Goal: Task Accomplishment & Management: Use online tool/utility

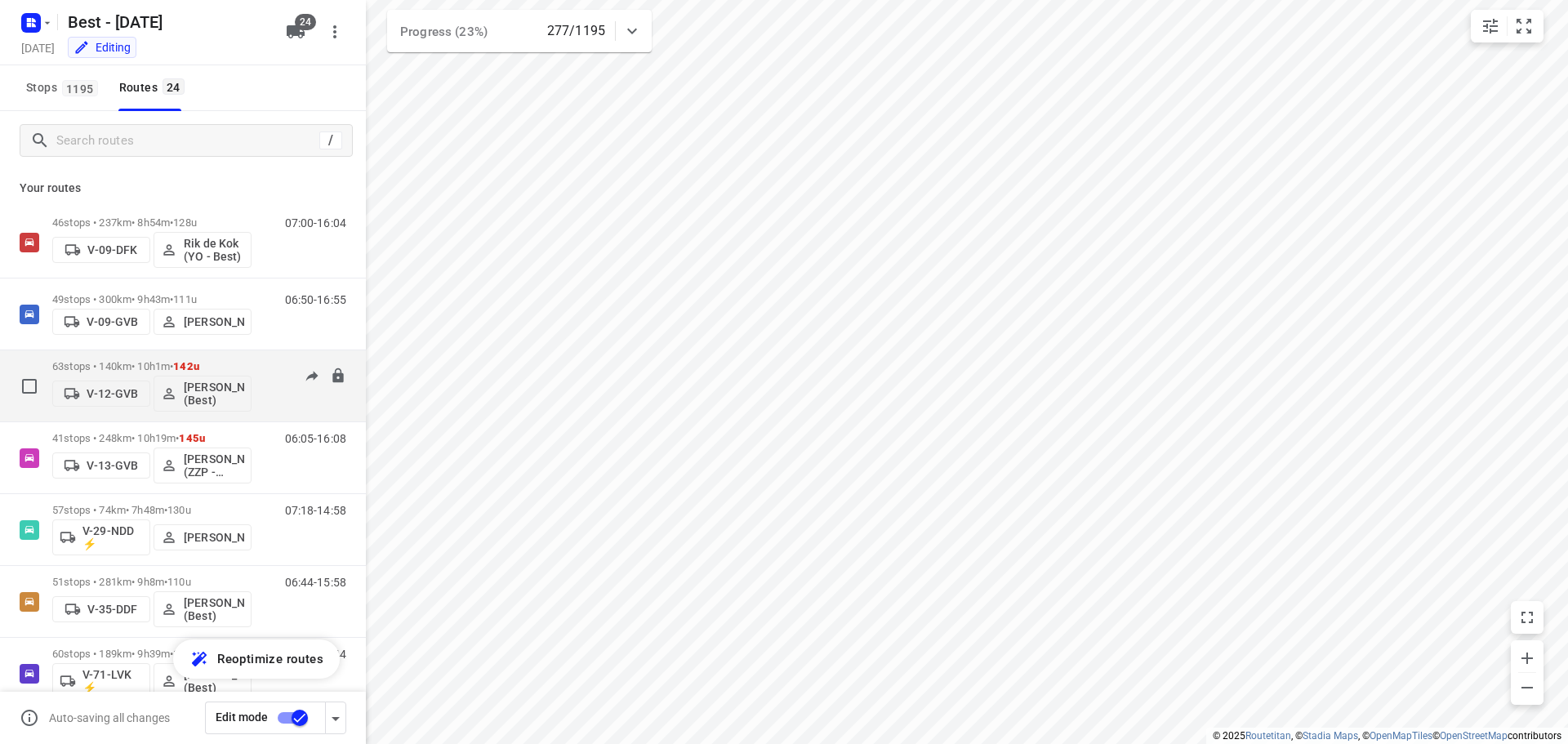
click at [142, 358] on div "63 stops • 140km • 10h1m • 142u V-12-GVB Lisa Scheepers (Best)" at bounding box center [151, 386] width 199 height 67
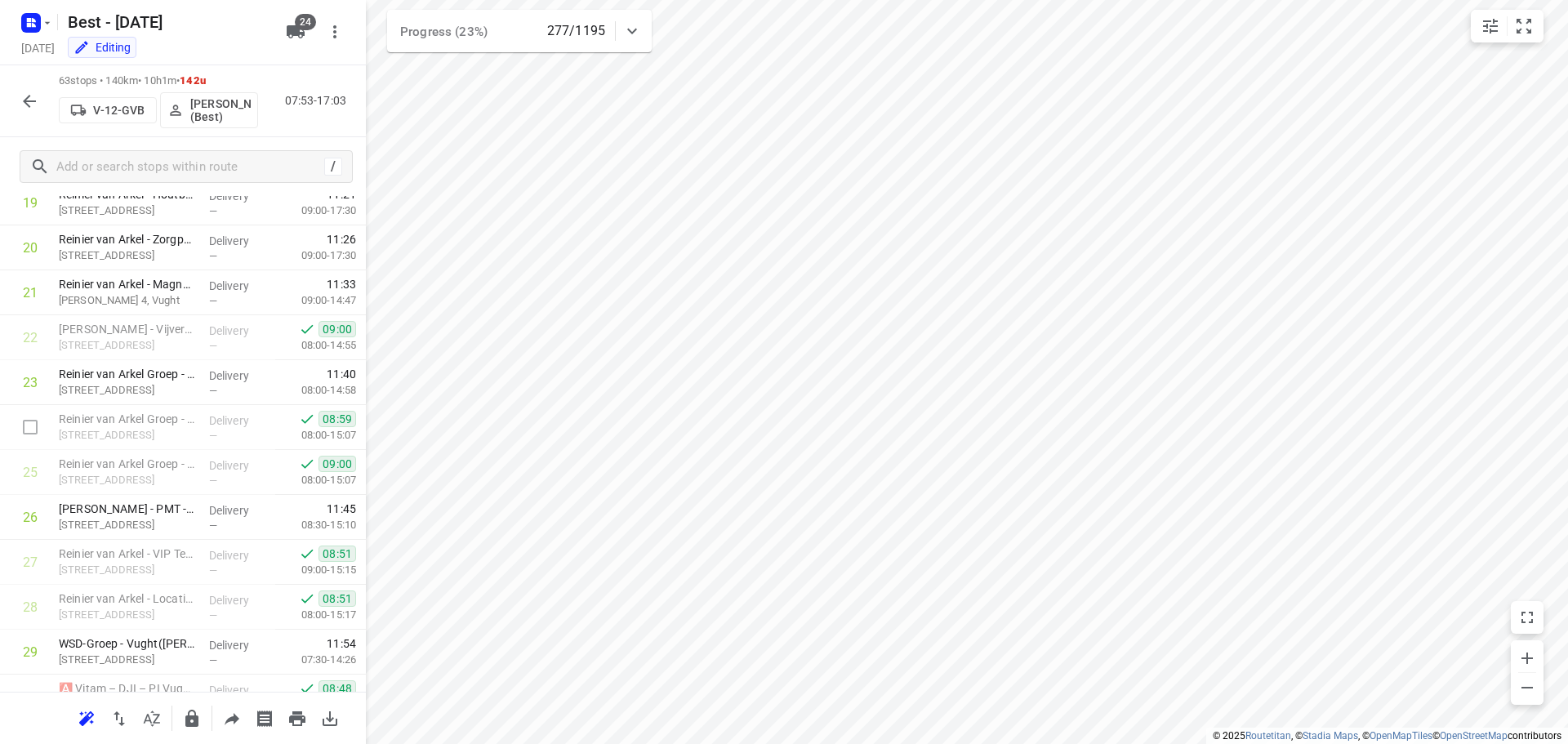
scroll to position [898, 0]
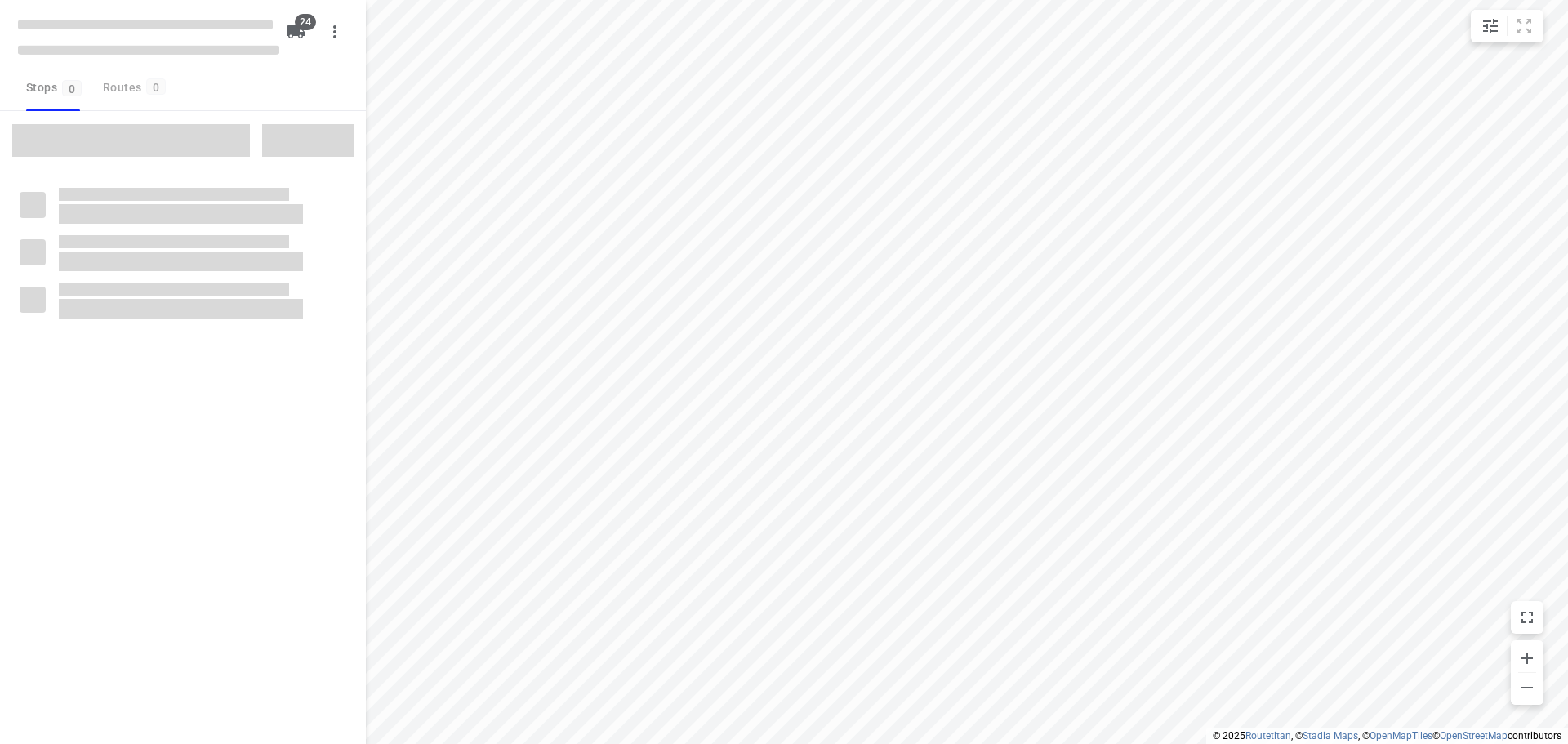
checkbox input "true"
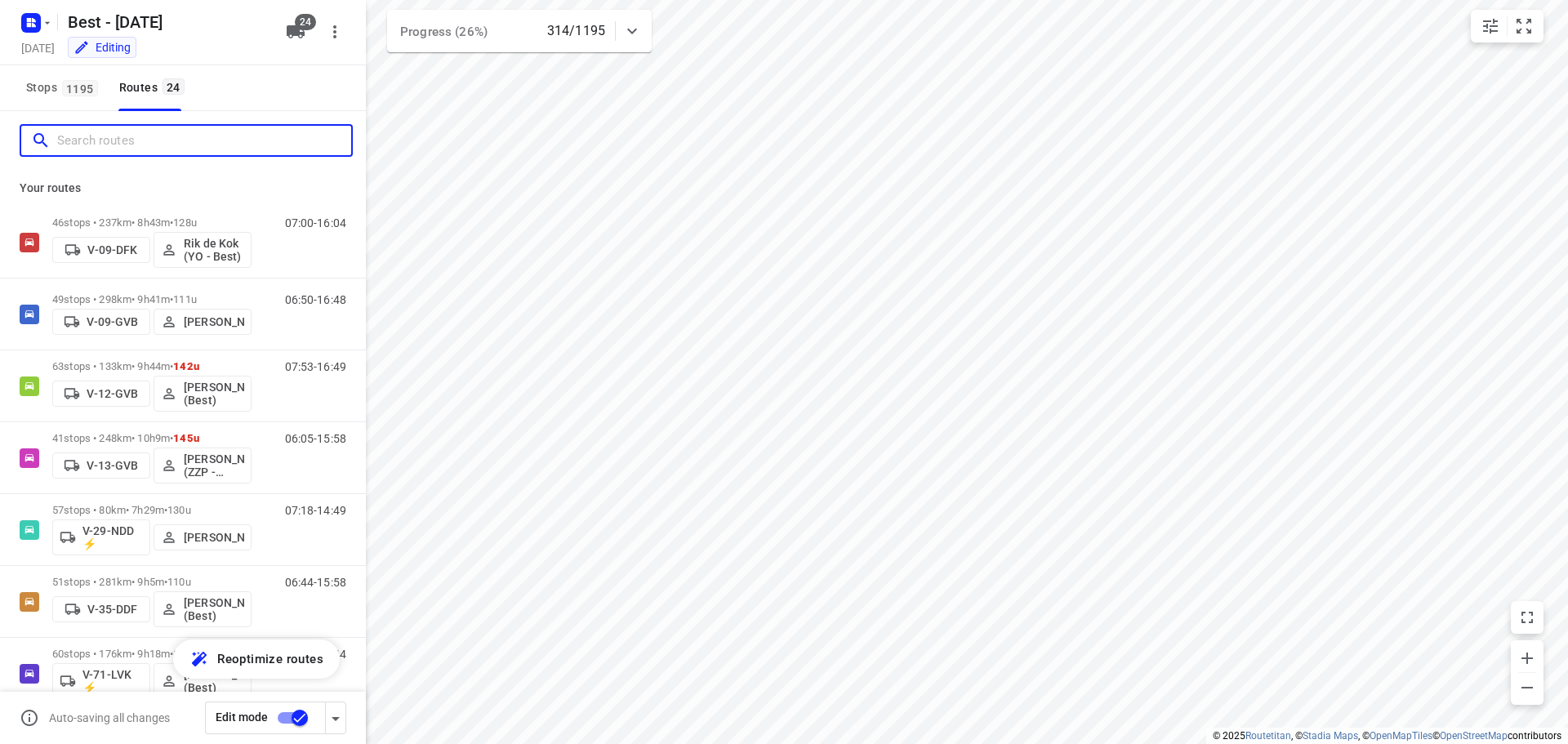
drag, startPoint x: 182, startPoint y: 152, endPoint x: 237, endPoint y: 113, distance: 67.4
click at [188, 150] on input "Search routes" at bounding box center [204, 141] width 294 height 26
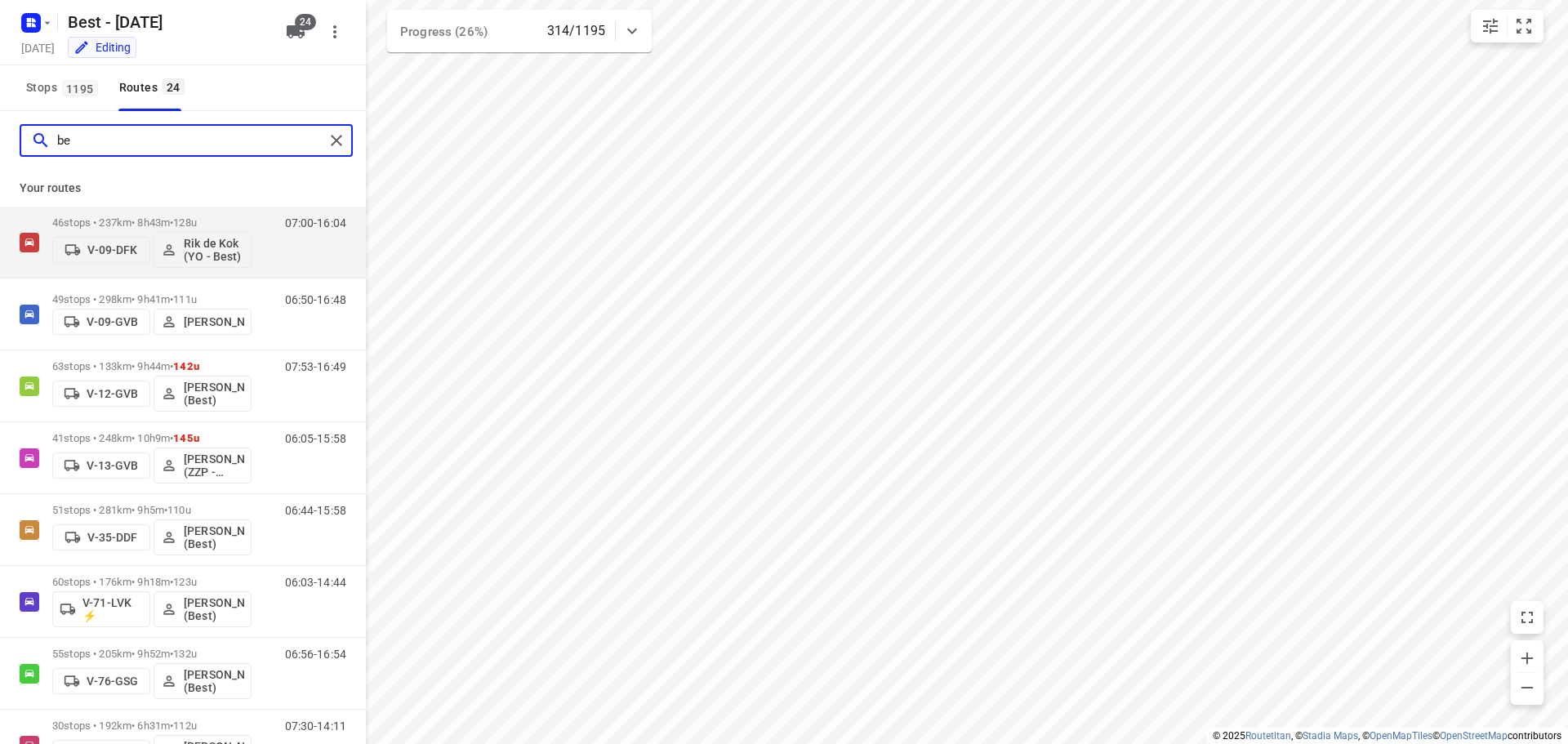
type input "b"
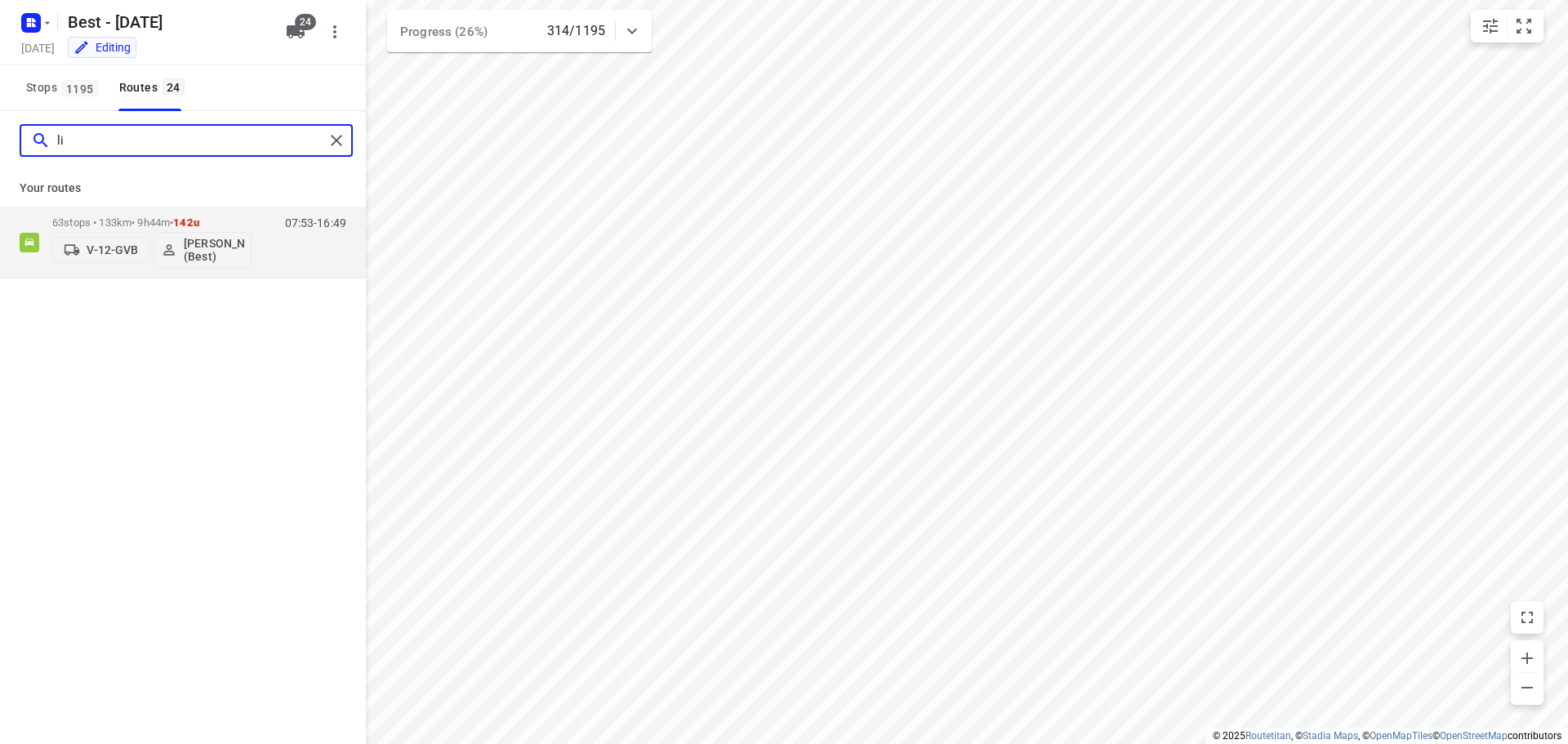
type input "l"
type input "sou"
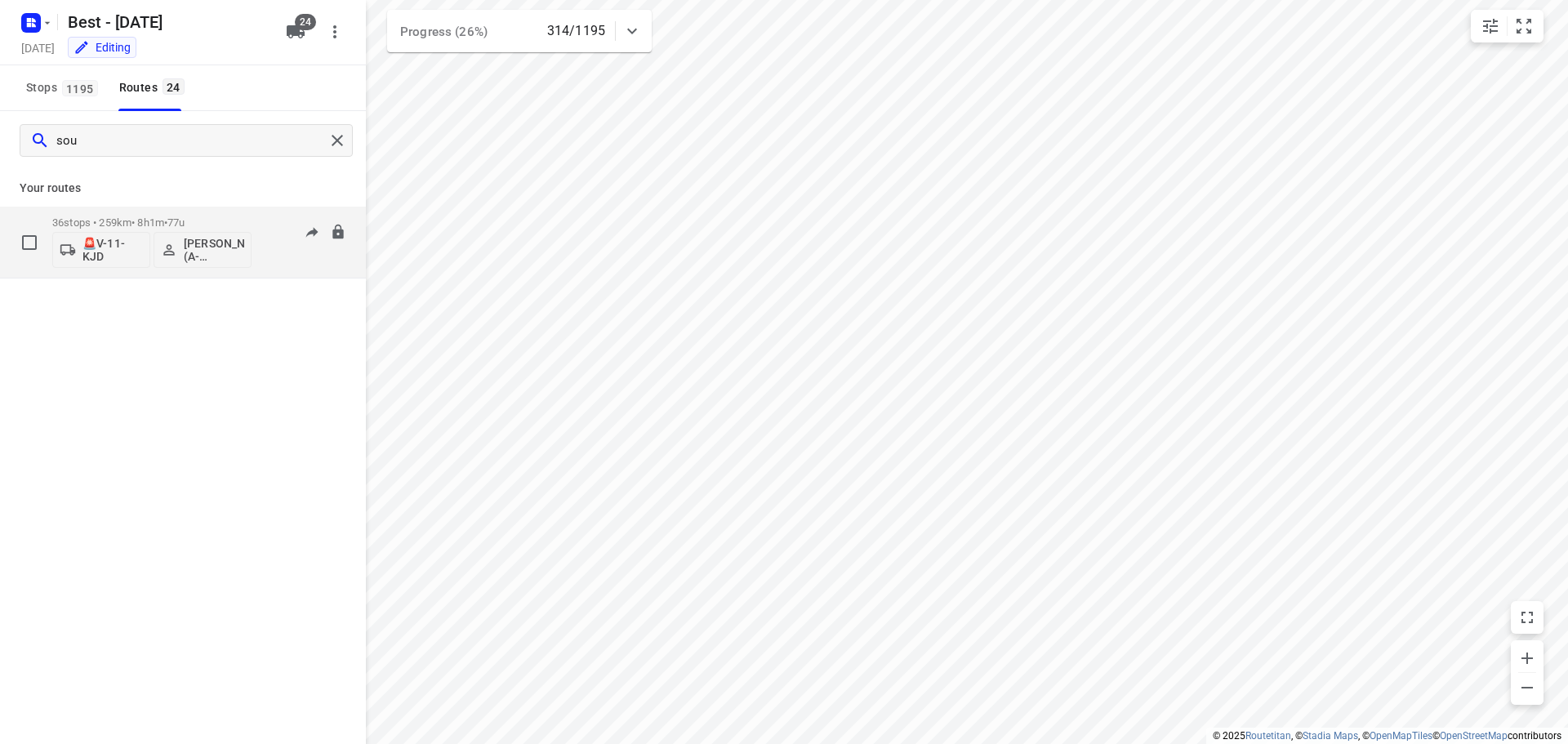
click at [169, 214] on div "36 stops • 259km • 8h1m • 77u 🚨V-11-KJD Souliman Aoussar (A-flexibleservice - B…" at bounding box center [151, 242] width 199 height 67
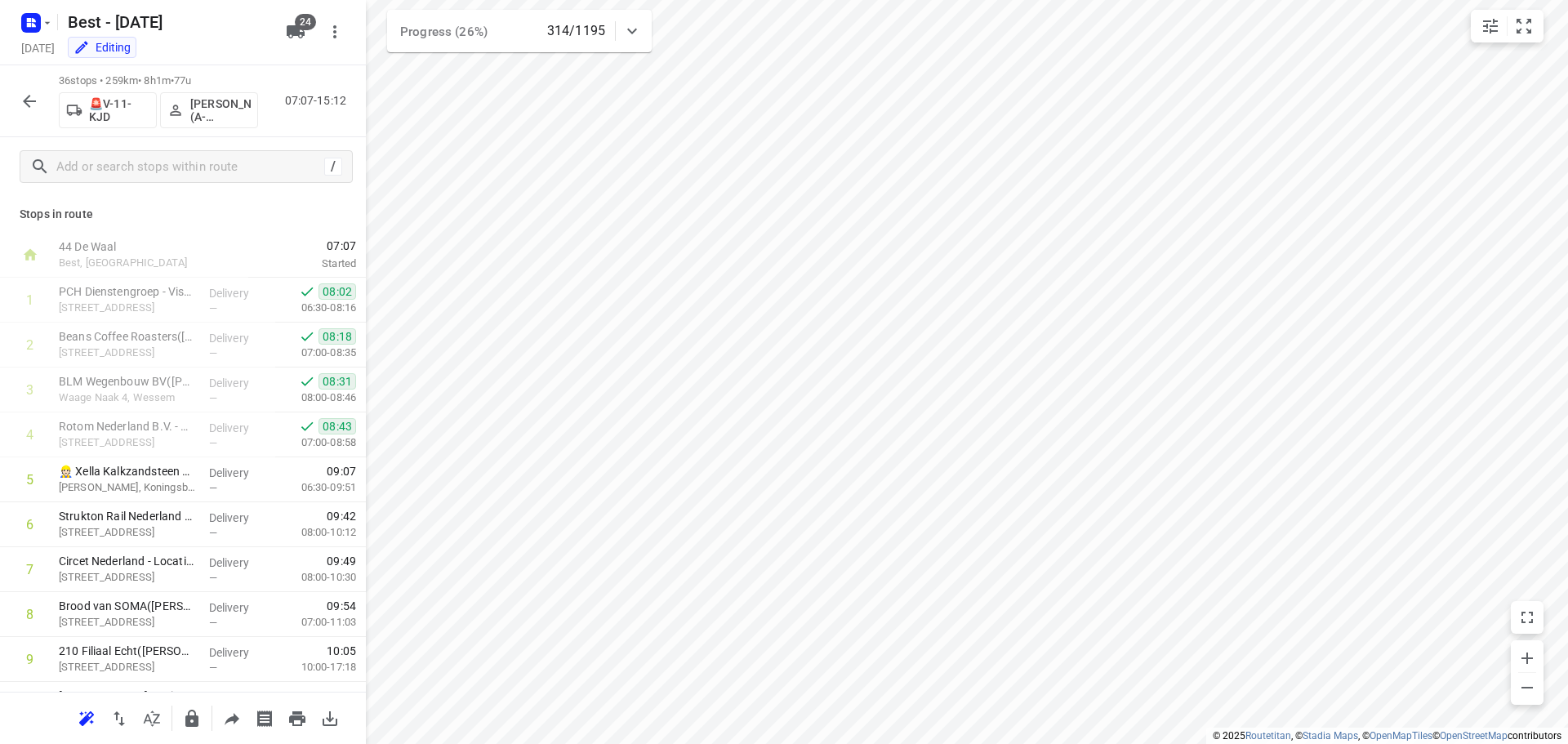
click at [19, 78] on div "36 stops • 259km • 8h1m • 77u 🚨V-11-KJD Souliman Aoussar (A-flexibleservice - B…" at bounding box center [182, 101] width 366 height 72
click at [29, 111] on button "button" at bounding box center [29, 101] width 33 height 33
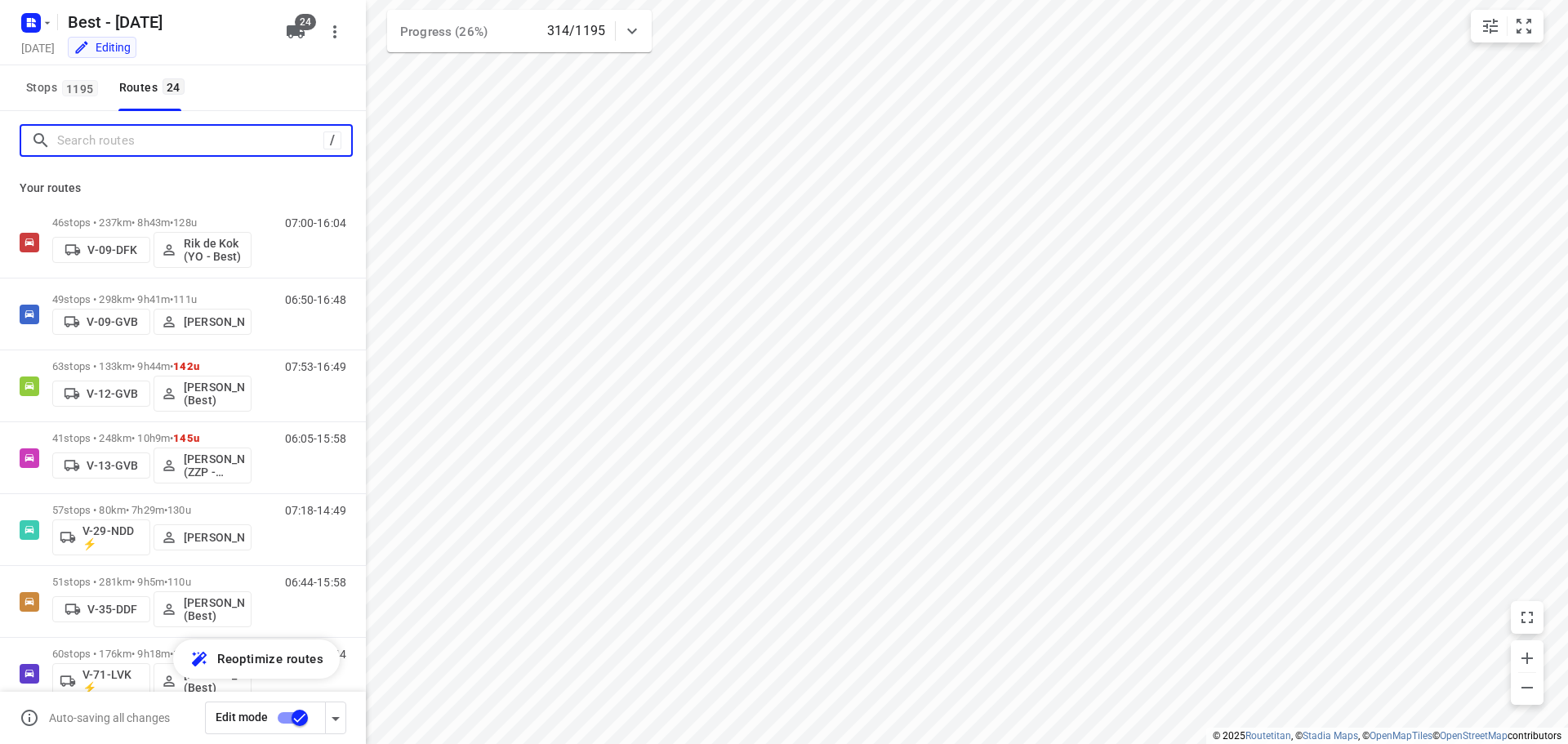
click at [62, 141] on input "Search routes" at bounding box center [191, 141] width 266 height 26
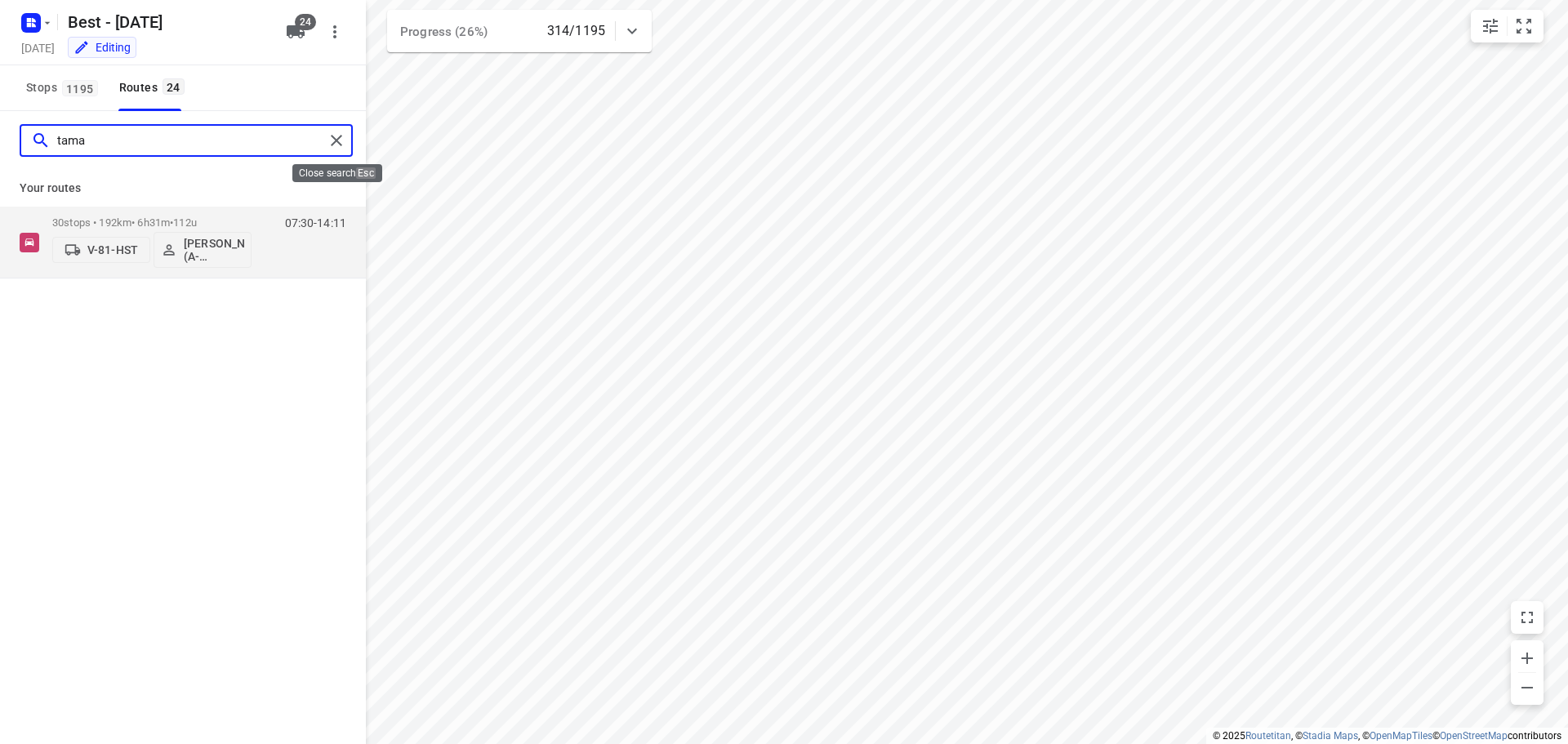
type input "tama"
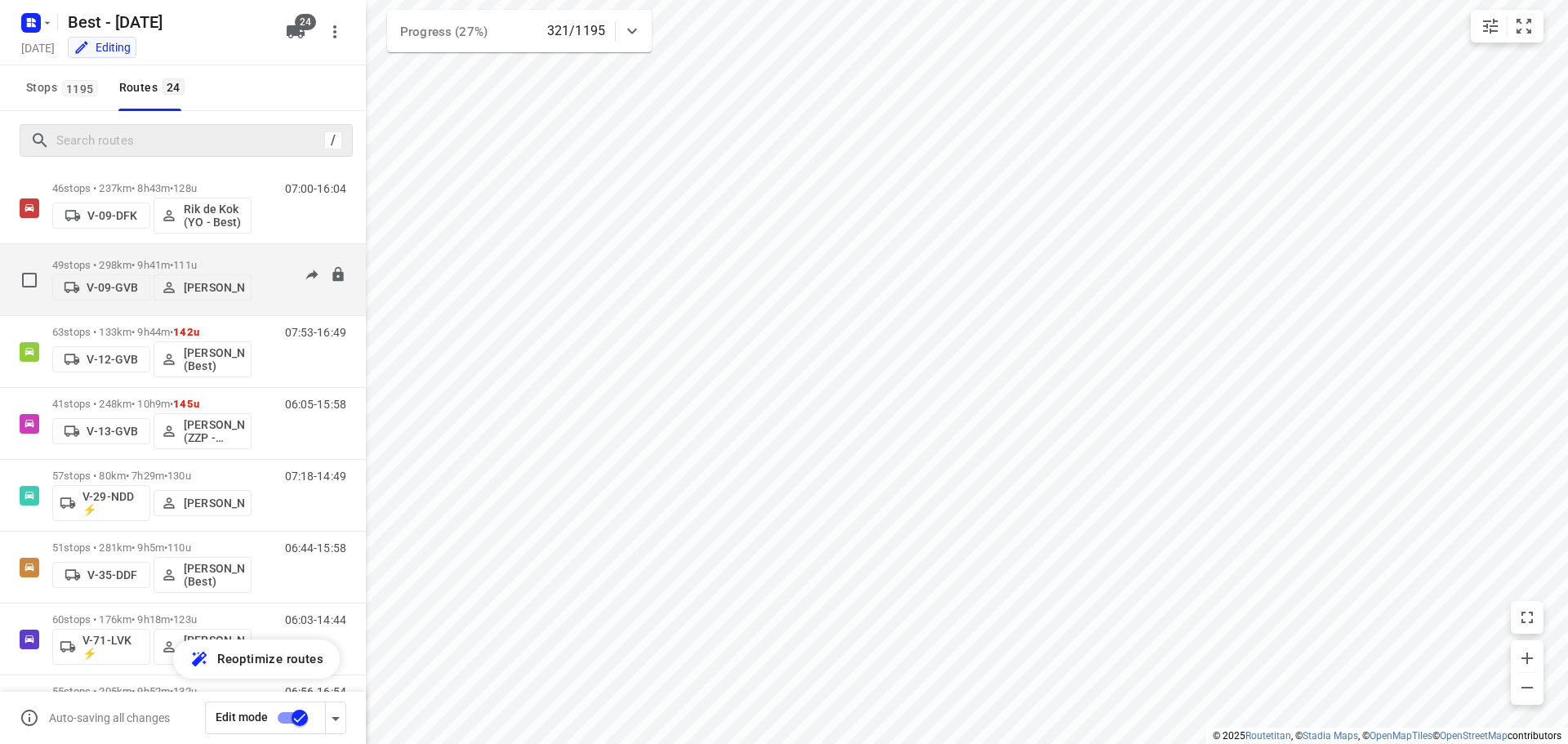
scroll to position [82, 0]
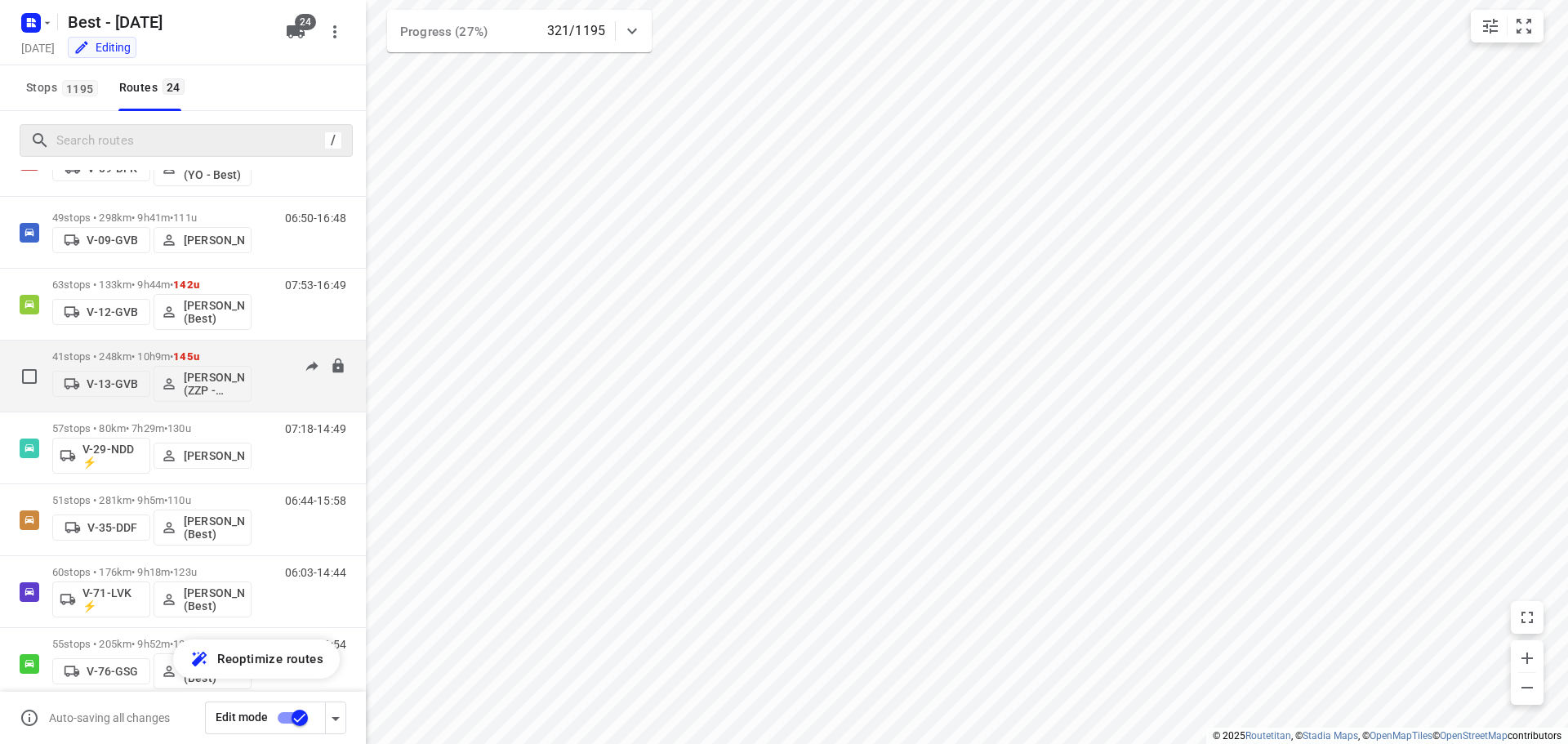
click at [138, 358] on p "41 stops • 248km • 10h9m • 145u" at bounding box center [151, 356] width 199 height 12
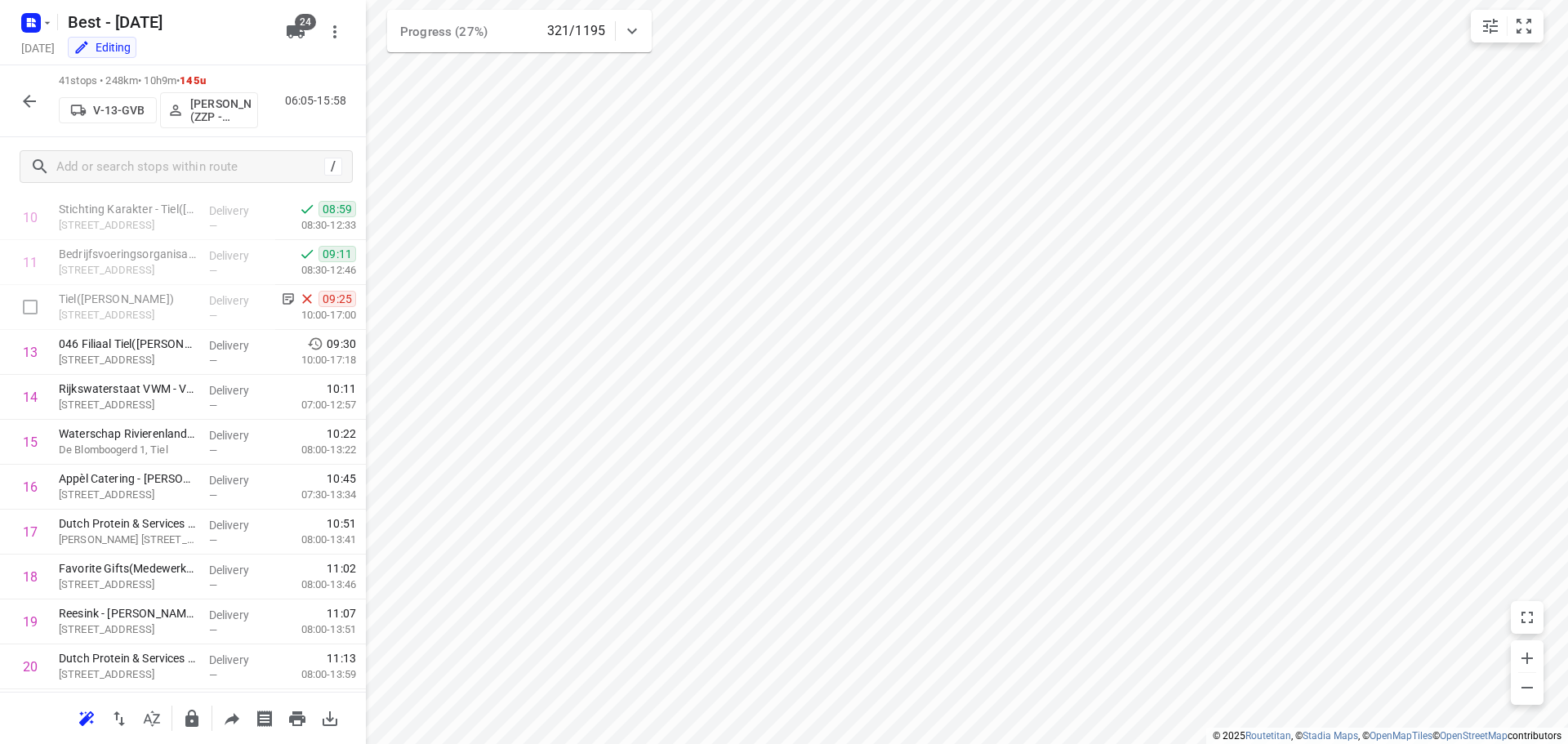
scroll to position [490, 0]
click at [165, 288] on p "Tiel(Marielle Gudde)" at bounding box center [127, 295] width 137 height 16
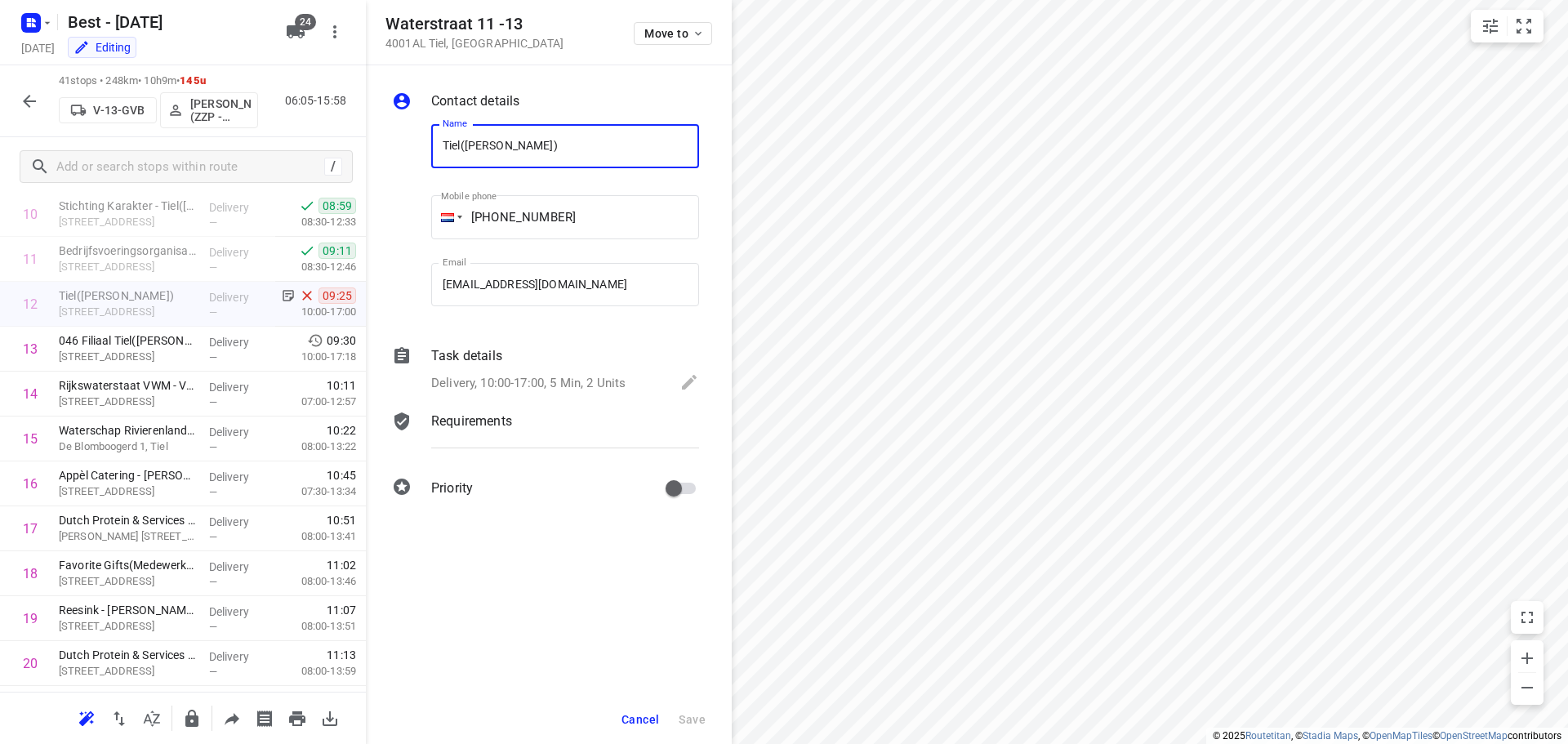
click at [527, 377] on p "Delivery, 10:00-17:00, 5 Min, 2 Units" at bounding box center [528, 383] width 194 height 19
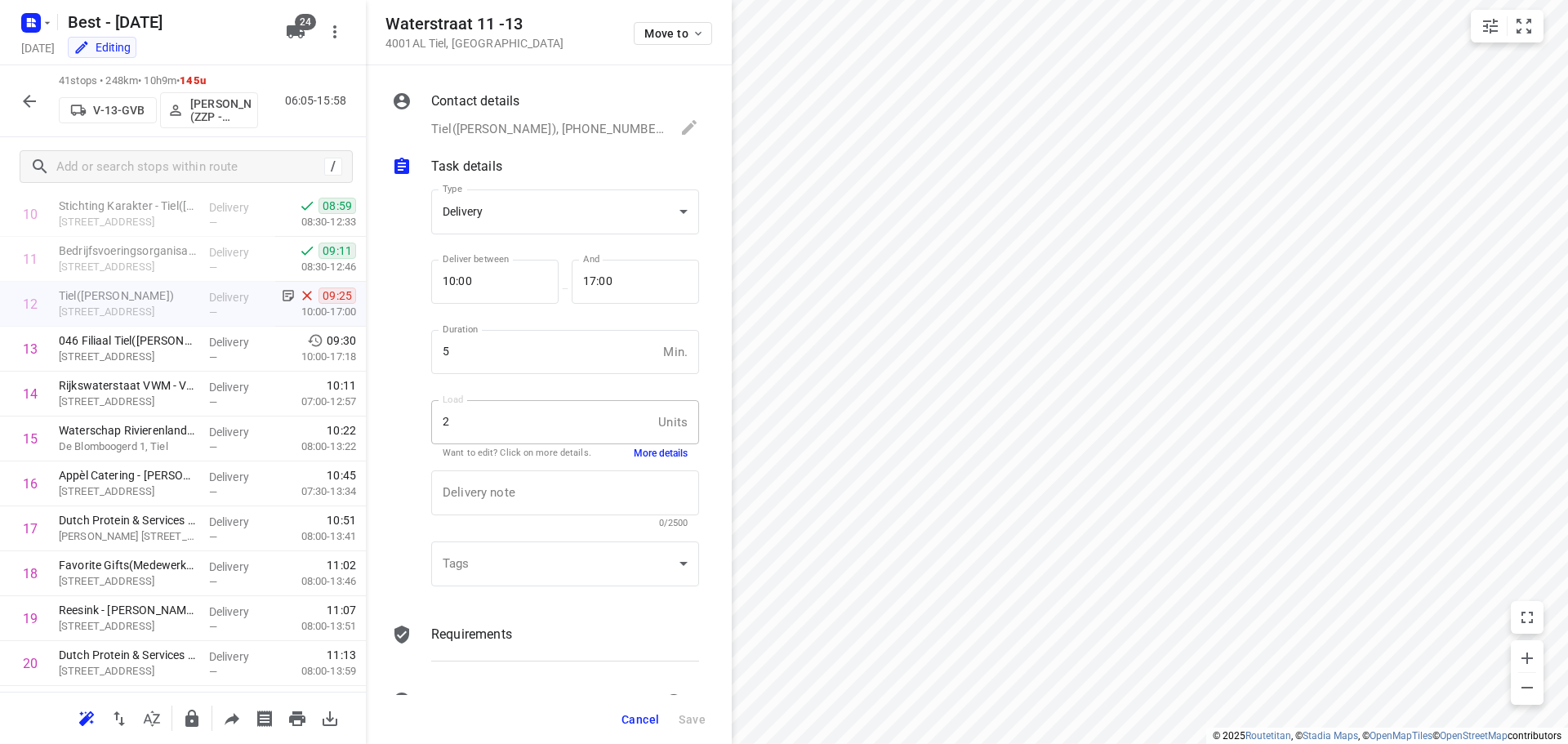
click at [634, 450] on button "More details" at bounding box center [660, 453] width 54 height 14
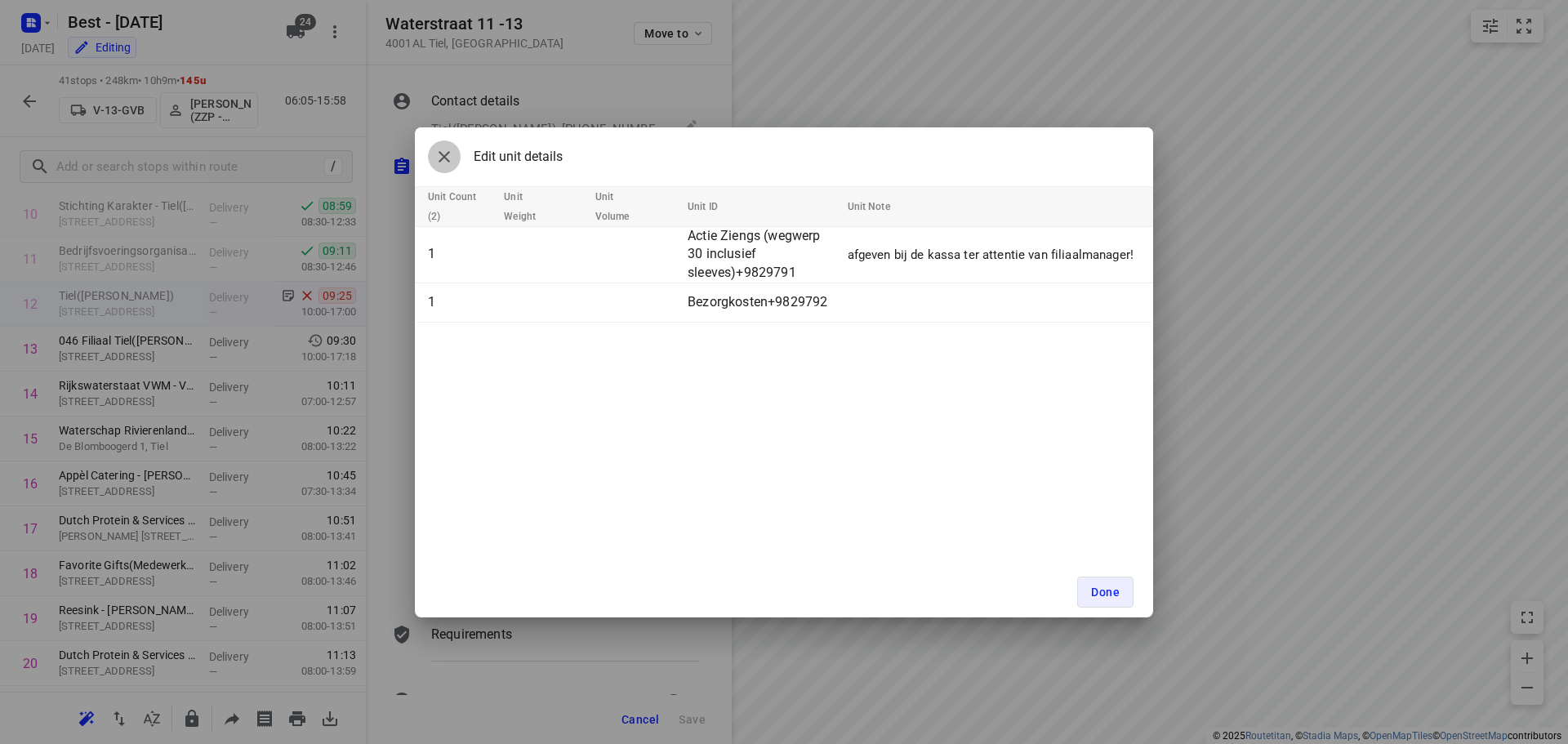
click at [445, 161] on icon "button" at bounding box center [443, 156] width 19 height 19
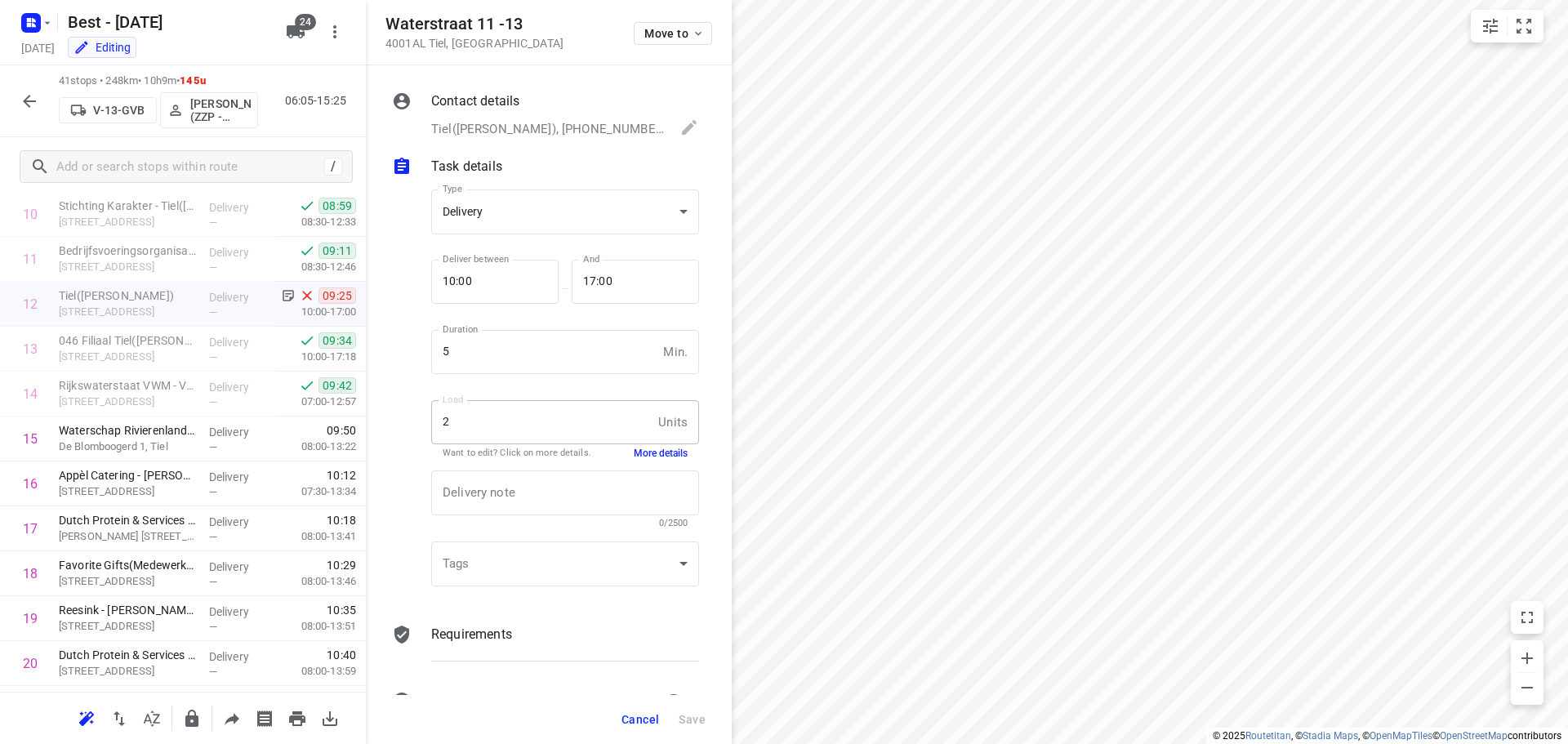
click at [41, 108] on button "button" at bounding box center [29, 101] width 33 height 33
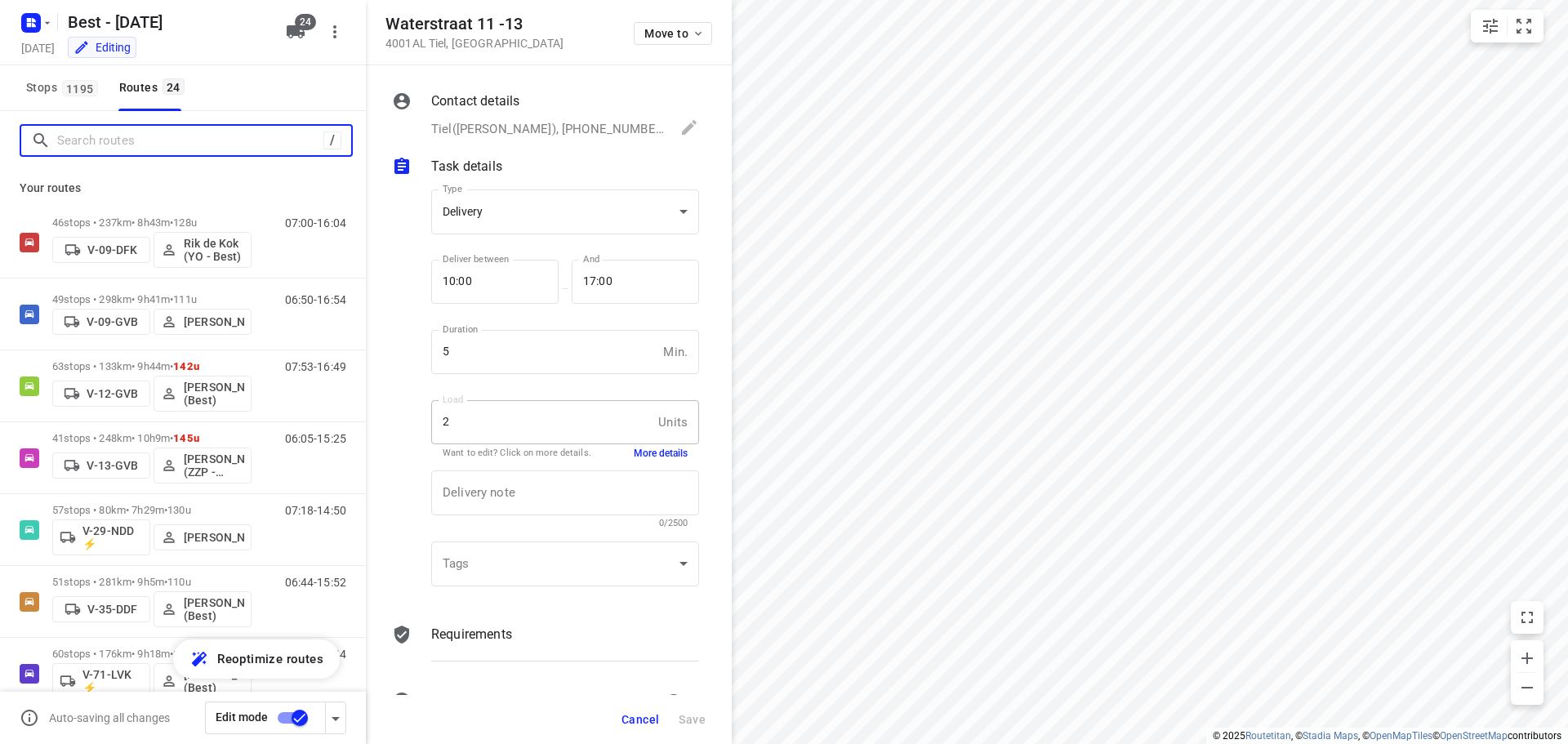
click at [68, 135] on input "Search routes" at bounding box center [191, 141] width 266 height 26
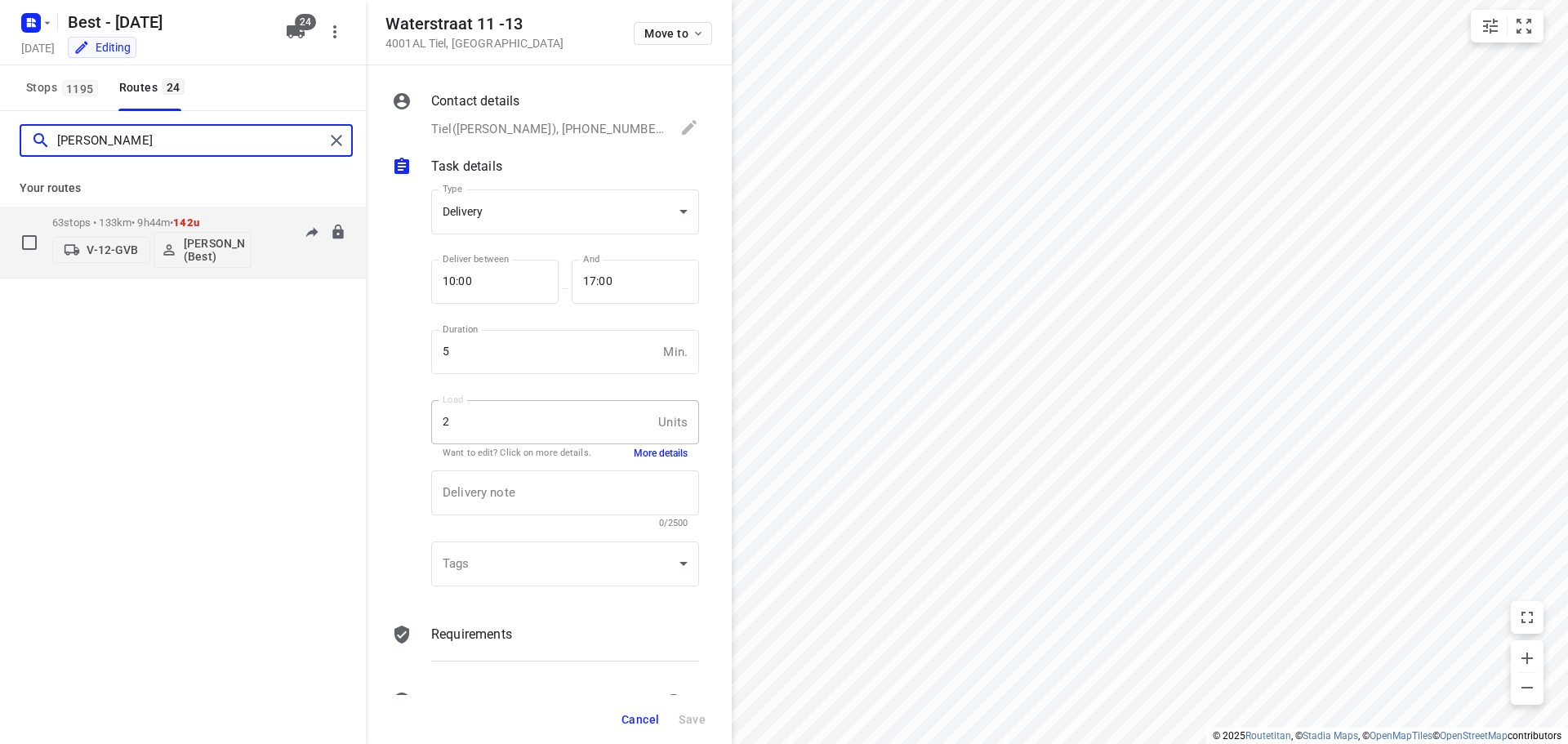
type input "lisa"
click at [124, 215] on div "63 stops • 133km • 9h44m • 142u V-12-GVB Lisa Scheepers (Best)" at bounding box center [151, 242] width 199 height 67
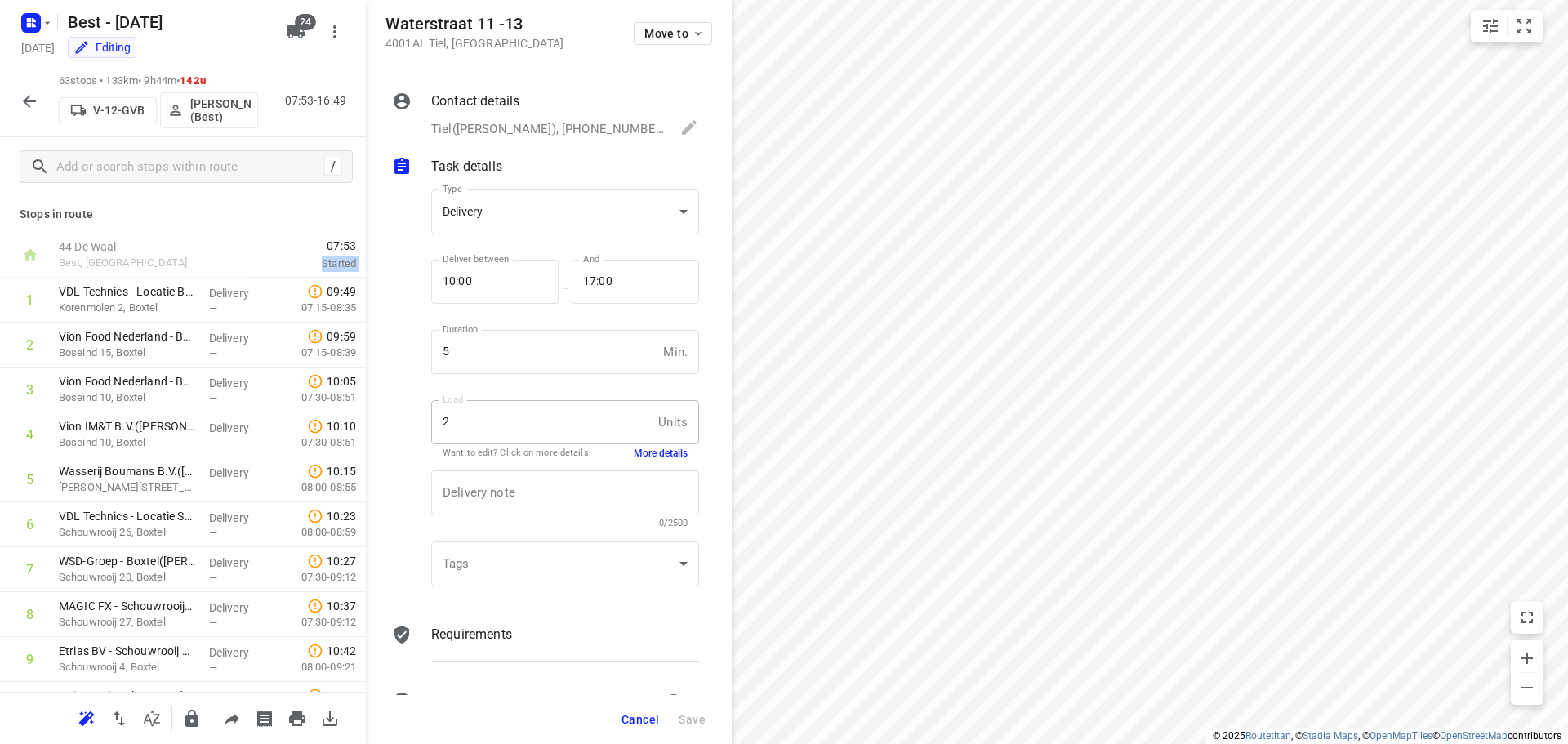
drag, startPoint x: 355, startPoint y: 243, endPoint x: 357, endPoint y: 282, distance: 39.1
click at [357, 282] on div "Stops in route 44 De Waal Best, Netherlands 07:53 Started 1 VDL Technics - Loca…" at bounding box center [182, 443] width 366 height 495
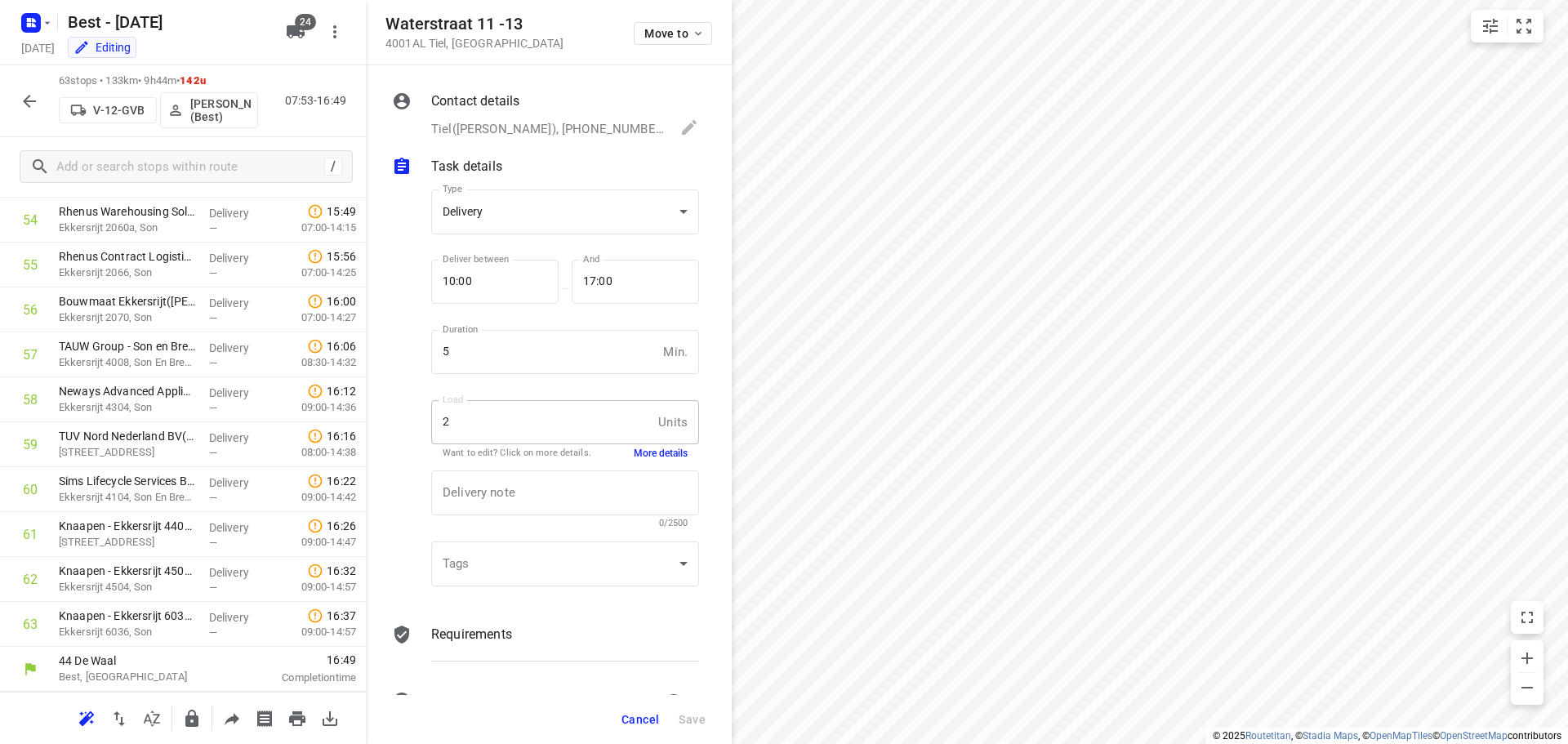
scroll to position [0, 0]
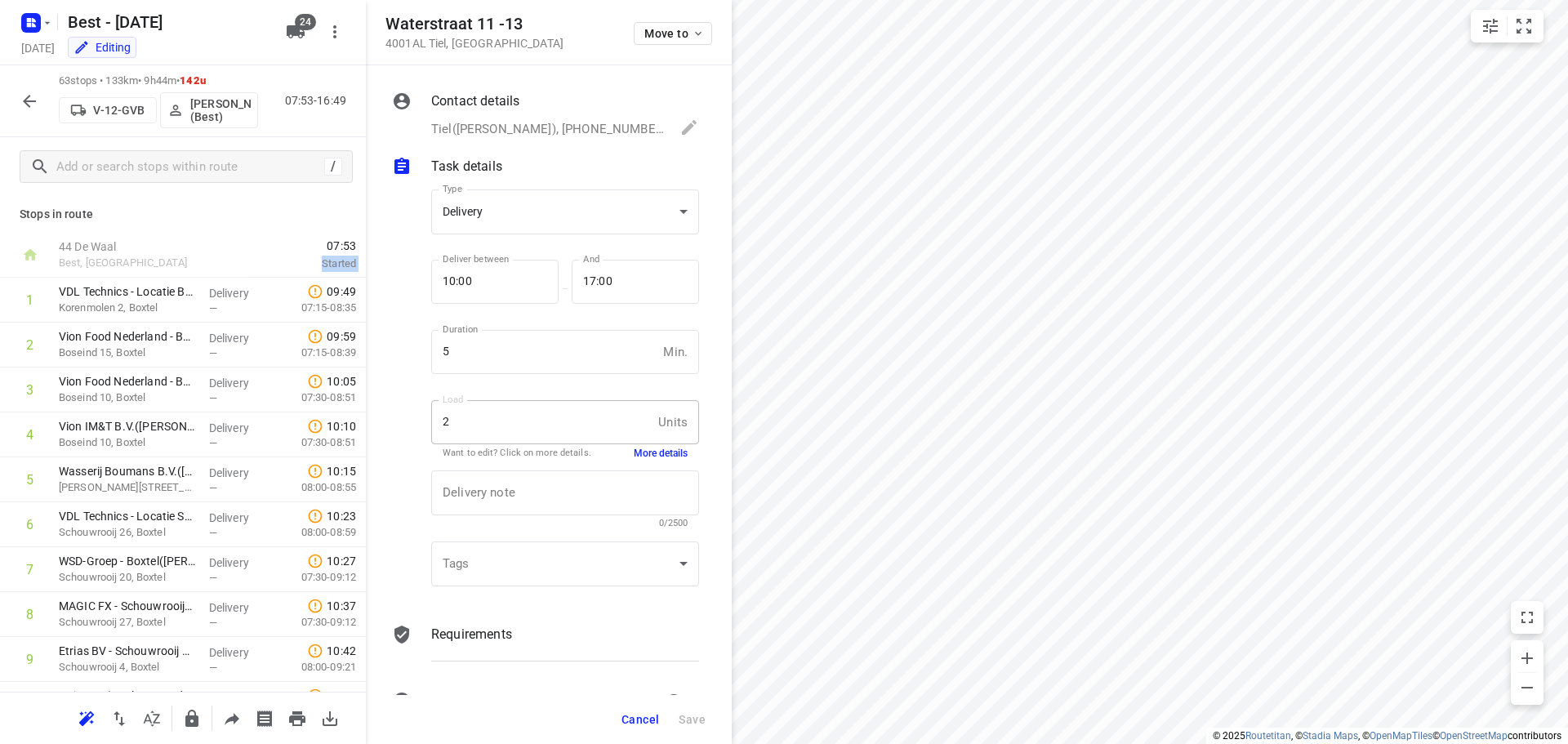
click at [38, 98] on icon "button" at bounding box center [28, 100] width 19 height 19
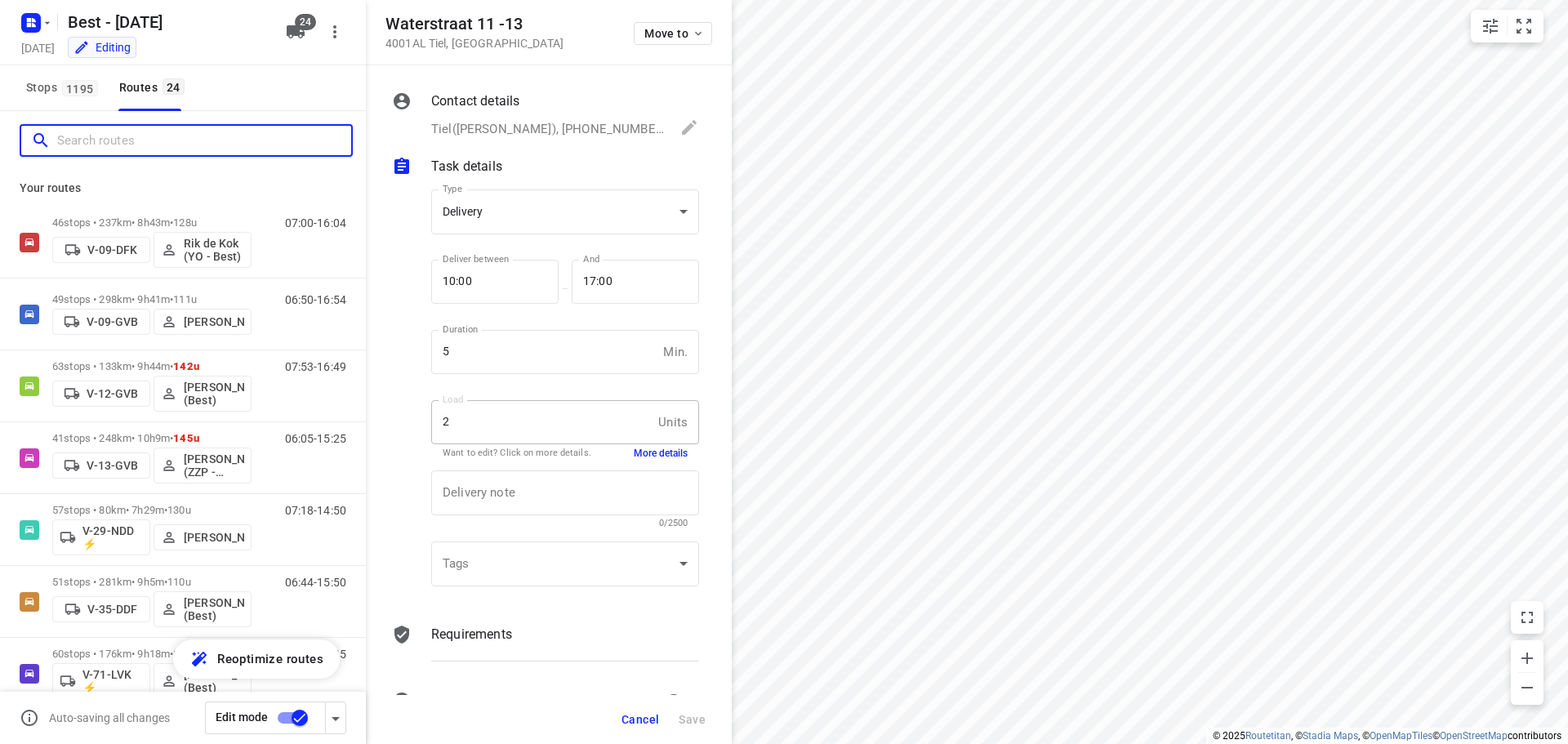
click at [139, 141] on input "Search routes" at bounding box center [204, 141] width 294 height 26
type input "s"
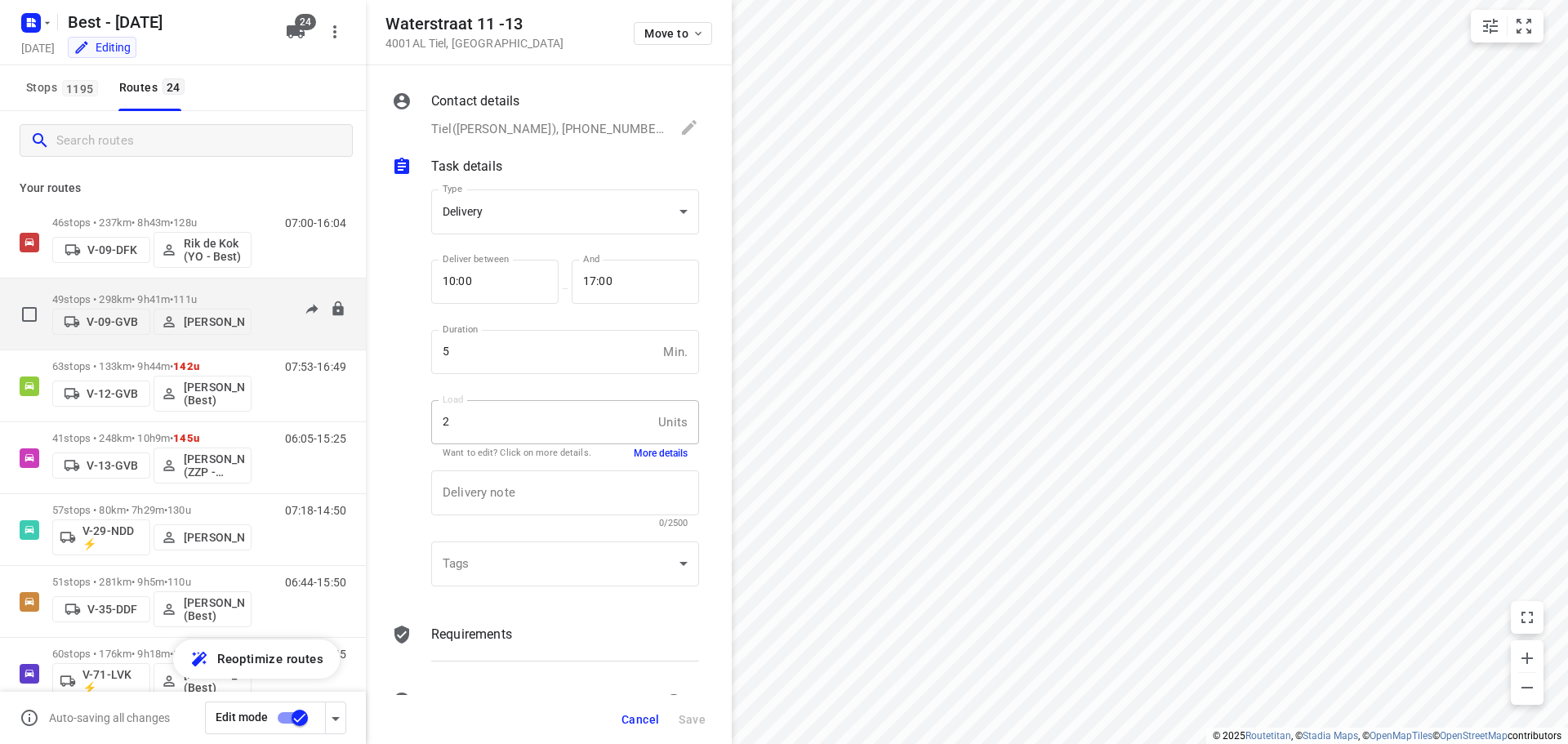
click at [235, 285] on div "49 stops • 298km • 9h41m • 111u V-09-GVB Daniëlle Belmer" at bounding box center [151, 314] width 199 height 58
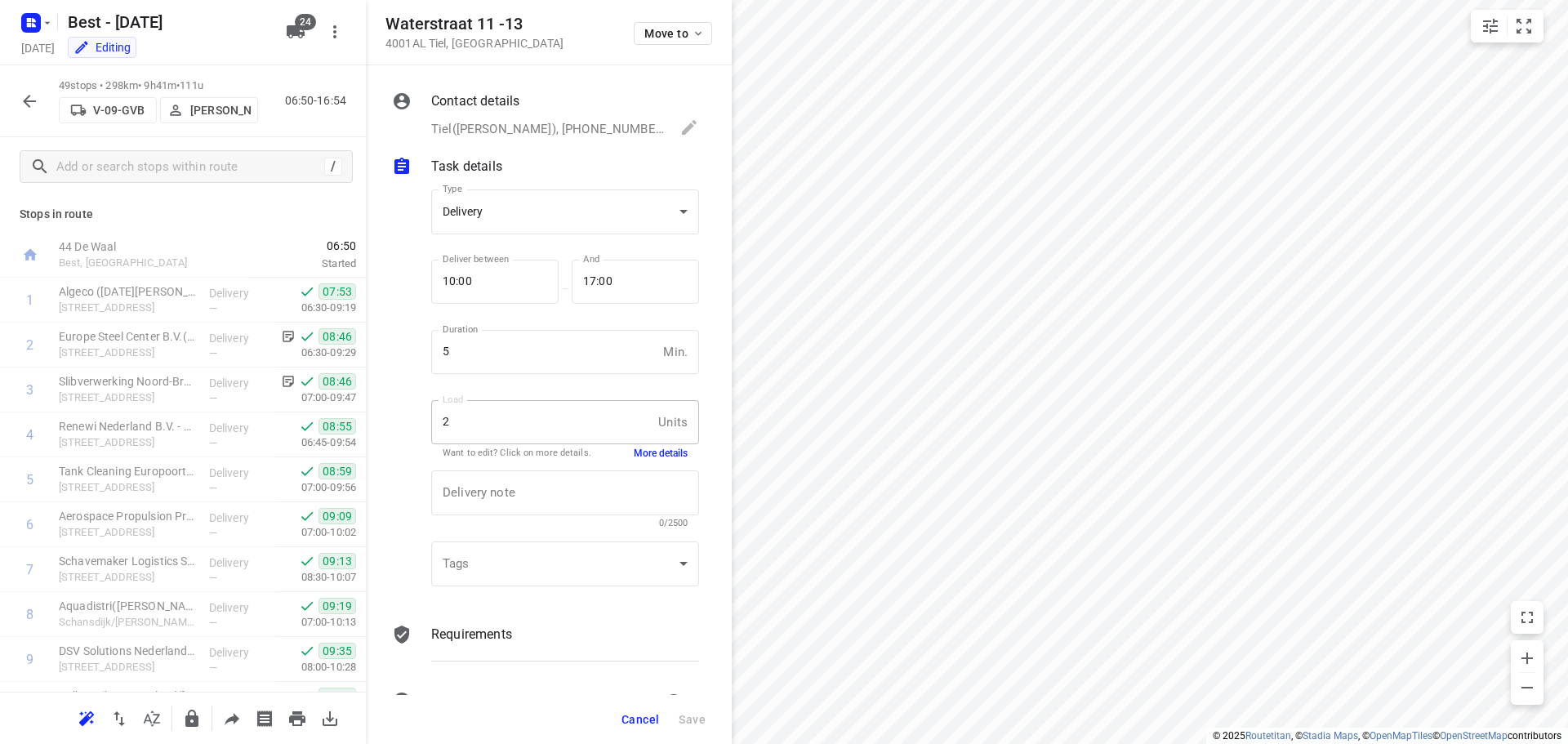
click at [29, 100] on icon "button" at bounding box center [29, 101] width 13 height 13
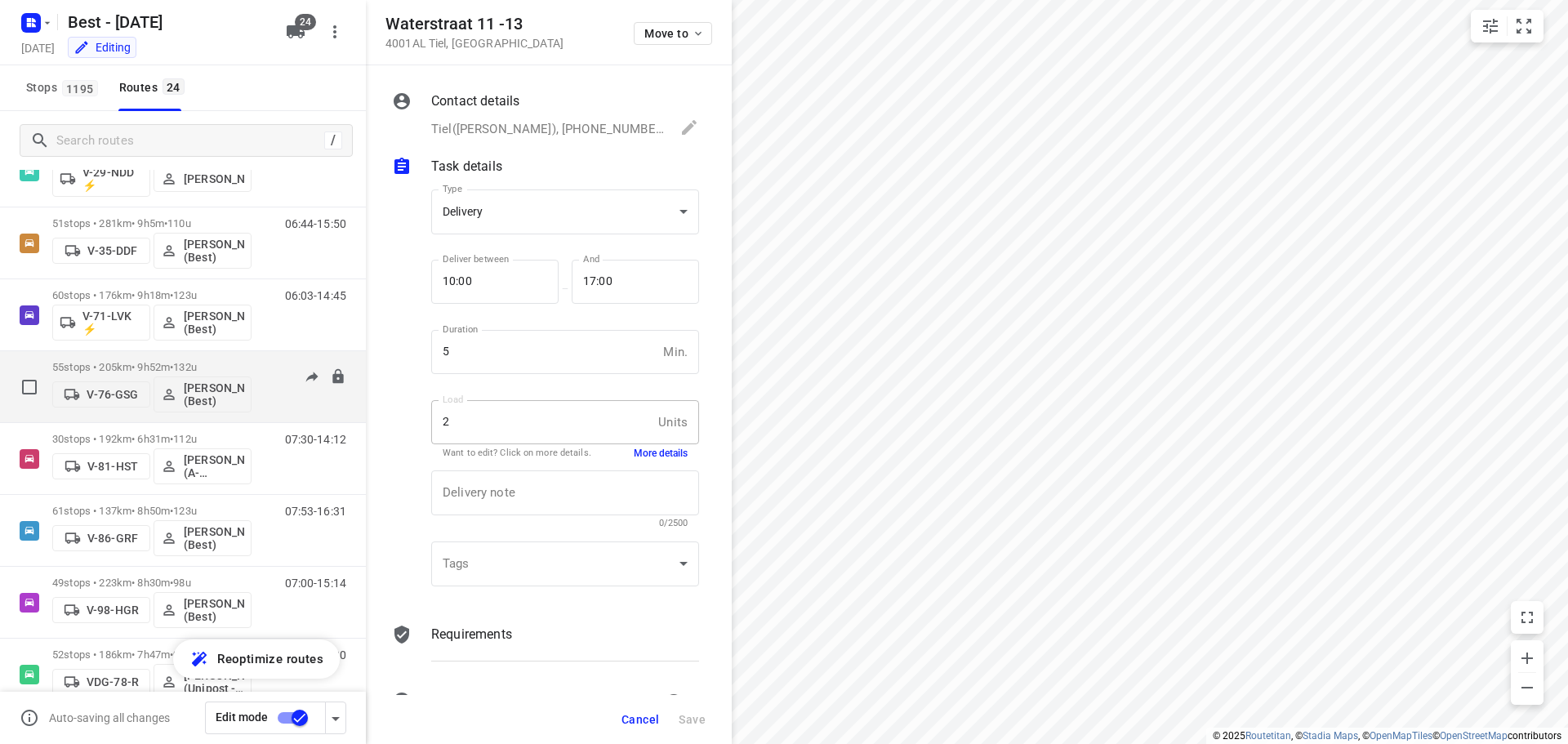
scroll to position [357, 0]
click at [123, 367] on p "55 stops • 205km • 9h52m • 132u" at bounding box center [151, 367] width 199 height 12
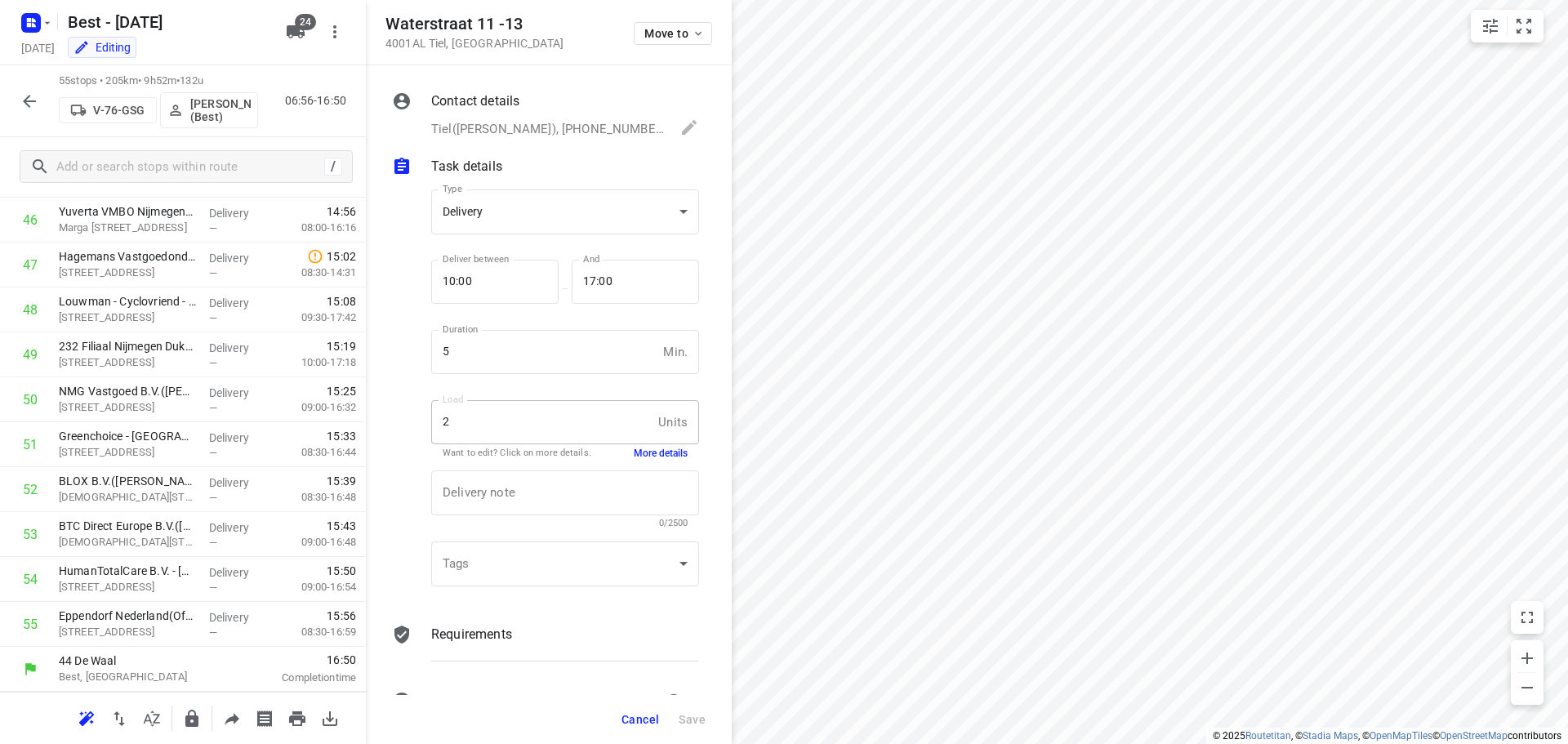
scroll to position [0, 0]
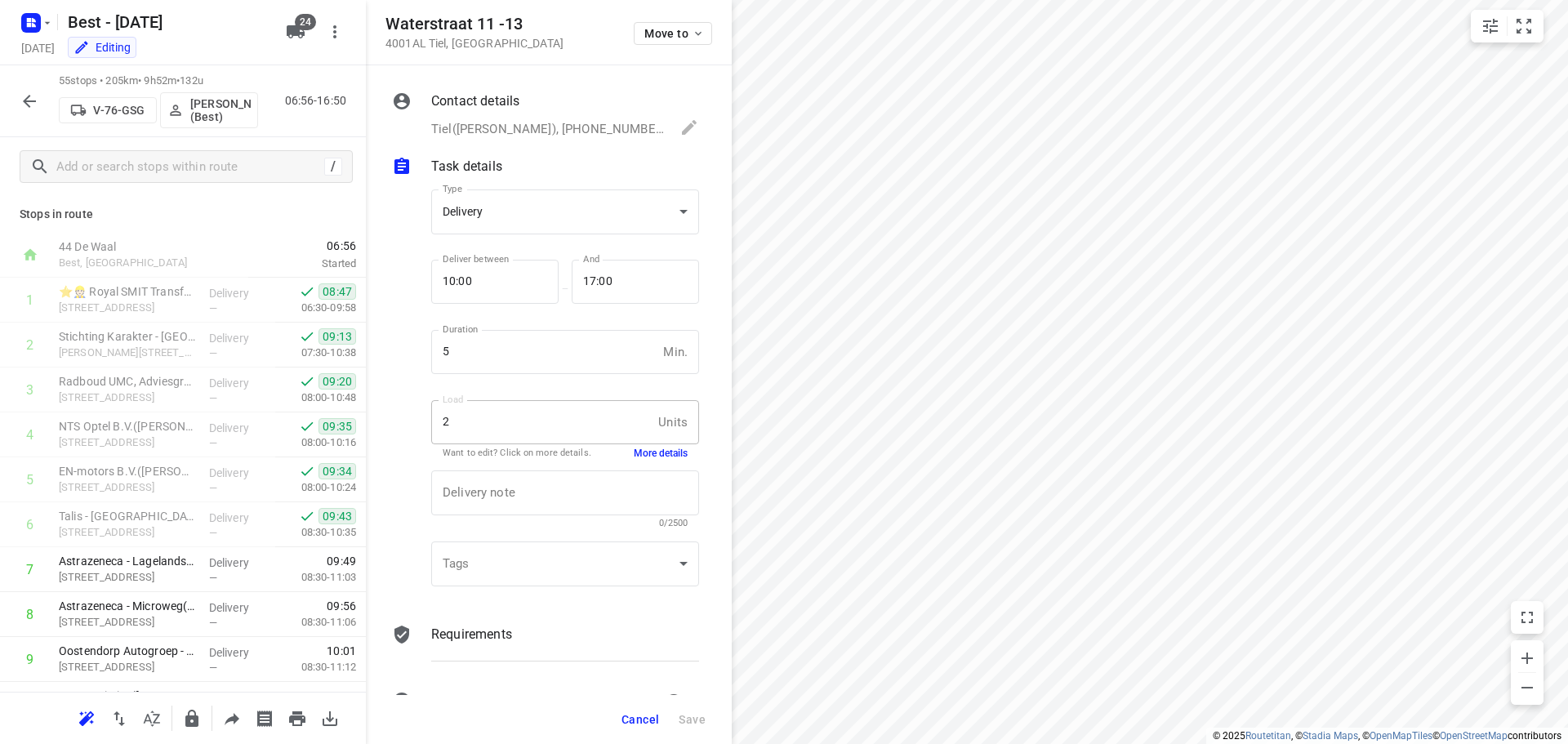
click at [24, 97] on icon "button" at bounding box center [28, 100] width 19 height 19
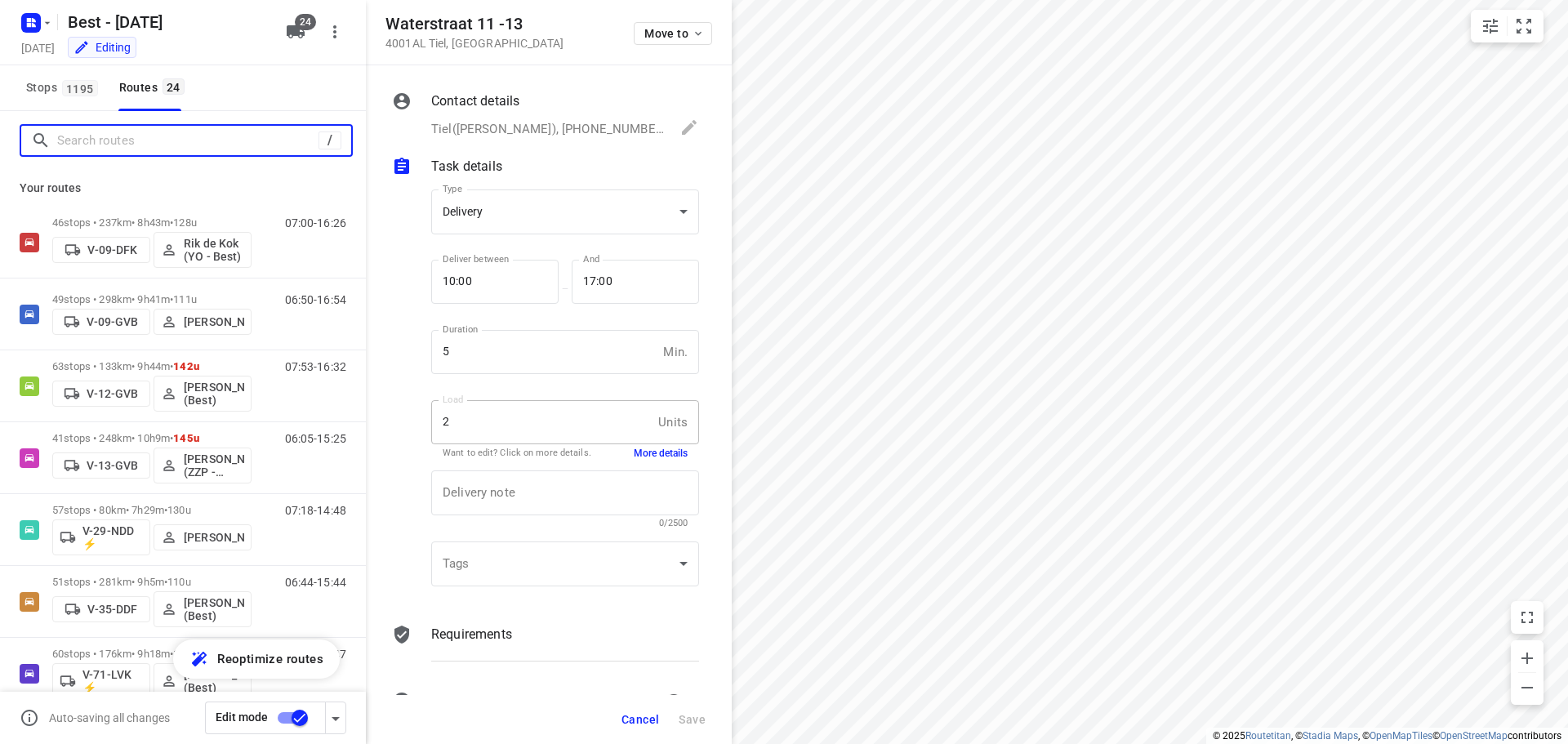
click at [115, 129] on input "Search routes" at bounding box center [188, 141] width 261 height 26
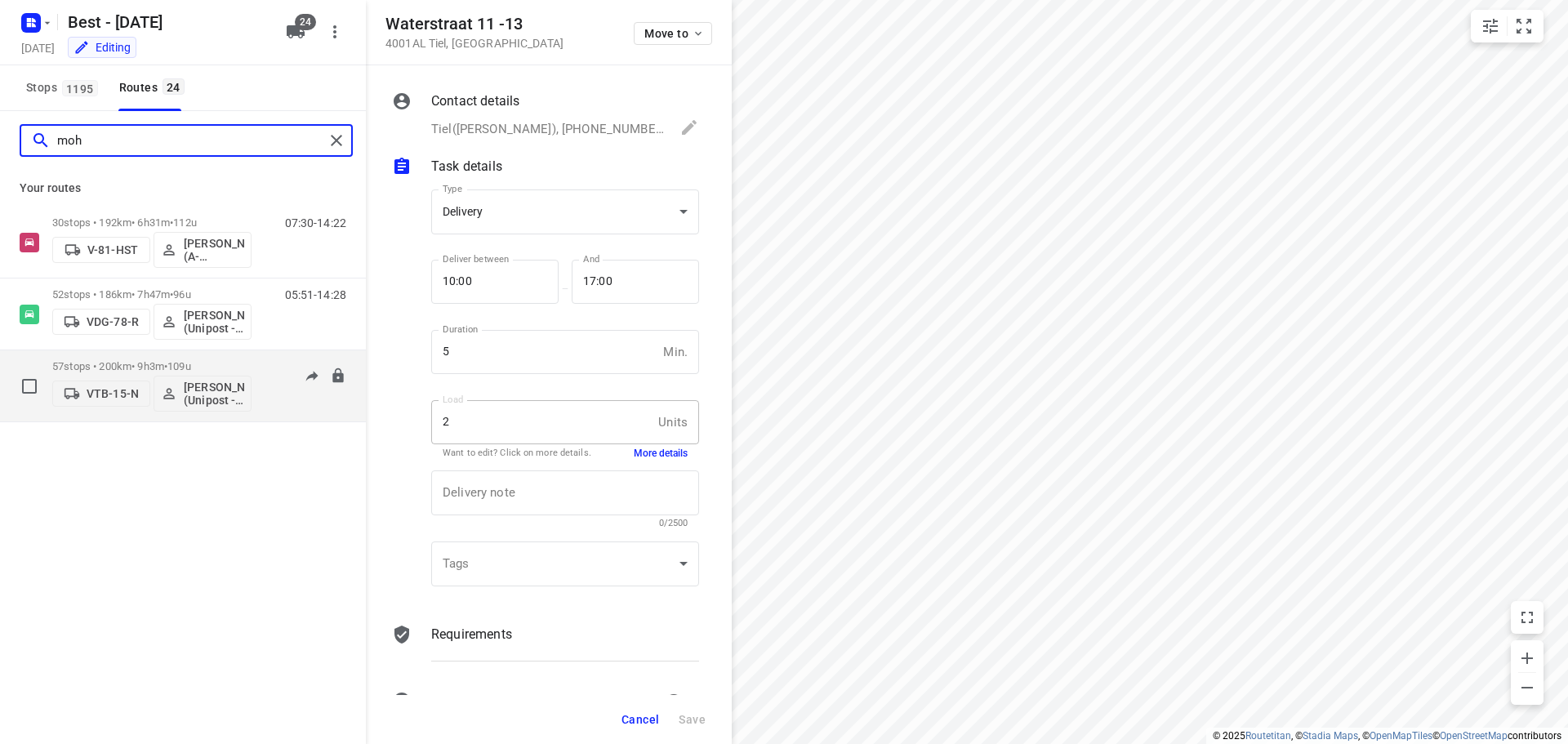
type input "moh"
click at [82, 356] on div "57 stops • 200km • 9h3m • 109u VTB-15-N Mohamed Alzeadi (Unipost - Best - ZZP)" at bounding box center [151, 386] width 199 height 67
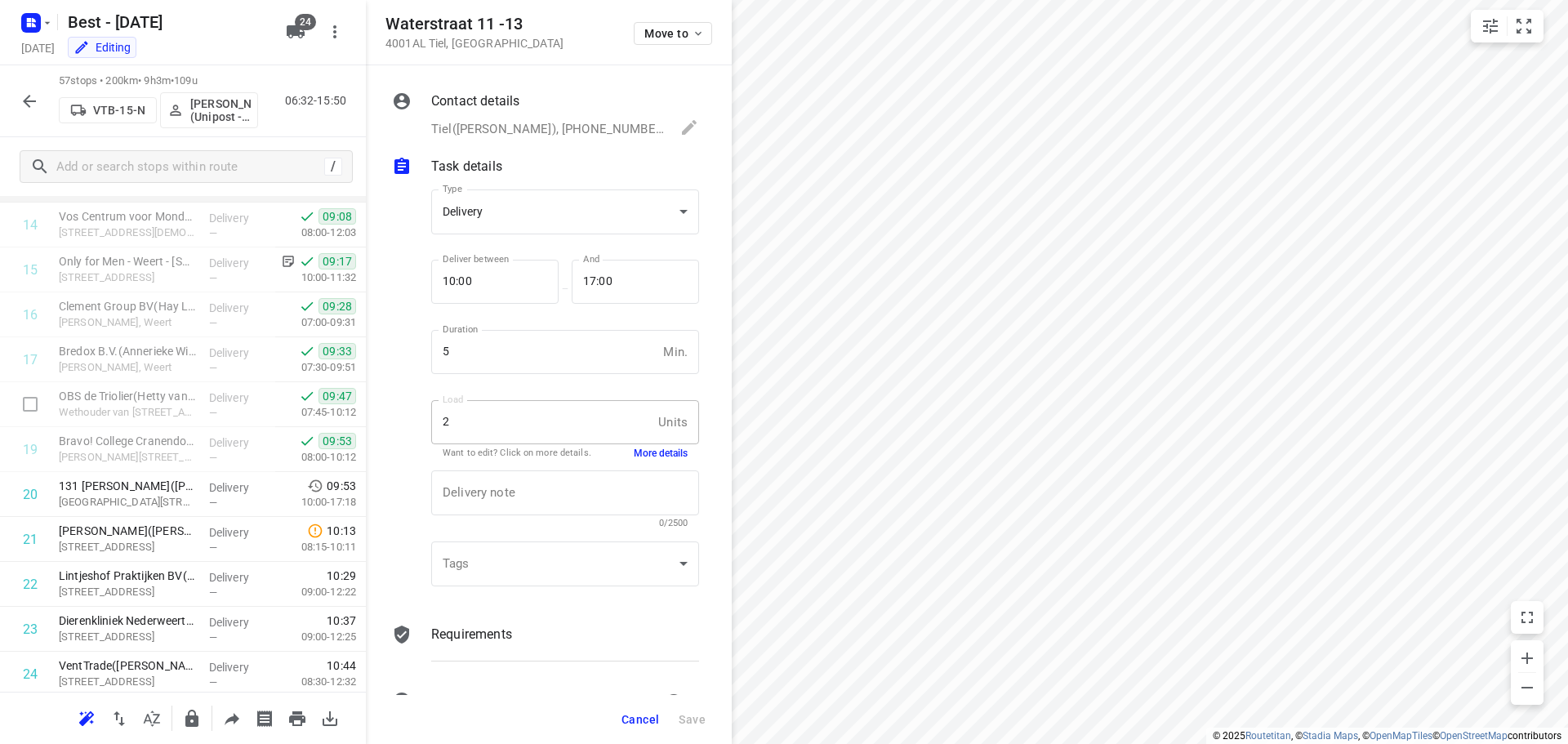
scroll to position [735, 0]
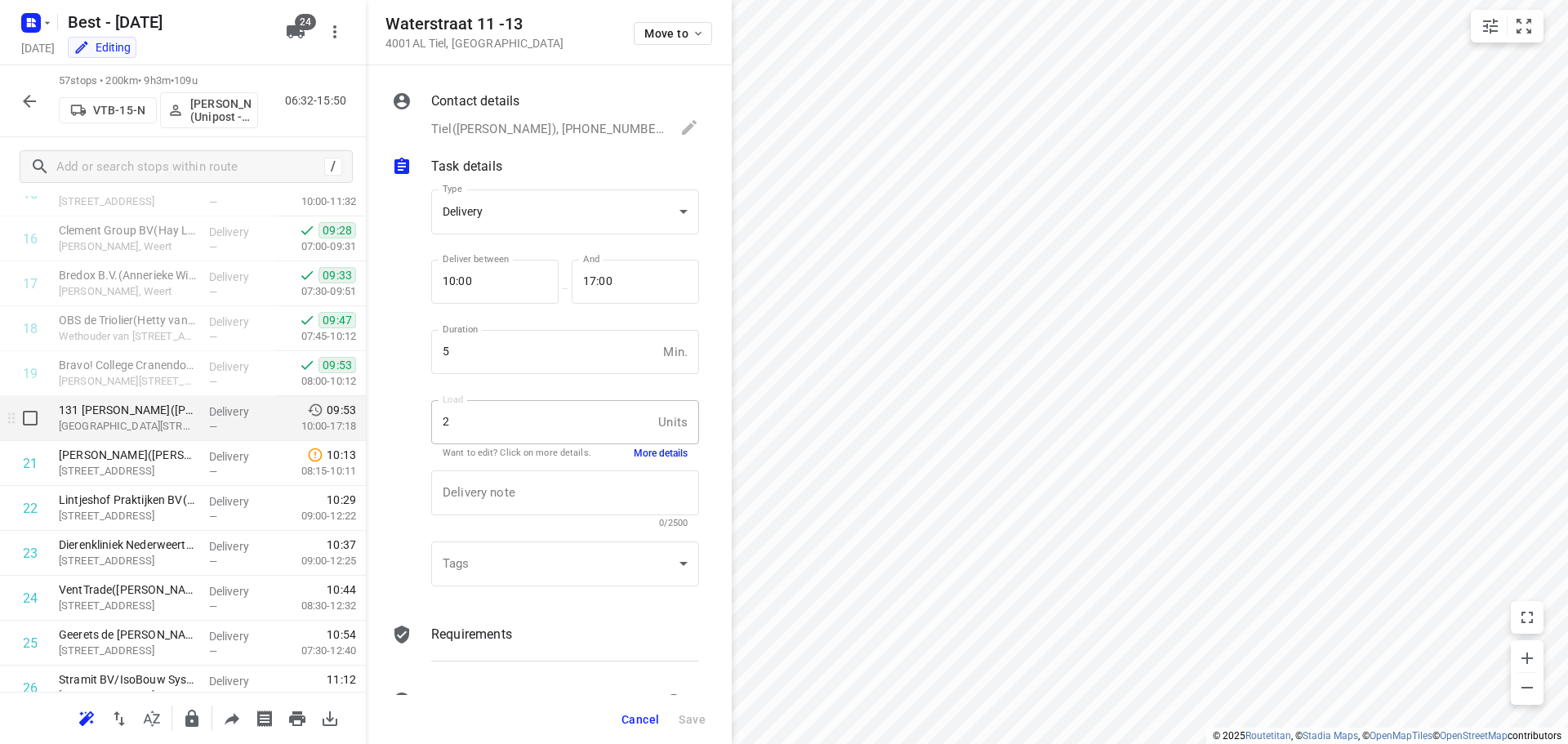
click at [193, 410] on div "131 Filiaal Budel(Marielle Gudde) Burgemeester Remmenstraat 5, Budel" at bounding box center [127, 418] width 151 height 45
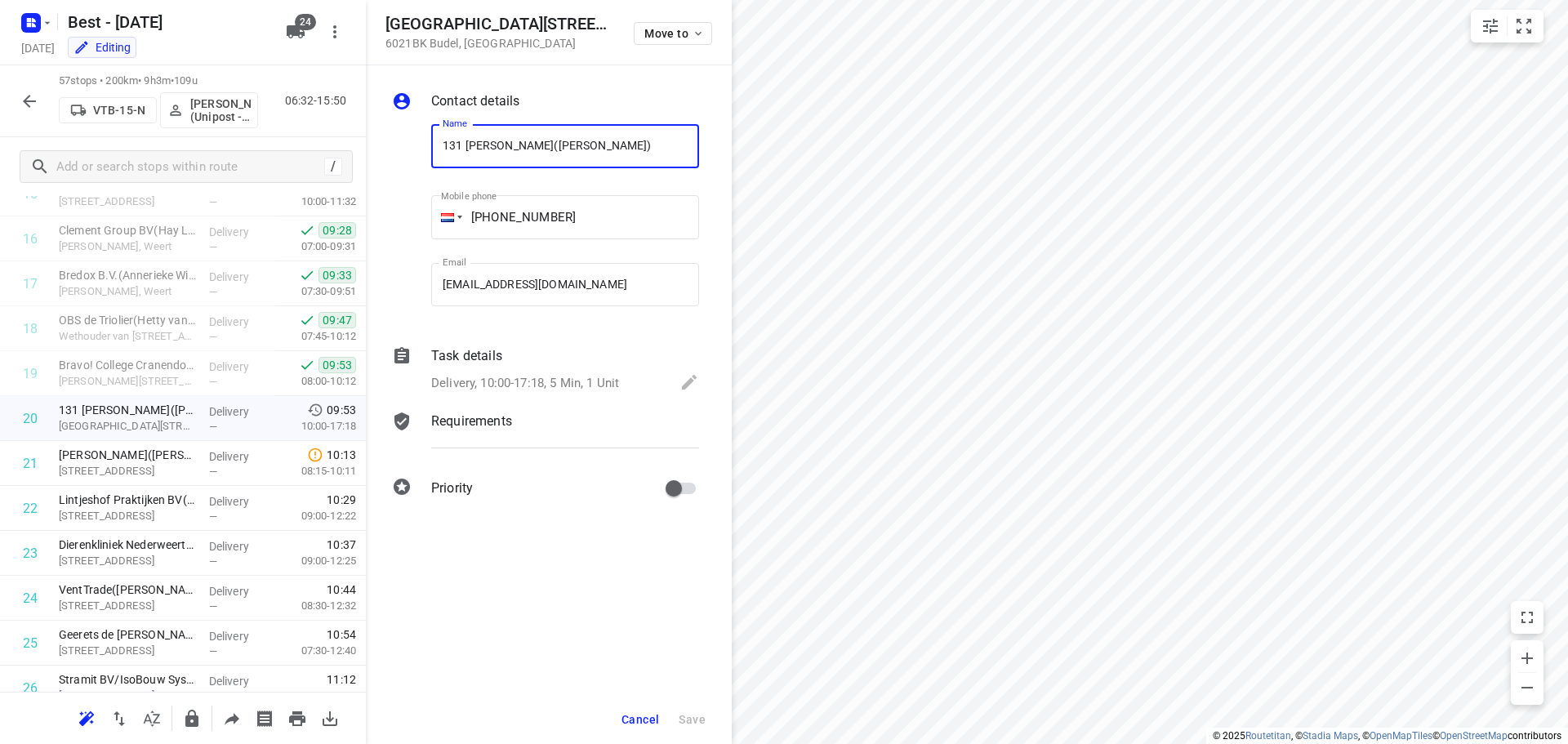
click at [573, 394] on div "Delivery, 10:00-17:18, 5 Min, 1 Unit" at bounding box center [566, 383] width 268 height 23
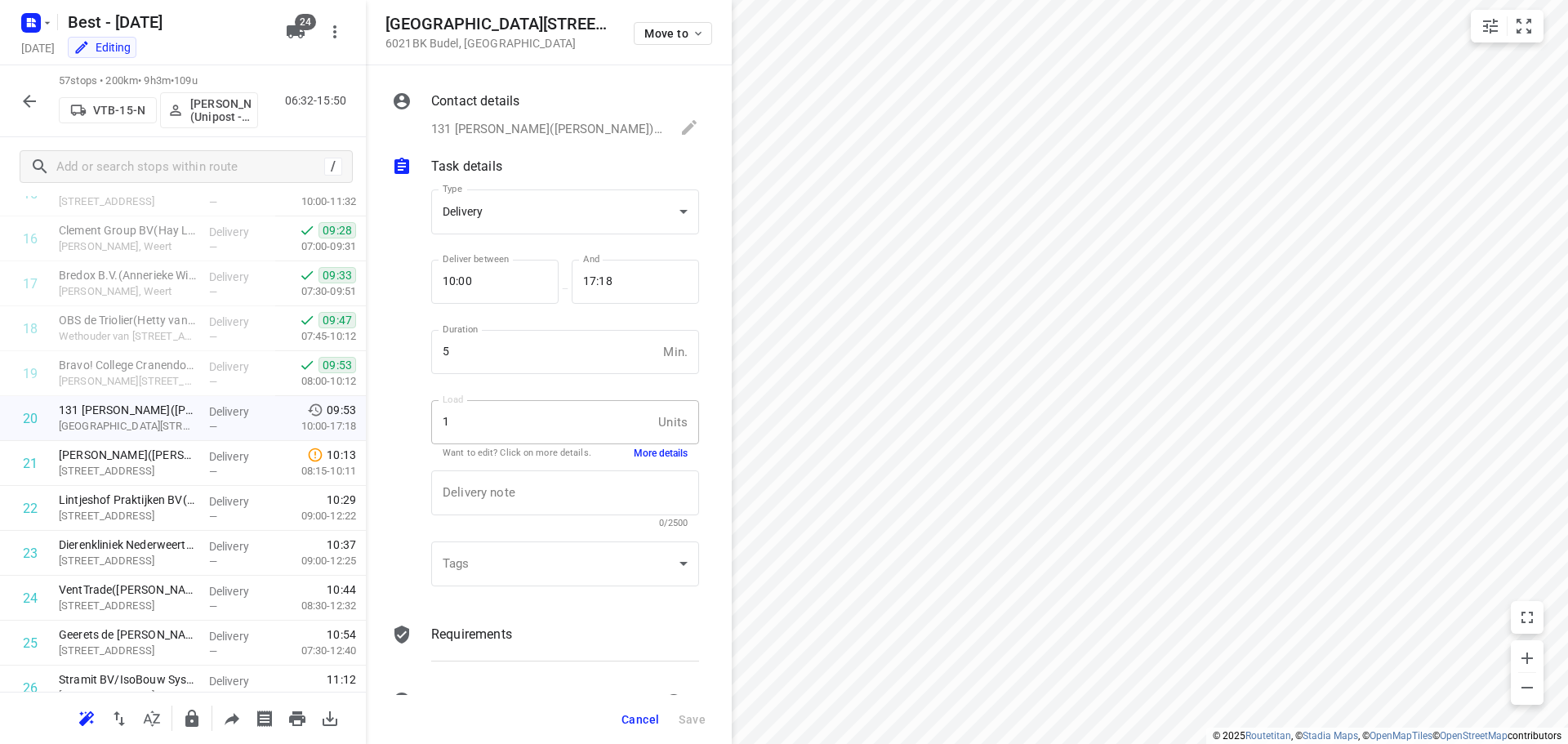
click at [634, 456] on button "More details" at bounding box center [660, 453] width 54 height 14
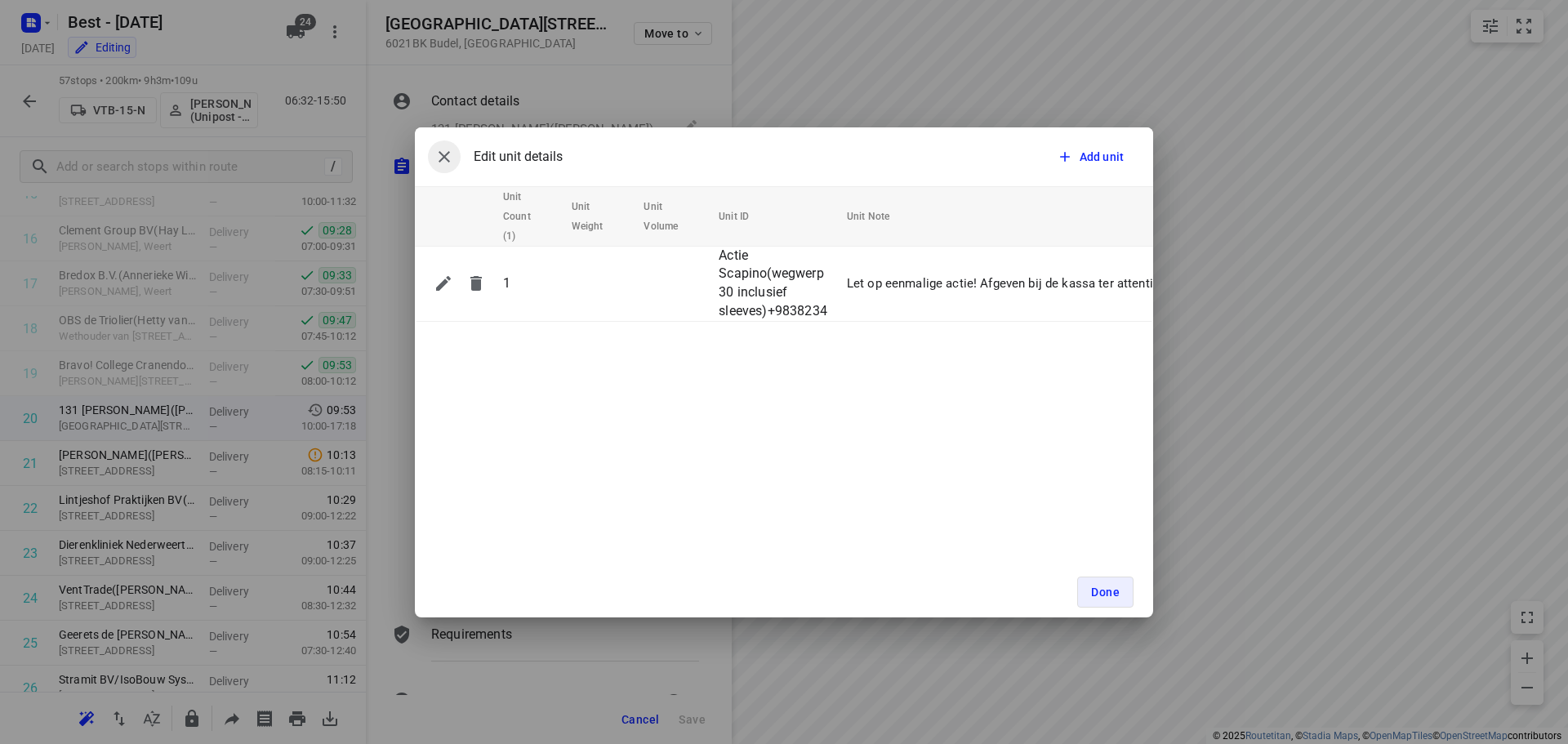
click at [441, 150] on icon "button" at bounding box center [443, 156] width 19 height 19
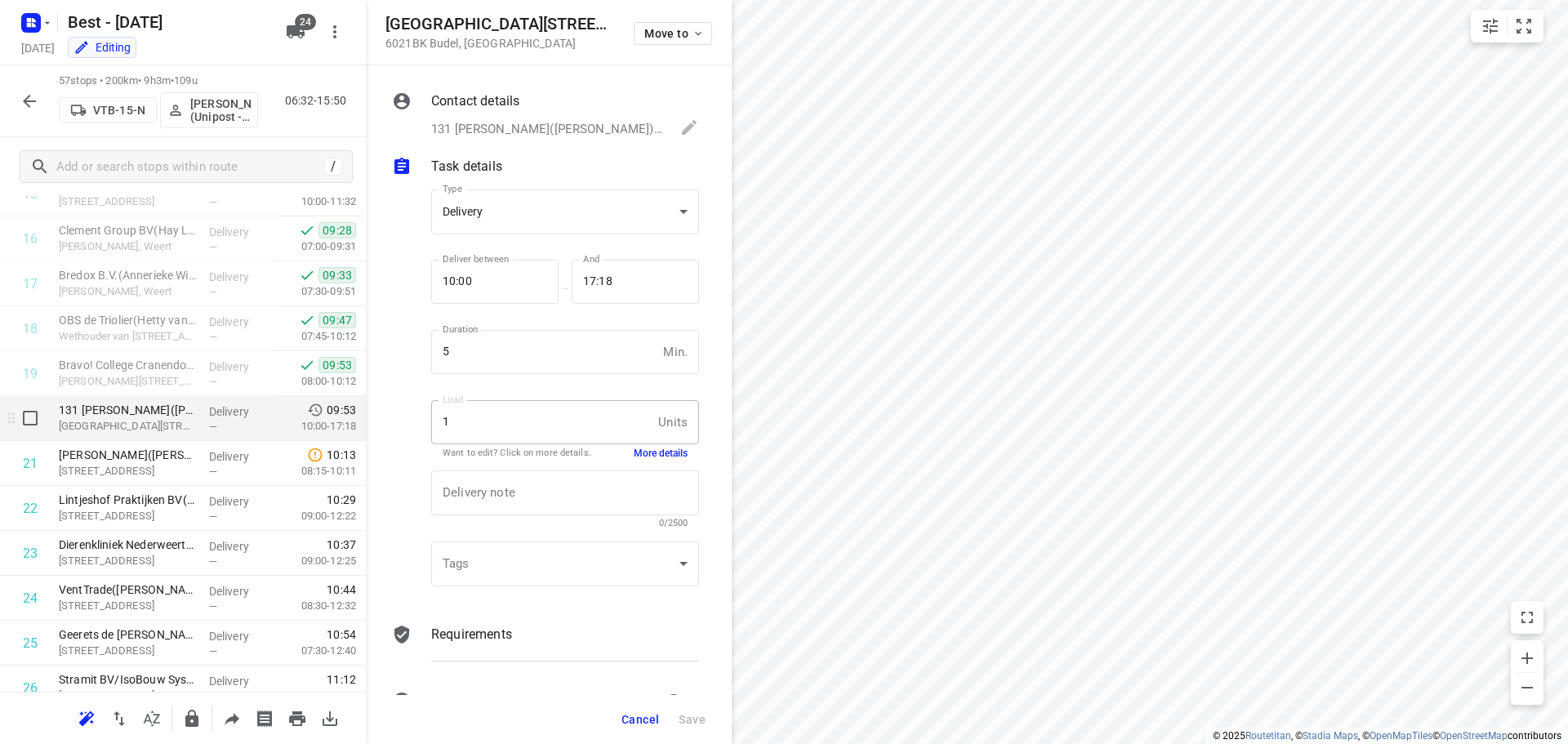
click at [212, 408] on p "Delivery" at bounding box center [239, 411] width 60 height 16
click at [634, 454] on button "More details" at bounding box center [660, 453] width 54 height 14
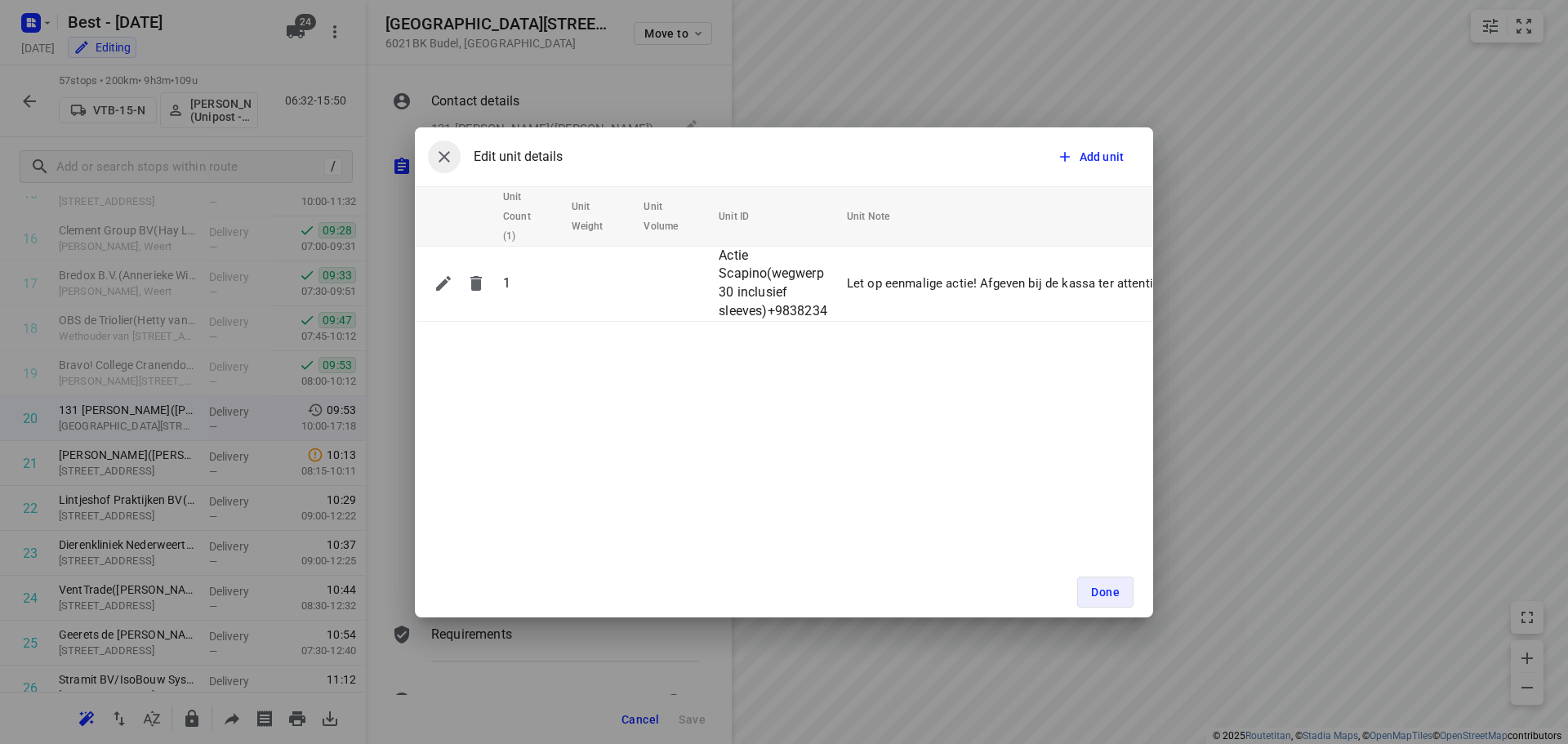
click at [456, 157] on button "button" at bounding box center [444, 157] width 33 height 33
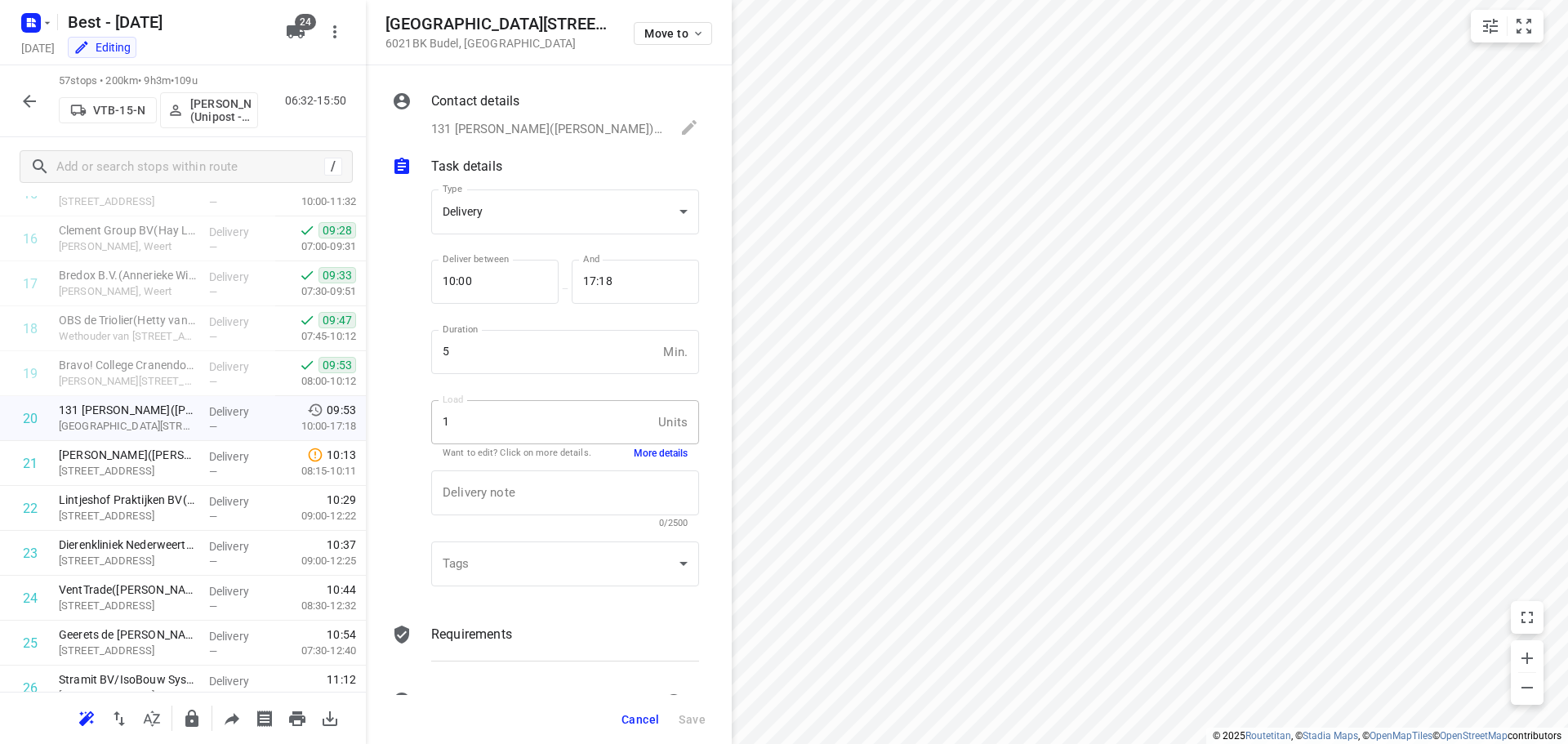
click at [659, 453] on button "More details" at bounding box center [660, 453] width 54 height 14
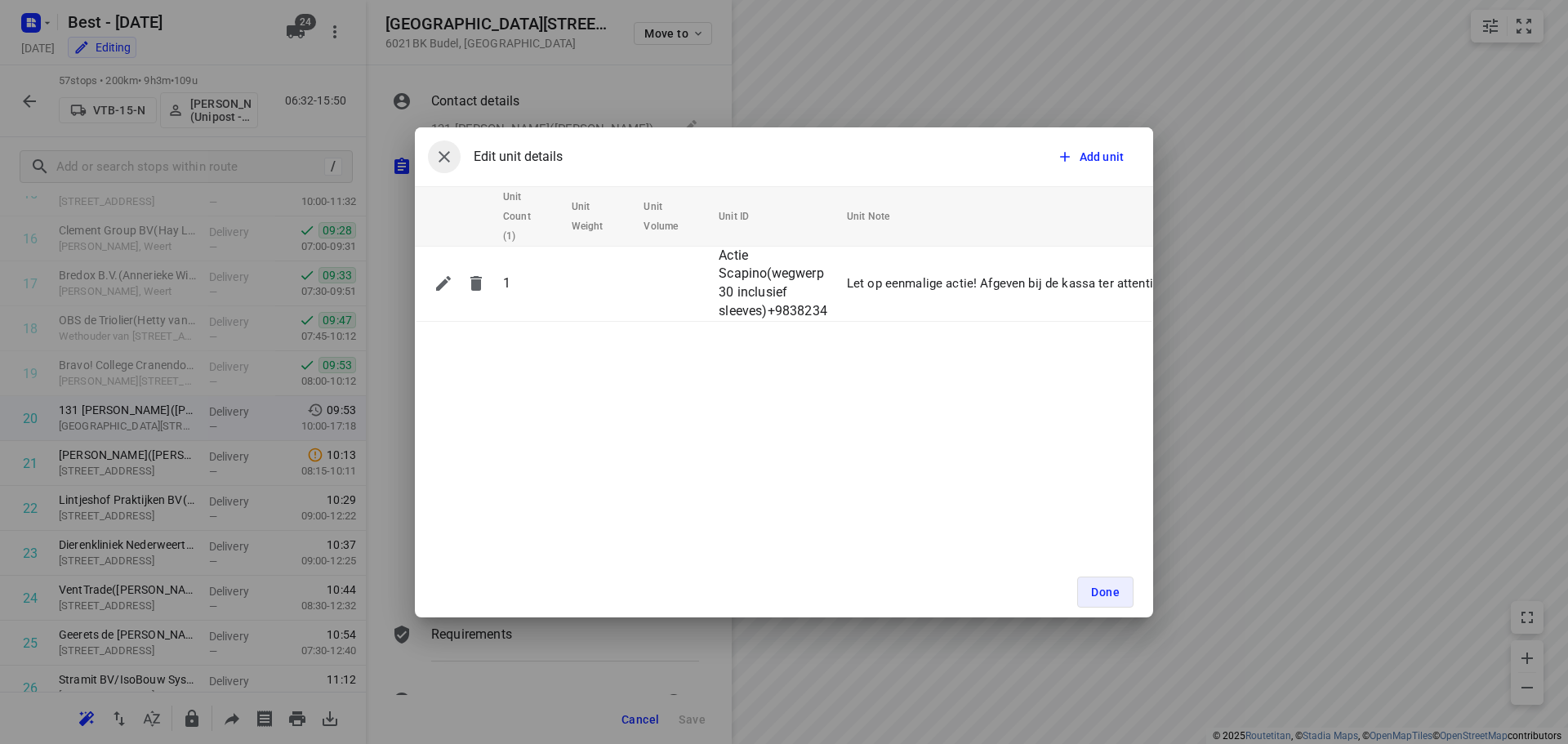
click at [450, 161] on icon "button" at bounding box center [443, 156] width 19 height 19
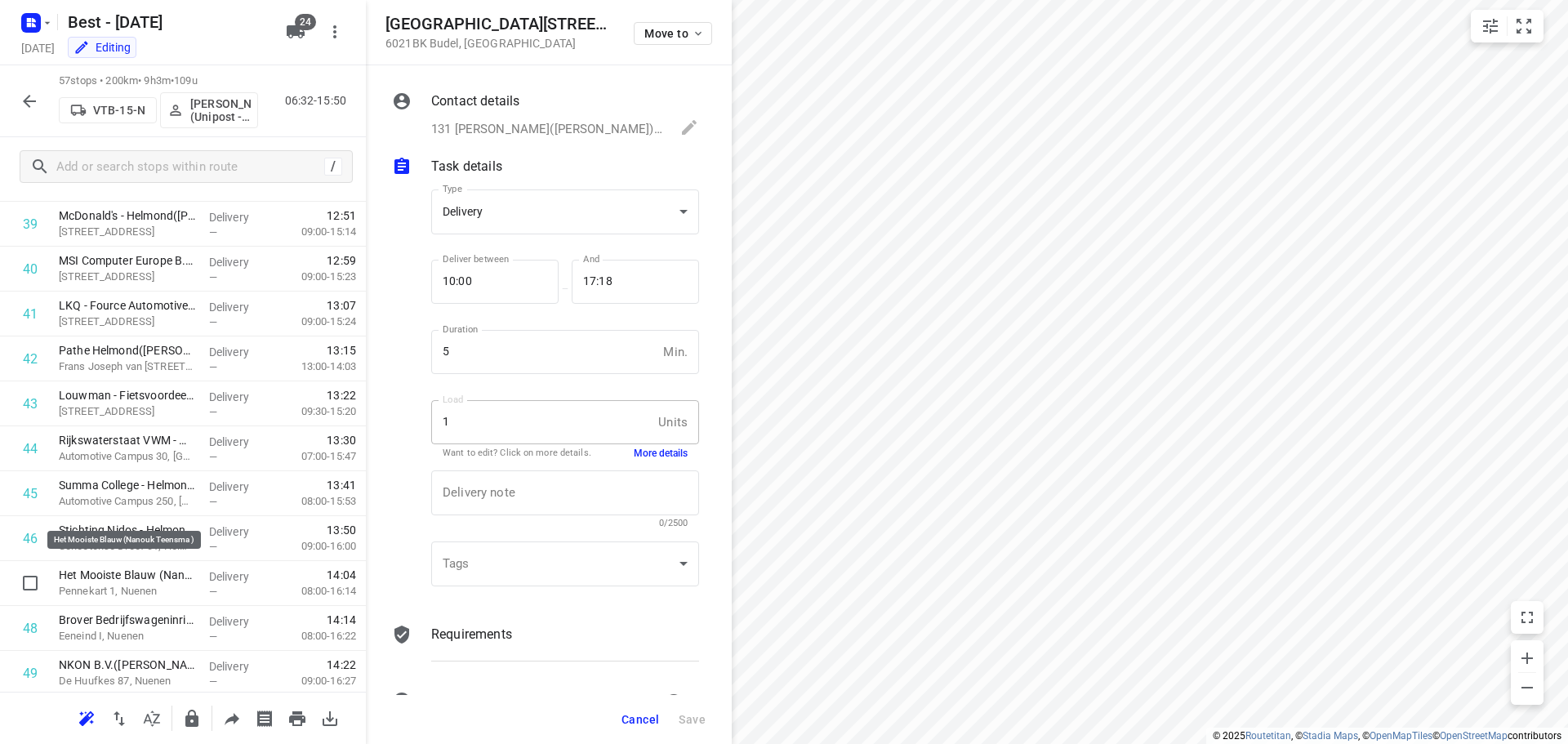
scroll to position [2190, 0]
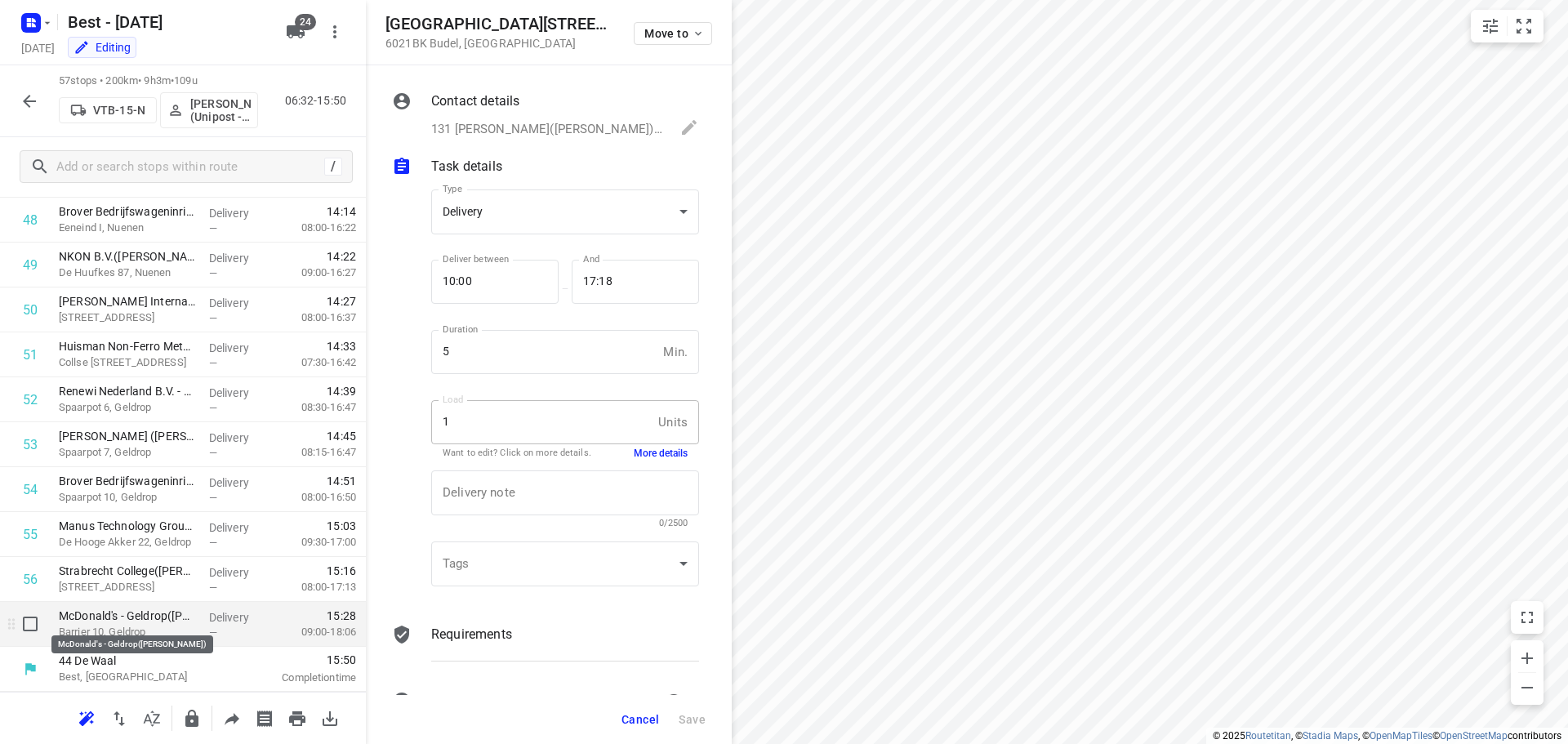
click at [159, 615] on p "McDonald's - Geldrop(Twan de Bont)" at bounding box center [127, 615] width 137 height 16
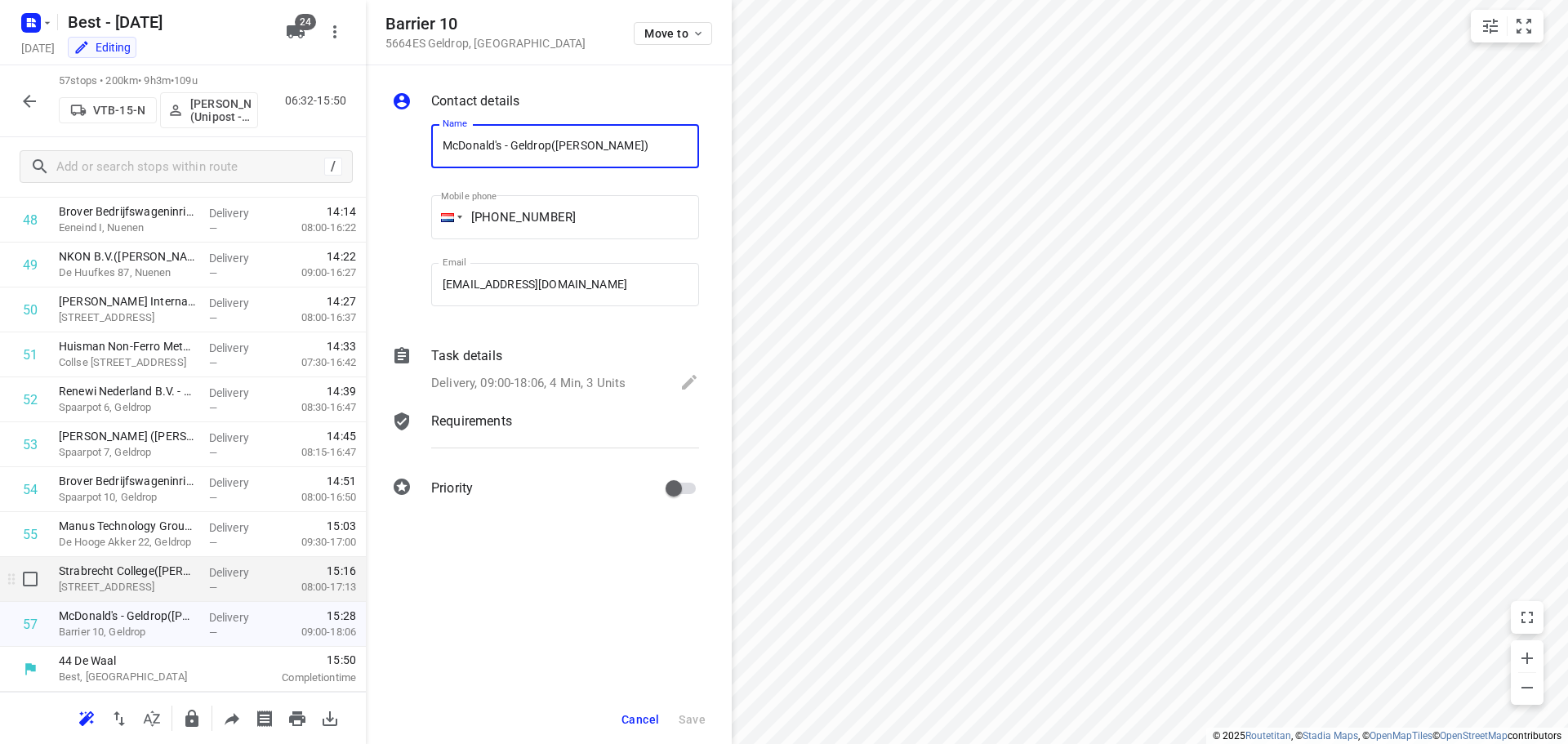
click at [162, 599] on div "Strabrecht College(Claudia Wagemakers) Grote Bos 2, Geldrop" at bounding box center [127, 579] width 151 height 45
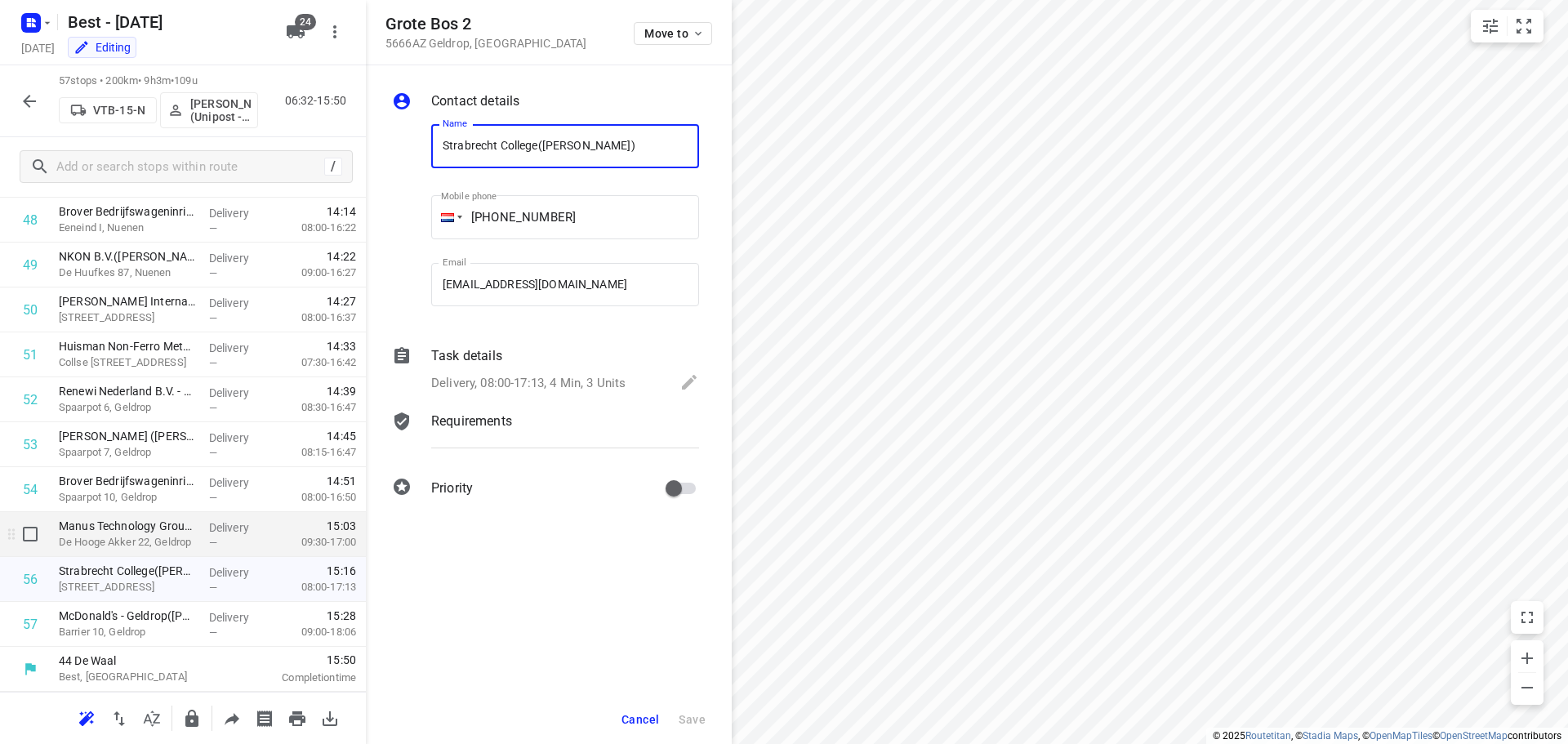
click at [186, 548] on p "De Hooge Akker 22, Geldrop" at bounding box center [127, 542] width 137 height 16
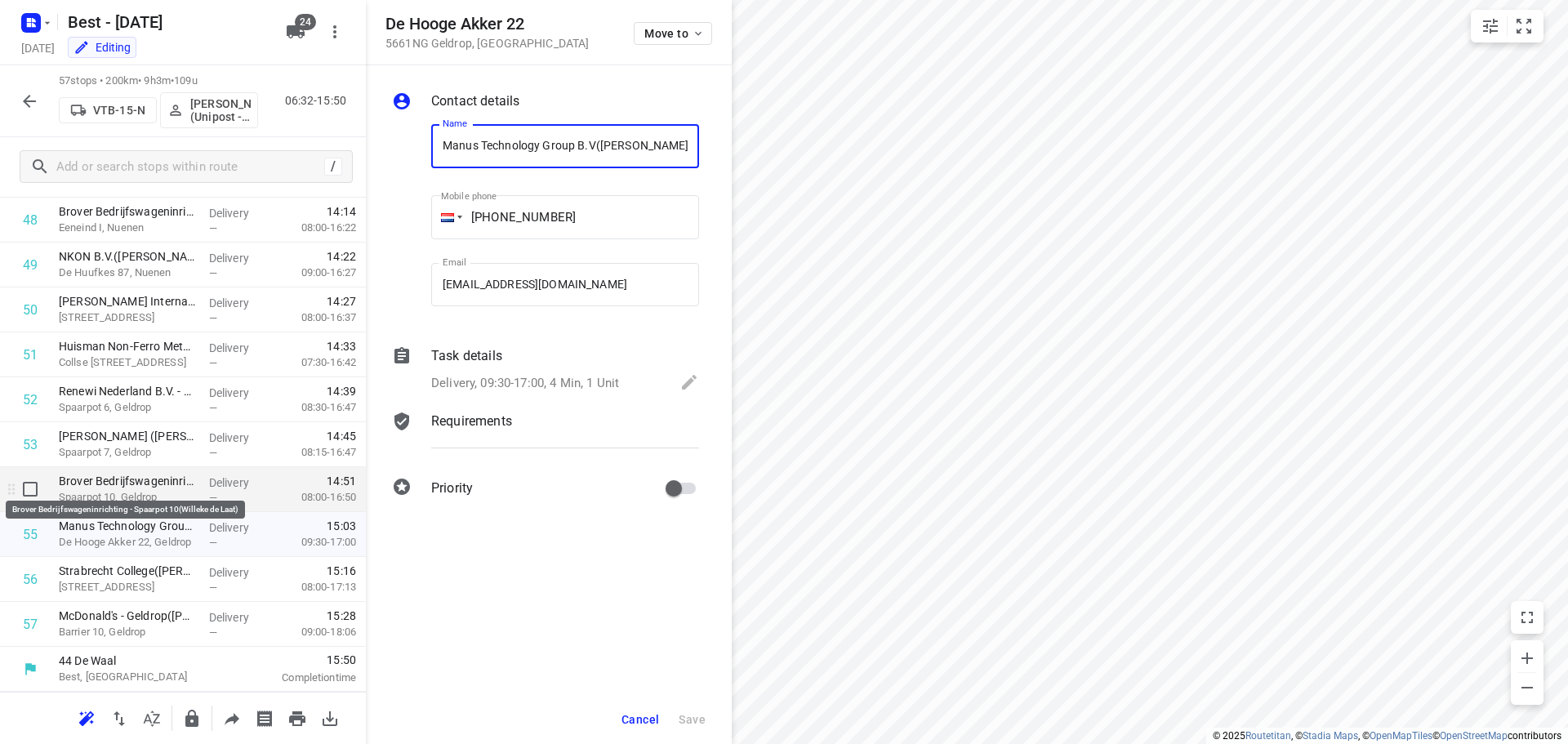
click at [188, 481] on p "Brover Bedrijfswageninrichting - Spaarpot 10(Willeke de Laat)" at bounding box center [127, 480] width 137 height 16
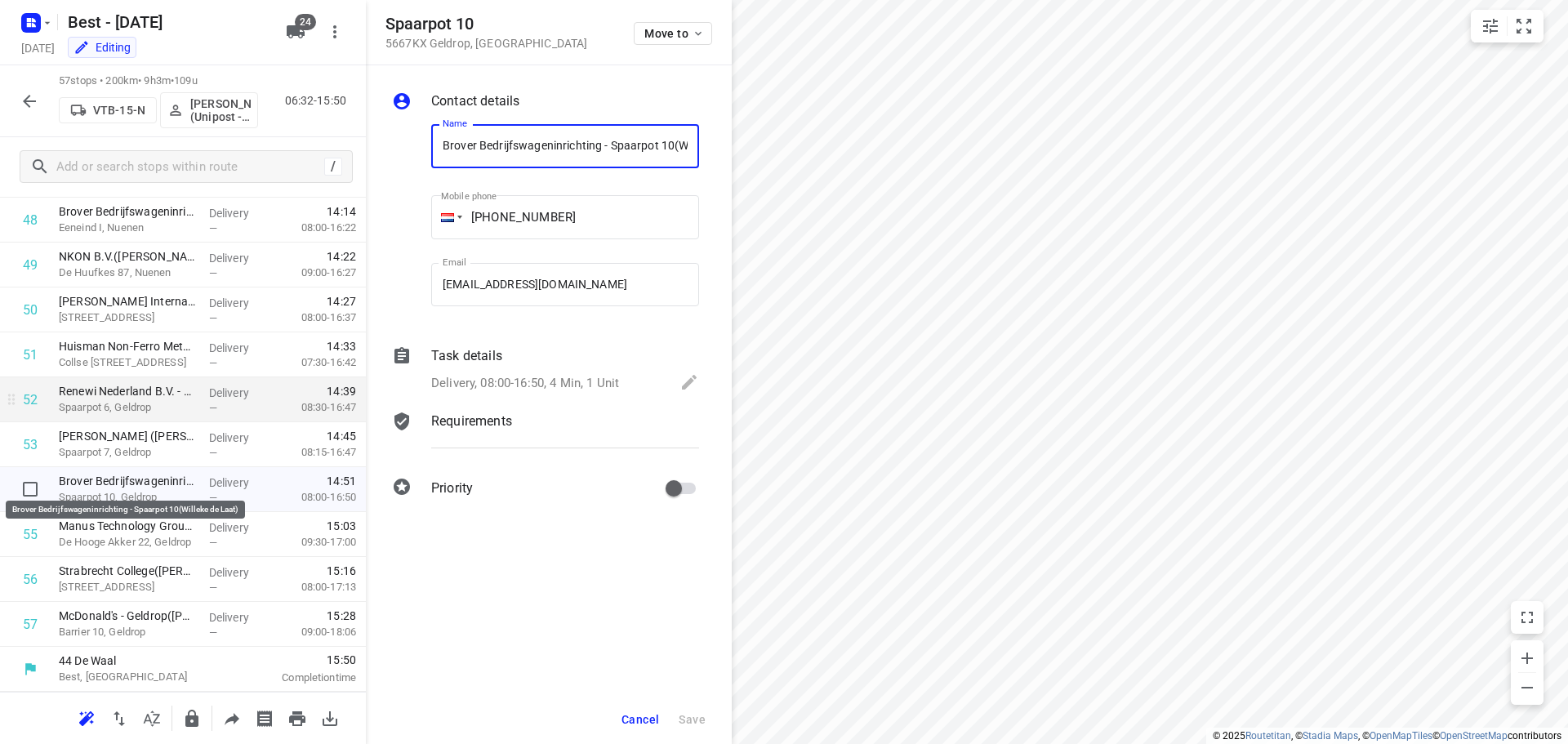
scroll to position [0, 13]
click at [193, 417] on div "Renewi Nederland B.V. - CCD Geldrop(Eric Sloots) Spaarpot 6, Geldrop" at bounding box center [127, 399] width 151 height 45
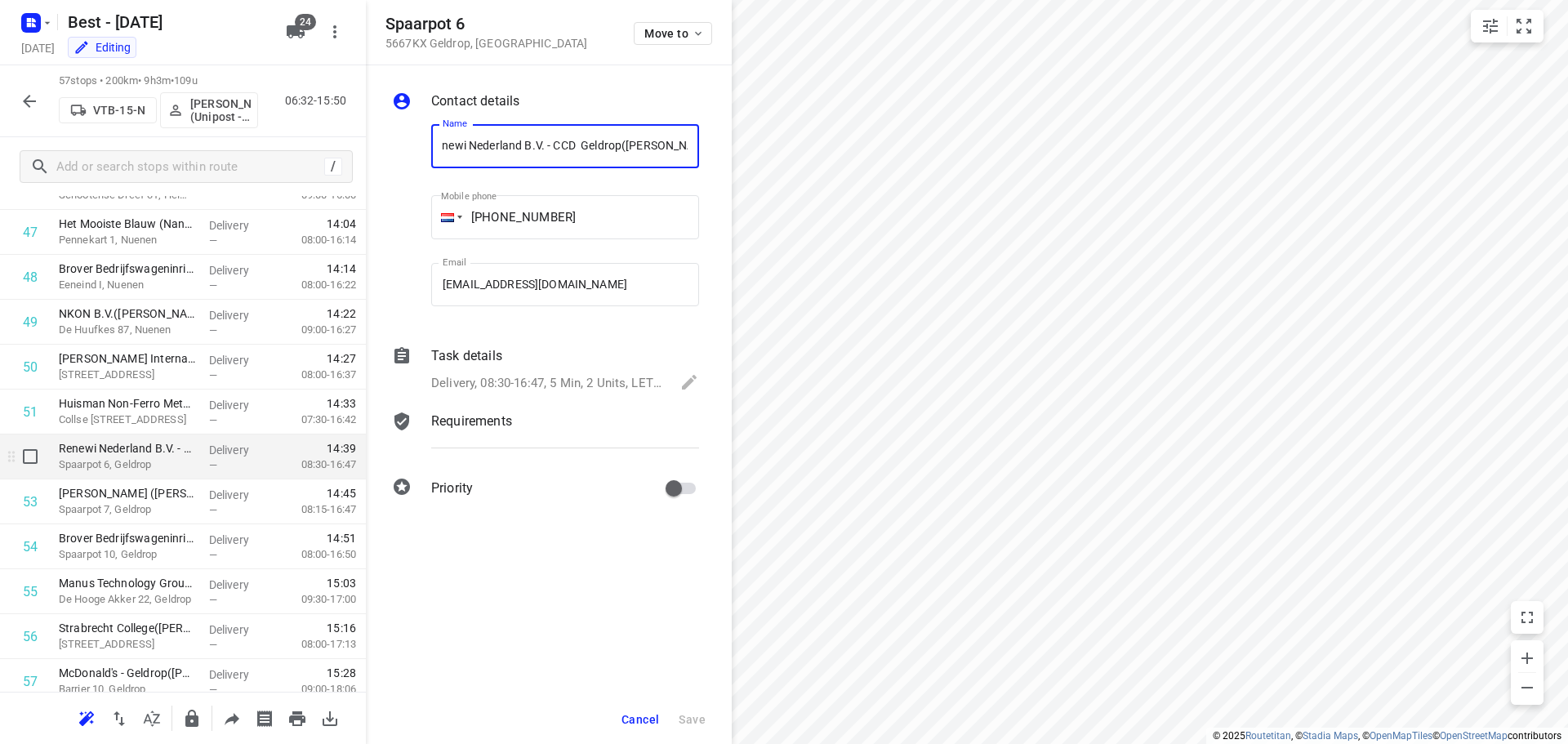
scroll to position [2109, 0]
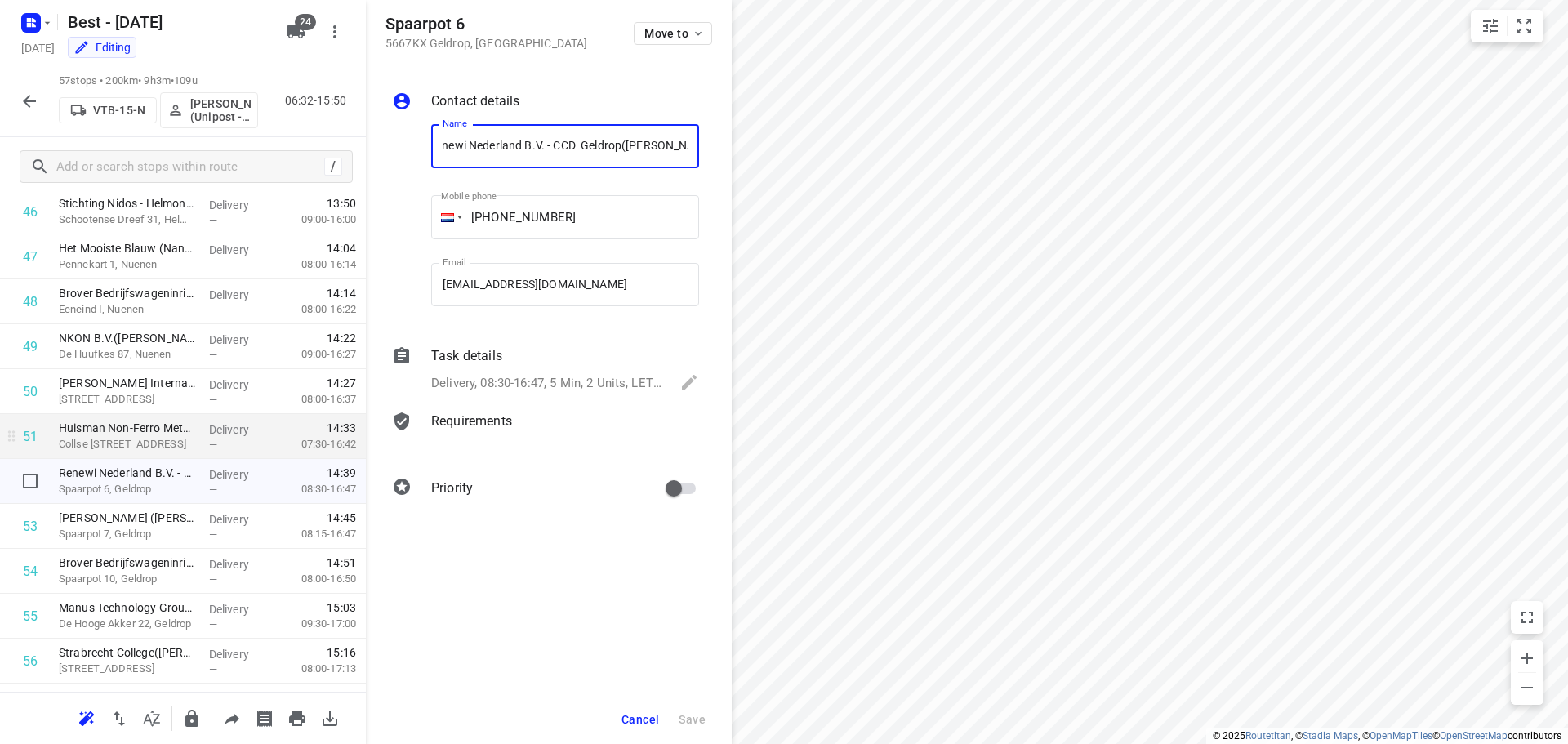
click at [193, 430] on div "Huisman Non-Ferro Metaal B.V.(Sjef Jonkers) Collse Hoefdijk 29, Nuenen" at bounding box center [127, 436] width 151 height 45
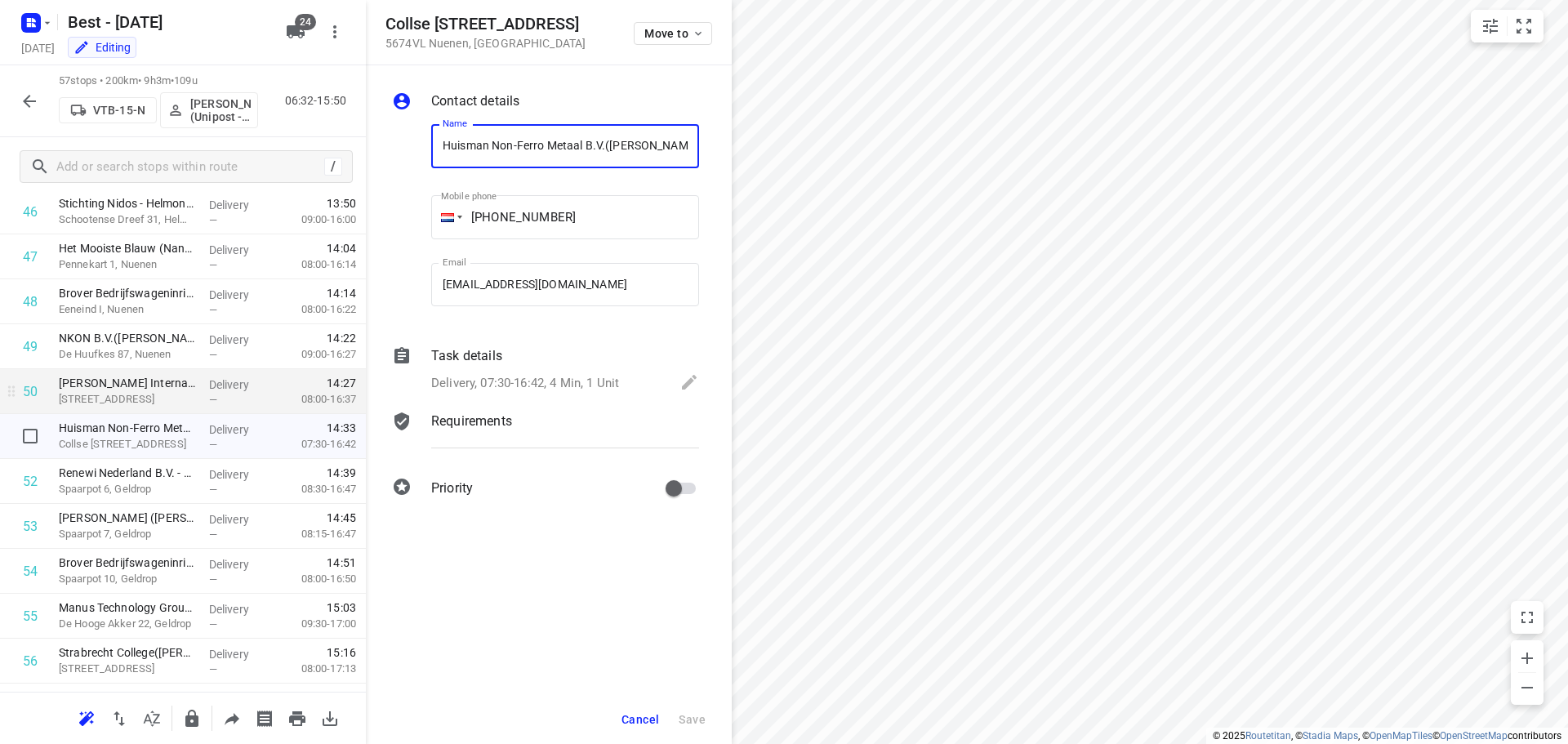
click at [209, 377] on p "Delivery" at bounding box center [239, 385] width 60 height 16
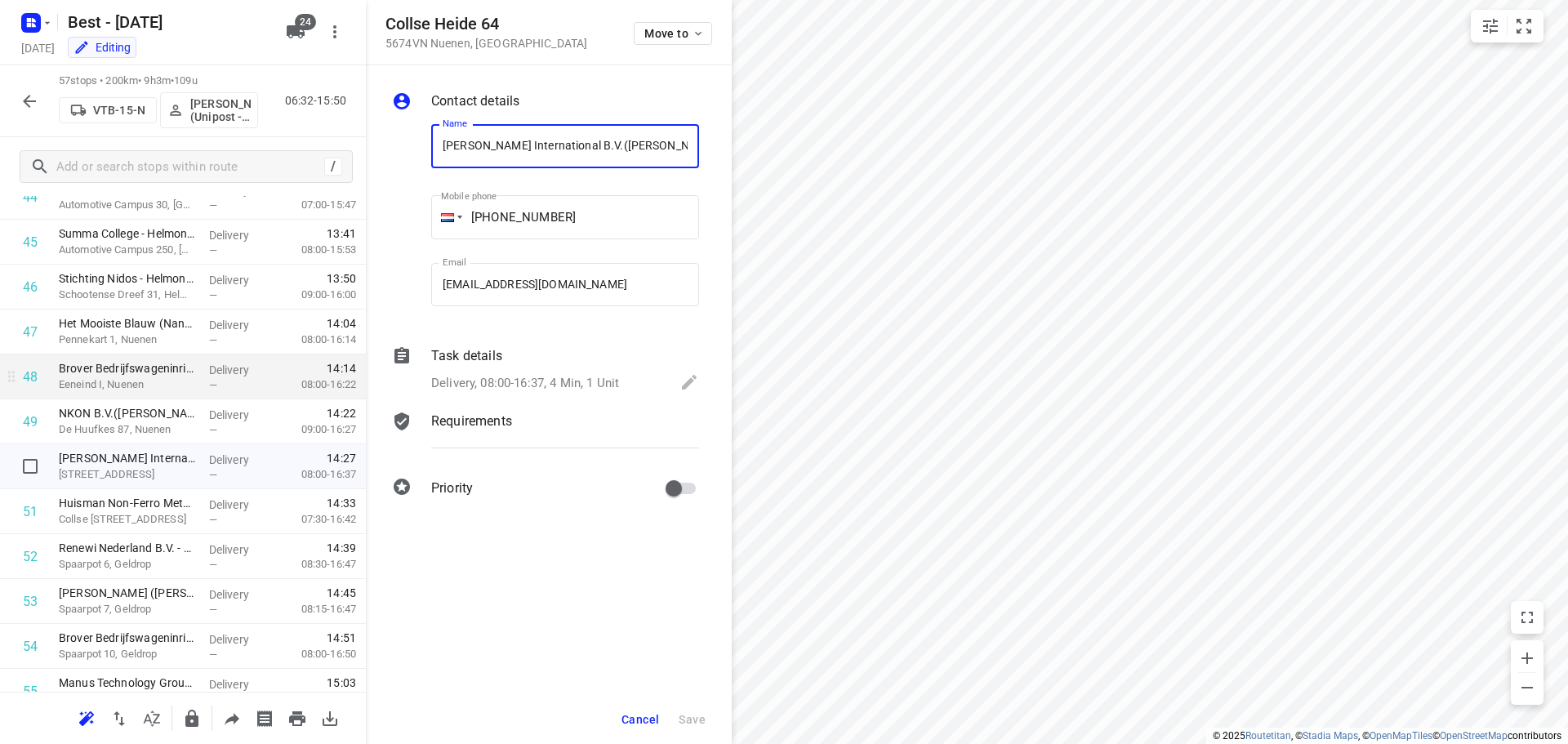
scroll to position [1945, 0]
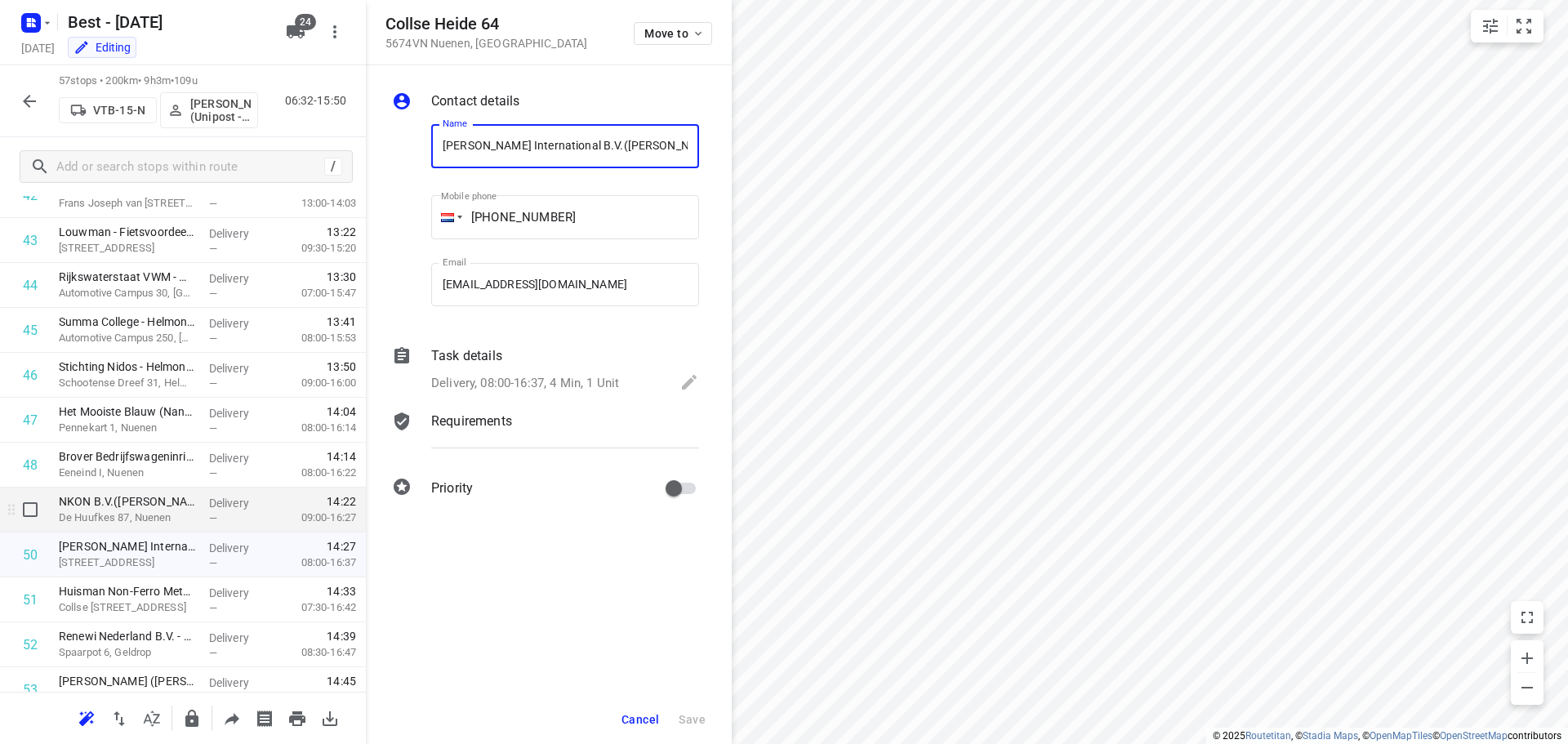
click at [191, 521] on div "NKON B.V.(Mithat Kamer) De Huufkes 87, Nuenen" at bounding box center [127, 509] width 151 height 45
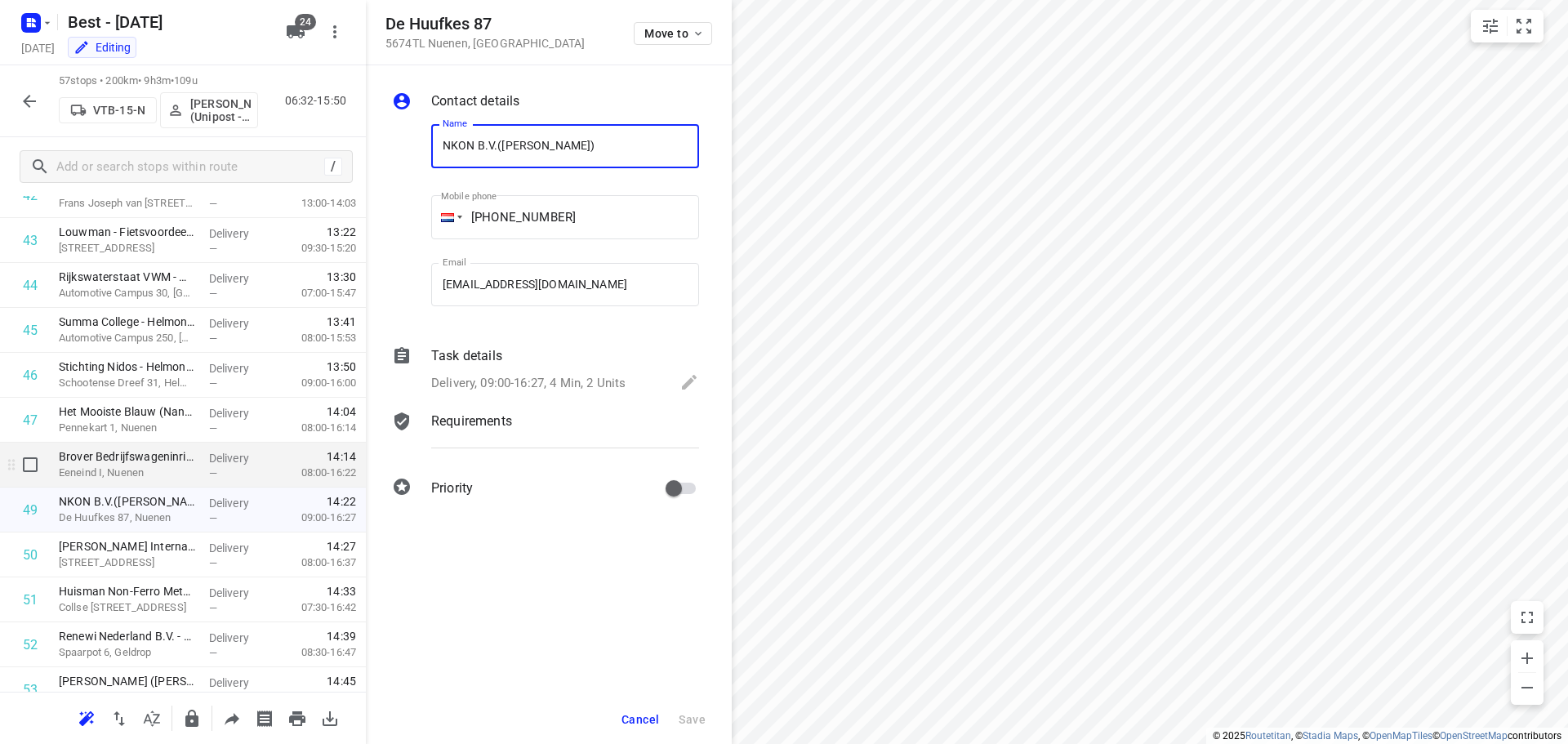
click at [194, 460] on div "Brover Bedrijfswageninrichting - Collseweg 21(Willeke de Laat) Eeneind I, Nuenen" at bounding box center [127, 464] width 151 height 45
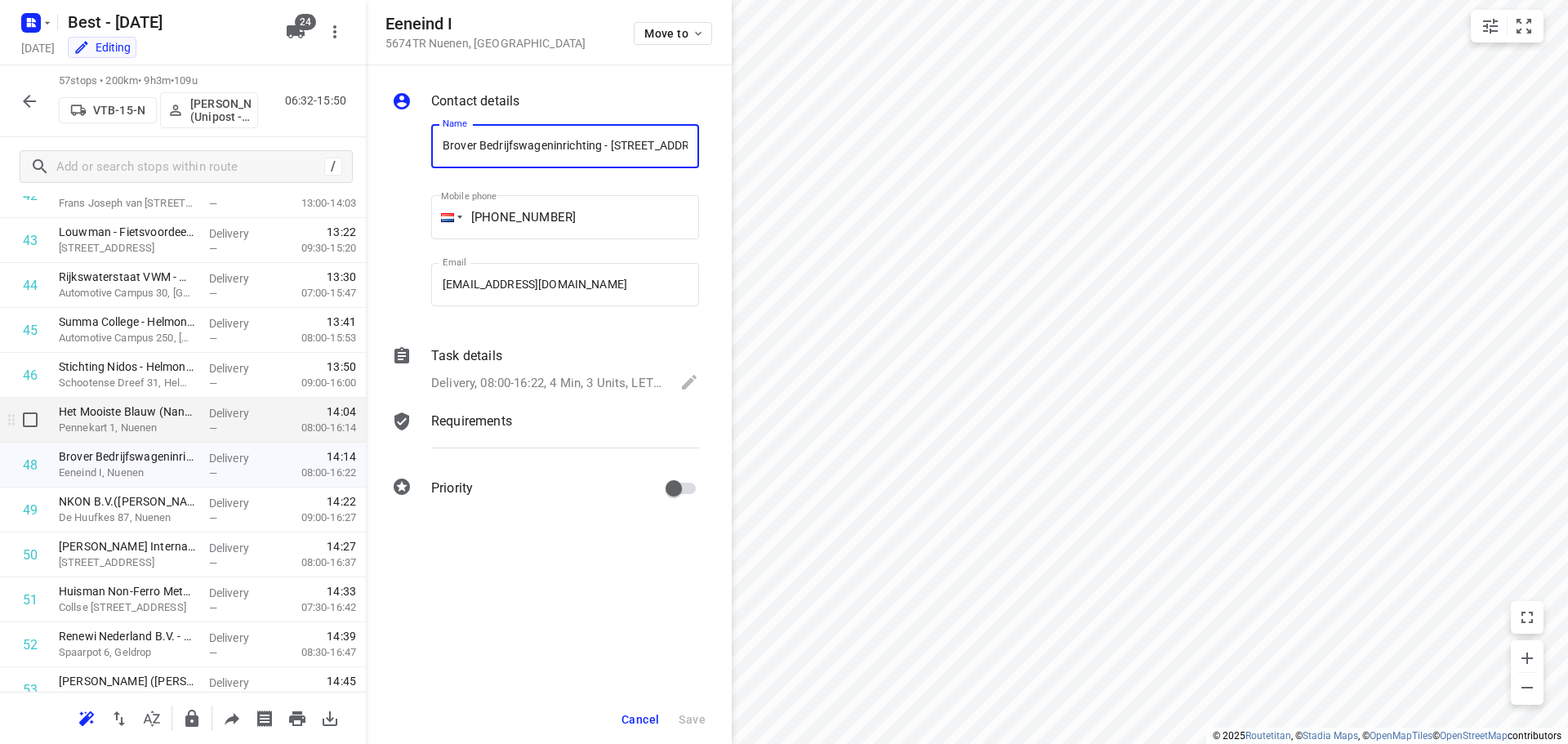
click at [192, 422] on div "Het Mooiste Blauw (Nanouk Teensma ) Pennekart 1, Nuenen" at bounding box center [127, 419] width 151 height 45
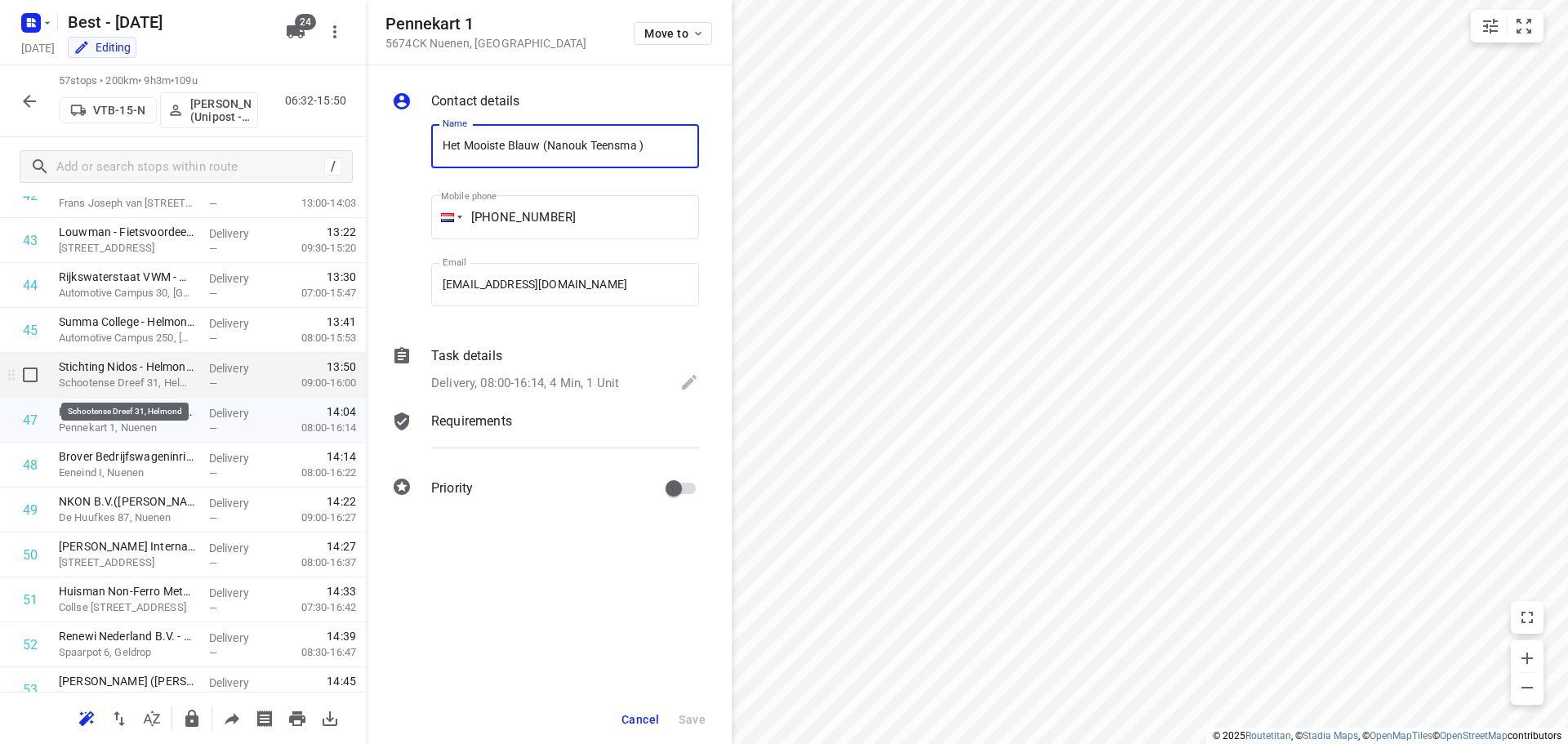
click at [186, 375] on p "Schootense Dreef 31, Helmond" at bounding box center [127, 383] width 137 height 16
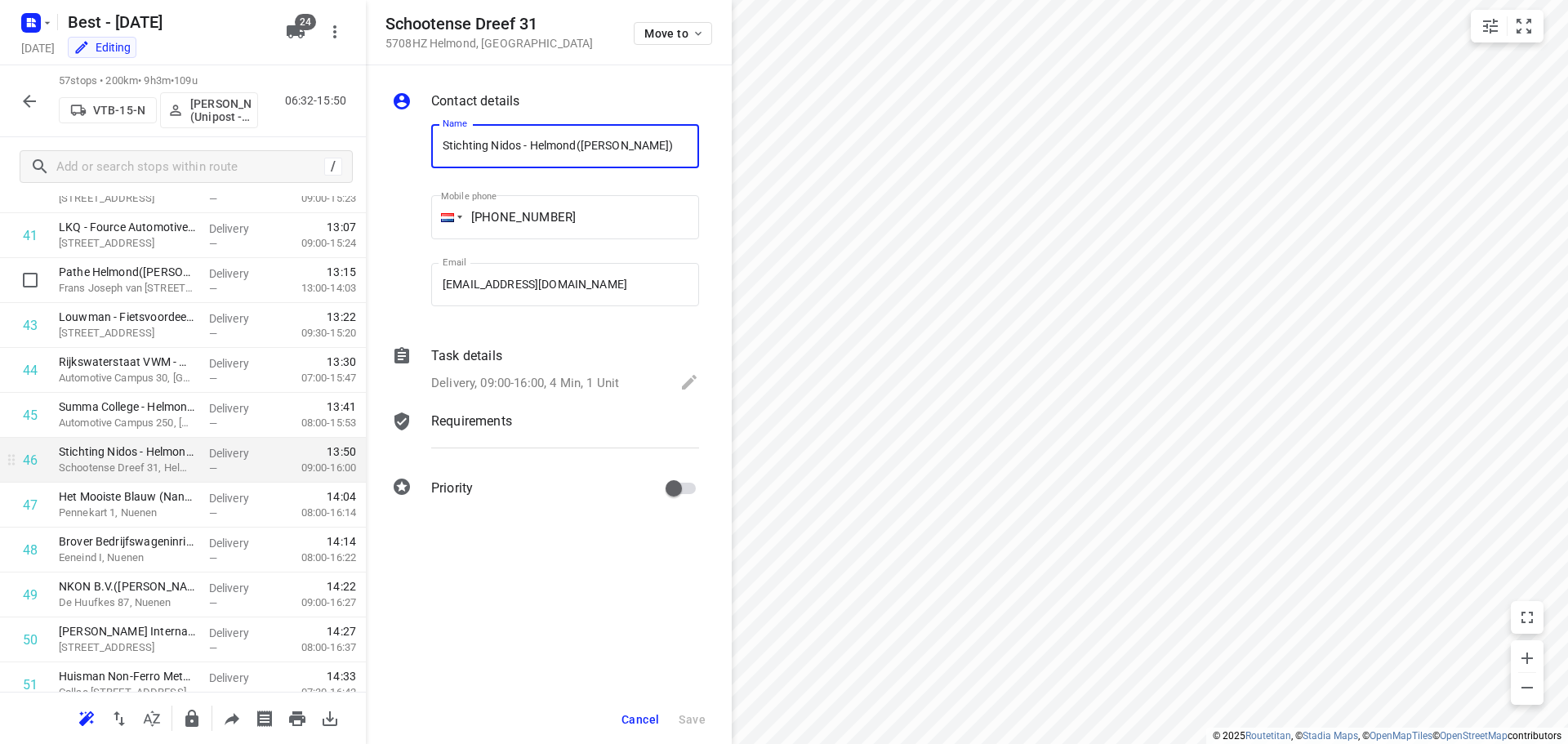
scroll to position [1782, 0]
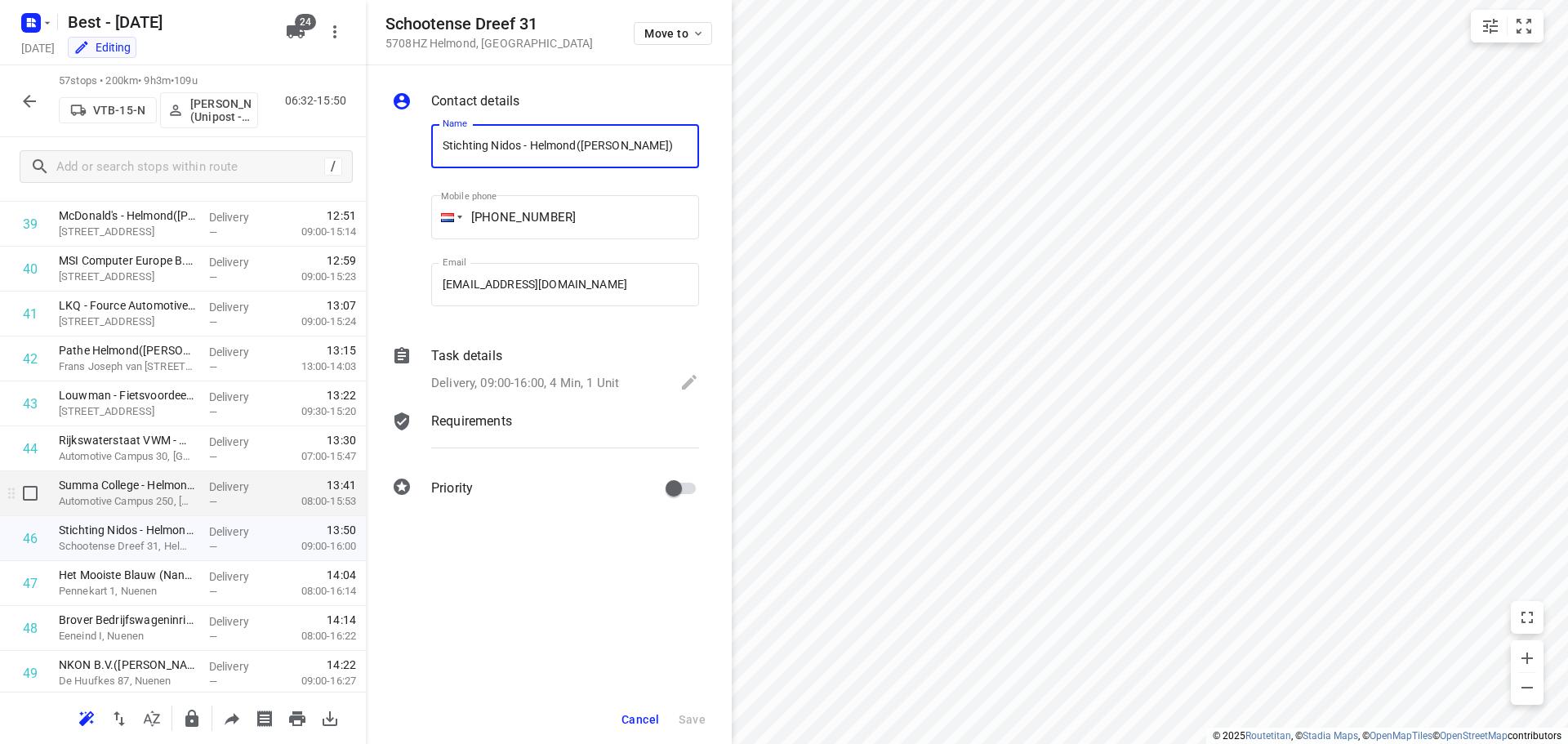
click at [188, 501] on p "Automotive Campus 250, [GEOGRAPHIC_DATA]" at bounding box center [127, 501] width 137 height 16
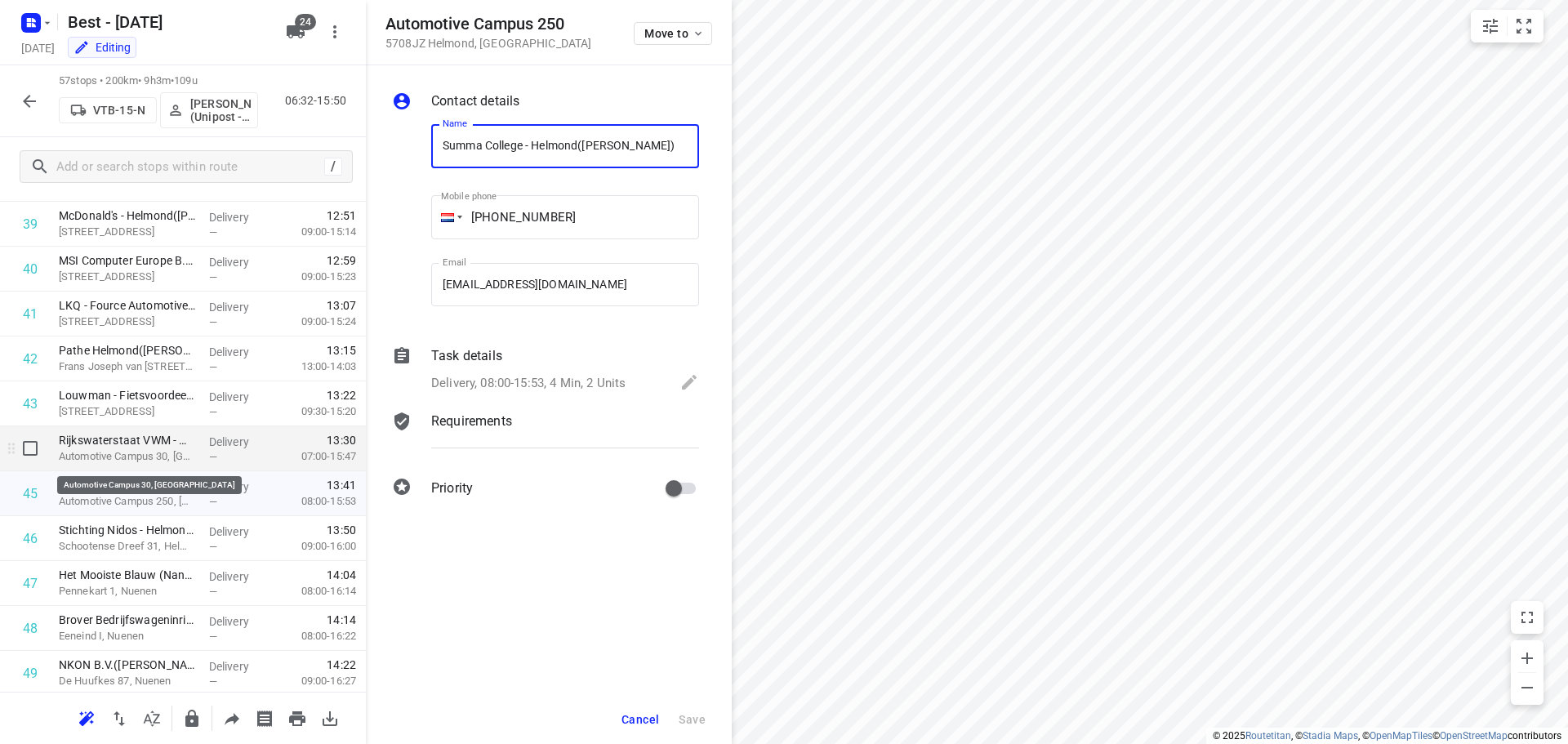
click at [188, 458] on p "Automotive Campus 30, [GEOGRAPHIC_DATA]" at bounding box center [127, 457] width 137 height 16
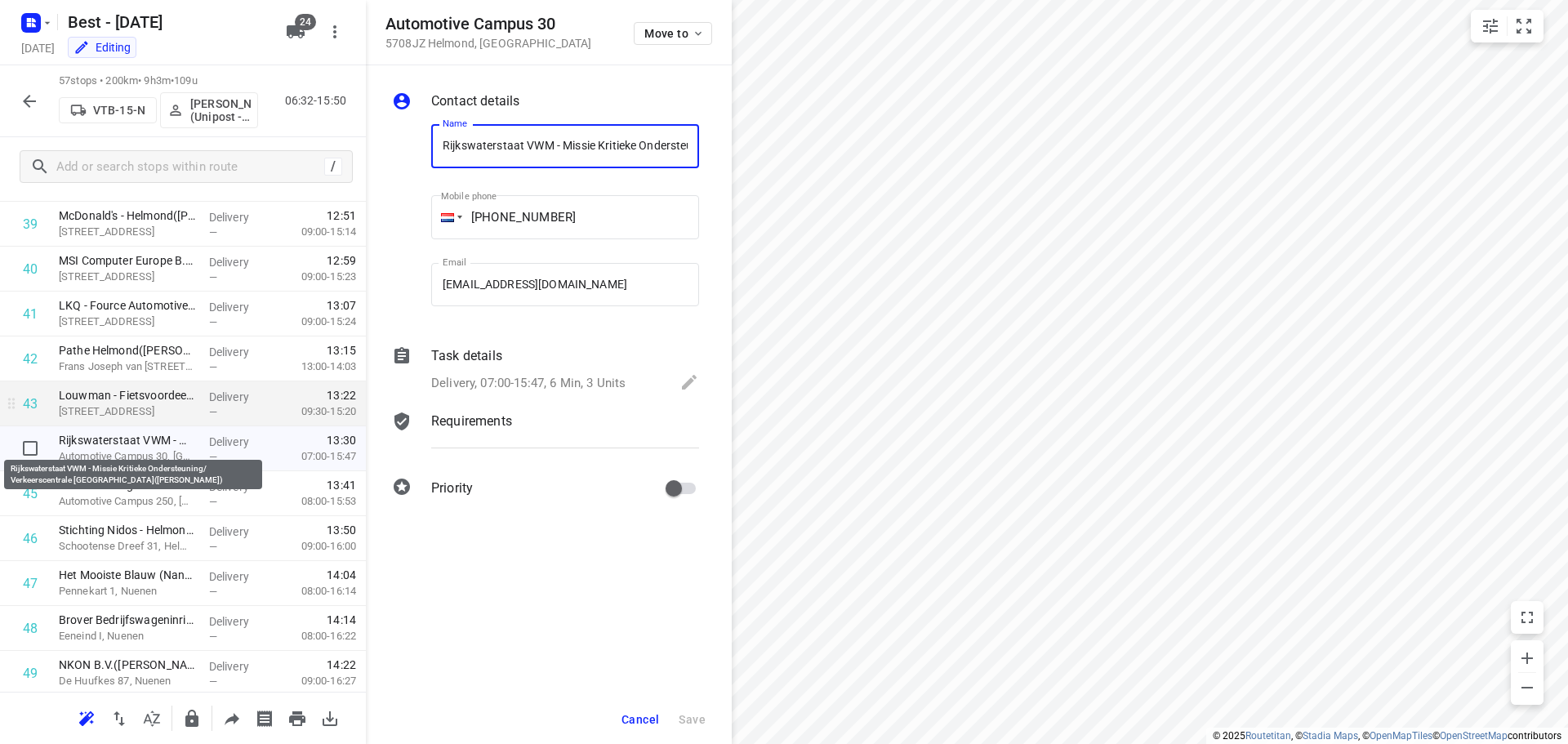
click at [191, 417] on p "Mierloseweg 15, Helmond" at bounding box center [127, 411] width 137 height 16
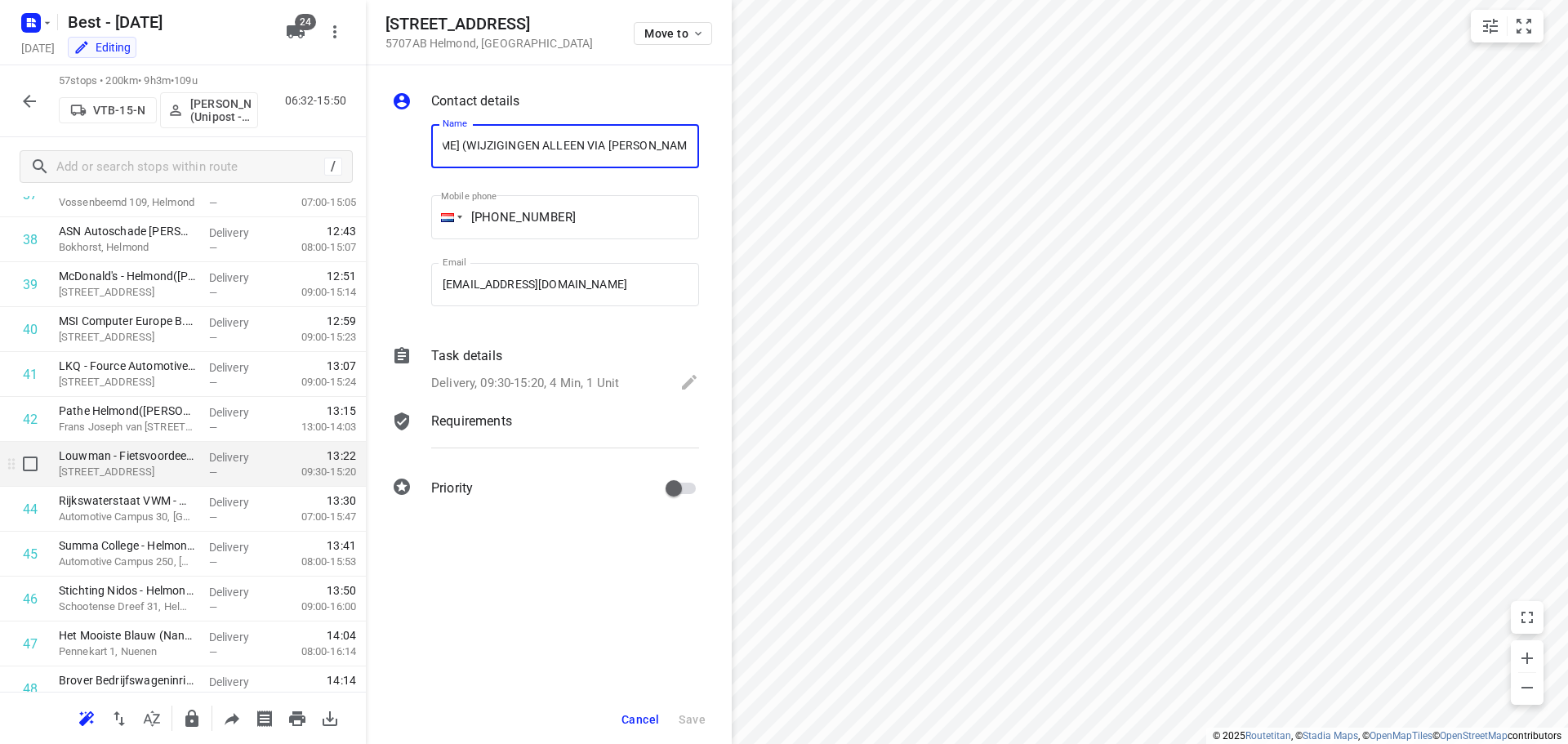
scroll to position [1700, 0]
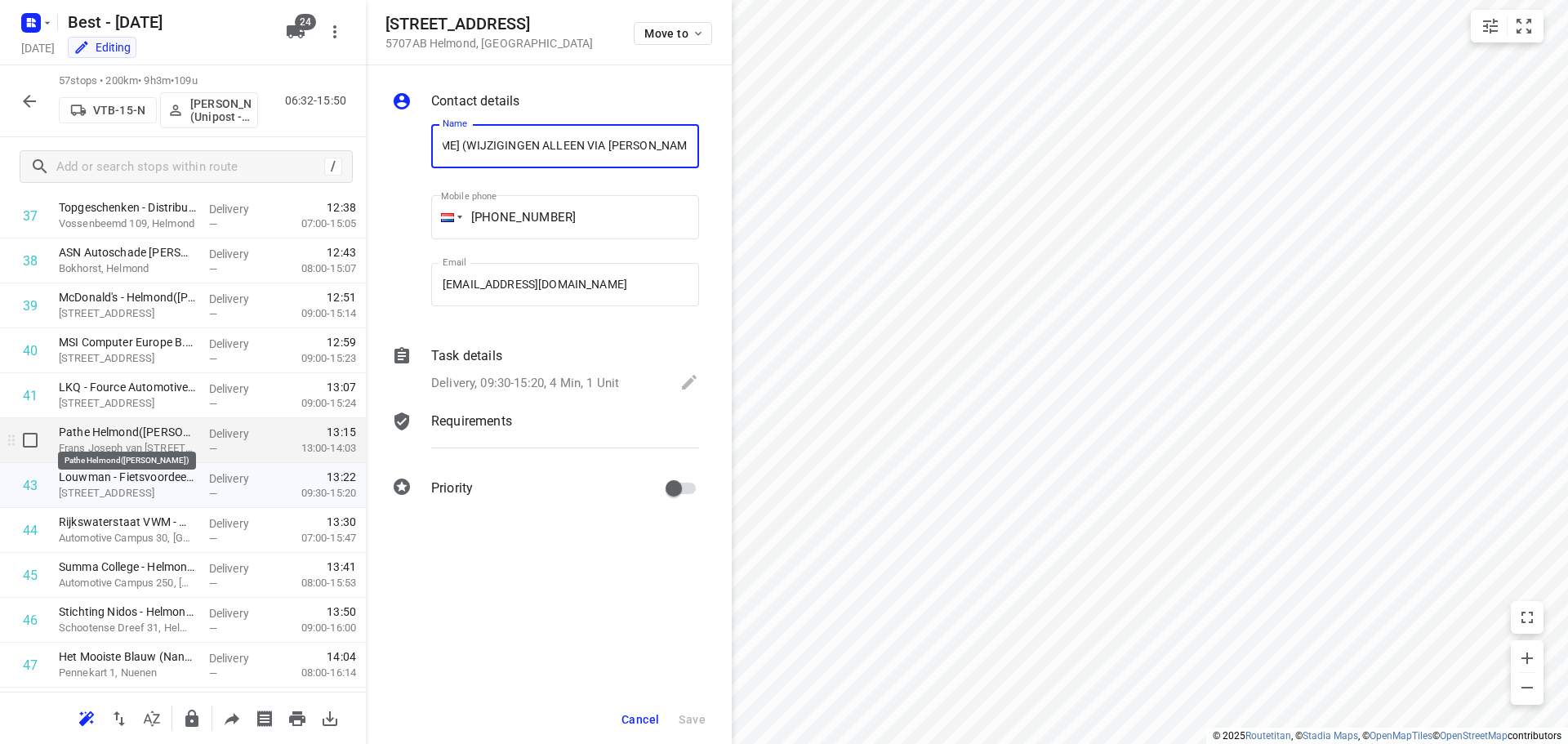
click at [191, 440] on p "Frans Joseph van Thielpark 5, Helmond" at bounding box center [127, 449] width 137 height 16
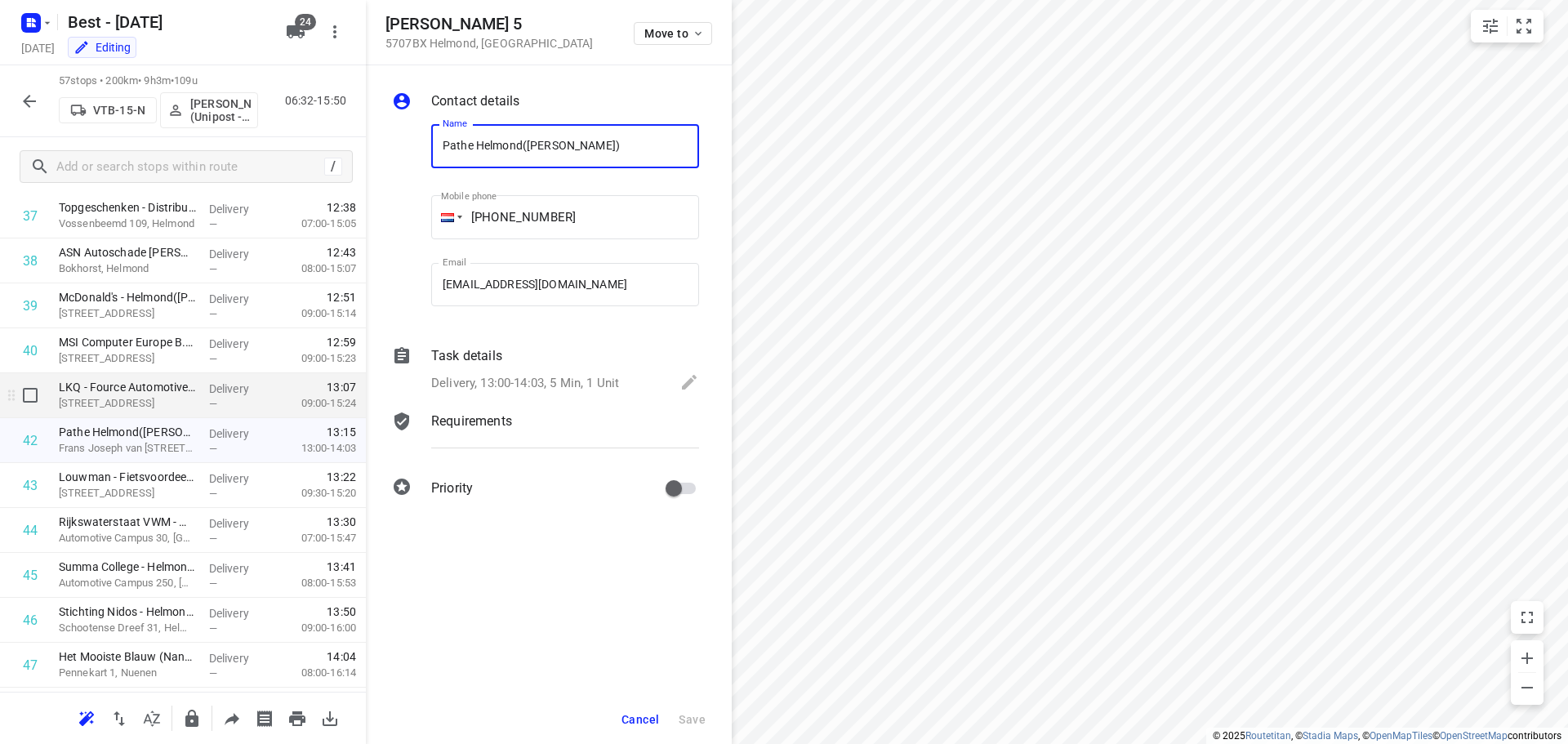
click at [191, 411] on div "LKQ - Fource Automotive B.V. - Helmond(Veron Dolmans-van Nuijs) Rietbeemdweg 1C…" at bounding box center [127, 395] width 151 height 45
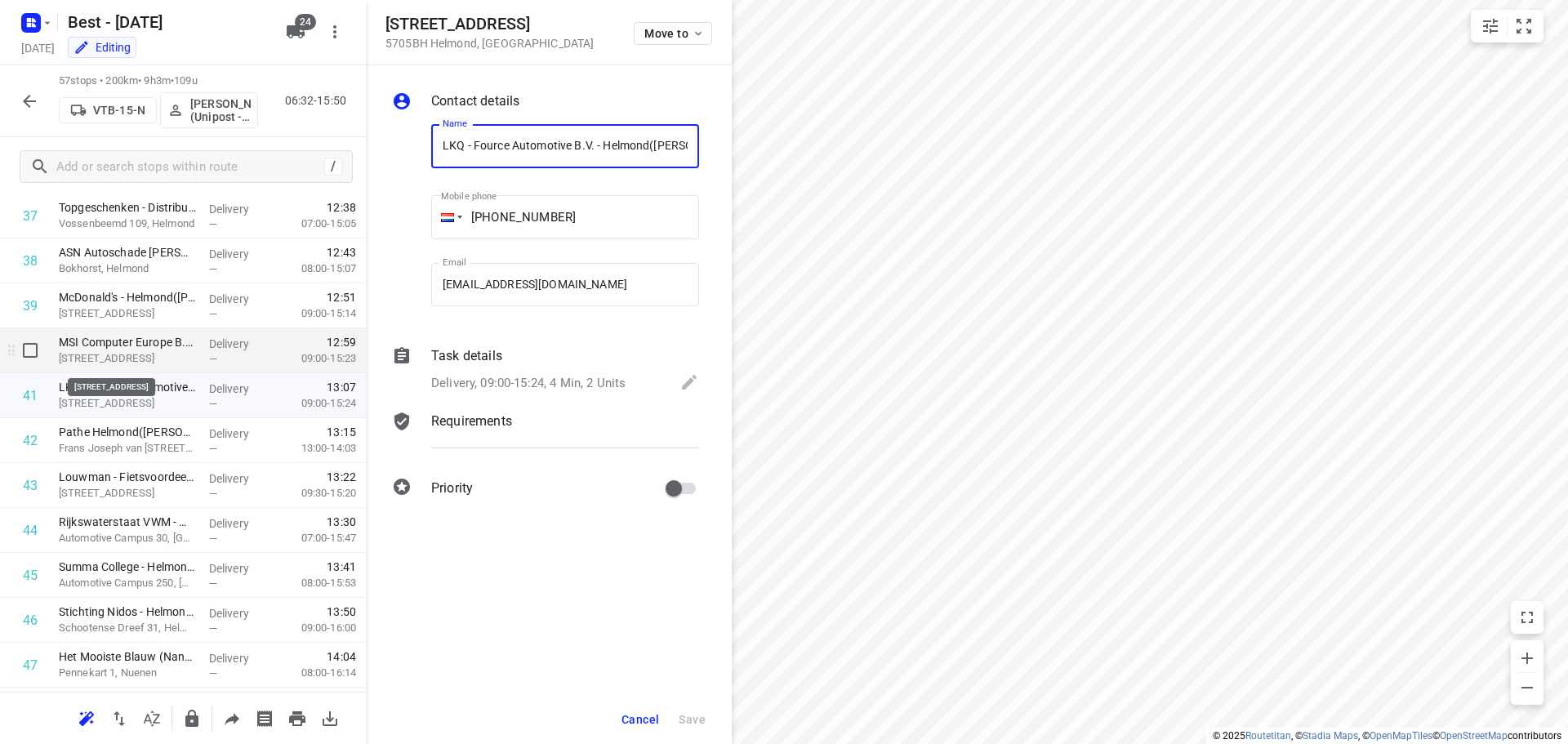
click at [190, 363] on p "[STREET_ADDRESS]" at bounding box center [127, 358] width 137 height 16
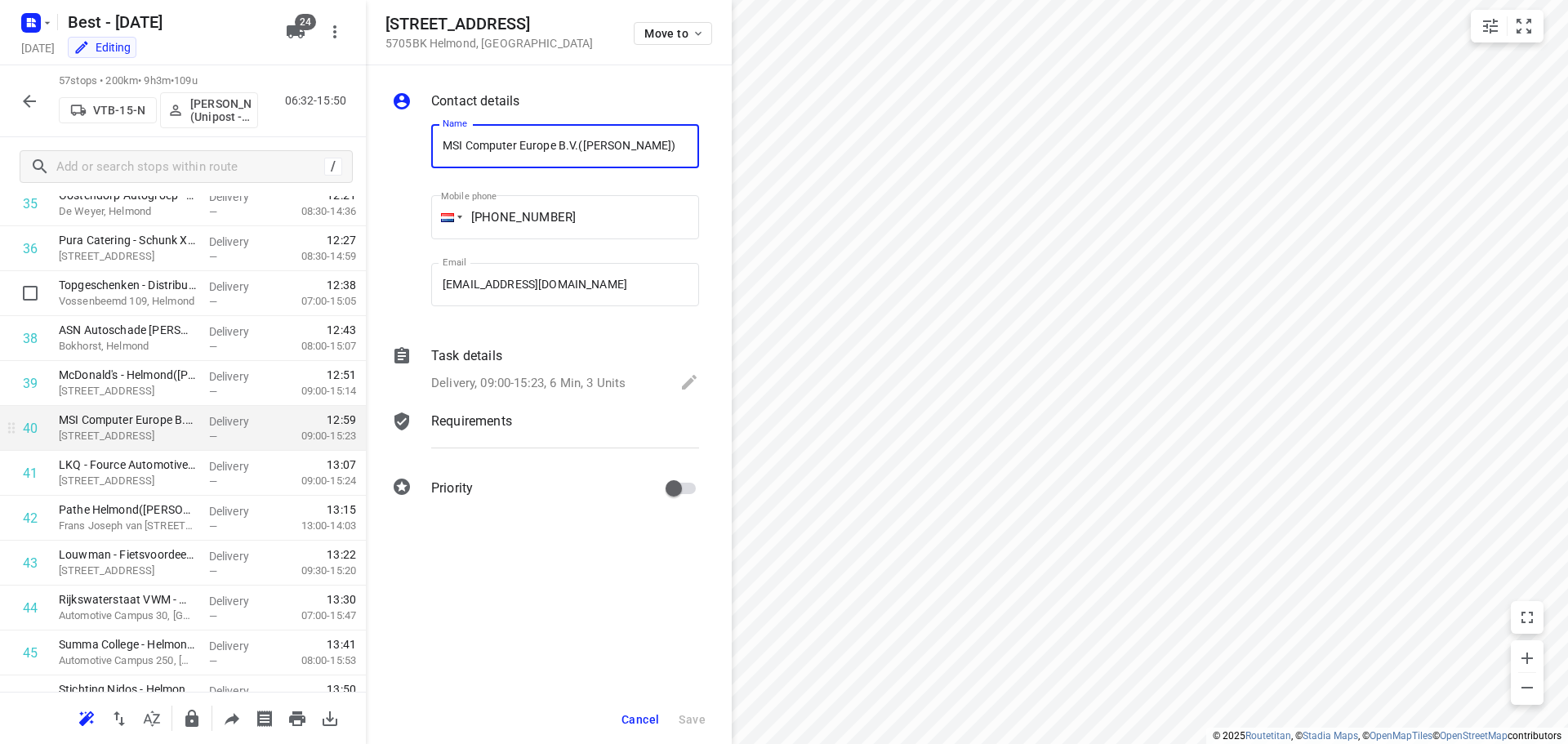
scroll to position [1537, 0]
click at [202, 440] on div "Delivery —" at bounding box center [239, 423] width 74 height 45
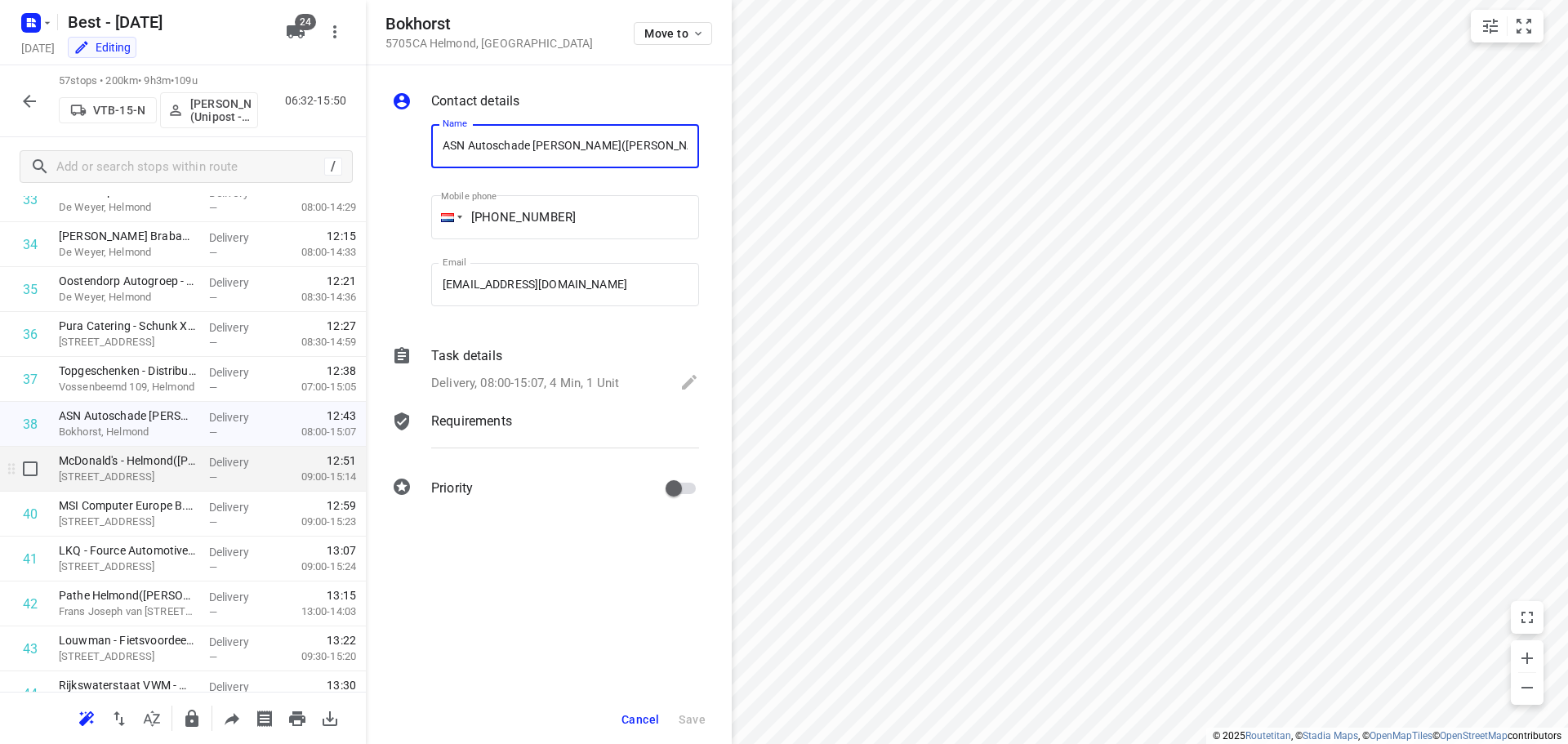
click at [192, 466] on div "McDonald's - Helmond(Erik van den Haar) Deurneseweg 19, Helmond" at bounding box center [127, 469] width 151 height 45
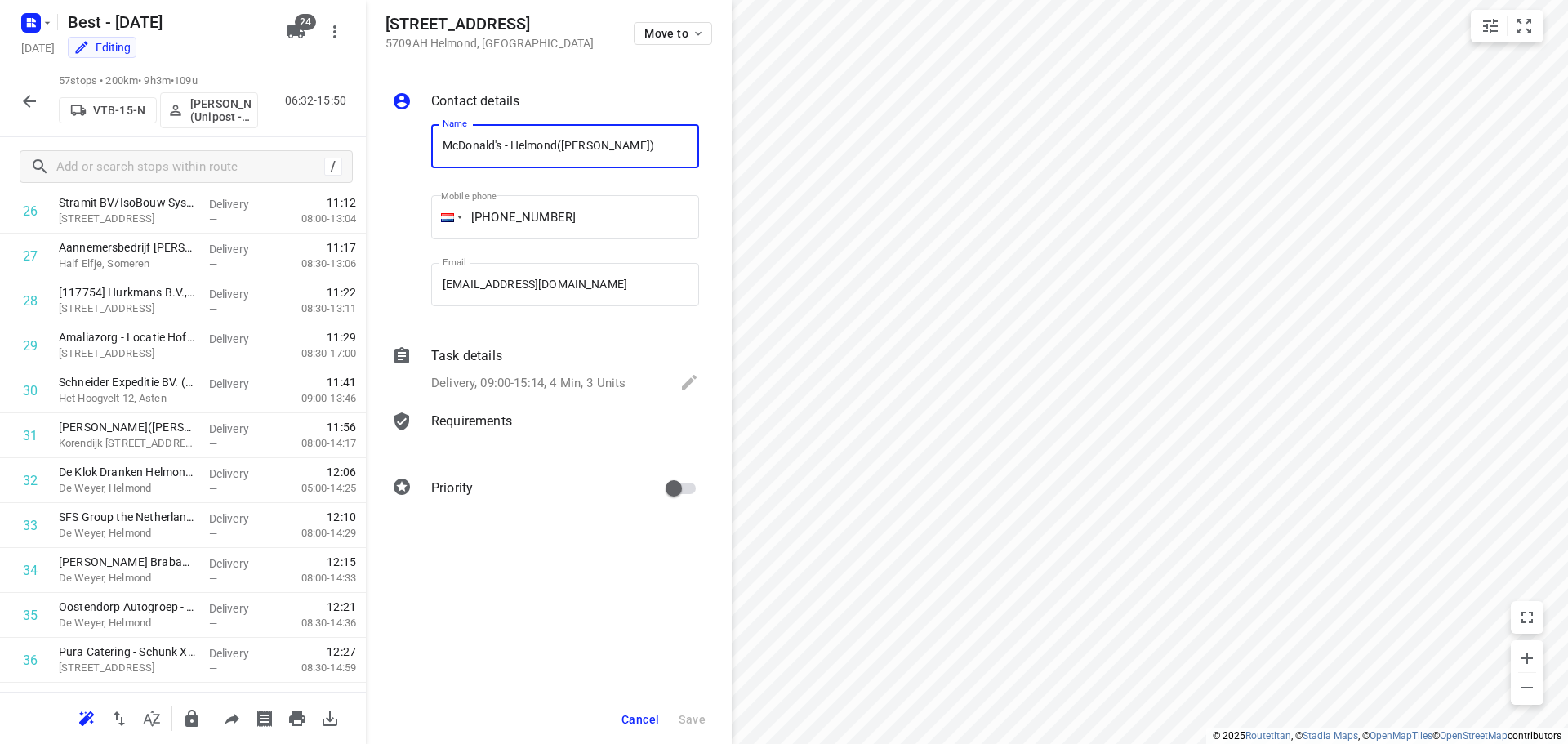
scroll to position [1211, 0]
click at [35, 94] on icon "button" at bounding box center [28, 100] width 19 height 19
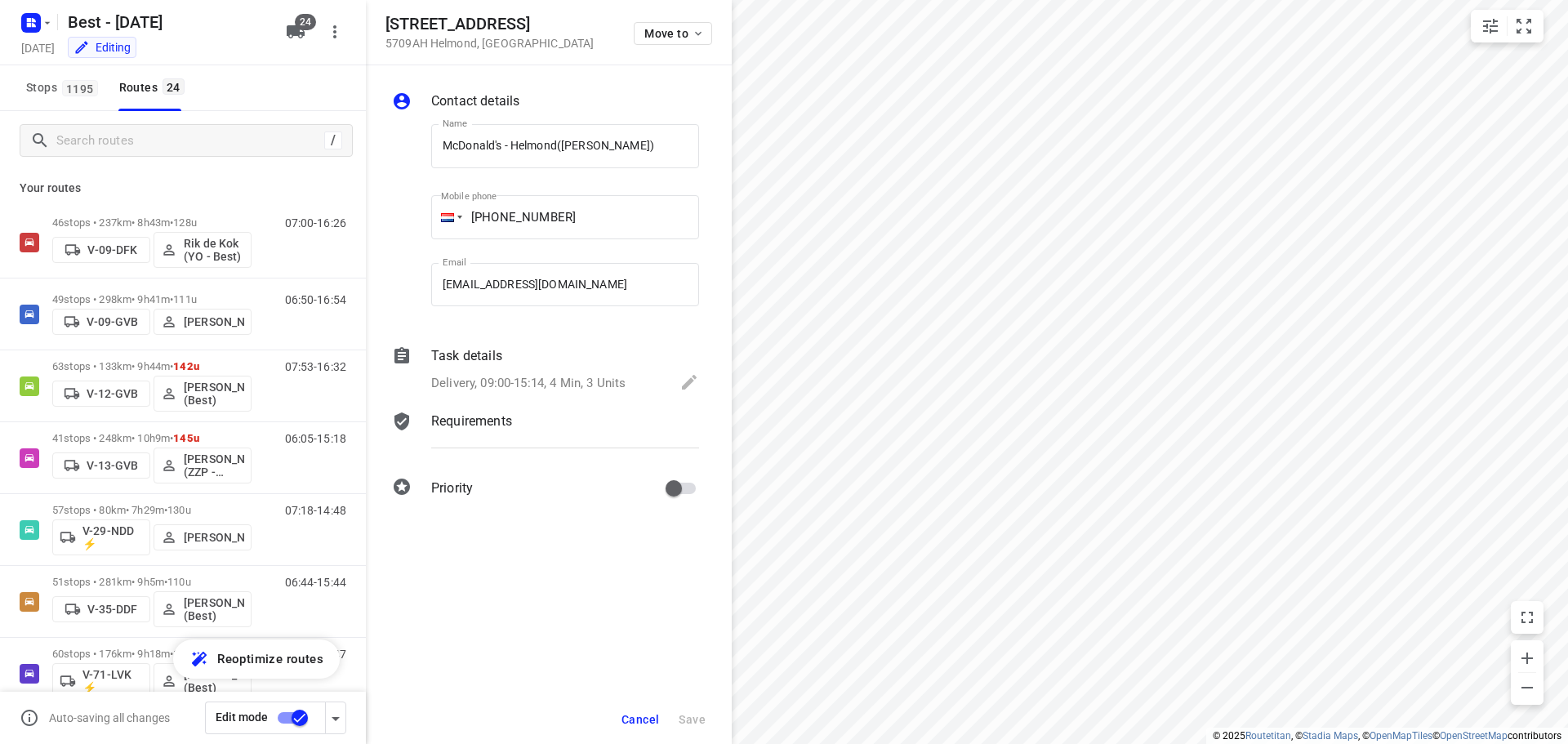
click at [120, 121] on div "/" at bounding box center [182, 140] width 366 height 58
click at [129, 129] on input "Search routes" at bounding box center [191, 141] width 266 height 26
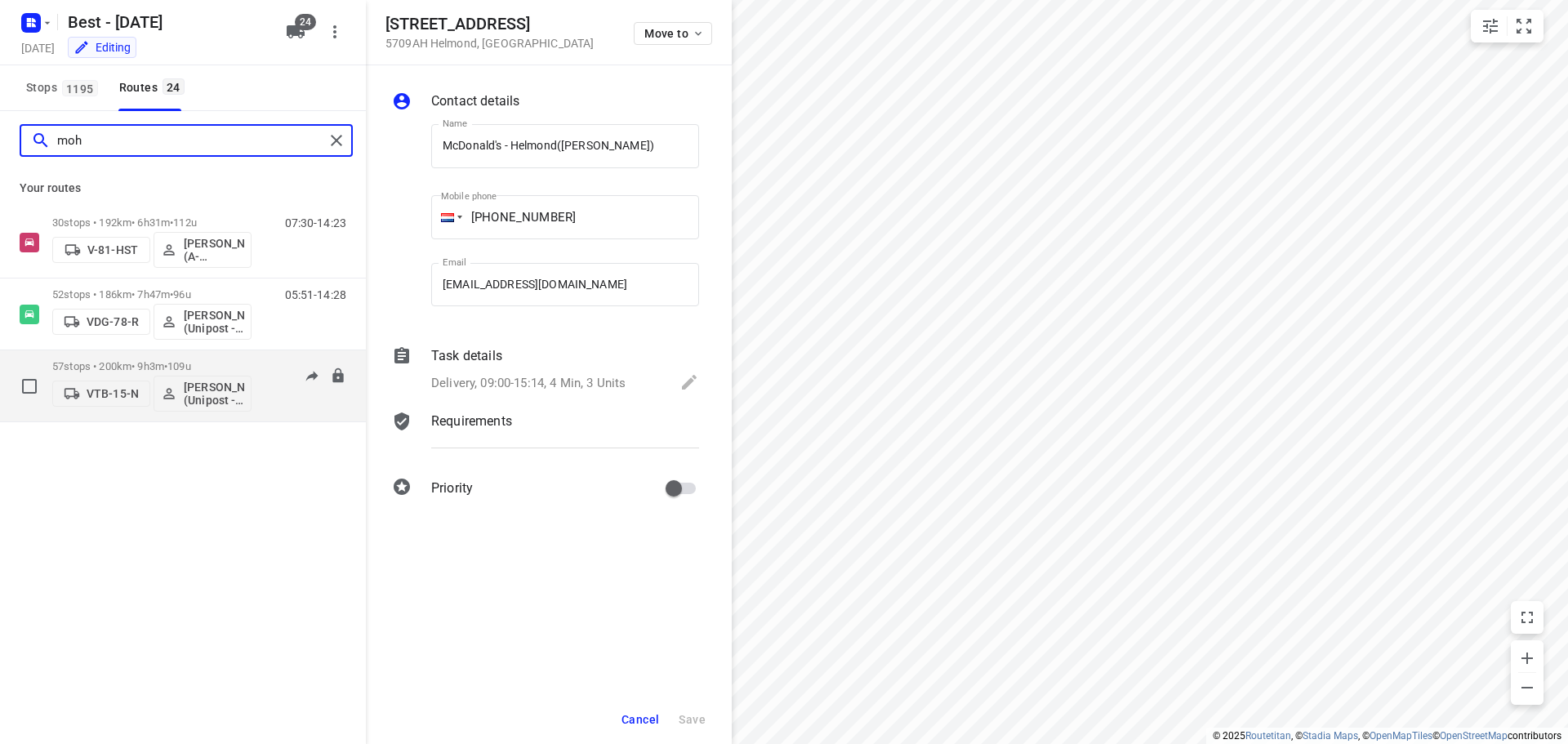
type input "moh"
click at [132, 355] on div "57 stops • 200km • 9h3m • 109u VTB-15-N Mohamed Alzeadi (Unipost - Best - ZZP)" at bounding box center [151, 386] width 199 height 67
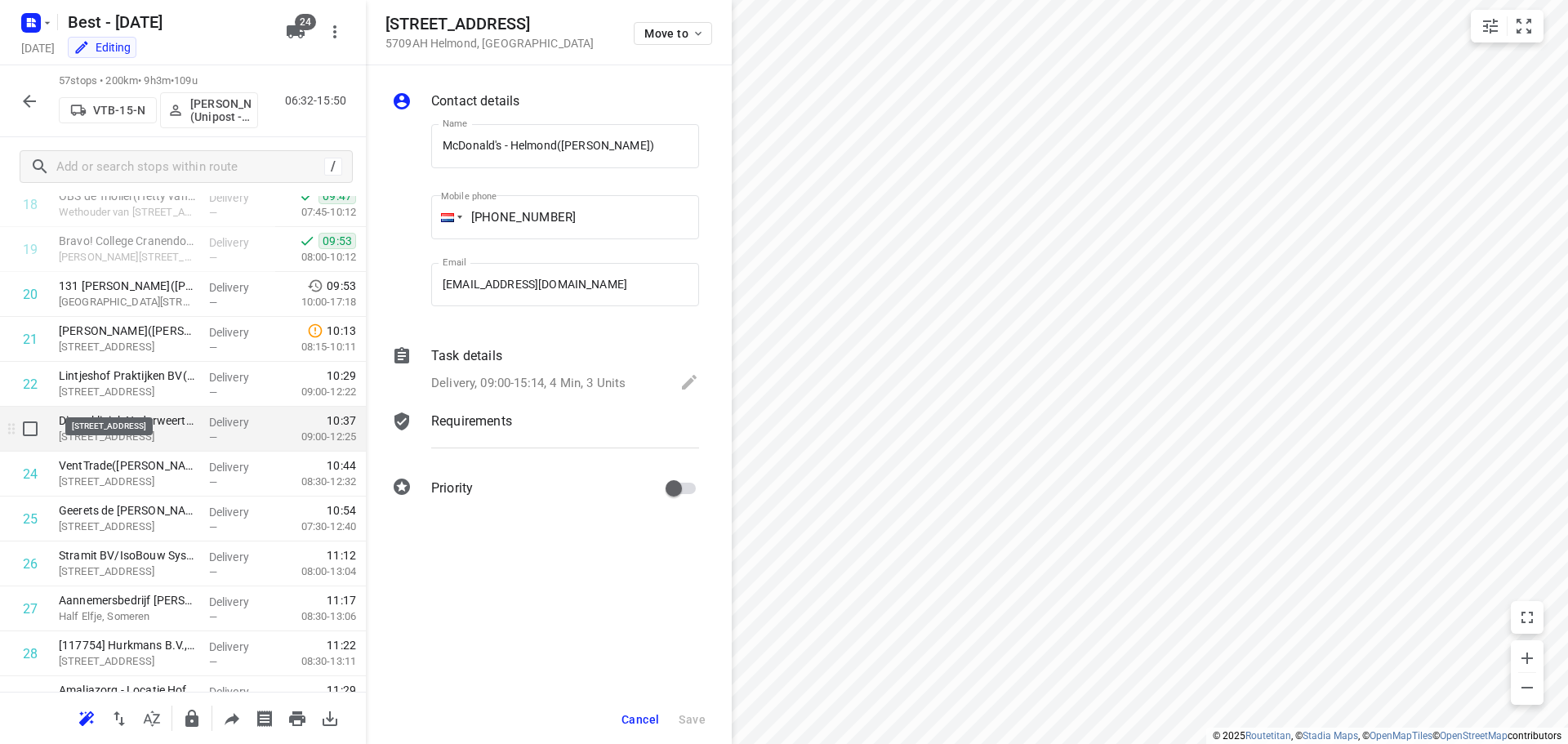
scroll to position [898, 0]
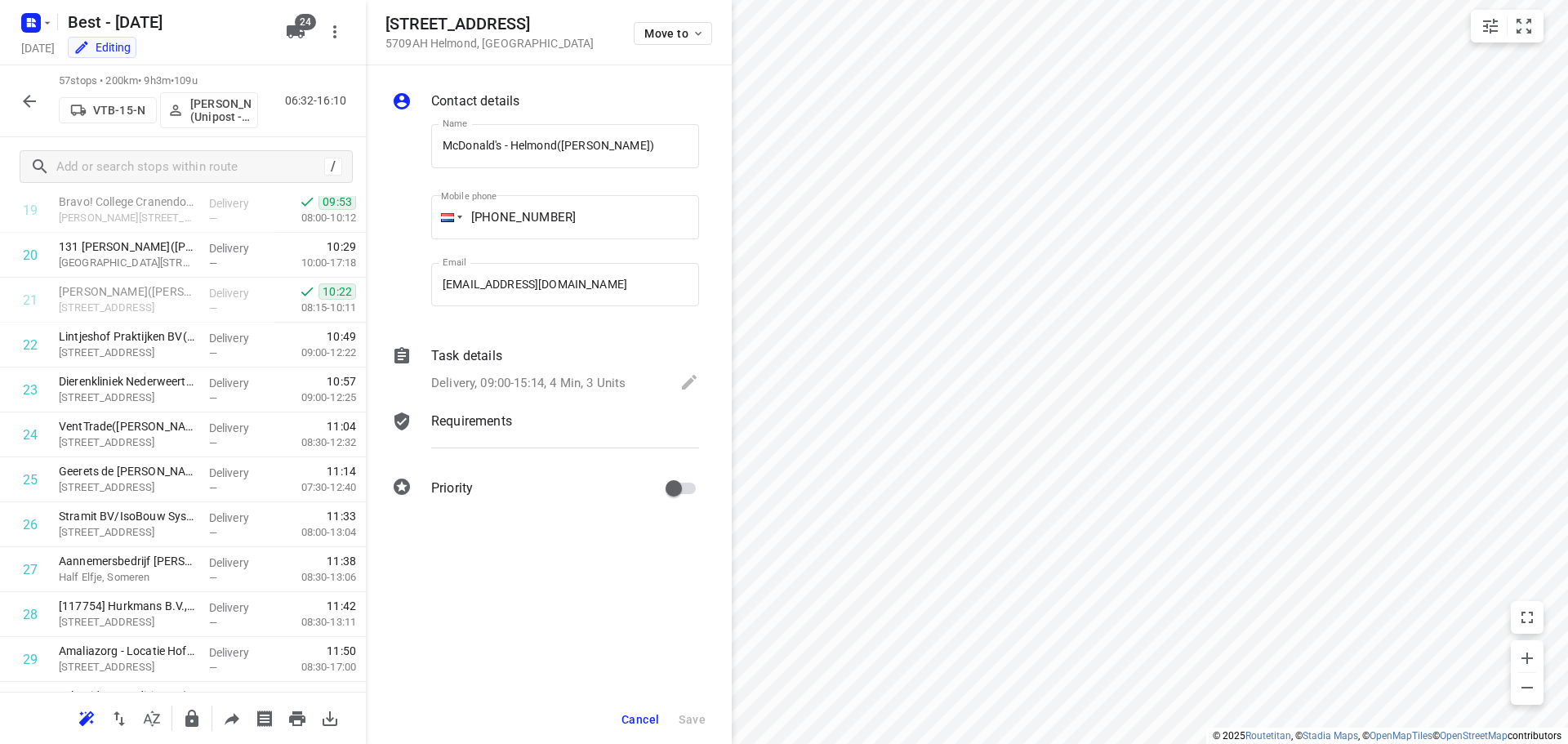
click at [43, 98] on button "button" at bounding box center [29, 101] width 33 height 33
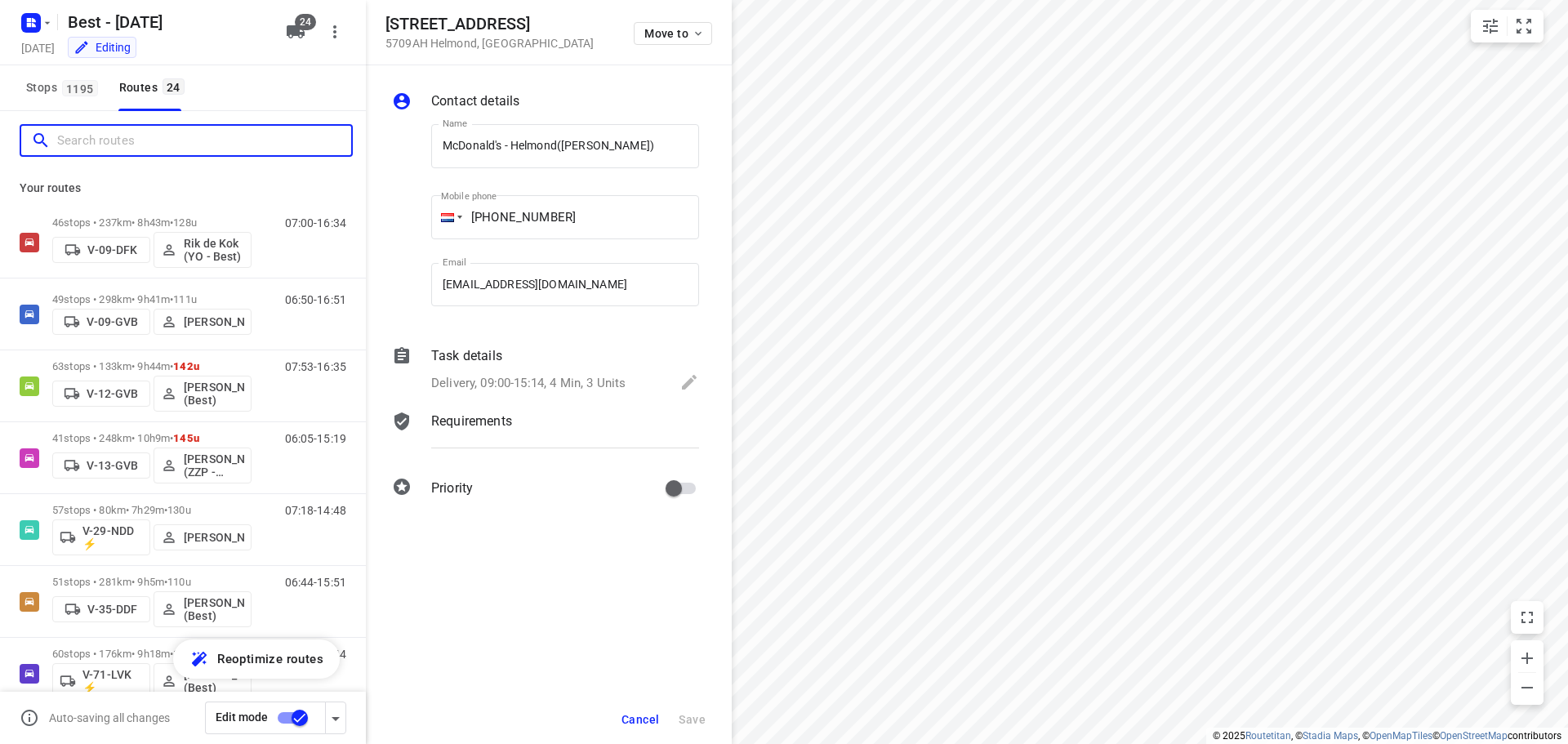
click at [65, 132] on input "Search routes" at bounding box center [204, 141] width 294 height 26
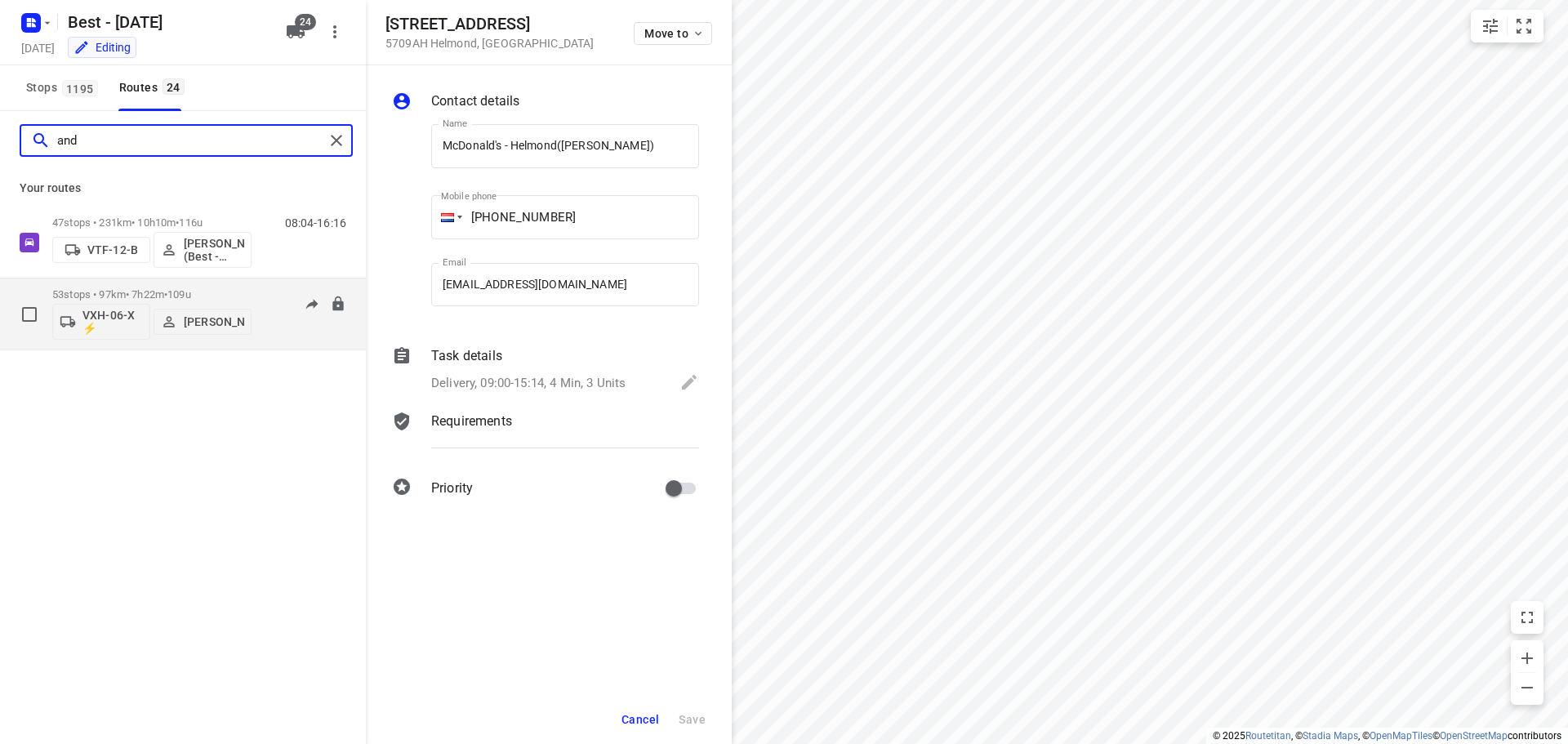
type input "and"
click at [169, 288] on p "53 stops • 97km • 7h22m • 109u" at bounding box center [151, 294] width 199 height 12
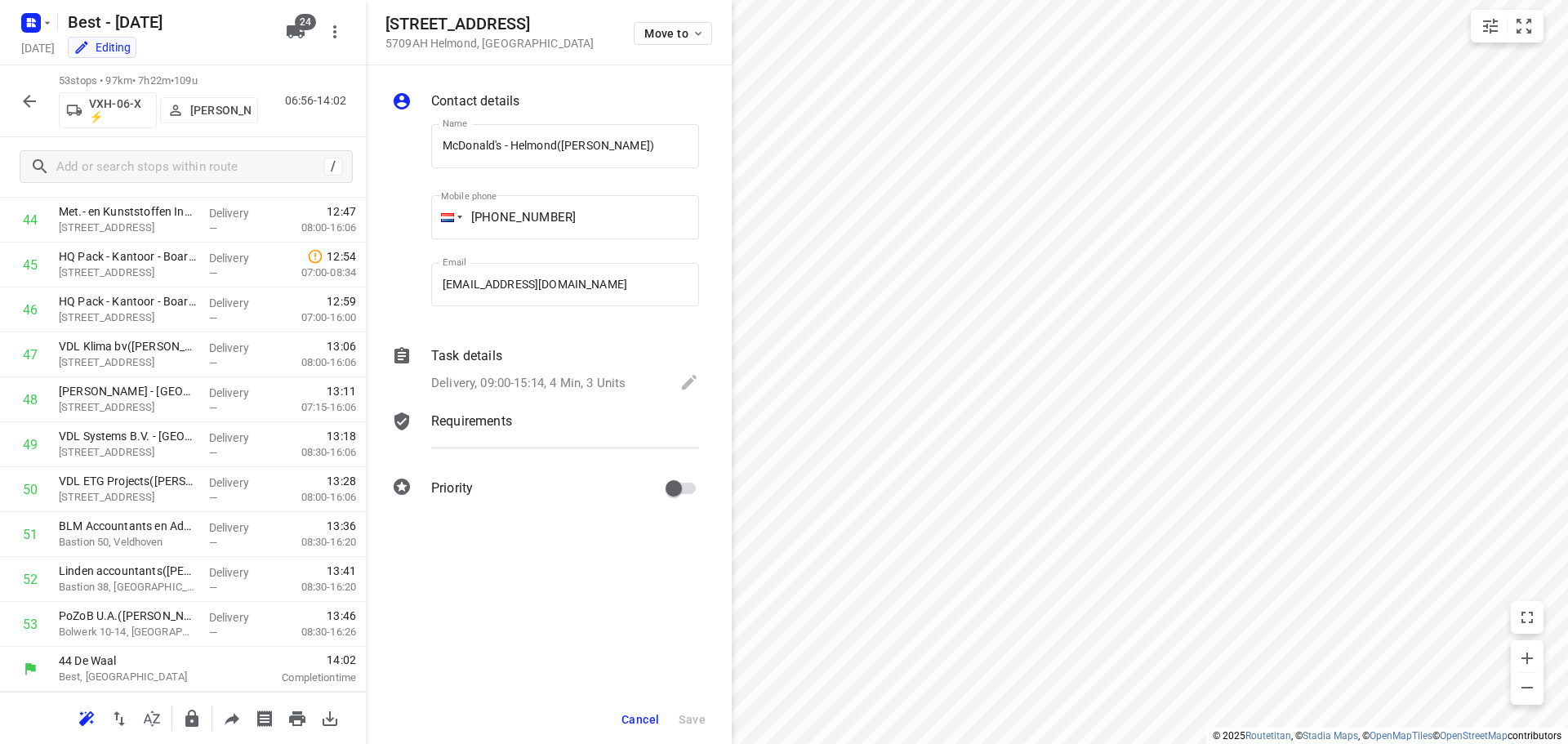
scroll to position [0, 0]
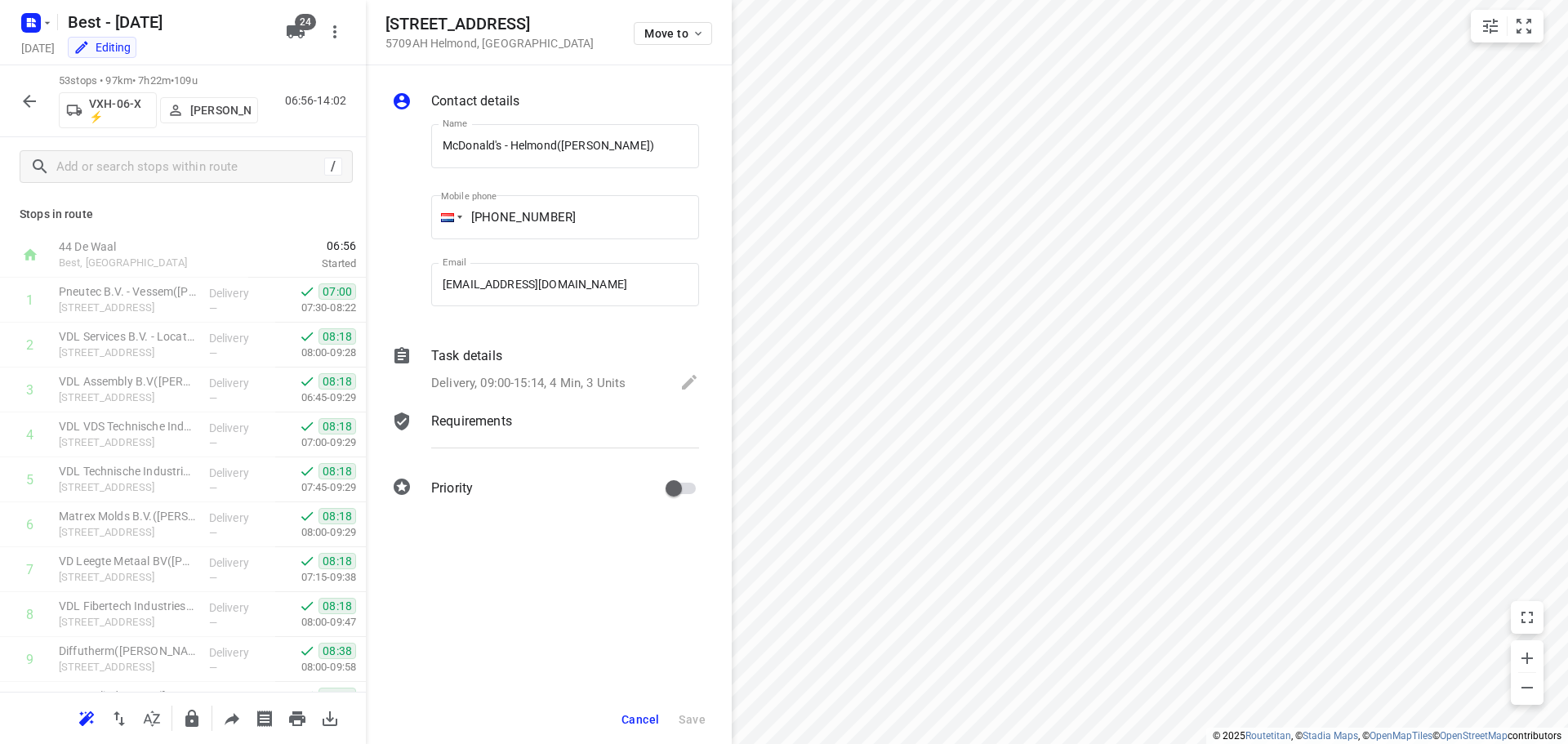
click at [13, 105] on button "button" at bounding box center [29, 101] width 33 height 33
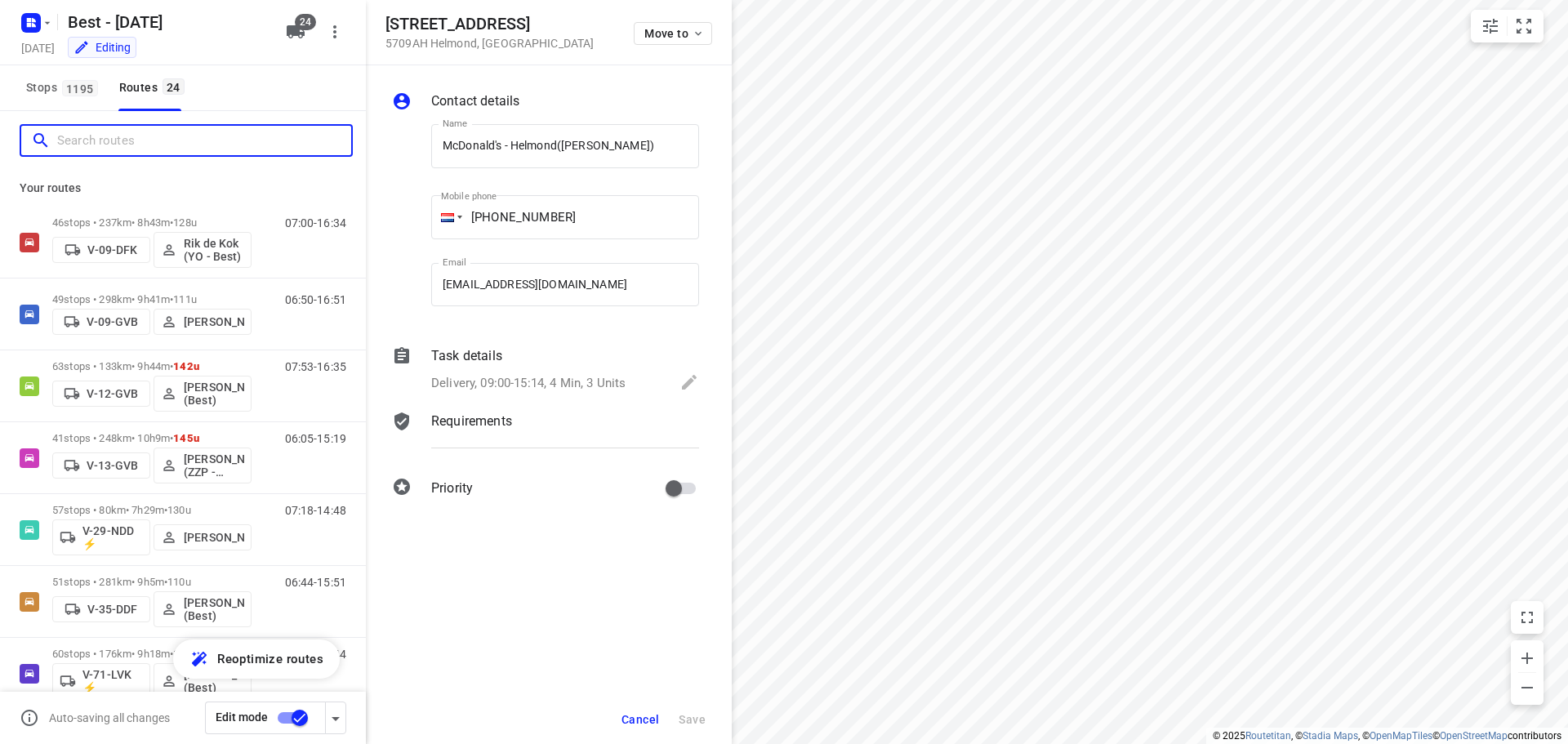
click at [76, 137] on input "Search routes" at bounding box center [204, 141] width 294 height 26
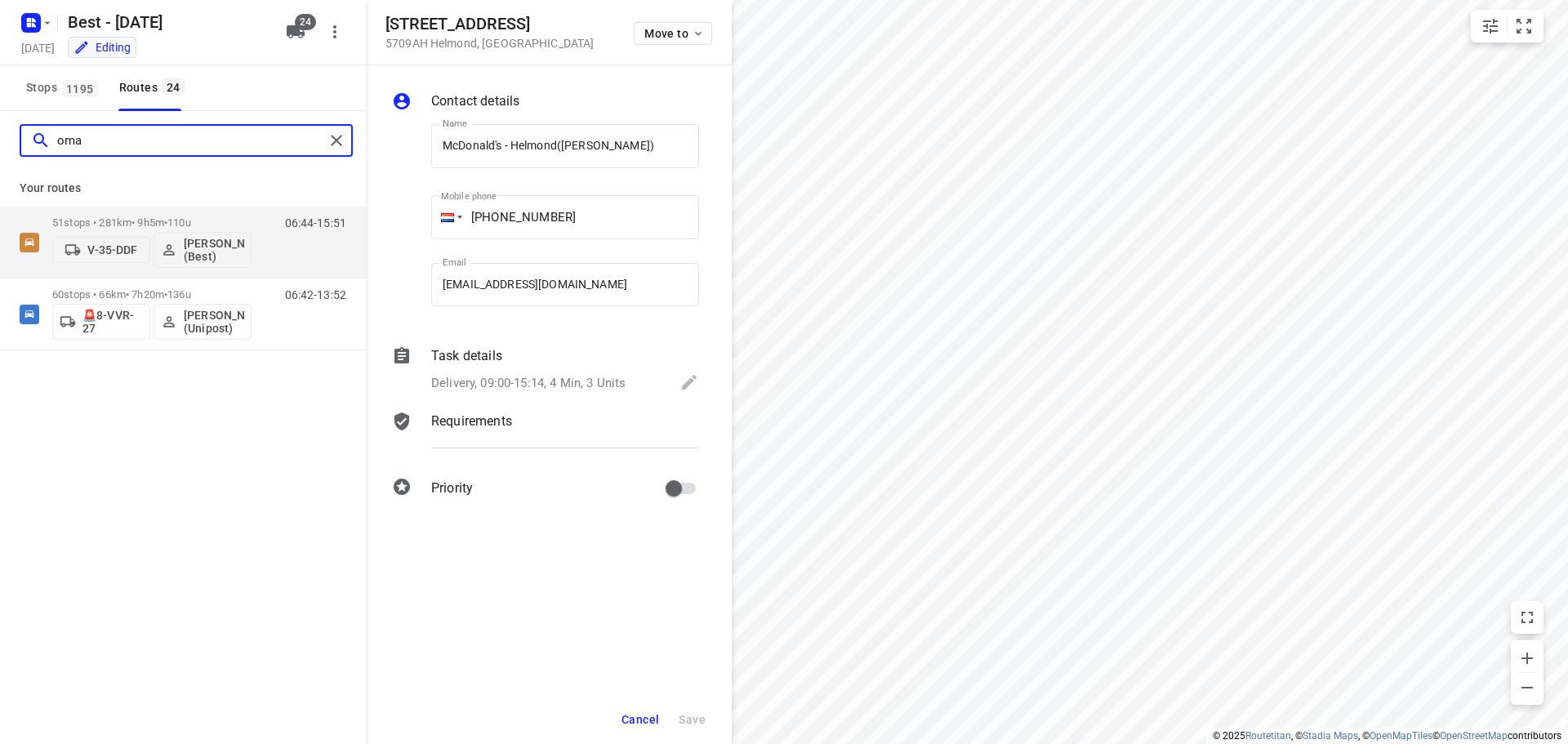
type input "omar"
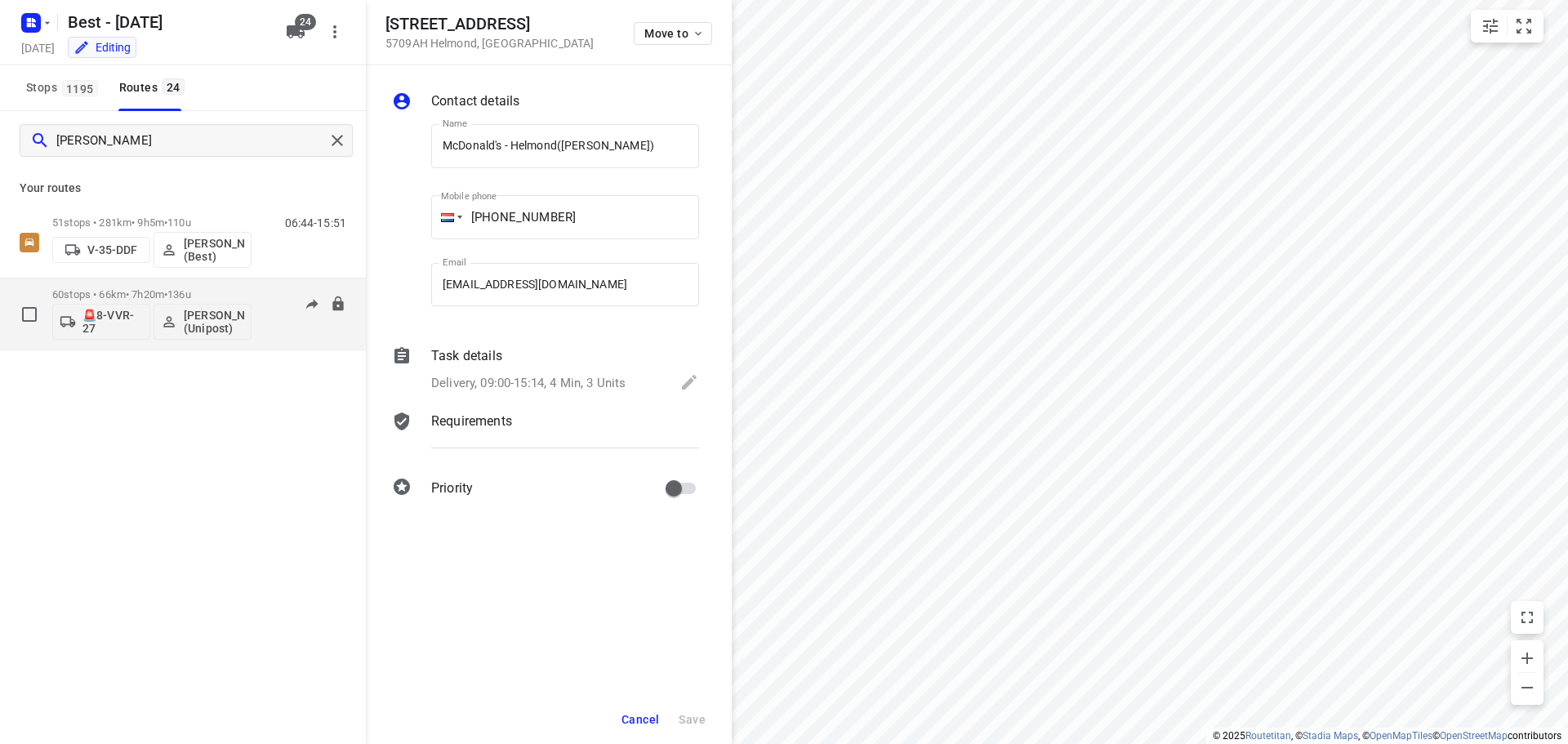
click at [74, 296] on p "60 stops • 66km • 7h20m • 136u" at bounding box center [151, 294] width 199 height 12
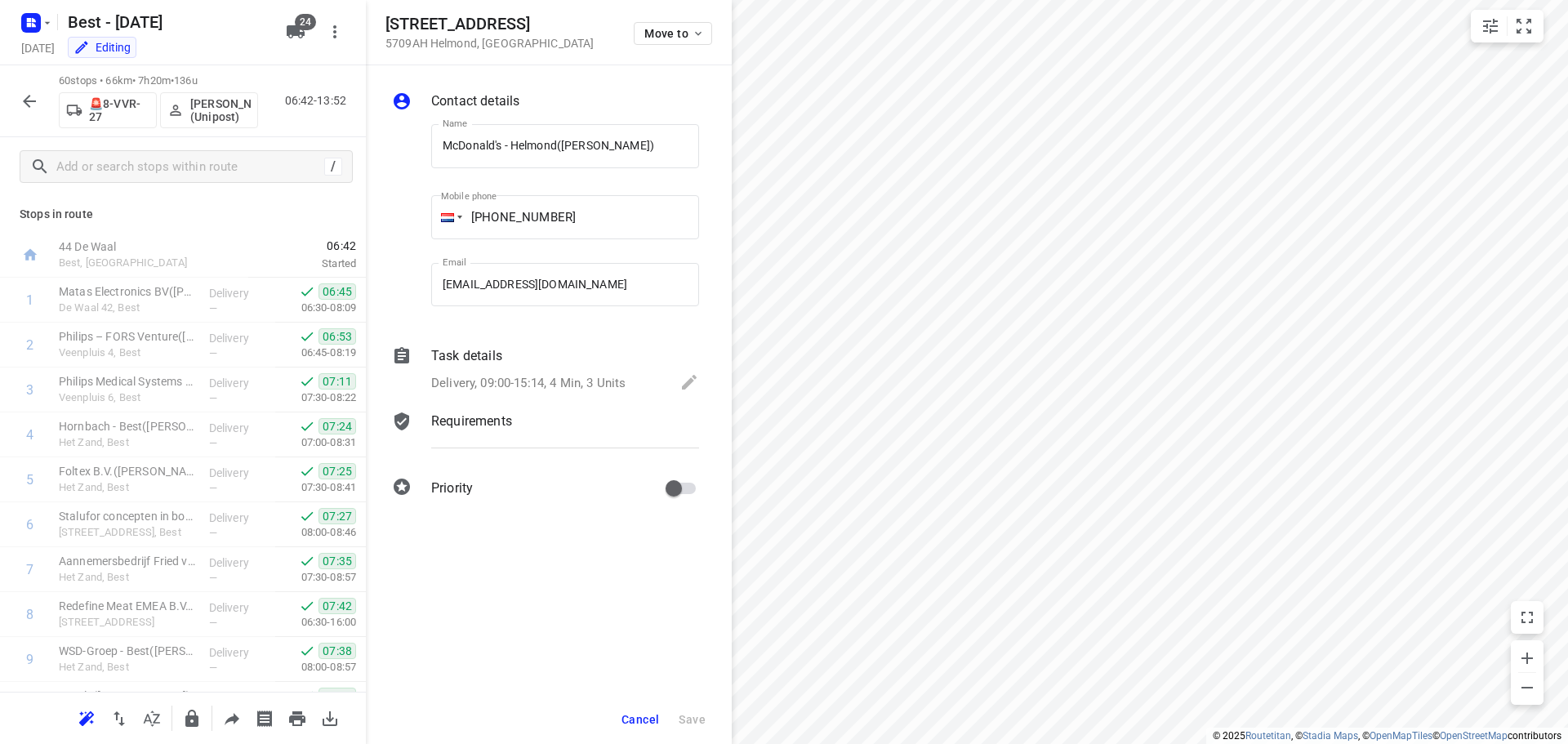
click at [644, 721] on span "Cancel" at bounding box center [639, 719] width 37 height 13
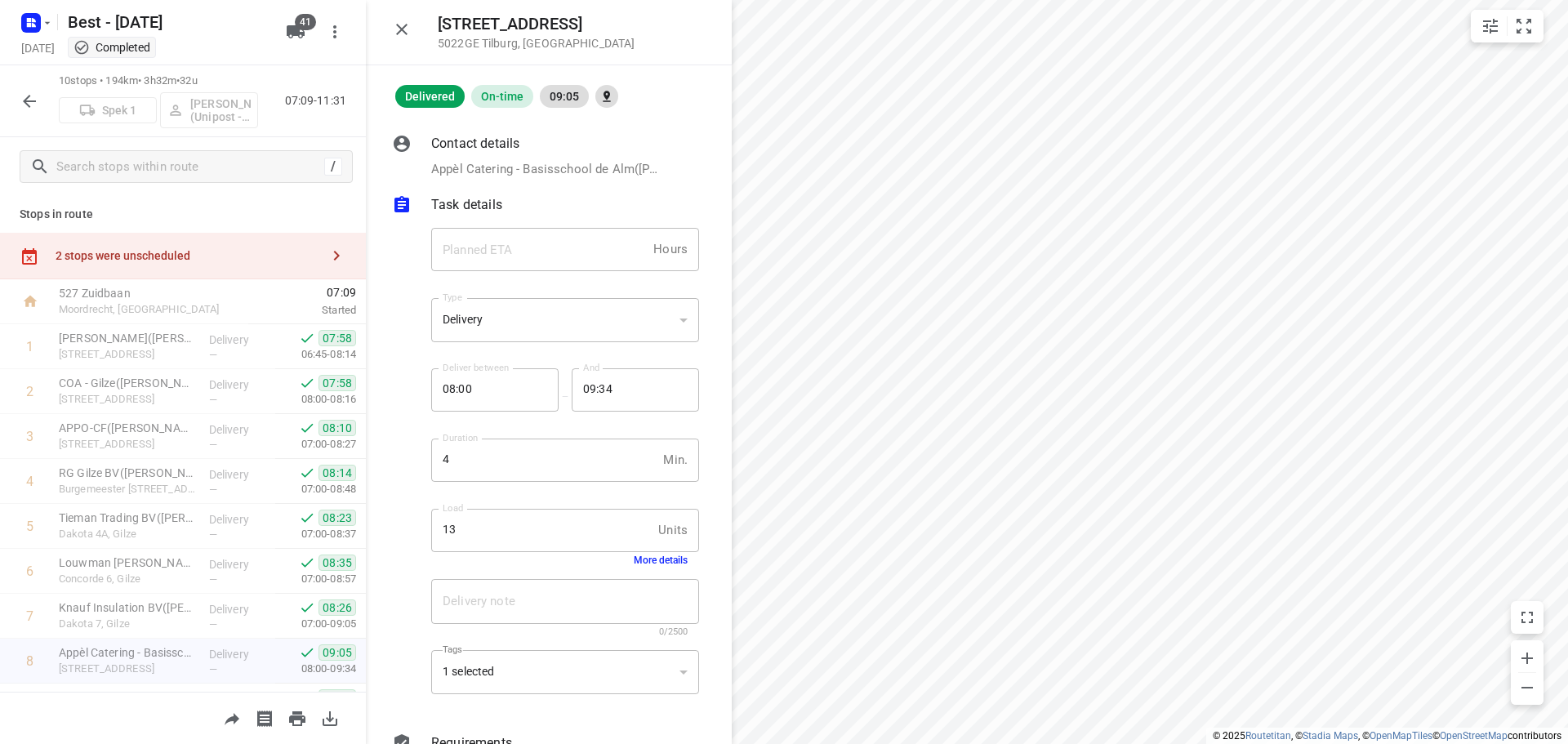
scroll to position [127, 0]
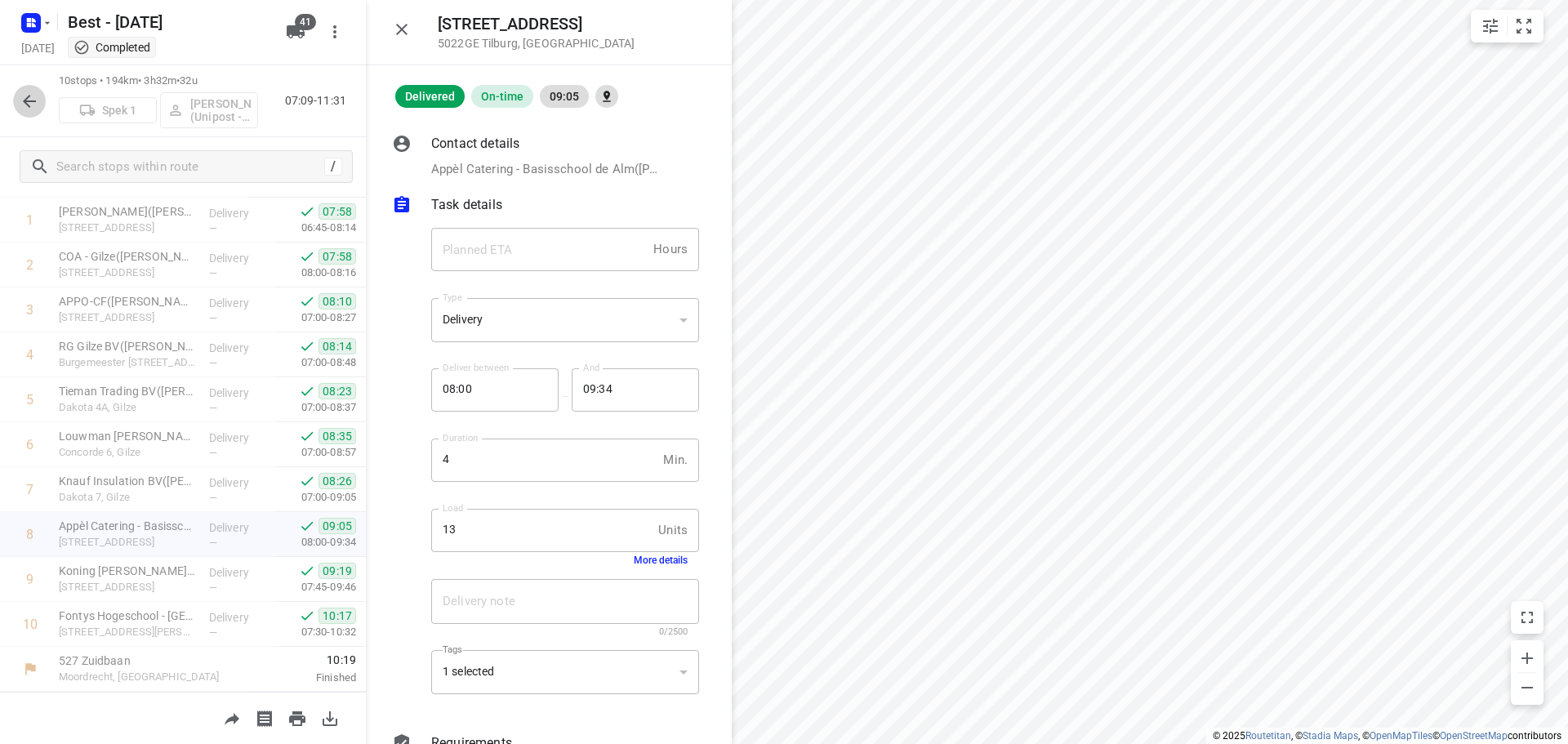
click at [36, 105] on icon "button" at bounding box center [28, 100] width 19 height 19
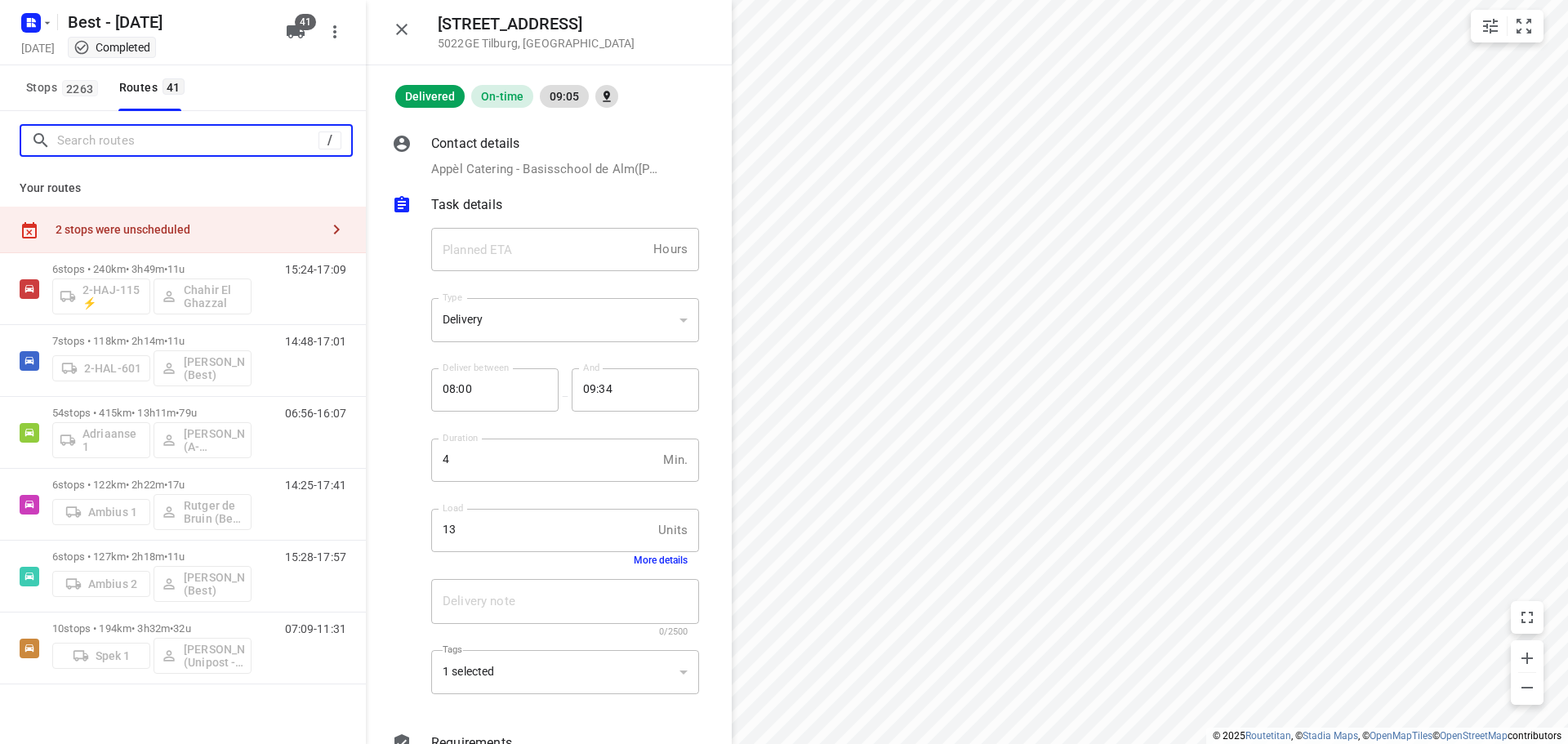
click at [94, 143] on input "Search routes" at bounding box center [188, 141] width 261 height 26
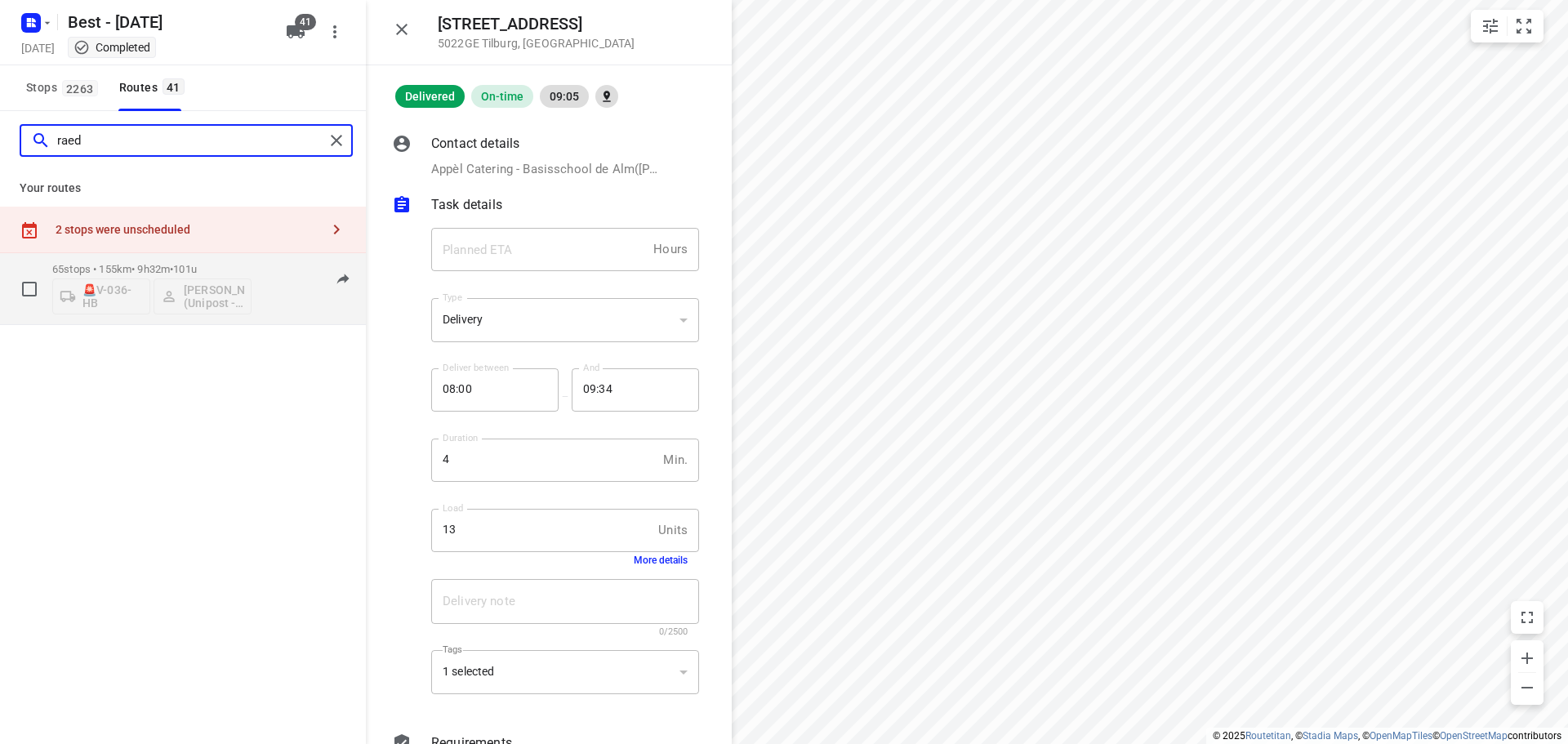
type input "raed"
click at [109, 264] on p "65 stops • 155km • 9h32m • 101u" at bounding box center [151, 268] width 199 height 12
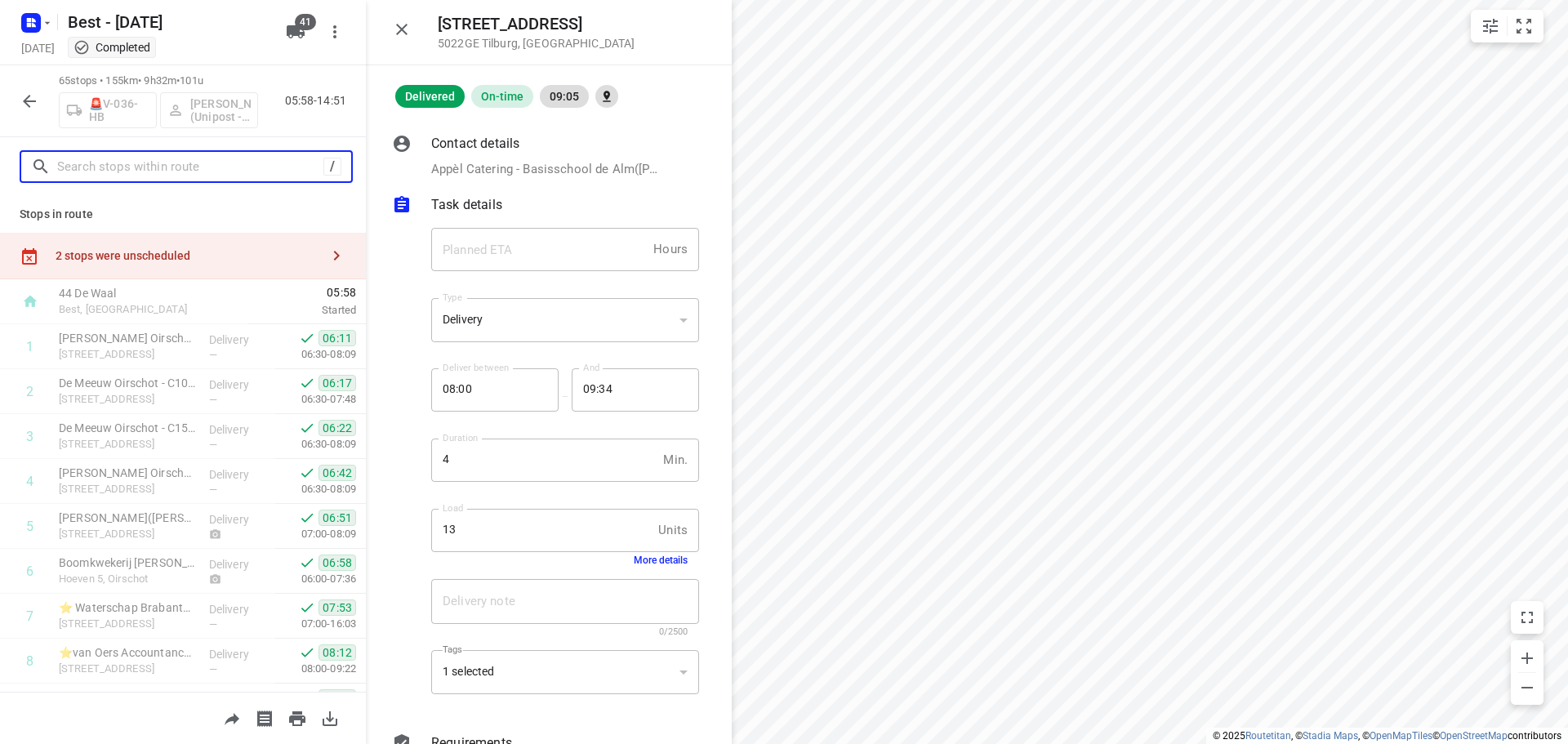
click at [175, 175] on input "text" at bounding box center [191, 167] width 266 height 26
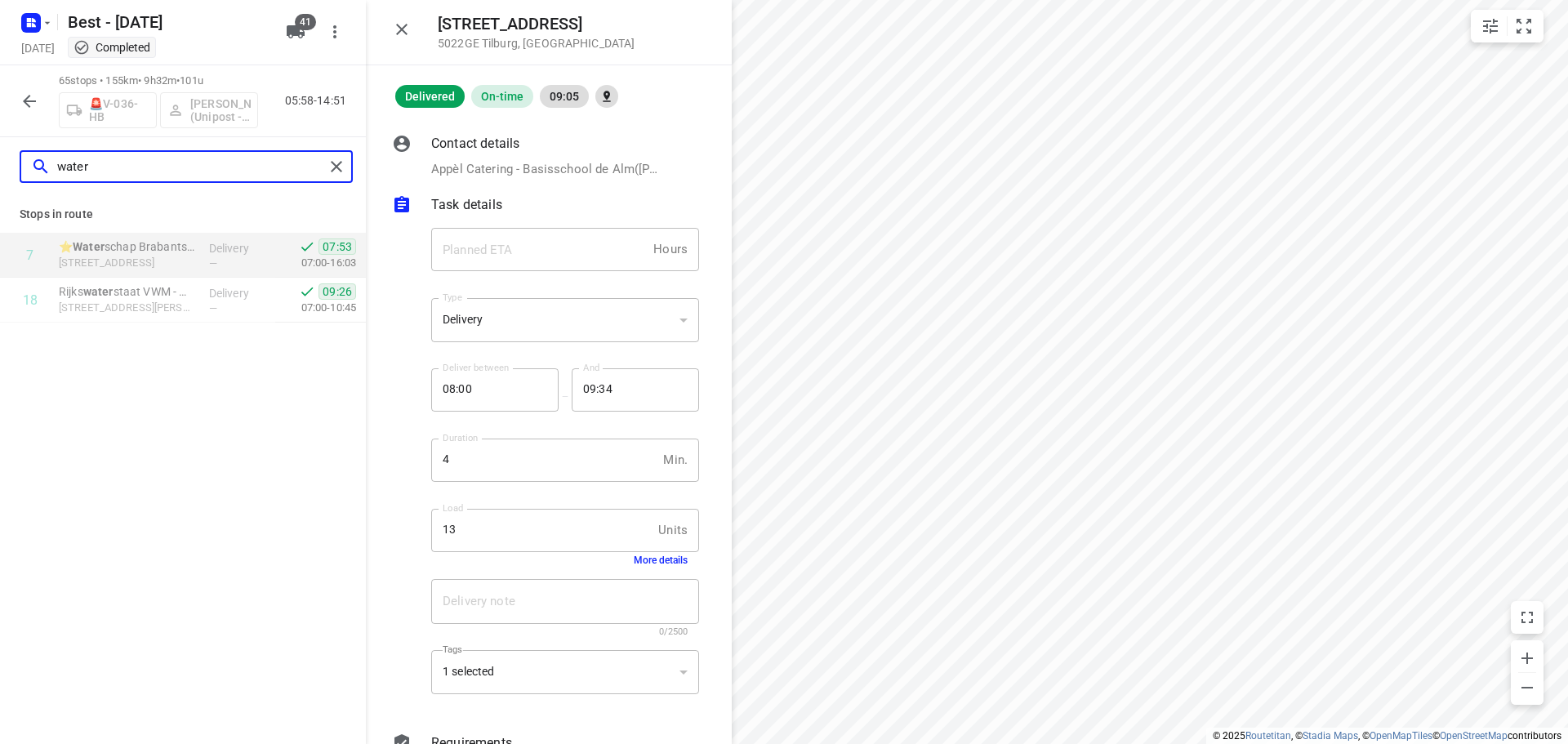
type input "water"
drag, startPoint x: 193, startPoint y: 119, endPoint x: 266, endPoint y: 105, distance: 74.3
click at [266, 105] on div "65 stops • 155km • 9h32m • 101u 🚨V-036-HB Mohammed Raed (Unipost - Best - ZZP) …" at bounding box center [182, 101] width 366 height 72
click at [200, 261] on div "⭐ Water schap Brabantse Delta - WBD - Hoofdkantoor Breda(Loes Akkermans) Bouvig…" at bounding box center [127, 254] width 151 height 45
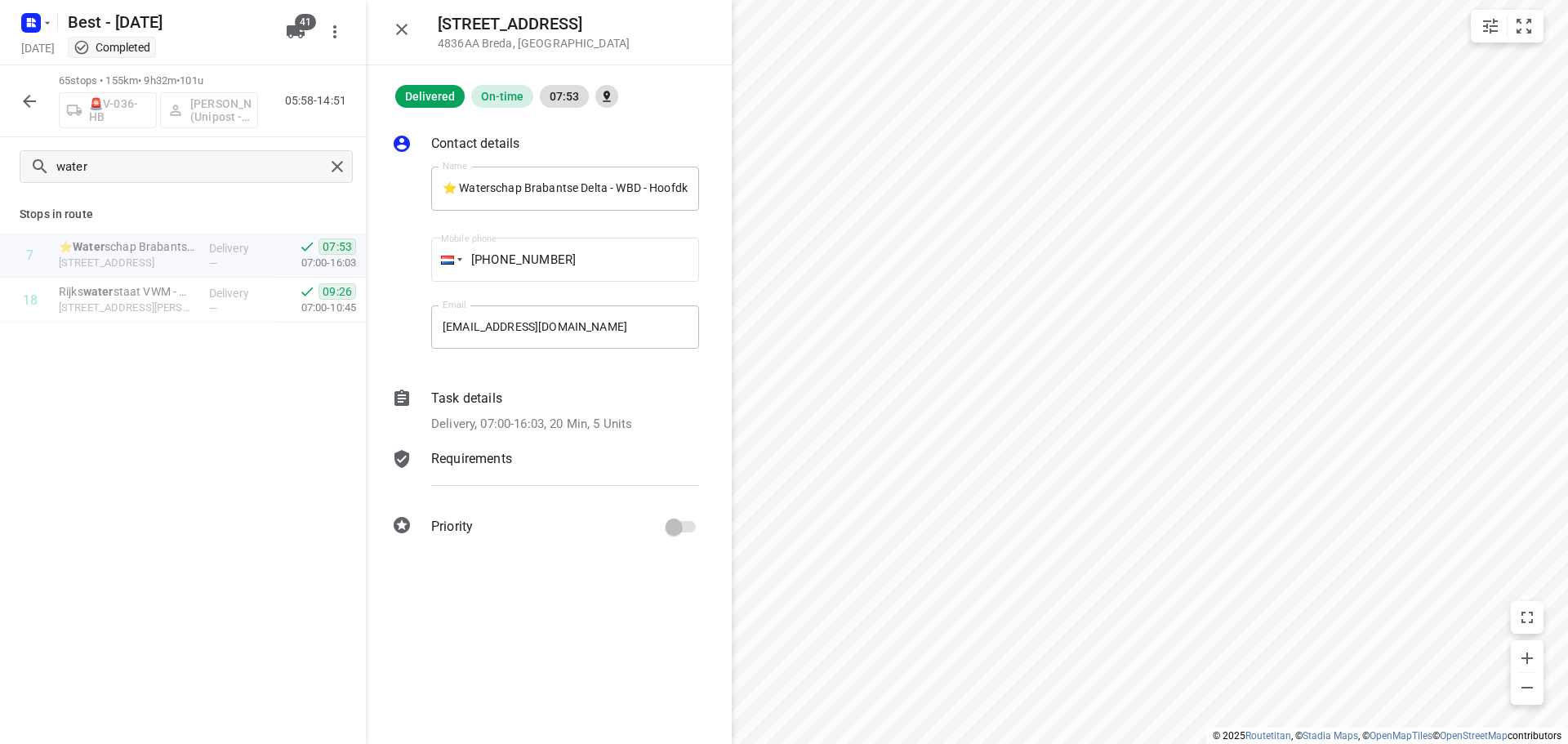
click at [604, 440] on div "Contact details Name ⭐ Waterschap Brabantse Delta - WBD - Hoofdkantoor Breda(Lo…" at bounding box center [548, 337] width 366 height 460
click at [397, 36] on icon "button" at bounding box center [401, 28] width 19 height 19
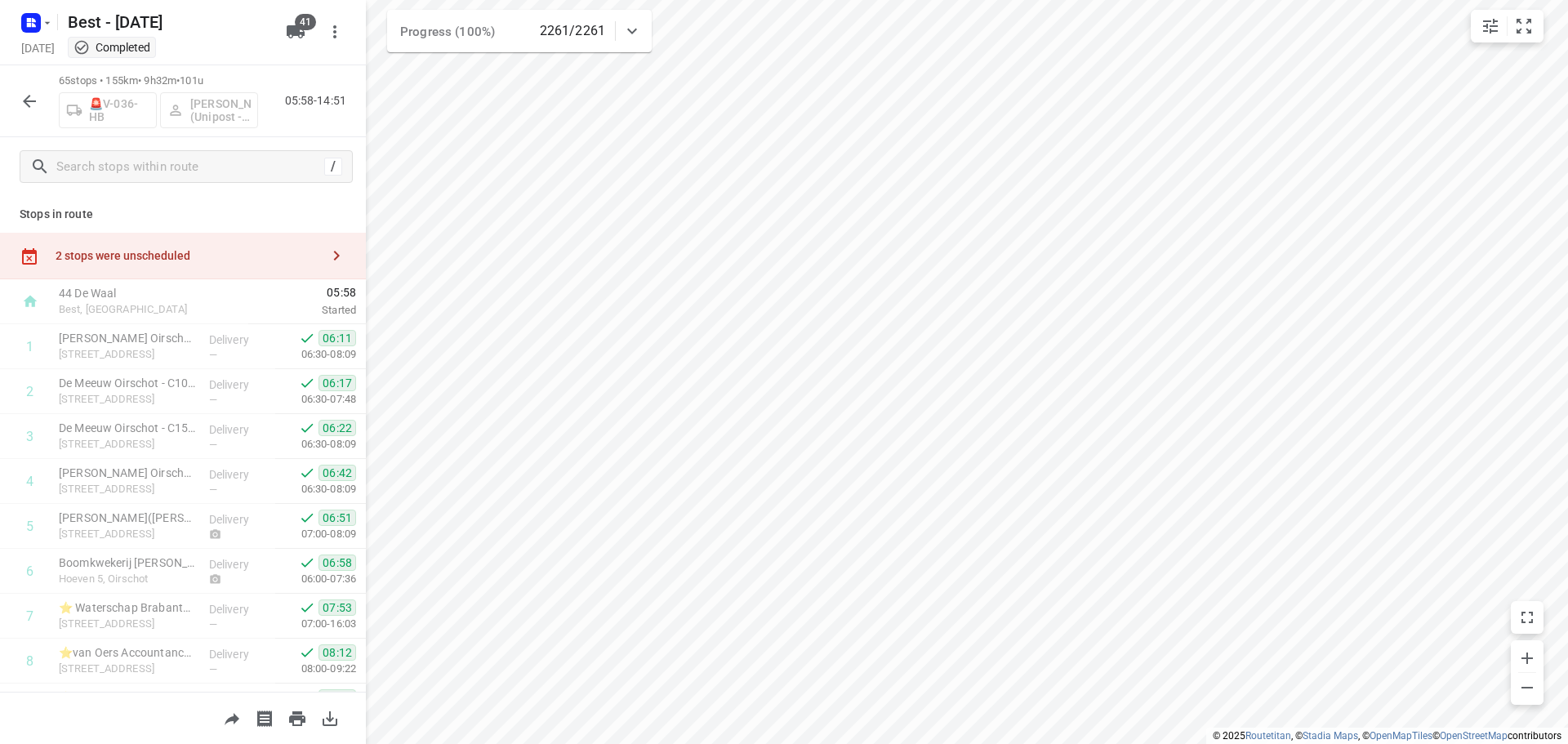
click at [23, 98] on icon "button" at bounding box center [28, 100] width 19 height 19
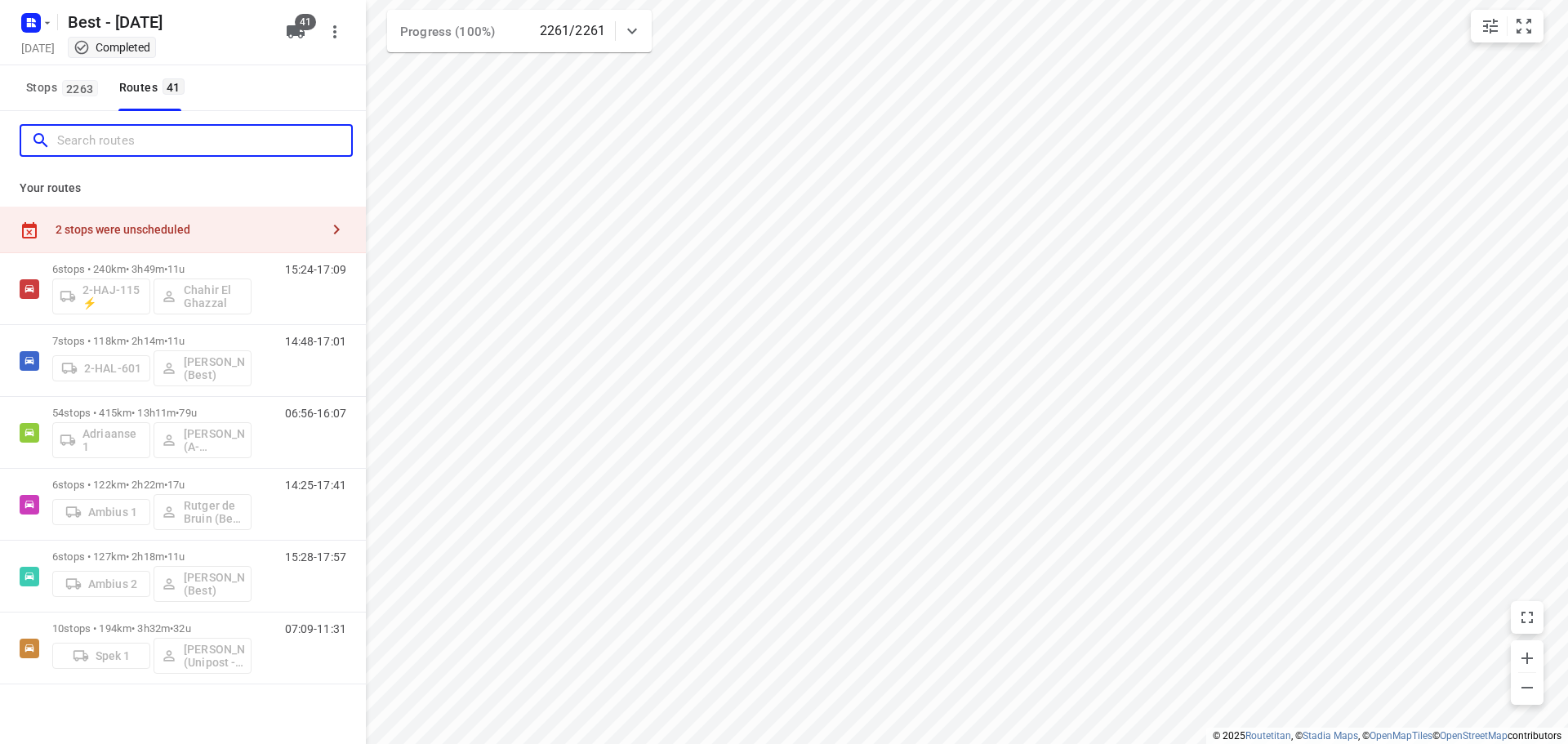
click at [90, 140] on input "Search routes" at bounding box center [204, 141] width 294 height 26
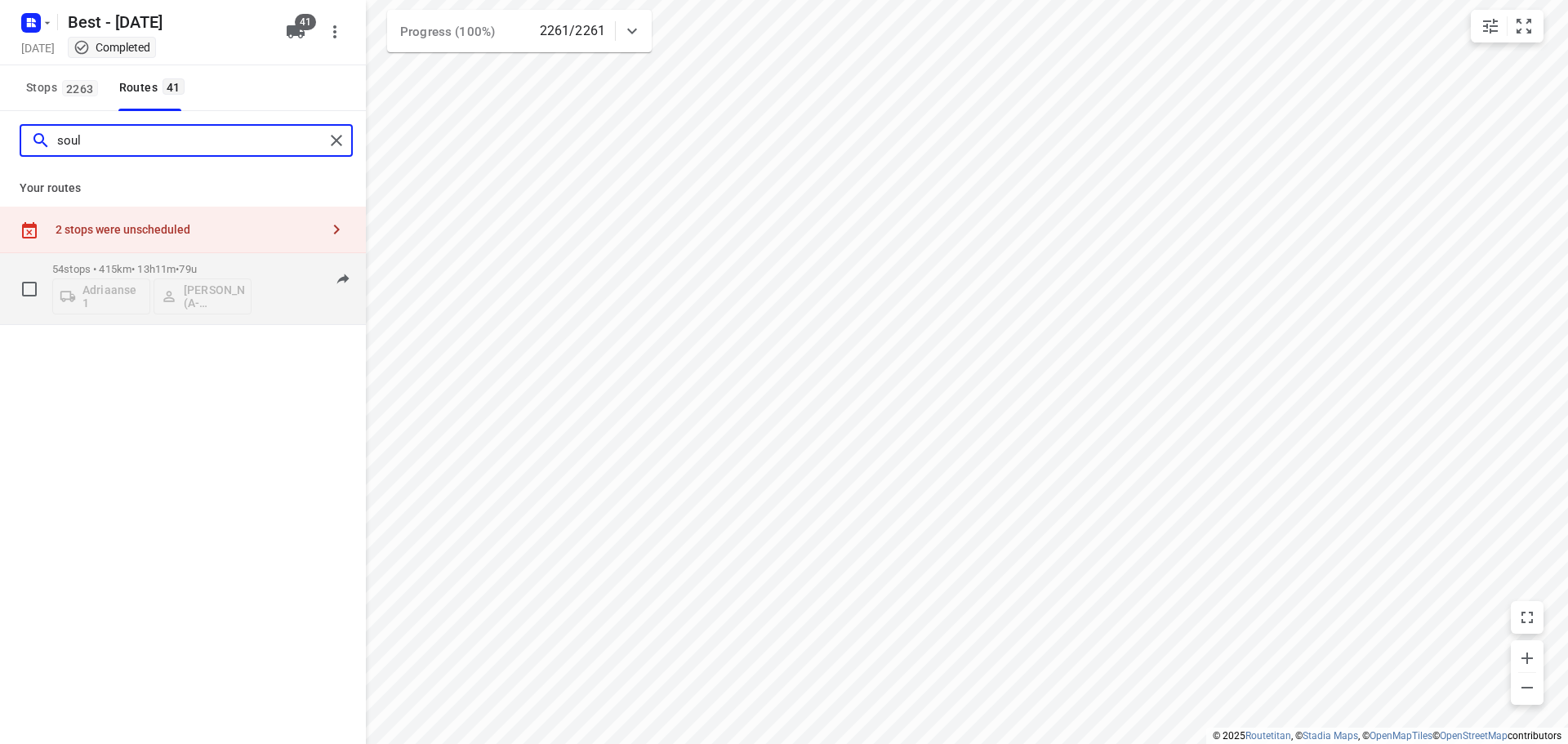
type input "soul"
click at [124, 268] on p "54 stops • 415km • 13h11m • 79u" at bounding box center [151, 268] width 199 height 12
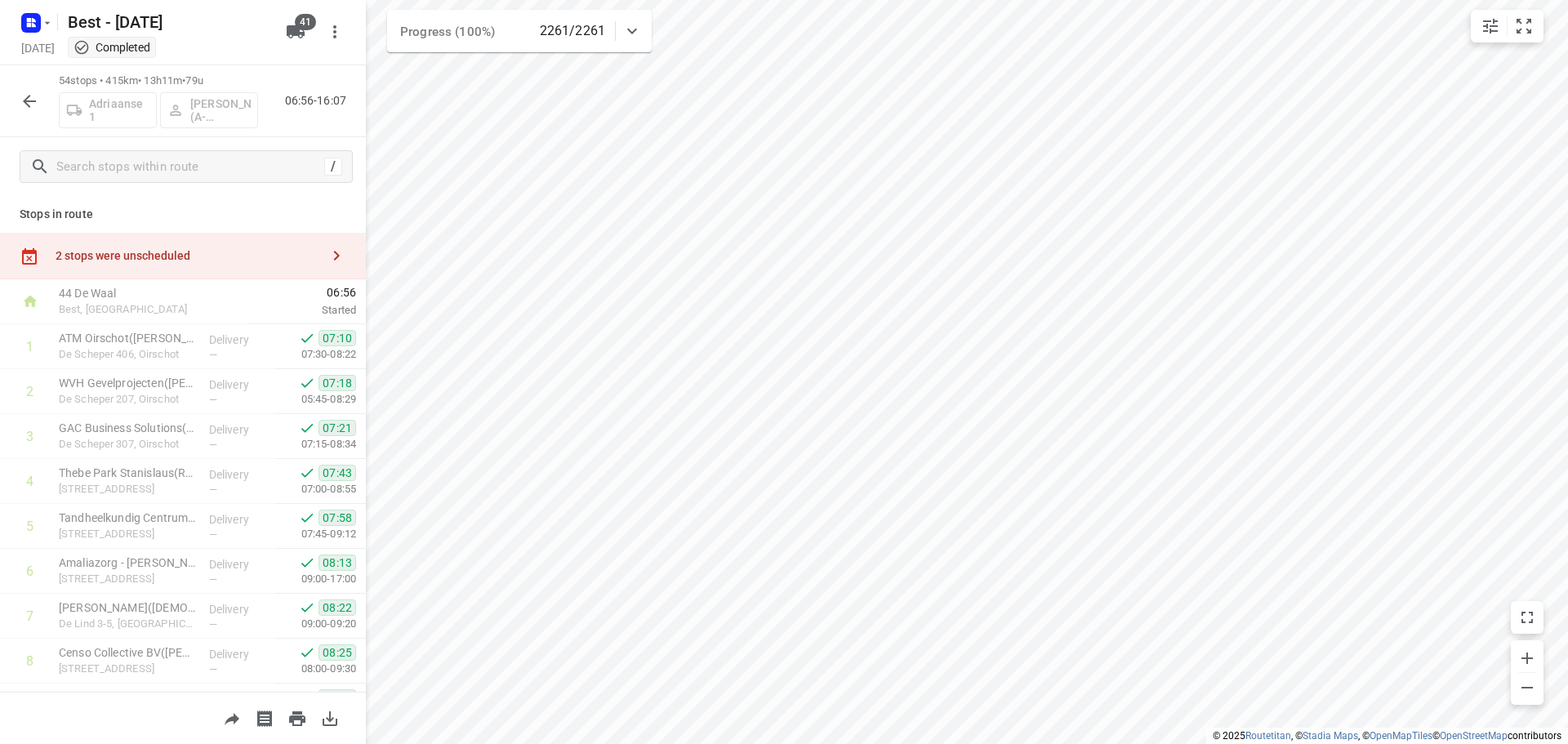
click at [19, 113] on button "button" at bounding box center [29, 101] width 33 height 33
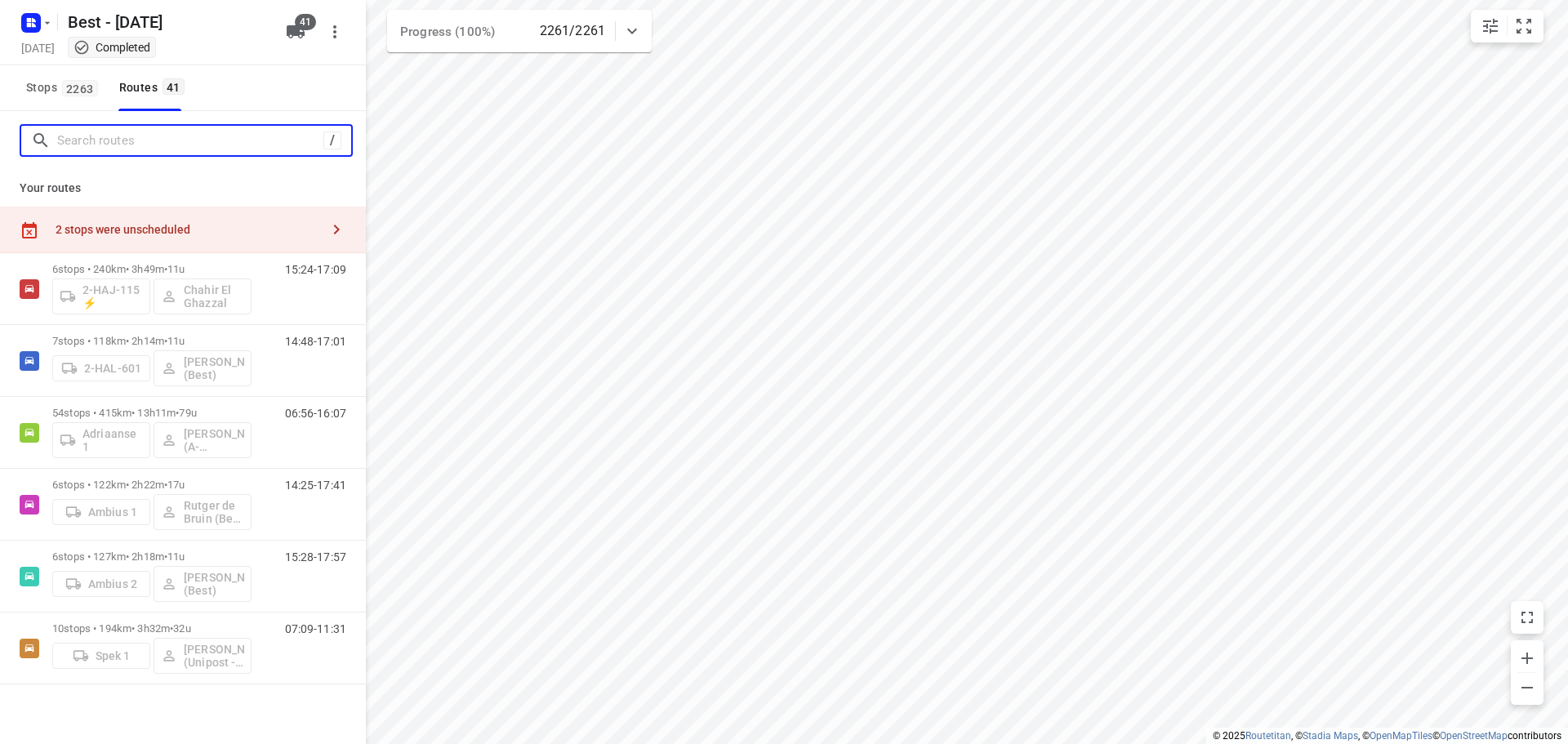
click at [74, 145] on input "Search routes" at bounding box center [191, 141] width 266 height 26
type input "g"
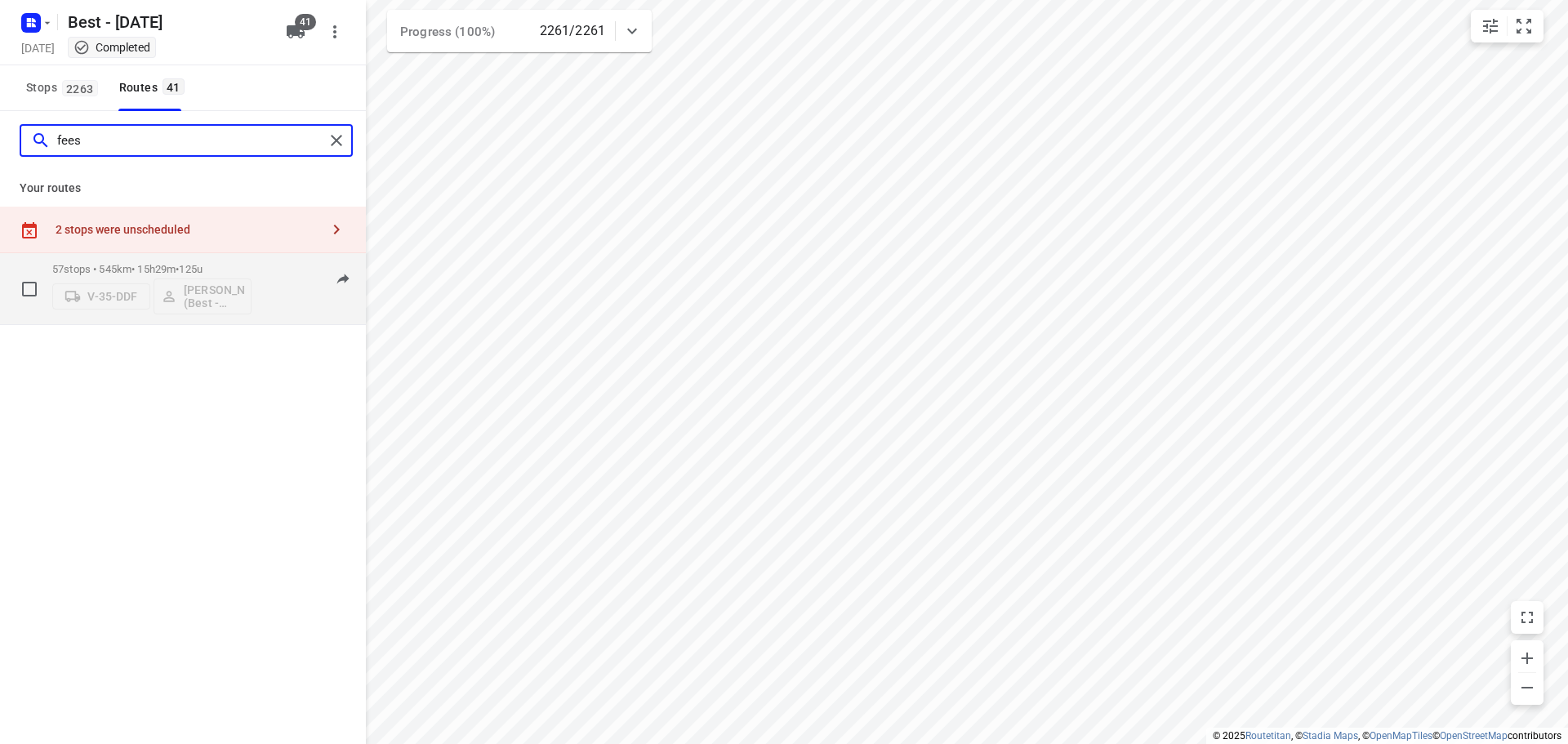
type input "fees"
click at [89, 278] on div "V-35-DDF Maurice Vanderfeesten (Best - ZZP)" at bounding box center [151, 294] width 199 height 39
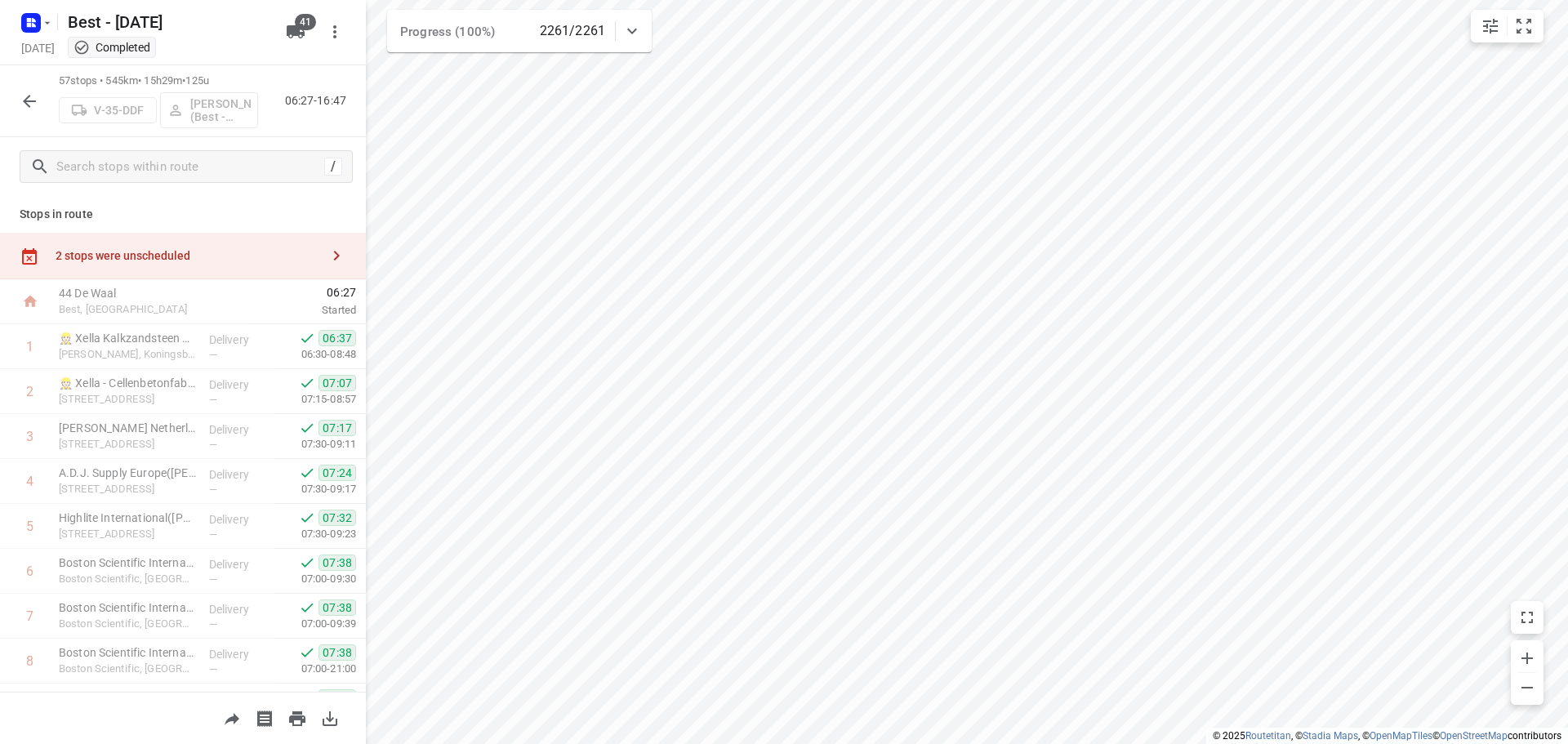
click at [27, 95] on icon "button" at bounding box center [28, 100] width 19 height 19
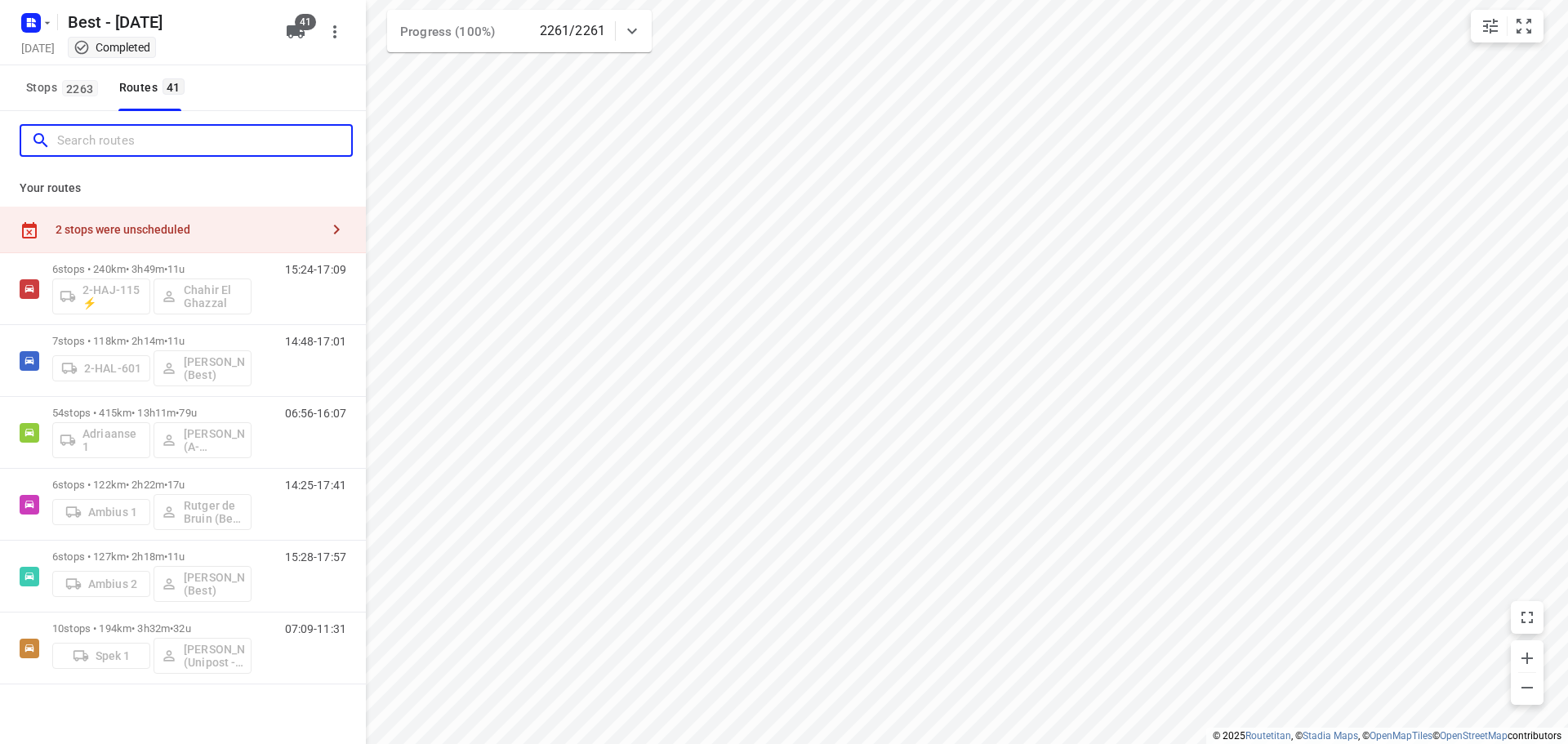
click at [88, 143] on input "Search routes" at bounding box center [204, 141] width 294 height 26
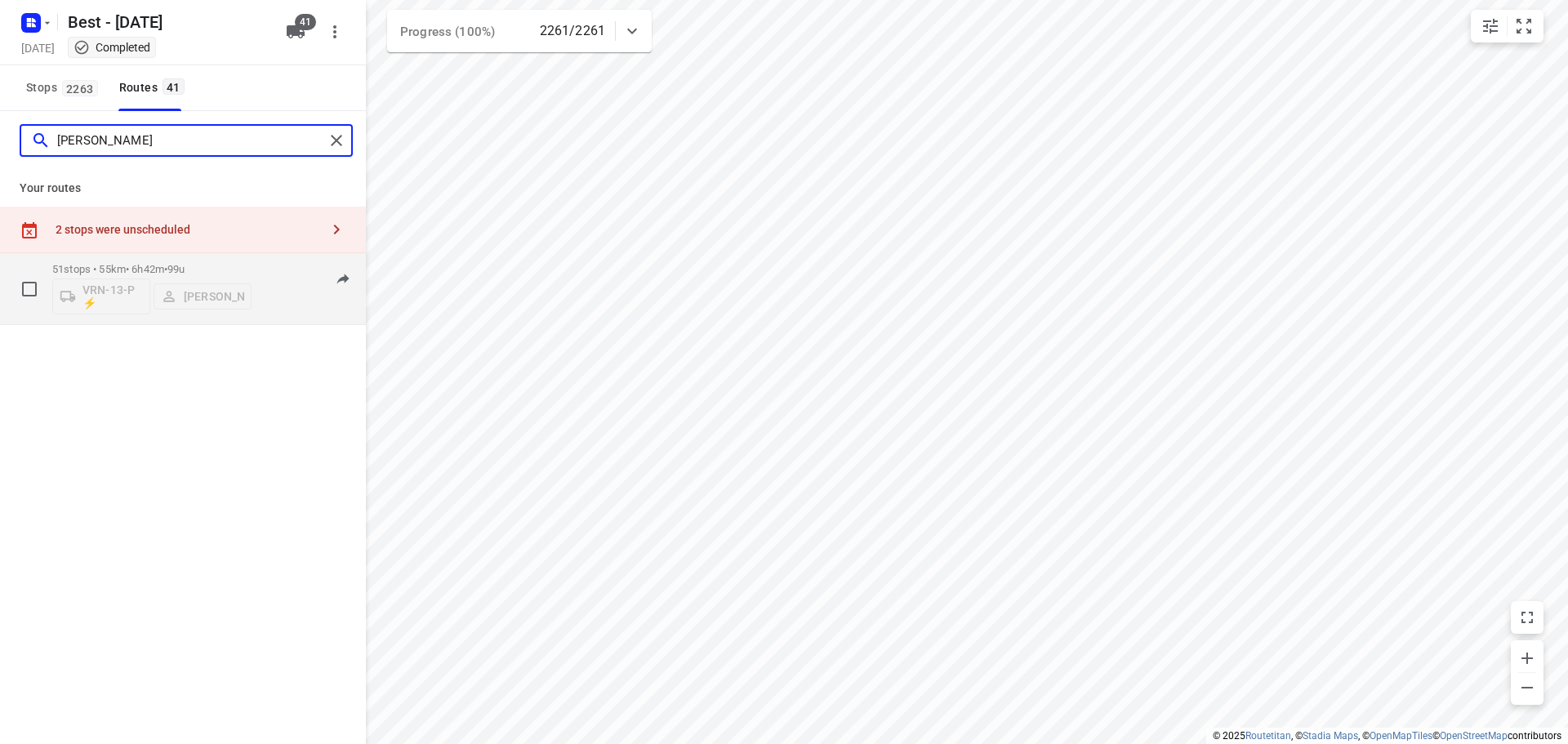
type input "andy"
click at [85, 269] on p "51 stops • 55km • 6h42m • 99u" at bounding box center [151, 268] width 199 height 12
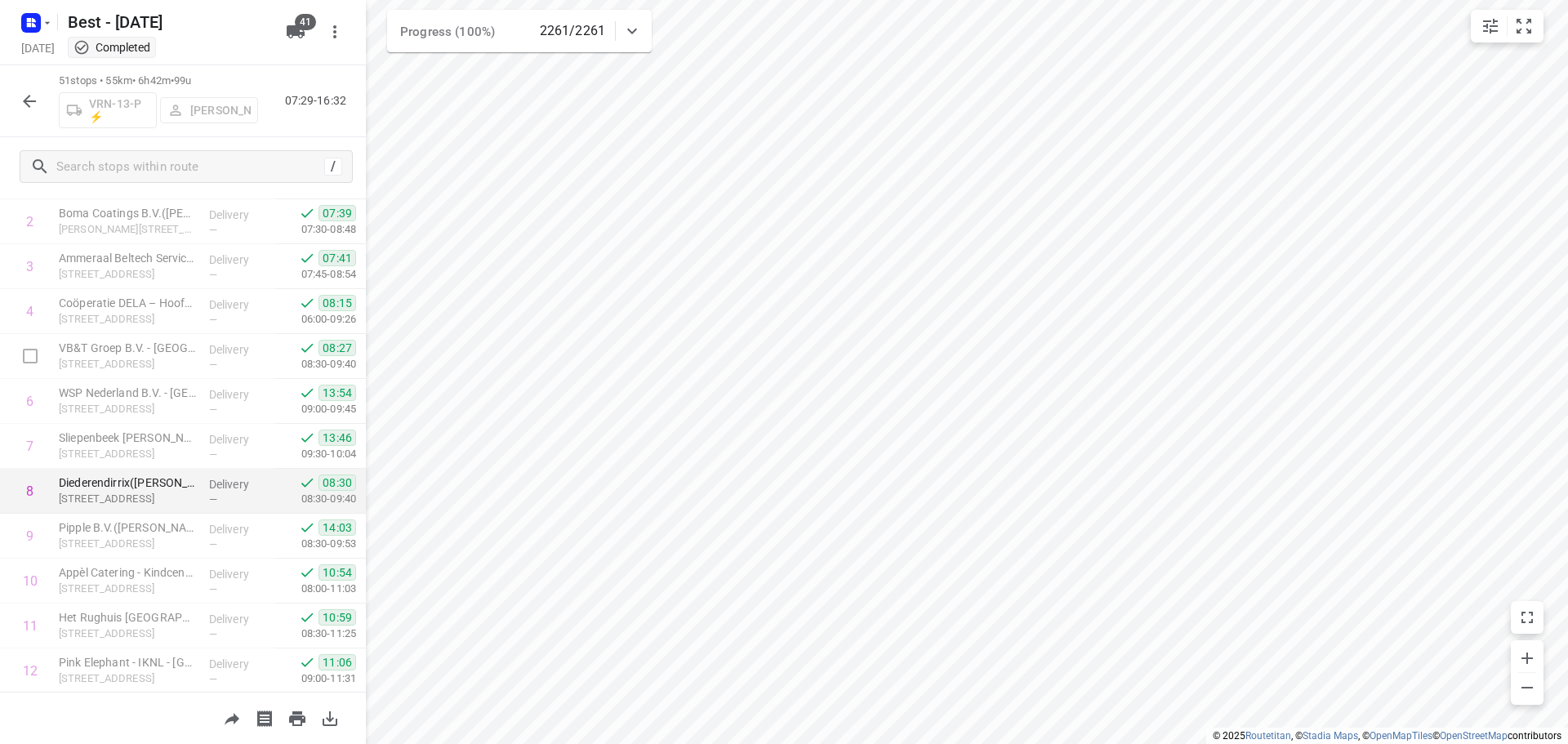
scroll to position [163, 0]
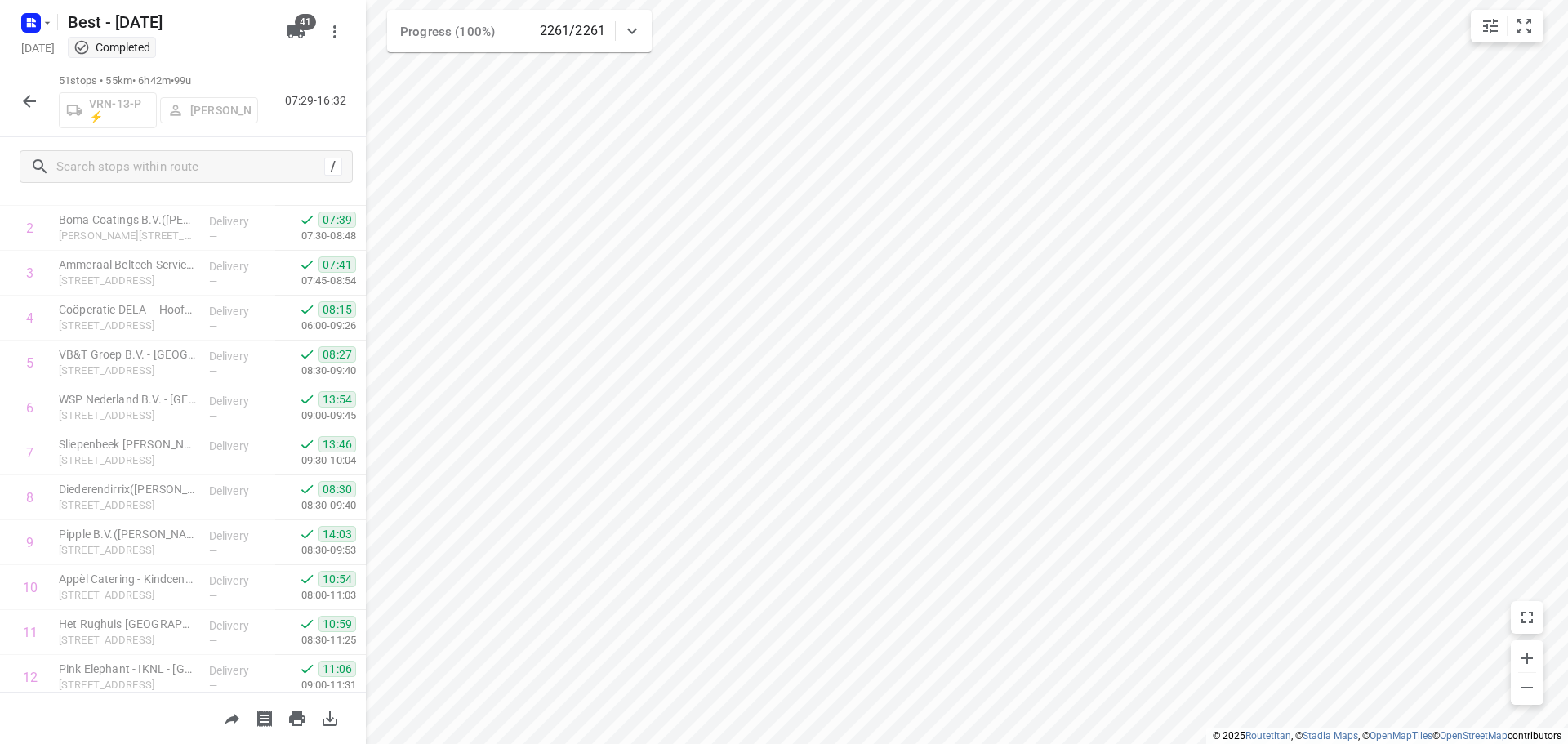
click at [175, 148] on div "/" at bounding box center [182, 166] width 366 height 58
click at [172, 179] on input "text" at bounding box center [188, 167] width 261 height 26
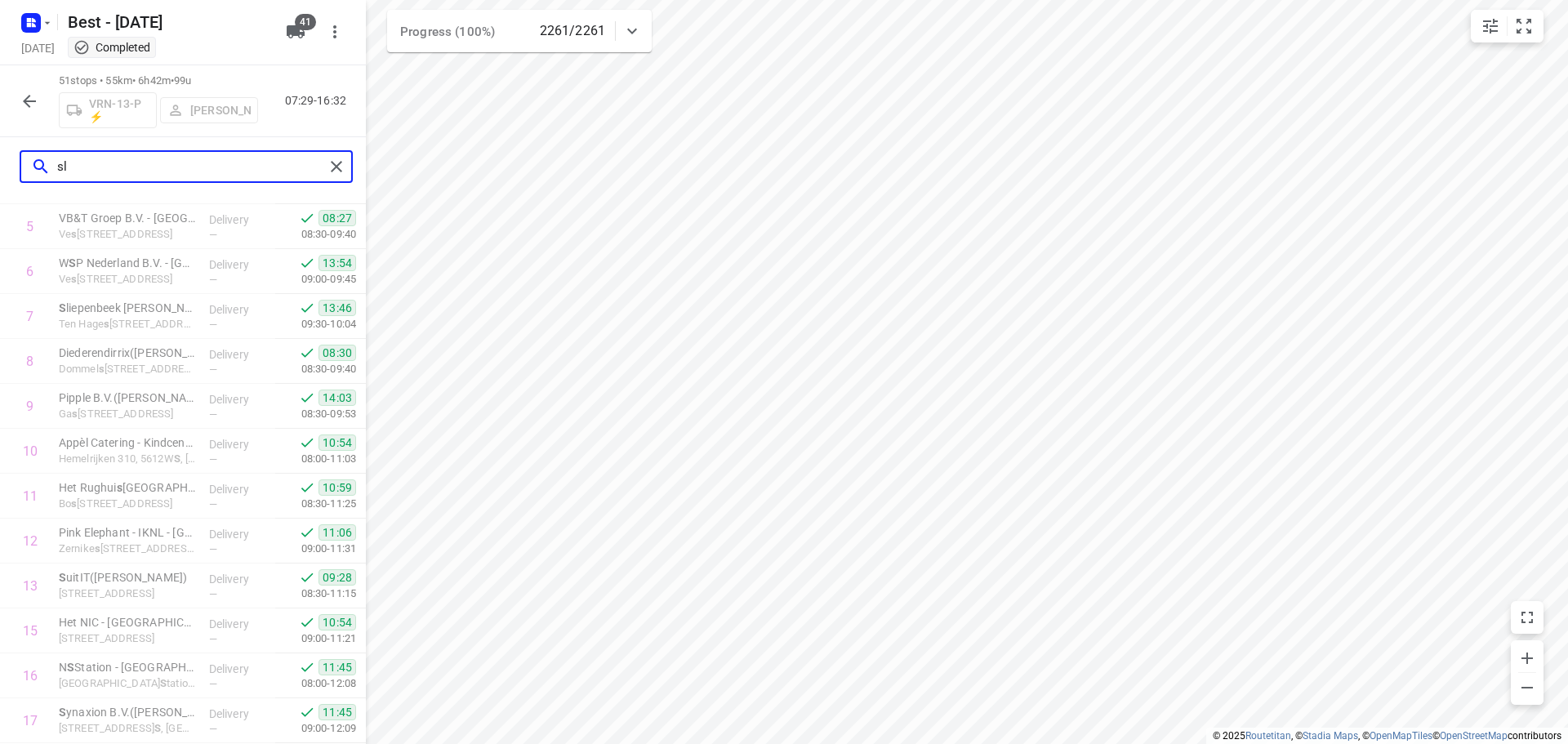
scroll to position [0, 0]
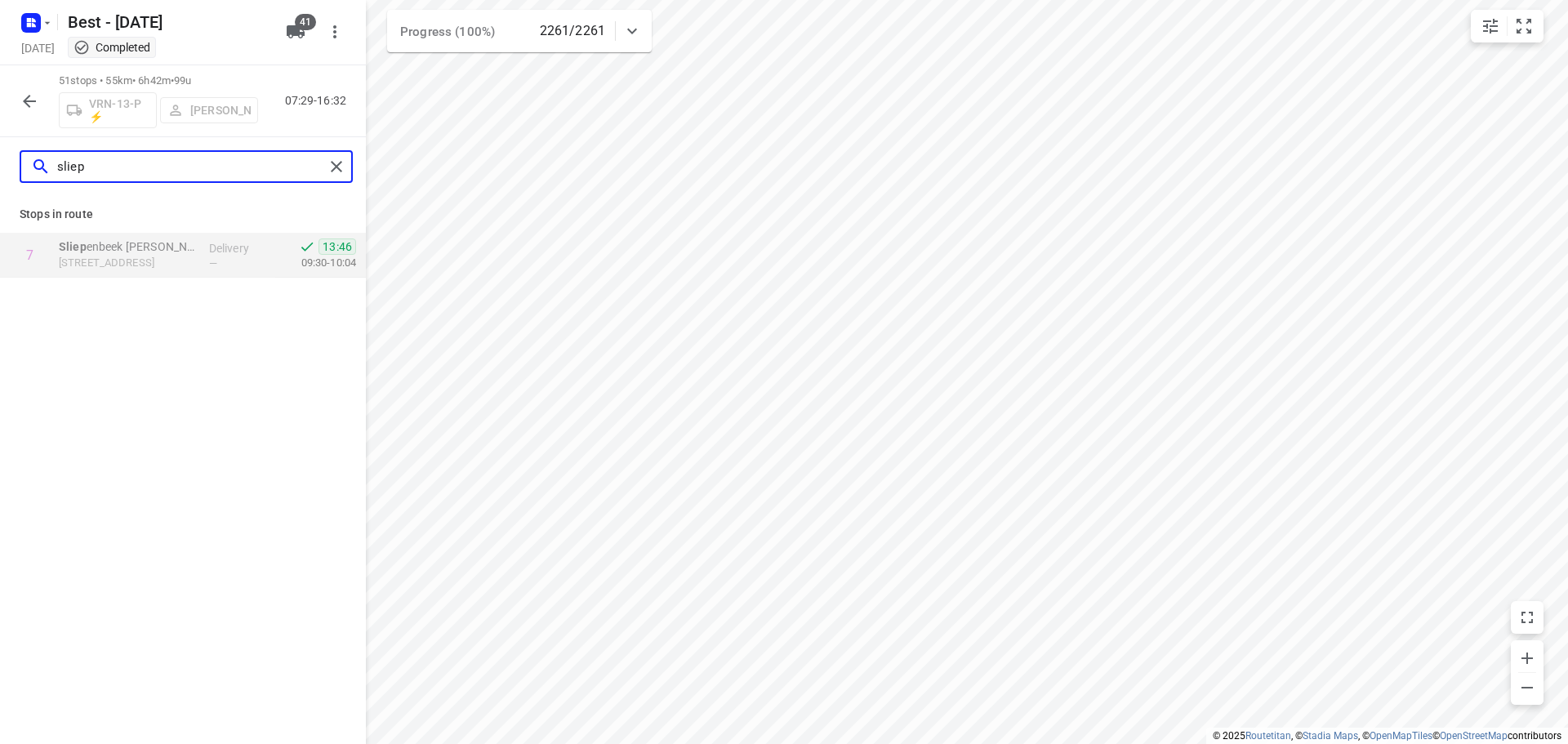
type input "sliep"
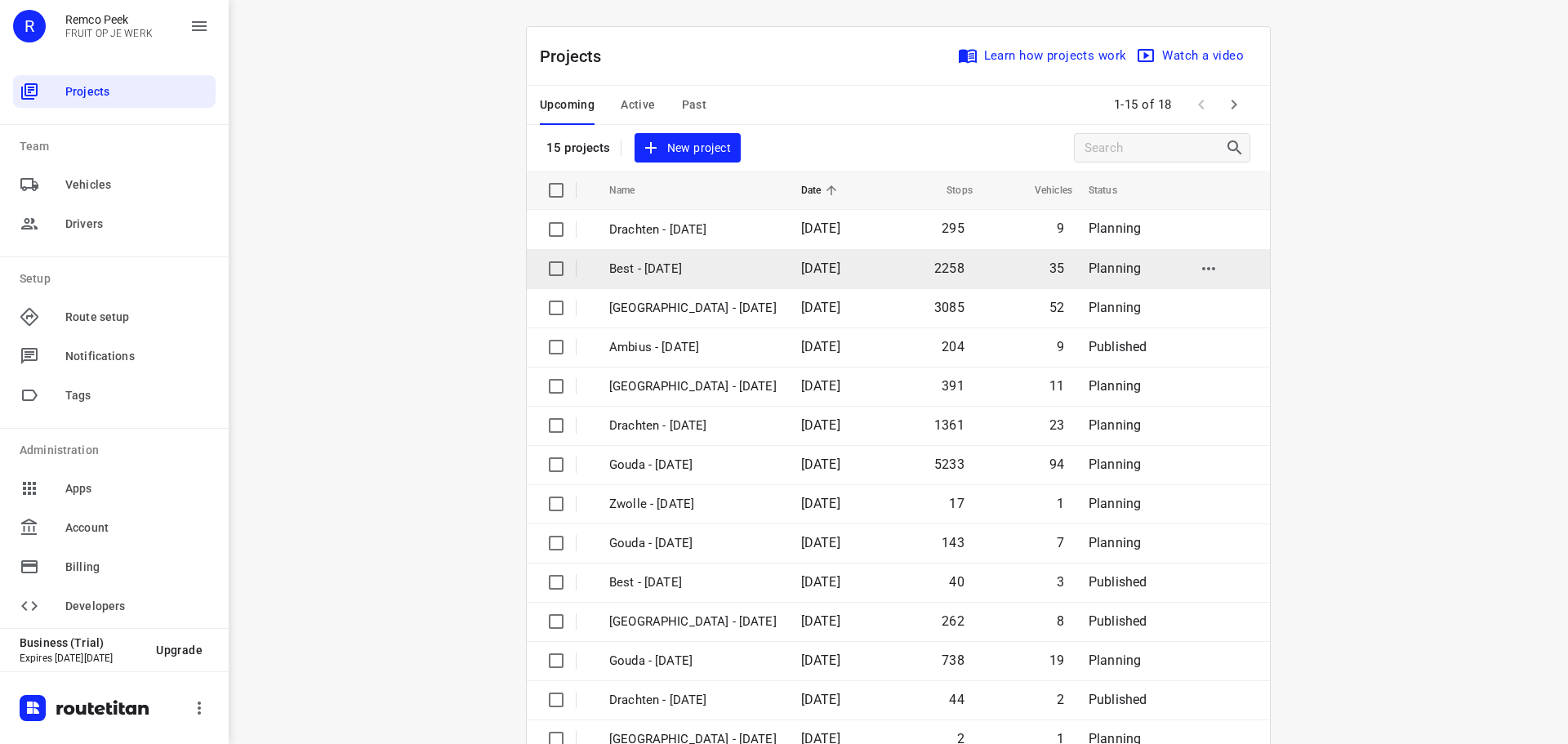
click at [649, 274] on p "Best - [DATE]" at bounding box center [693, 269] width 168 height 19
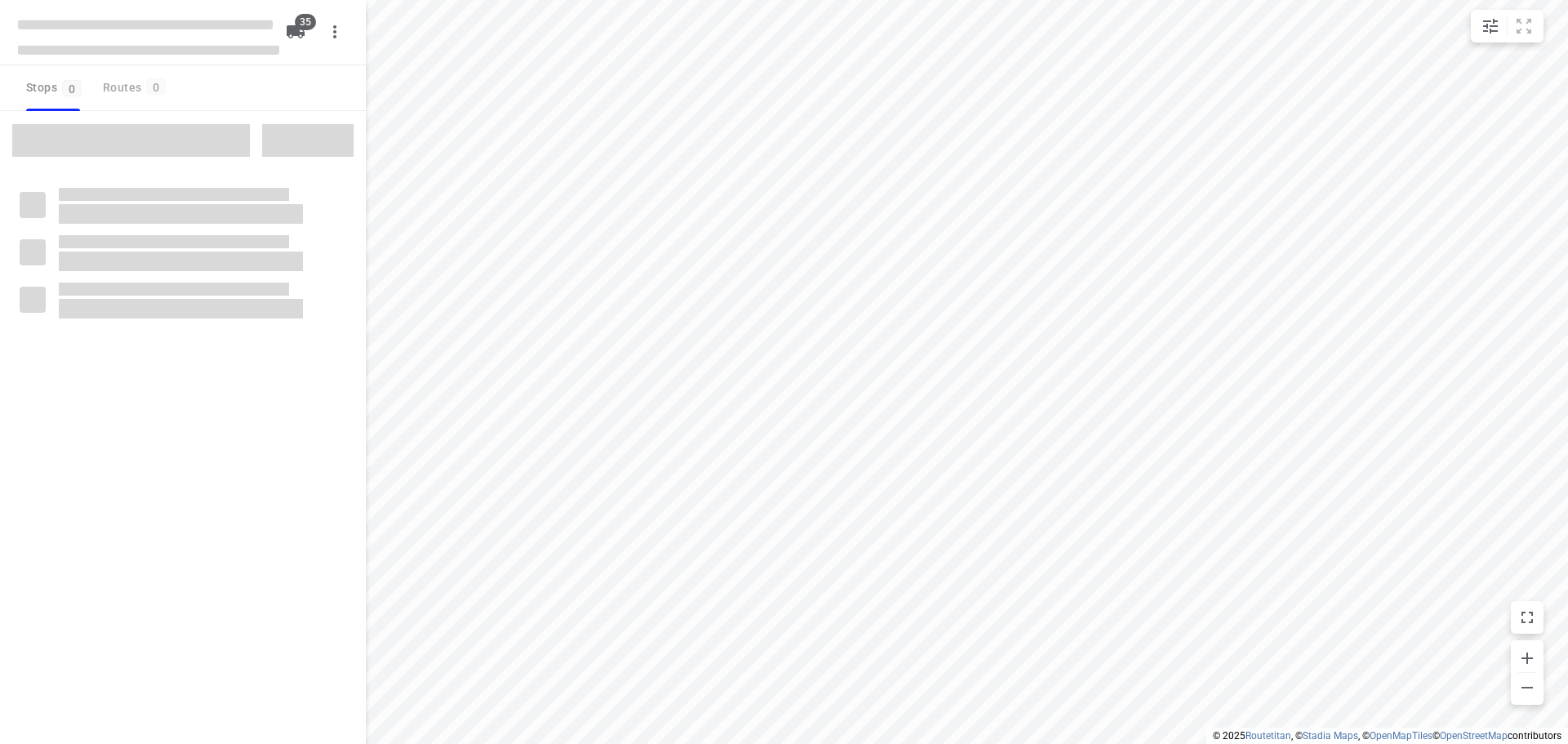
checkbox input "true"
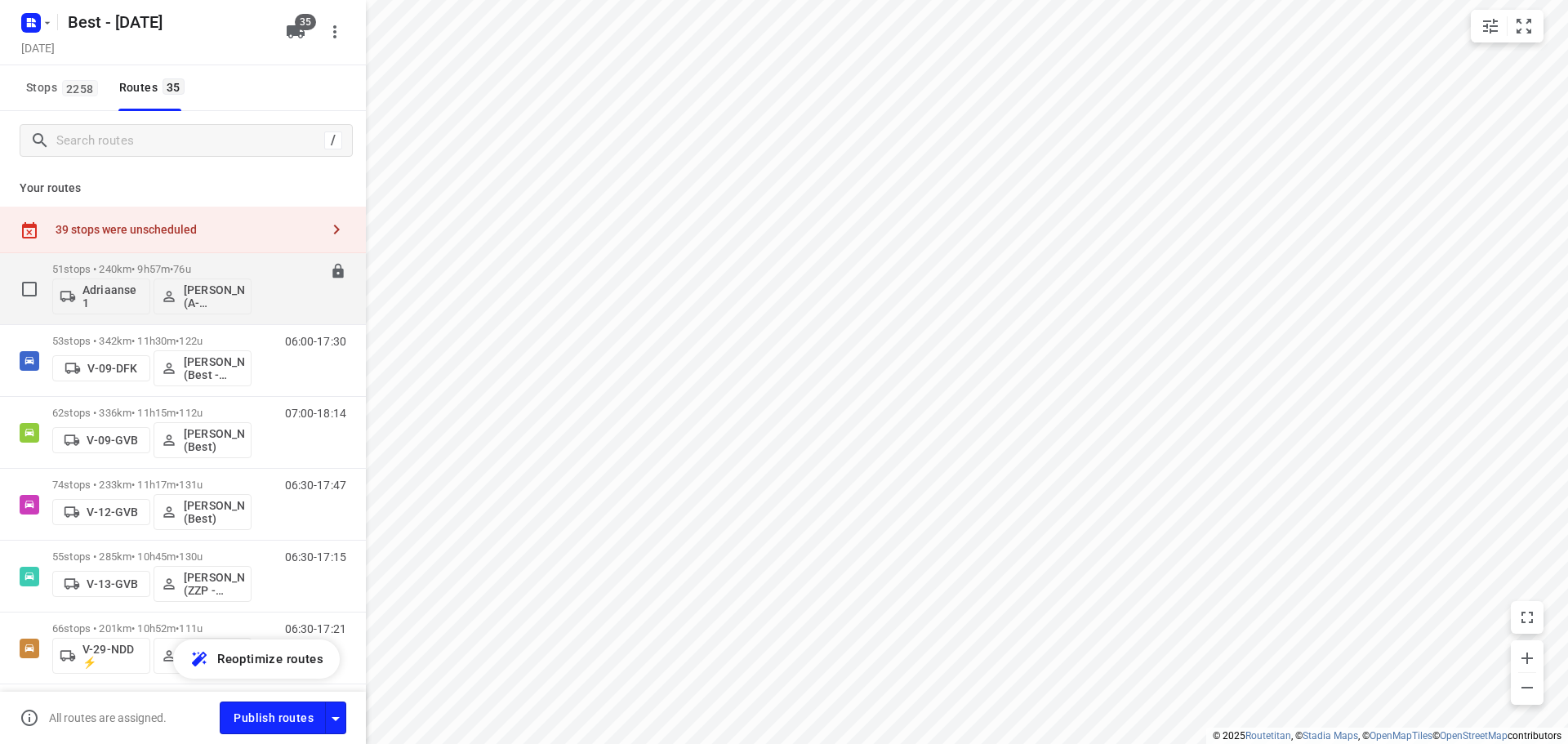
click at [143, 279] on button "Adriaanse 1" at bounding box center [100, 295] width 98 height 36
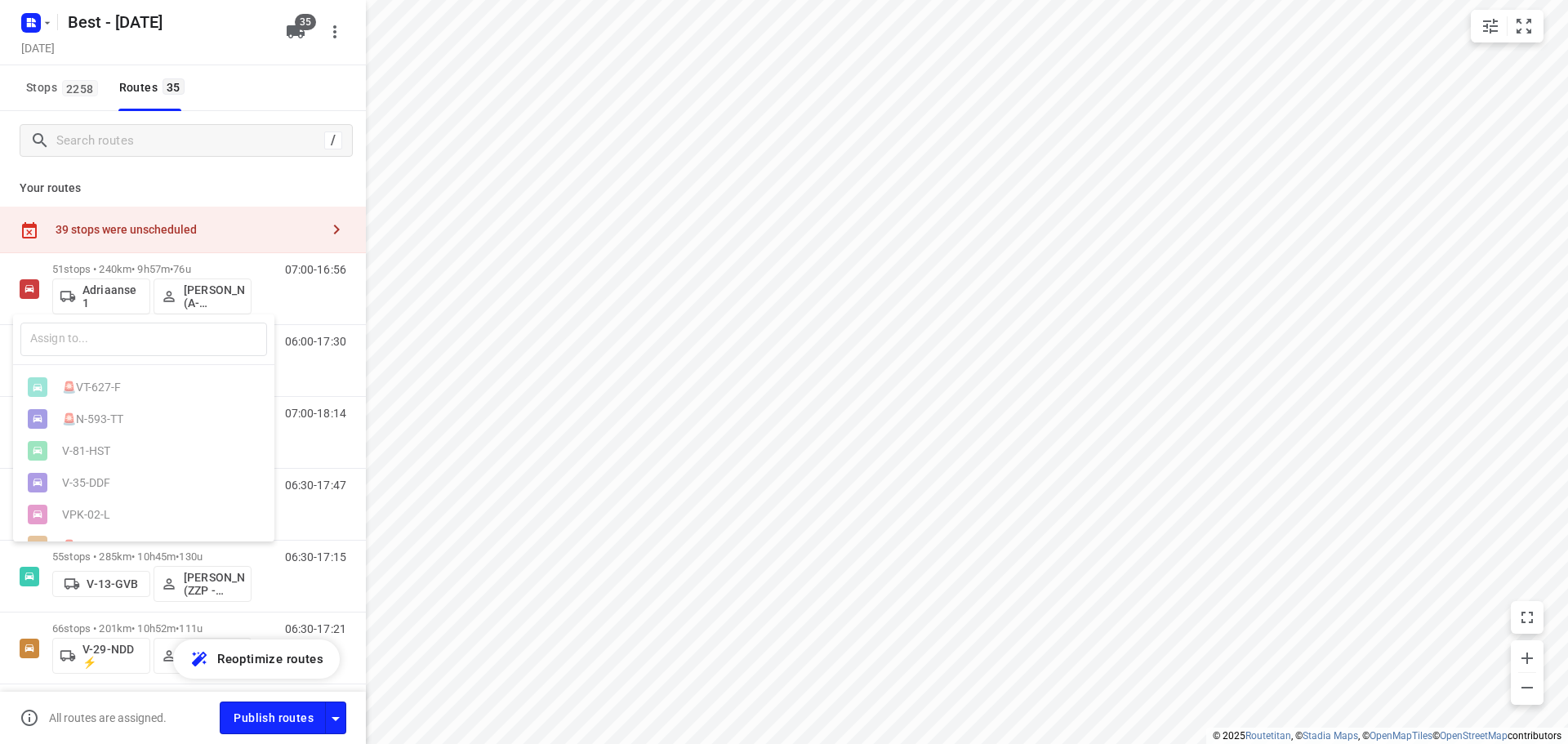
click at [151, 270] on div at bounding box center [784, 372] width 1568 height 744
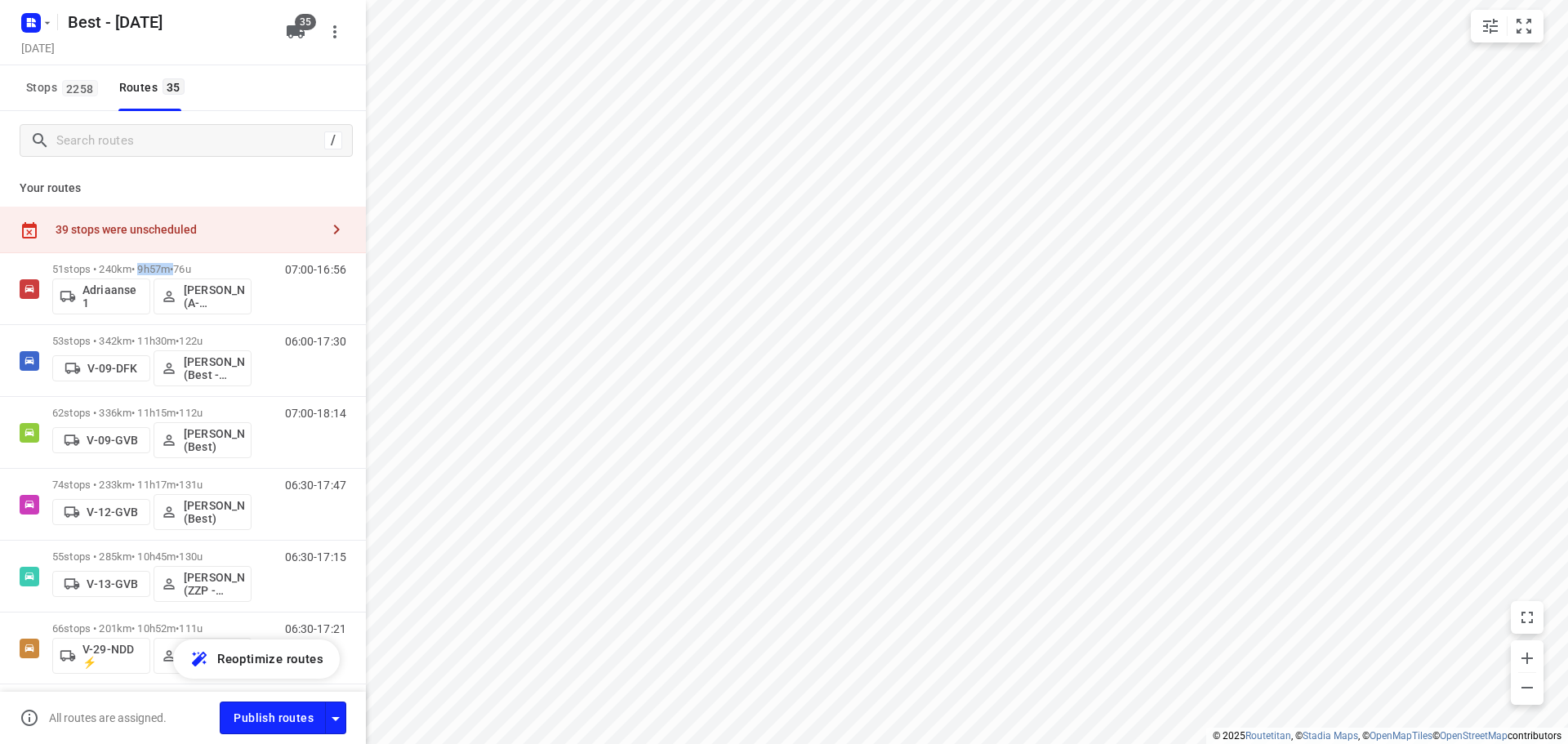
click at [151, 270] on p "51 stops • 240km • 9h57m • 76u" at bounding box center [151, 268] width 199 height 12
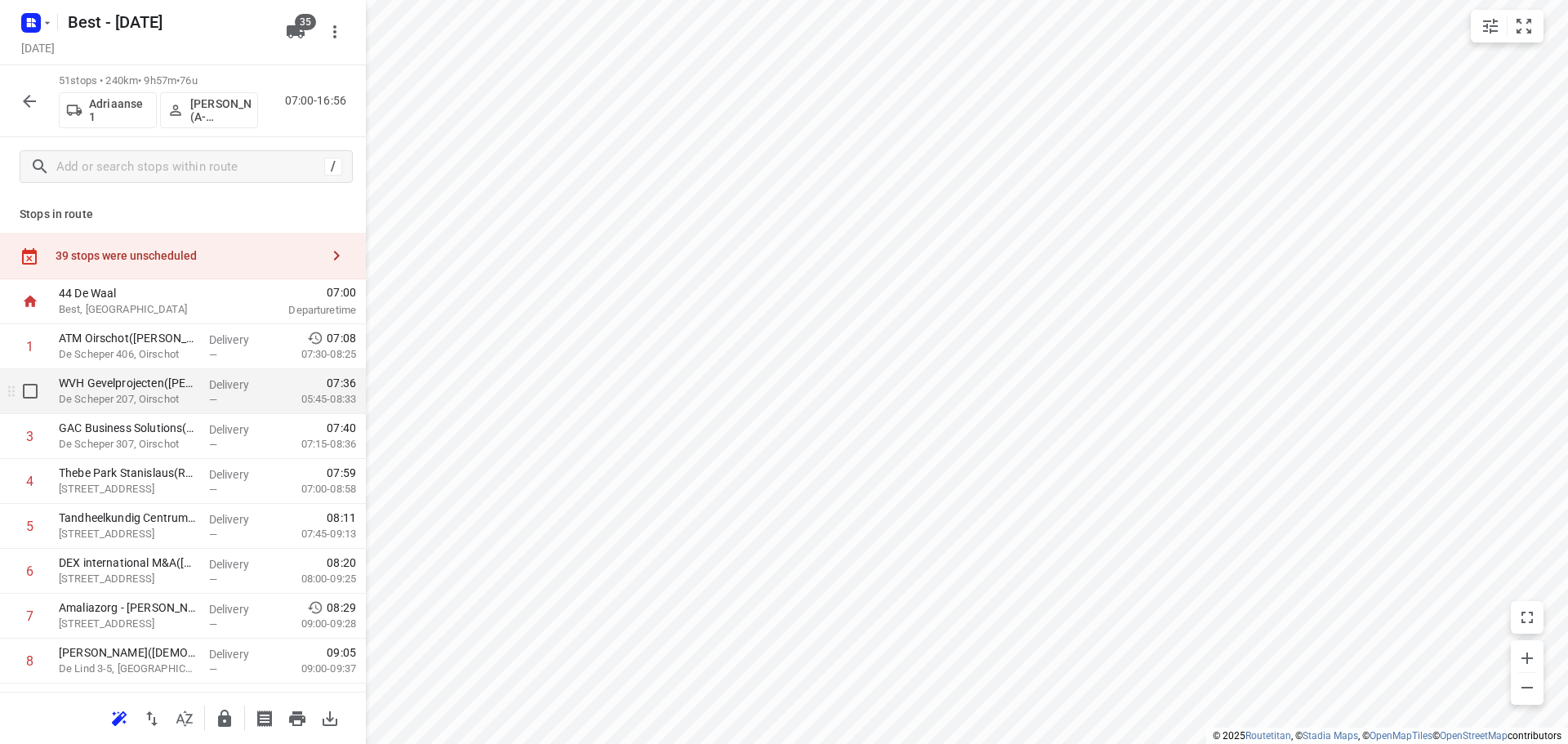
scroll to position [245, 0]
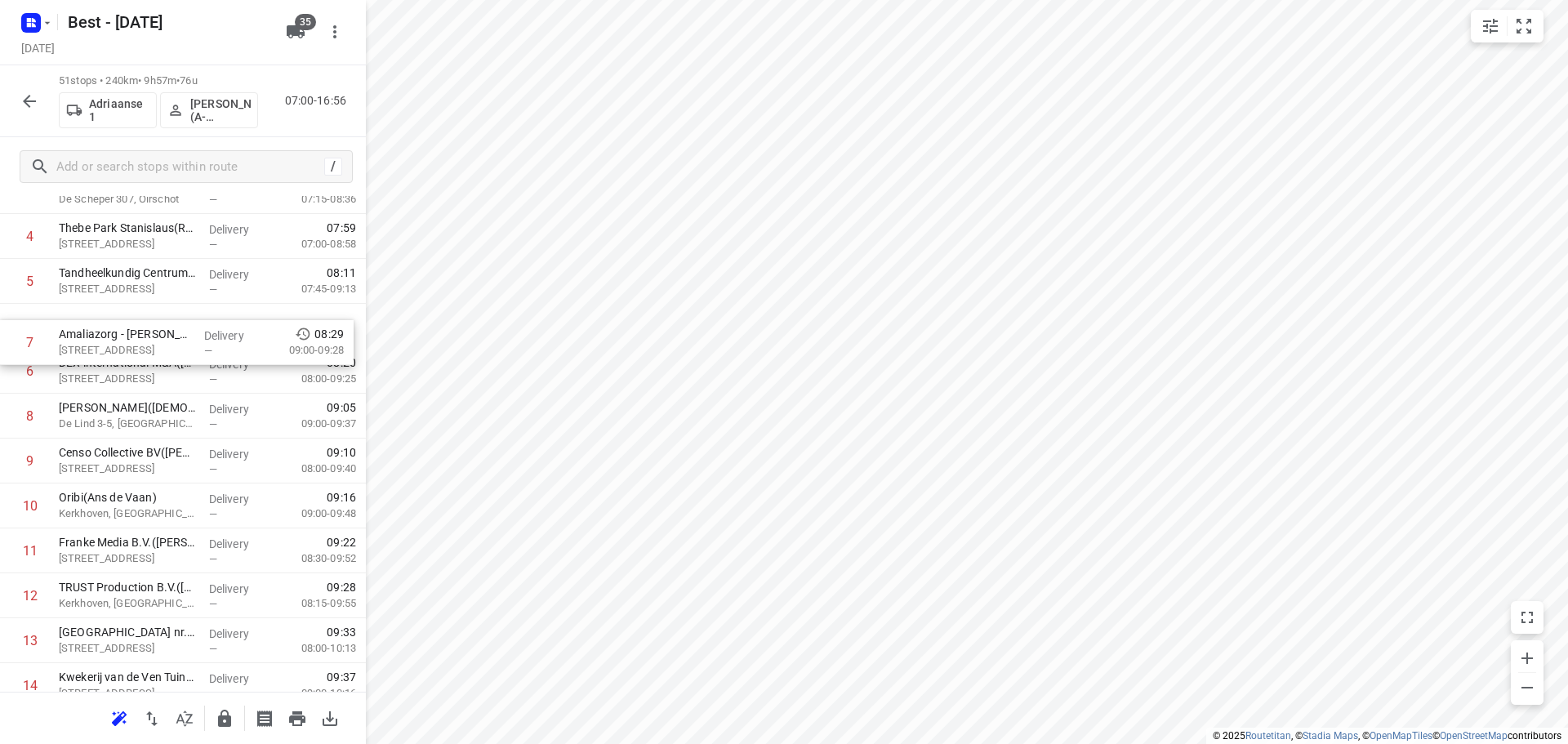
drag, startPoint x: 223, startPoint y: 373, endPoint x: 223, endPoint y: 333, distance: 40.0
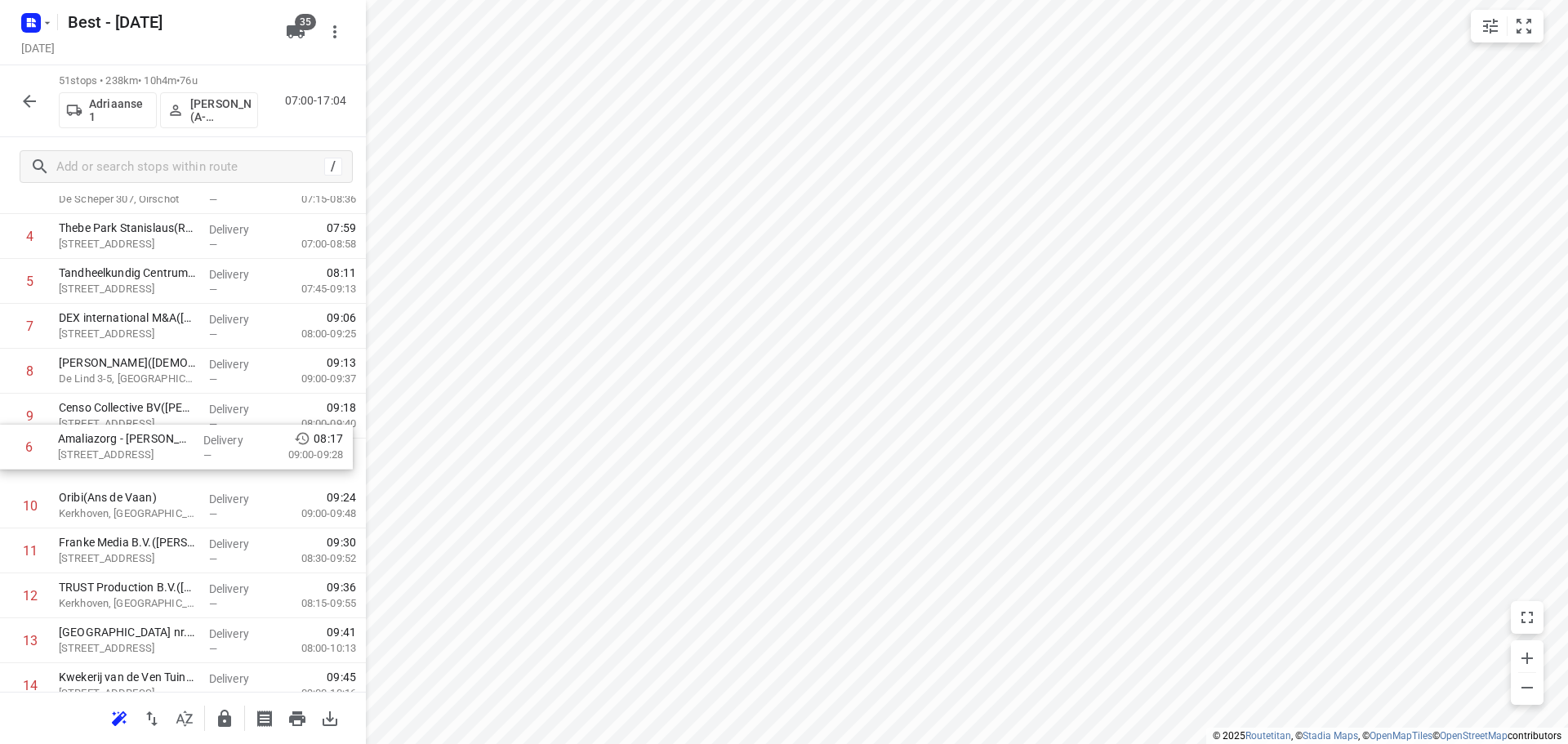
drag, startPoint x: 168, startPoint y: 334, endPoint x: 167, endPoint y: 464, distance: 130.0
drag, startPoint x: 223, startPoint y: 366, endPoint x: 214, endPoint y: 460, distance: 94.4
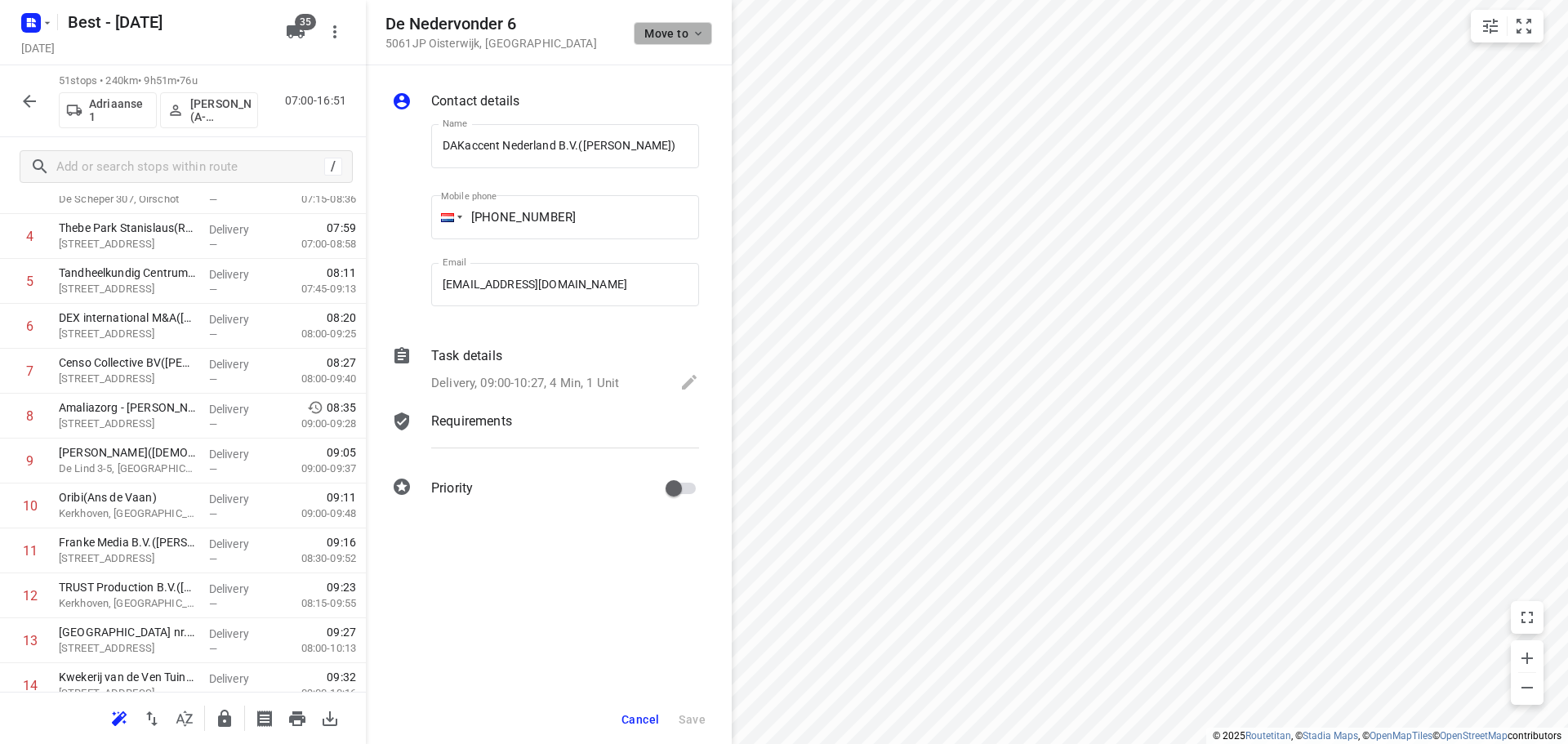
click at [651, 42] on button "Move to" at bounding box center [673, 33] width 78 height 23
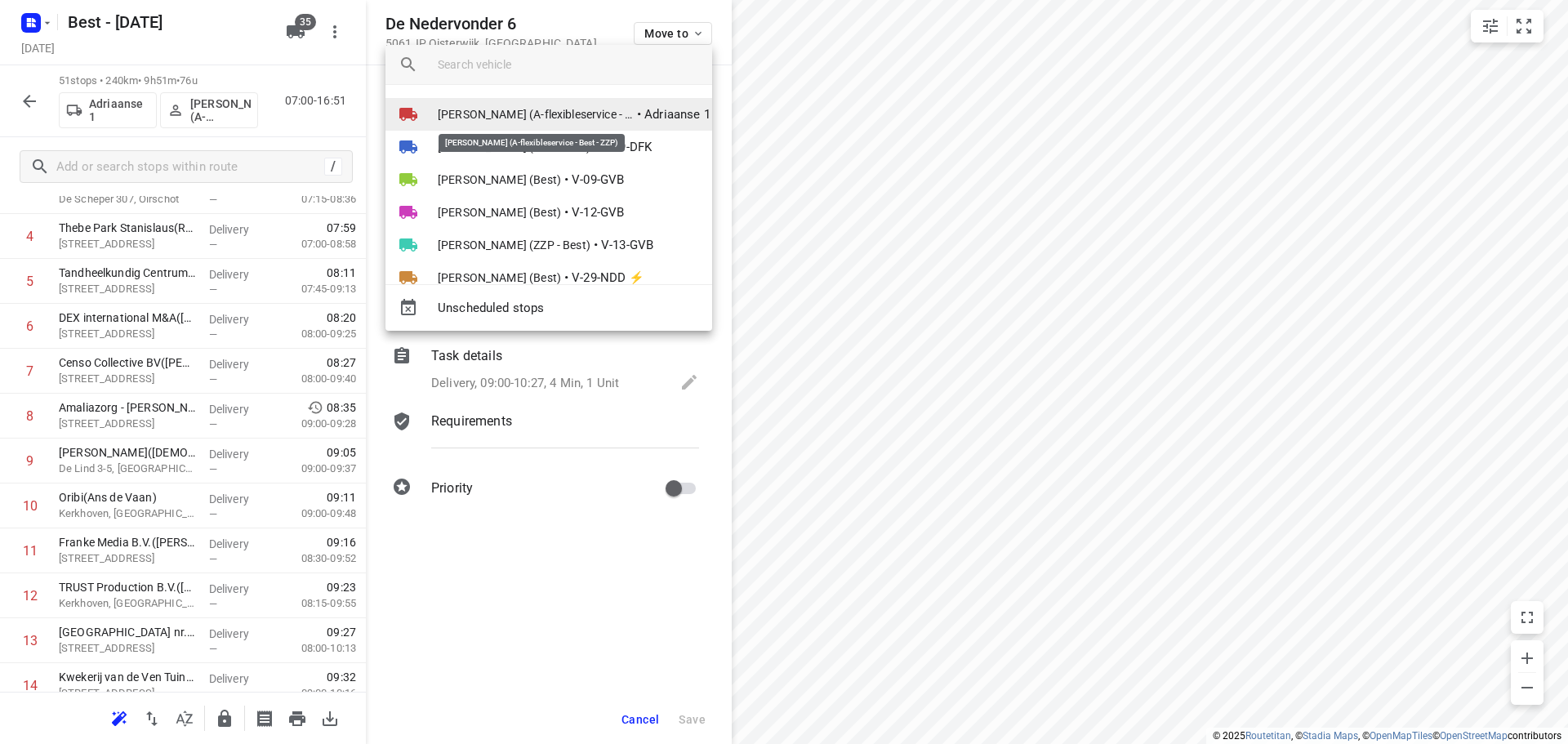
click at [557, 113] on span "[PERSON_NAME] (A-flexibleservice - Best - ZZP)" at bounding box center [535, 114] width 196 height 16
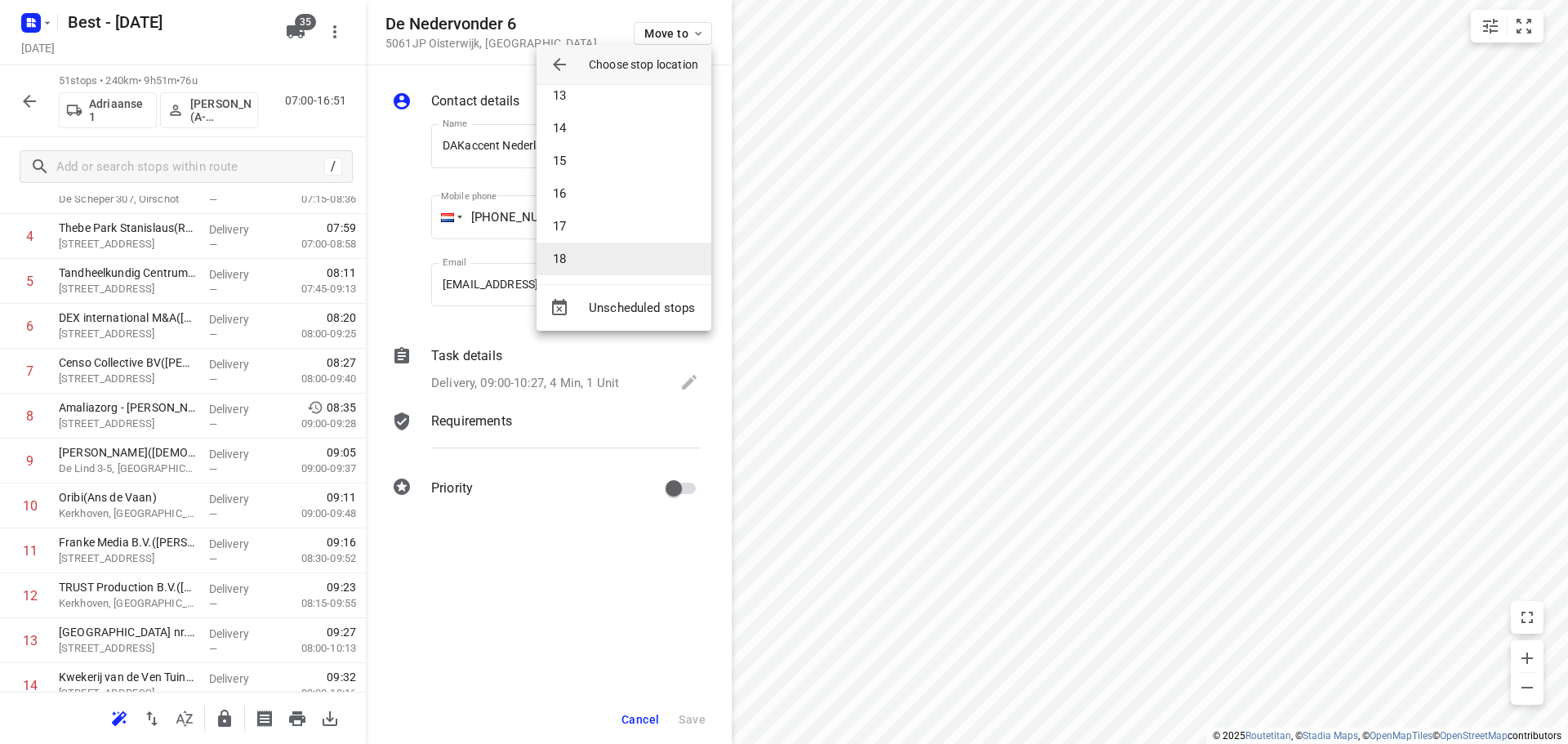
scroll to position [408, 0]
click at [582, 220] on li "17" at bounding box center [624, 222] width 175 height 33
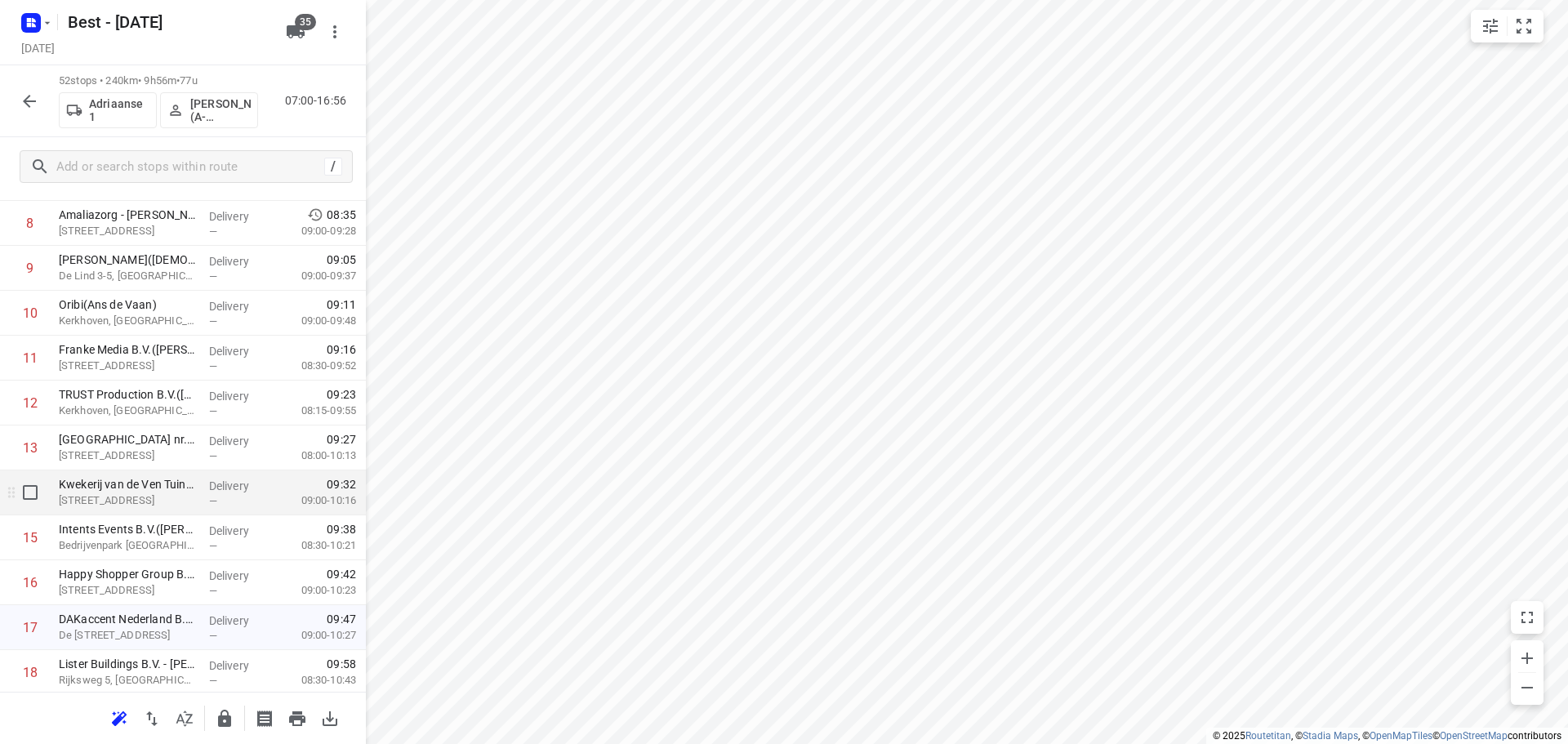
scroll to position [572, 0]
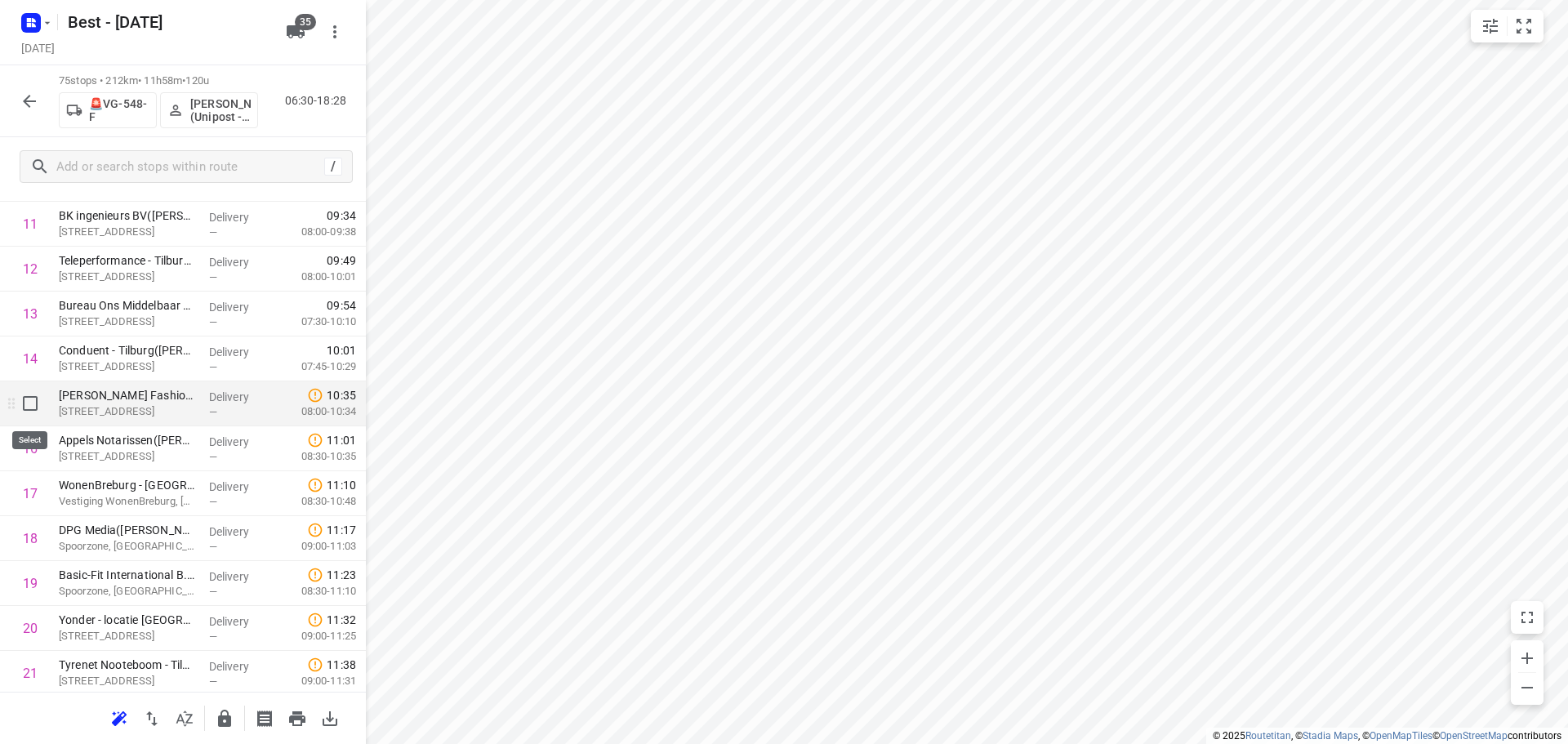
click at [40, 415] on input "checkbox" at bounding box center [30, 403] width 33 height 33
checkbox input "true"
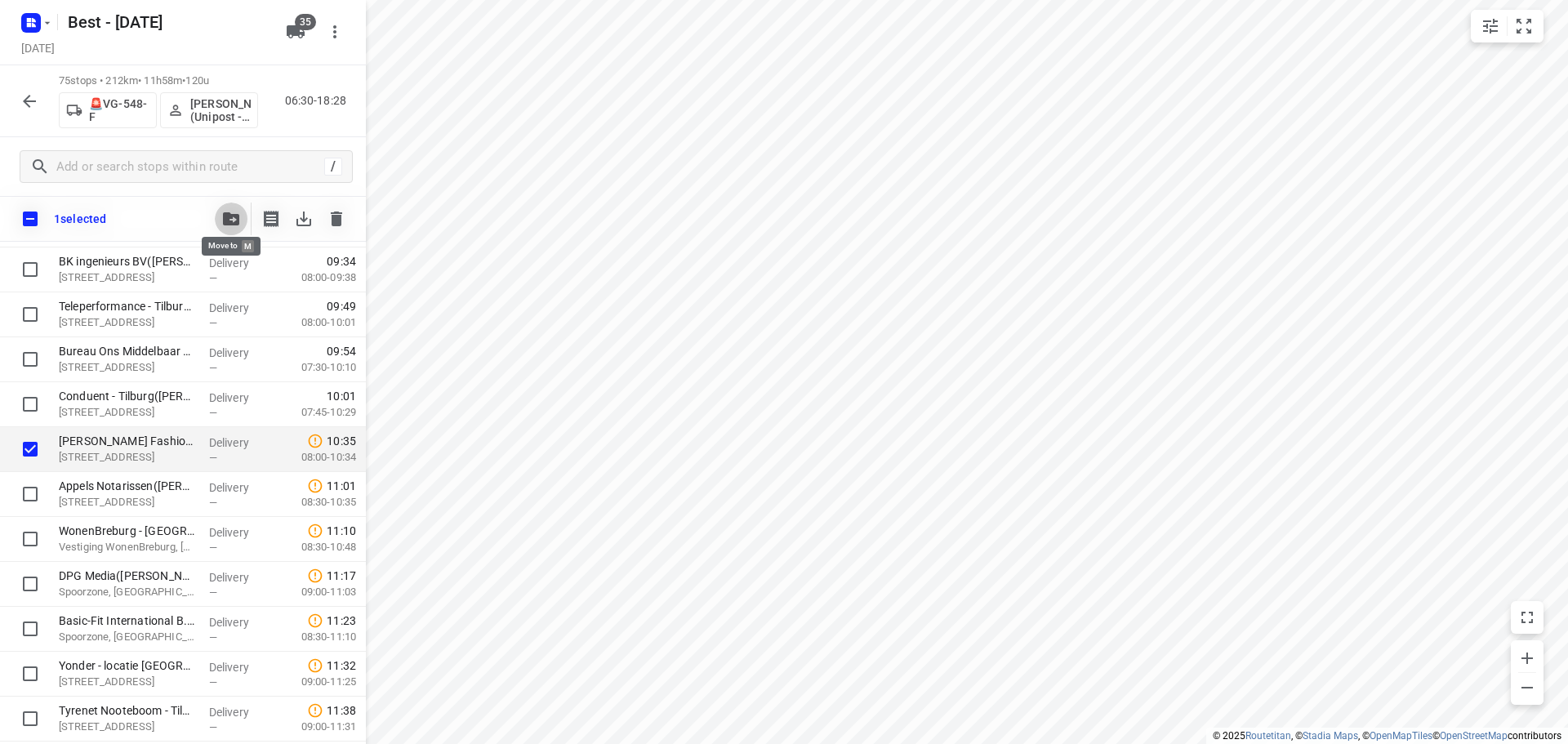
click at [222, 226] on button "button" at bounding box center [231, 219] width 33 height 33
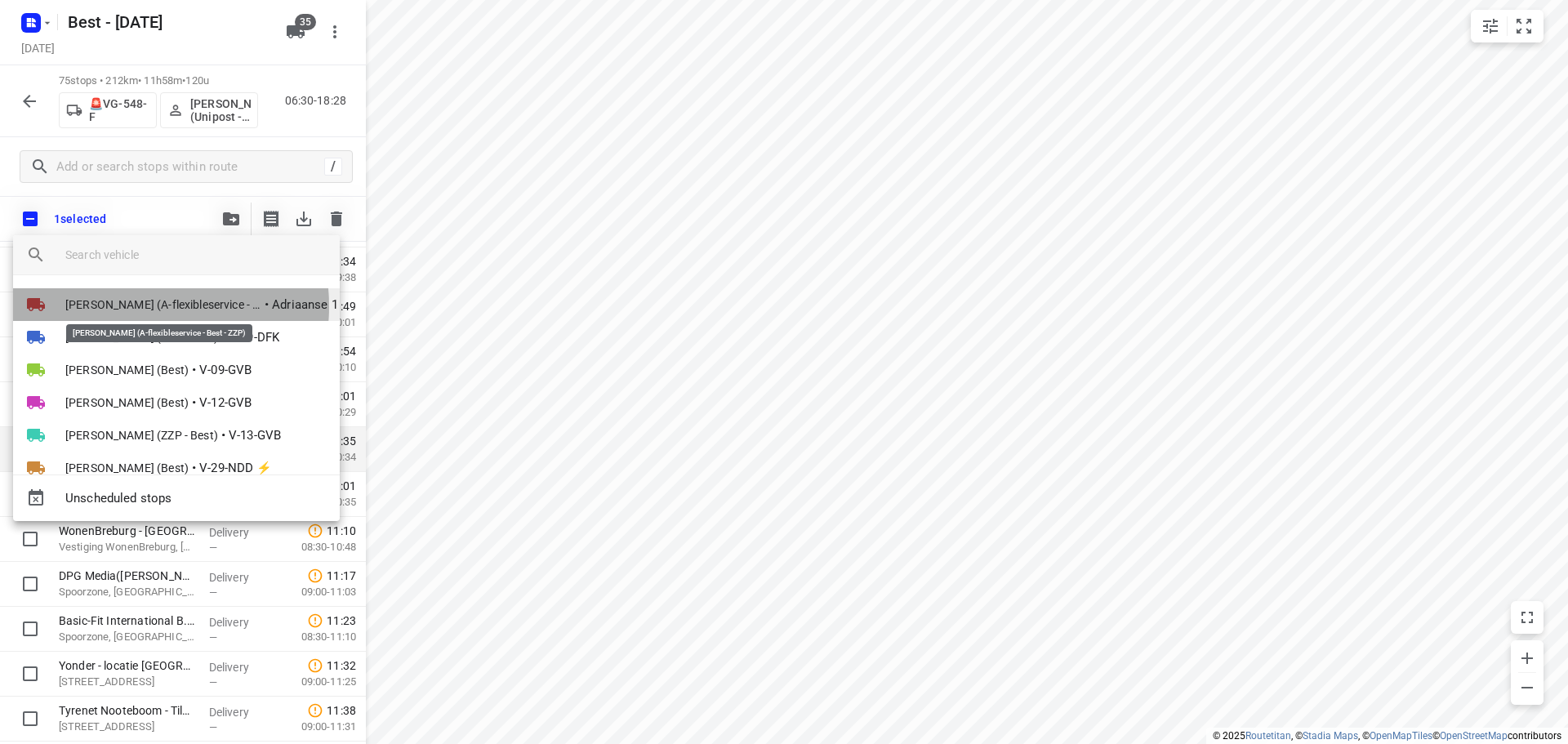
click at [129, 306] on span "[PERSON_NAME] (A-flexibleservice - Best - ZZP)" at bounding box center [163, 305] width 196 height 16
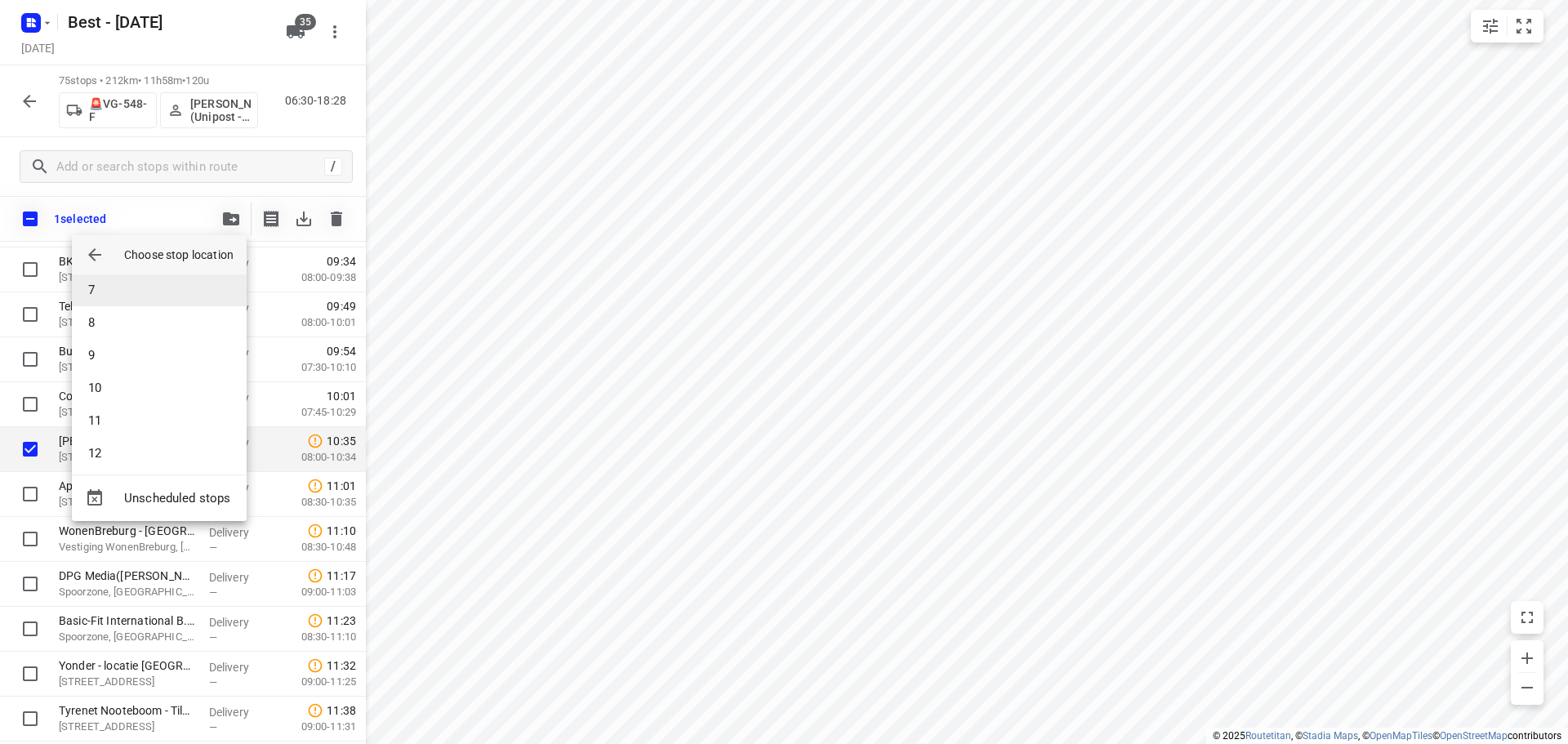
scroll to position [408, 0]
click at [121, 437] on li "18" at bounding box center [160, 445] width 175 height 33
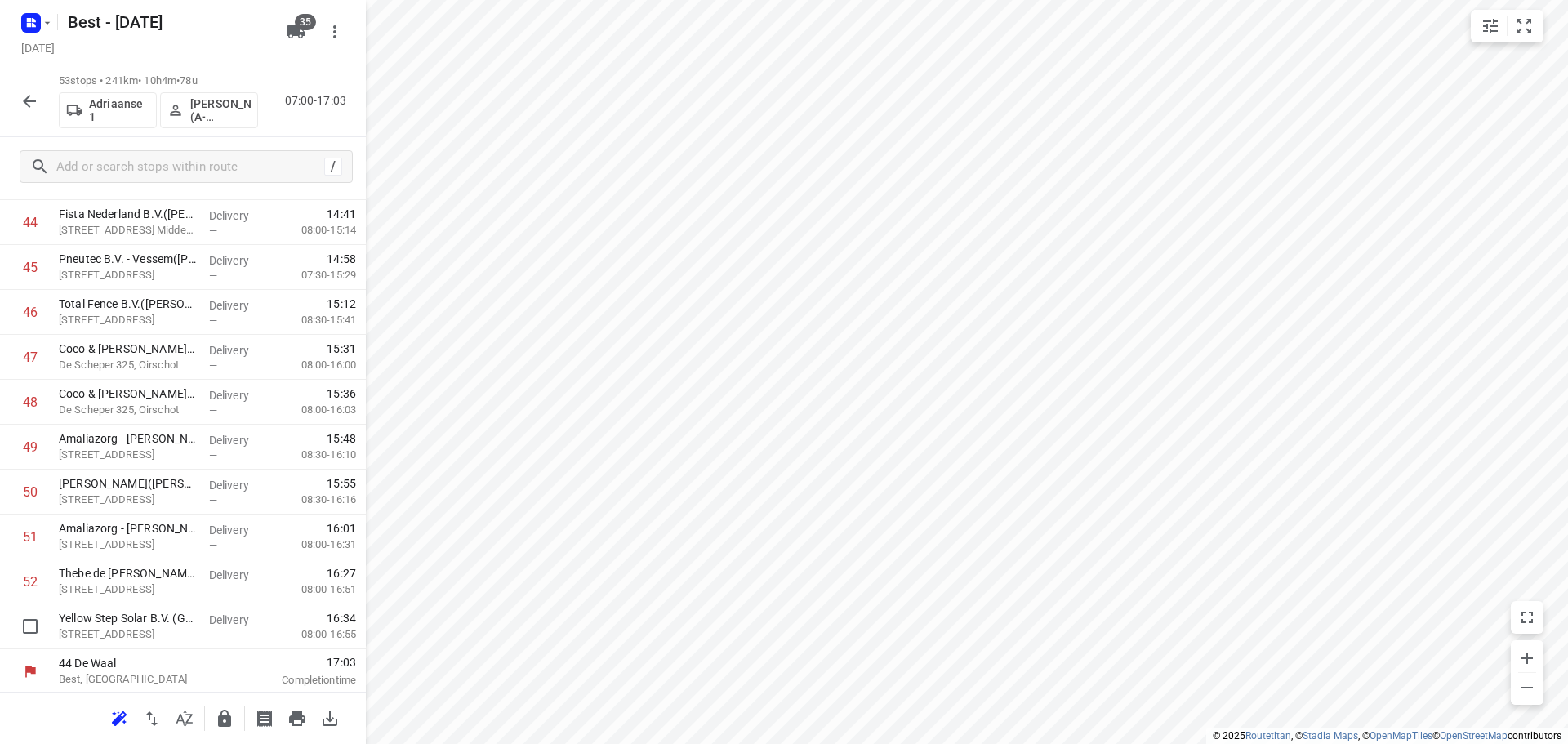
scroll to position [2057, 0]
click at [27, 584] on input "checkbox" at bounding box center [30, 579] width 33 height 33
checkbox input "true"
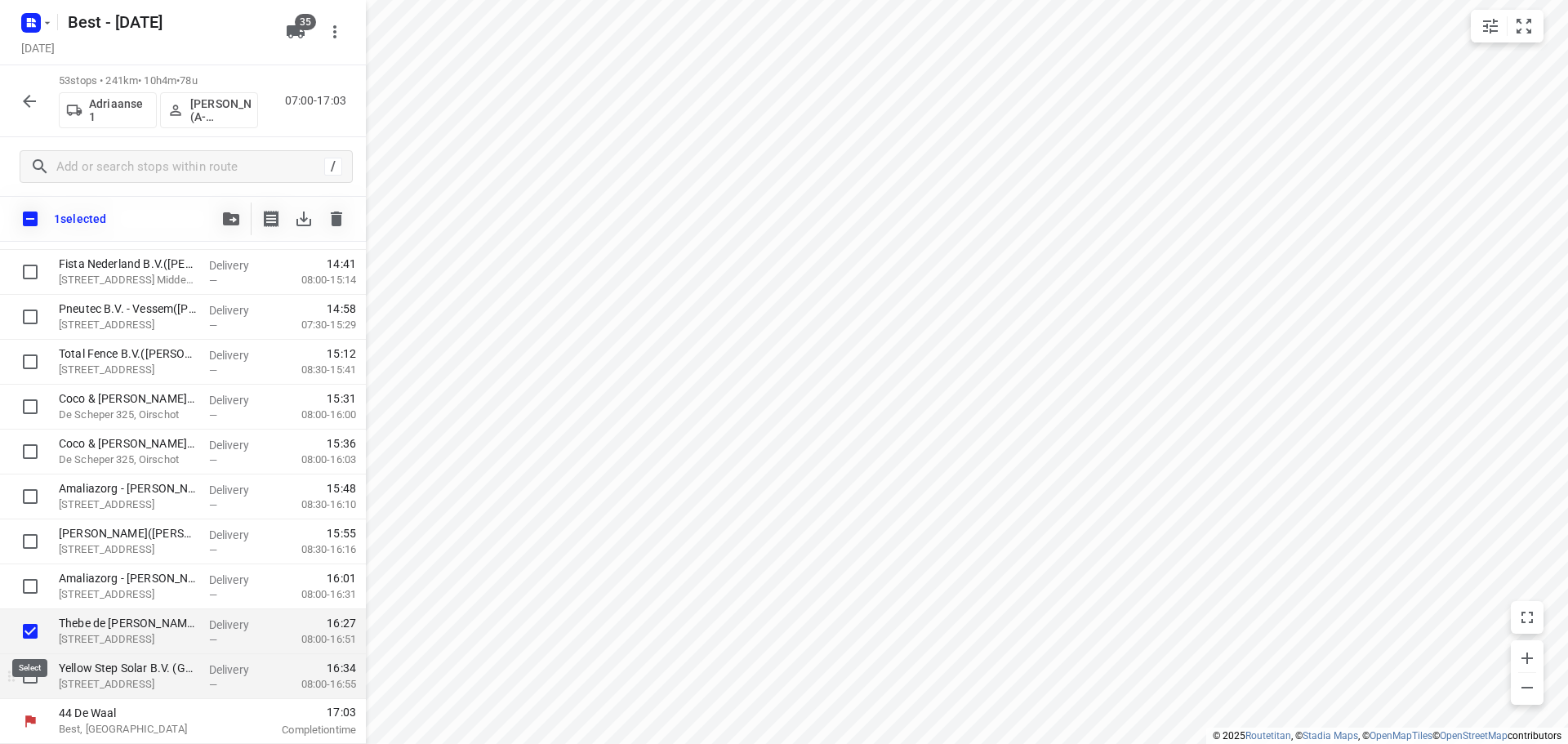
scroll to position [2051, 0]
click at [27, 673] on input "checkbox" at bounding box center [30, 676] width 33 height 33
checkbox input "true"
click at [228, 222] on icon "button" at bounding box center [231, 219] width 16 height 13
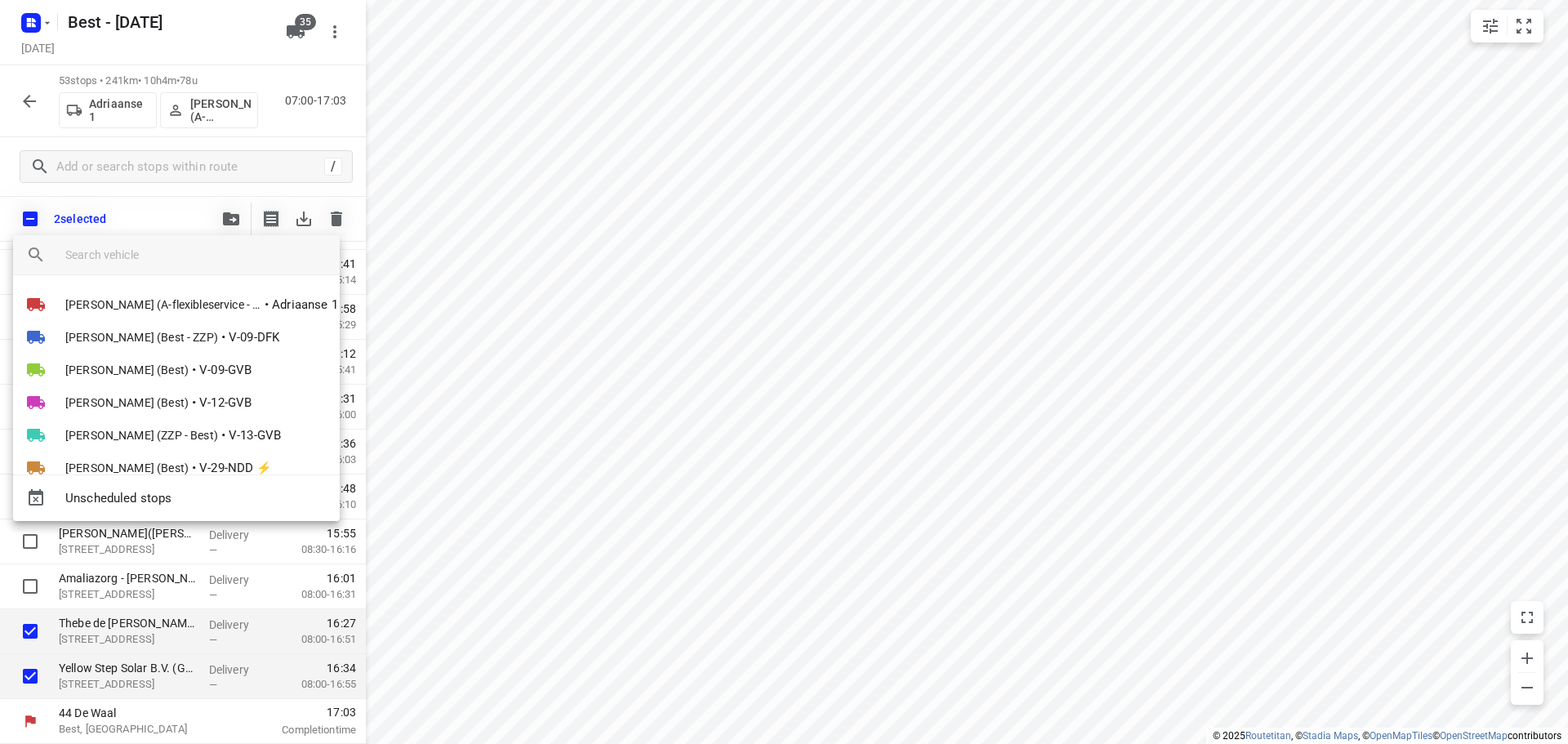
click at [155, 285] on div "[PERSON_NAME] (A-flexibleservice - Best - ZZP) • Adriaanse 1 [PERSON_NAME] (Bes…" at bounding box center [176, 375] width 327 height 199
click at [152, 302] on span "[PERSON_NAME] (A-flexibleservice - Best - ZZP)" at bounding box center [163, 305] width 196 height 16
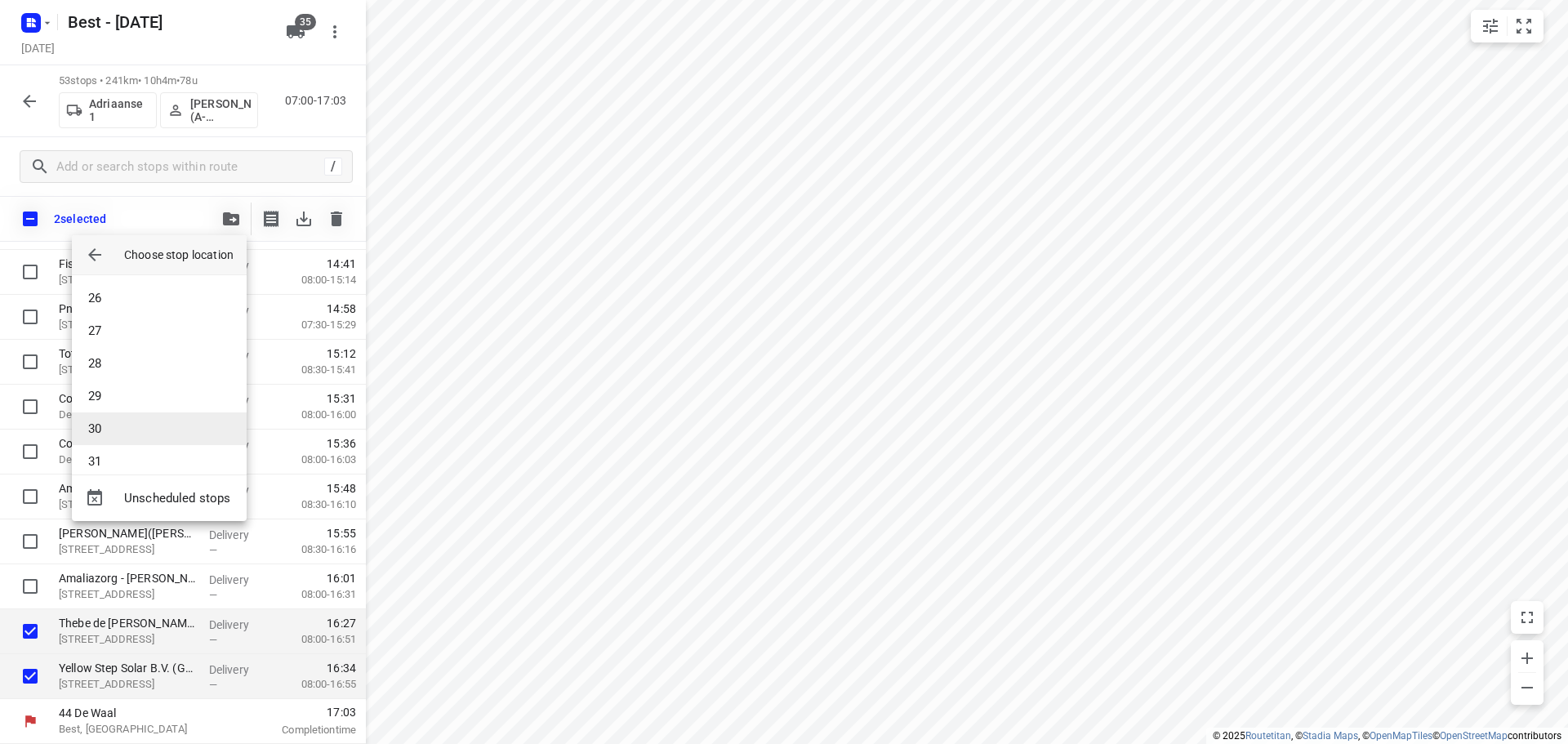
scroll to position [1142, 0]
click at [103, 425] on li "40" at bounding box center [160, 429] width 175 height 33
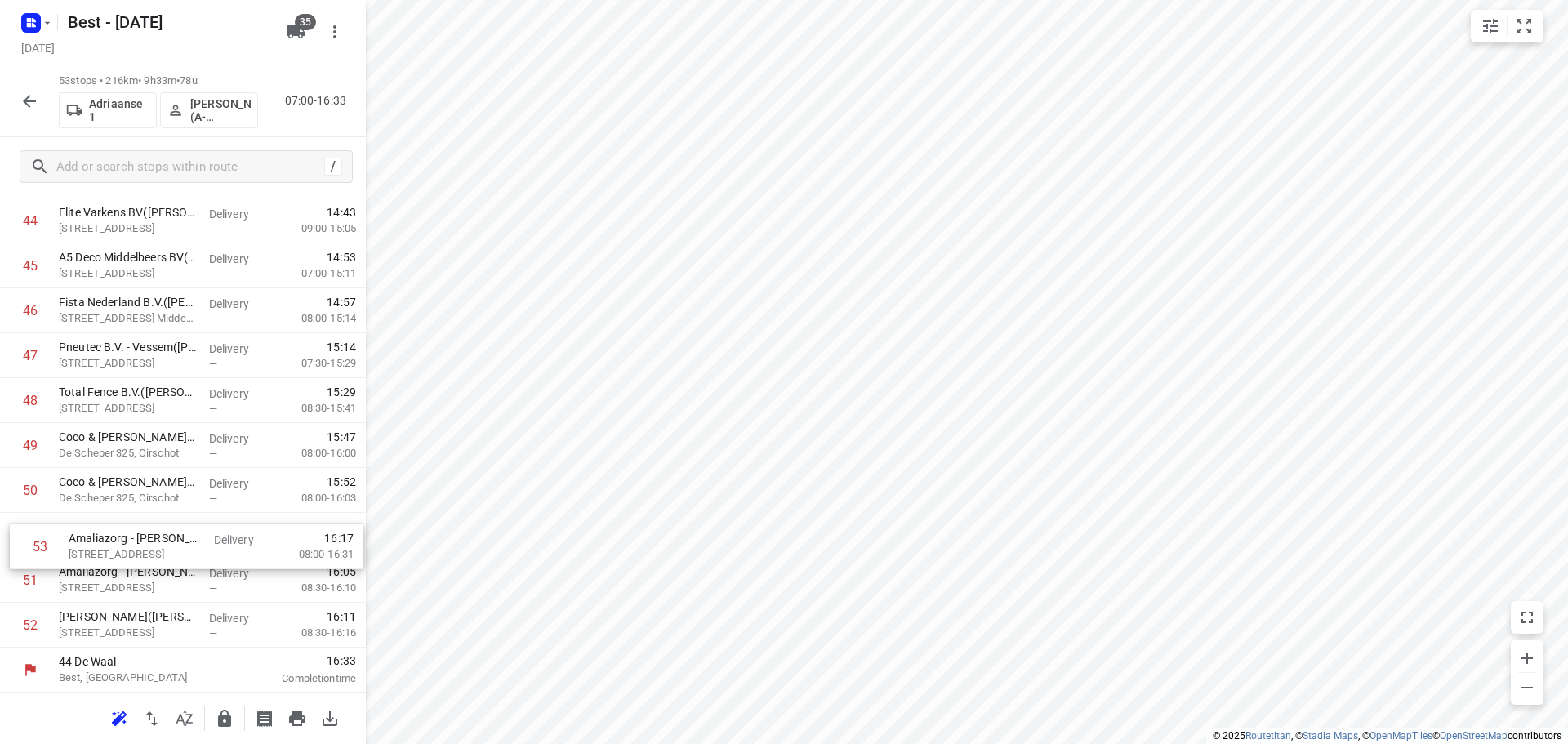
scroll to position [2057, 0]
drag, startPoint x: 182, startPoint y: 627, endPoint x: 195, endPoint y: 517, distance: 110.8
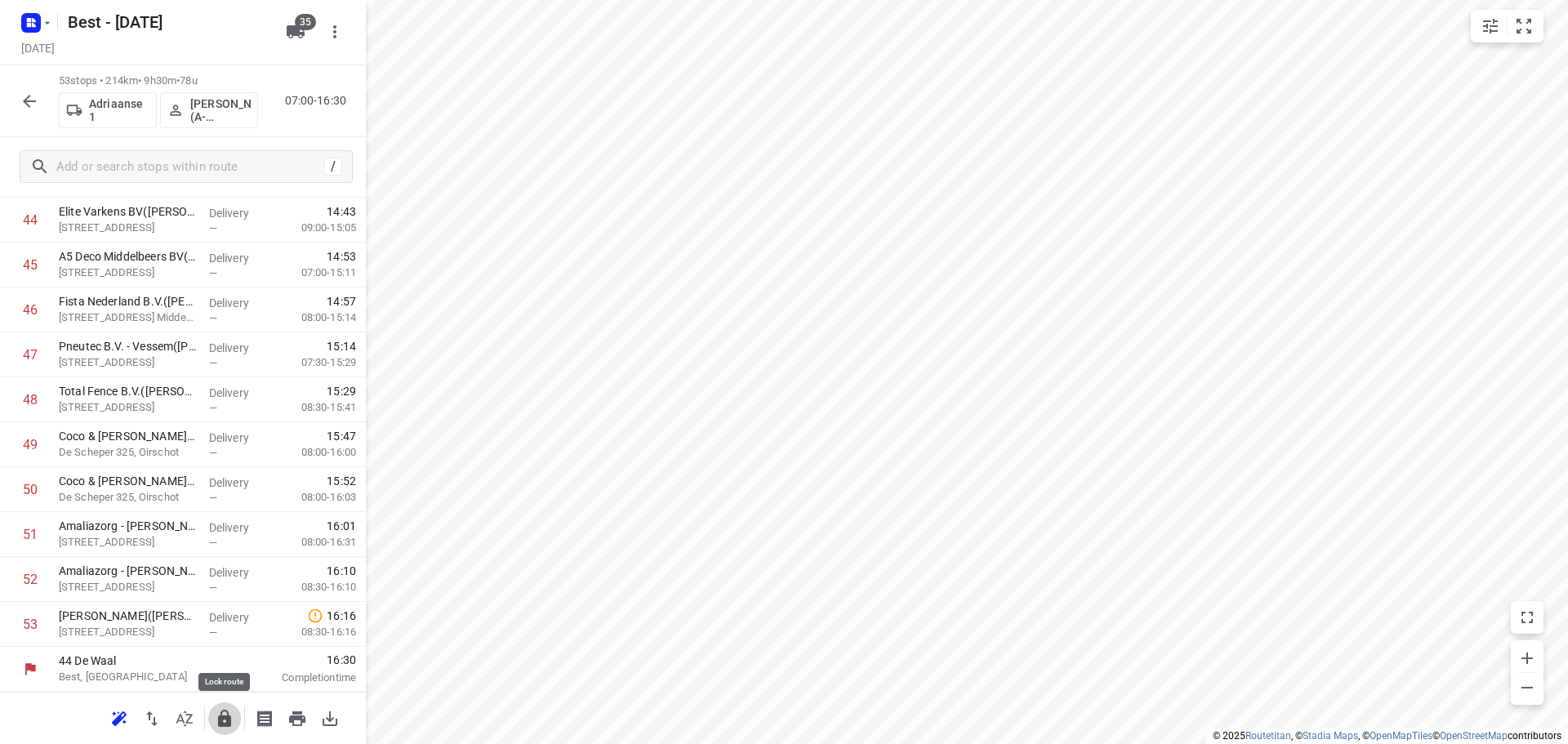
click at [217, 718] on icon "button" at bounding box center [223, 718] width 19 height 19
click at [31, 98] on icon "button" at bounding box center [28, 100] width 19 height 19
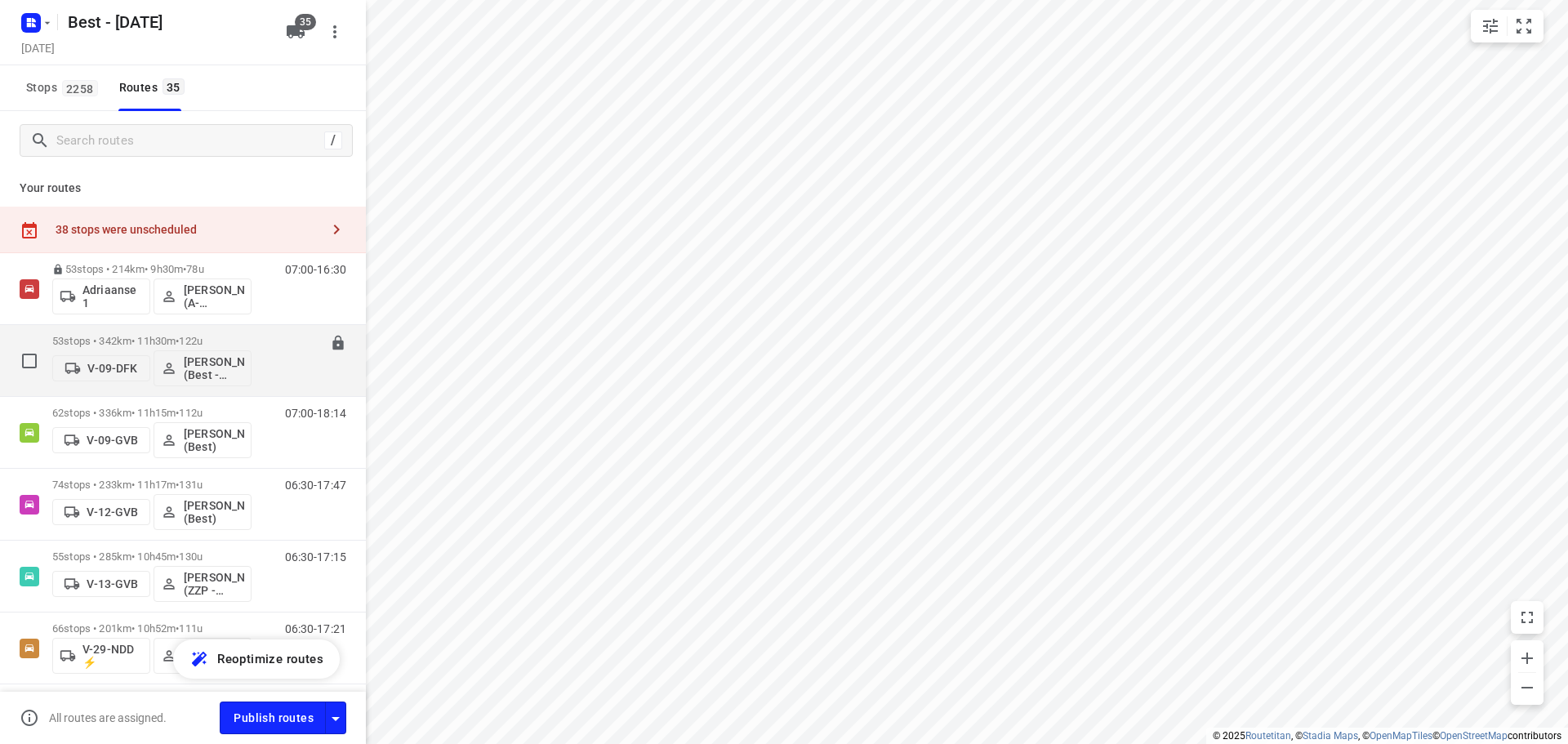
click at [137, 331] on div "53 stops • 342km • 11h30m • 122u V-09-DFK [PERSON_NAME] (Best - ZZP)" at bounding box center [151, 360] width 199 height 67
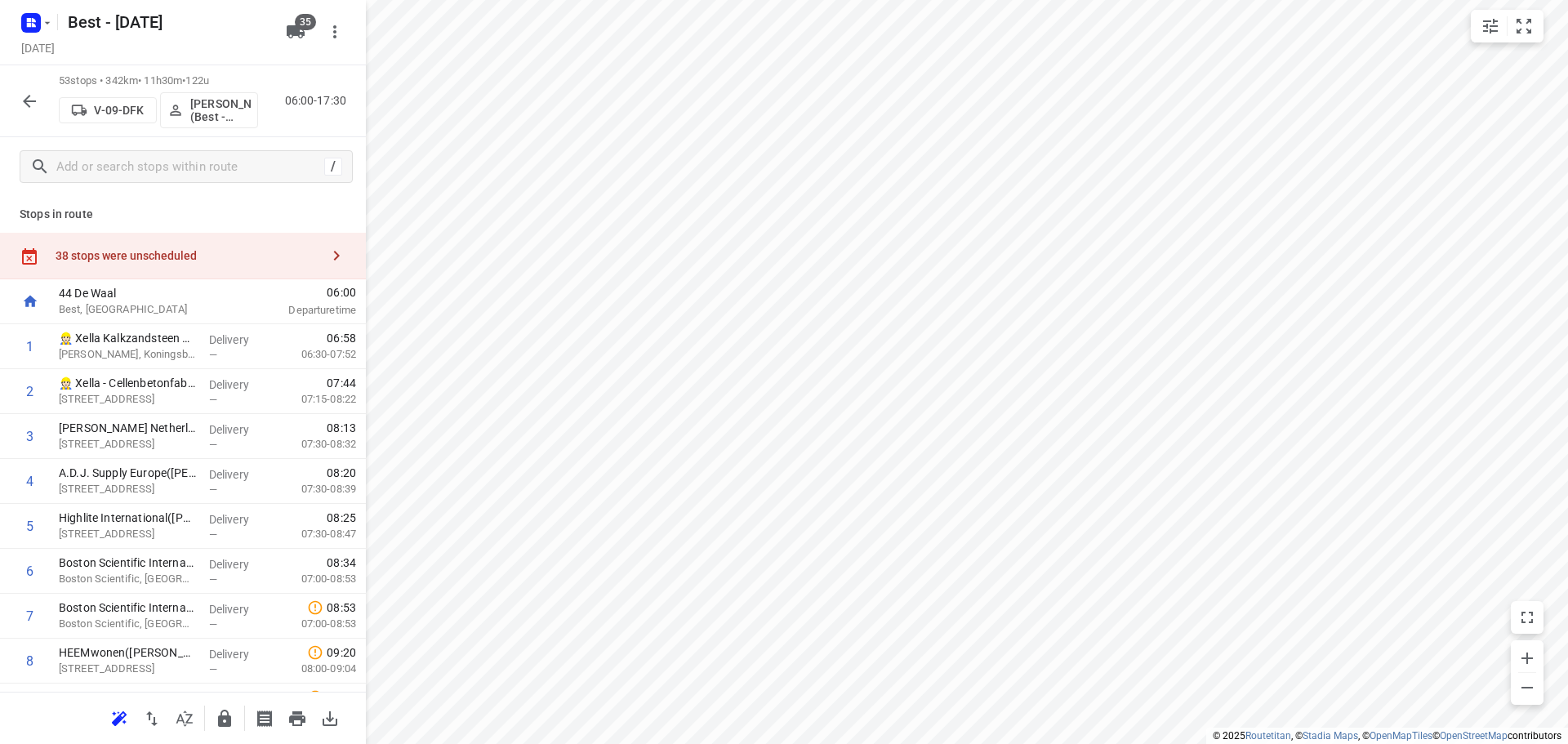
click at [197, 255] on div "38 stops were unscheduled" at bounding box center [188, 255] width 265 height 13
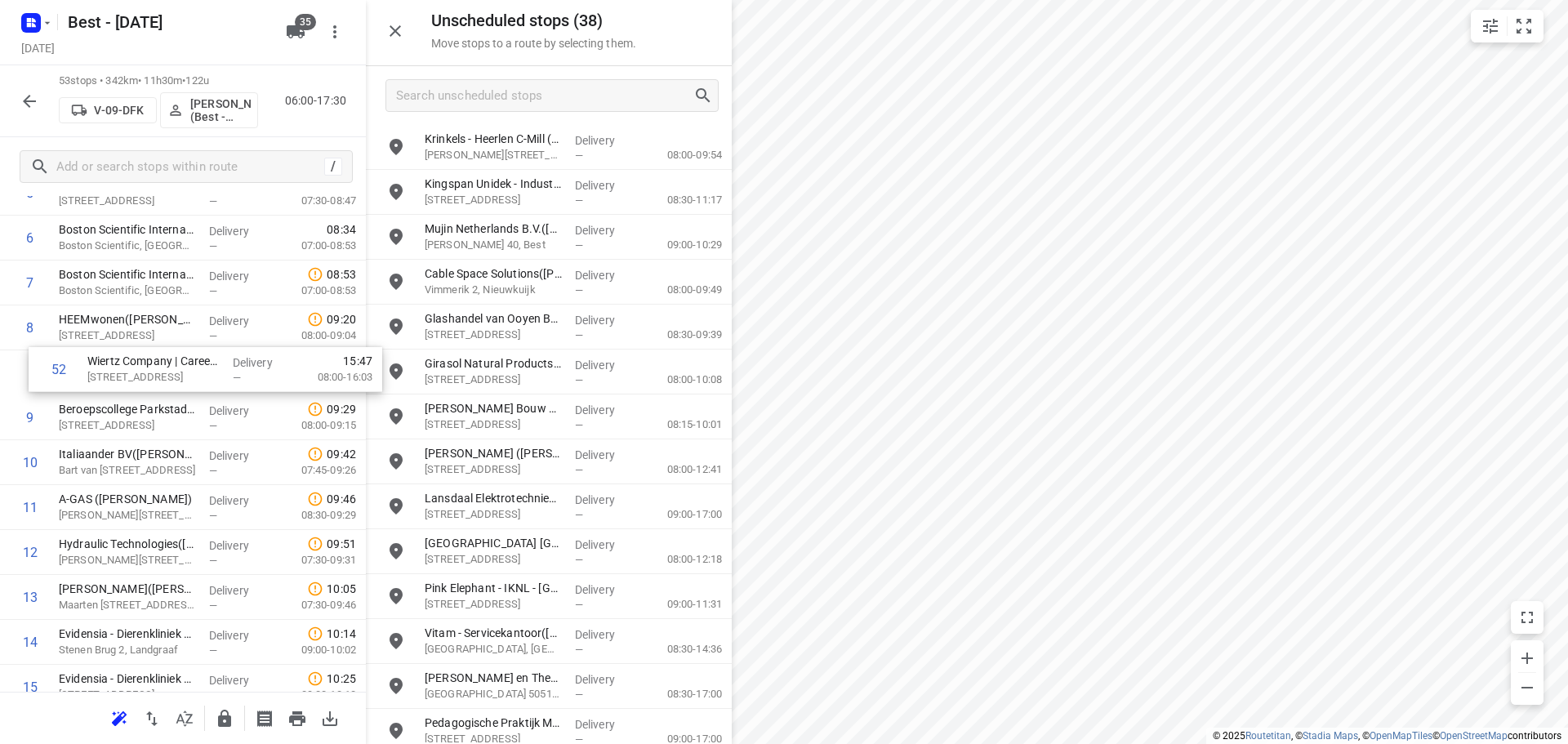
scroll to position [331, 0]
drag, startPoint x: 168, startPoint y: 586, endPoint x: 187, endPoint y: 346, distance: 240.8
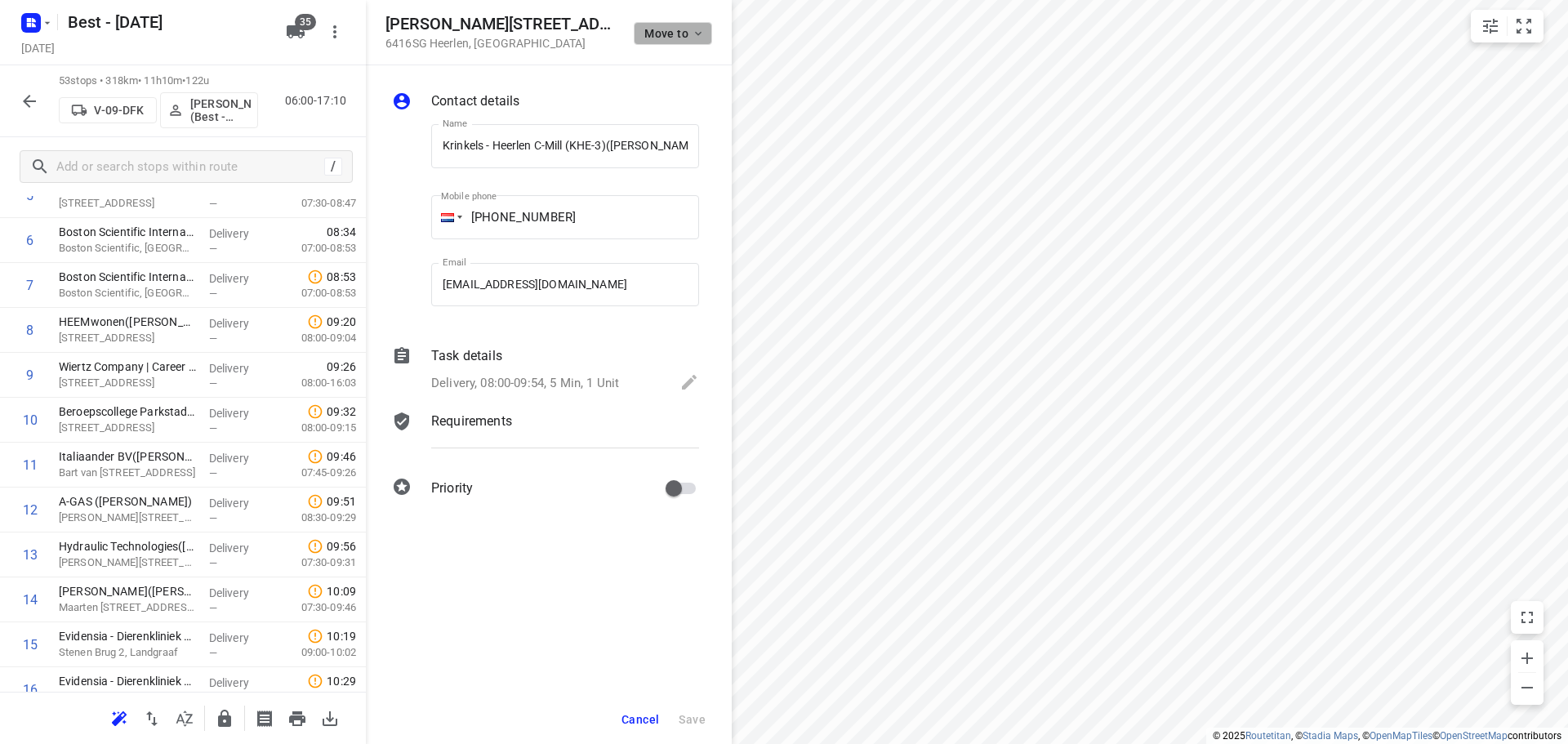
click at [695, 39] on button "Move to" at bounding box center [673, 33] width 78 height 23
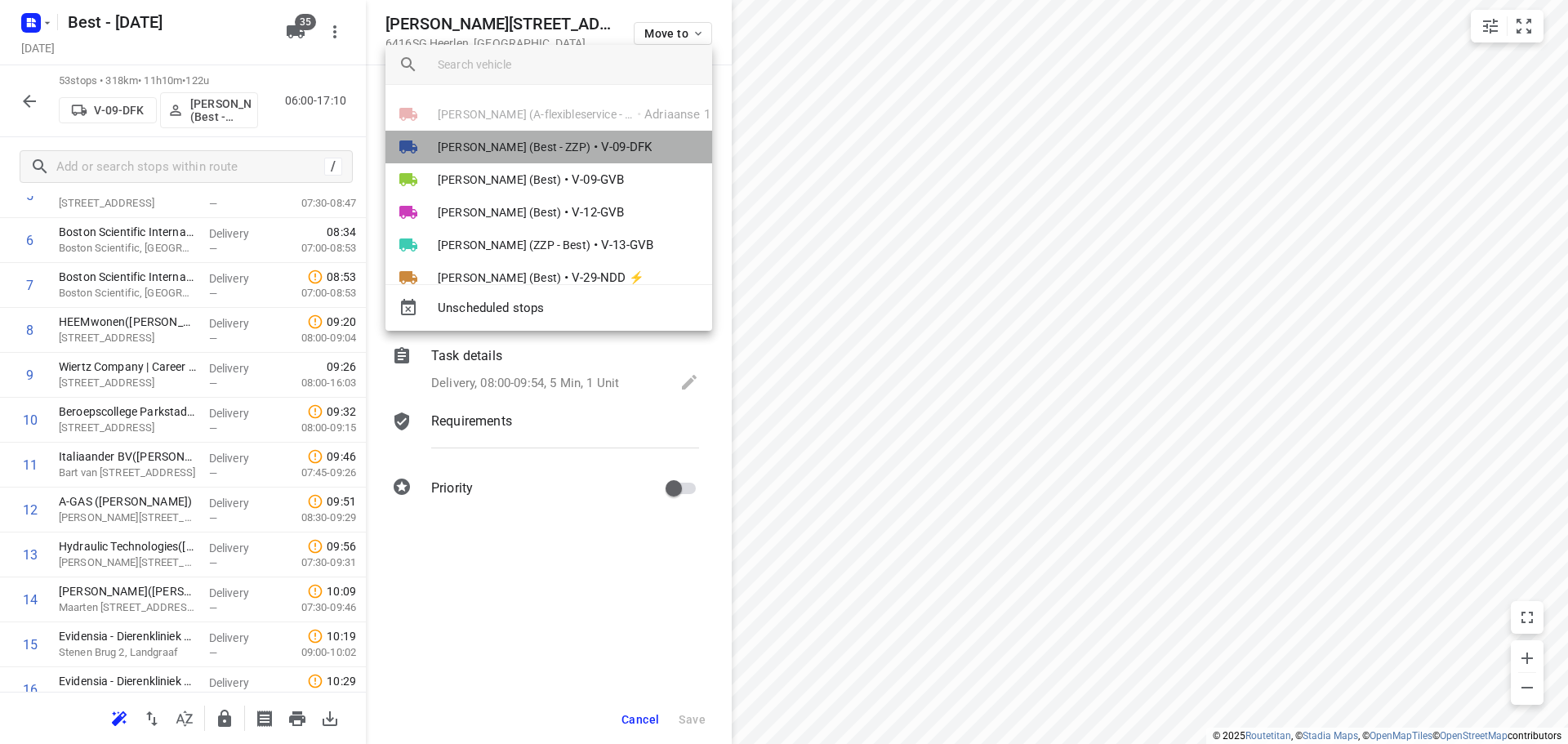
click at [561, 161] on li "[PERSON_NAME] (Best - ZZP) • V-09-DFK" at bounding box center [549, 147] width 327 height 33
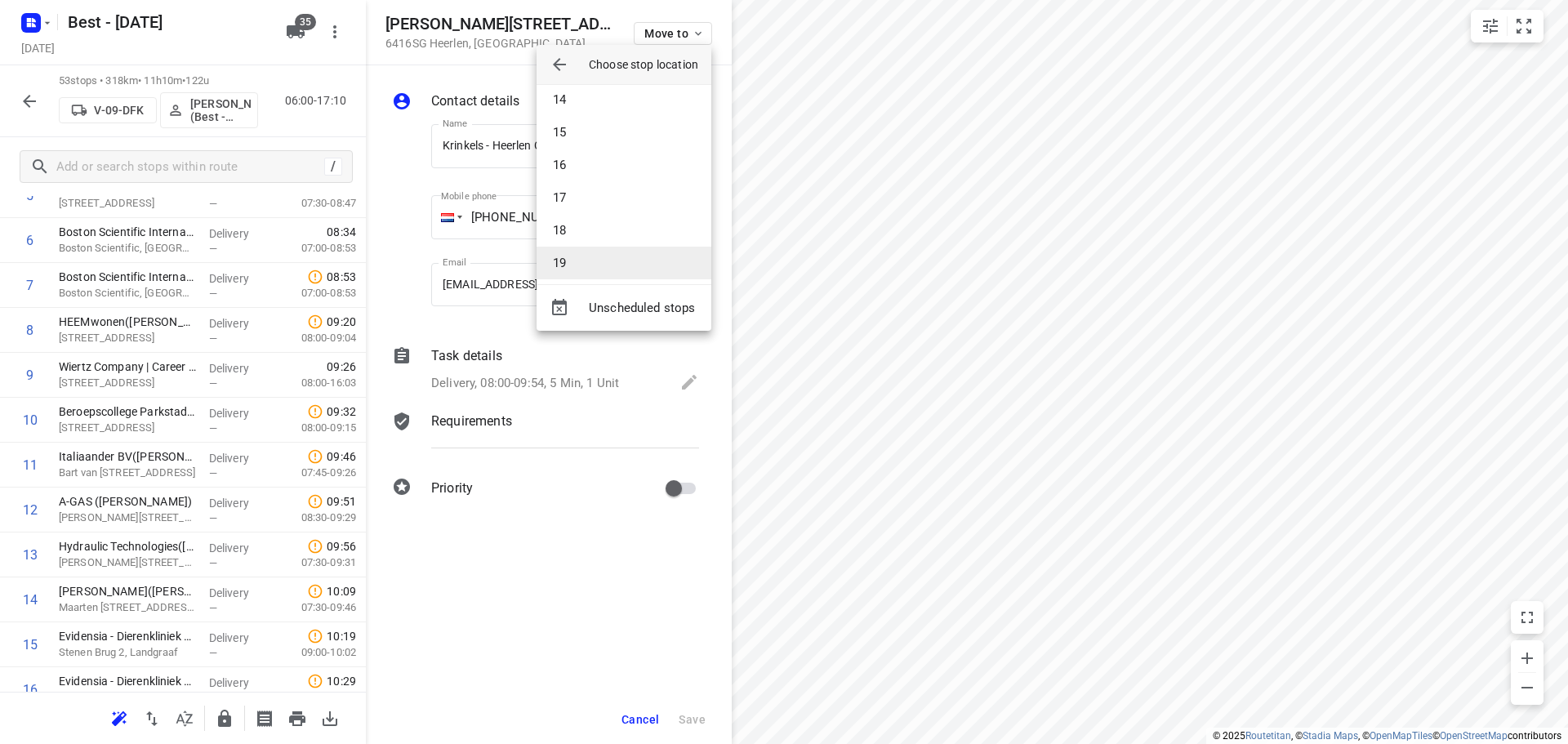
scroll to position [408, 0]
click at [587, 163] on li "15" at bounding box center [624, 157] width 175 height 33
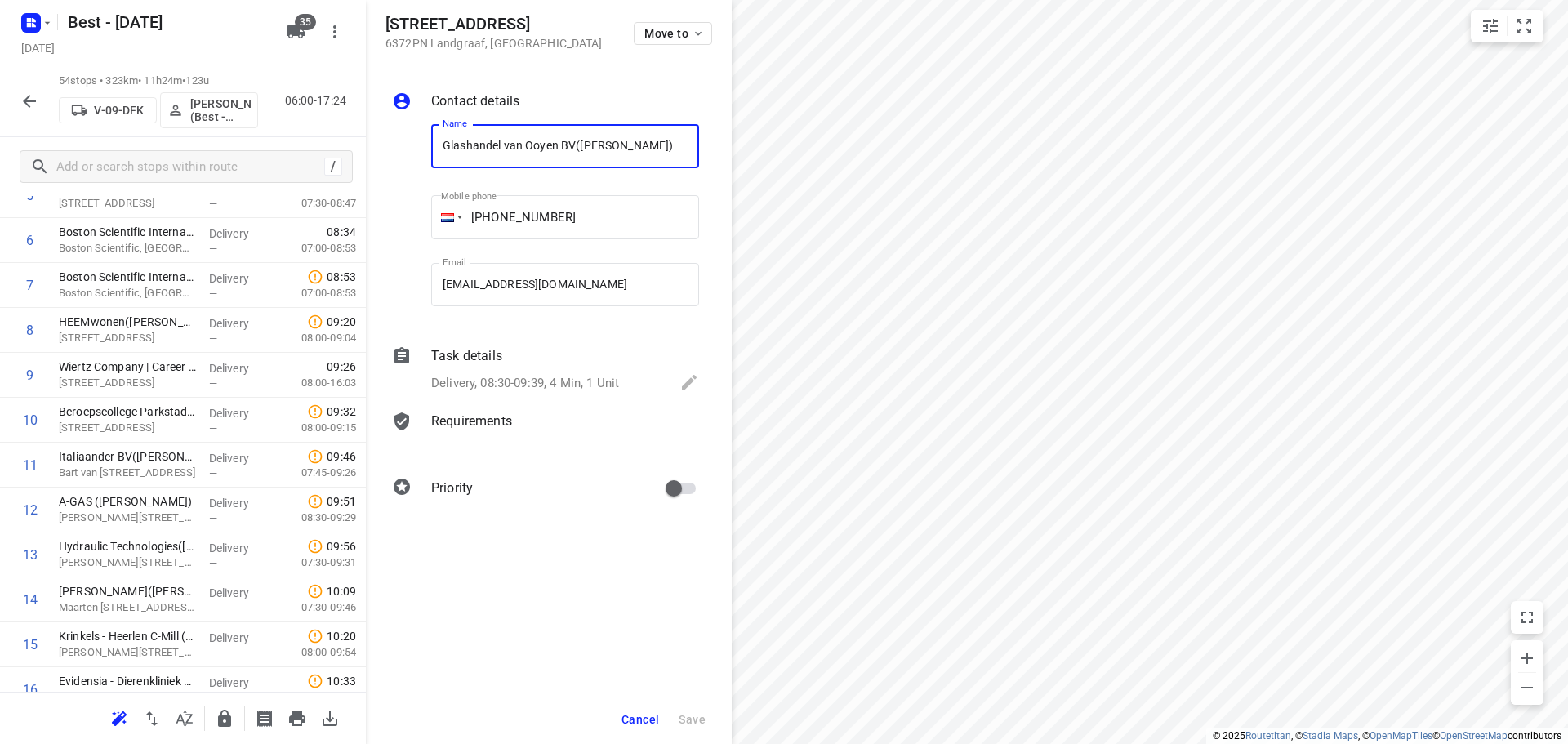
click at [653, 50] on div "[STREET_ADDRESS] Move to" at bounding box center [548, 33] width 366 height 66
click at [660, 27] on span "Move to" at bounding box center [674, 34] width 60 height 13
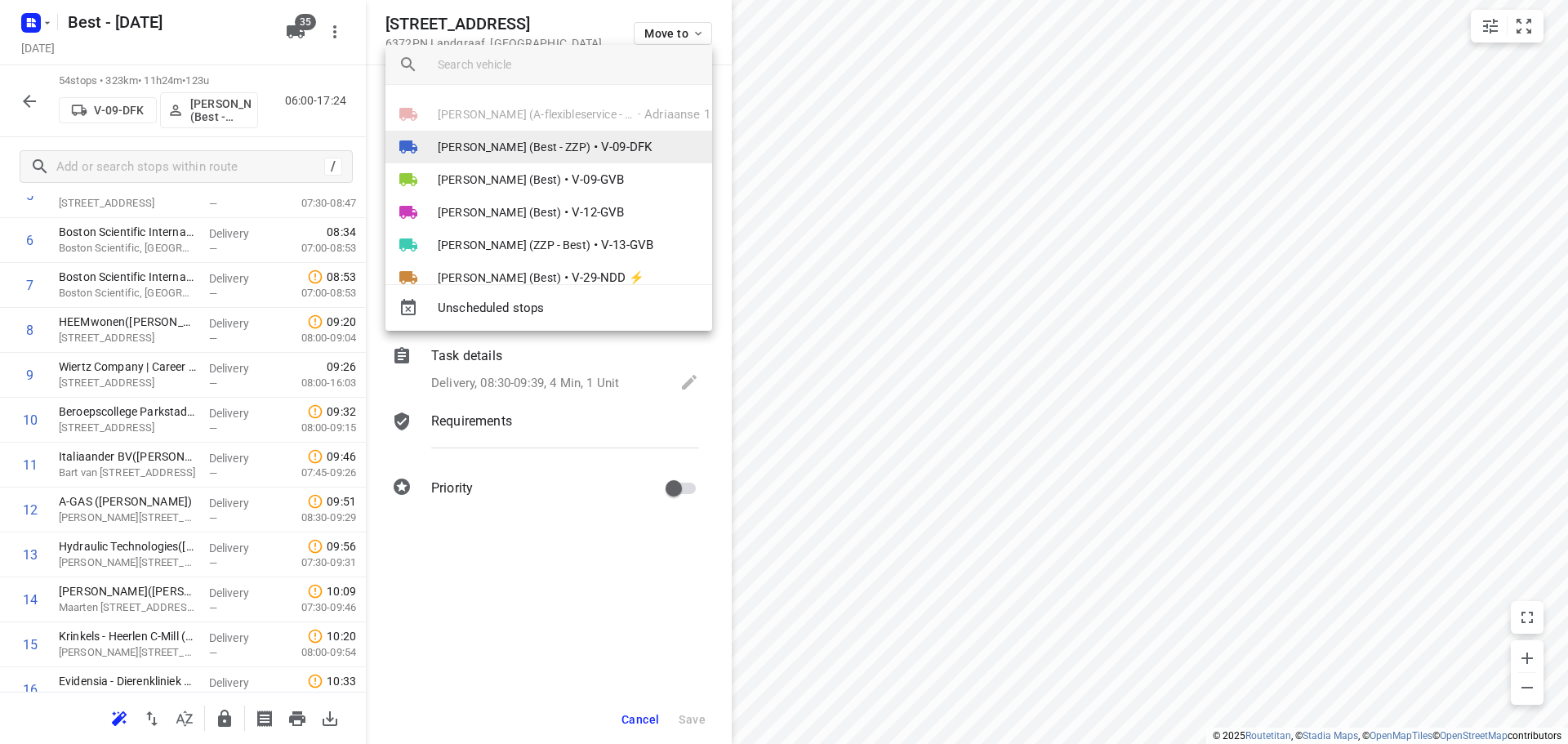
click at [555, 154] on span "[PERSON_NAME] (Best - ZZP)" at bounding box center [514, 147] width 152 height 16
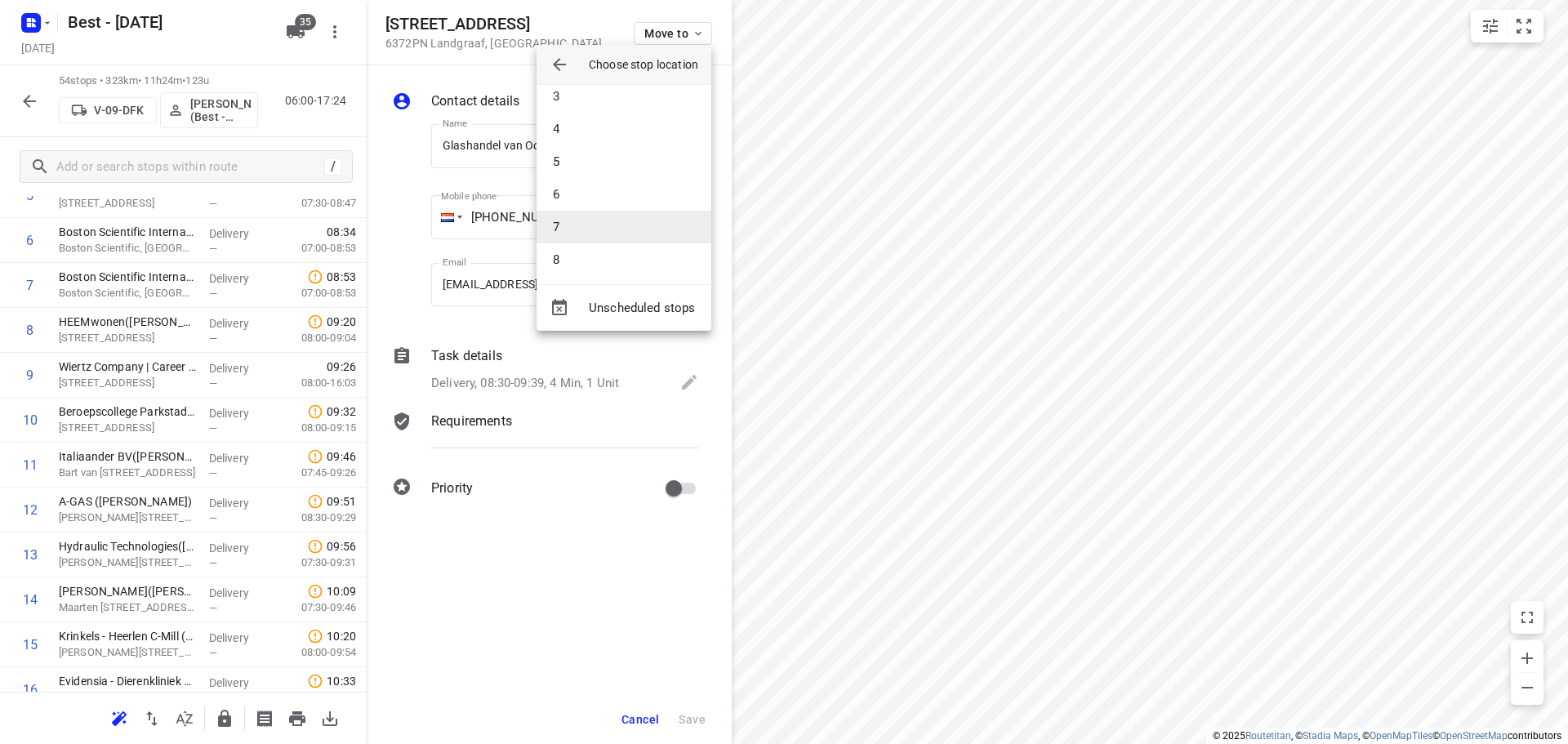
scroll to position [326, 0]
click at [602, 201] on li "14" at bounding box center [624, 206] width 175 height 33
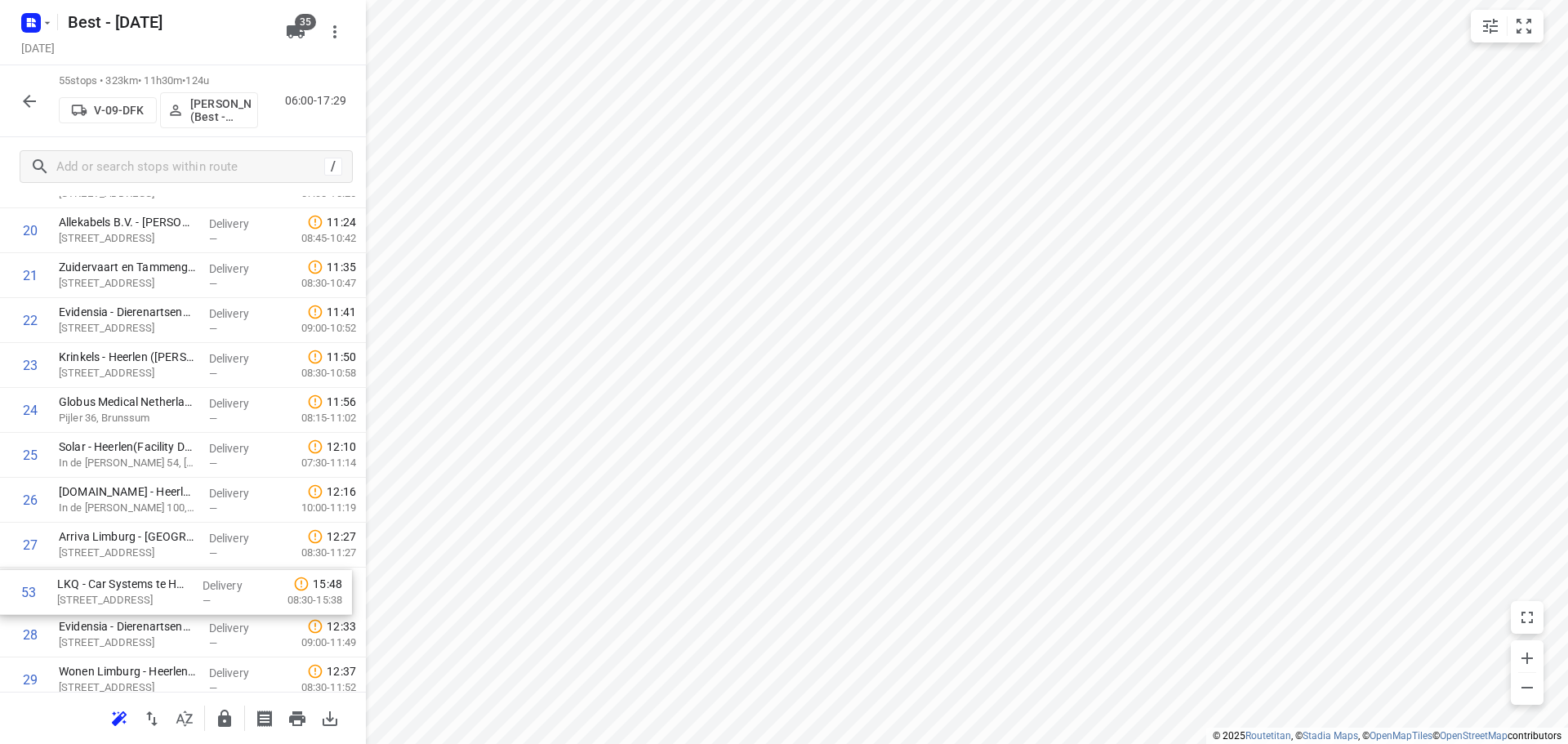
drag, startPoint x: 99, startPoint y: 626, endPoint x: 105, endPoint y: 574, distance: 52.3
click at [104, 575] on div "1 👷🏻 Xella Kalkzandsteen B.V. - Koningsbosch([PERSON_NAME]) [PERSON_NAME], Koni…" at bounding box center [182, 590] width 366 height 2469
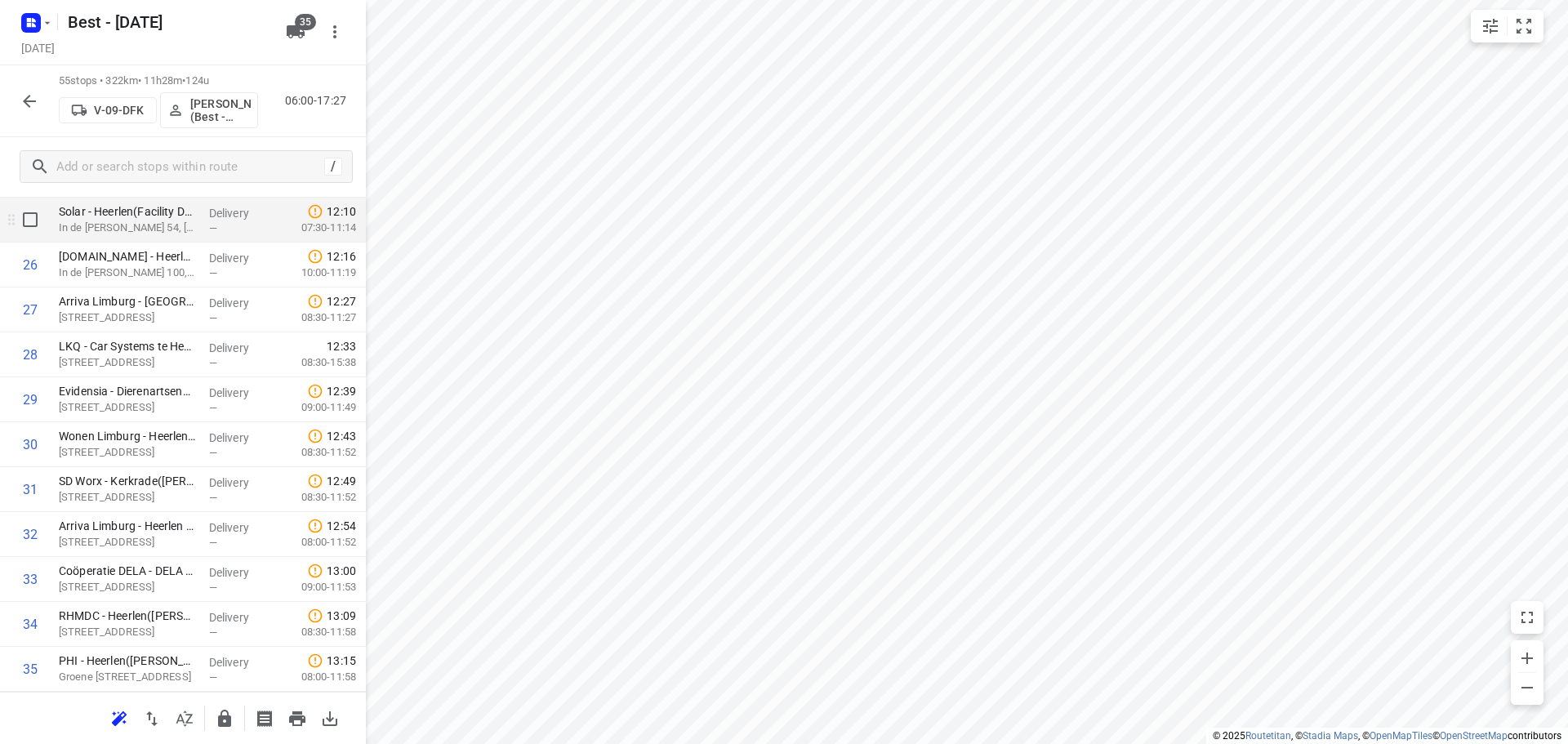
scroll to position [1224, 0]
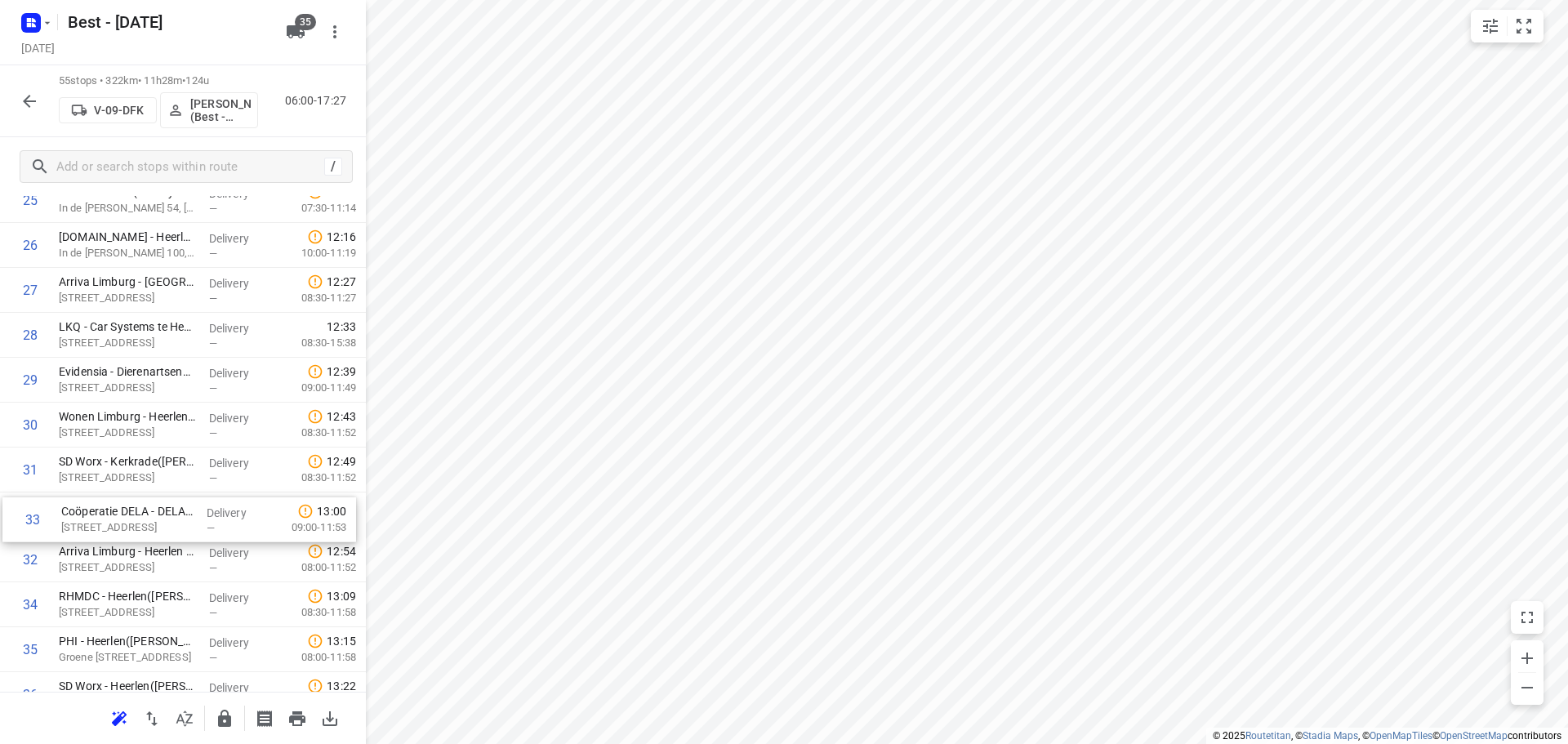
drag, startPoint x: 155, startPoint y: 545, endPoint x: 160, endPoint y: 494, distance: 51.2
click at [160, 495] on div "1 👷🏻 Xella Kalkzandsteen B.V. - Koningsbosch([PERSON_NAME]) [PERSON_NAME], Koni…" at bounding box center [182, 335] width 366 height 2469
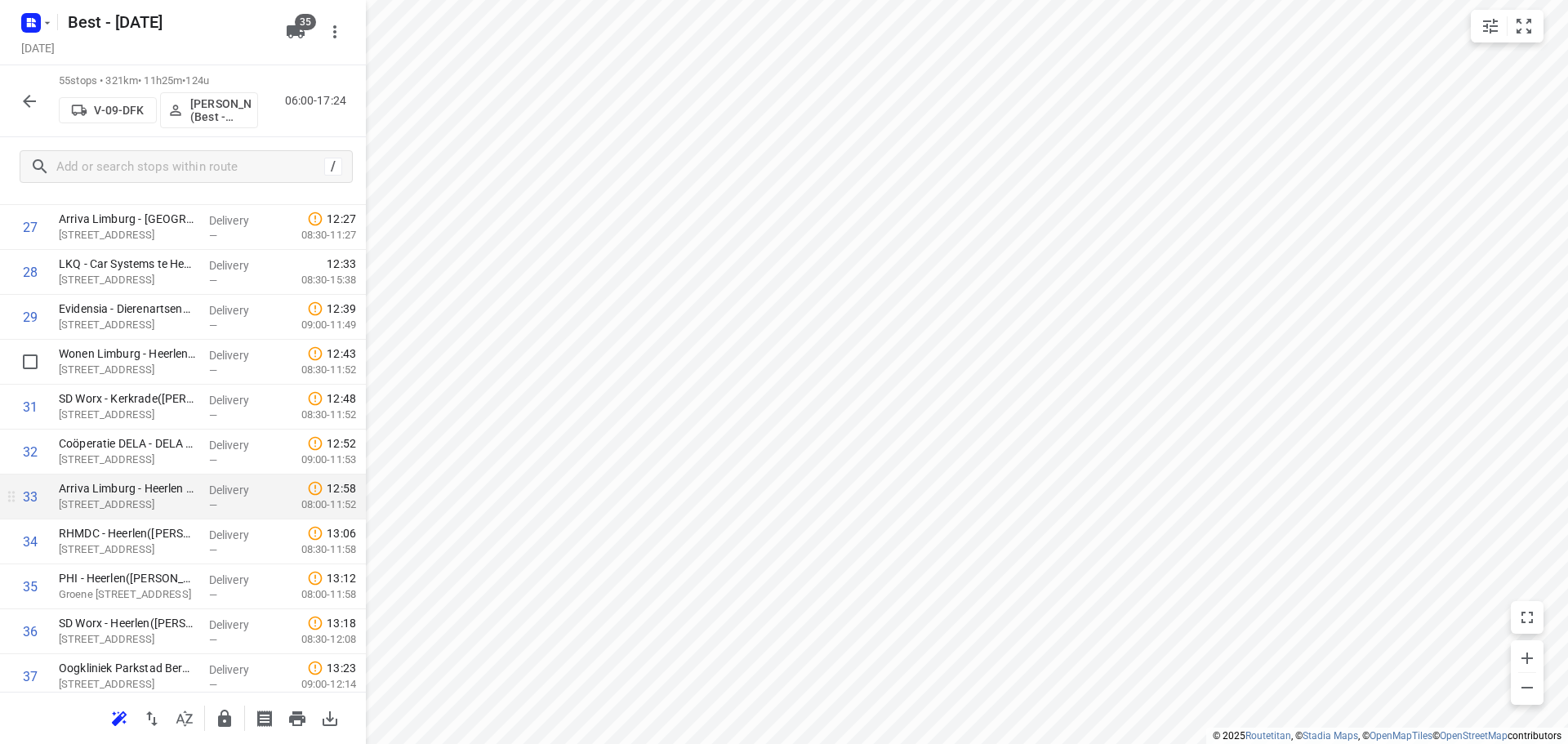
scroll to position [1306, 0]
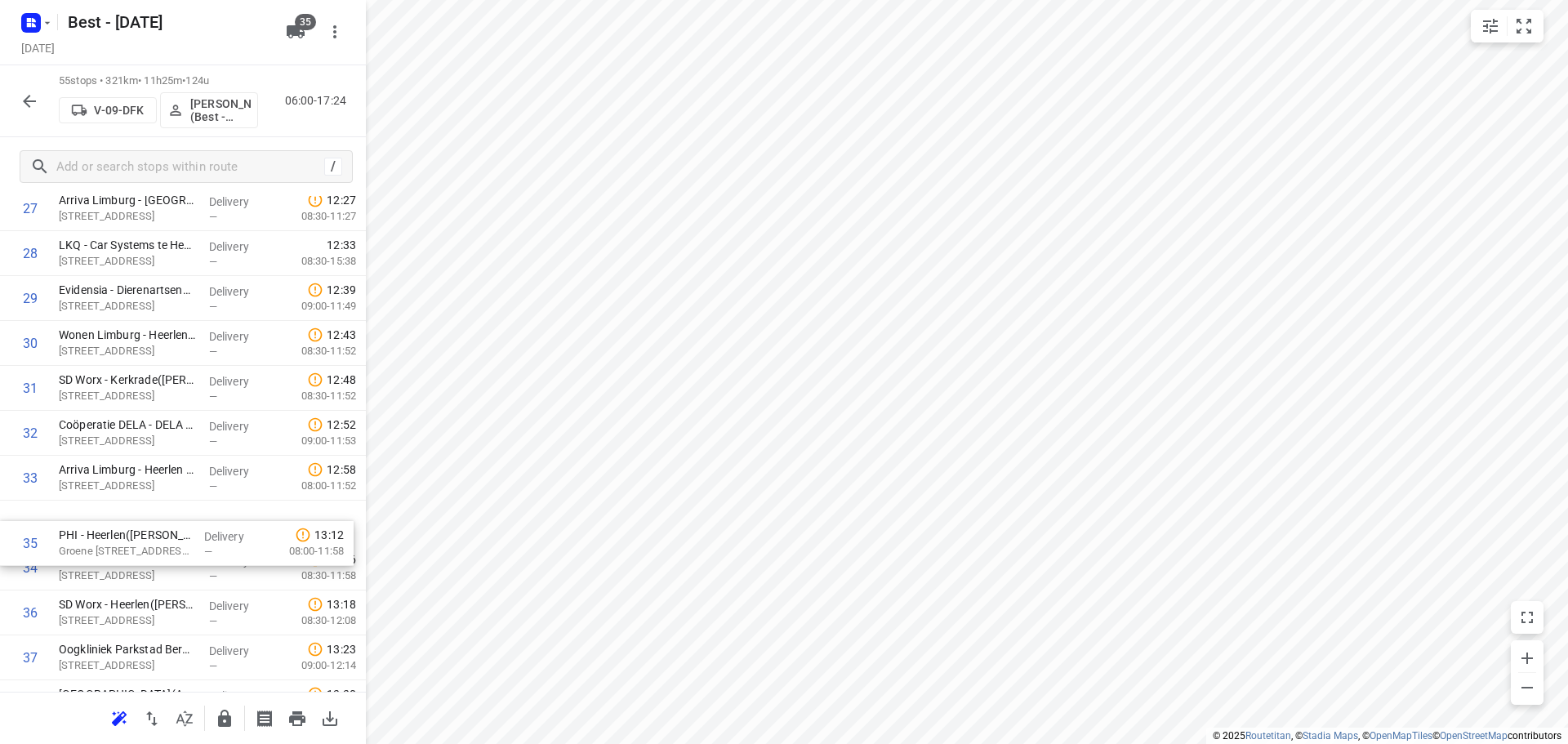
drag, startPoint x: 194, startPoint y: 558, endPoint x: 195, endPoint y: 502, distance: 56.0
click at [195, 504] on div "1 👷🏻 Xella Kalkzandsteen B.V. - Koningsbosch([PERSON_NAME]) [PERSON_NAME], Koni…" at bounding box center [182, 253] width 366 height 2469
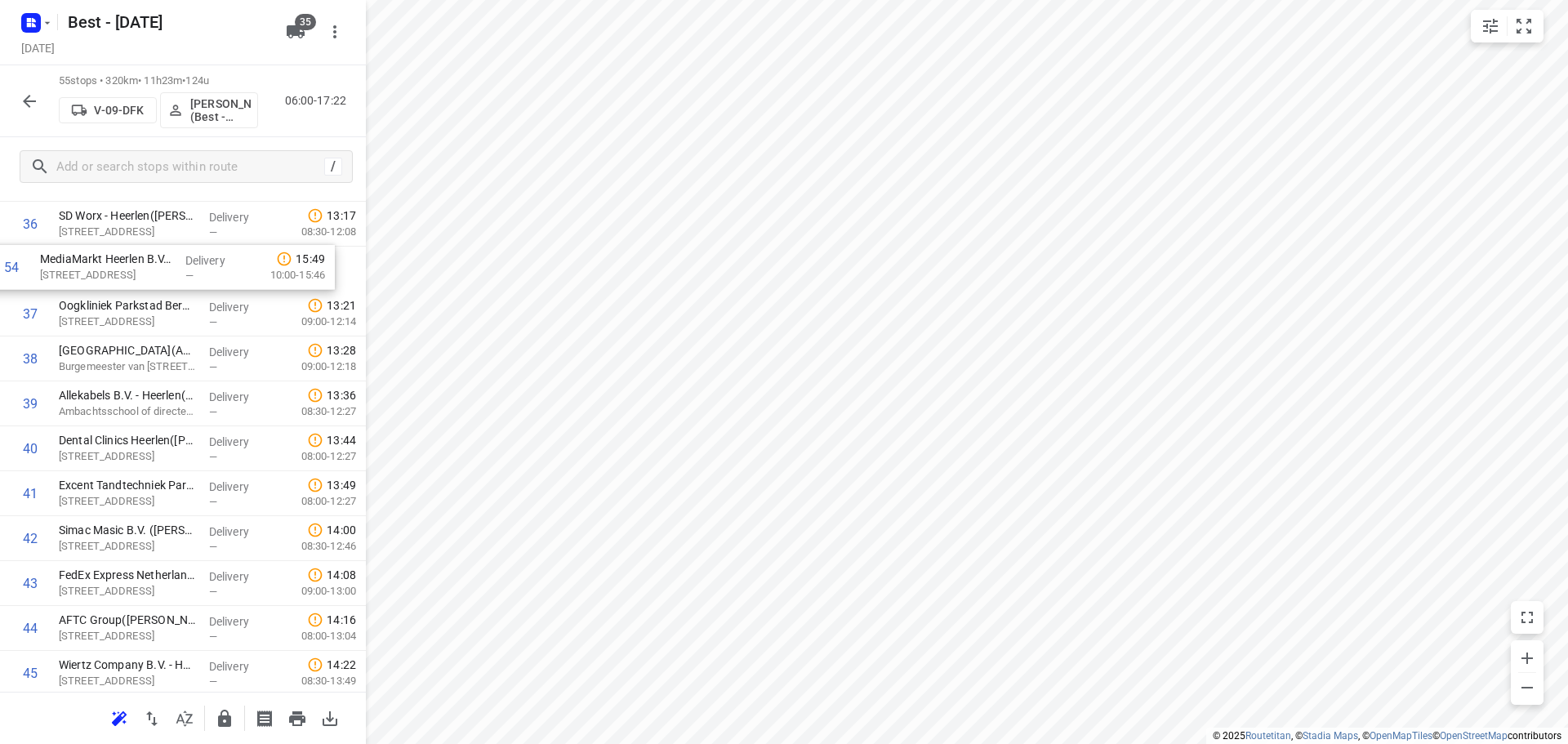
scroll to position [1647, 0]
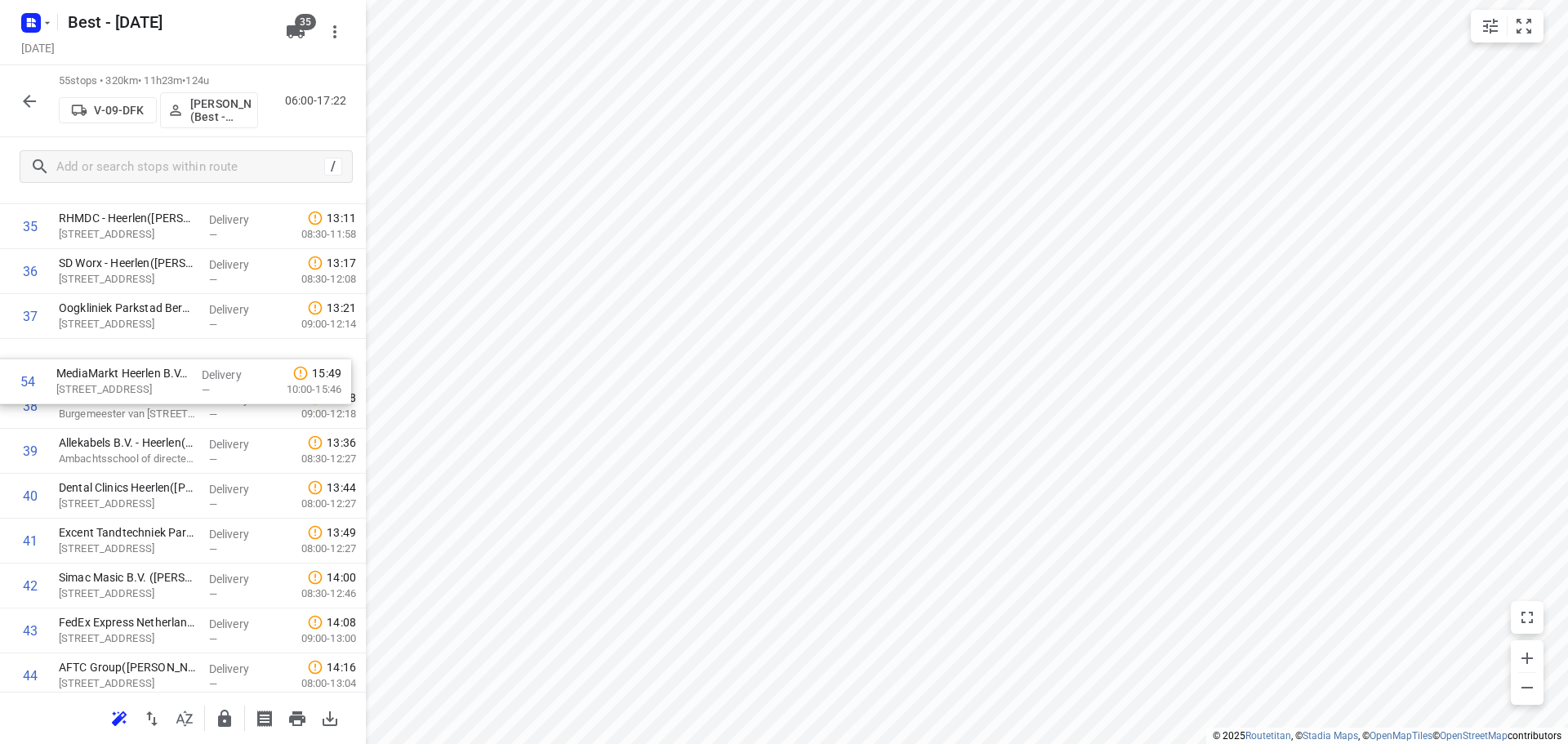
drag, startPoint x: 213, startPoint y: 599, endPoint x: 215, endPoint y: 352, distance: 247.0
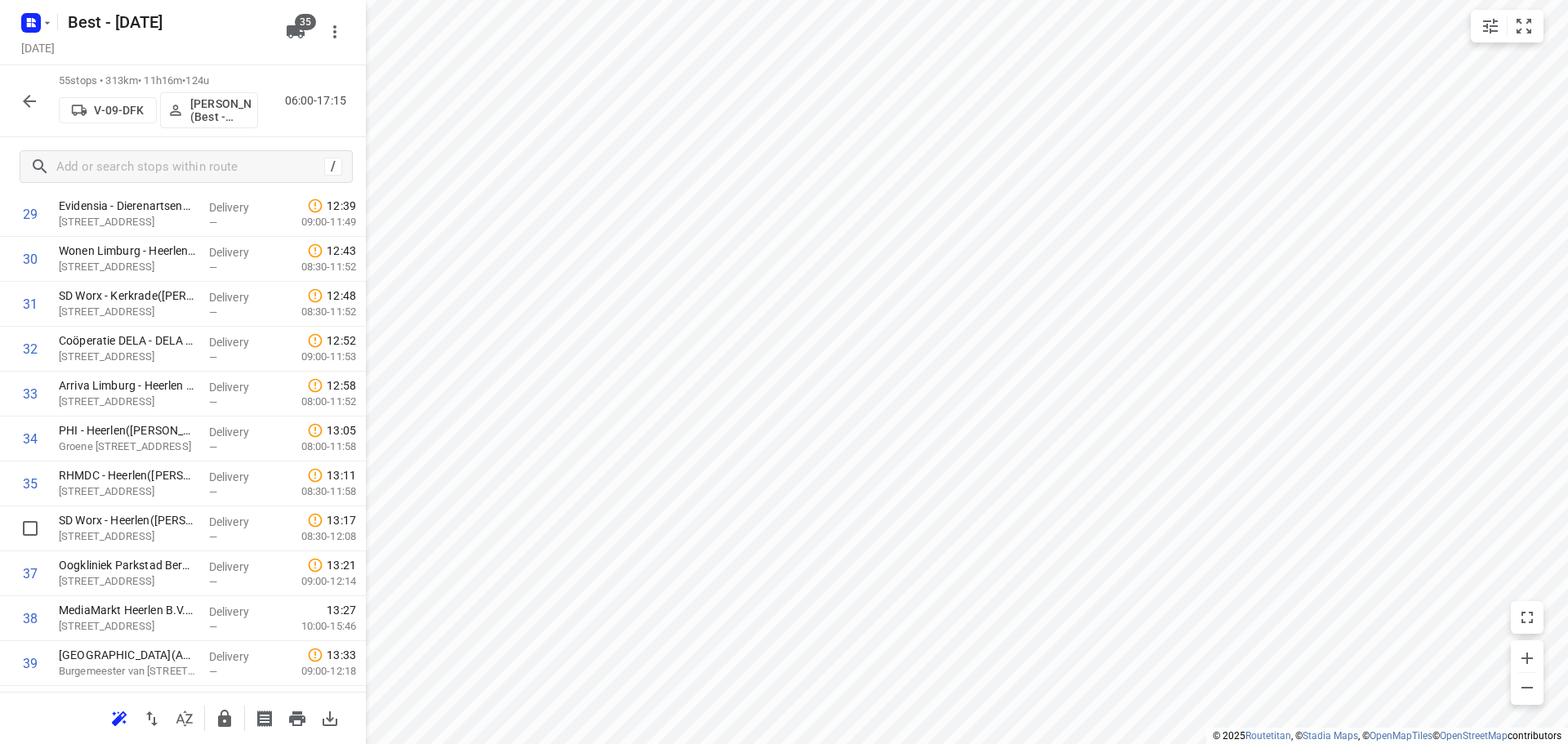
scroll to position [1004, 0]
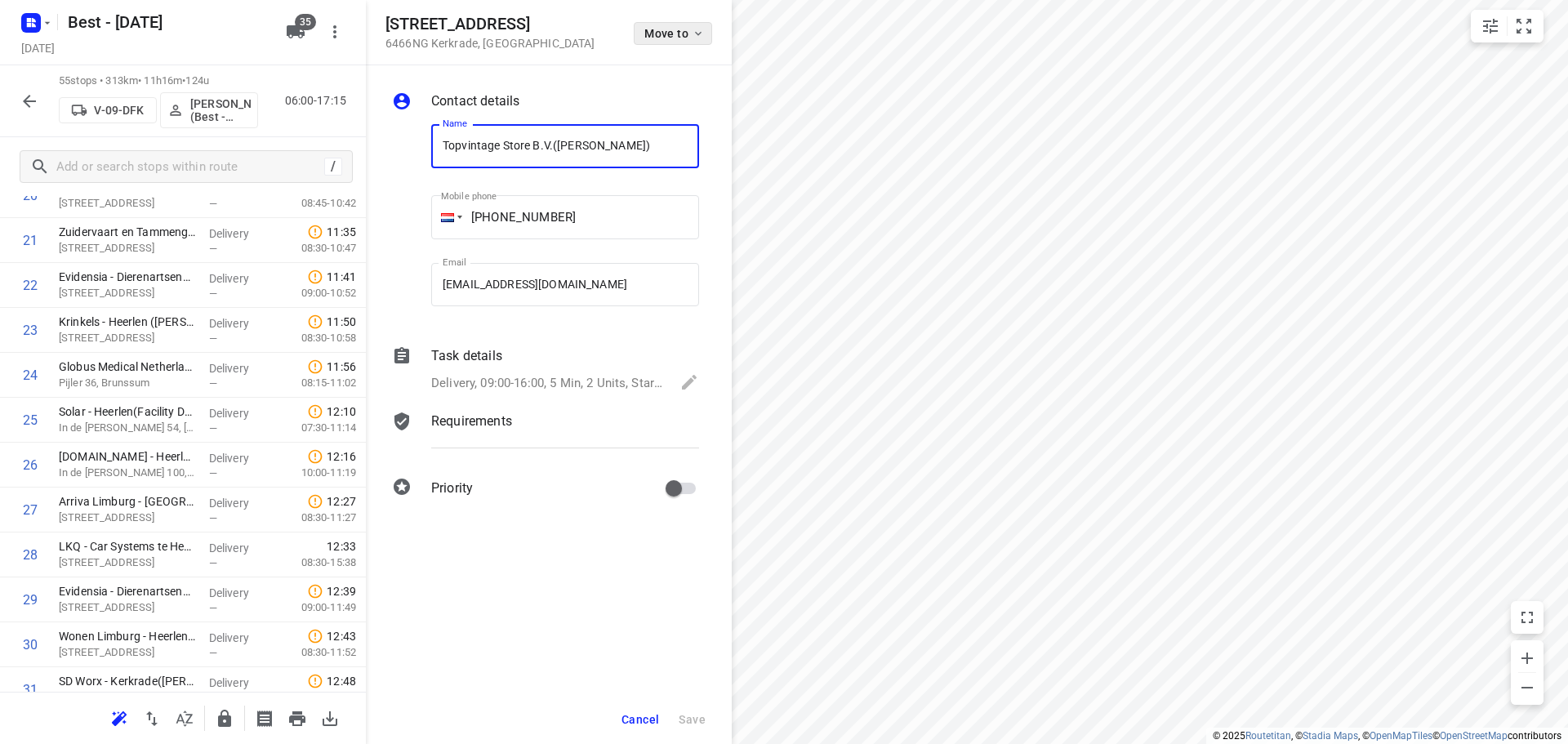
click at [664, 30] on span "Move to" at bounding box center [674, 34] width 60 height 13
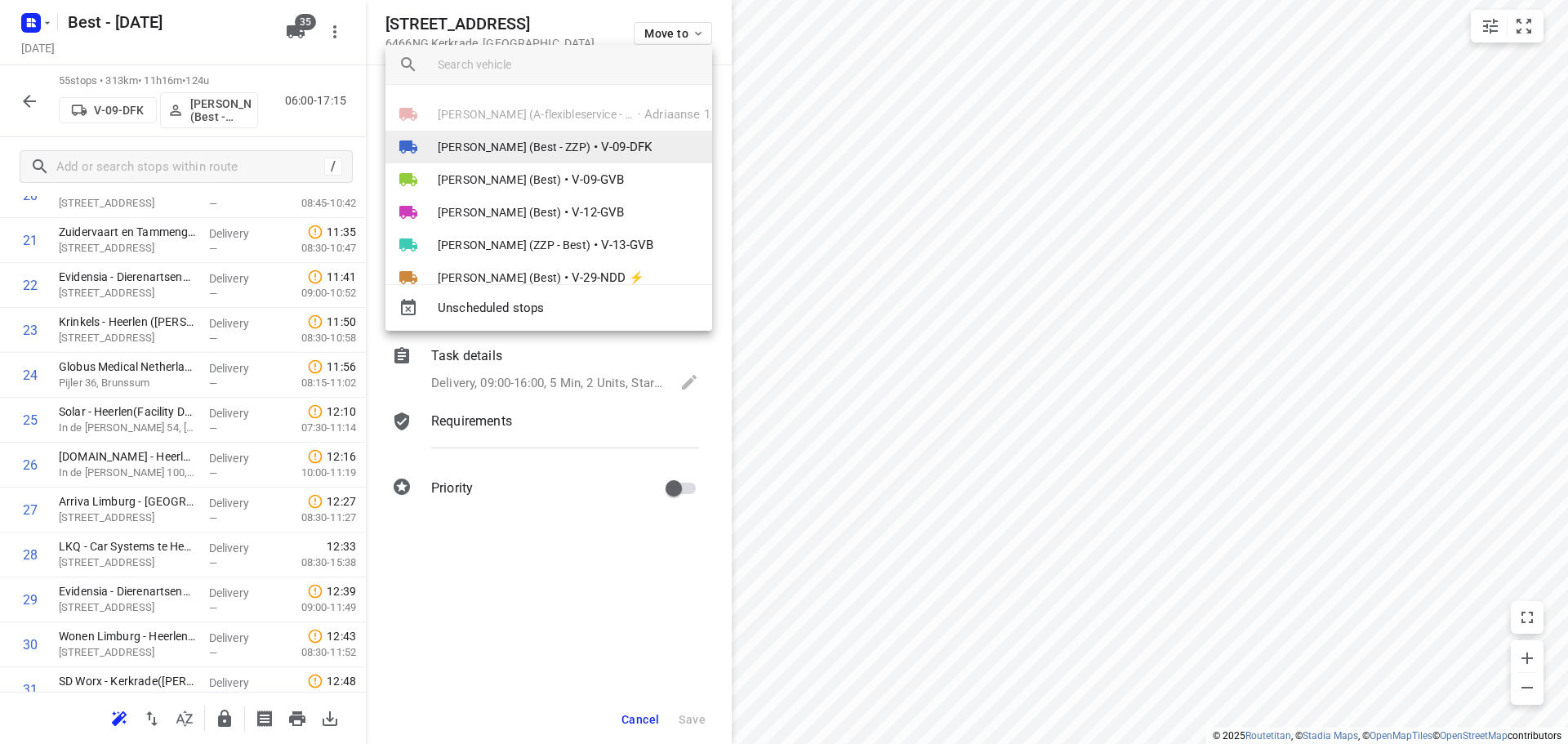
click at [605, 137] on li "[PERSON_NAME] (Best - ZZP) • V-09-DFK" at bounding box center [549, 147] width 327 height 33
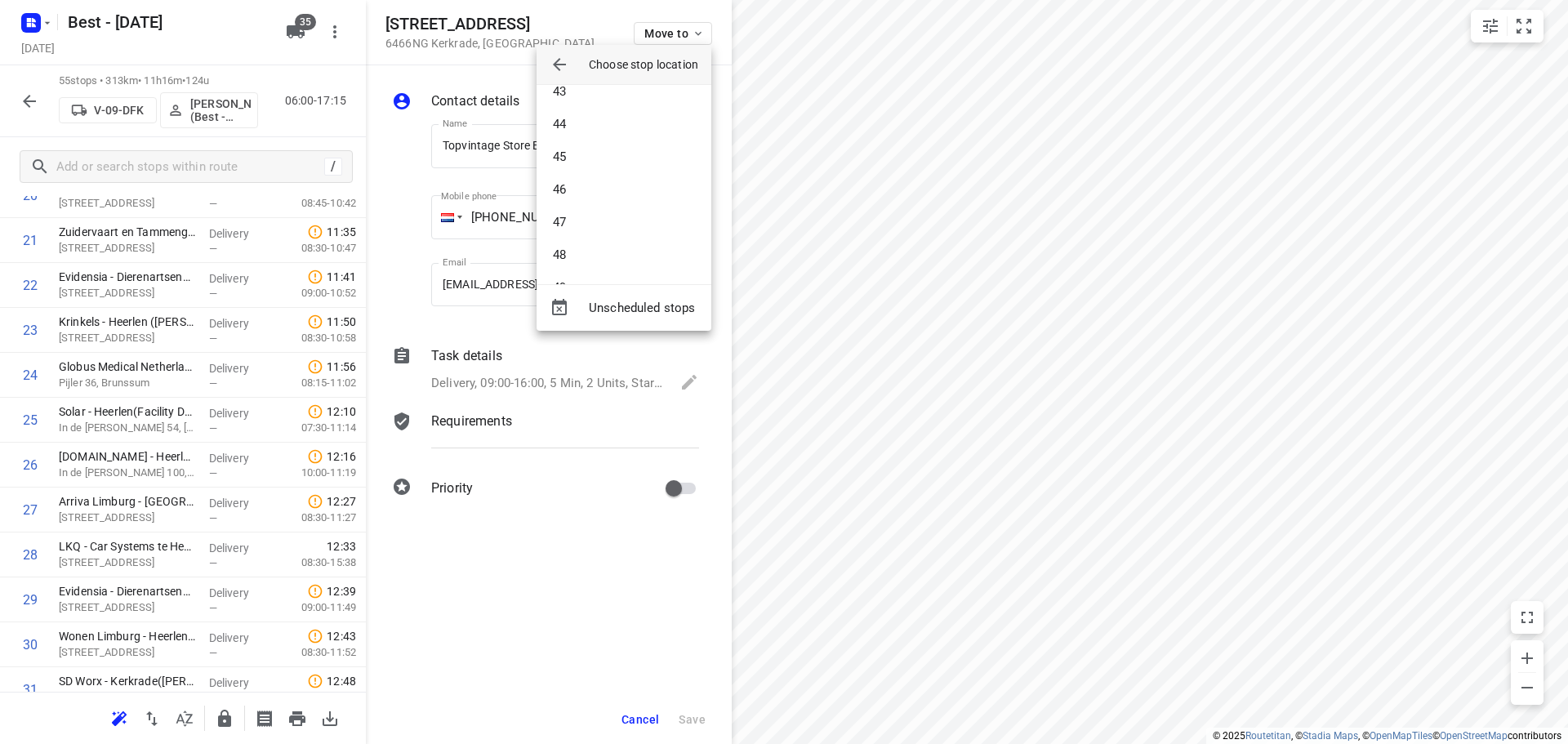
scroll to position [1470, 0]
click at [609, 144] on li "47" at bounding box center [624, 140] width 175 height 33
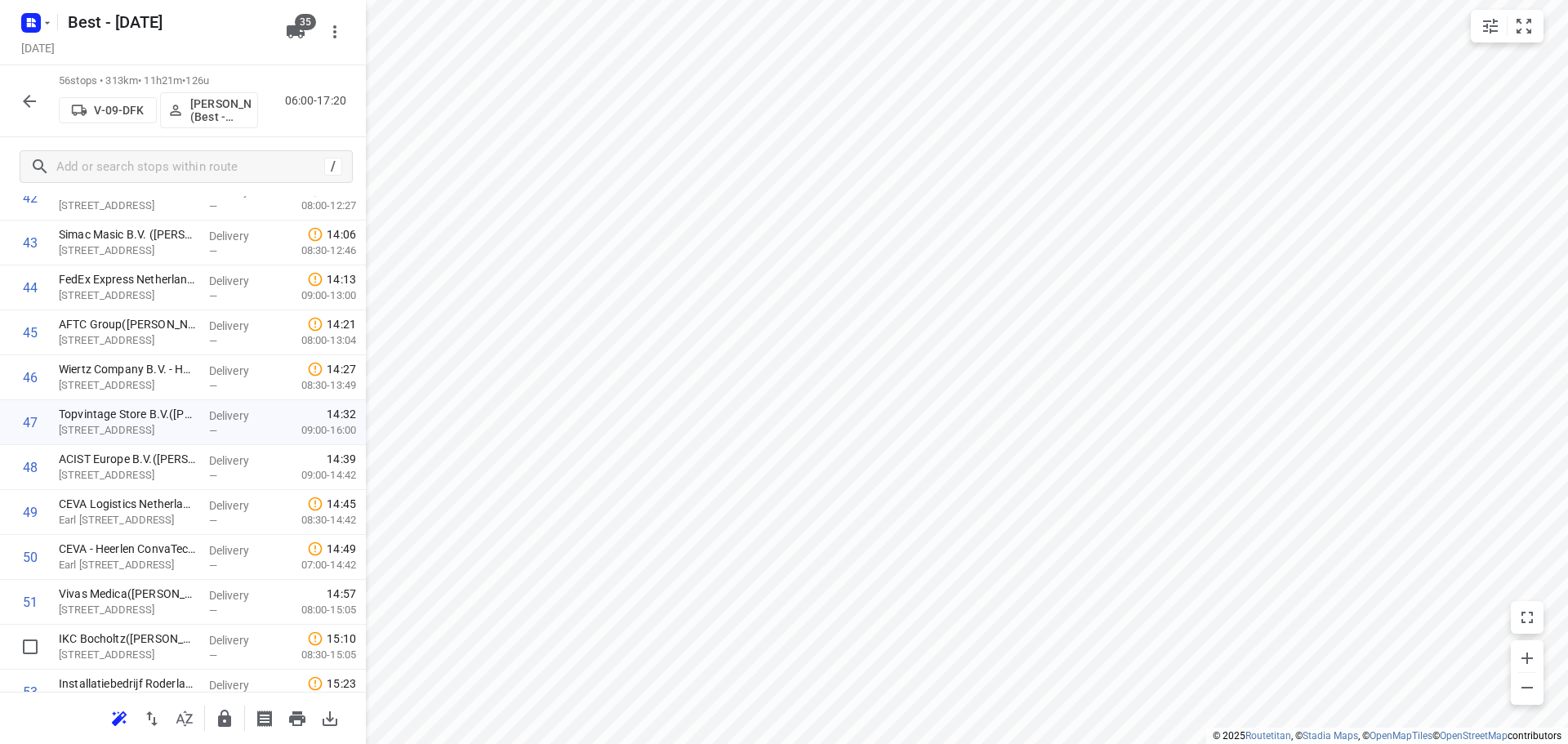
scroll to position [2192, 0]
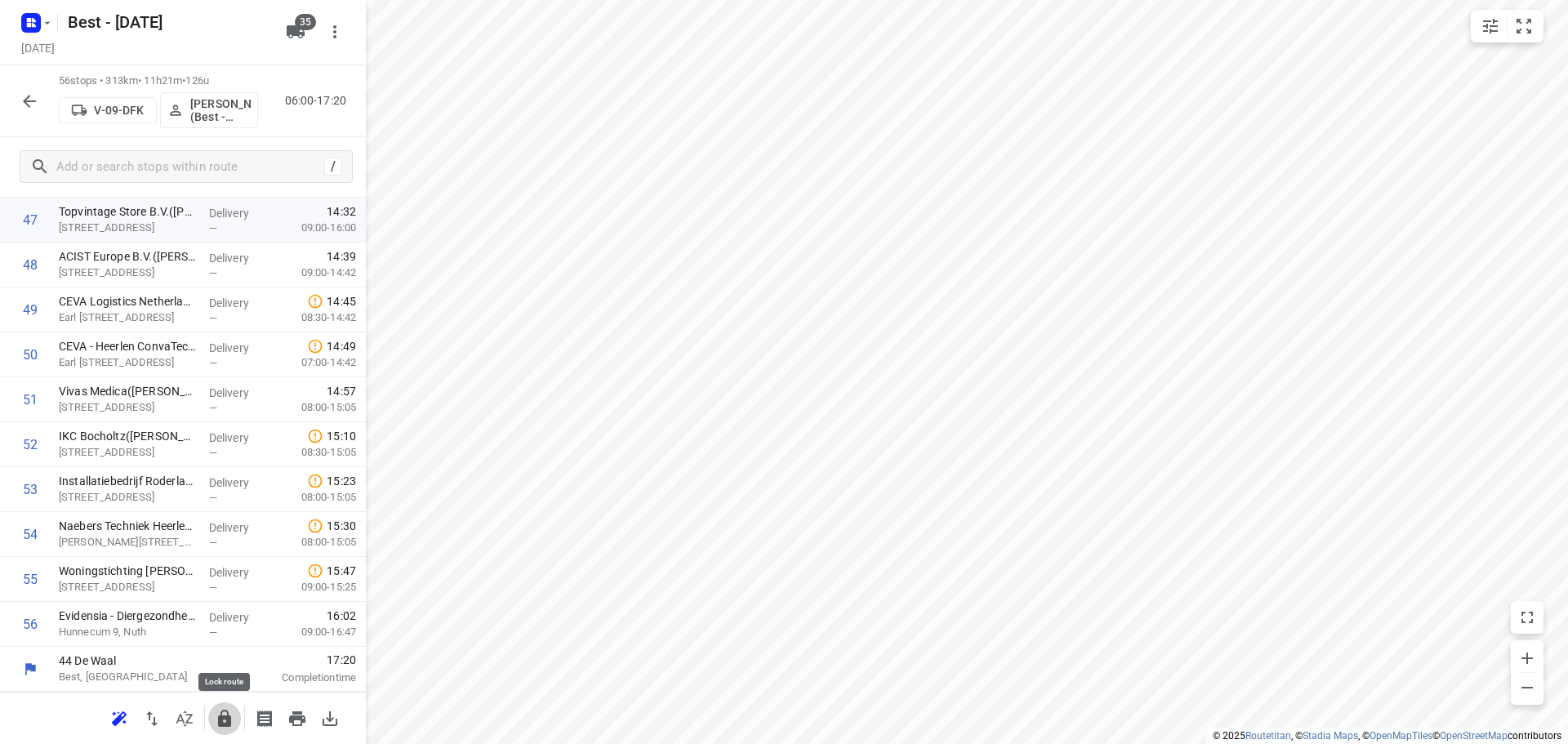
click at [230, 707] on button "button" at bounding box center [224, 718] width 33 height 33
click at [30, 91] on icon "button" at bounding box center [28, 100] width 19 height 19
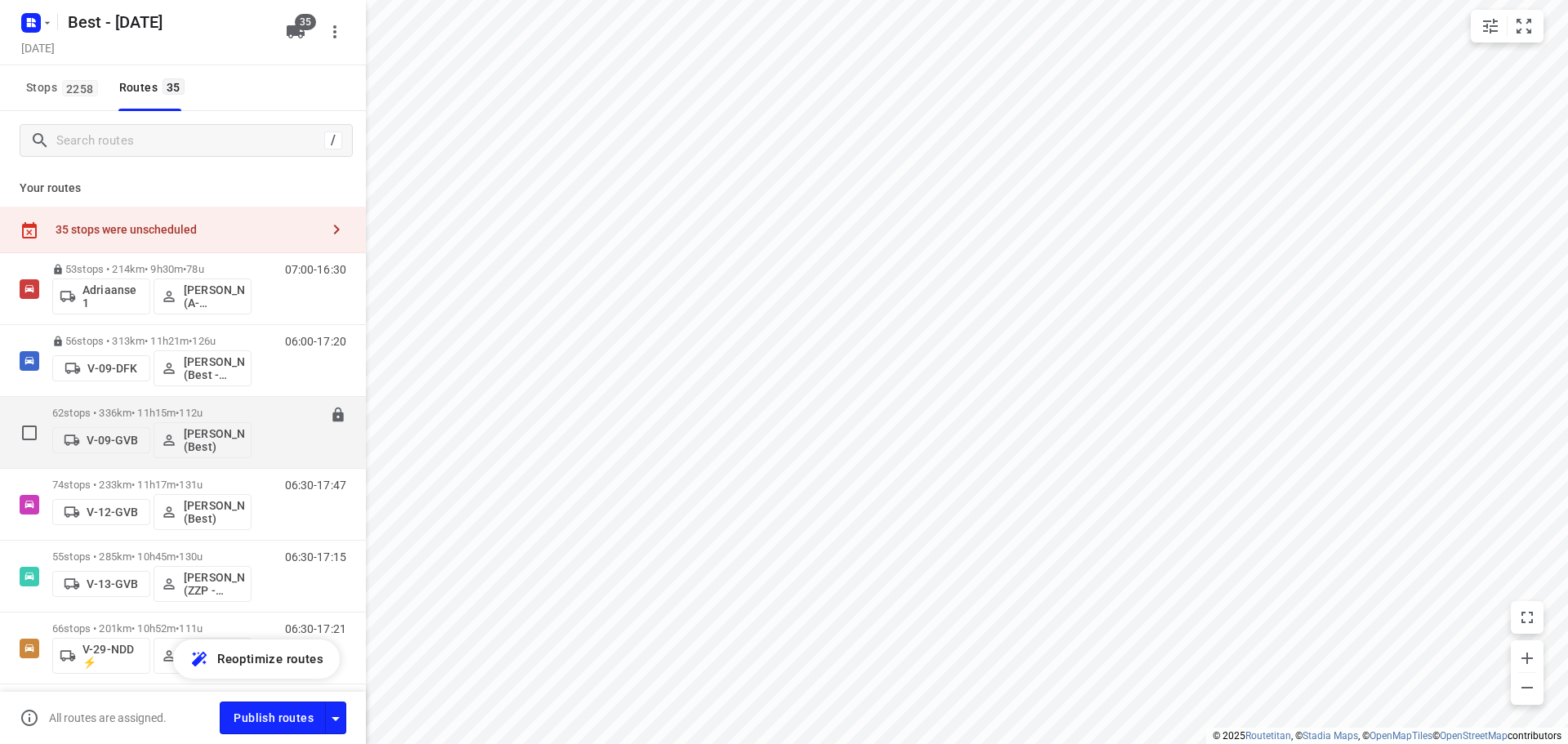
click at [126, 417] on p "62 stops • 336km • 11h15m • 112u" at bounding box center [151, 412] width 199 height 12
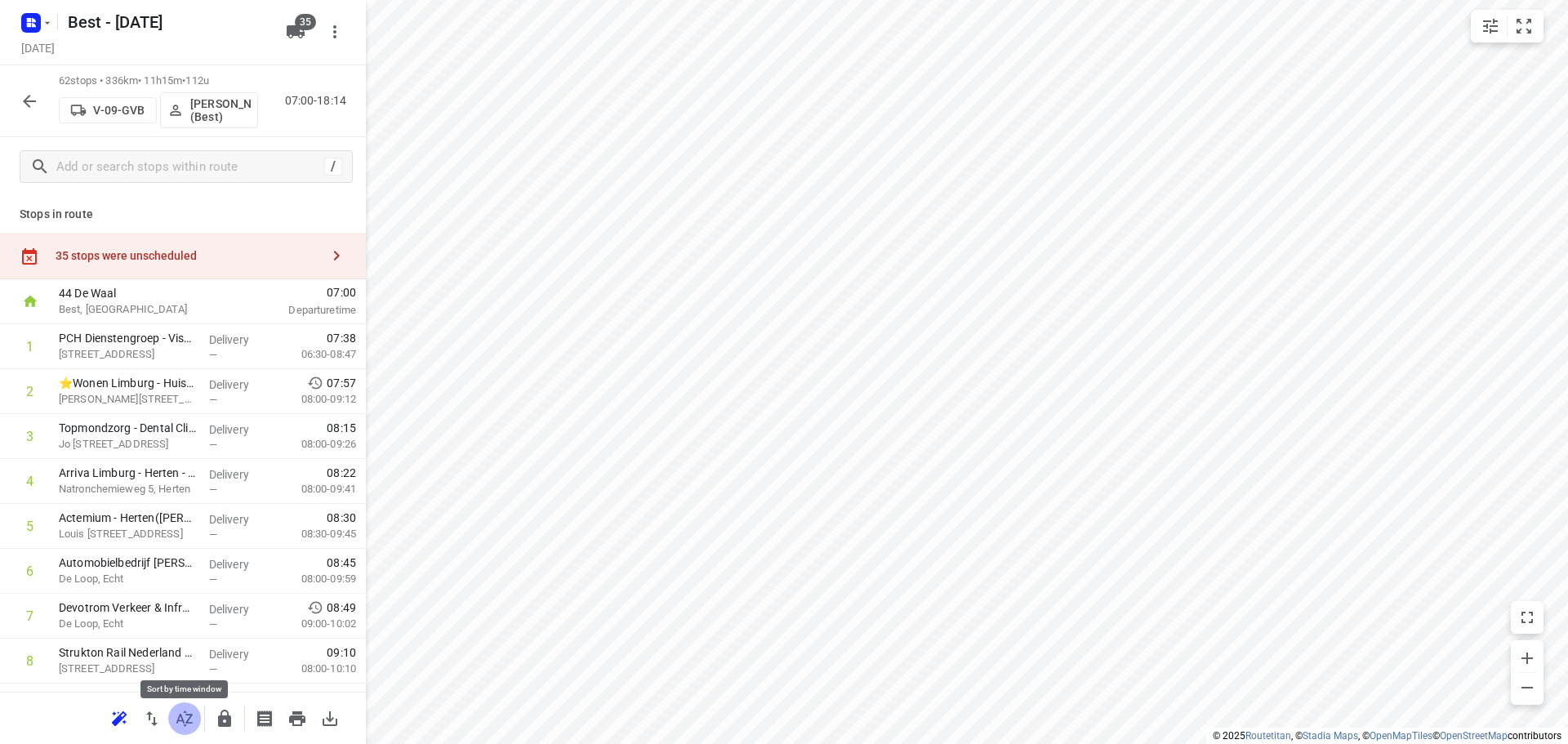
click at [191, 704] on button "button" at bounding box center [184, 718] width 33 height 33
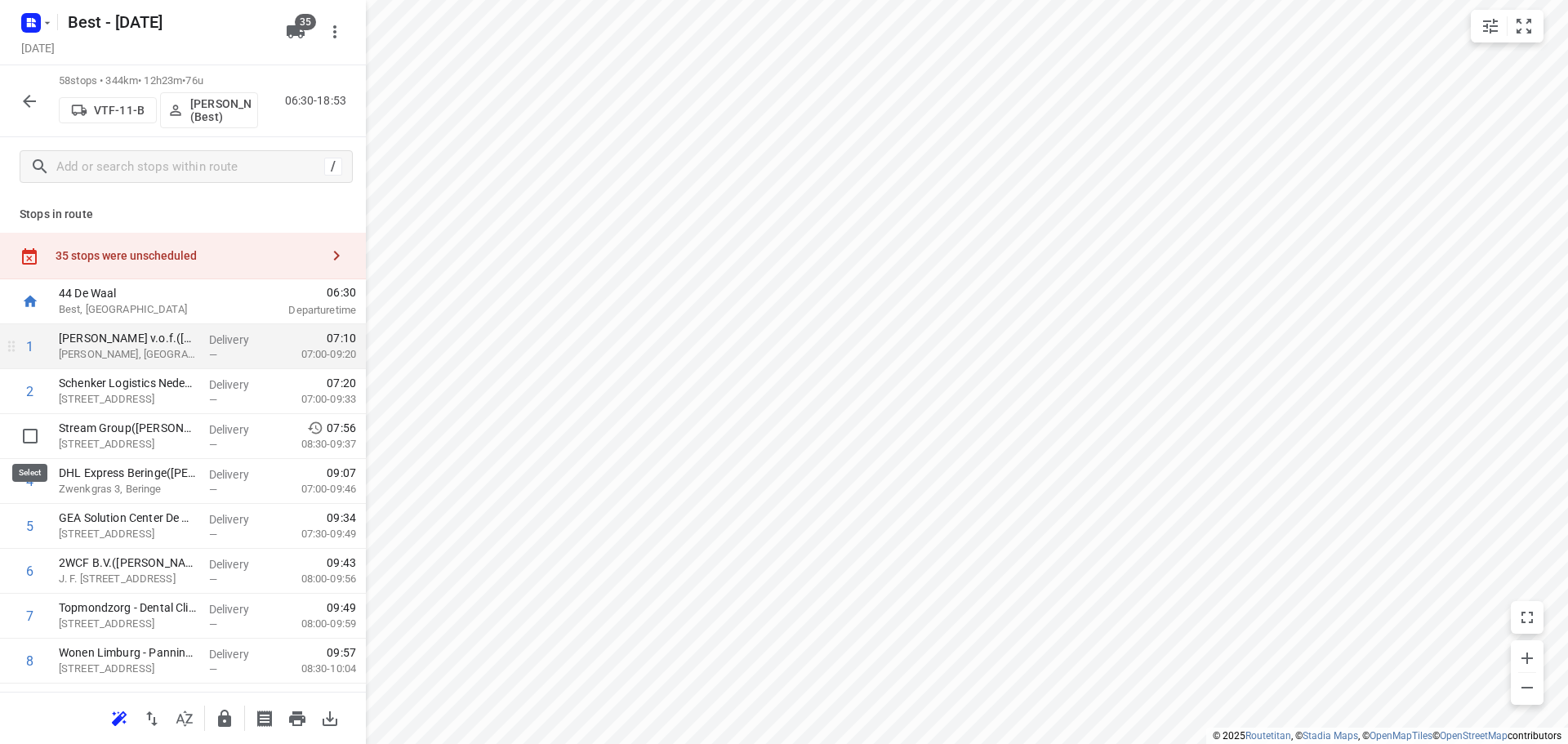
drag, startPoint x: 23, startPoint y: 423, endPoint x: 35, endPoint y: 353, distance: 71.0
click at [11, 418] on div at bounding box center [26, 436] width 52 height 45
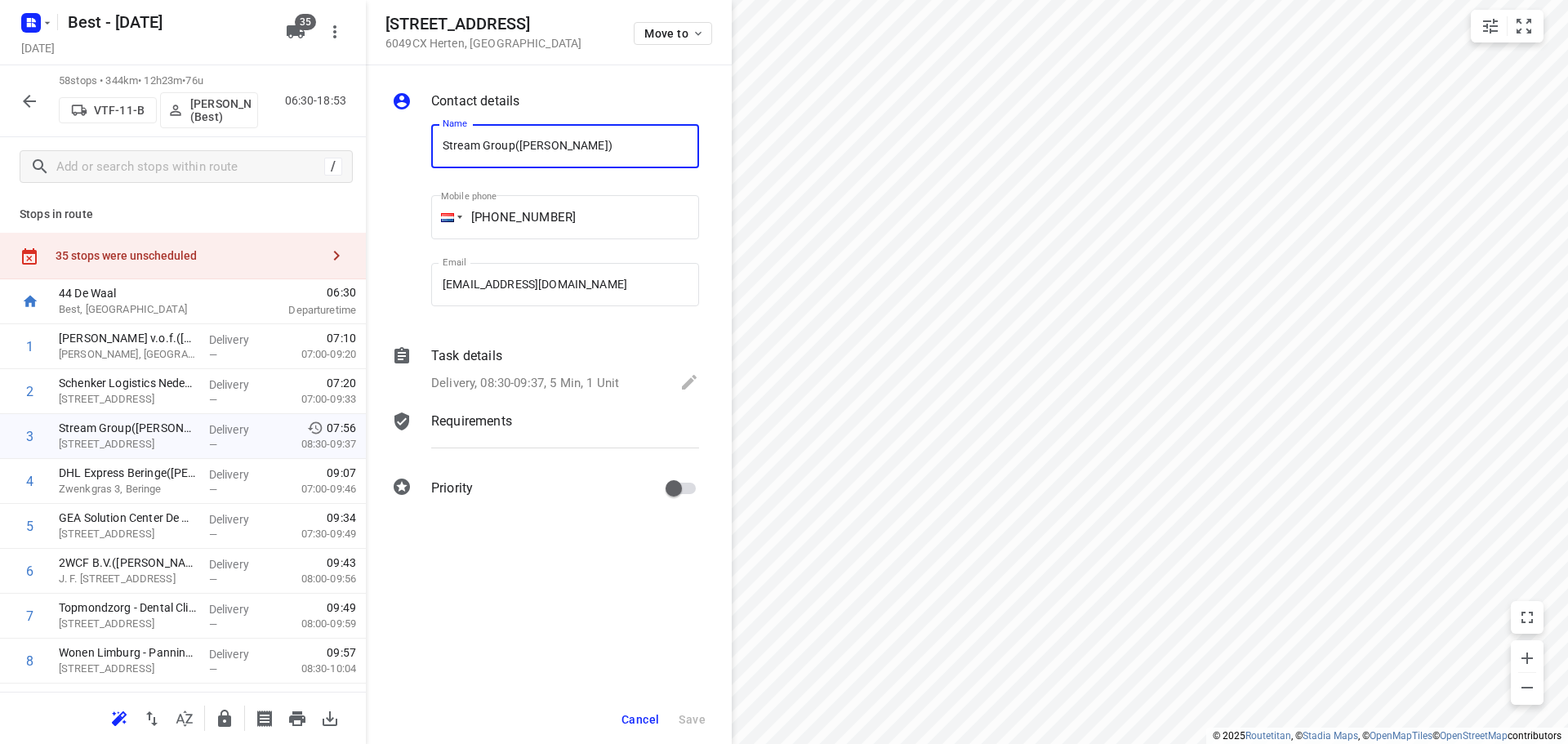
click at [682, 19] on div "Move to" at bounding box center [673, 32] width 78 height 35
click at [669, 43] on button "Move to" at bounding box center [673, 33] width 78 height 23
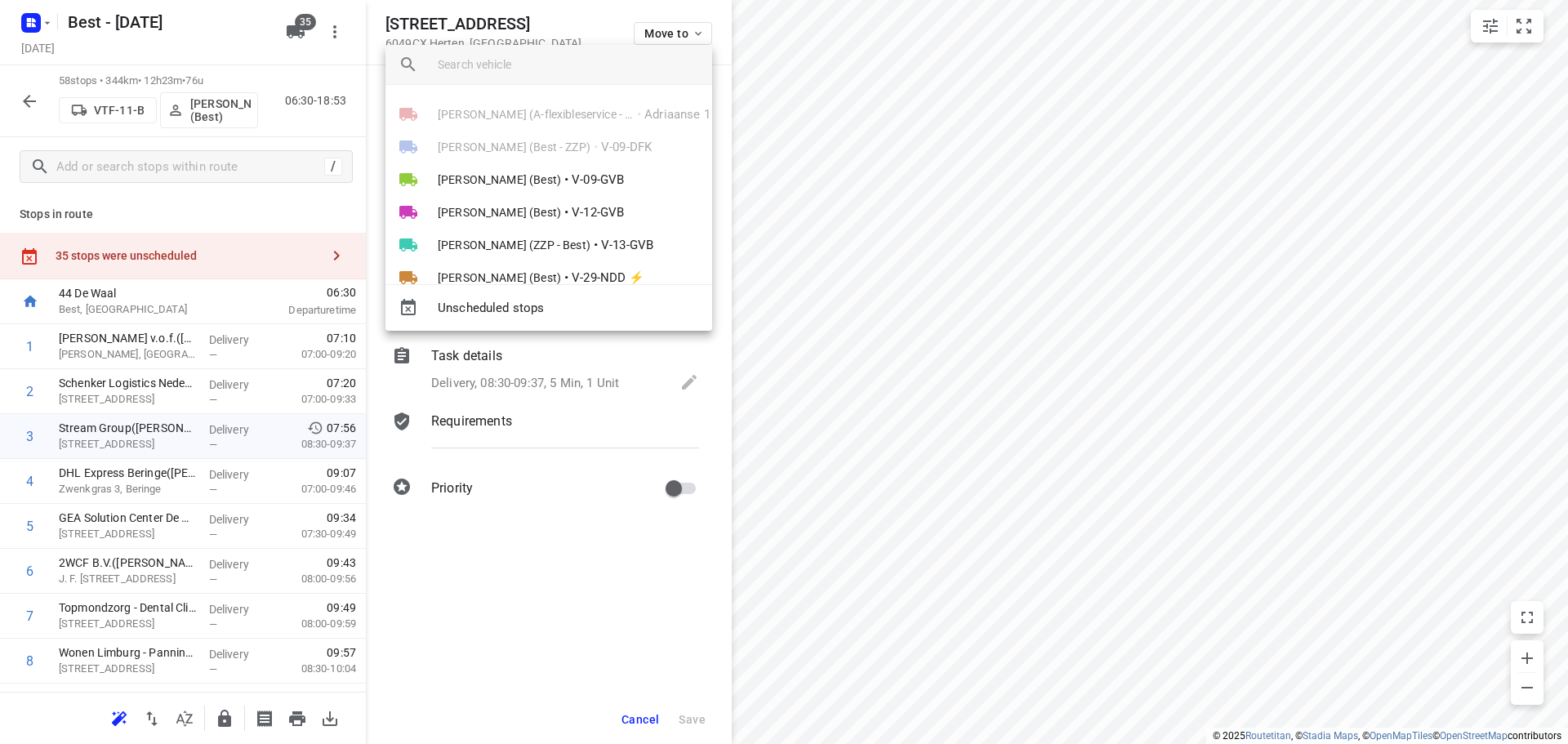
click at [514, 326] on div "Unscheduled stops" at bounding box center [549, 307] width 327 height 46
click at [514, 324] on div "Unscheduled stops" at bounding box center [549, 307] width 327 height 46
click at [517, 321] on div "Unscheduled stops" at bounding box center [549, 308] width 327 height 33
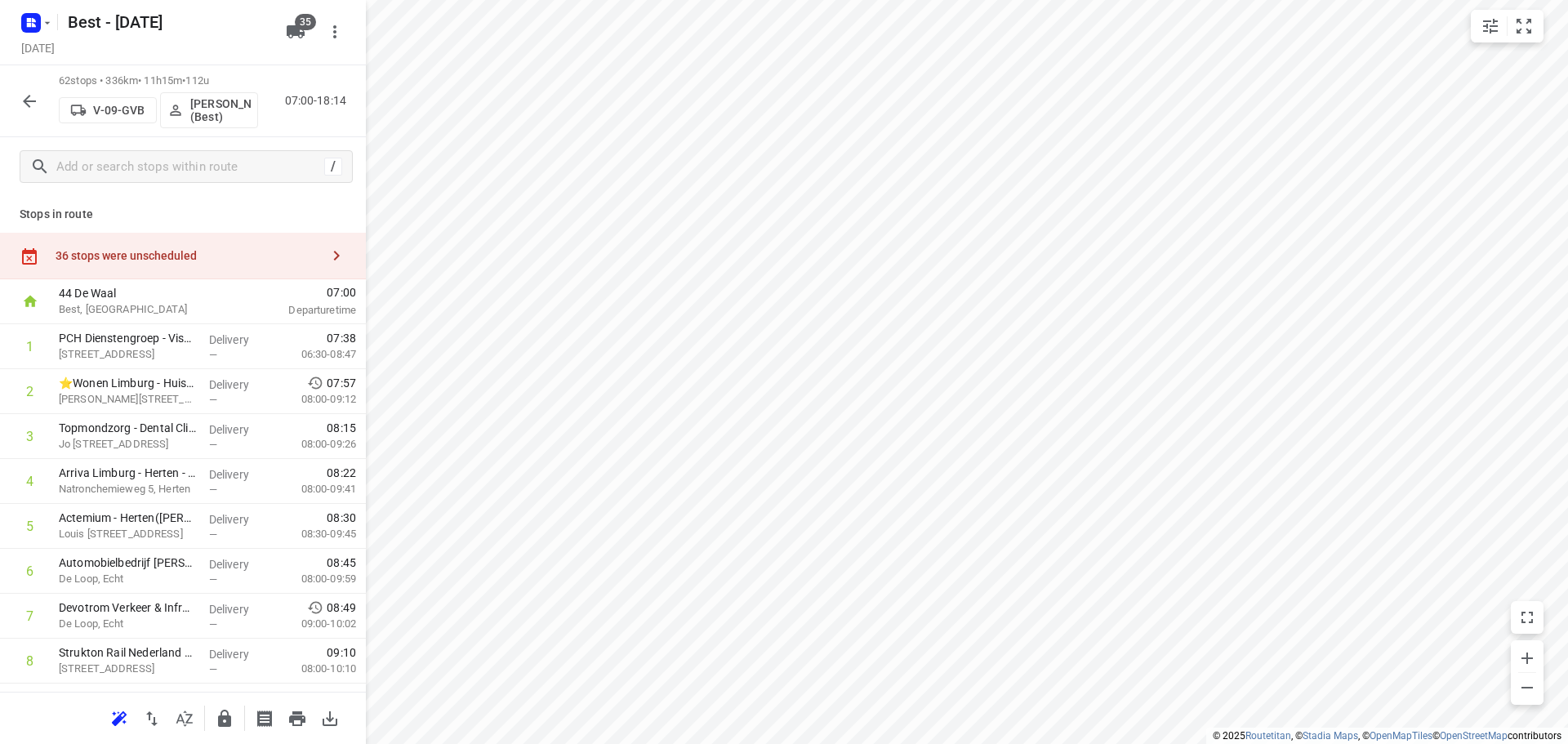
click at [270, 232] on div "36 stops were unscheduled" at bounding box center [182, 255] width 366 height 46
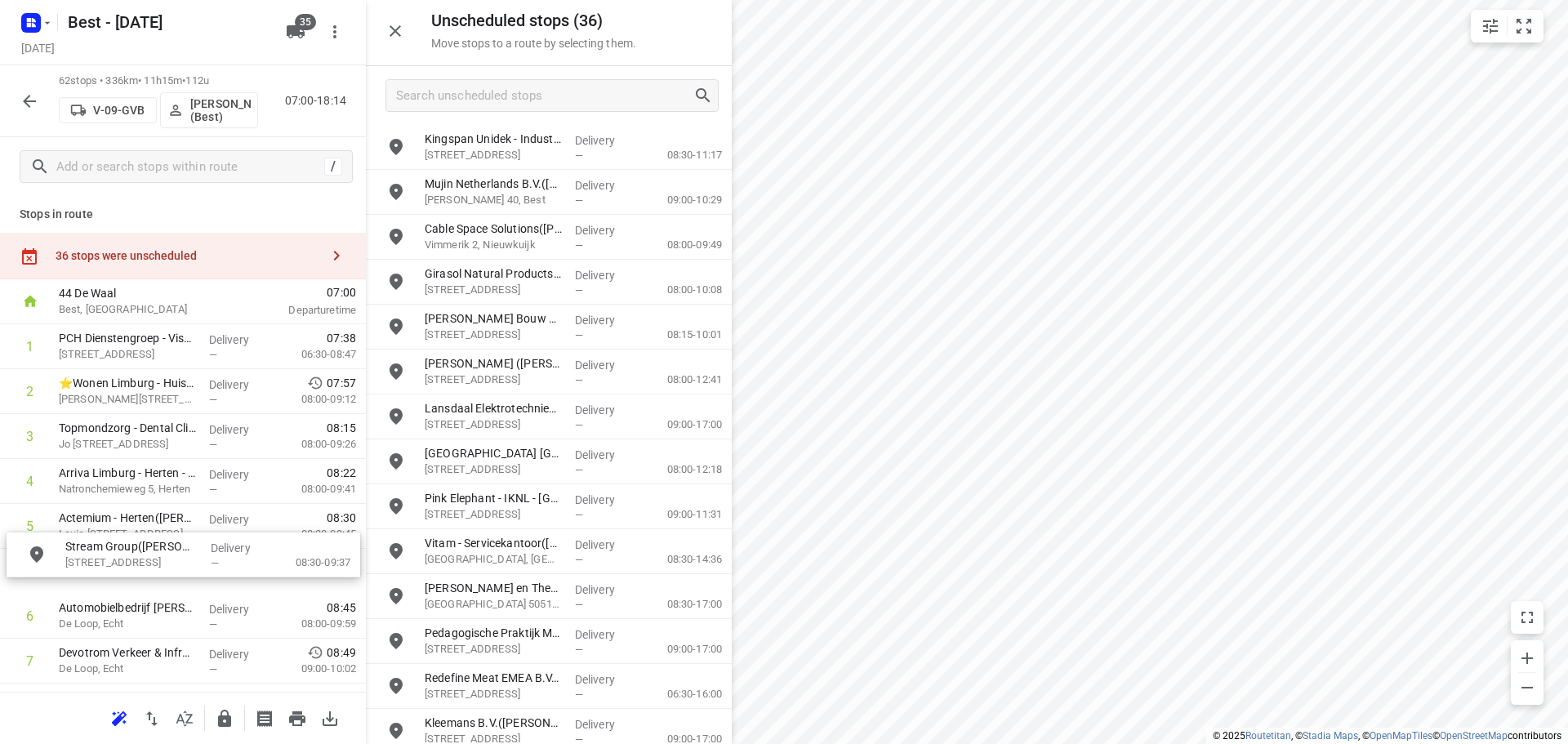
drag, startPoint x: 499, startPoint y: 141, endPoint x: 137, endPoint y: 558, distance: 552.2
click at [402, 29] on icon "button" at bounding box center [395, 30] width 19 height 19
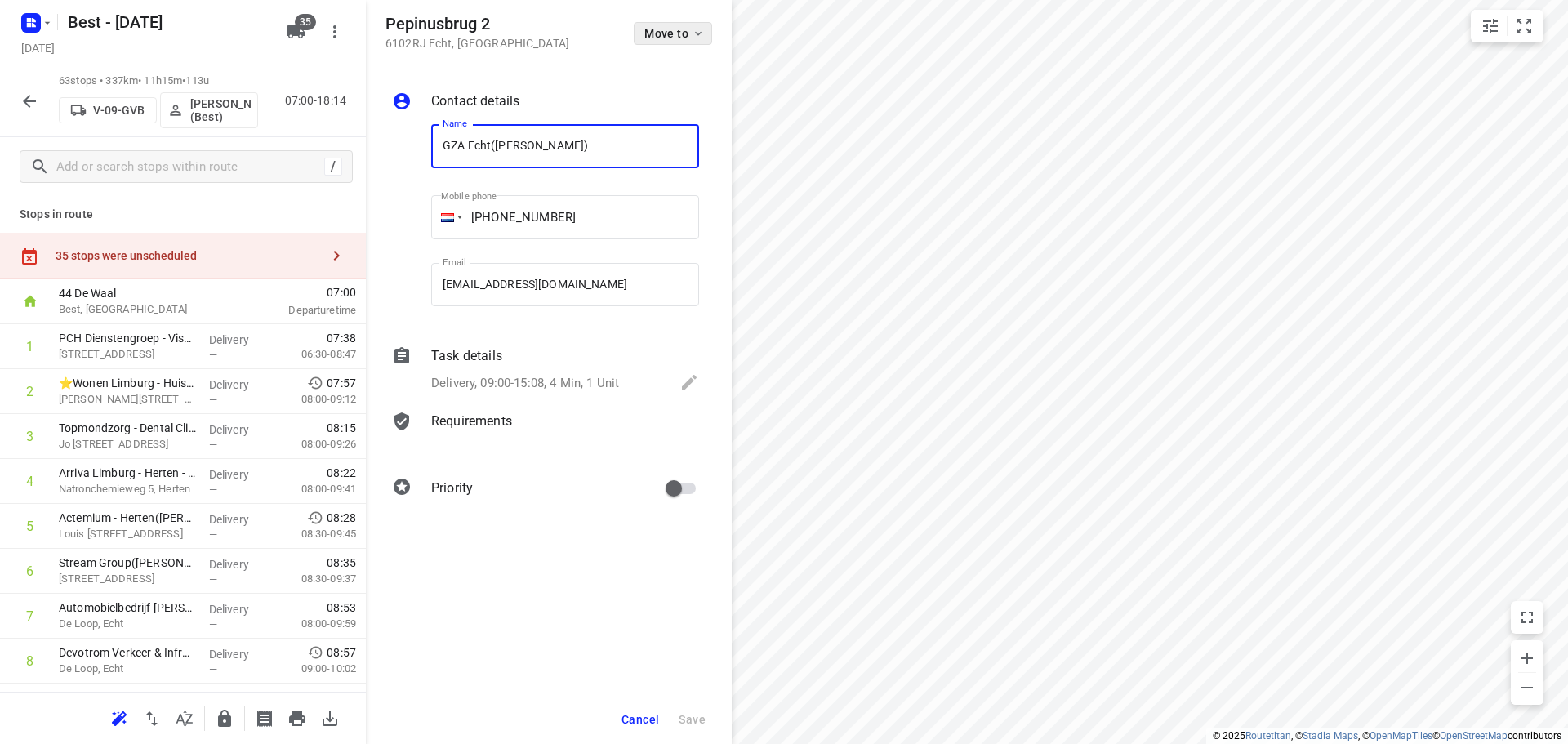
click at [636, 26] on button "Move to" at bounding box center [673, 33] width 78 height 23
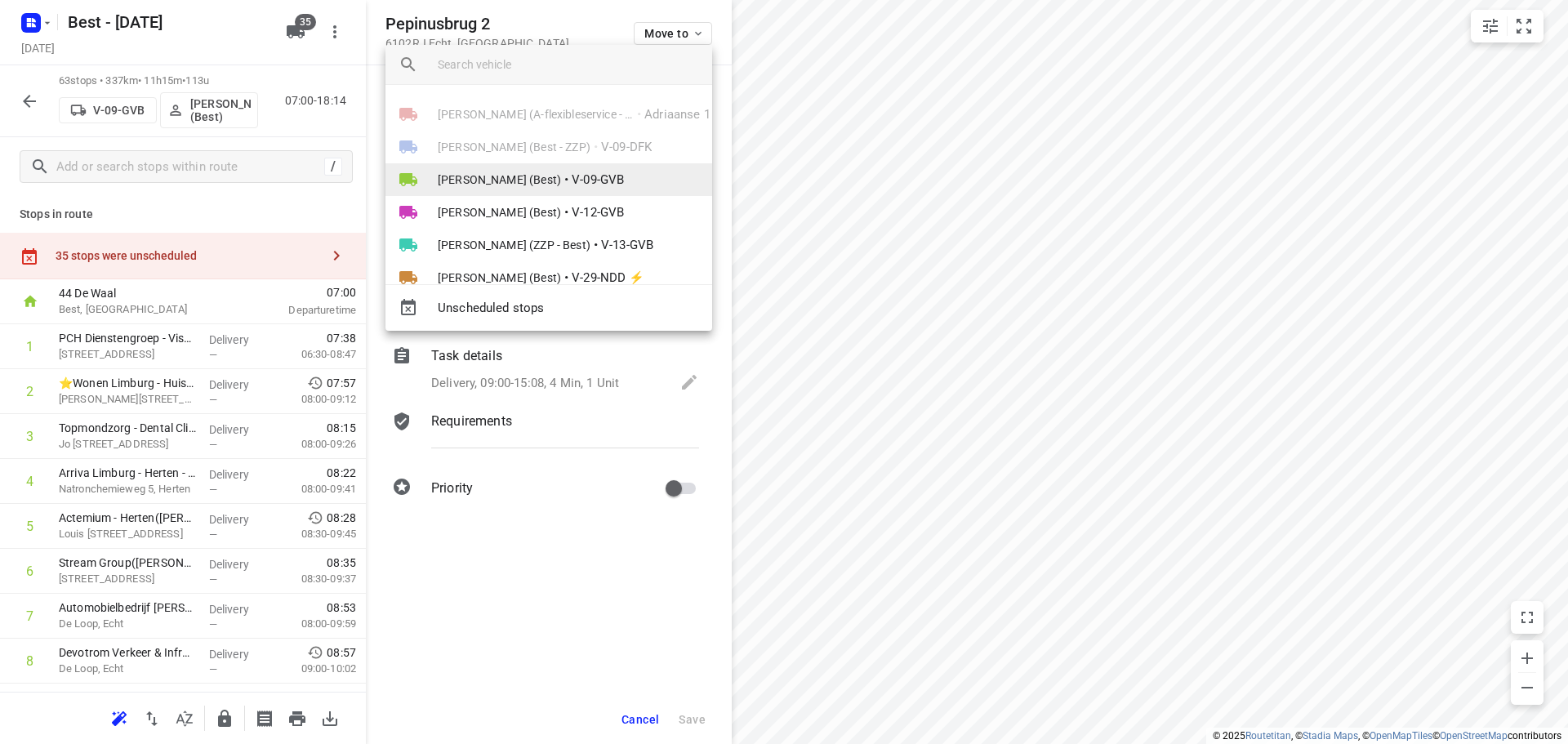
click at [572, 178] on span "V-09-GVB" at bounding box center [597, 180] width 52 height 19
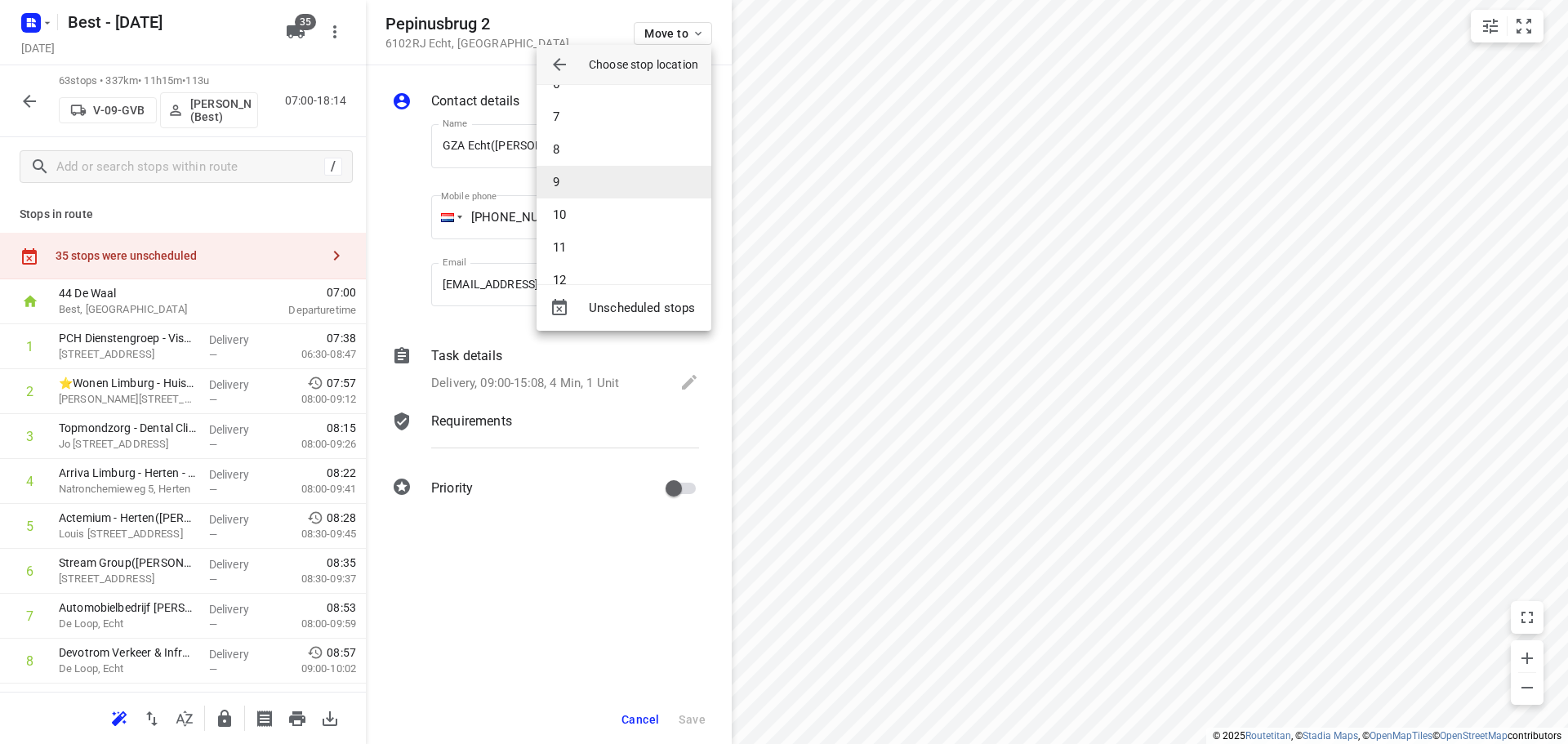
scroll to position [163, 0]
click at [582, 138] on li "7" at bounding box center [624, 140] width 175 height 33
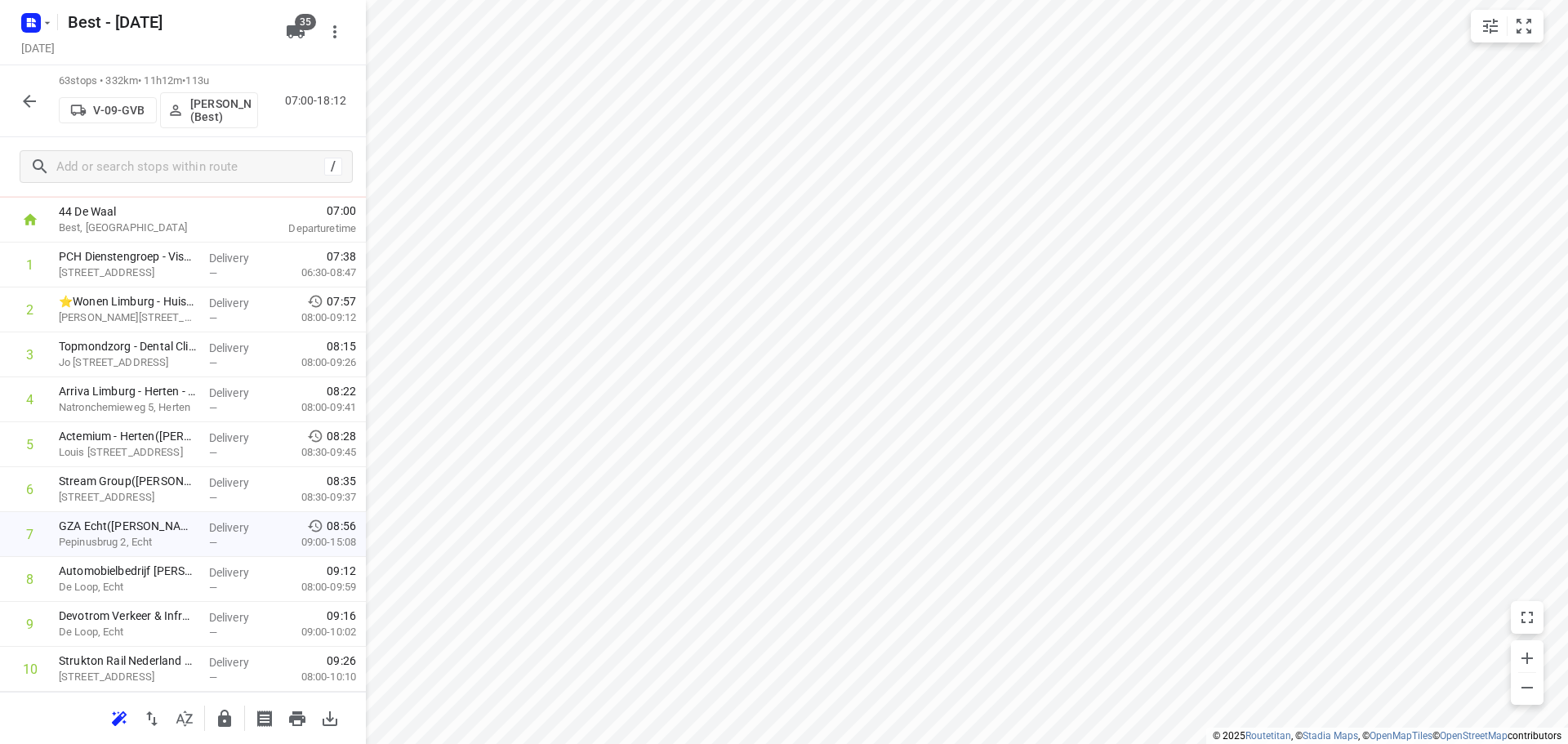
scroll to position [2506, 0]
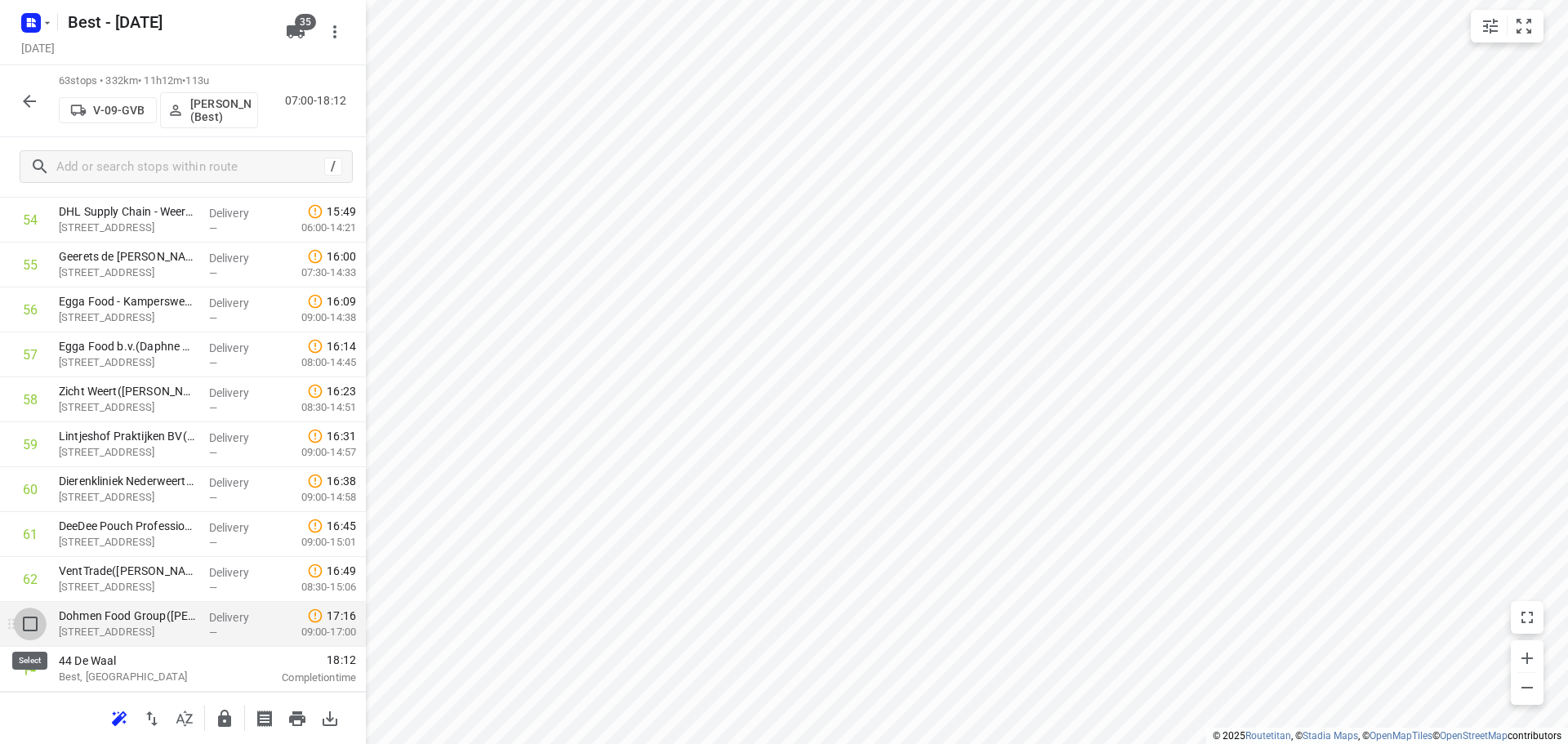
click at [19, 623] on input "checkbox" at bounding box center [30, 624] width 33 height 33
checkbox input "true"
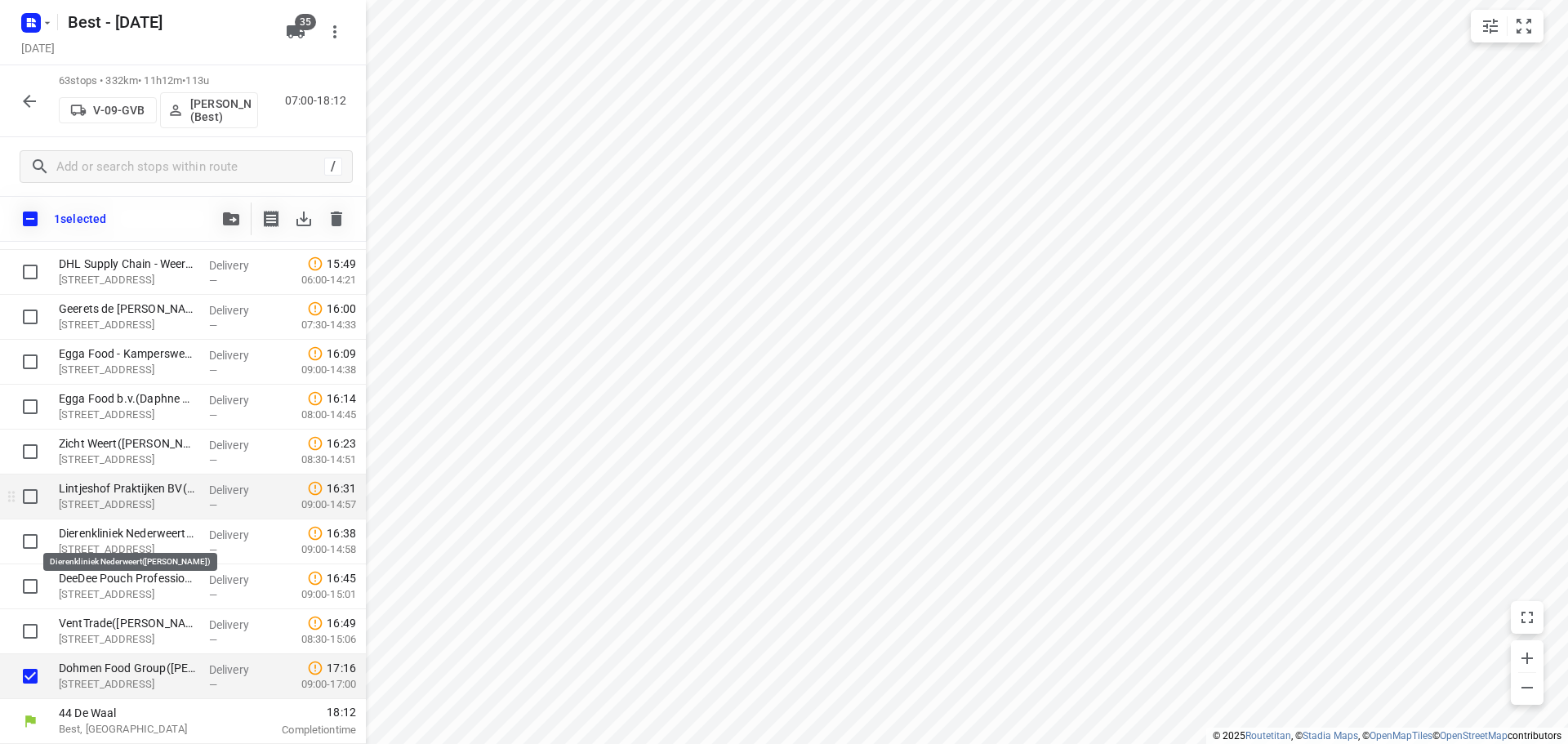
scroll to position [2499, 0]
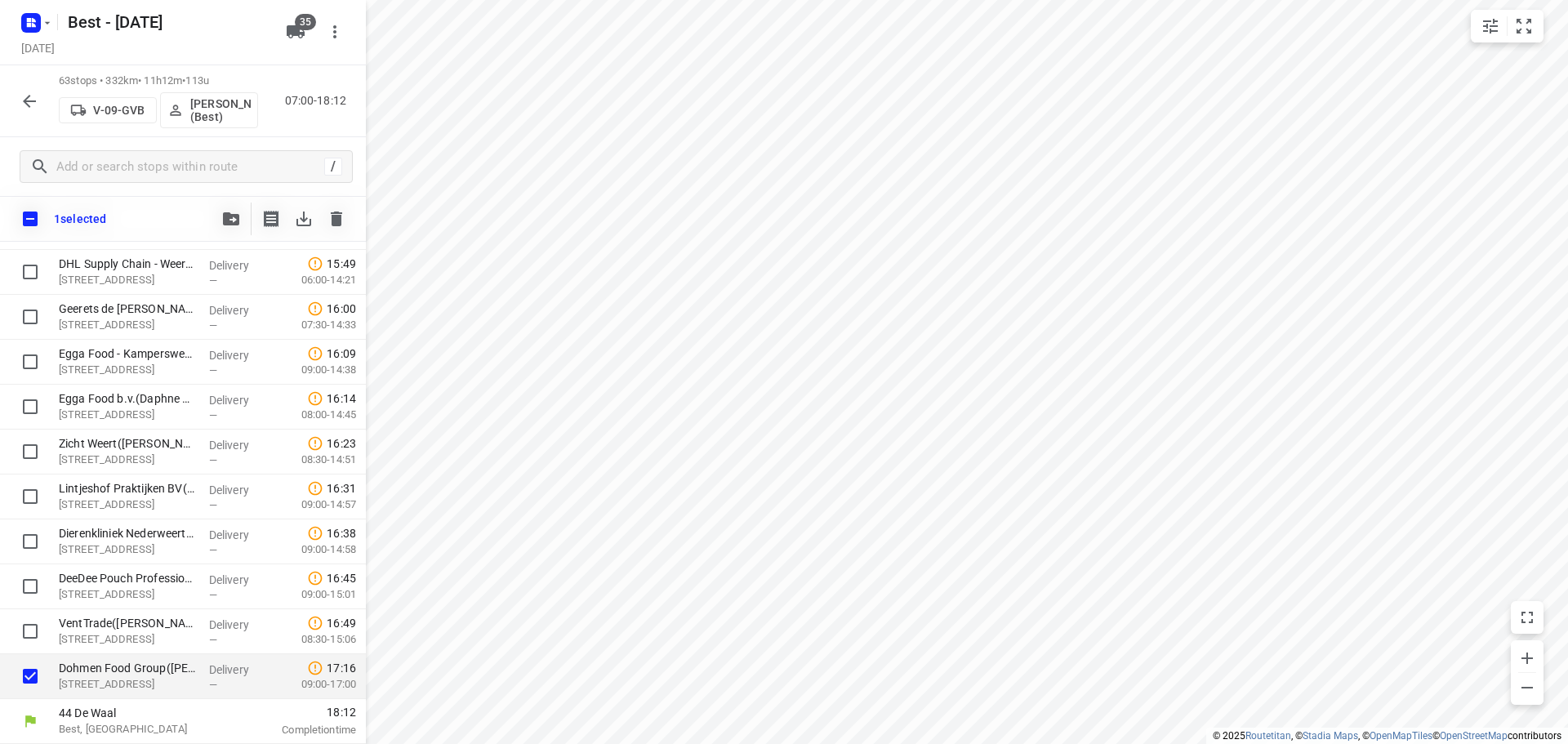
click at [235, 223] on icon "button" at bounding box center [231, 219] width 16 height 13
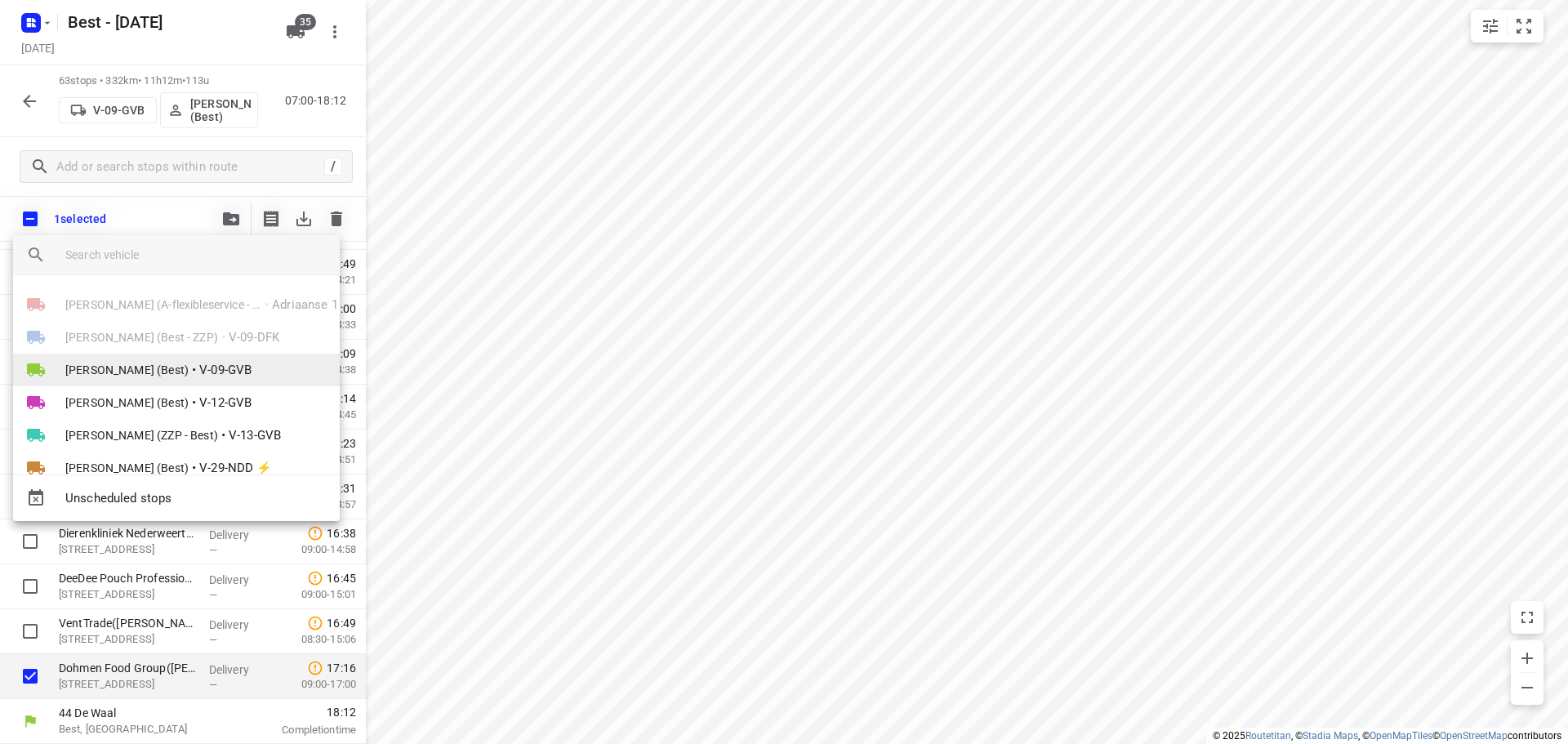
click at [146, 363] on span "[PERSON_NAME] (Best)" at bounding box center [127, 370] width 123 height 16
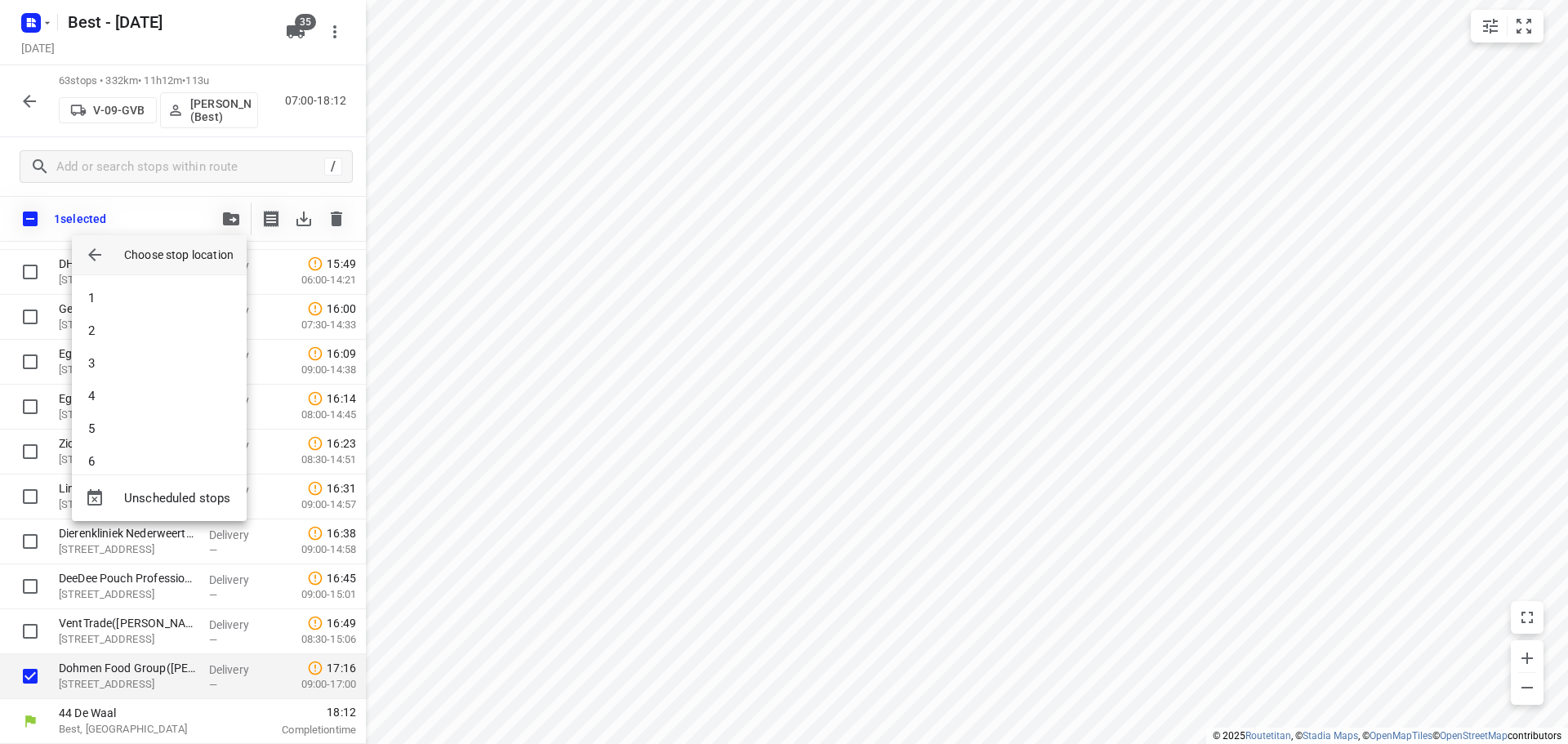
scroll to position [408, 0]
click at [121, 321] on li "14" at bounding box center [160, 315] width 175 height 33
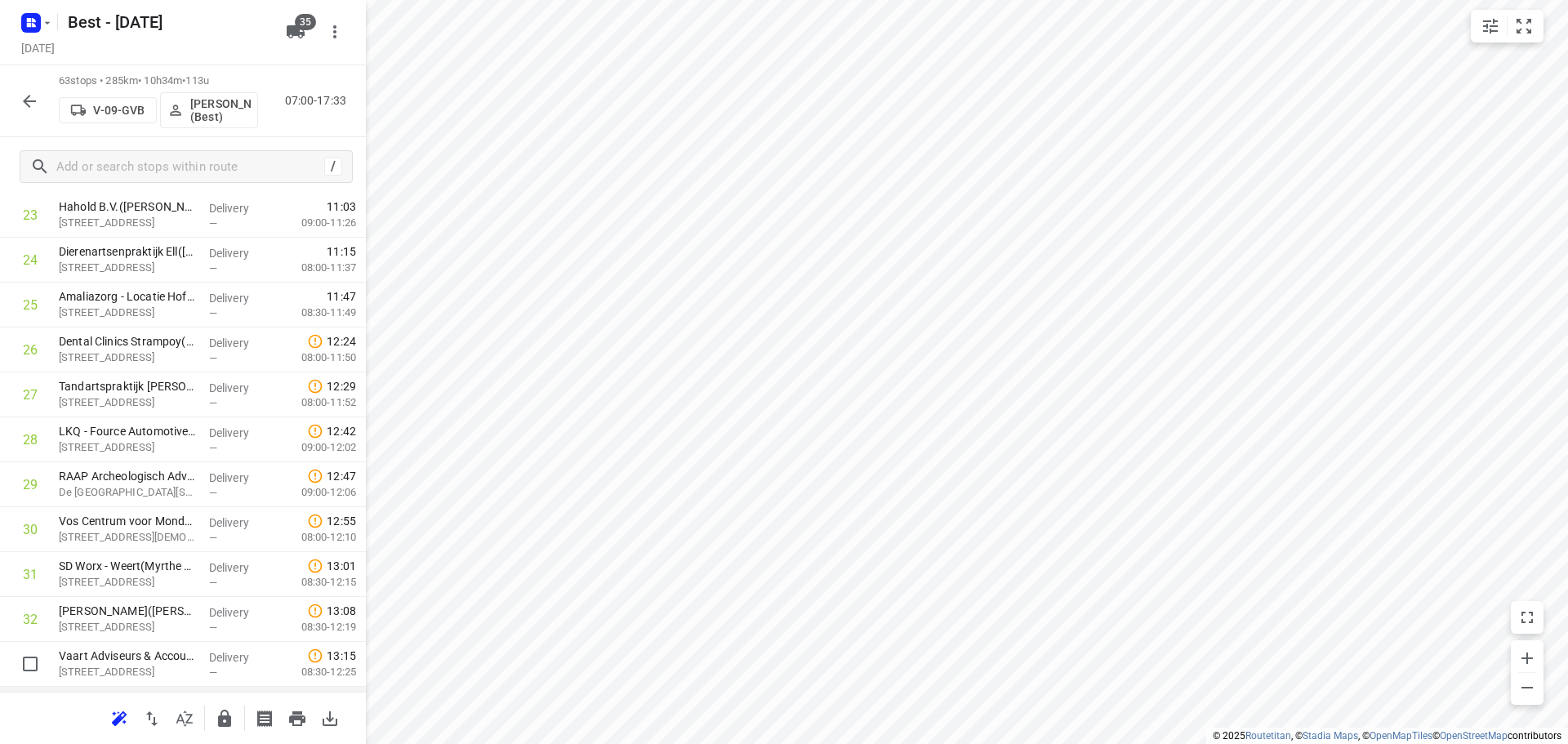
scroll to position [1119, 0]
click at [45, 363] on input "checkbox" at bounding box center [30, 350] width 33 height 33
checkbox input "true"
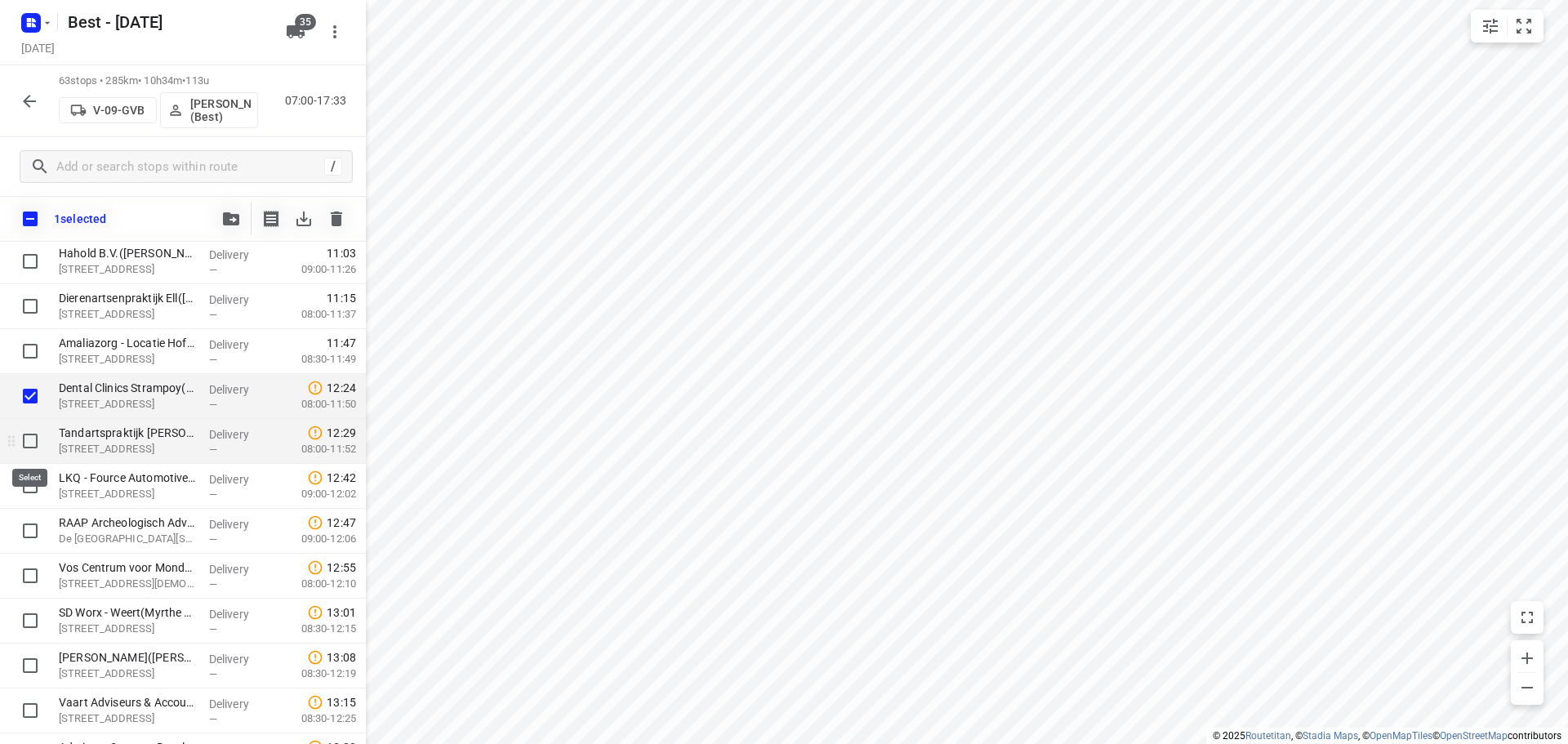
click at [34, 459] on div at bounding box center [26, 440] width 52 height 45
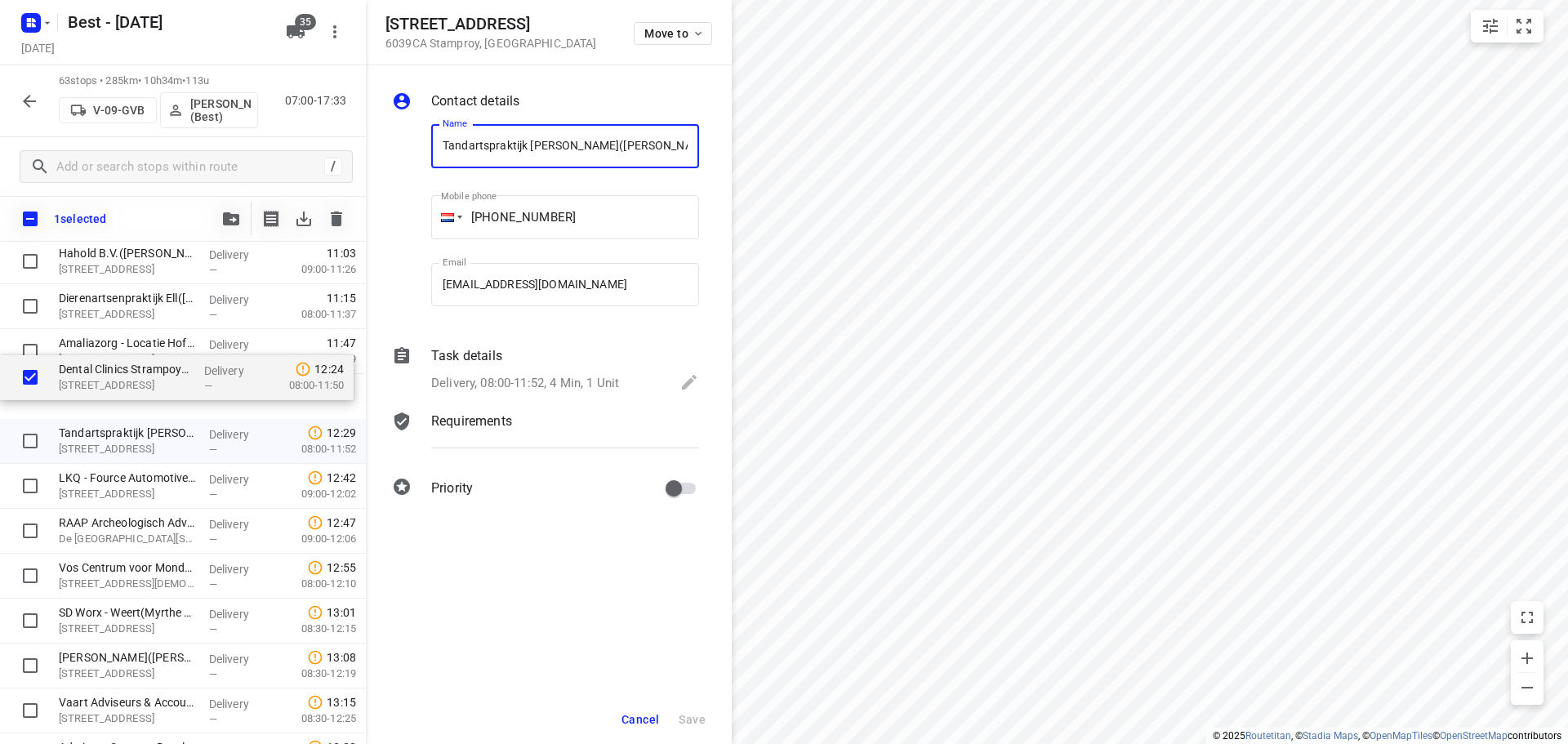
drag, startPoint x: 119, startPoint y: 406, endPoint x: 117, endPoint y: 387, distance: 19.1
click at [117, 387] on div "PCH Dienstengroep - Visser & Smit Hanab - Kelpen Oler([PERSON_NAME]) [STREET_AD…" at bounding box center [182, 666] width 366 height 2828
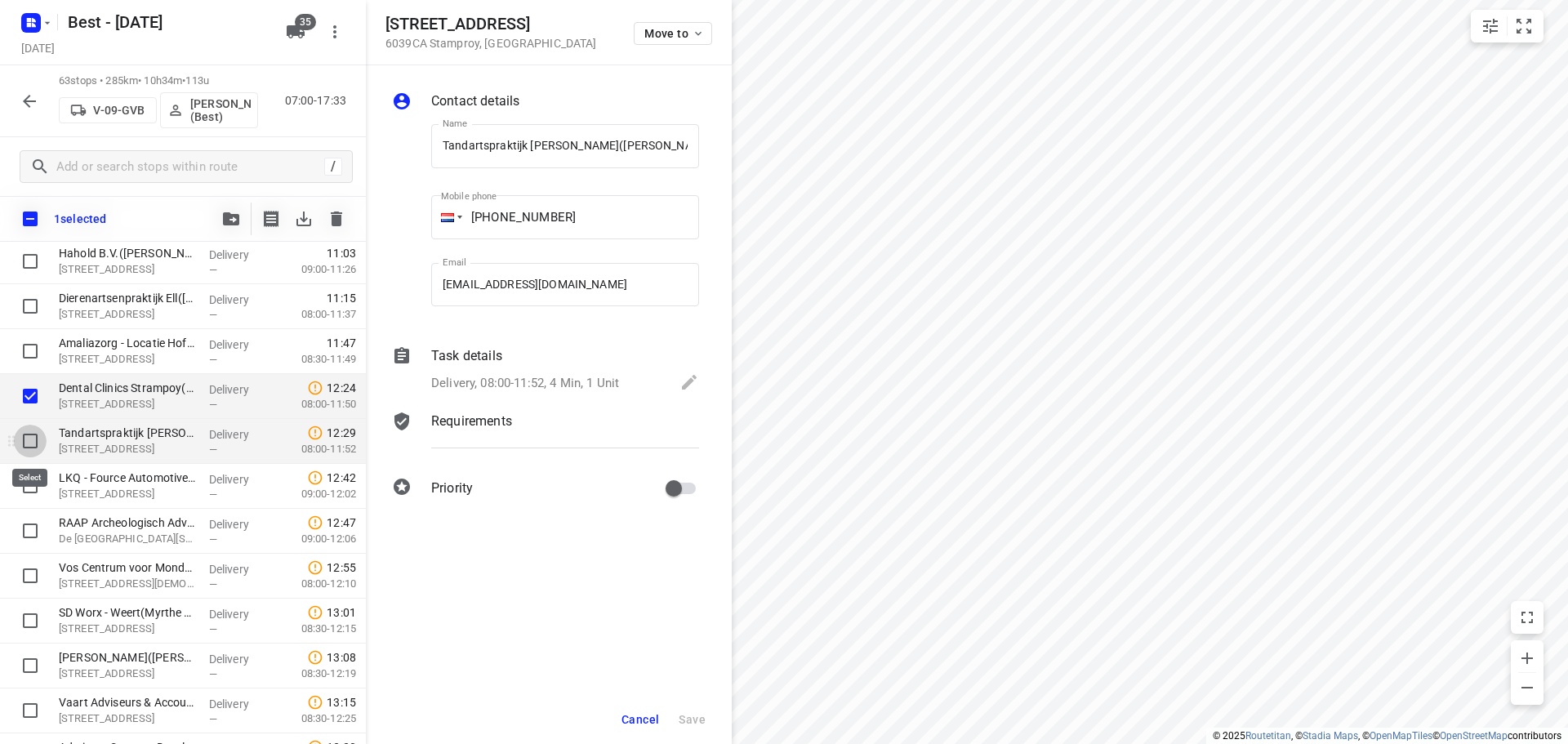
click at [27, 439] on input "checkbox" at bounding box center [30, 441] width 33 height 33
checkbox input "true"
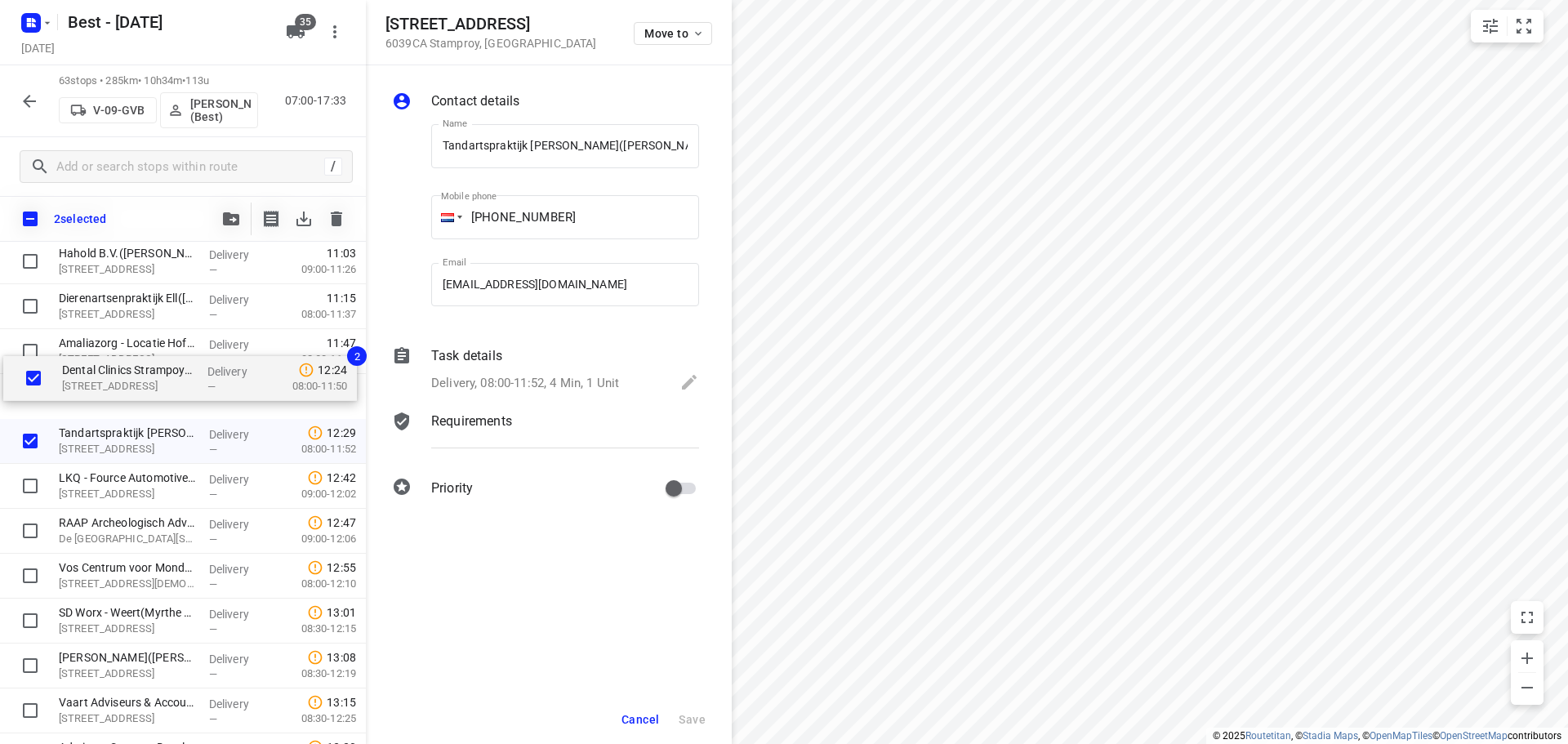
drag, startPoint x: 99, startPoint y: 380, endPoint x: 108, endPoint y: 345, distance: 36.1
click at [107, 346] on div "PCH Dienstengroep - Visser & Smit Hanab - Kelpen Oler([PERSON_NAME]) [STREET_AD…" at bounding box center [182, 666] width 366 height 2828
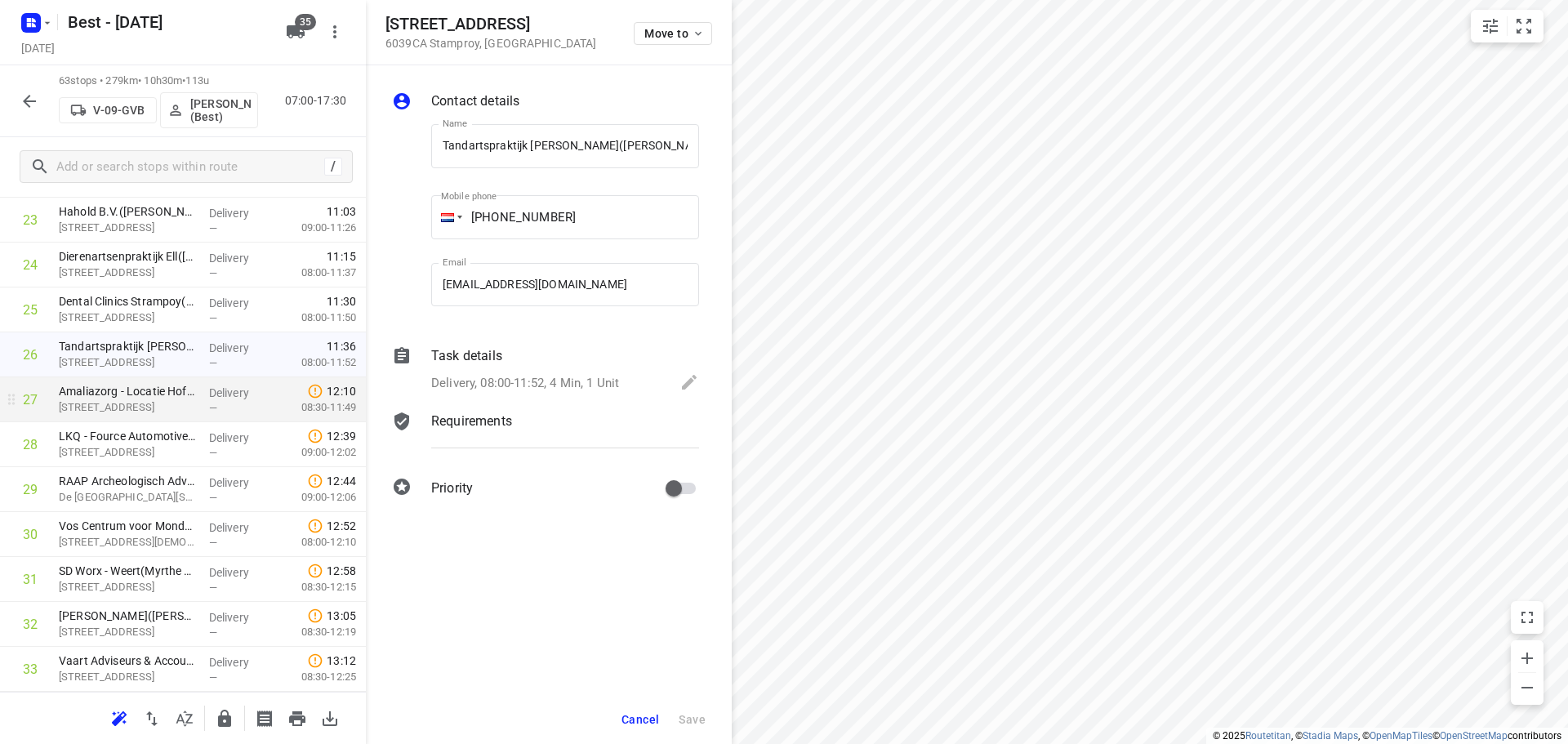
click at [36, 404] on div "27" at bounding box center [30, 399] width 15 height 16
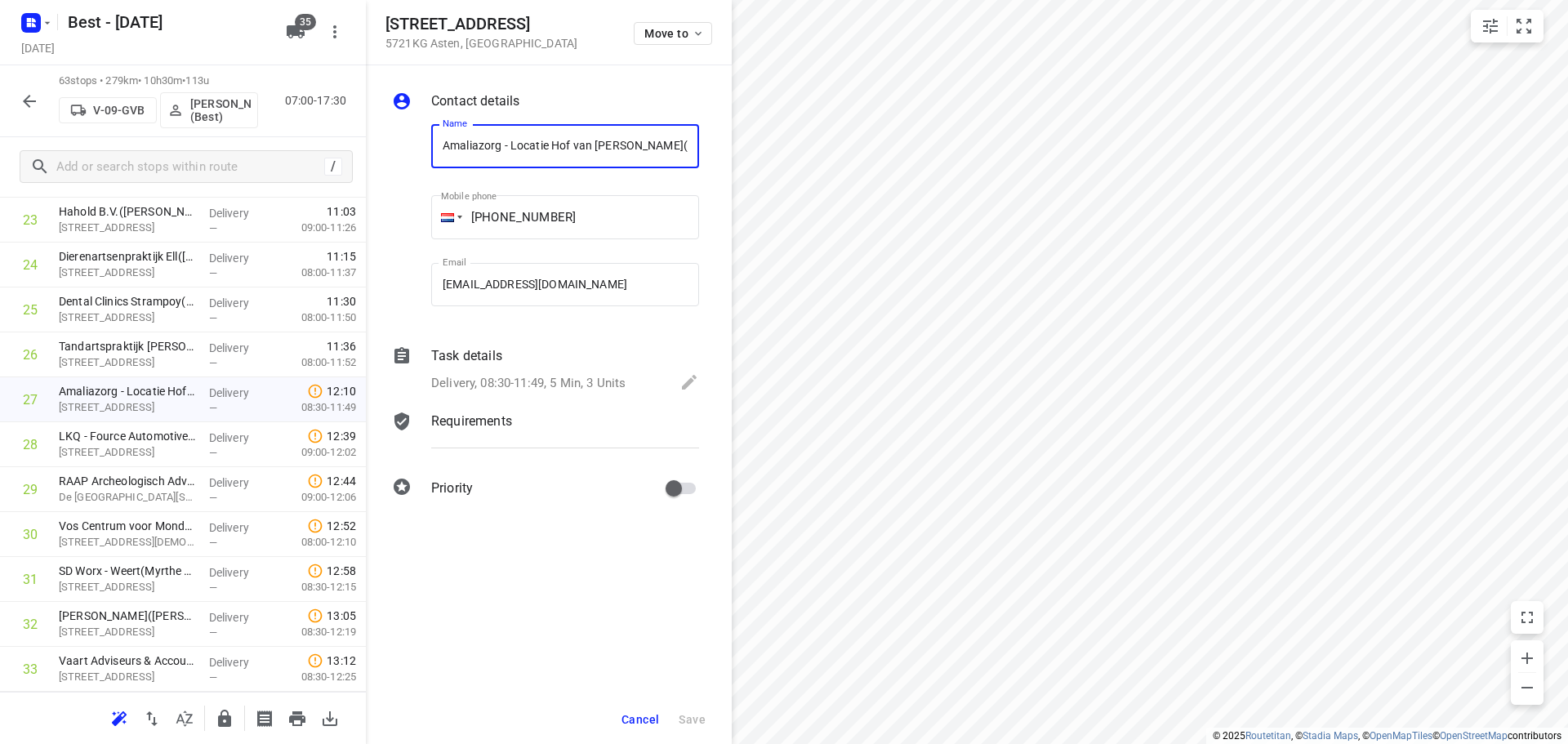
click at [671, 10] on div "[STREET_ADDRESS] Move to" at bounding box center [548, 33] width 366 height 66
click at [671, 28] on span "Move to" at bounding box center [674, 34] width 60 height 13
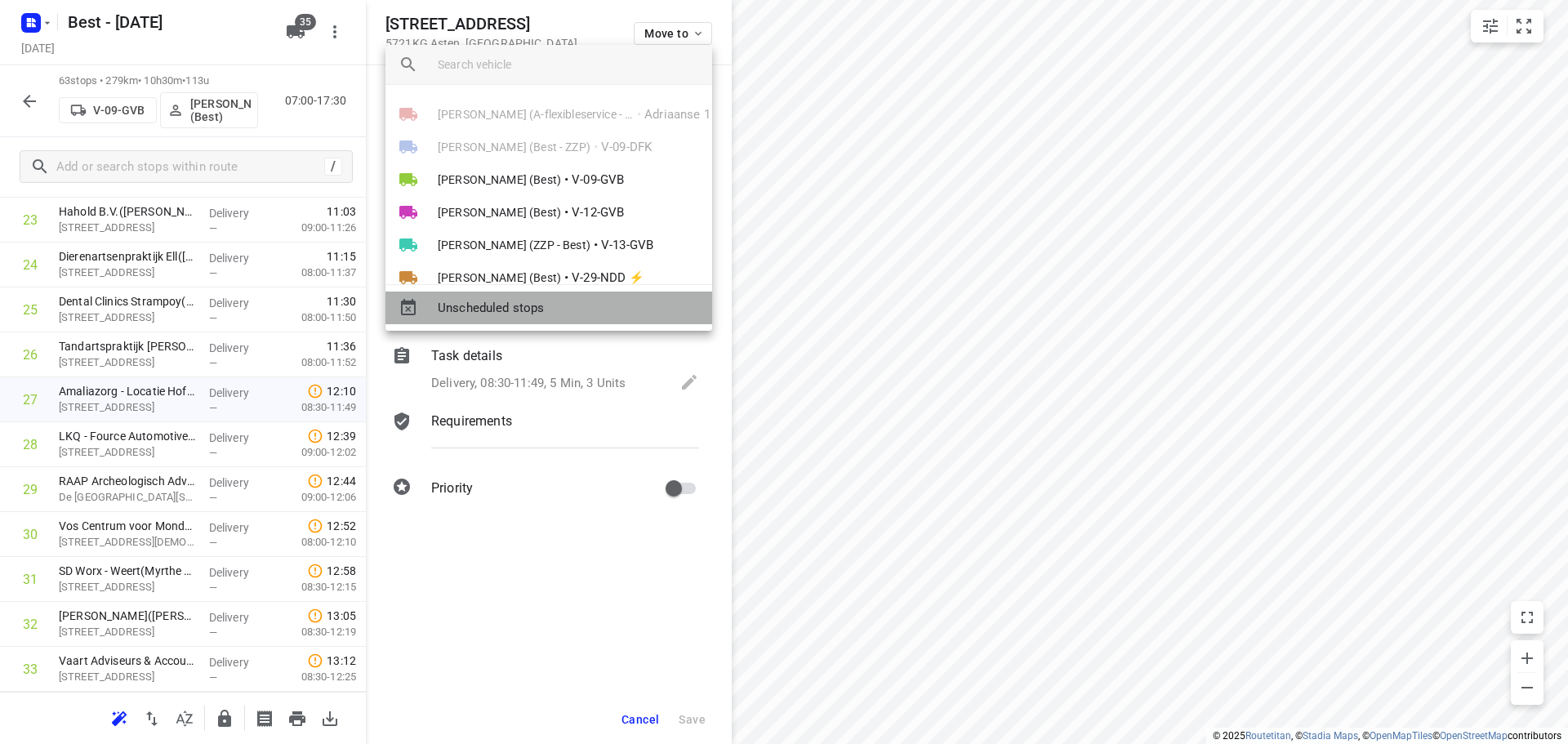
click at [557, 297] on div "Unscheduled stops" at bounding box center [549, 308] width 327 height 33
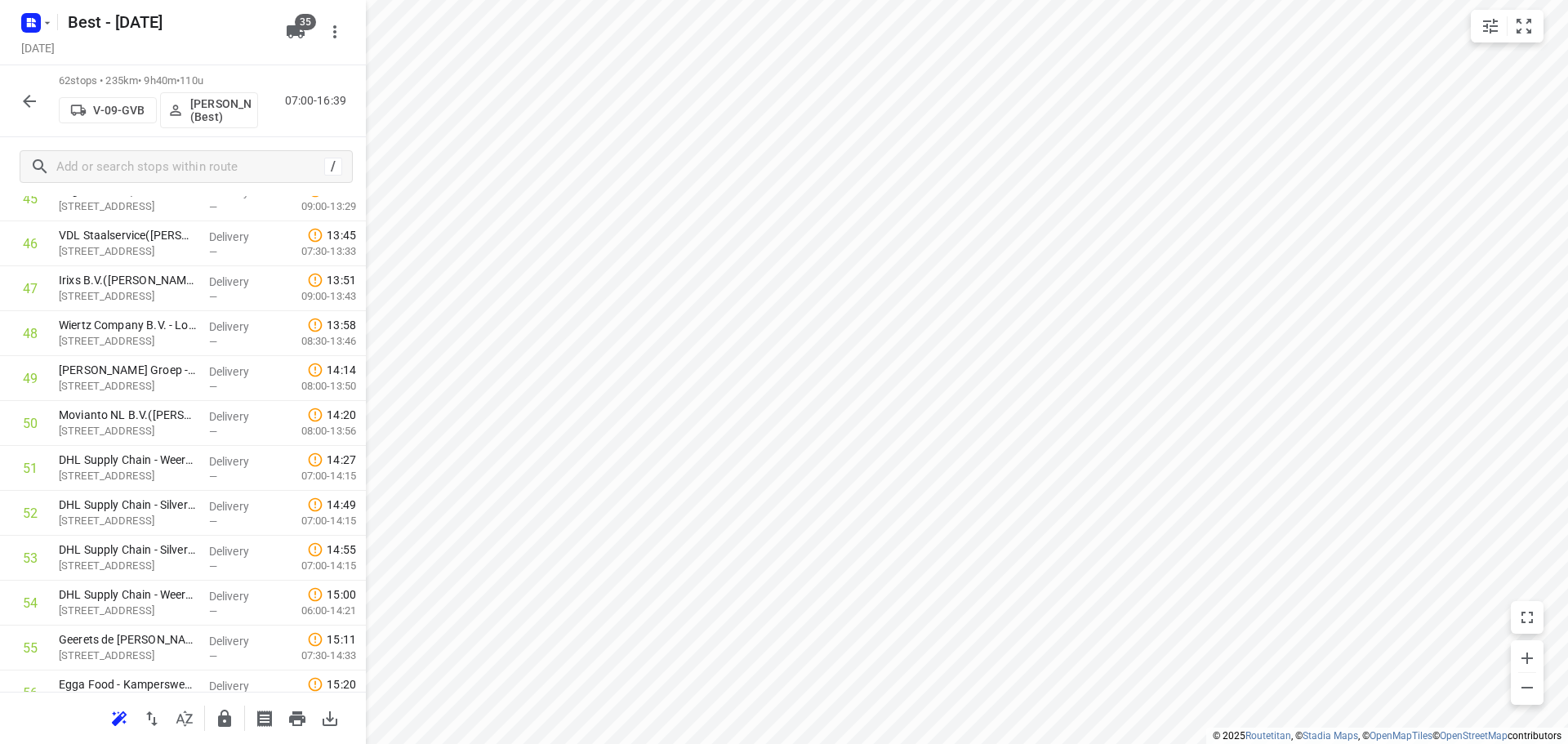
scroll to position [2461, 0]
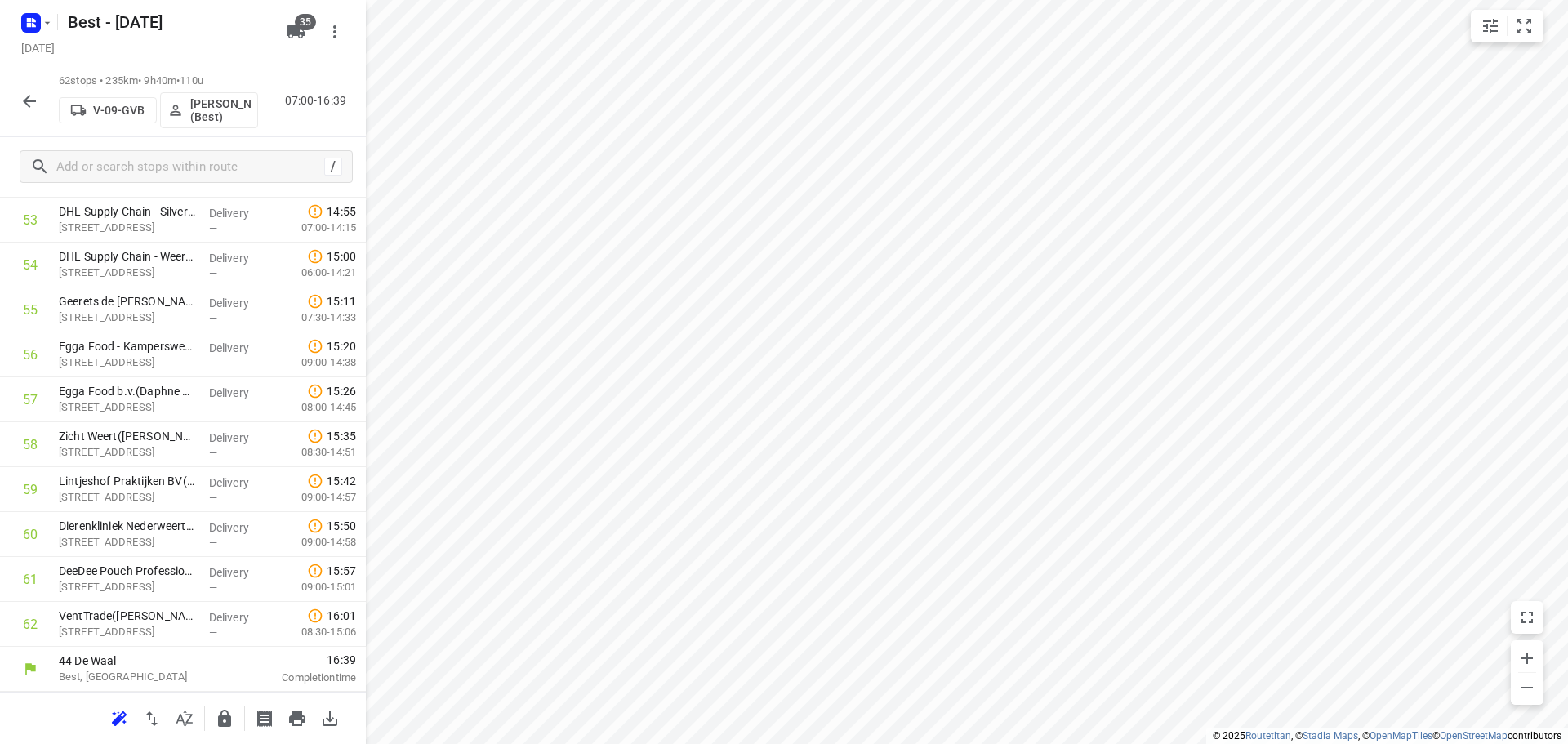
click at [222, 728] on icon "button" at bounding box center [223, 718] width 19 height 19
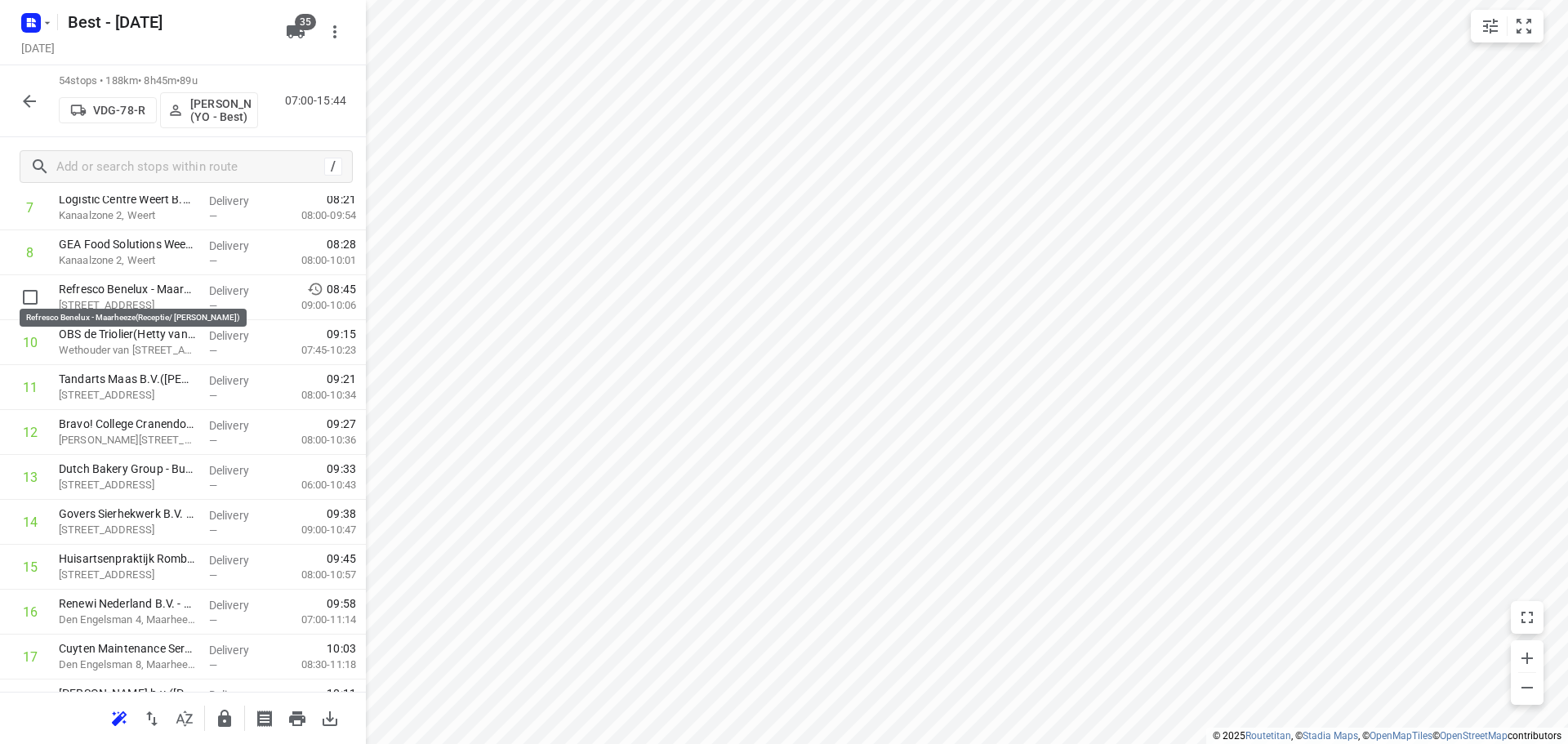
scroll to position [407, 0]
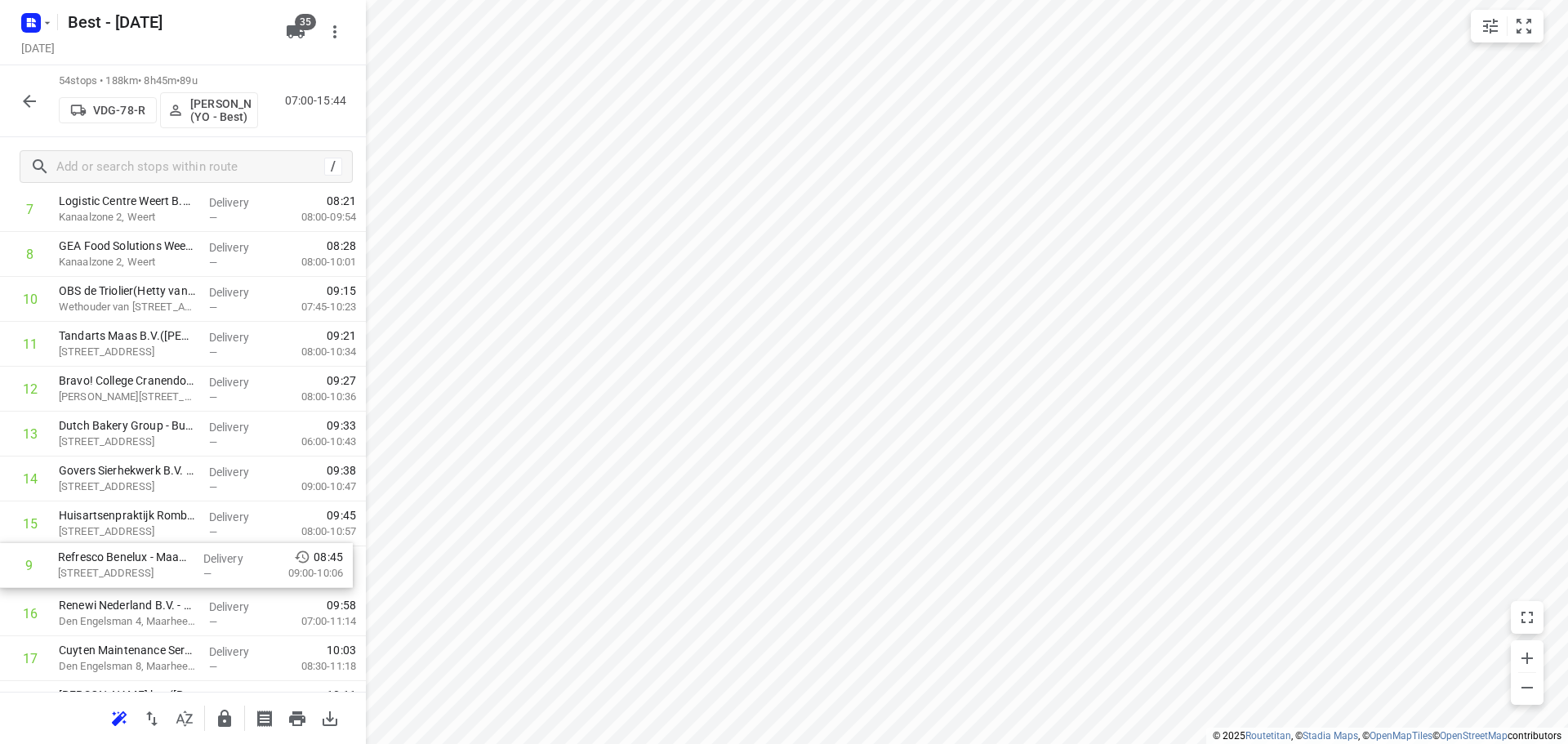
drag, startPoint x: 170, startPoint y: 287, endPoint x: 168, endPoint y: 566, distance: 279.0
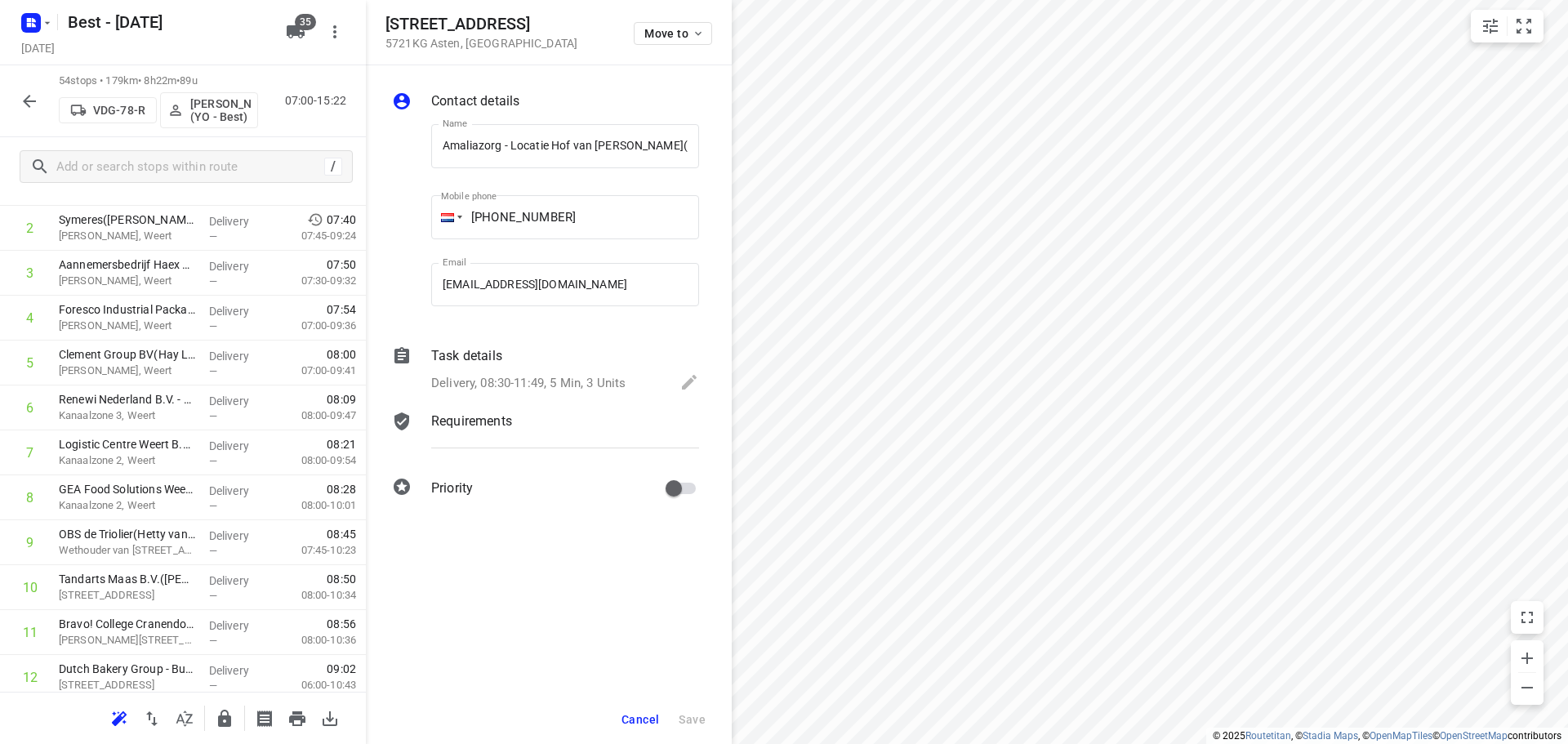
scroll to position [0, 18]
click at [688, 37] on span "Move to" at bounding box center [674, 34] width 60 height 13
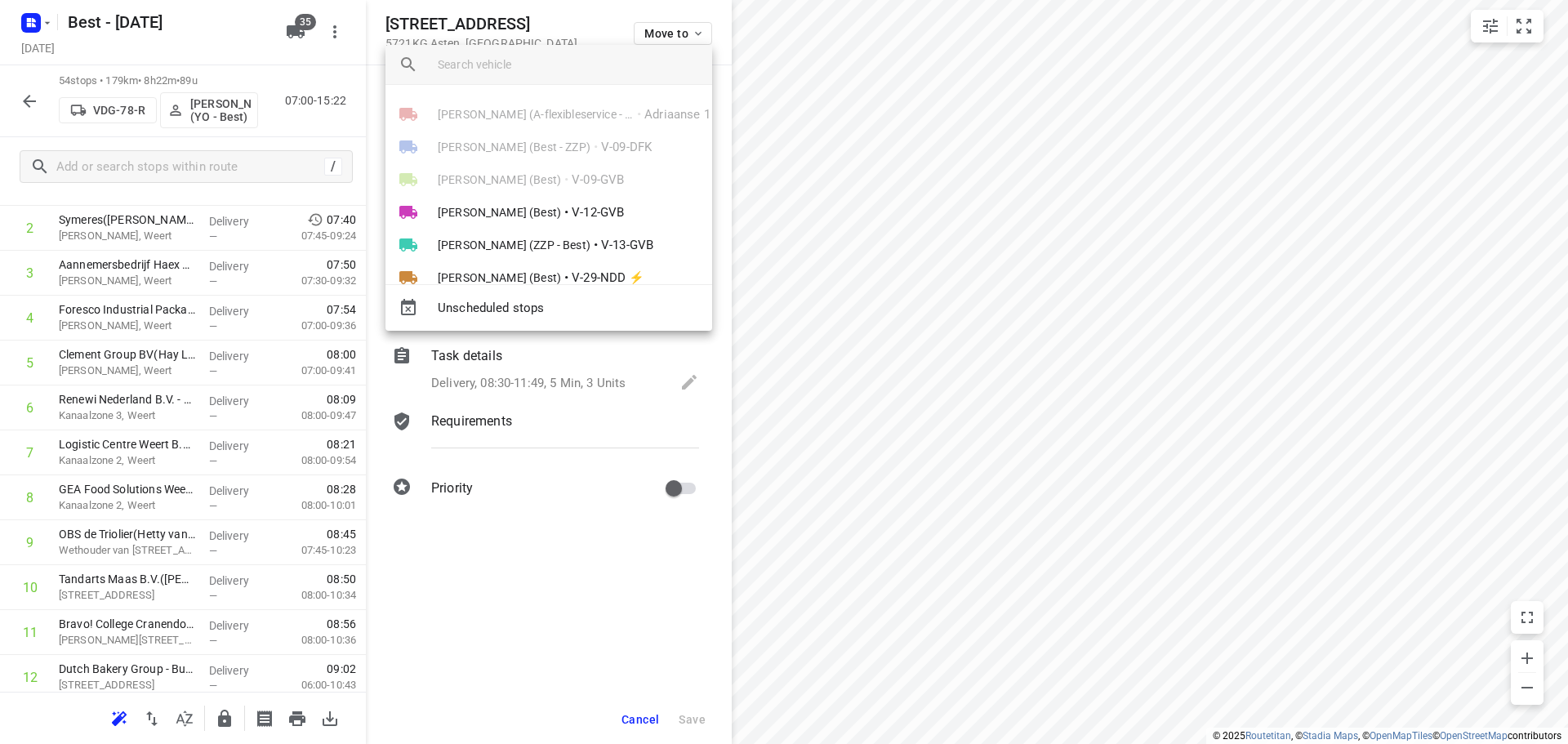
scroll to position [0, 0]
click at [535, 67] on input "search vehicle" at bounding box center [568, 64] width 261 height 25
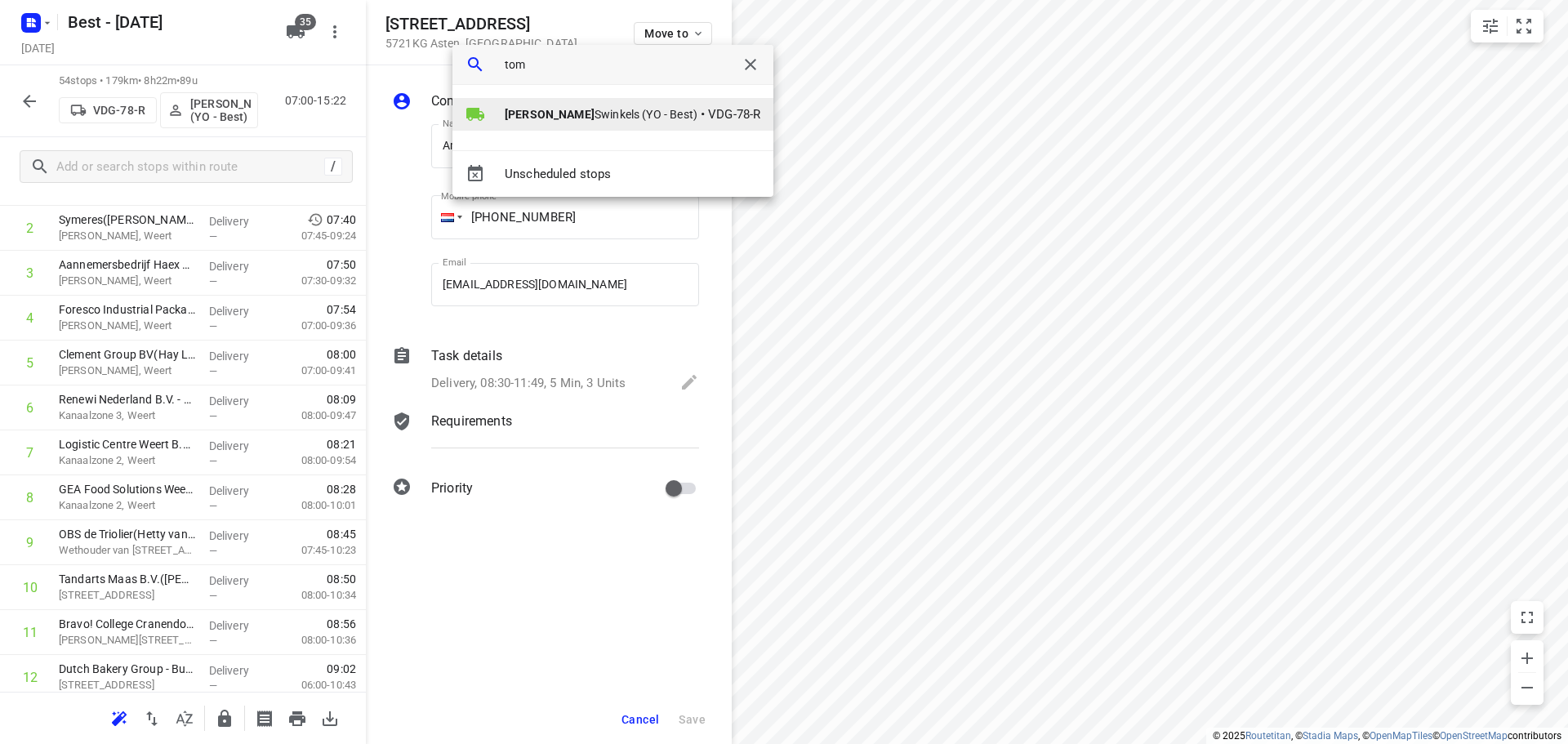
type input "tom"
click at [627, 121] on li "[PERSON_NAME] (YO - Best) • VDG-78-R" at bounding box center [613, 114] width 321 height 33
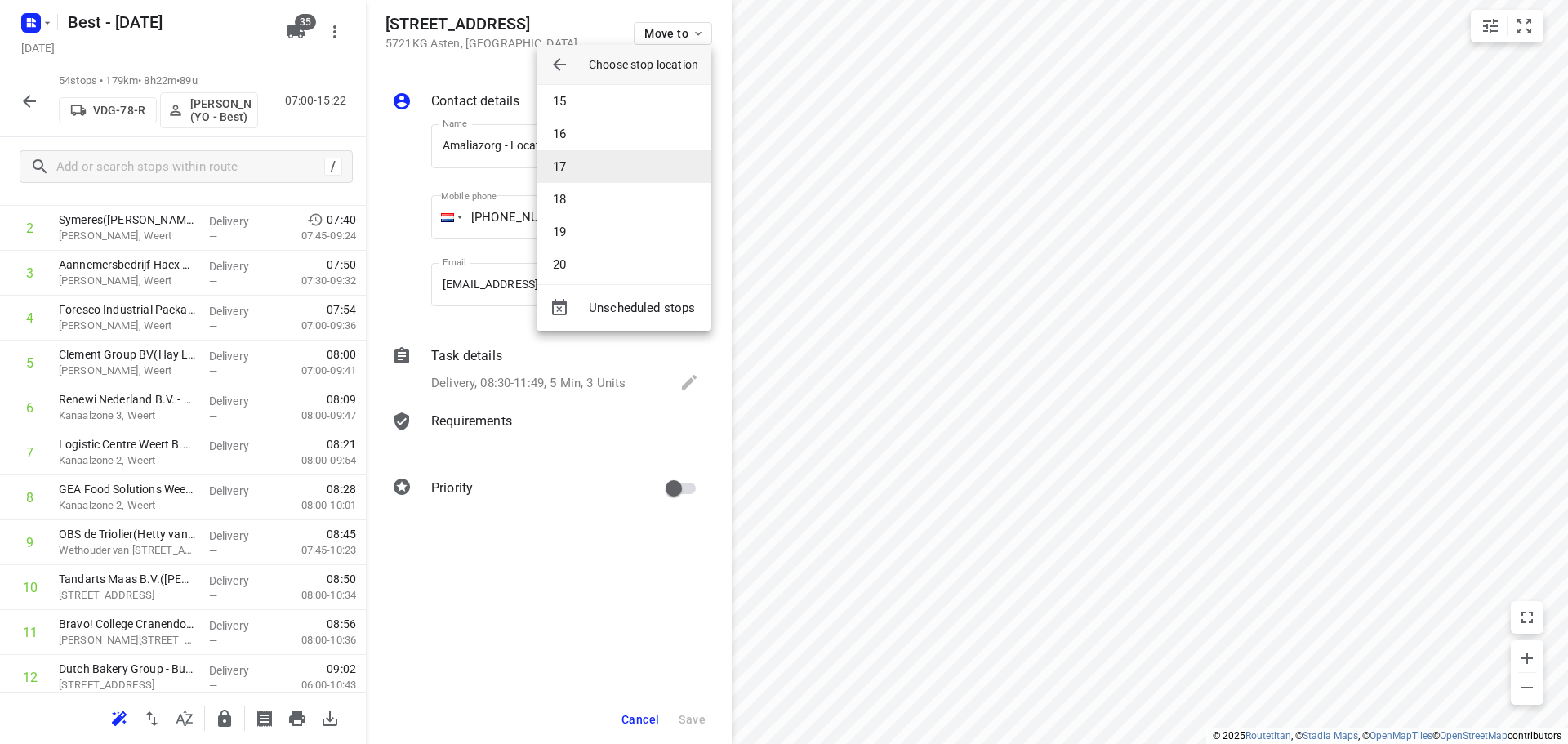
scroll to position [490, 0]
click at [588, 211] on li "19" at bounding box center [624, 206] width 175 height 33
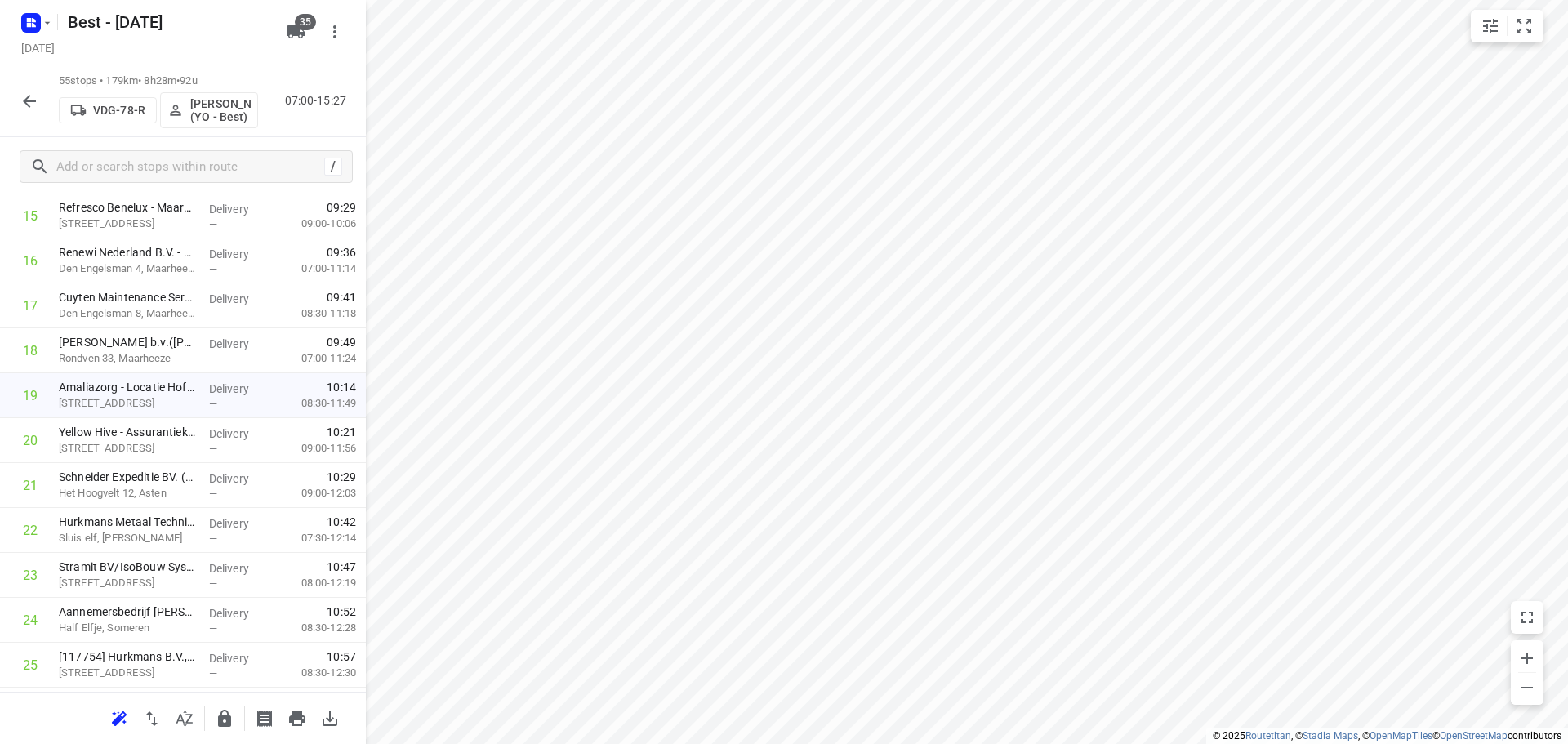
scroll to position [979, 0]
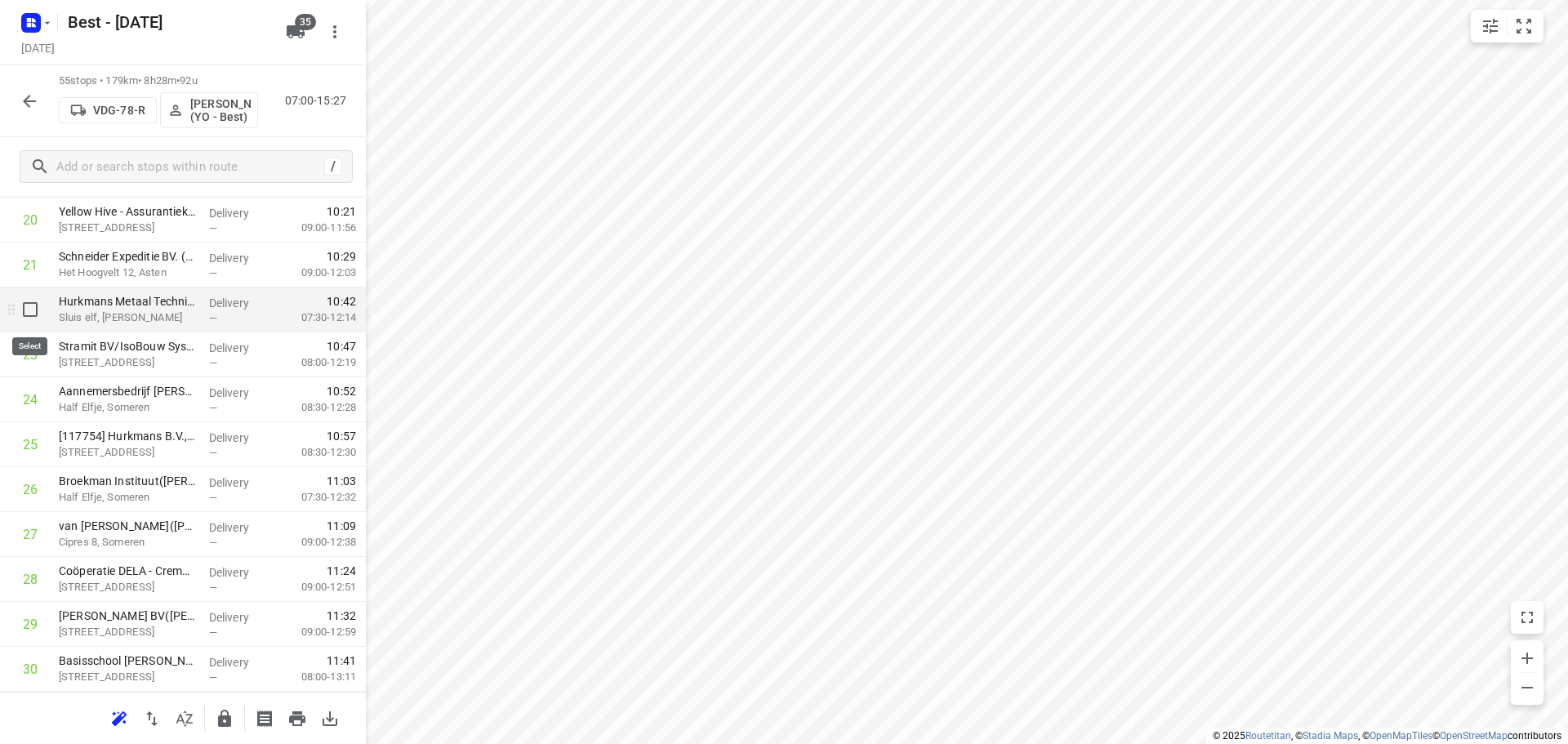
click at [31, 317] on input "checkbox" at bounding box center [30, 309] width 33 height 33
checkbox input "true"
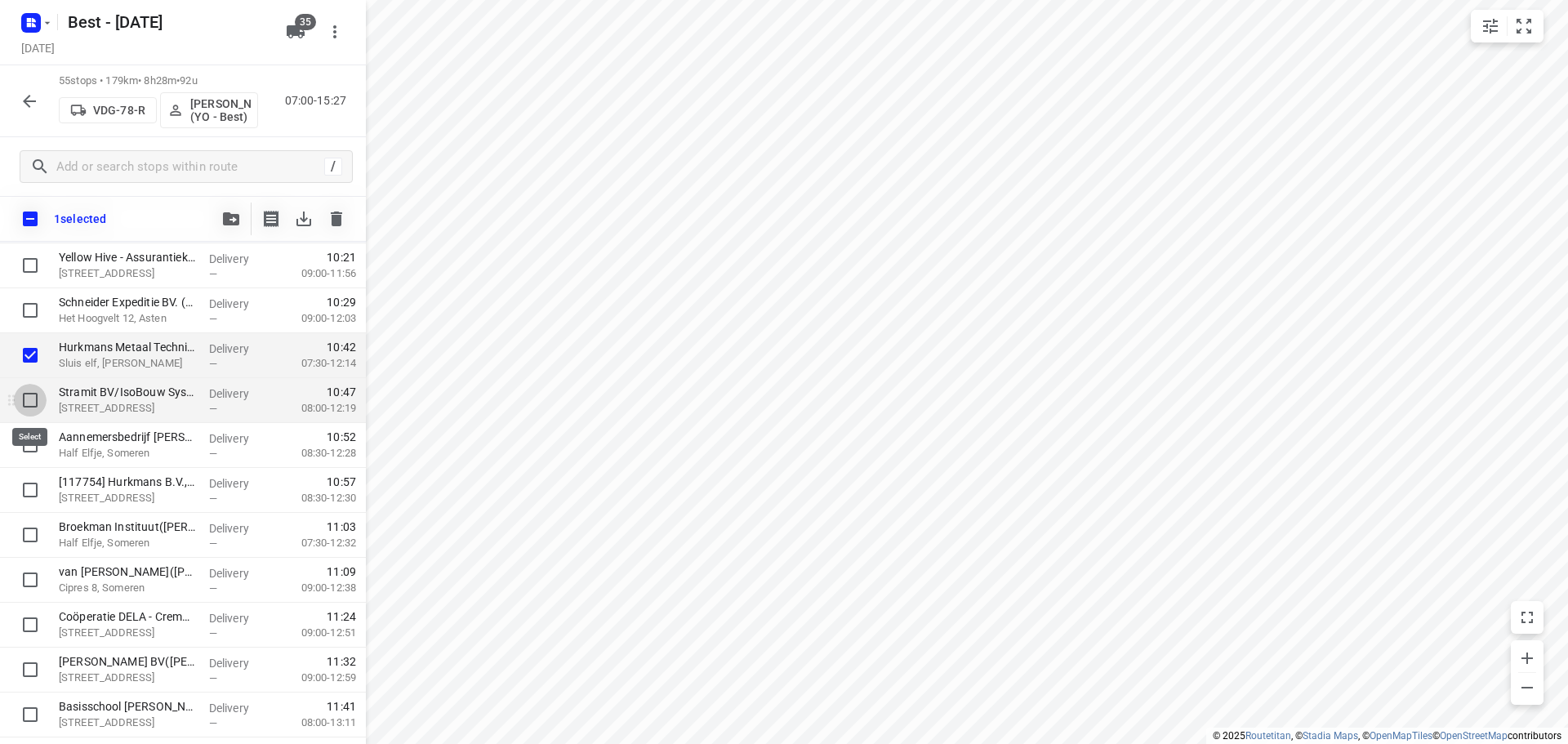
click at [30, 398] on input "checkbox" at bounding box center [30, 400] width 33 height 33
checkbox input "true"
click at [26, 462] on div at bounding box center [26, 445] width 52 height 45
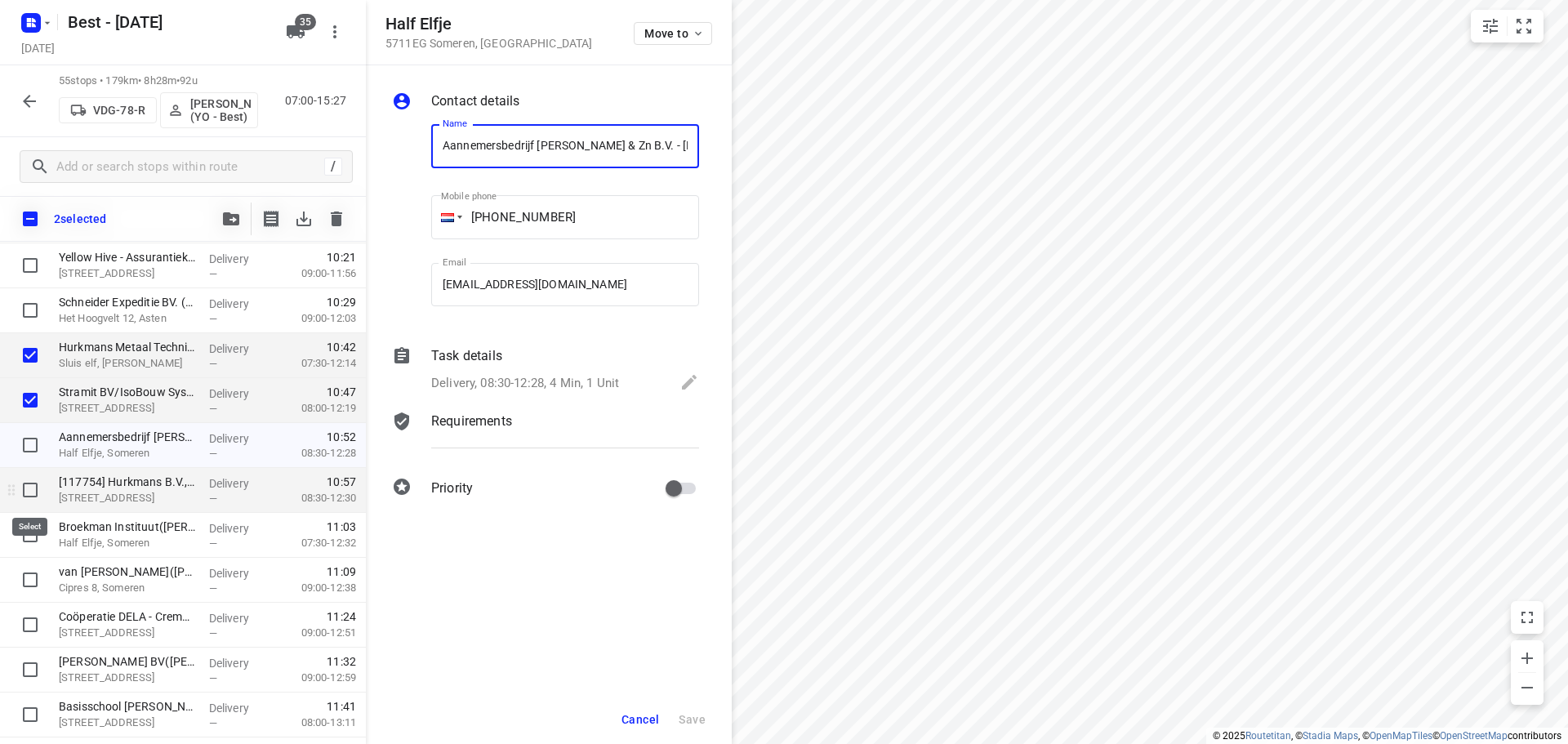
scroll to position [0, 108]
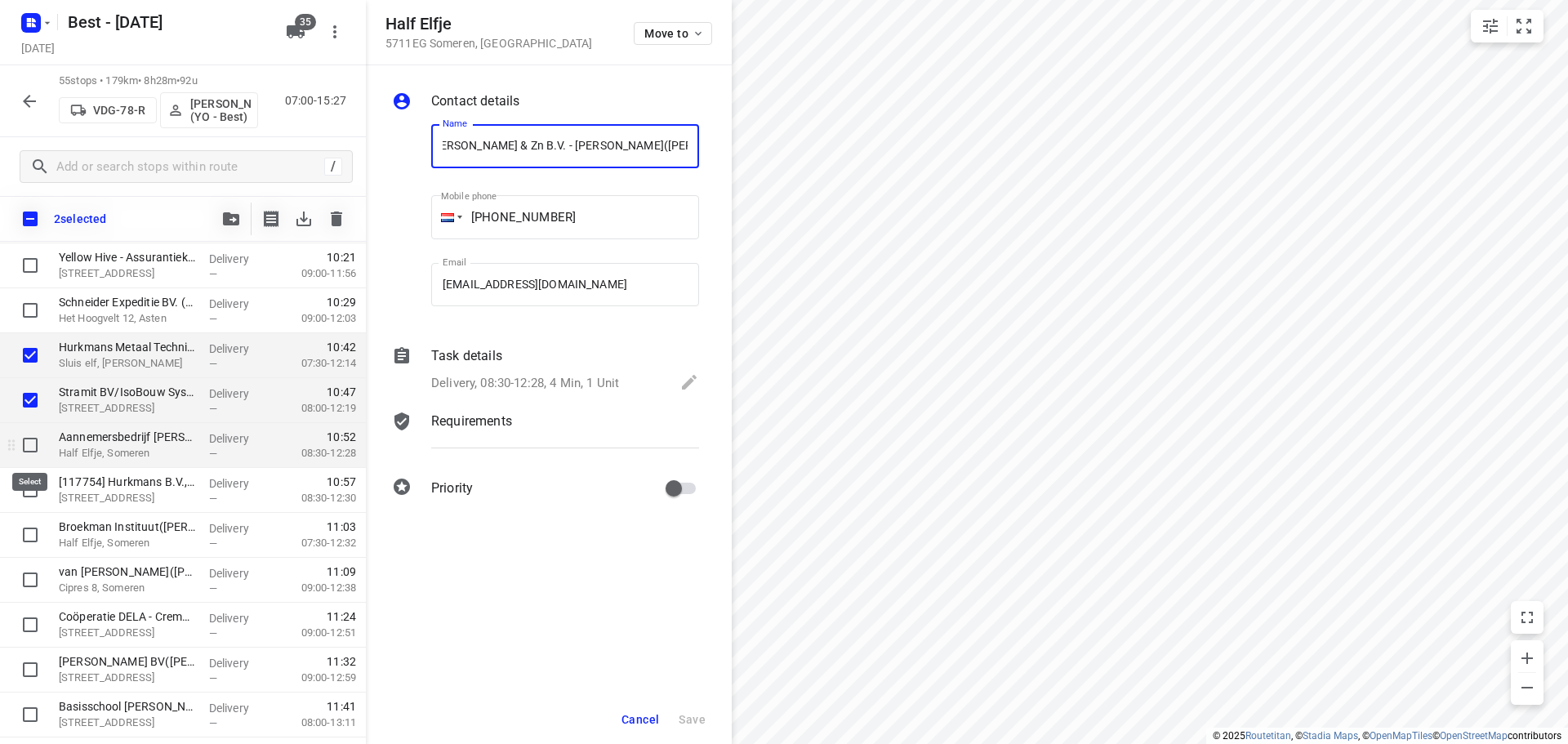
click at [30, 445] on input "checkbox" at bounding box center [30, 445] width 33 height 33
checkbox input "true"
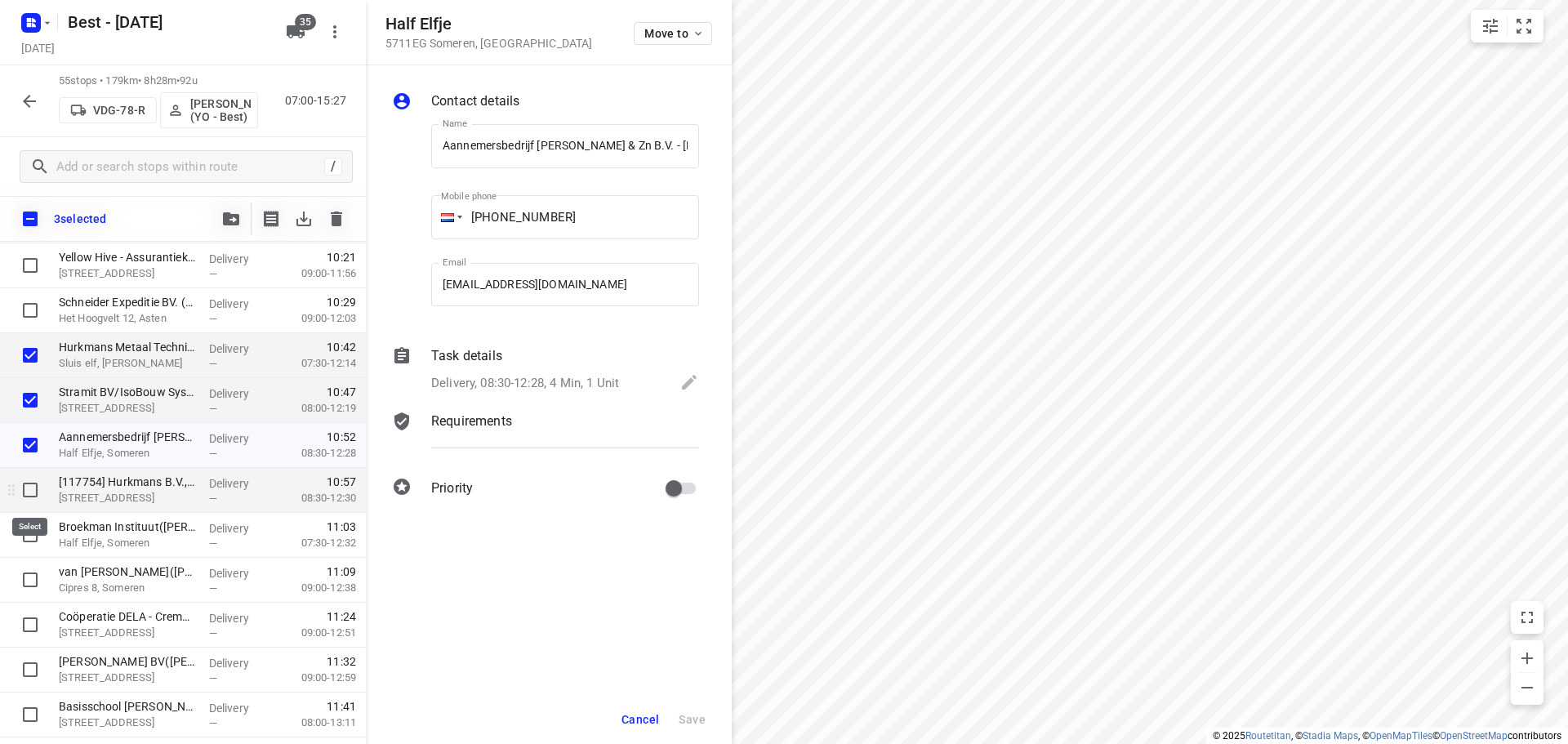
click at [23, 495] on input "checkbox" at bounding box center [30, 490] width 33 height 33
checkbox input "true"
click at [27, 527] on input "checkbox" at bounding box center [30, 535] width 33 height 33
checkbox input "true"
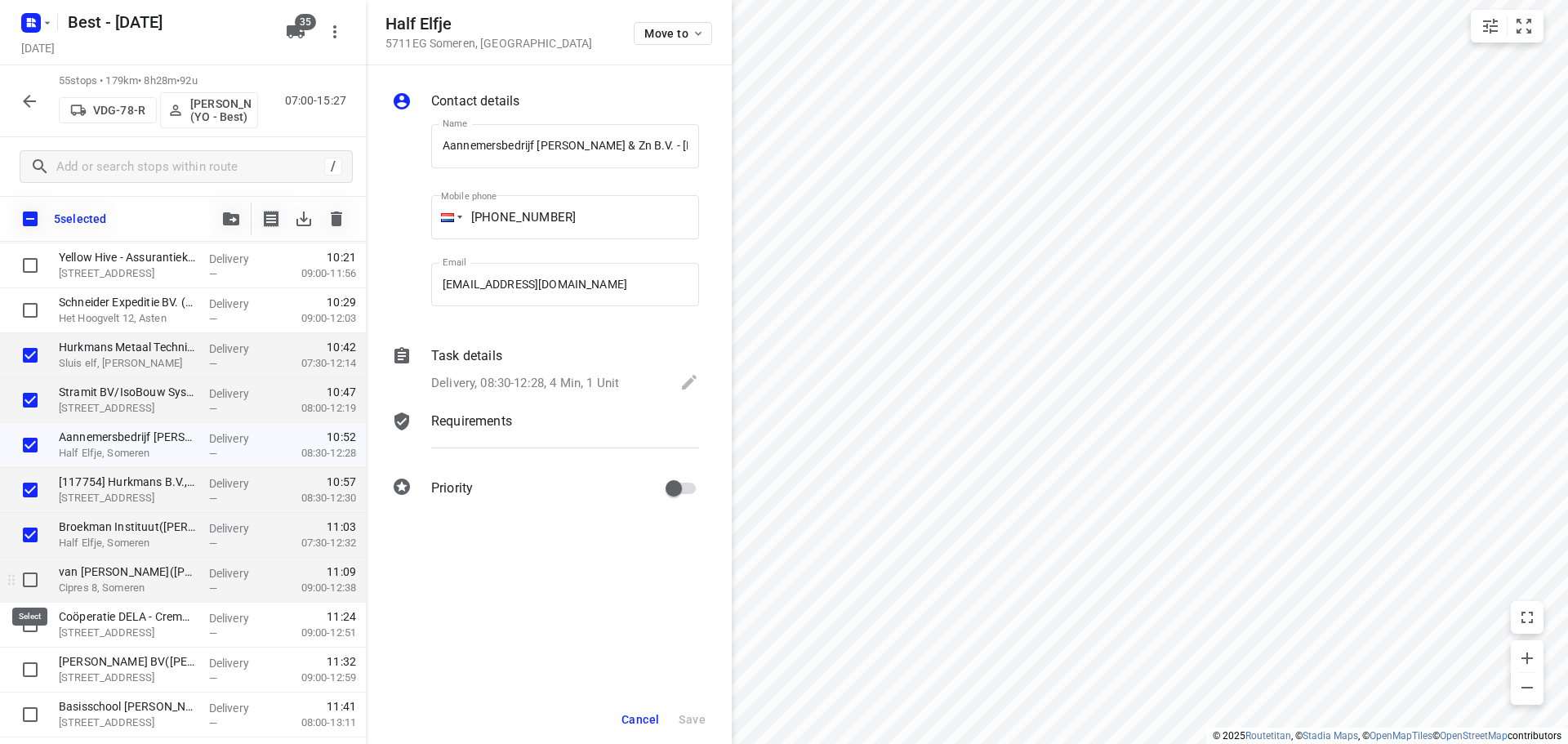
click at [27, 581] on input "checkbox" at bounding box center [30, 580] width 33 height 33
checkbox input "true"
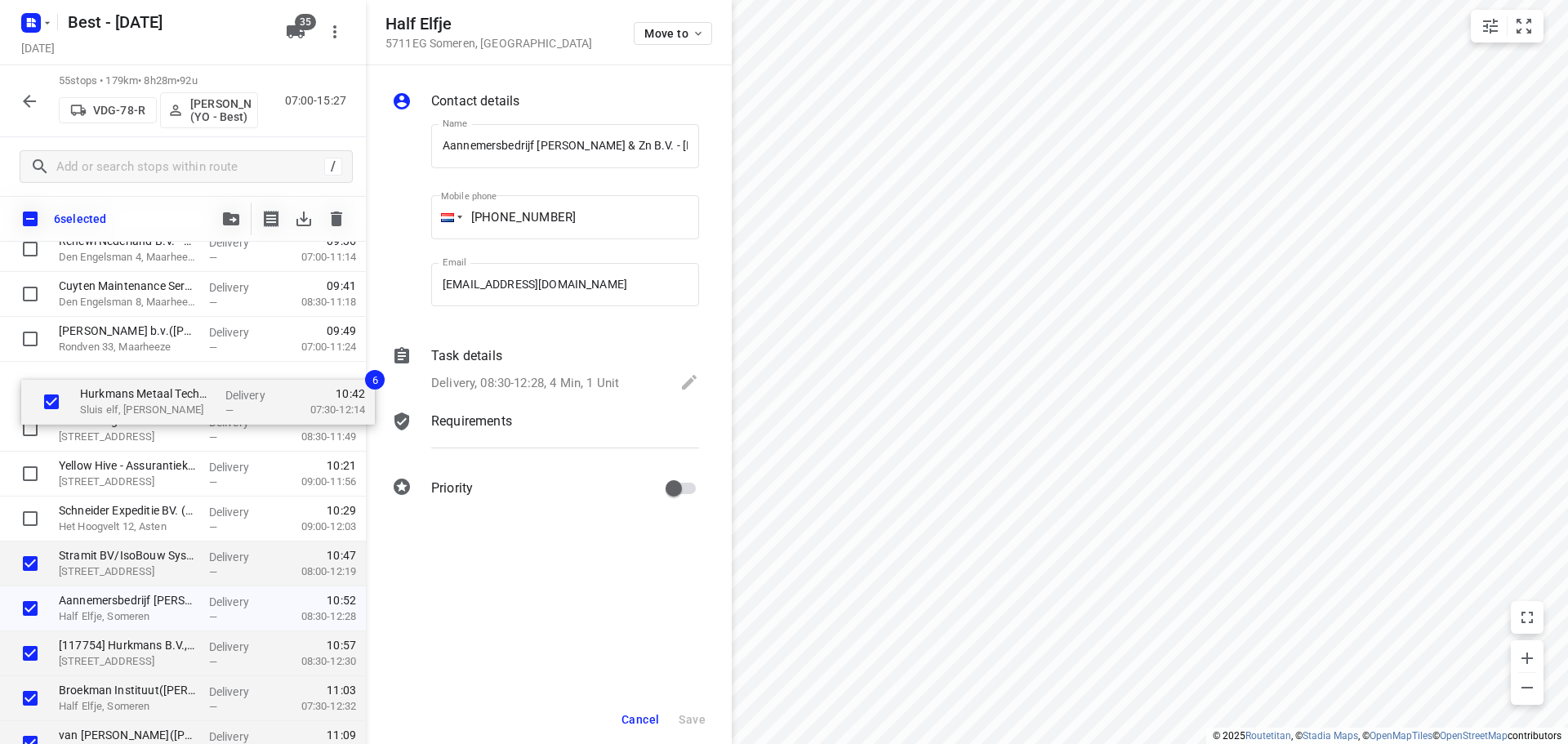
drag, startPoint x: 121, startPoint y: 493, endPoint x: 132, endPoint y: 394, distance: 99.6
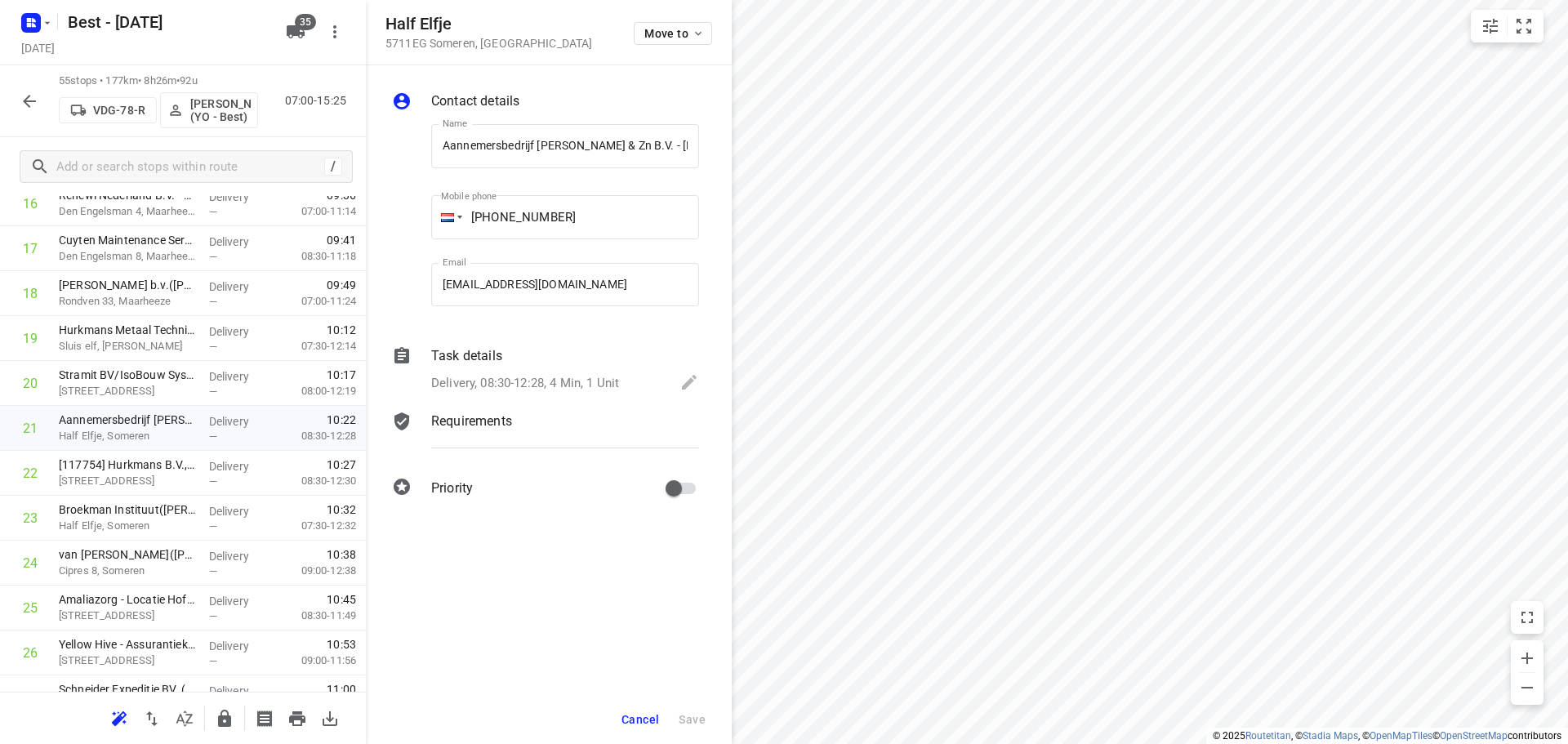
click at [639, 721] on span "Cancel" at bounding box center [639, 719] width 37 height 13
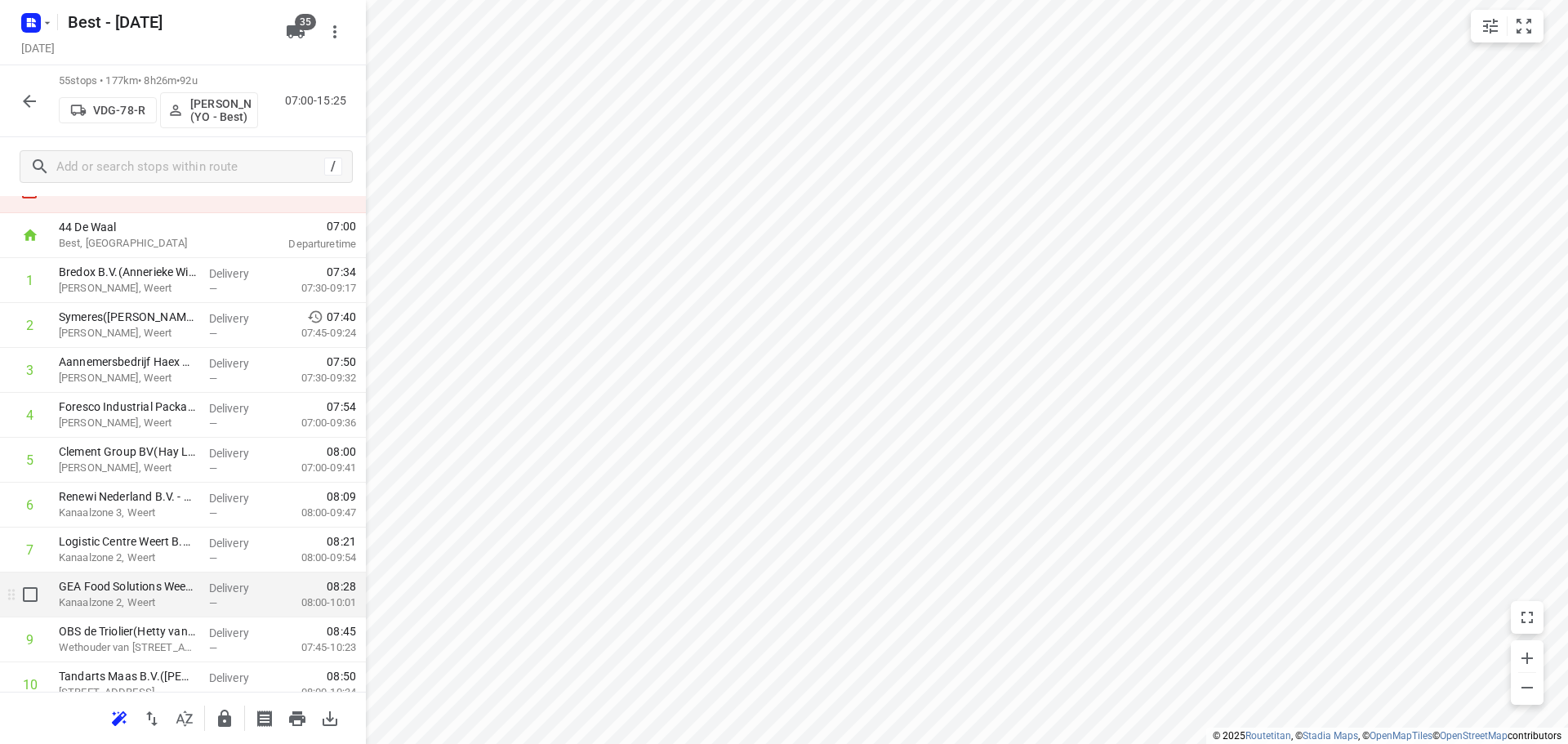
scroll to position [0, 0]
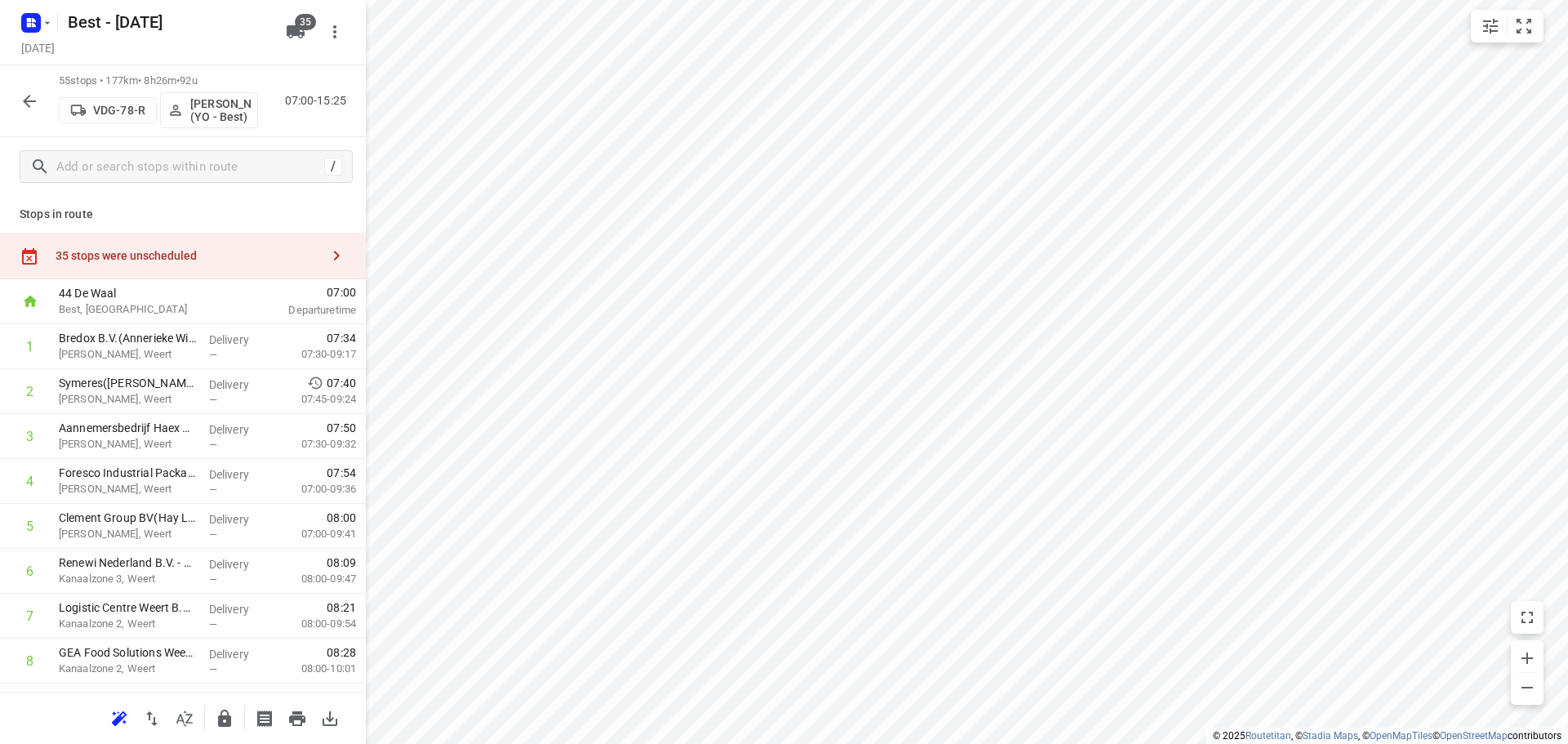
click at [307, 253] on div "35 stops were unscheduled" at bounding box center [188, 255] width 265 height 13
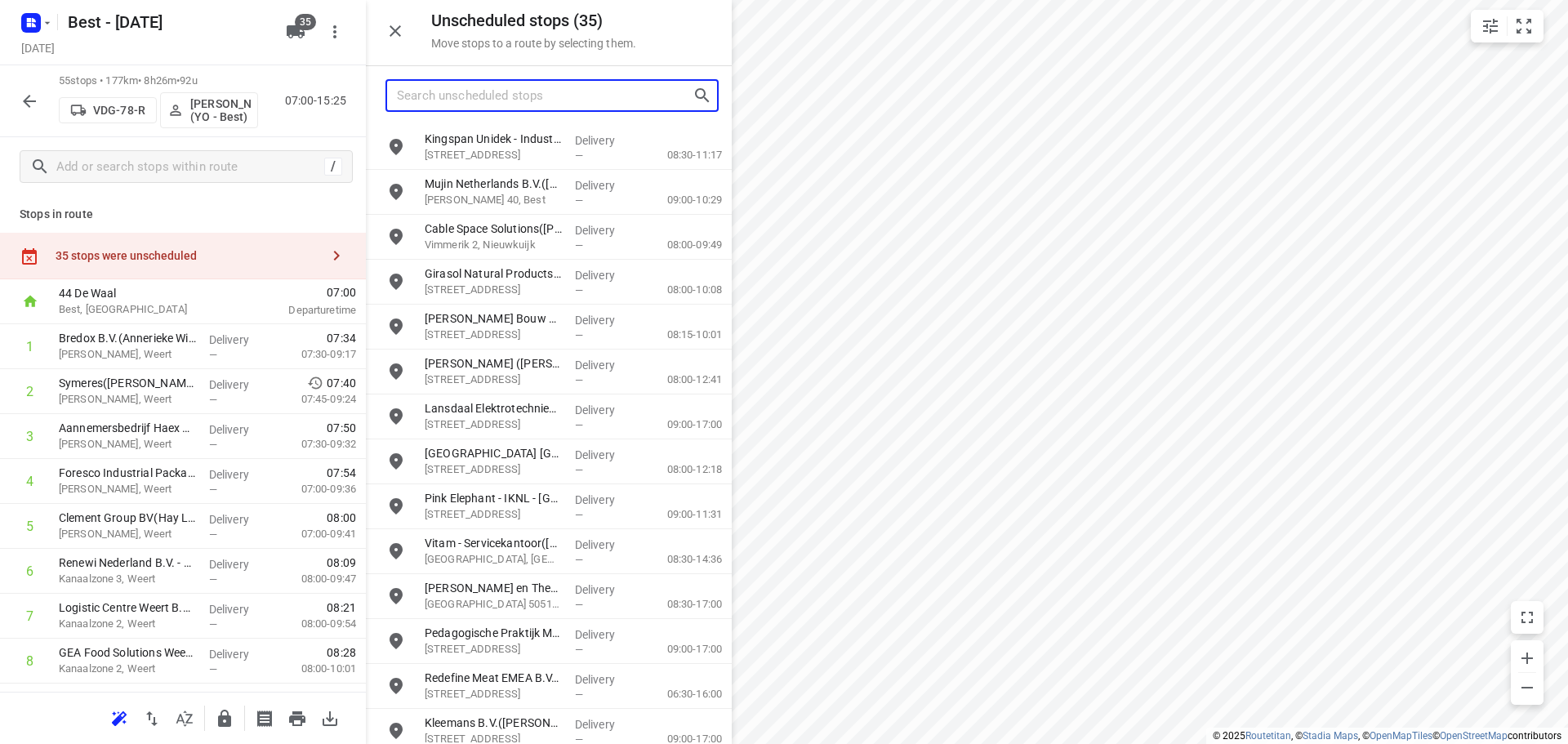
click at [555, 105] on input "Search unscheduled stops" at bounding box center [545, 96] width 296 height 26
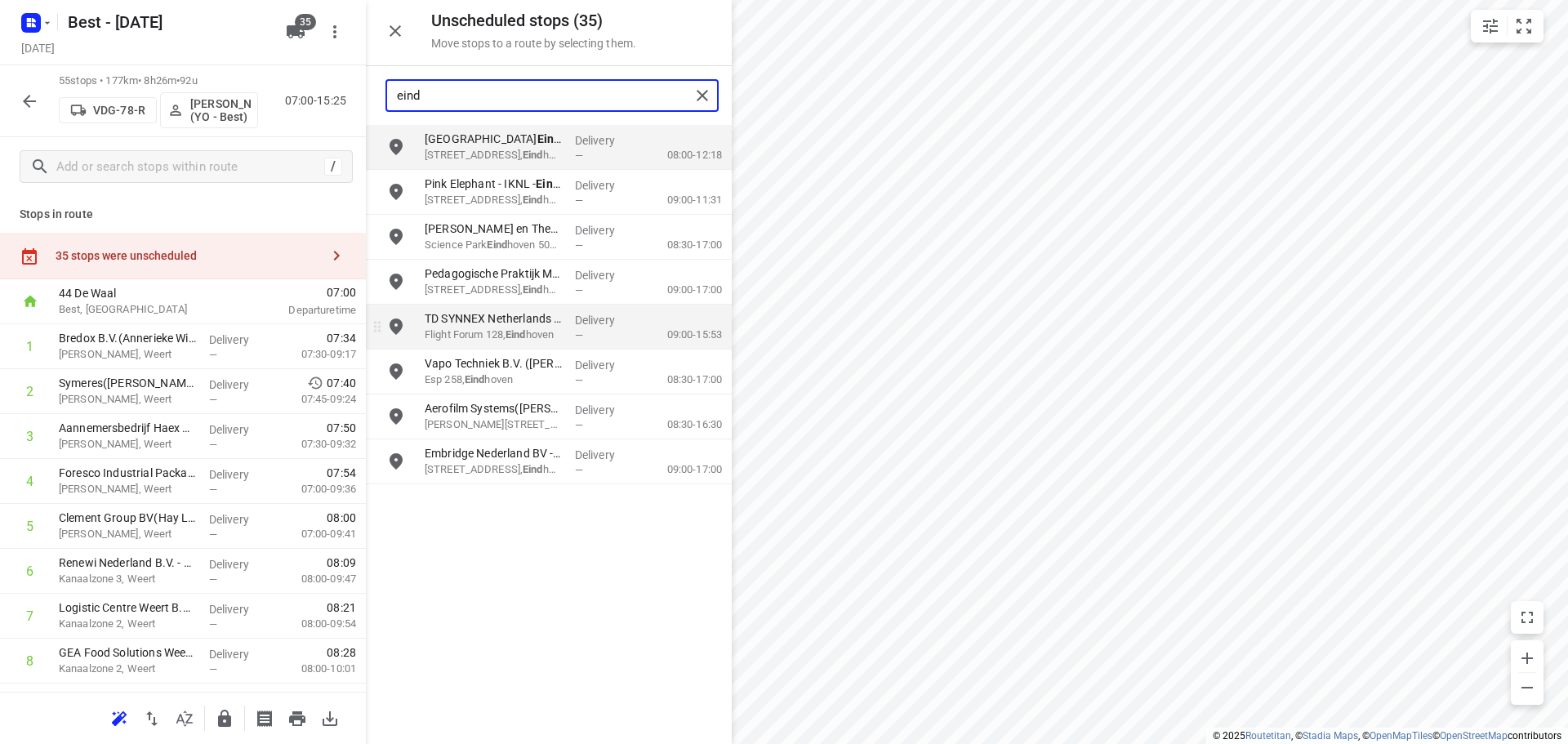
type input "eind"
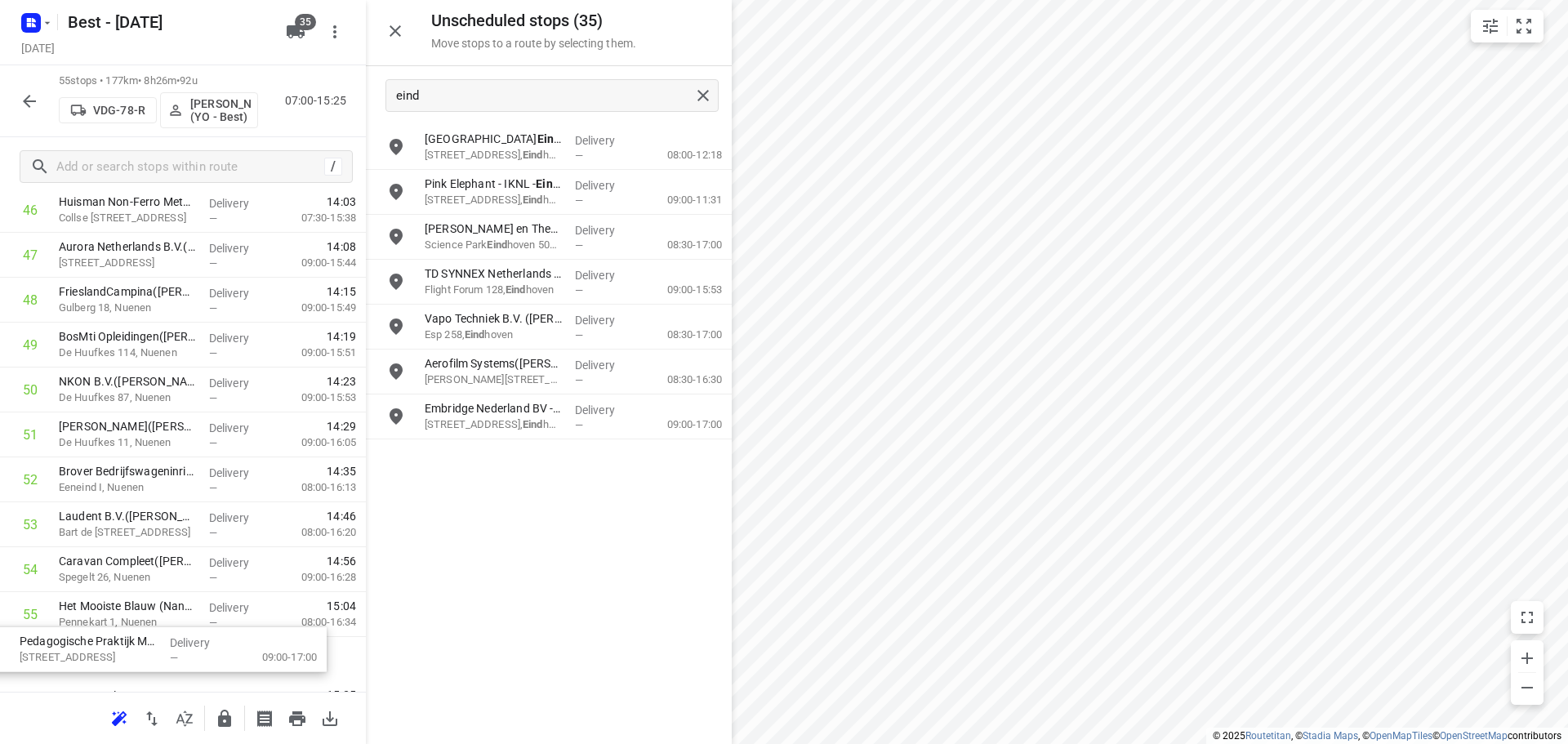
scroll to position [2204, 0]
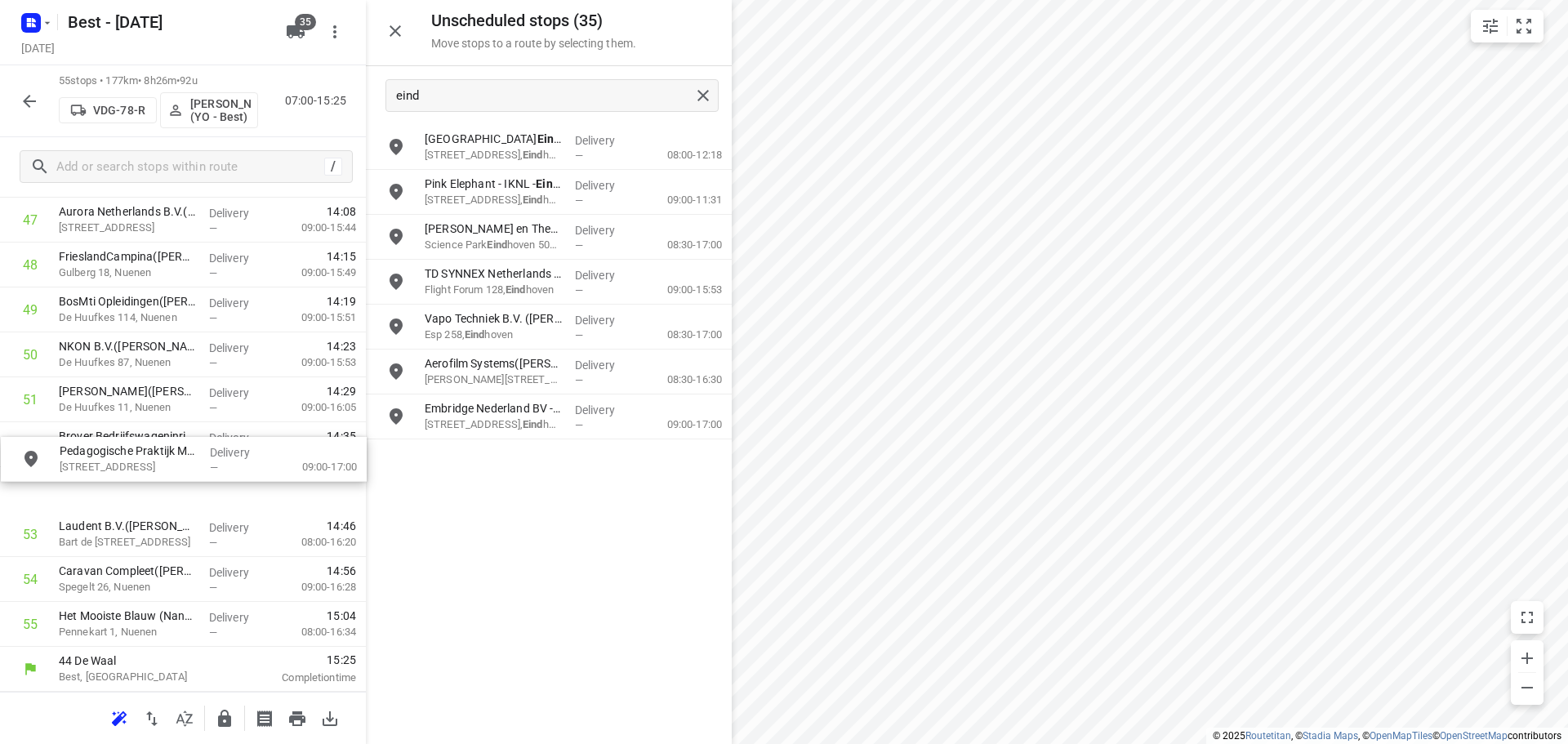
drag, startPoint x: 490, startPoint y: 278, endPoint x: 115, endPoint y: 456, distance: 415.1
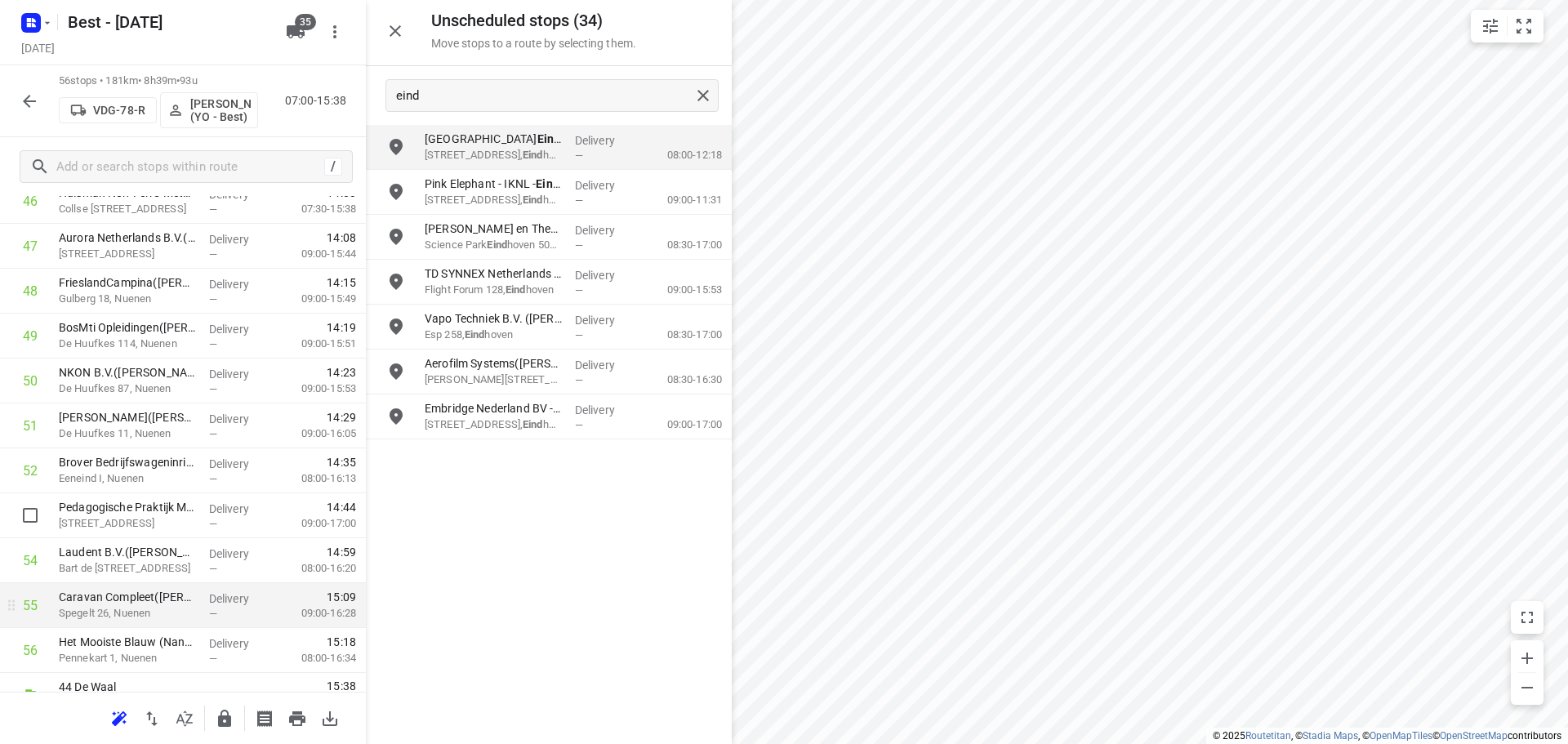
scroll to position [2192, 0]
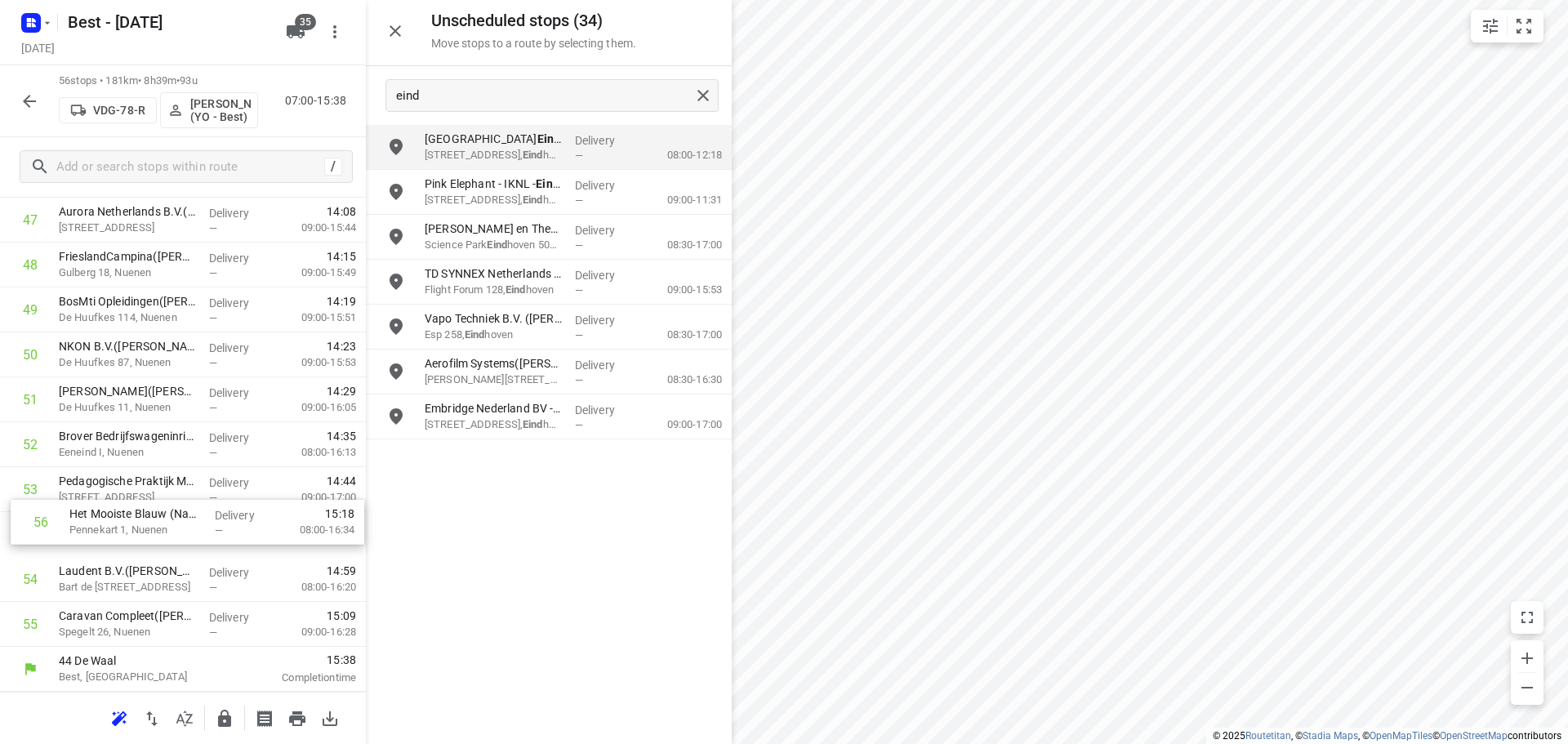
drag, startPoint x: 138, startPoint y: 620, endPoint x: 148, endPoint y: 512, distance: 108.5
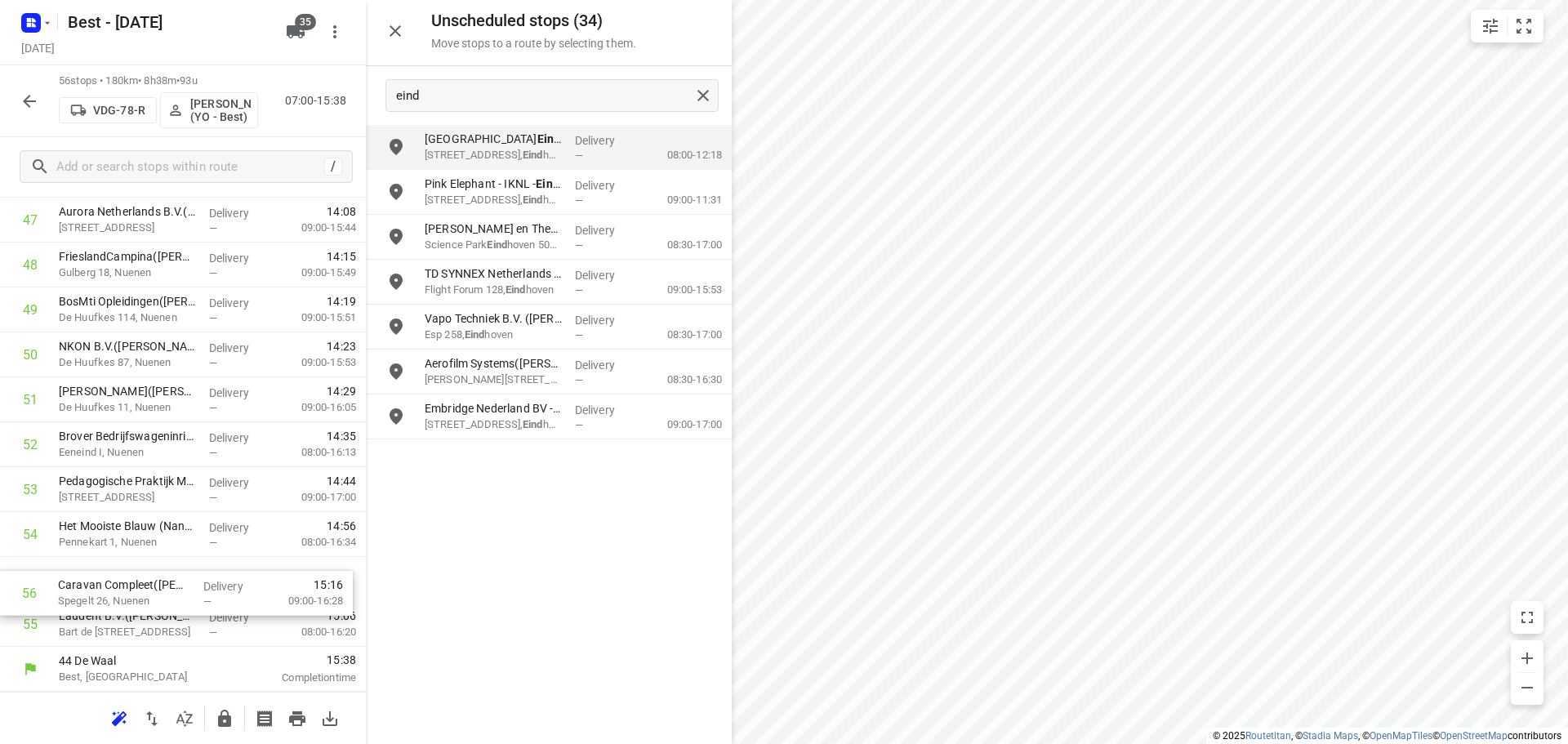
drag, startPoint x: 164, startPoint y: 582, endPoint x: 171, endPoint y: 561, distance: 22.1
click at [223, 712] on icon "button" at bounding box center [224, 718] width 13 height 17
click at [36, 98] on icon "button" at bounding box center [28, 100] width 19 height 19
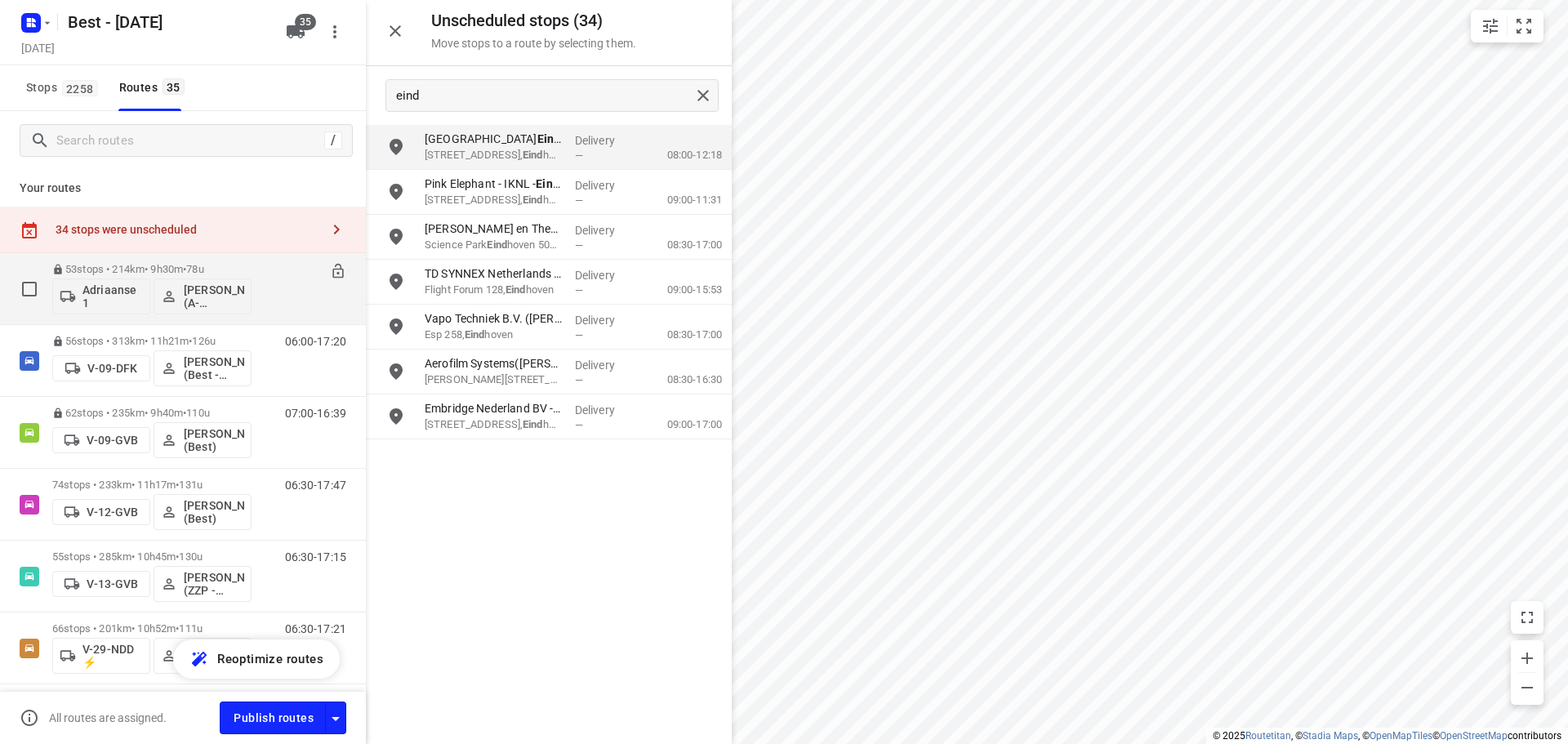
scroll to position [82, 0]
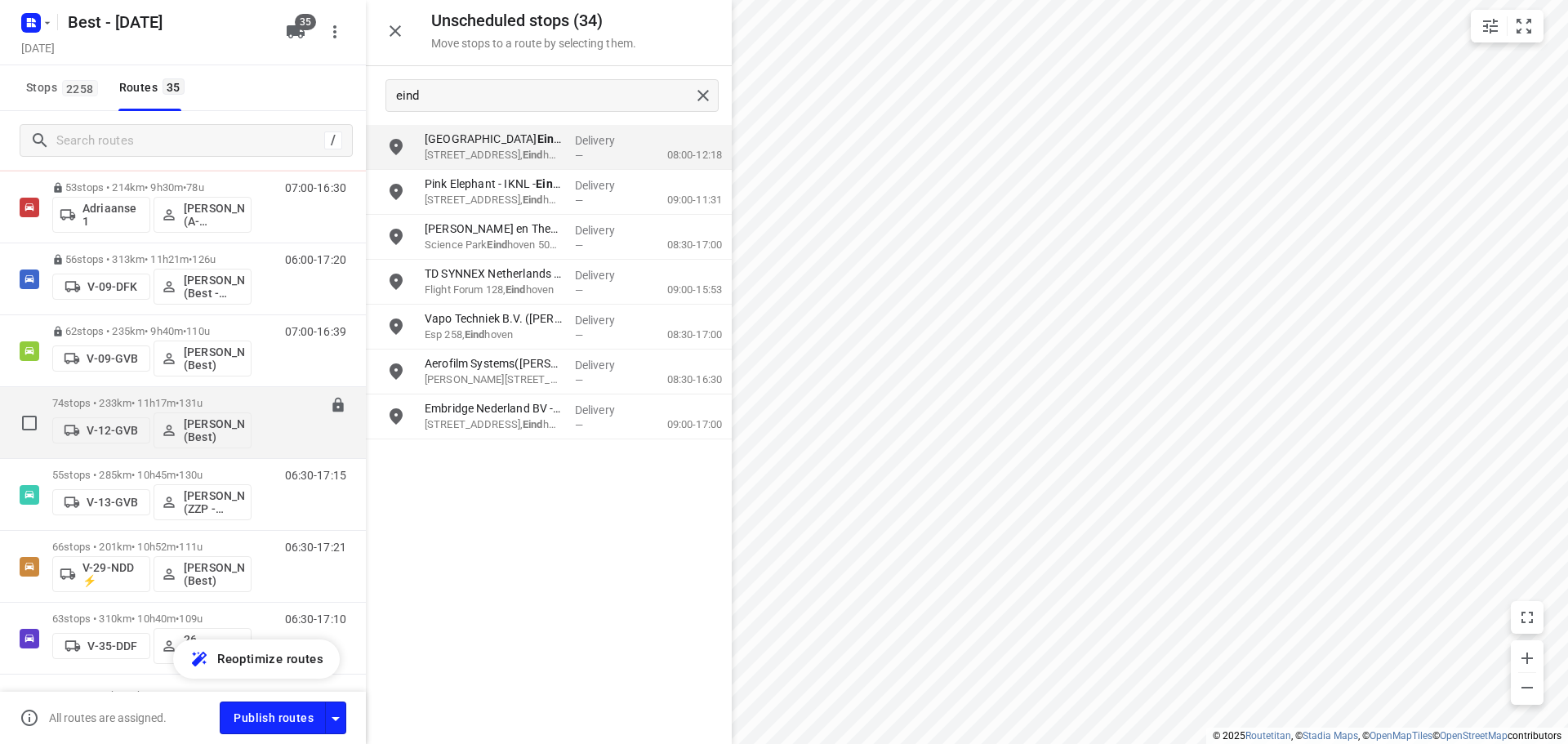
click at [103, 392] on div "74 stops • 233km • 11h17m • 131u V-12-GVB [PERSON_NAME] (Best)" at bounding box center [151, 422] width 199 height 67
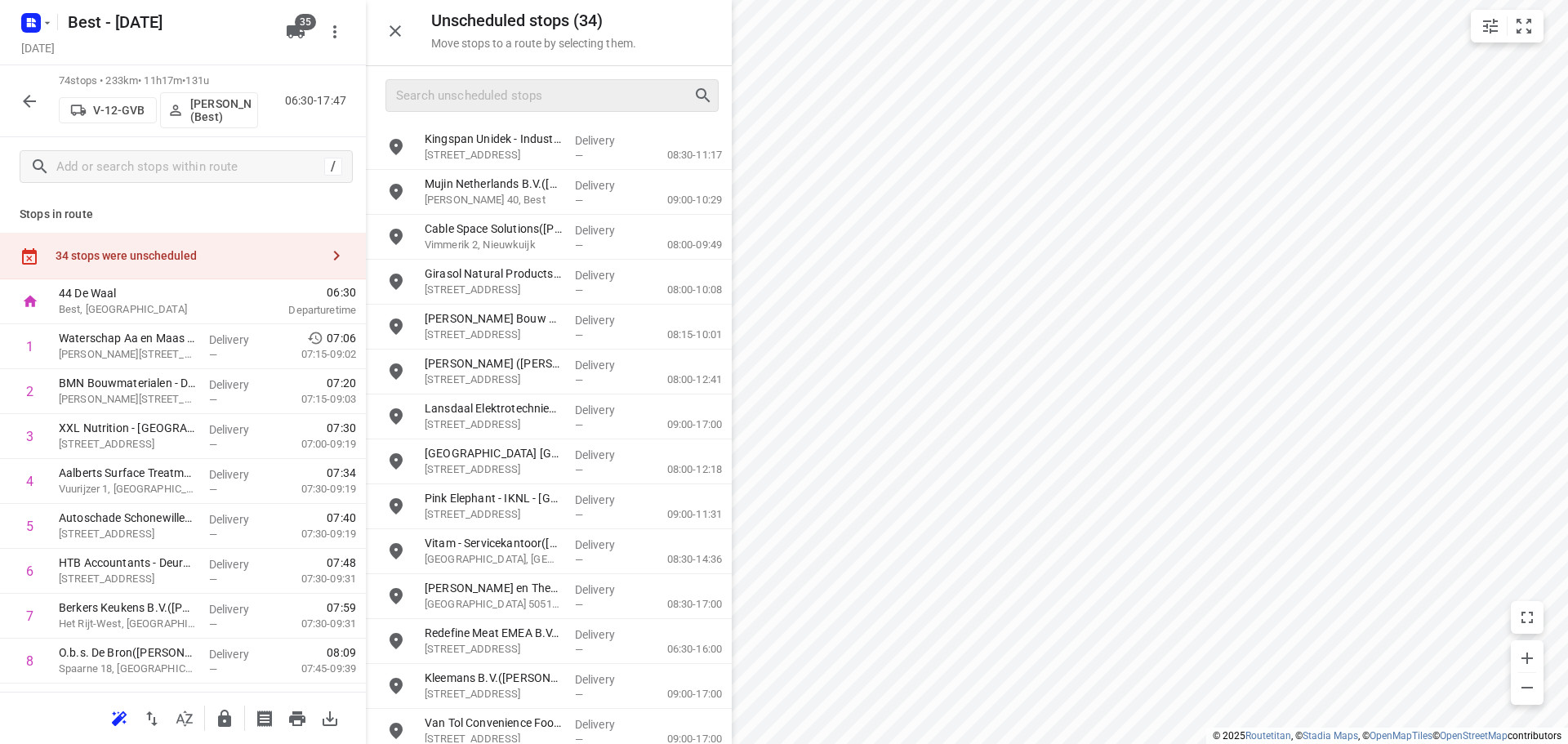
click at [397, 31] on icon "button" at bounding box center [395, 30] width 19 height 19
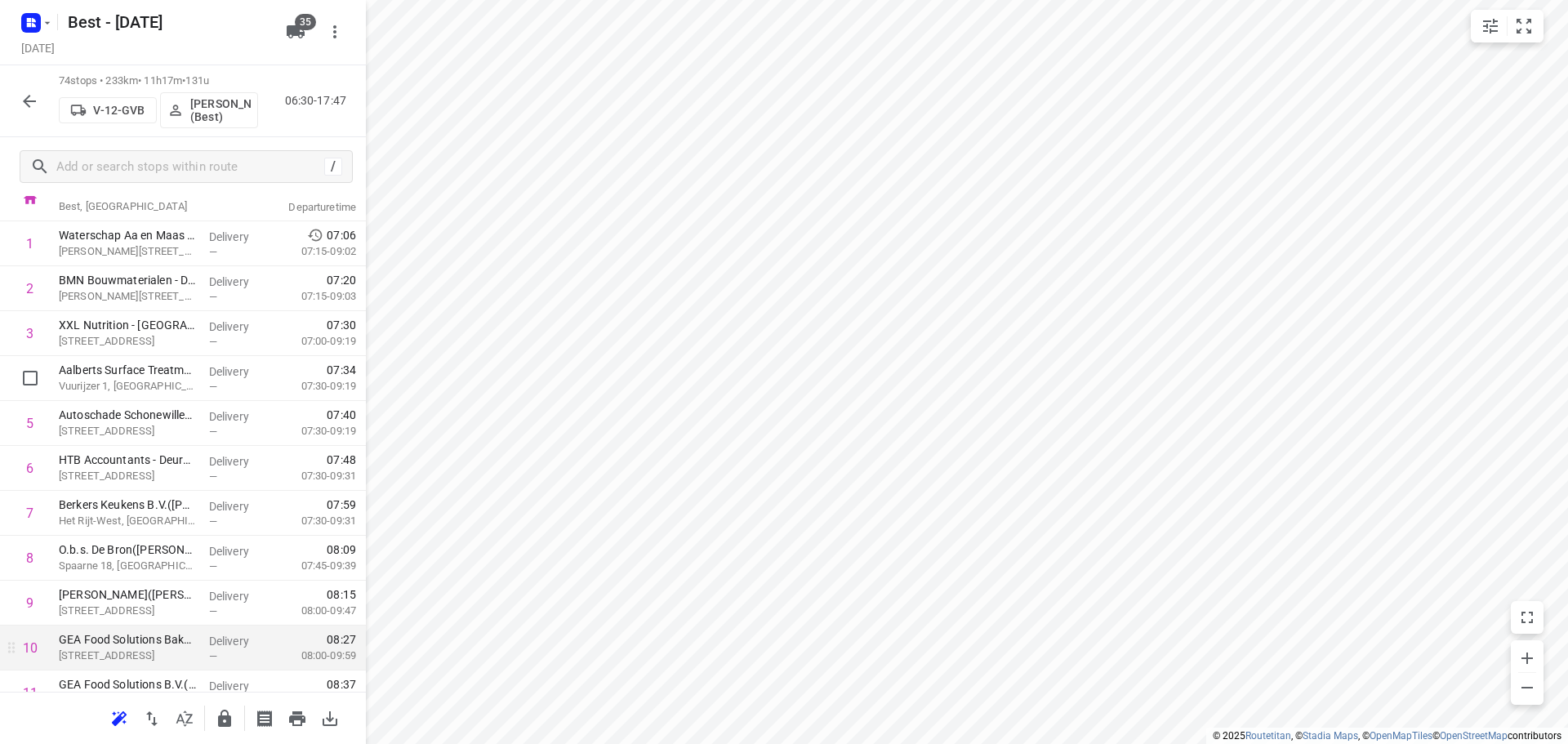
scroll to position [326, 0]
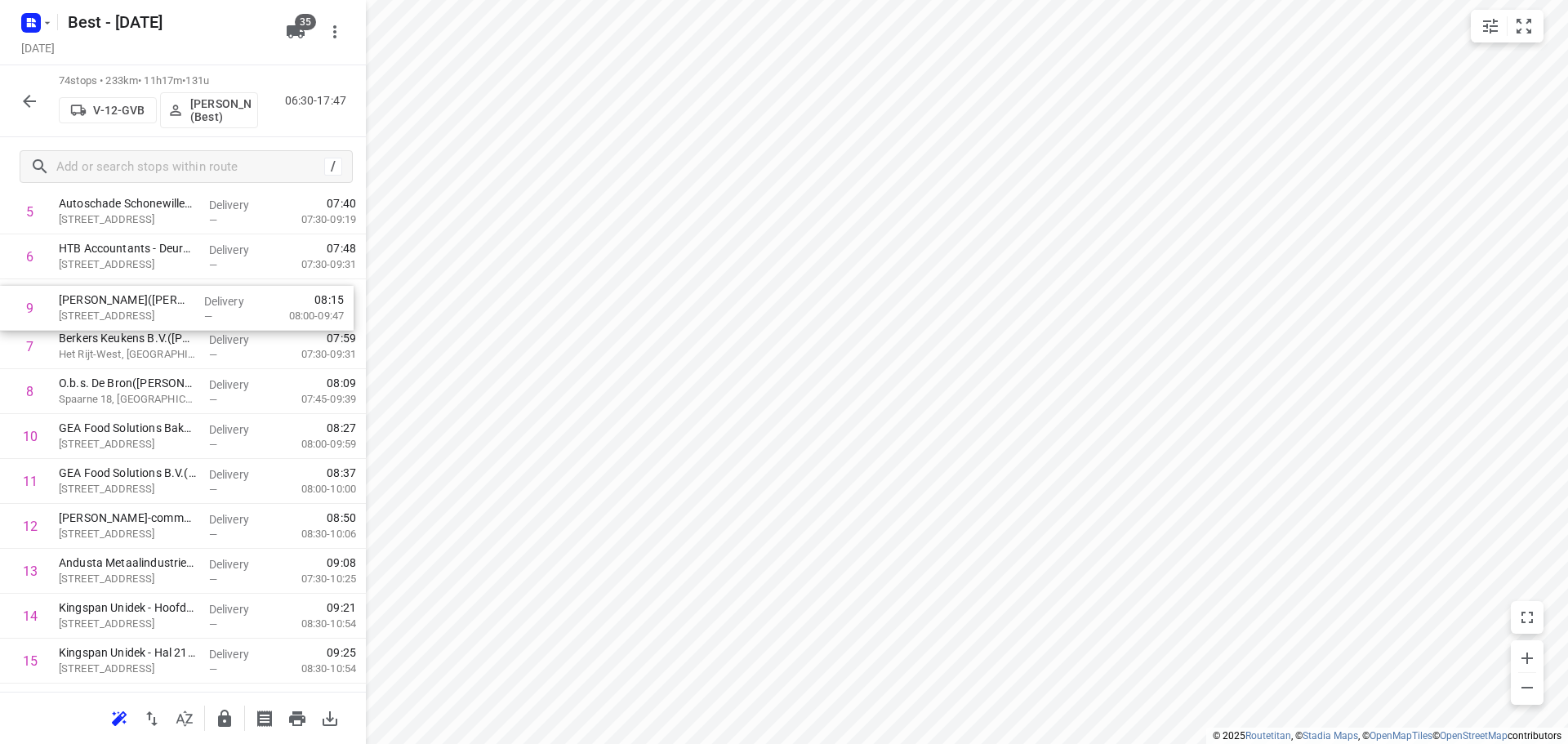
drag, startPoint x: 162, startPoint y: 364, endPoint x: 156, endPoint y: 317, distance: 47.4
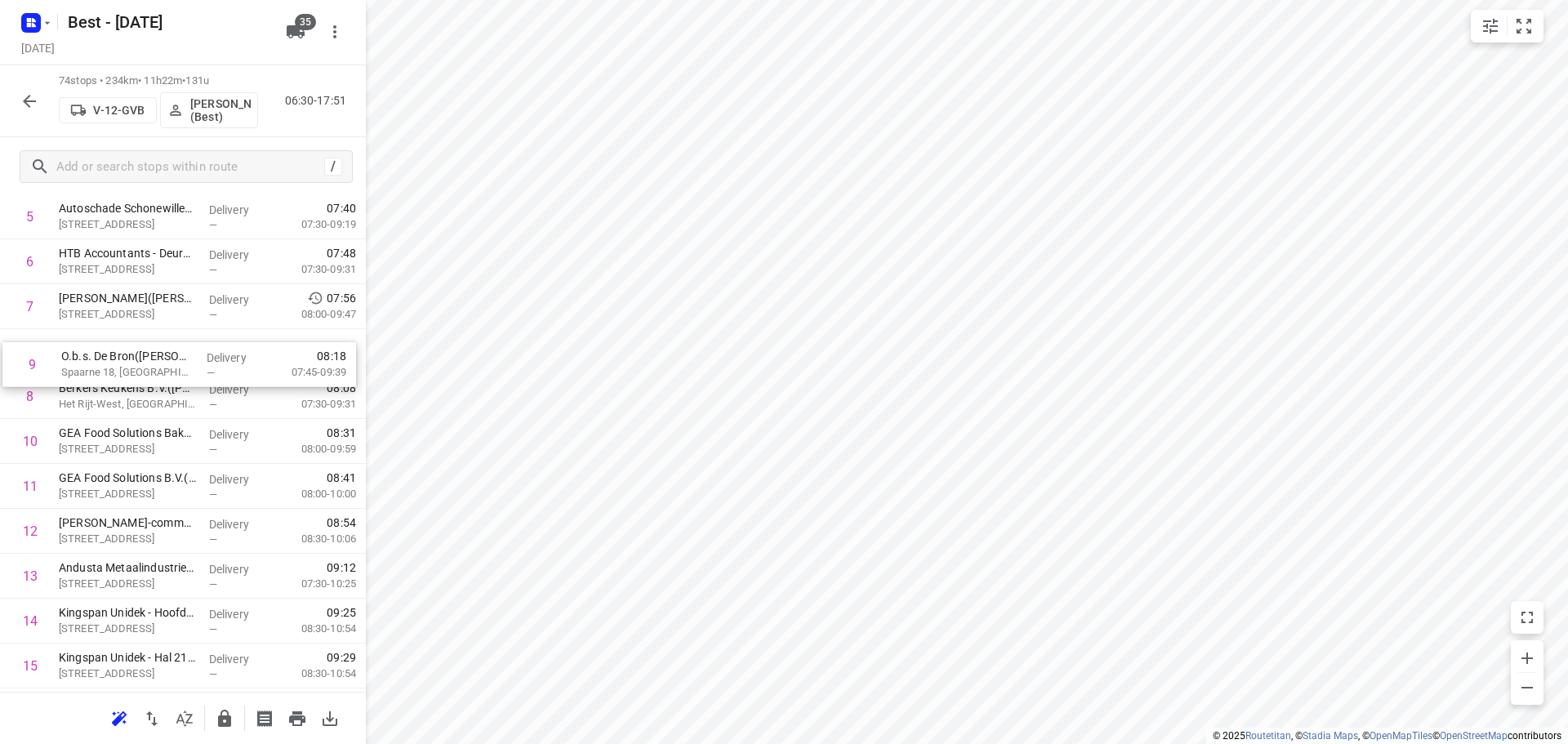
drag, startPoint x: 207, startPoint y: 385, endPoint x: 211, endPoint y: 336, distance: 49.2
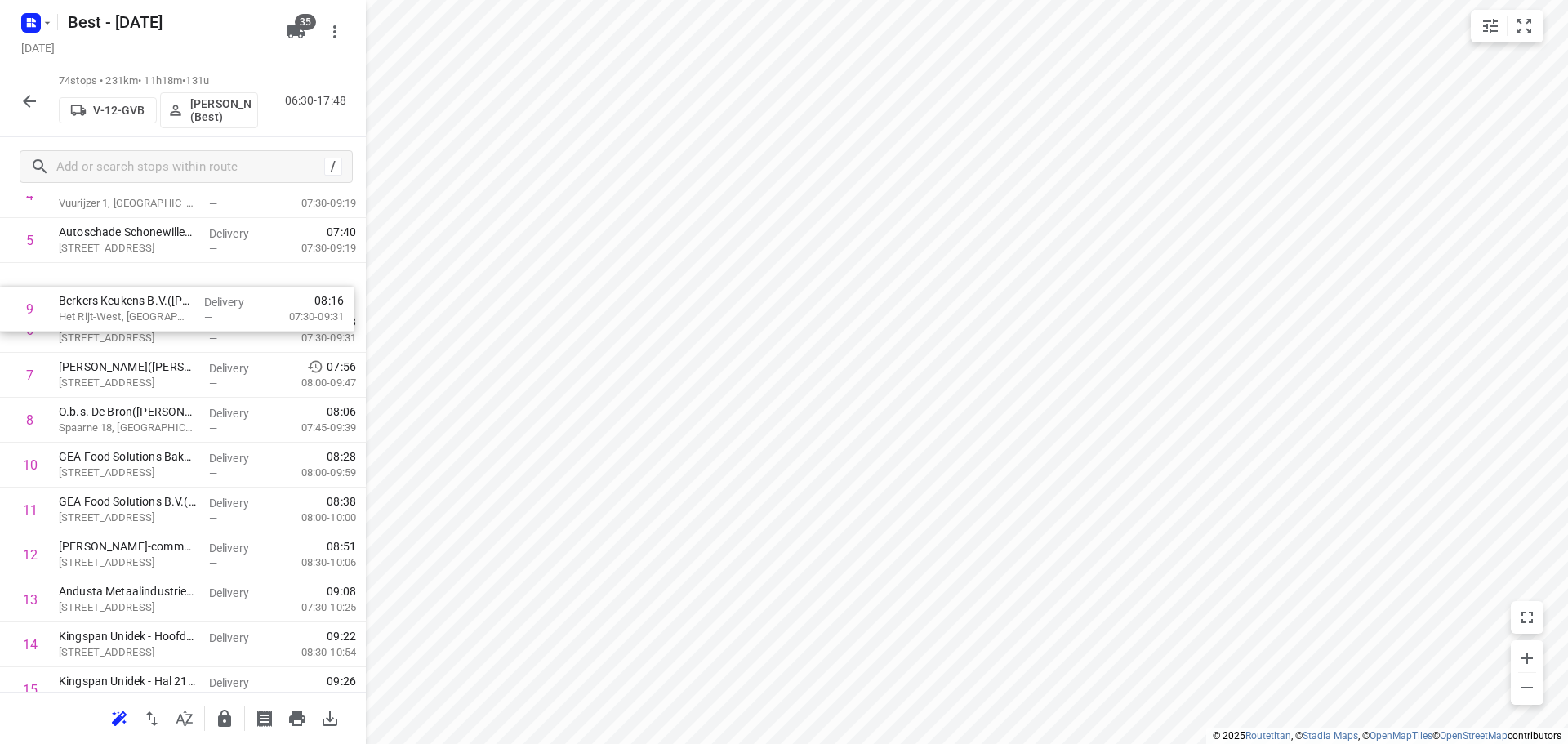
drag, startPoint x: 213, startPoint y: 389, endPoint x: 213, endPoint y: 298, distance: 91.0
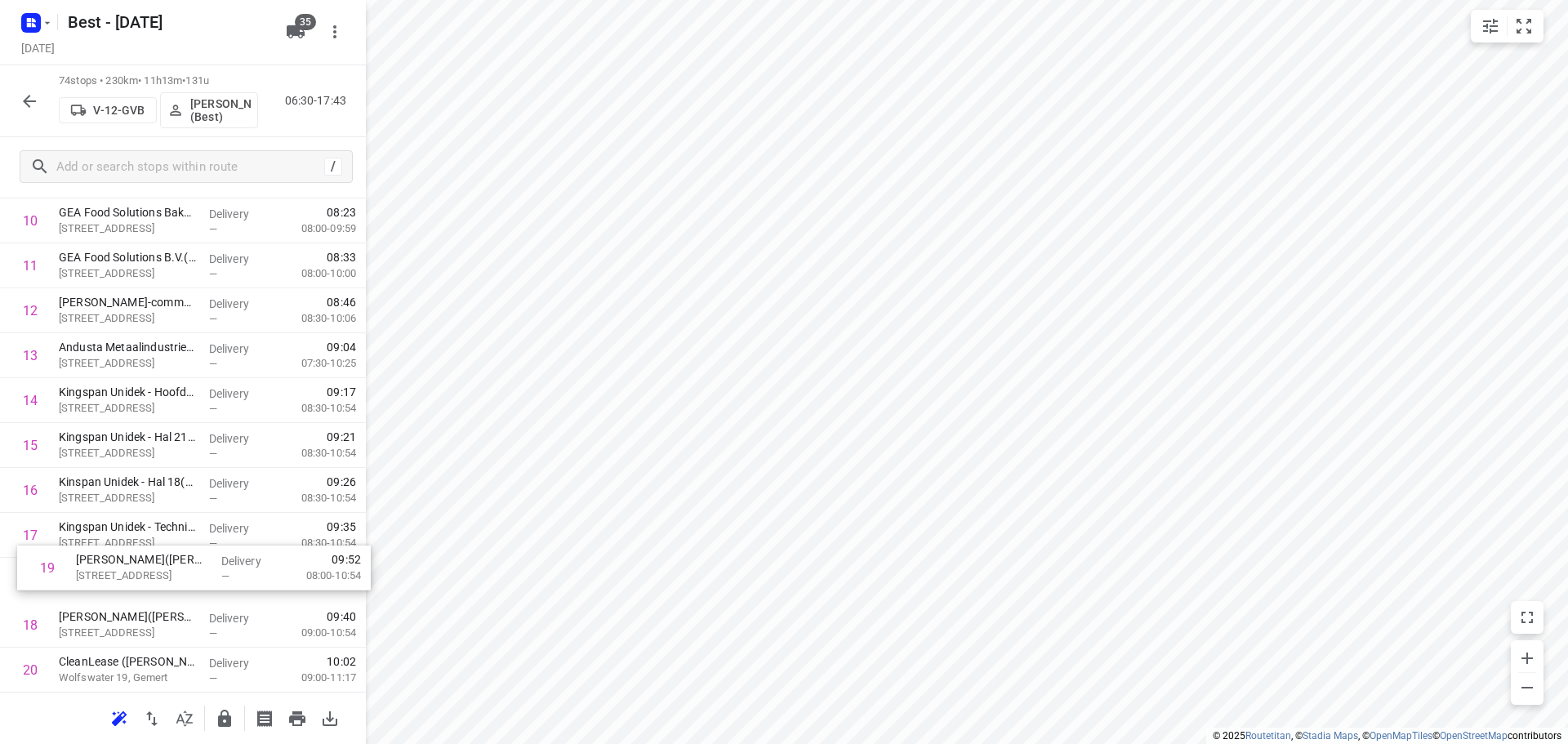
scroll to position [534, 0]
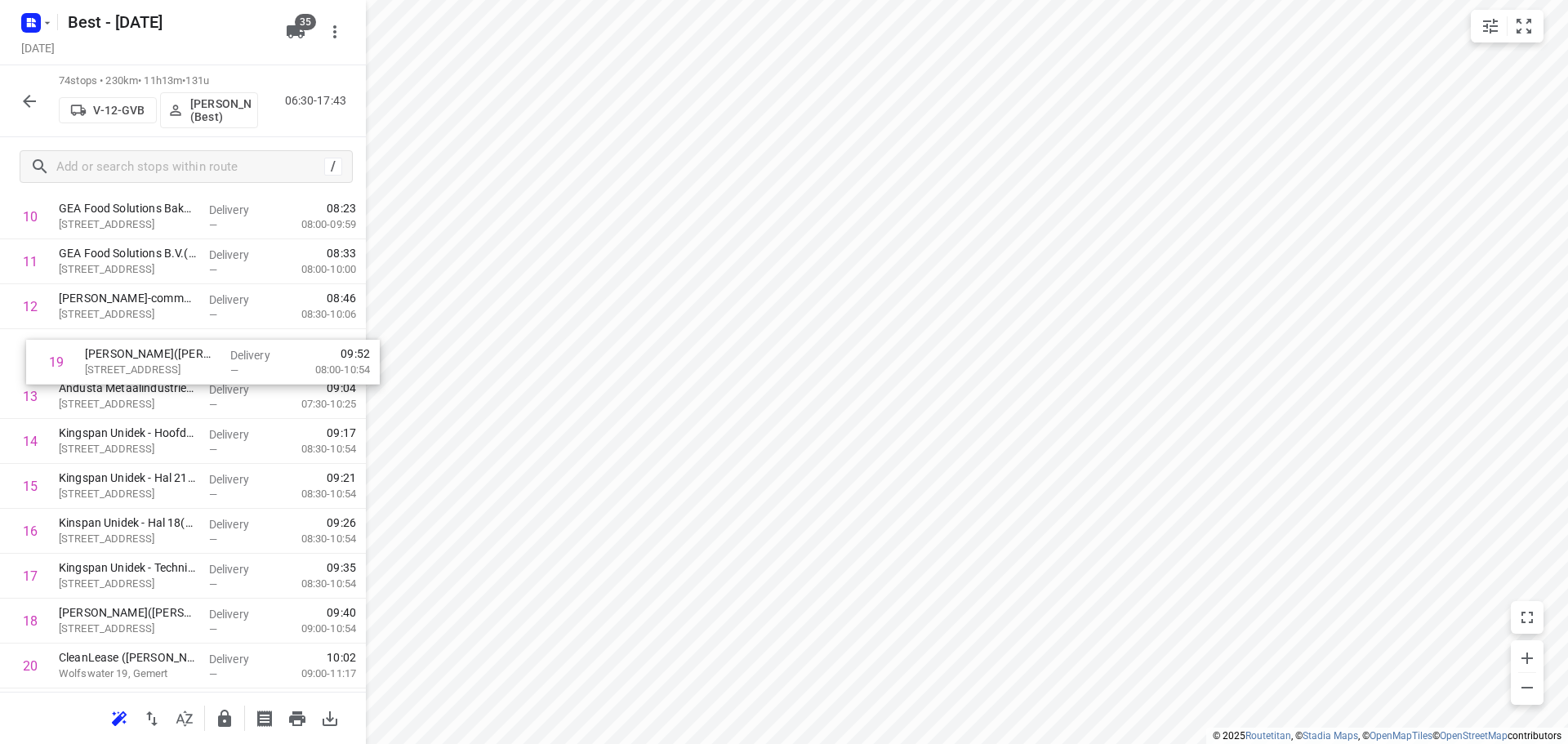
drag, startPoint x: 144, startPoint y: 636, endPoint x: 169, endPoint y: 357, distance: 280.1
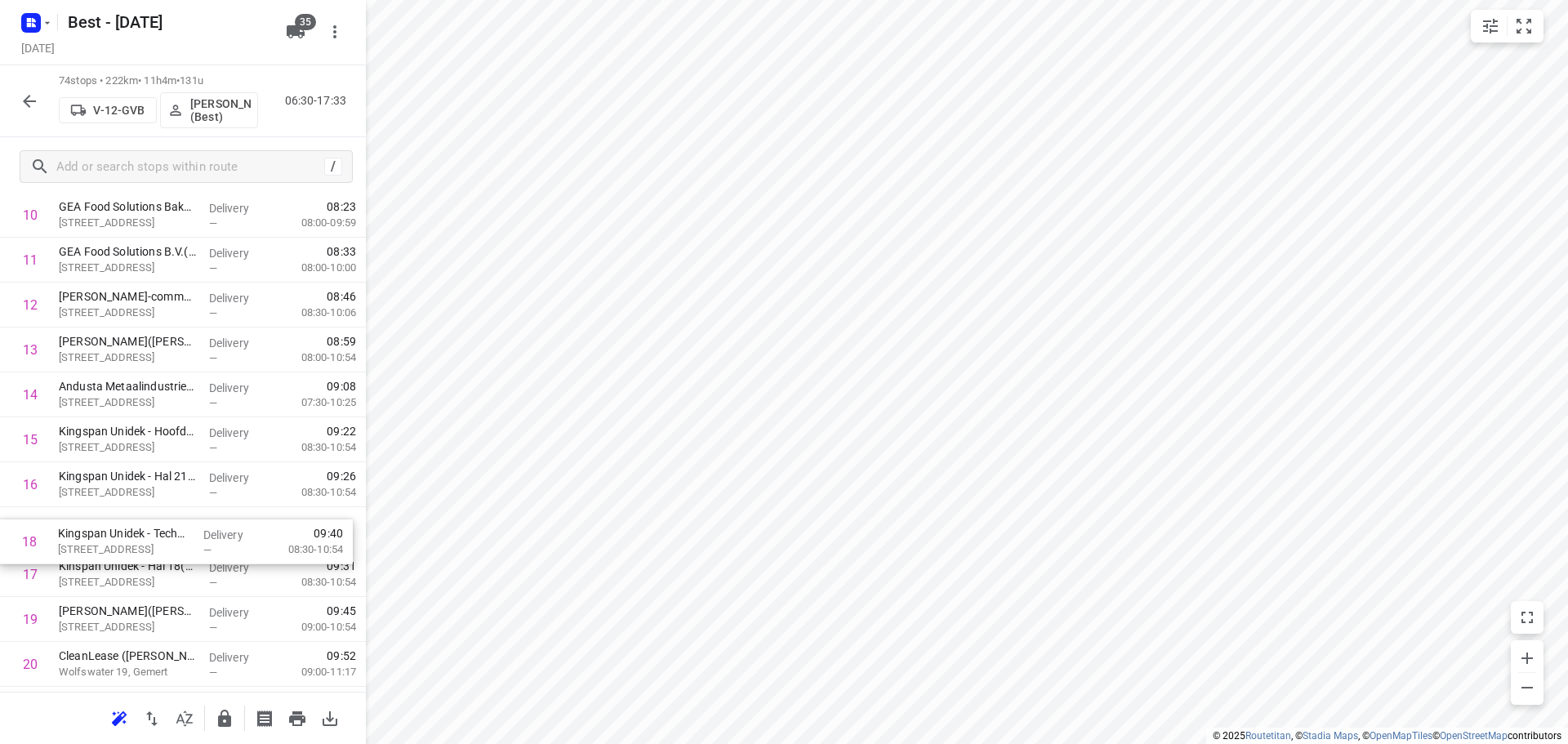
drag, startPoint x: 174, startPoint y: 583, endPoint x: 173, endPoint y: 535, distance: 48.0
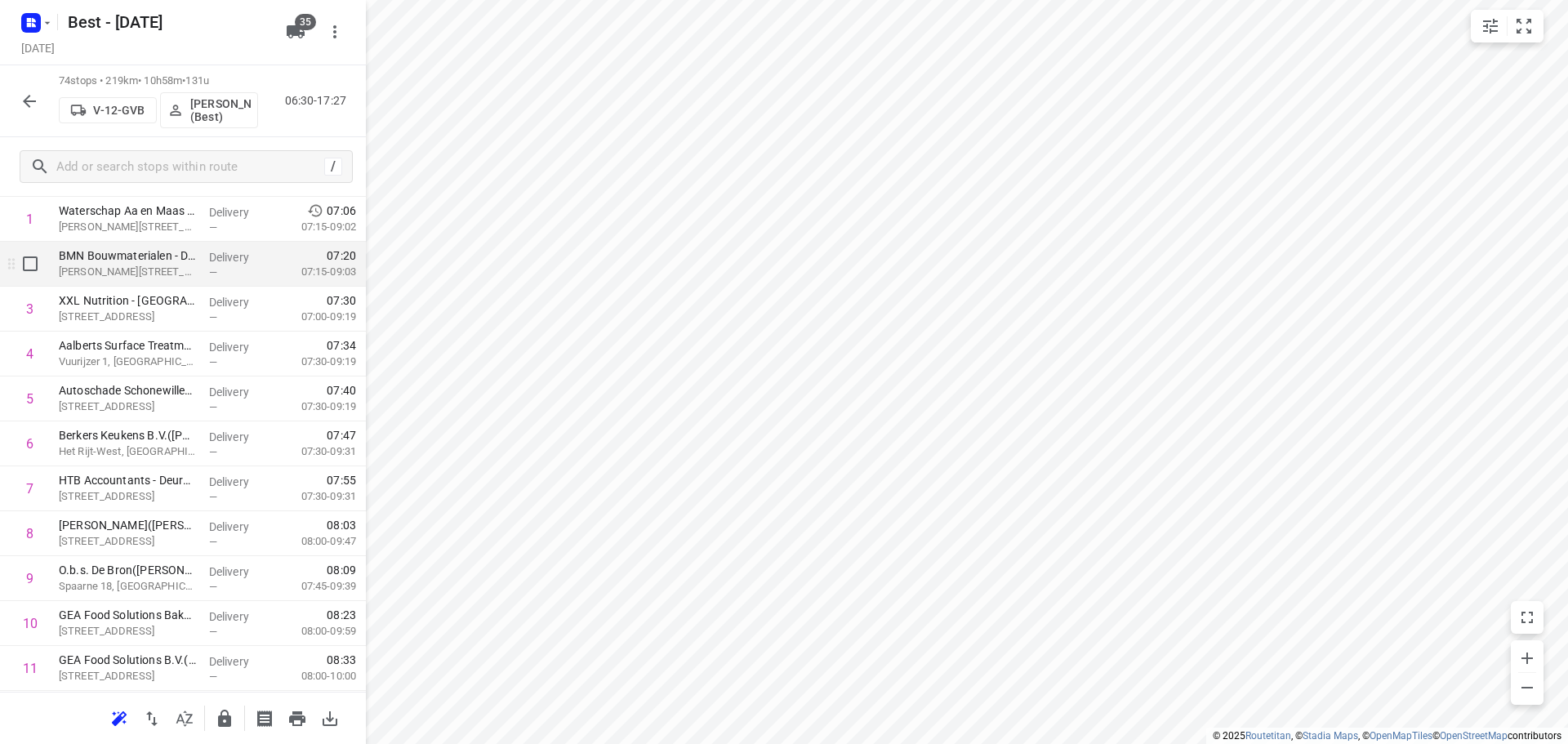
scroll to position [0, 0]
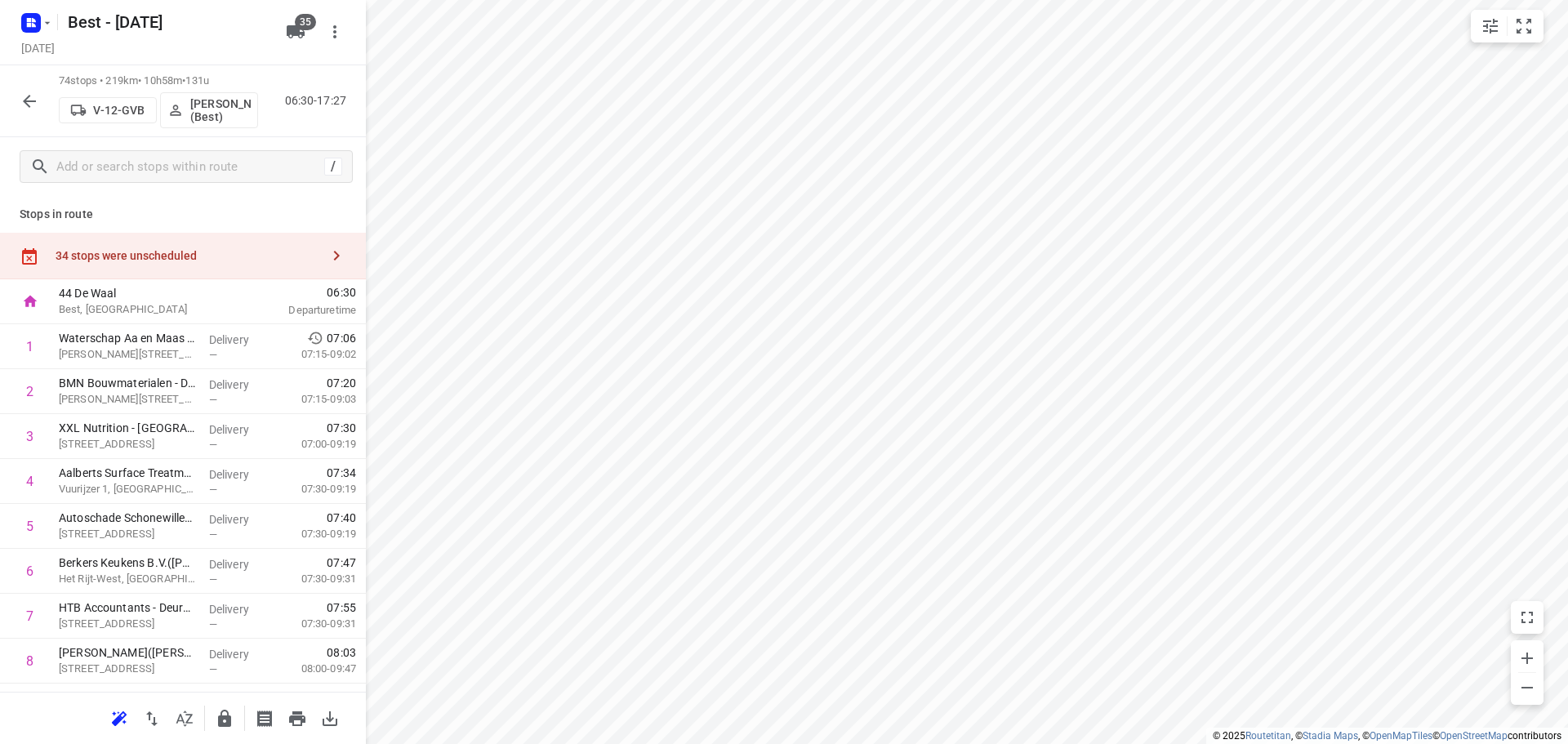
click at [284, 264] on div "34 stops were unscheduled" at bounding box center [182, 255] width 366 height 46
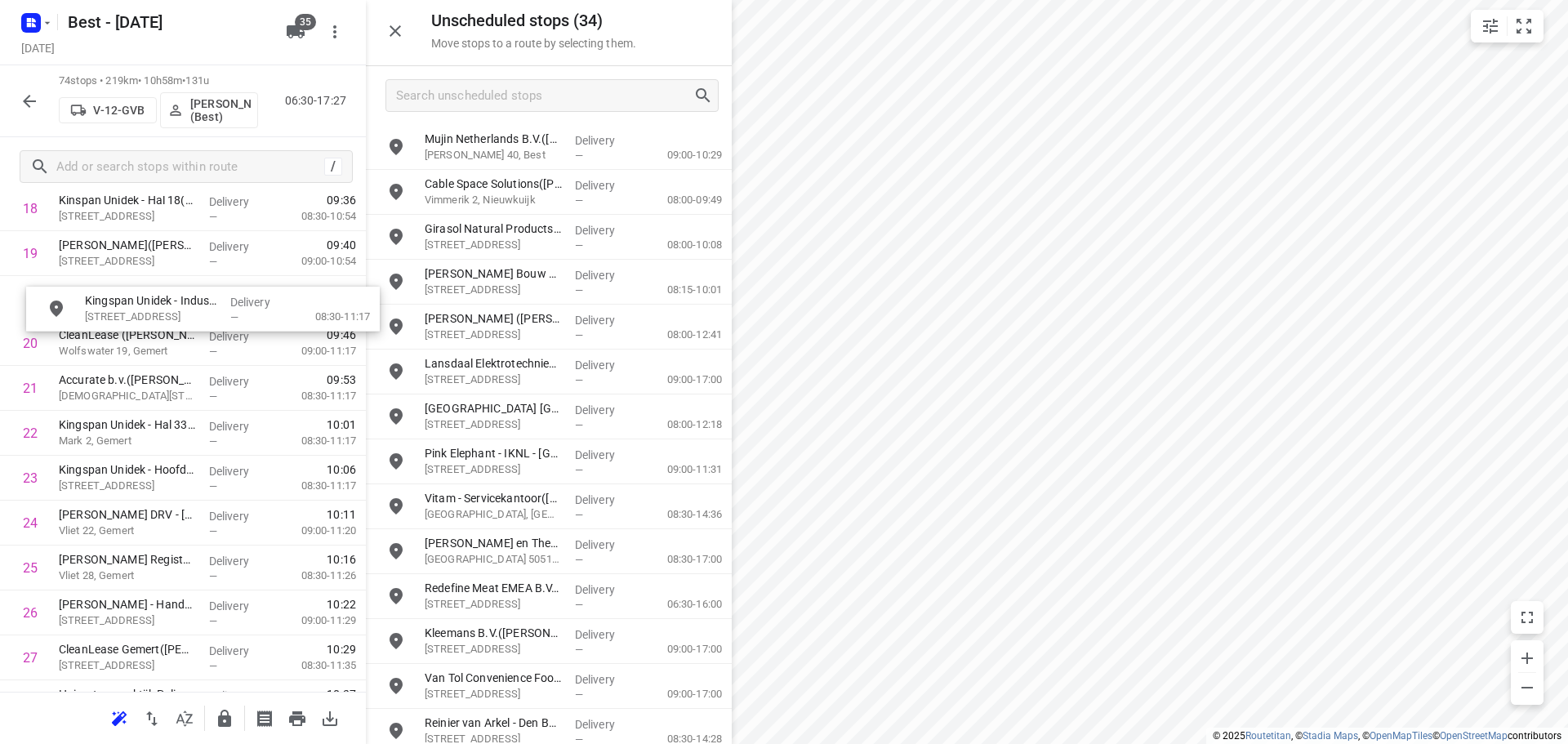
scroll to position [890, 0]
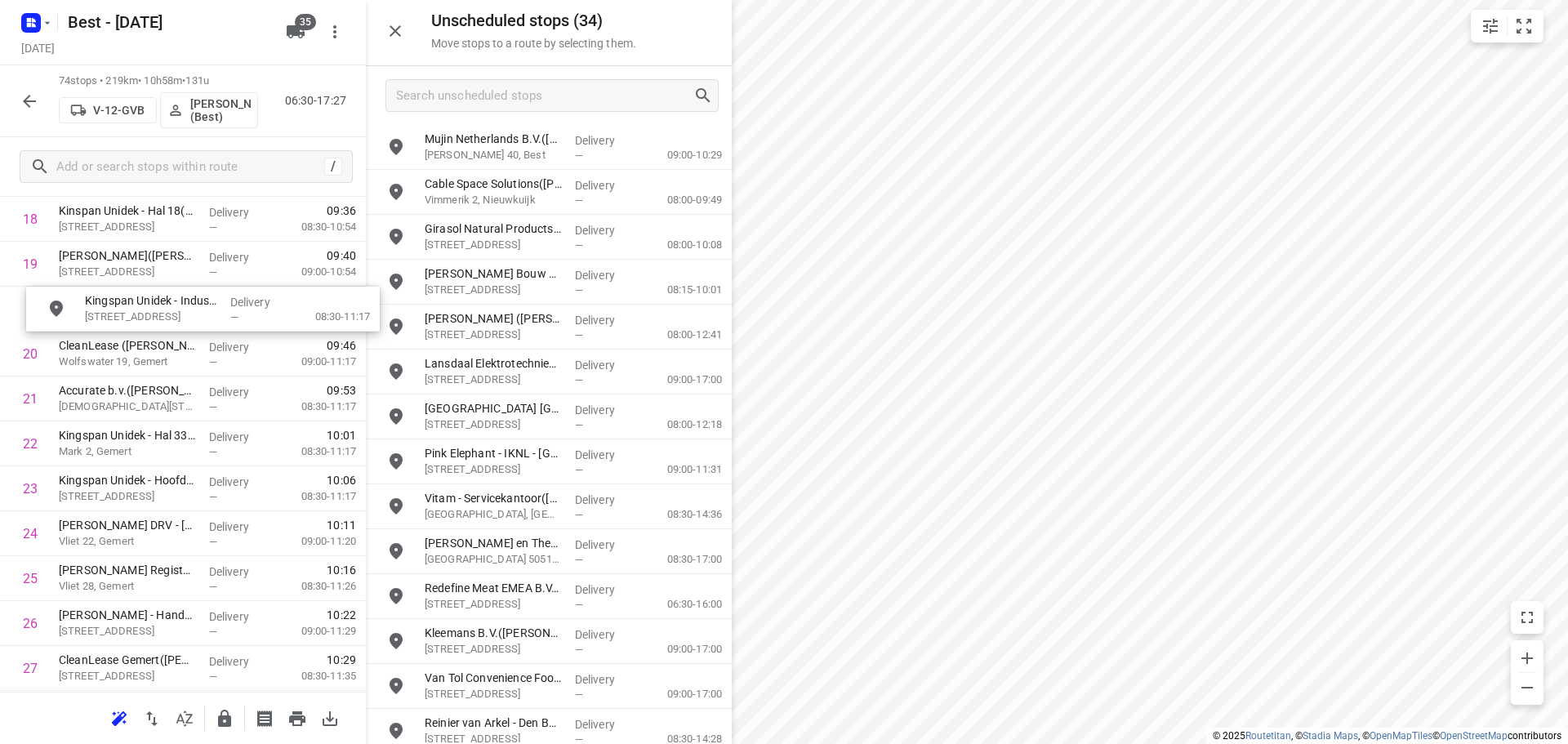
drag, startPoint x: 548, startPoint y: 147, endPoint x: 204, endPoint y: 308, distance: 379.8
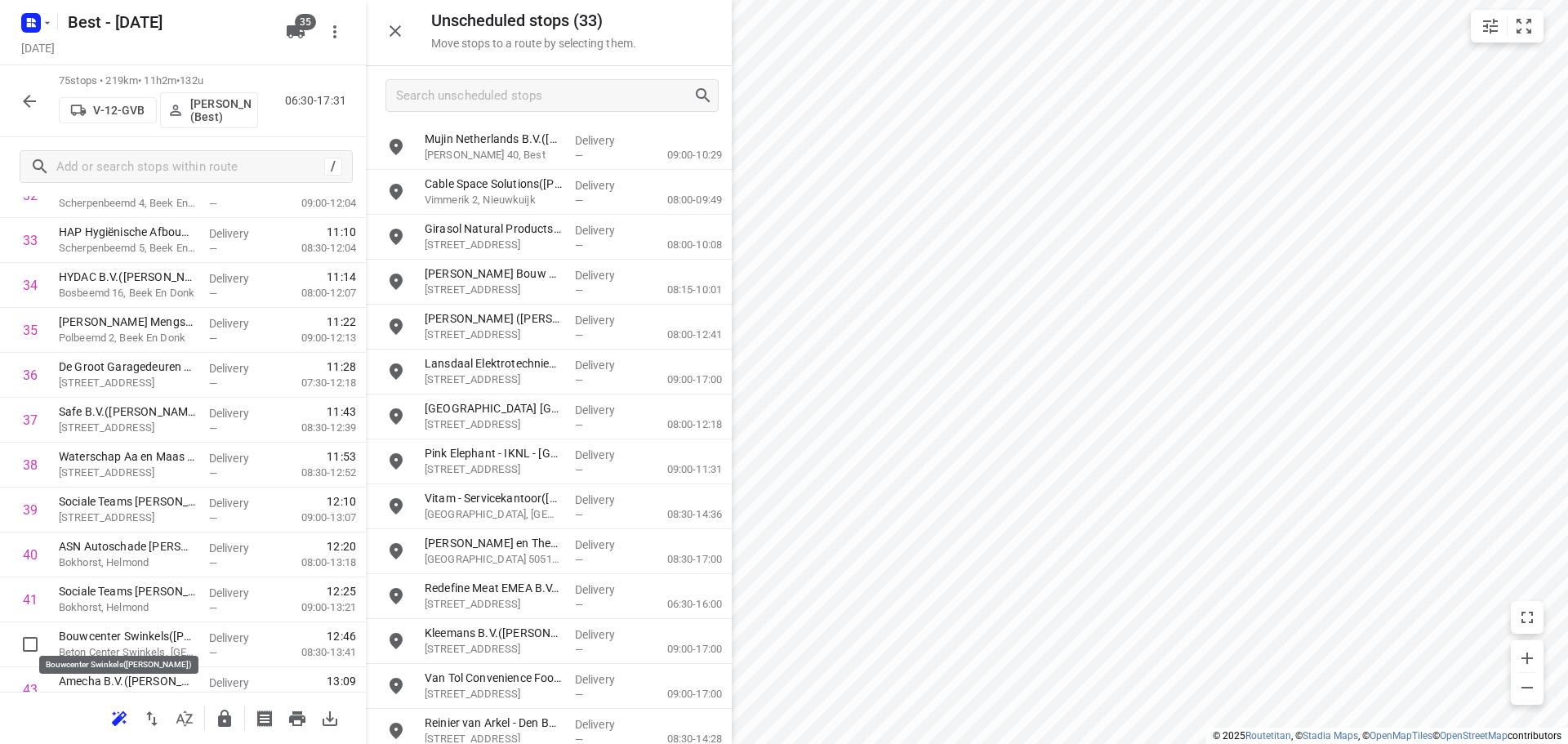
scroll to position [1545, 0]
drag, startPoint x: 138, startPoint y: 562, endPoint x: 133, endPoint y: 528, distance: 34.4
click at [133, 528] on div "1 Waterschap Aa en Maas Deurne([PERSON_NAME]) Piet [STREET_ADDRESS] Delivery — …" at bounding box center [182, 462] width 366 height 3367
drag, startPoint x: 140, startPoint y: 553, endPoint x: 144, endPoint y: 452, distance: 101.1
click at [144, 452] on div "1 Waterschap Aa en Maas Deurne([PERSON_NAME]) Piet [STREET_ADDRESS] Delivery — …" at bounding box center [182, 462] width 366 height 3367
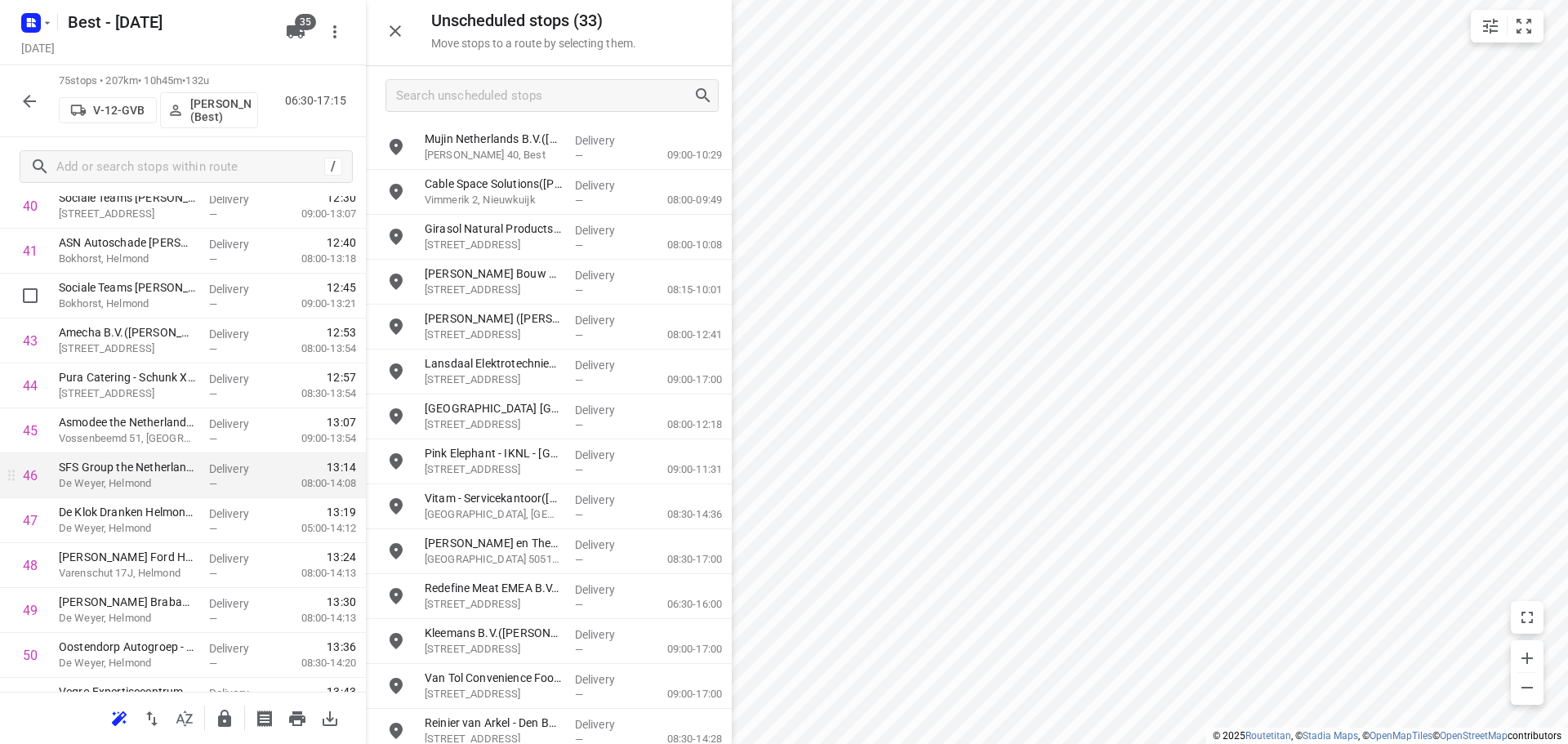
scroll to position [1953, 0]
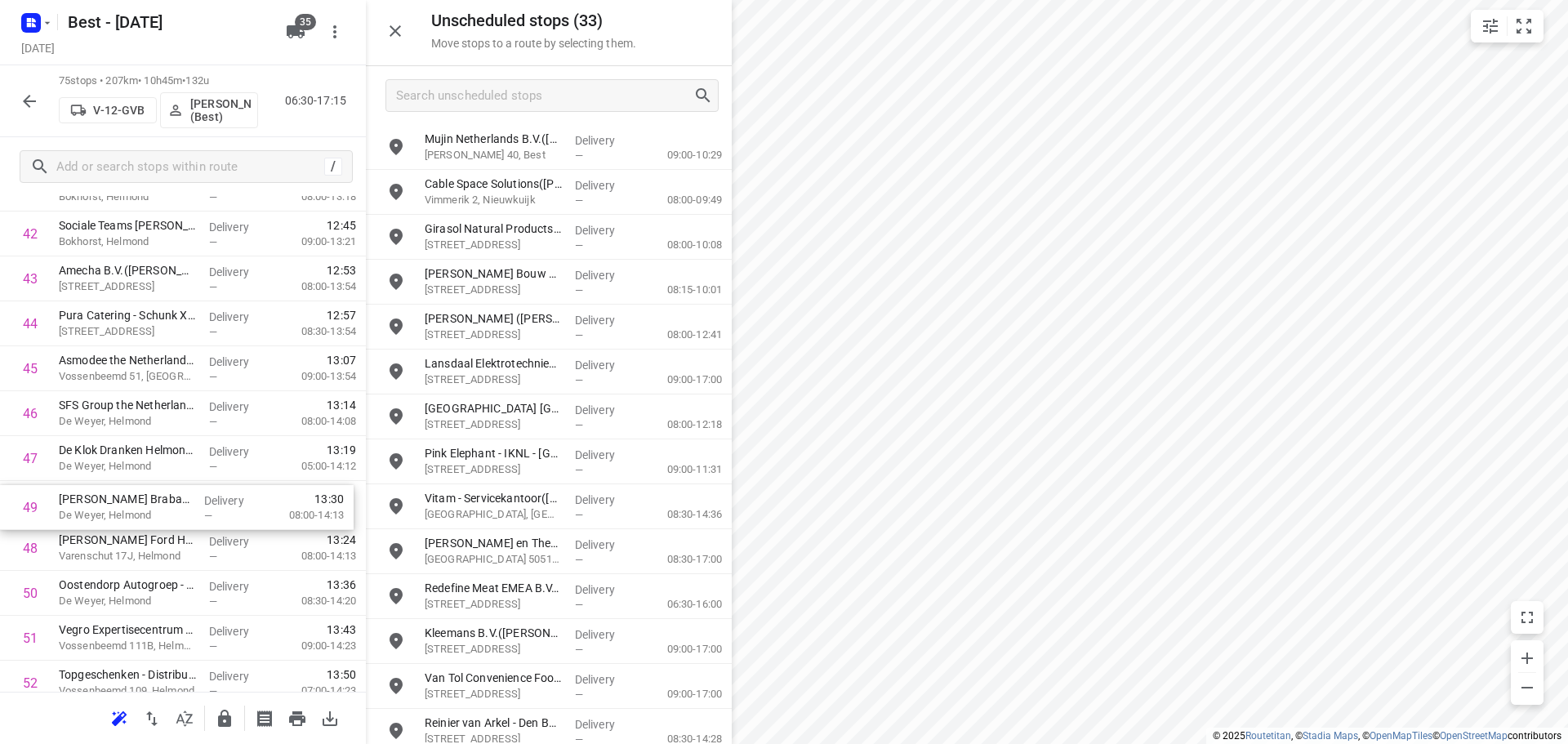
drag, startPoint x: 139, startPoint y: 541, endPoint x: 140, endPoint y: 488, distance: 53.0
click at [140, 489] on div "1 Waterschap Aa en Maas Deurne([PERSON_NAME]) Piet [STREET_ADDRESS] Delivery — …" at bounding box center [182, 54] width 366 height 3367
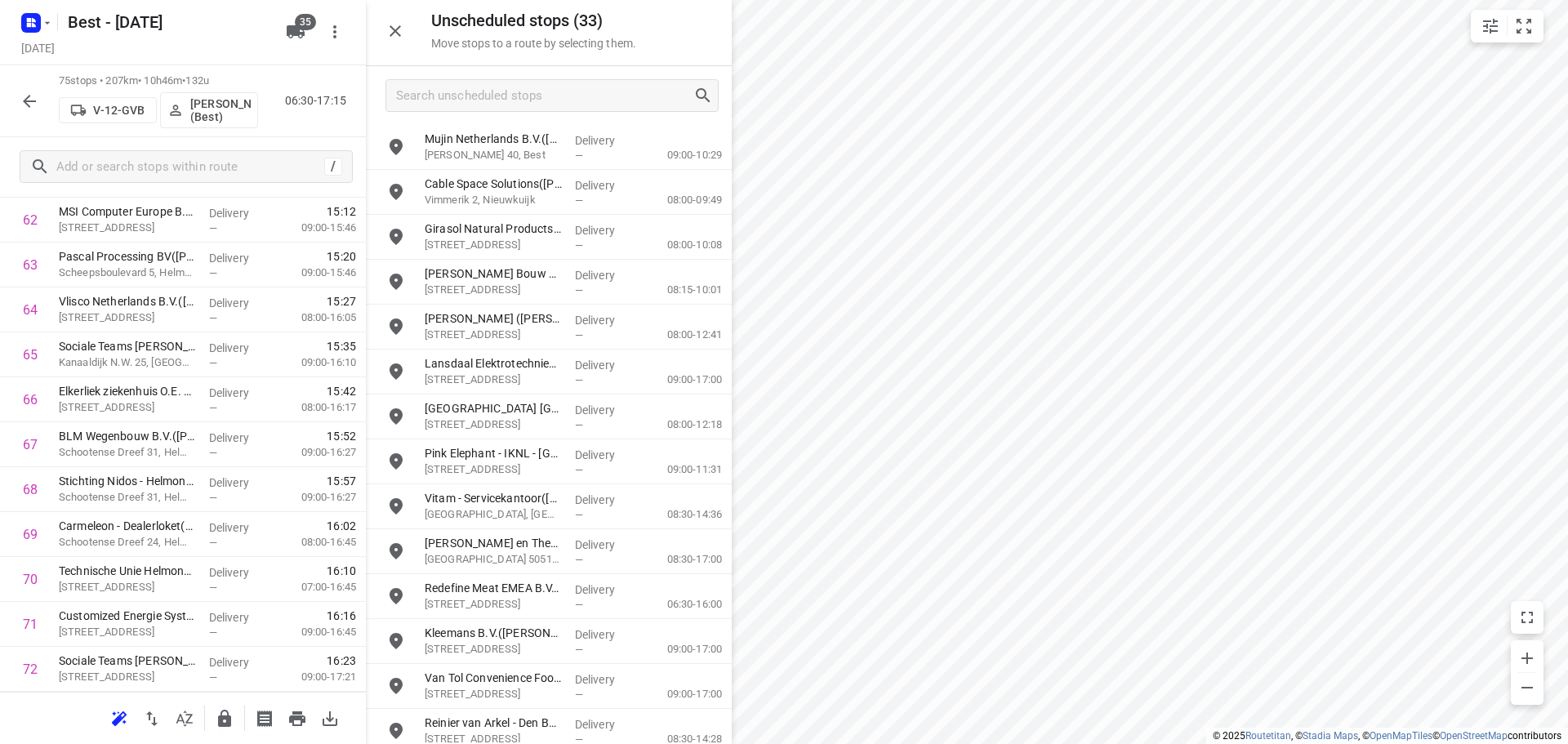
scroll to position [3044, 0]
click at [220, 719] on icon "button" at bounding box center [224, 718] width 13 height 17
click at [15, 105] on button "button" at bounding box center [29, 101] width 33 height 33
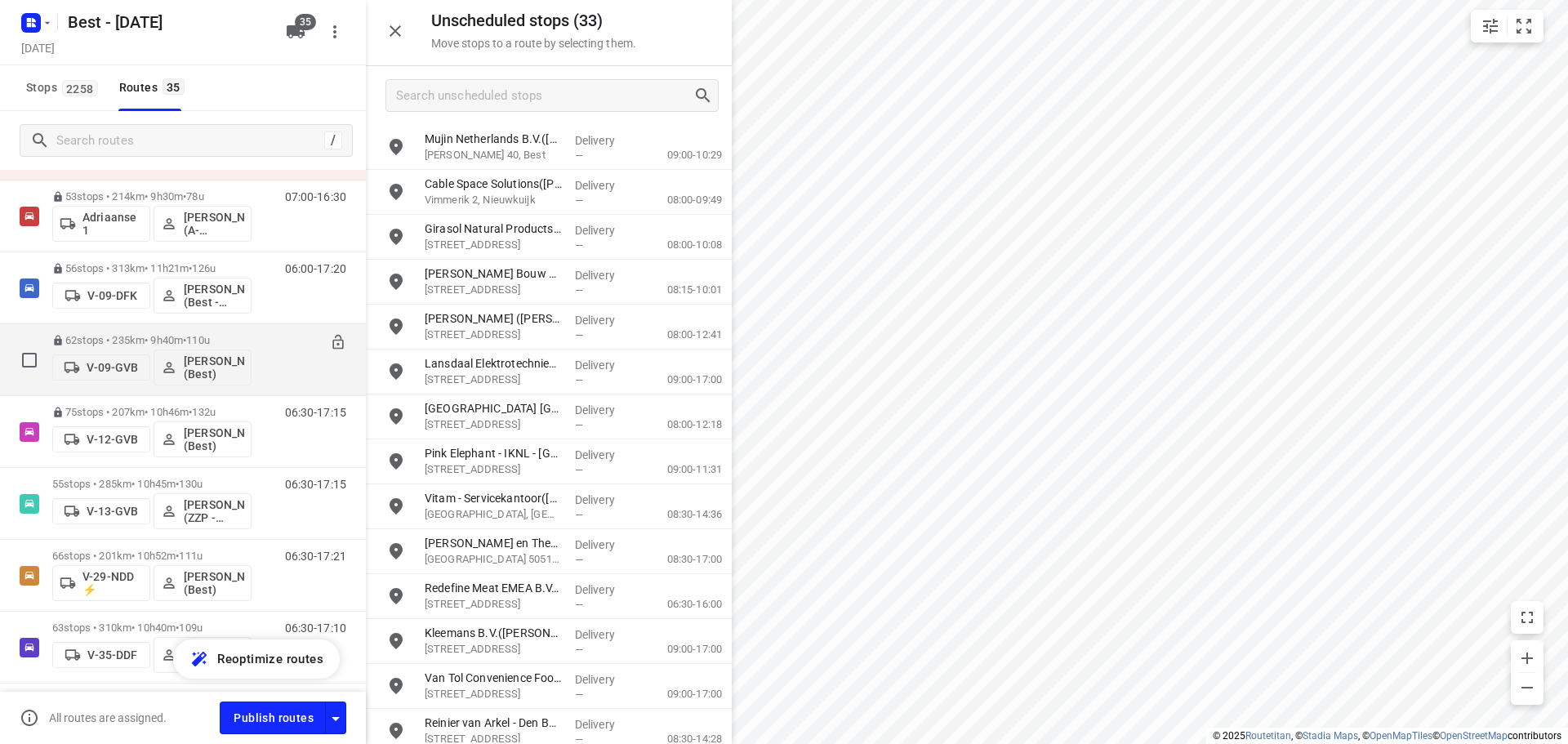
scroll to position [163, 0]
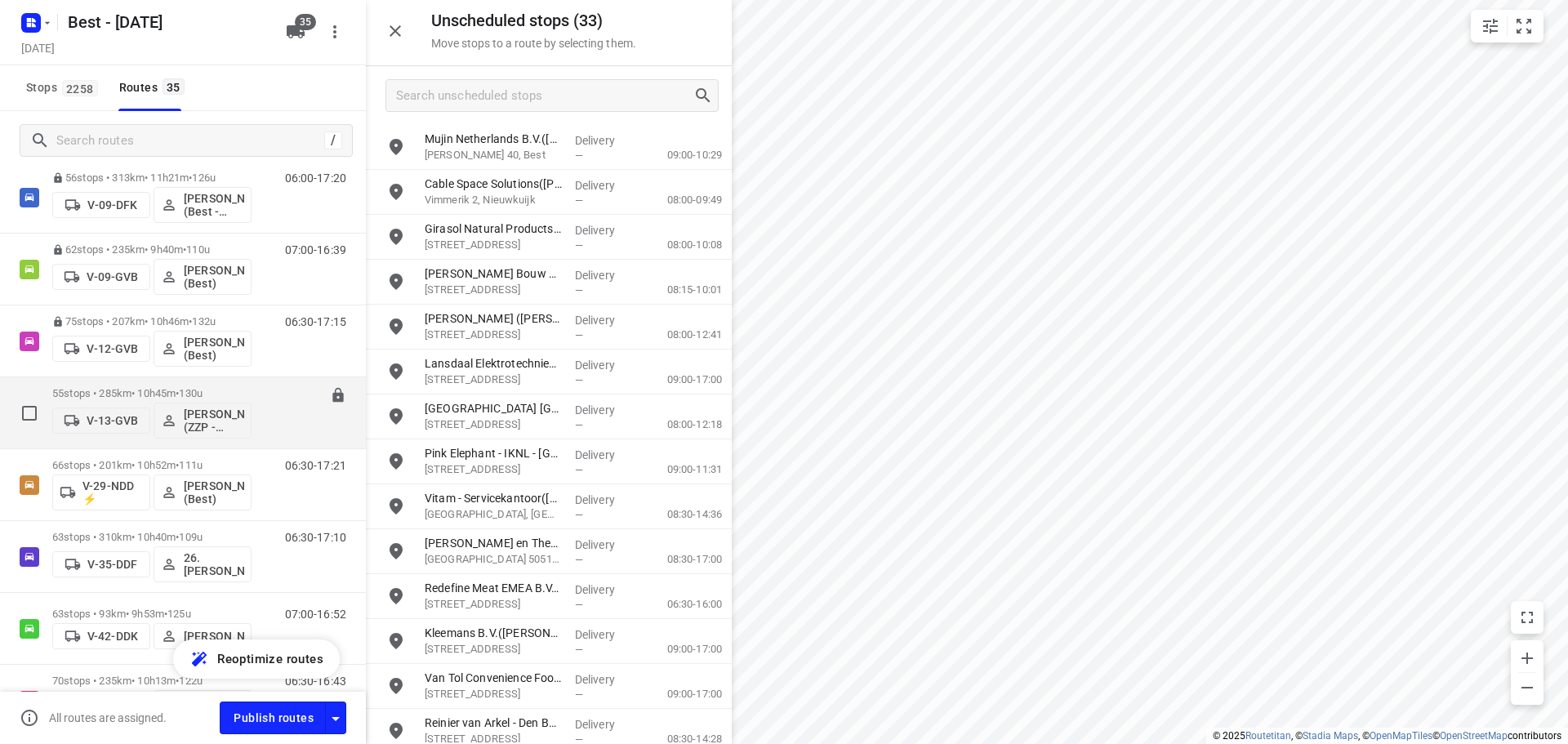
click at [105, 379] on div "55 stops • 285km • 10h45m • 130u V-13-GVB [PERSON_NAME] (ZZP - Best)" at bounding box center [151, 412] width 199 height 67
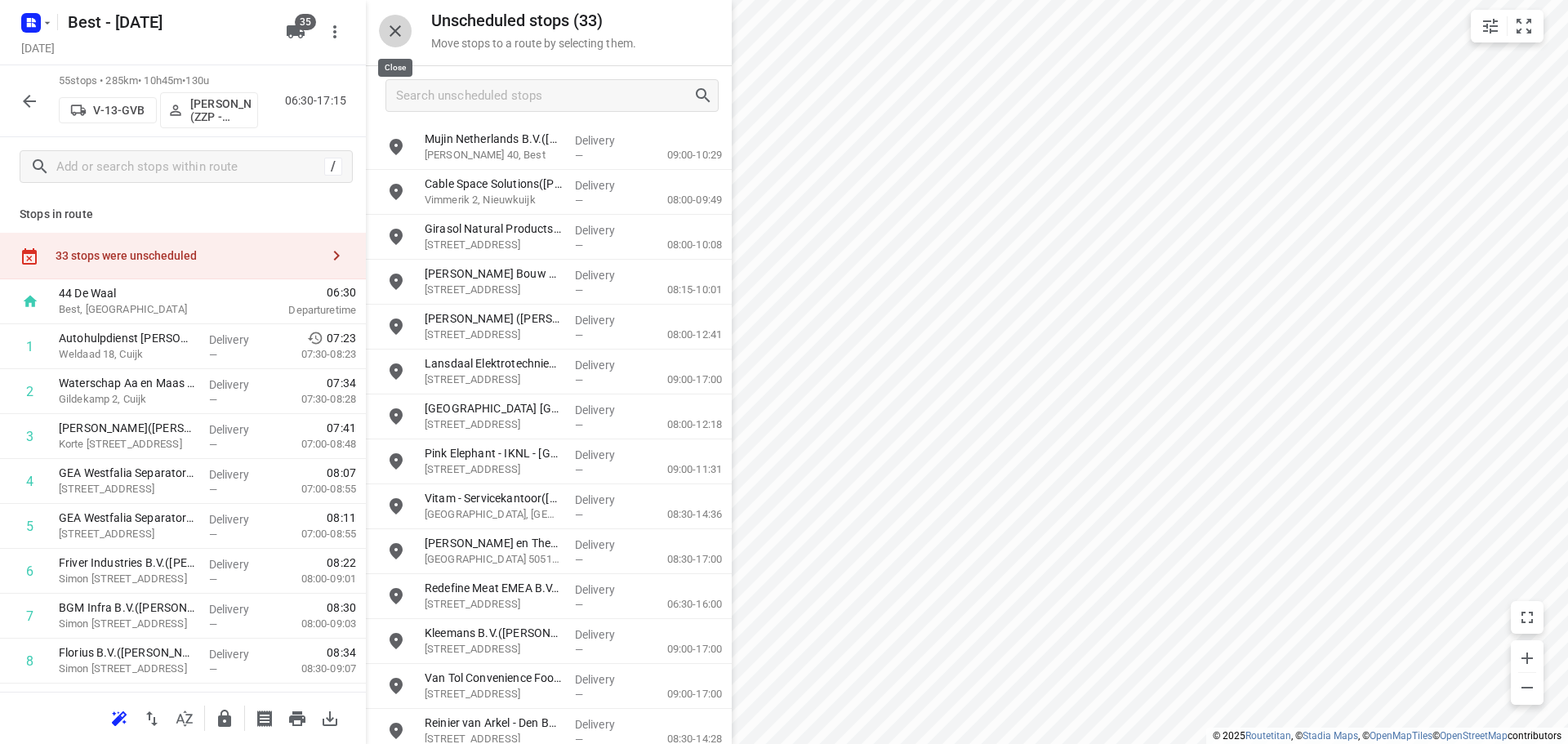
click at [401, 35] on icon "button" at bounding box center [395, 30] width 19 height 19
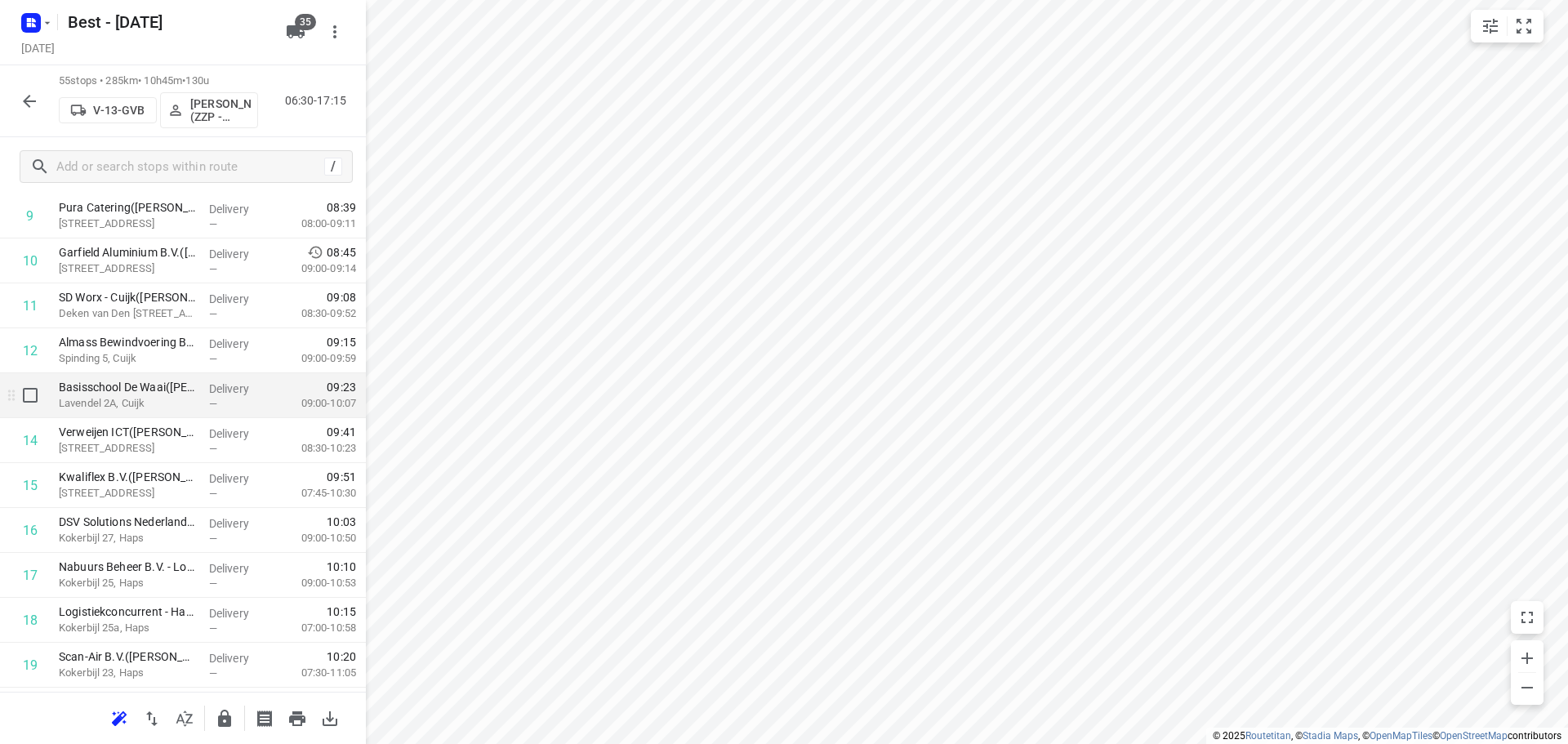
scroll to position [572, 0]
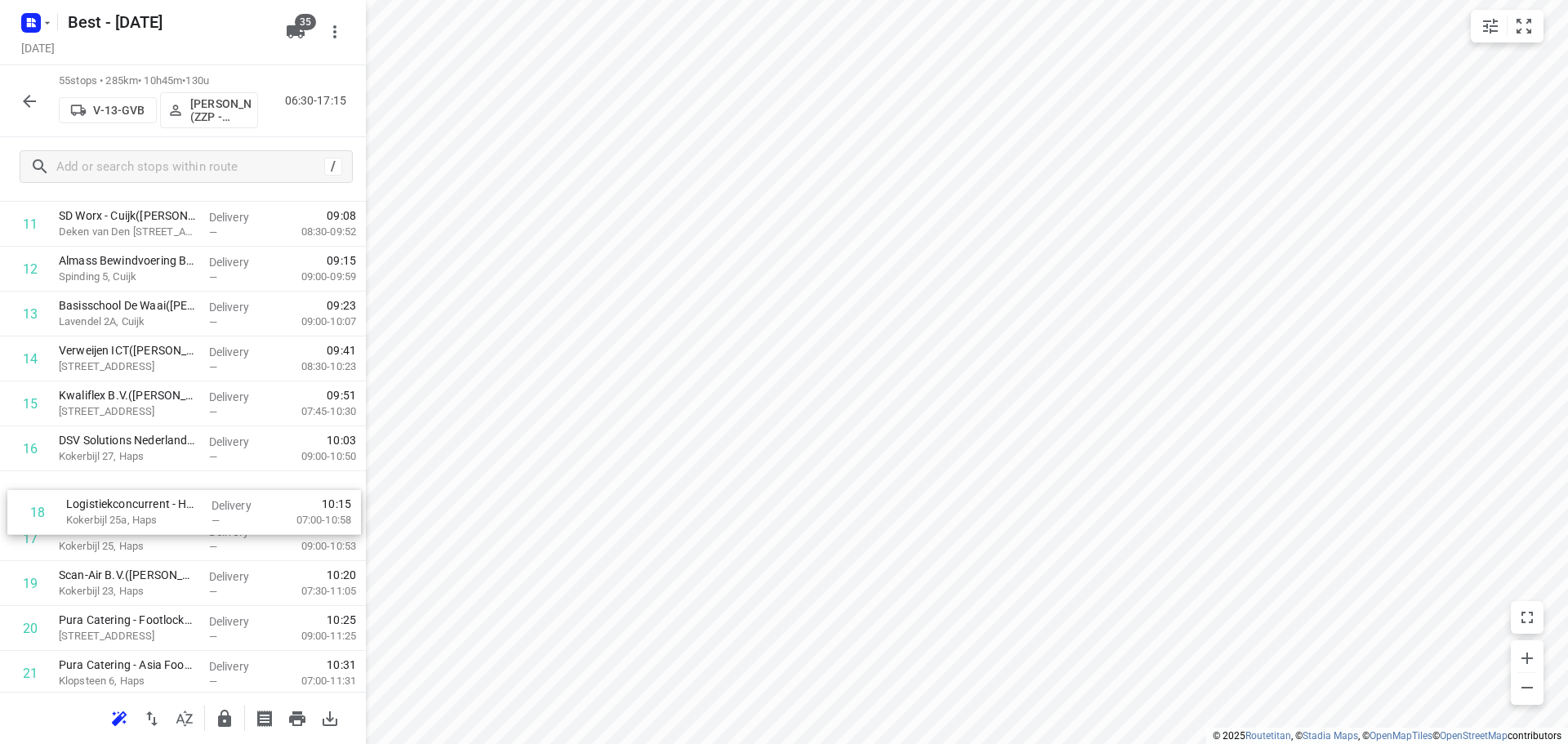
drag, startPoint x: 122, startPoint y: 536, endPoint x: 133, endPoint y: 501, distance: 36.7
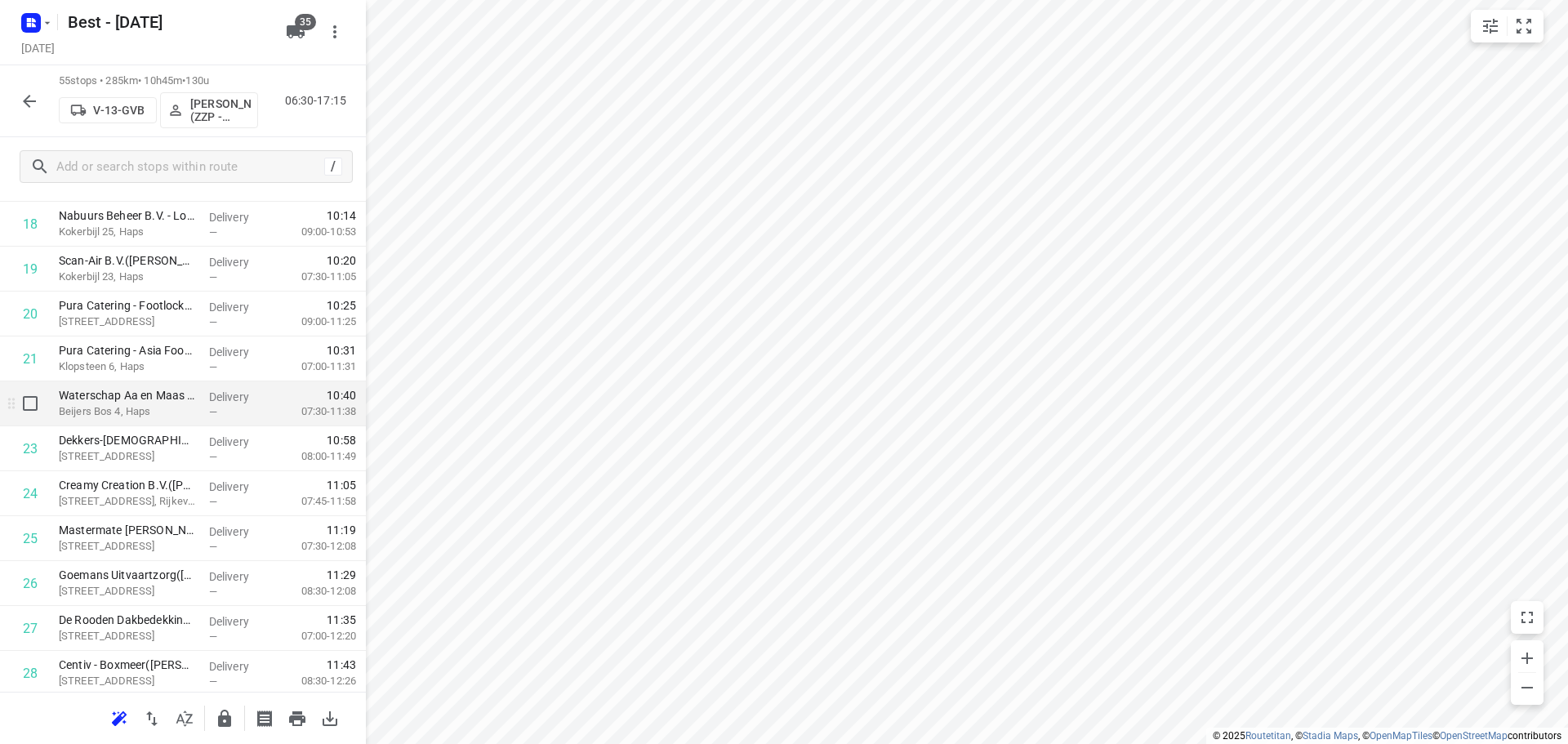
scroll to position [898, 0]
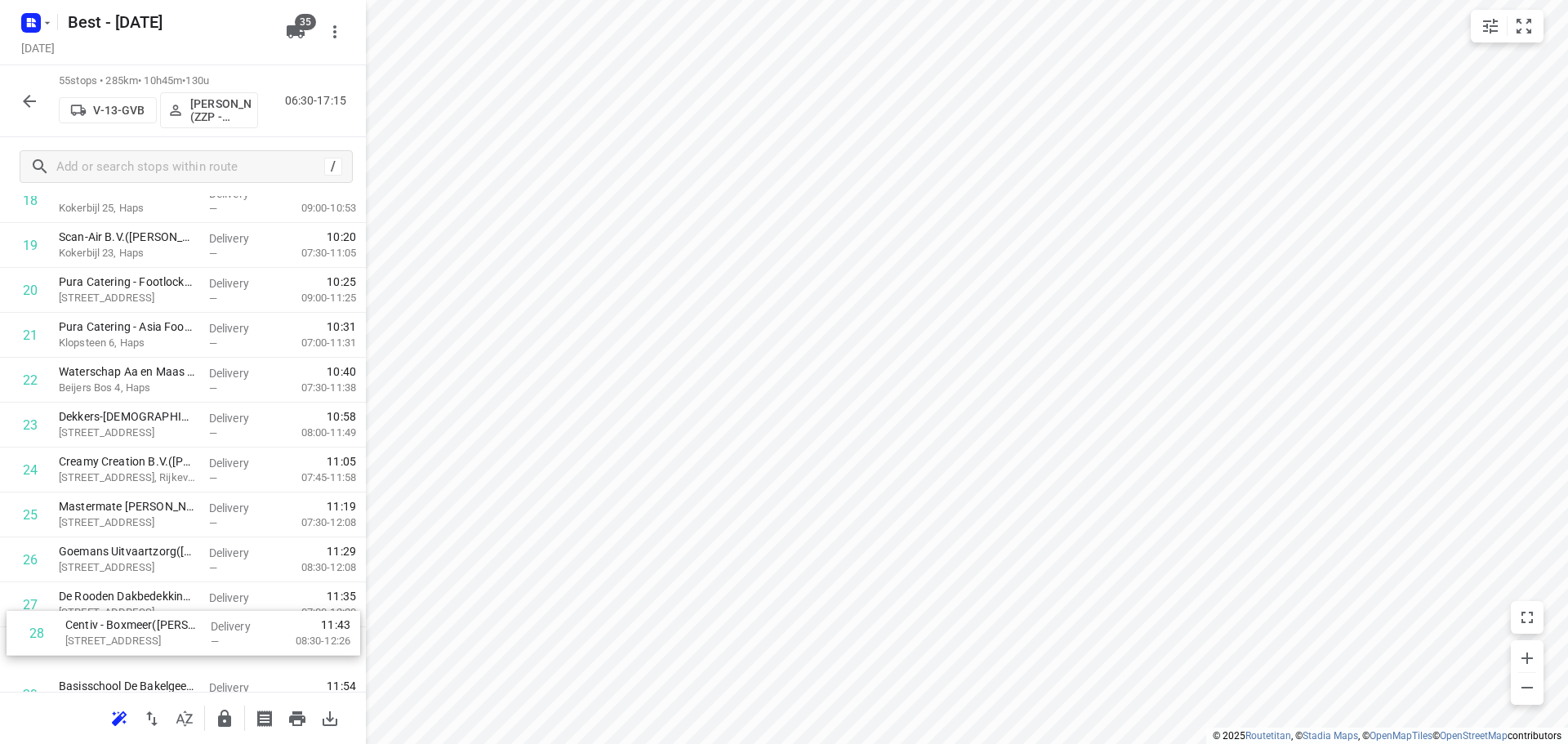
drag, startPoint x: 87, startPoint y: 650, endPoint x: 99, endPoint y: 580, distance: 71.0
click at [99, 581] on div "1 Autohulpdienst [PERSON_NAME]([PERSON_NAME]) Weldaad 18, Cuijk Delivery — 07:2…" at bounding box center [182, 649] width 366 height 2469
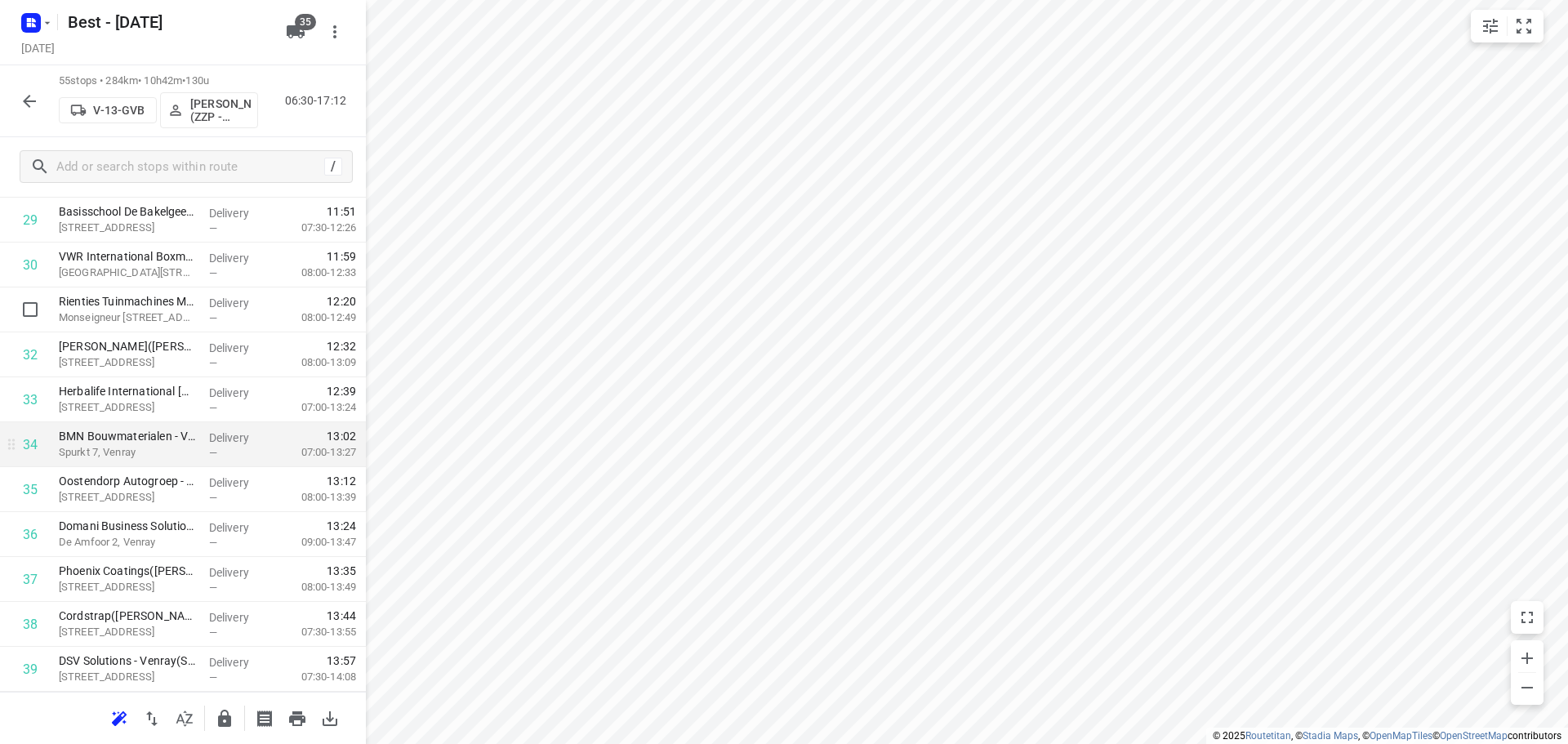
scroll to position [1404, 0]
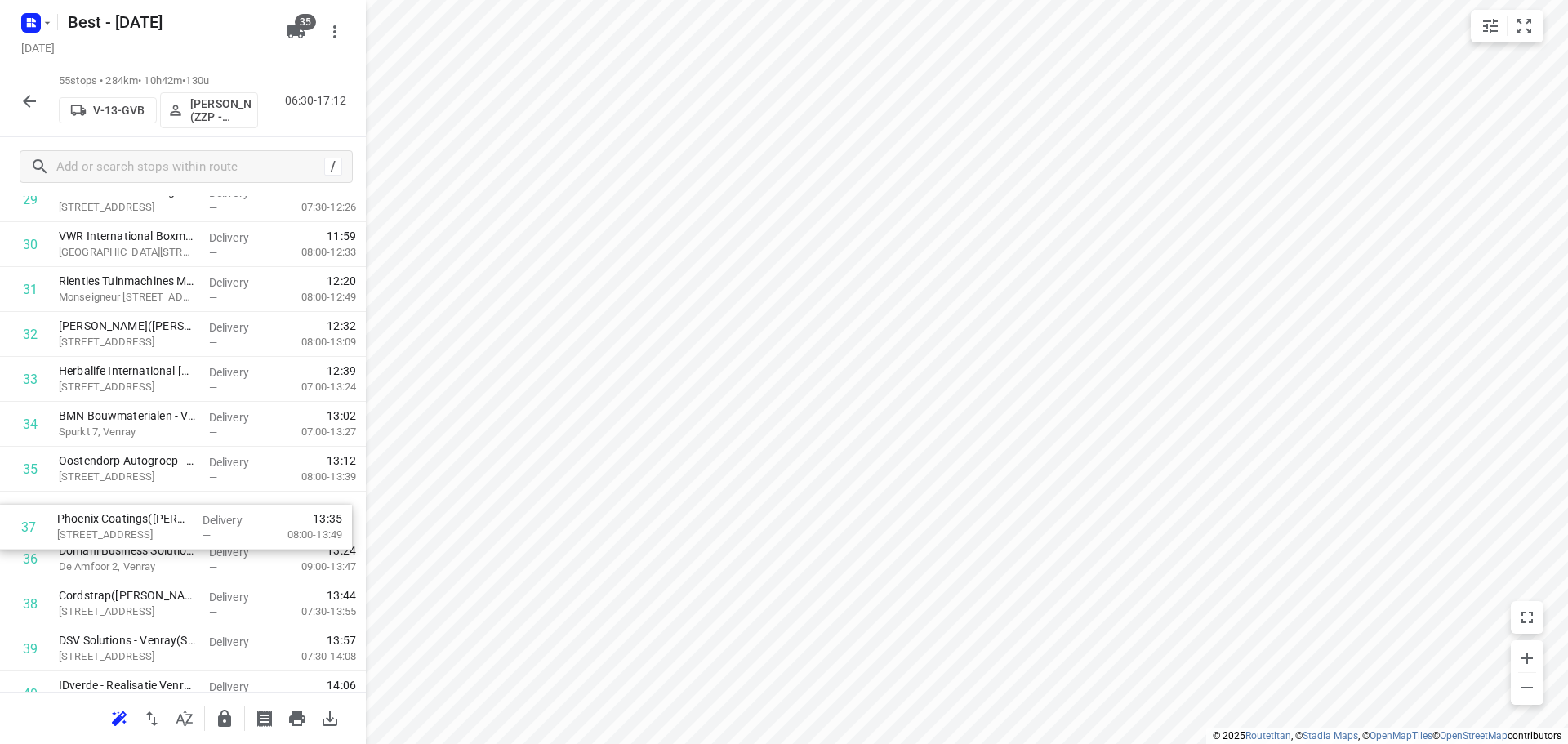
drag, startPoint x: 154, startPoint y: 562, endPoint x: 155, endPoint y: 495, distance: 67.0
click at [152, 514] on div "1 Autohulpdienst [PERSON_NAME]([PERSON_NAME]) Weldaad 18, Cuijk Delivery — 07:2…" at bounding box center [182, 155] width 366 height 2469
click at [210, 719] on button "button" at bounding box center [224, 718] width 33 height 33
click at [27, 92] on icon "button" at bounding box center [28, 100] width 19 height 19
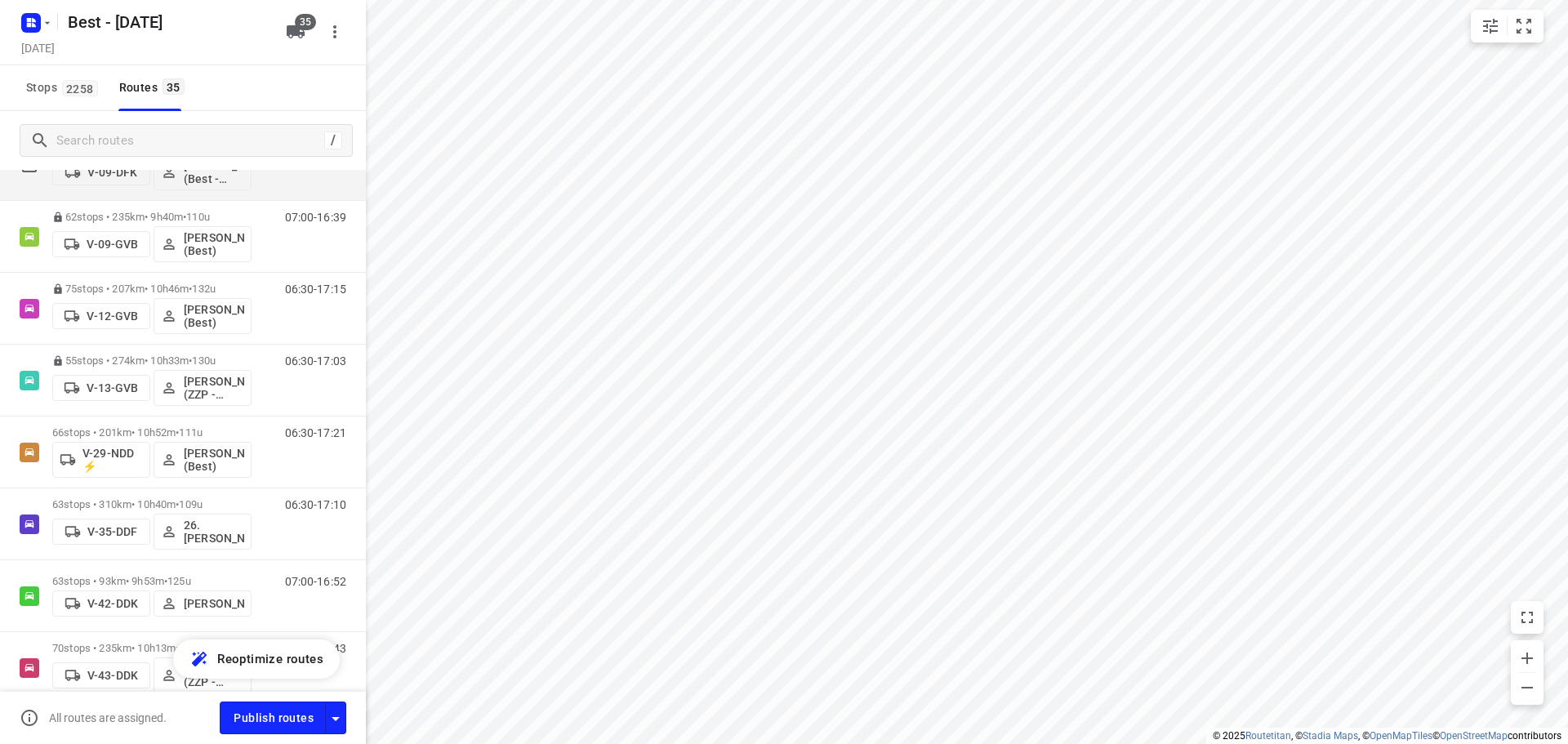
scroll to position [163, 0]
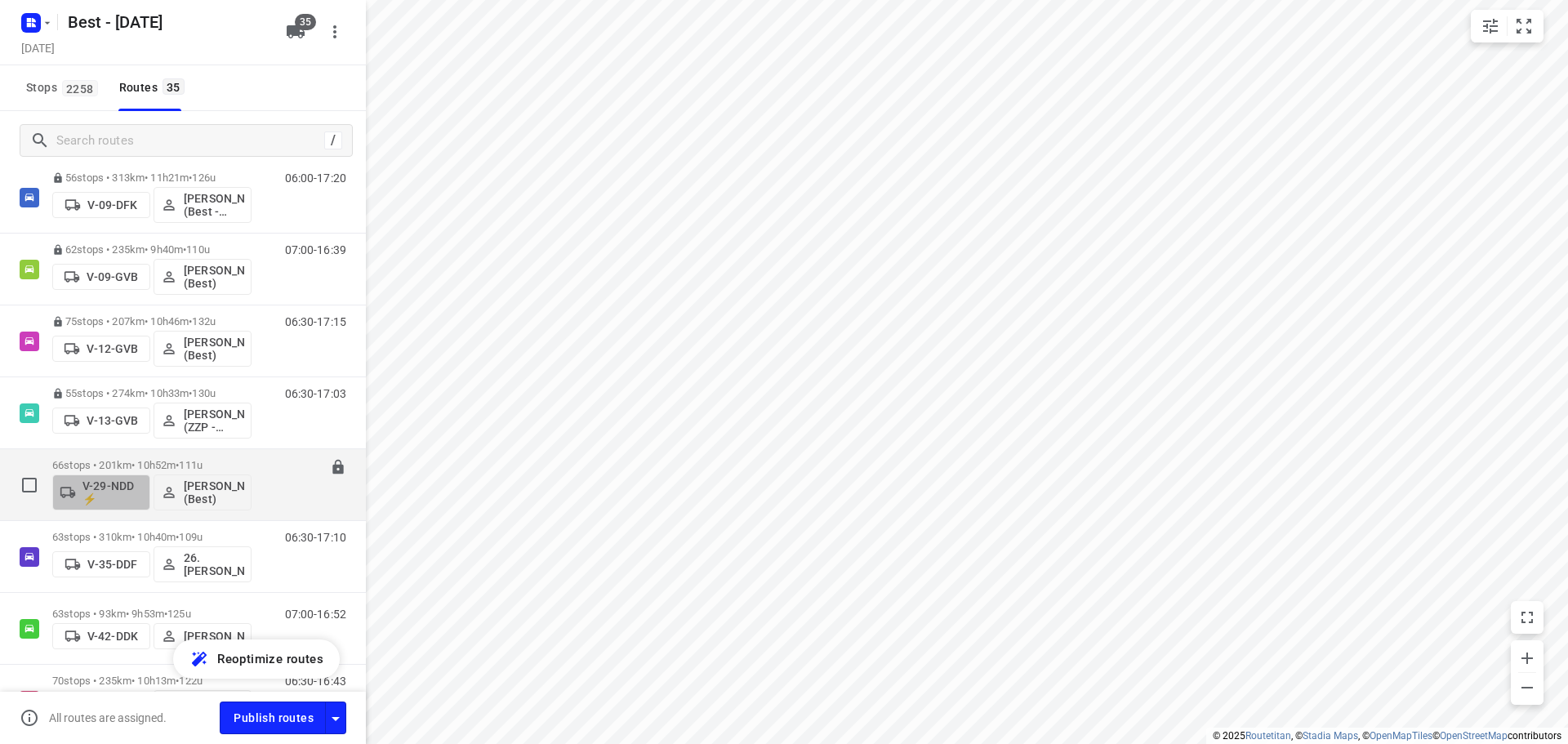
click at [114, 475] on button "V-29-NDD ⚡" at bounding box center [100, 491] width 98 height 36
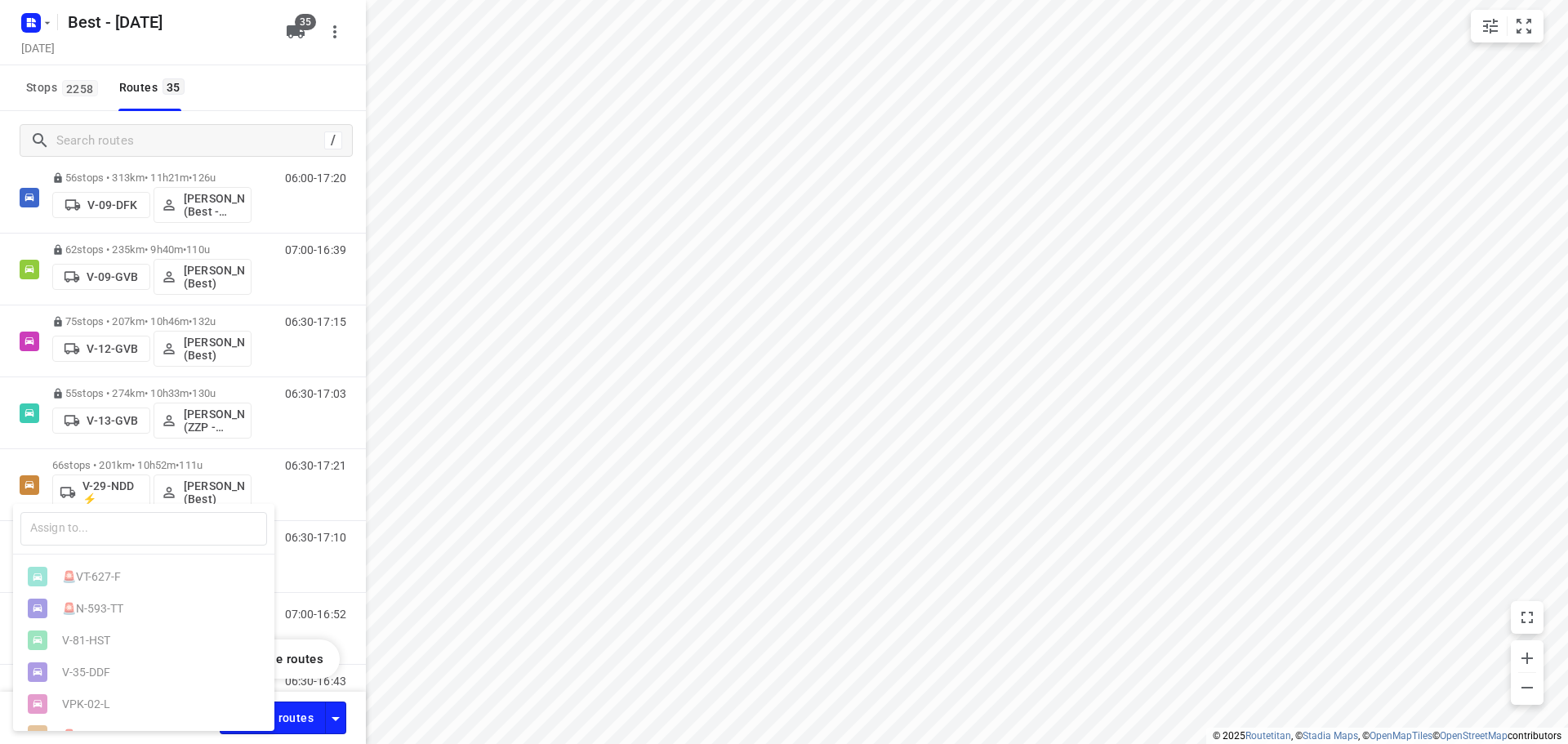
click at [124, 464] on div at bounding box center [784, 372] width 1568 height 744
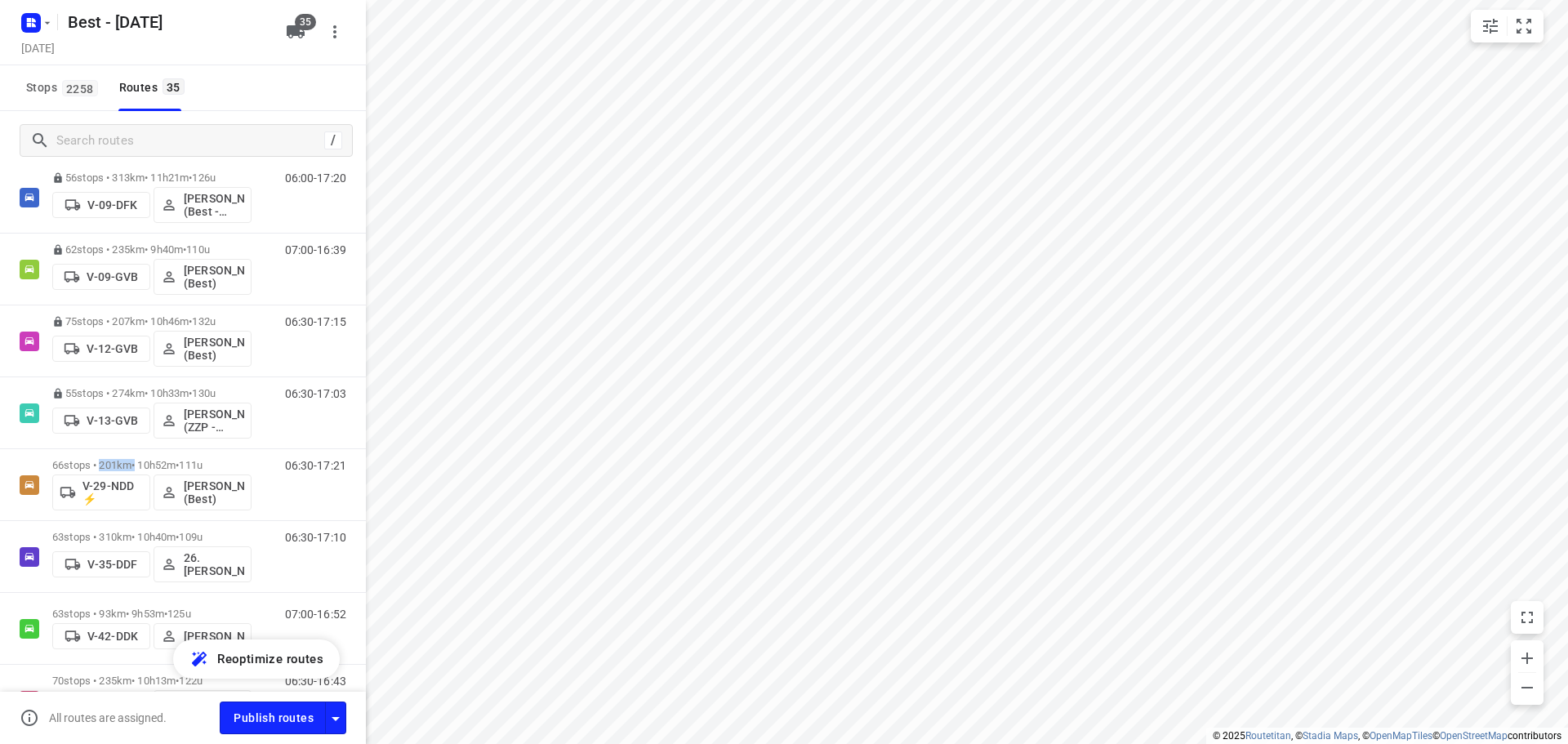
click at [124, 464] on p "66 stops • 201km • 10h52m • 111u" at bounding box center [151, 464] width 199 height 12
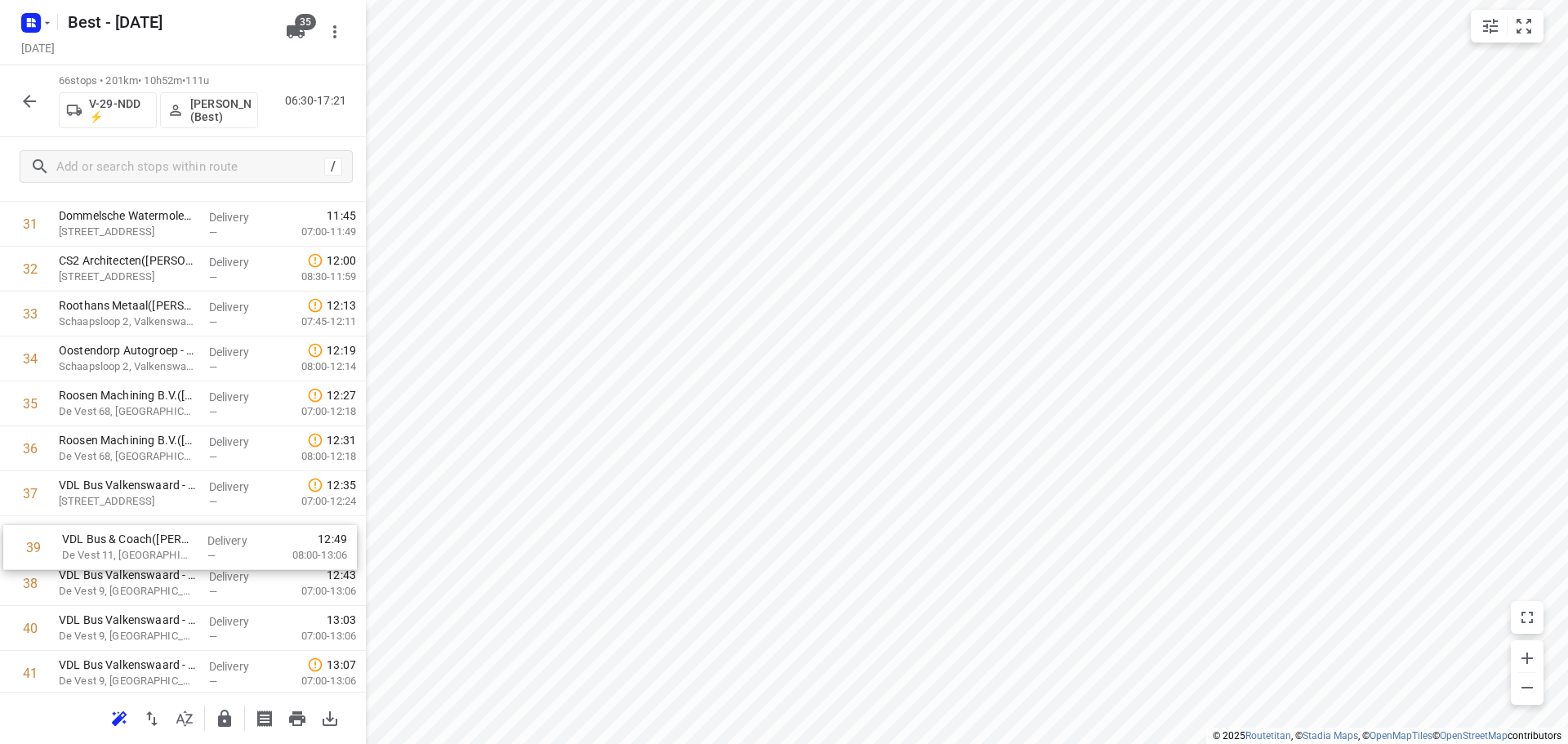
scroll to position [1472, 0]
drag, startPoint x: 151, startPoint y: 584, endPoint x: 158, endPoint y: 527, distance: 57.4
click at [157, 530] on div "1 VDL VDS Technische Industrie bv([PERSON_NAME] ) [STREET_ADDRESS], Hapert Deli…" at bounding box center [182, 334] width 366 height 2963
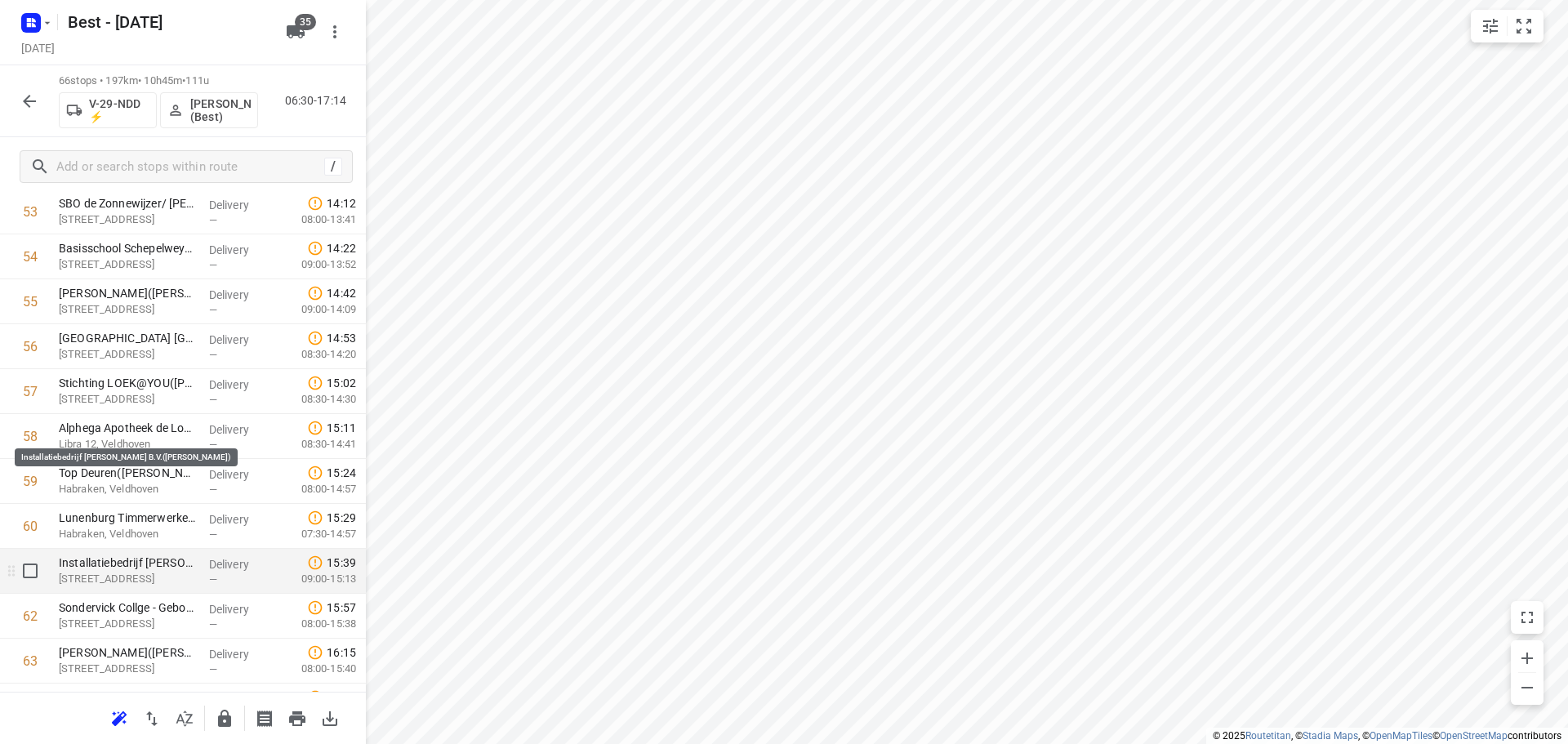
scroll to position [2640, 0]
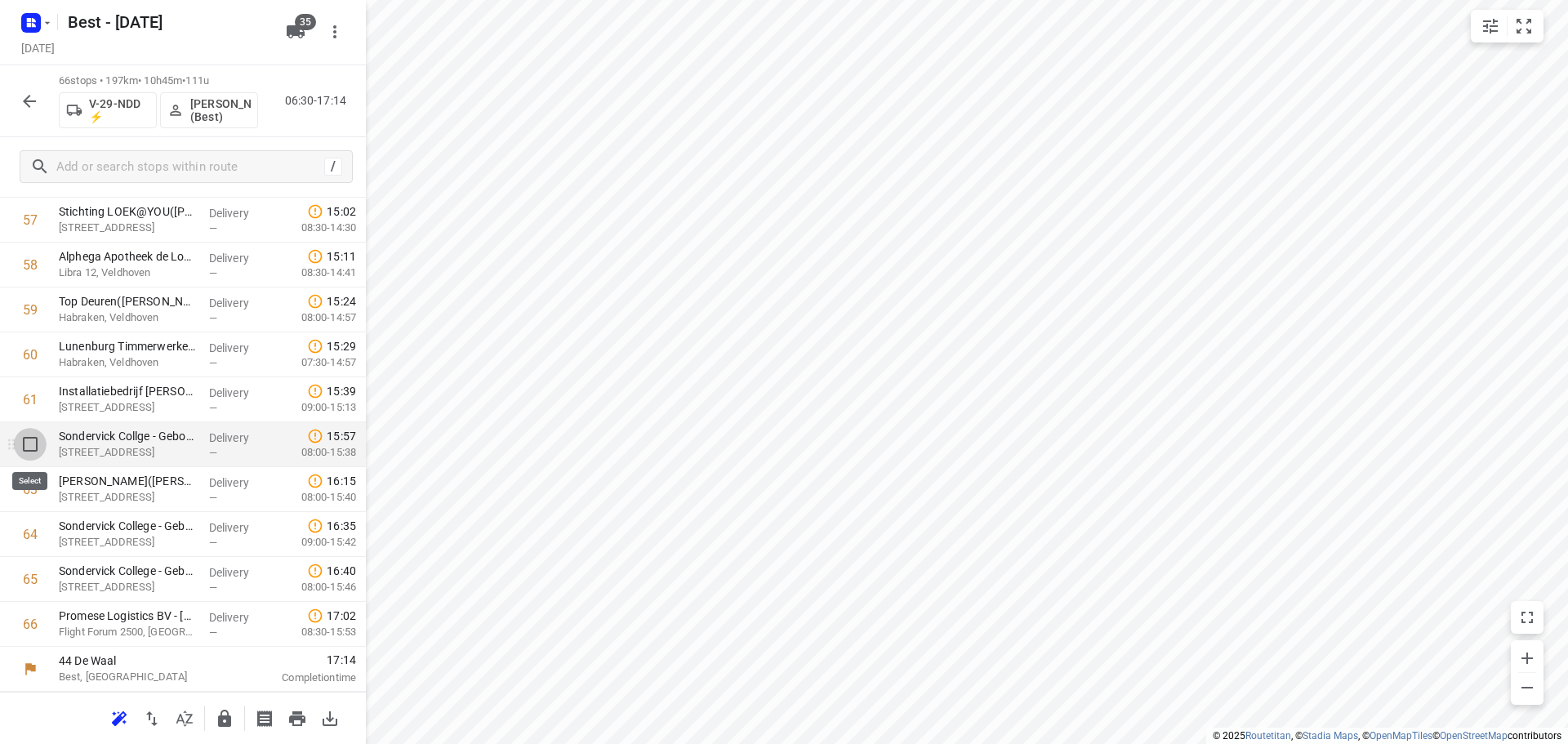
click at [39, 445] on input "checkbox" at bounding box center [30, 444] width 33 height 33
checkbox input "true"
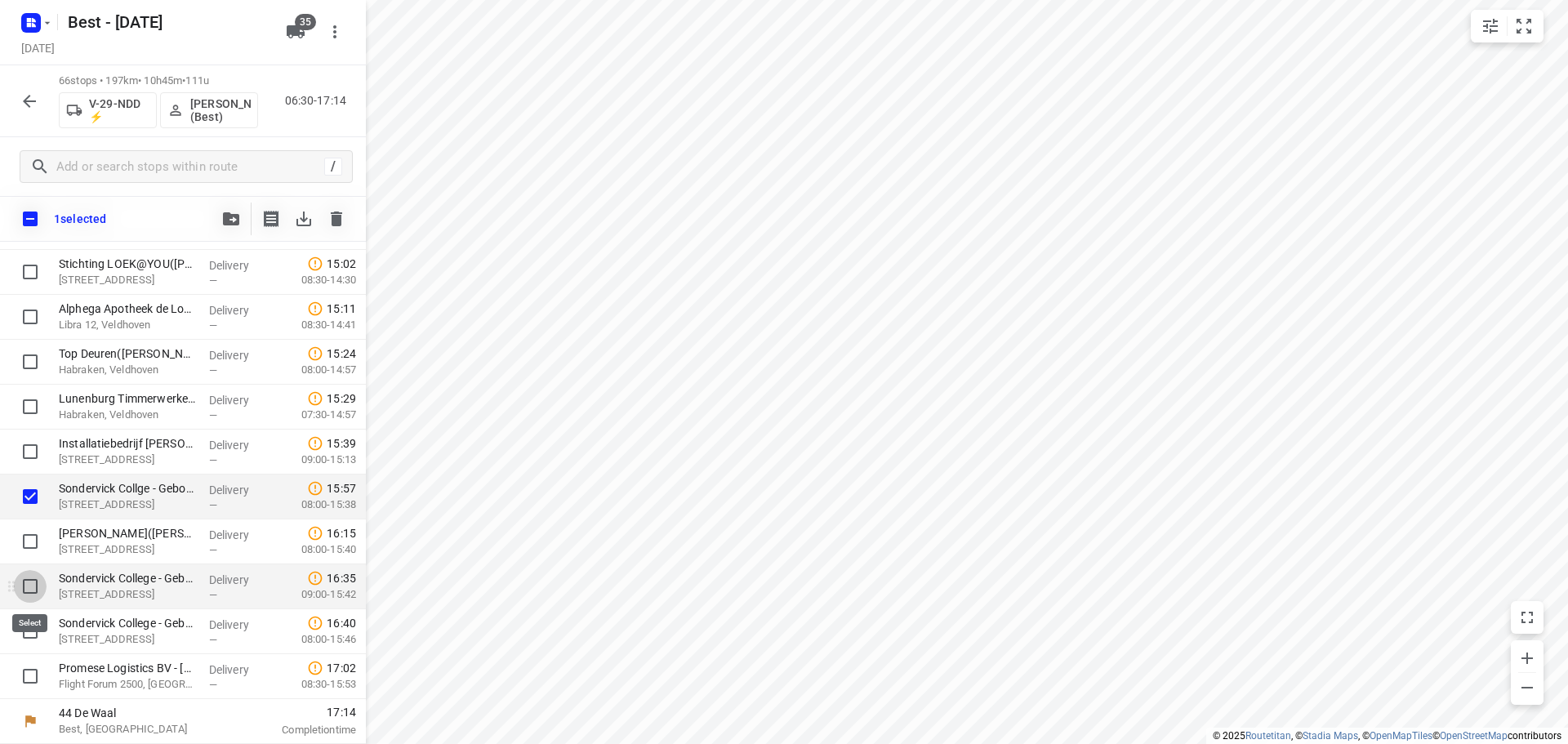
click at [36, 596] on input "checkbox" at bounding box center [30, 586] width 33 height 33
checkbox input "true"
click at [35, 636] on input "checkbox" at bounding box center [30, 631] width 33 height 33
checkbox input "true"
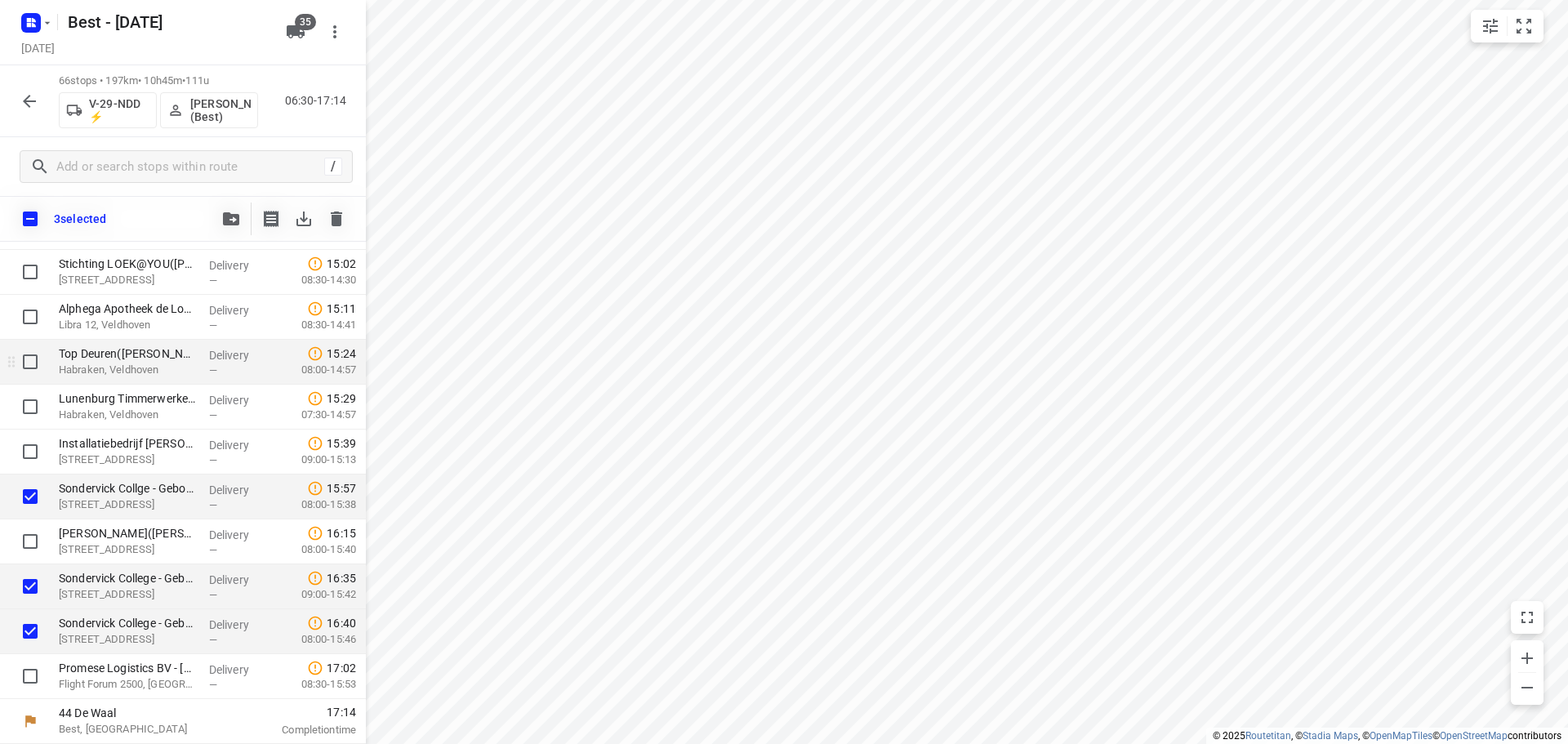
scroll to position [2553, 0]
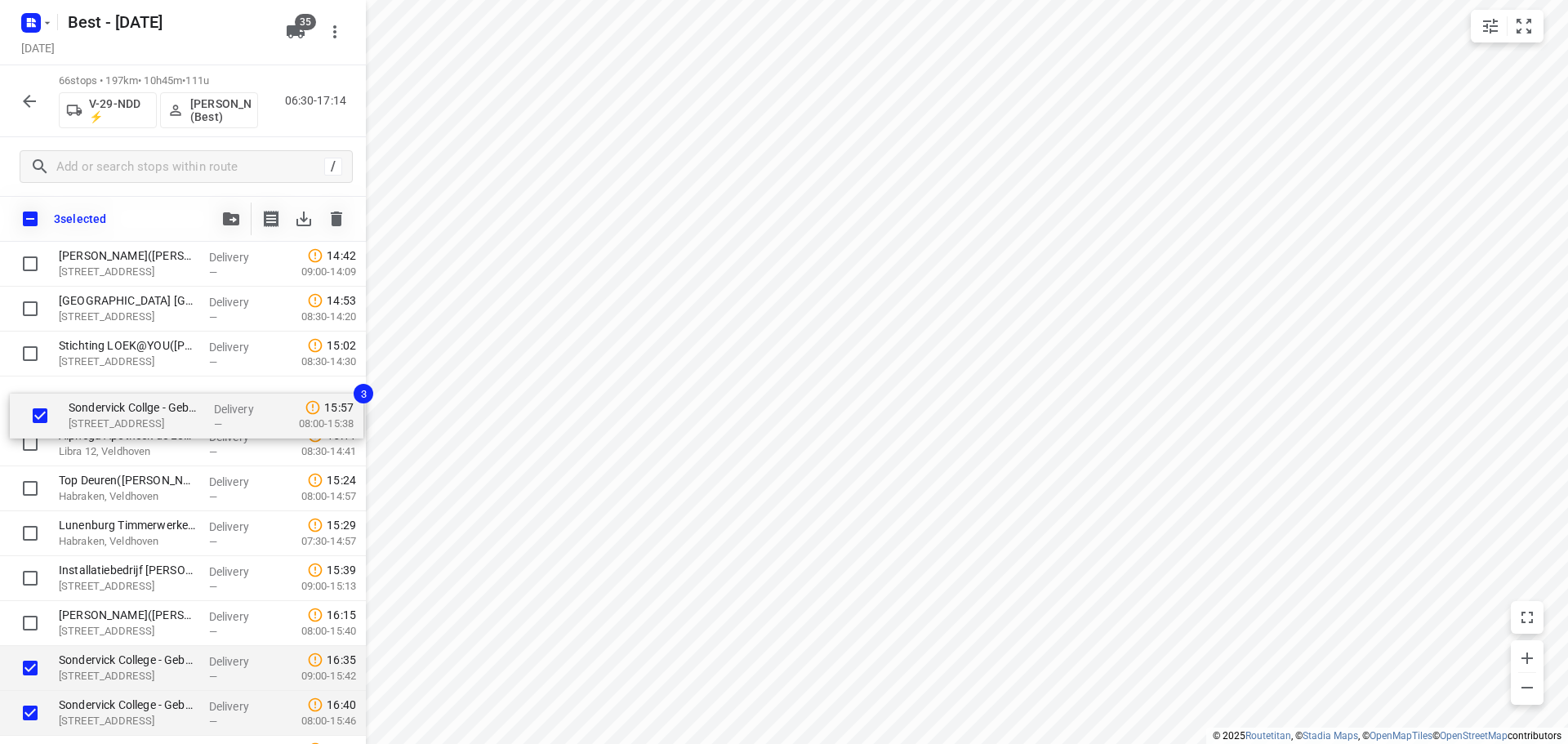
drag, startPoint x: 86, startPoint y: 570, endPoint x: 97, endPoint y: 387, distance: 183.3
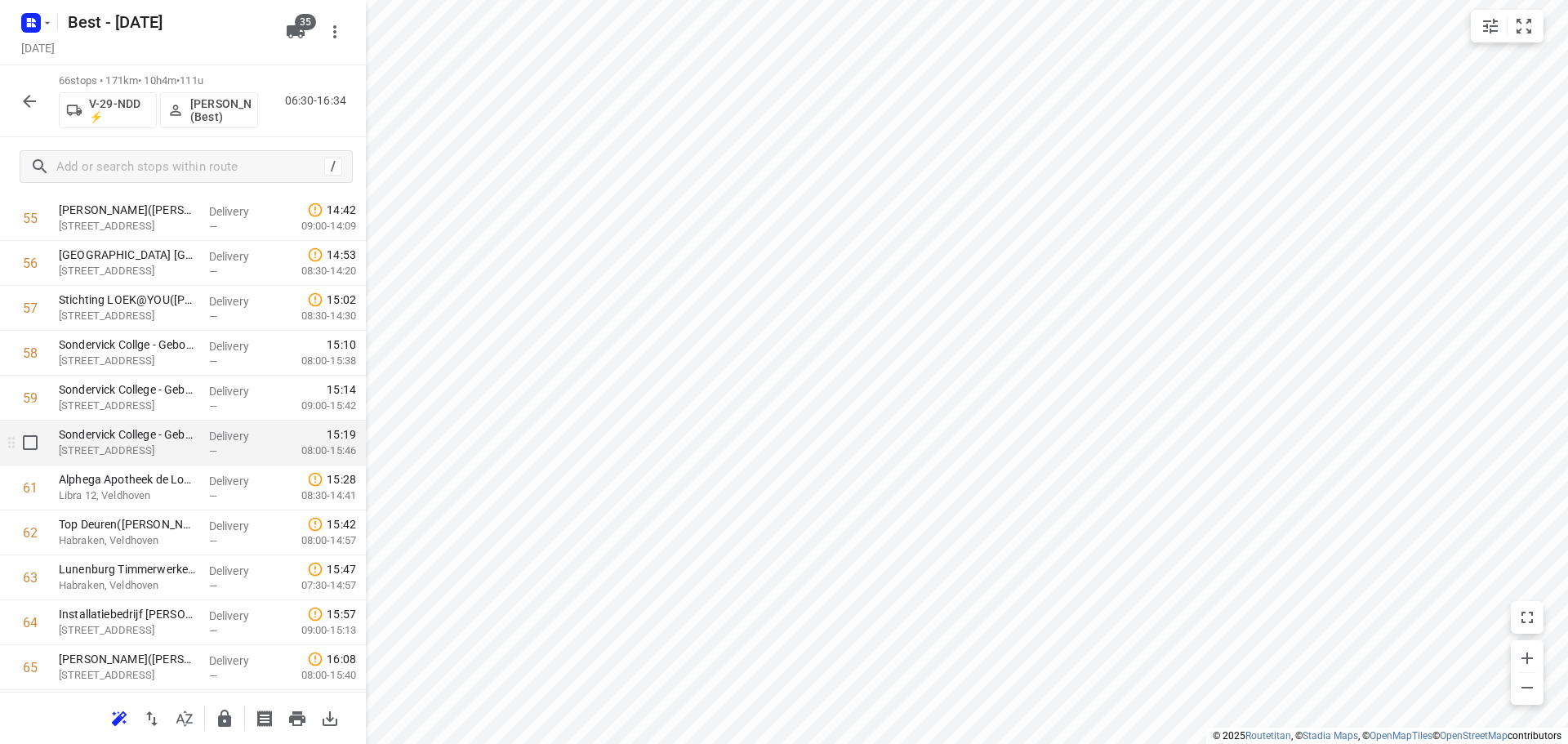
scroll to position [2640, 0]
click at [234, 698] on div at bounding box center [182, 717] width 366 height 52
click at [225, 713] on icon "button" at bounding box center [223, 718] width 19 height 19
click at [42, 111] on button "button" at bounding box center [29, 101] width 33 height 33
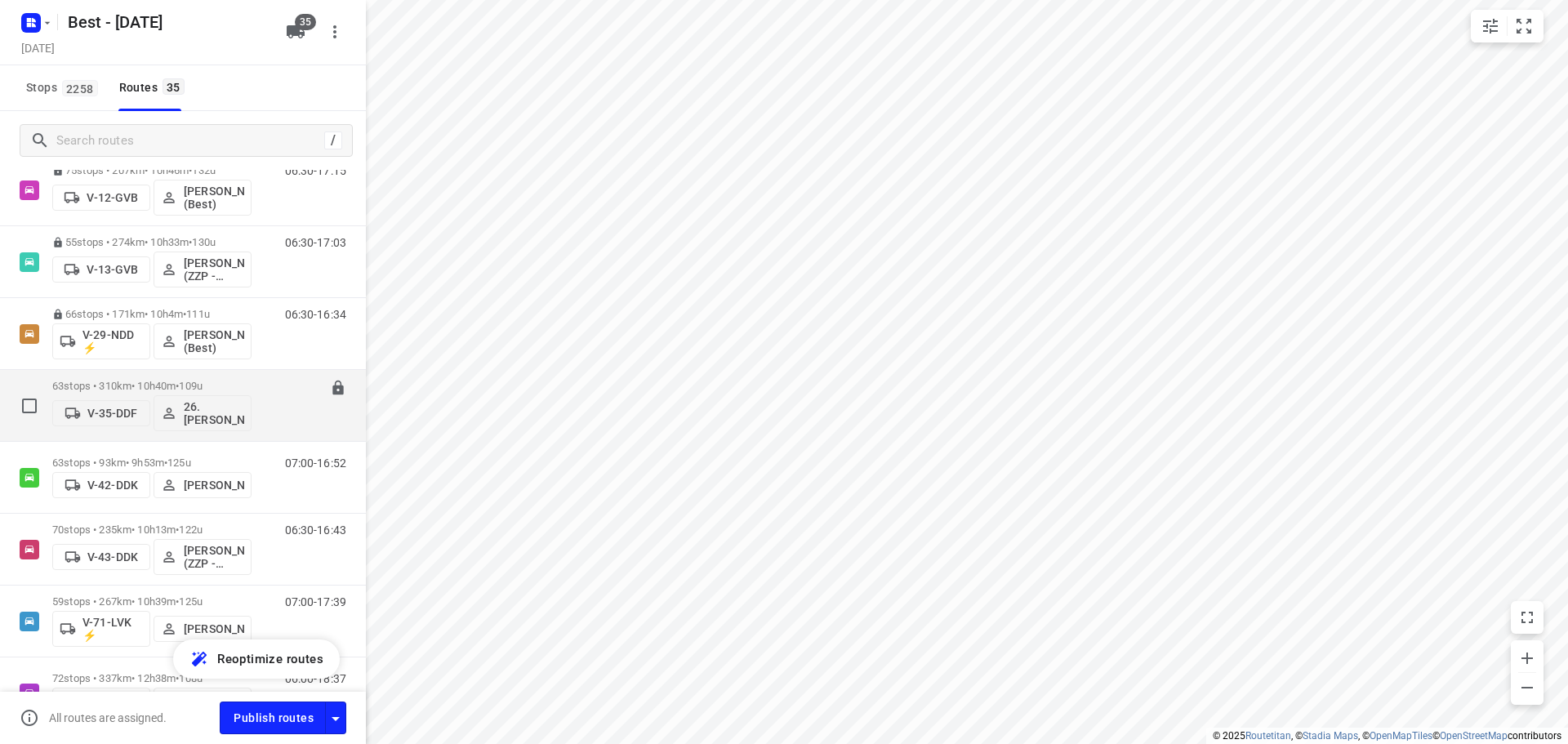
scroll to position [326, 0]
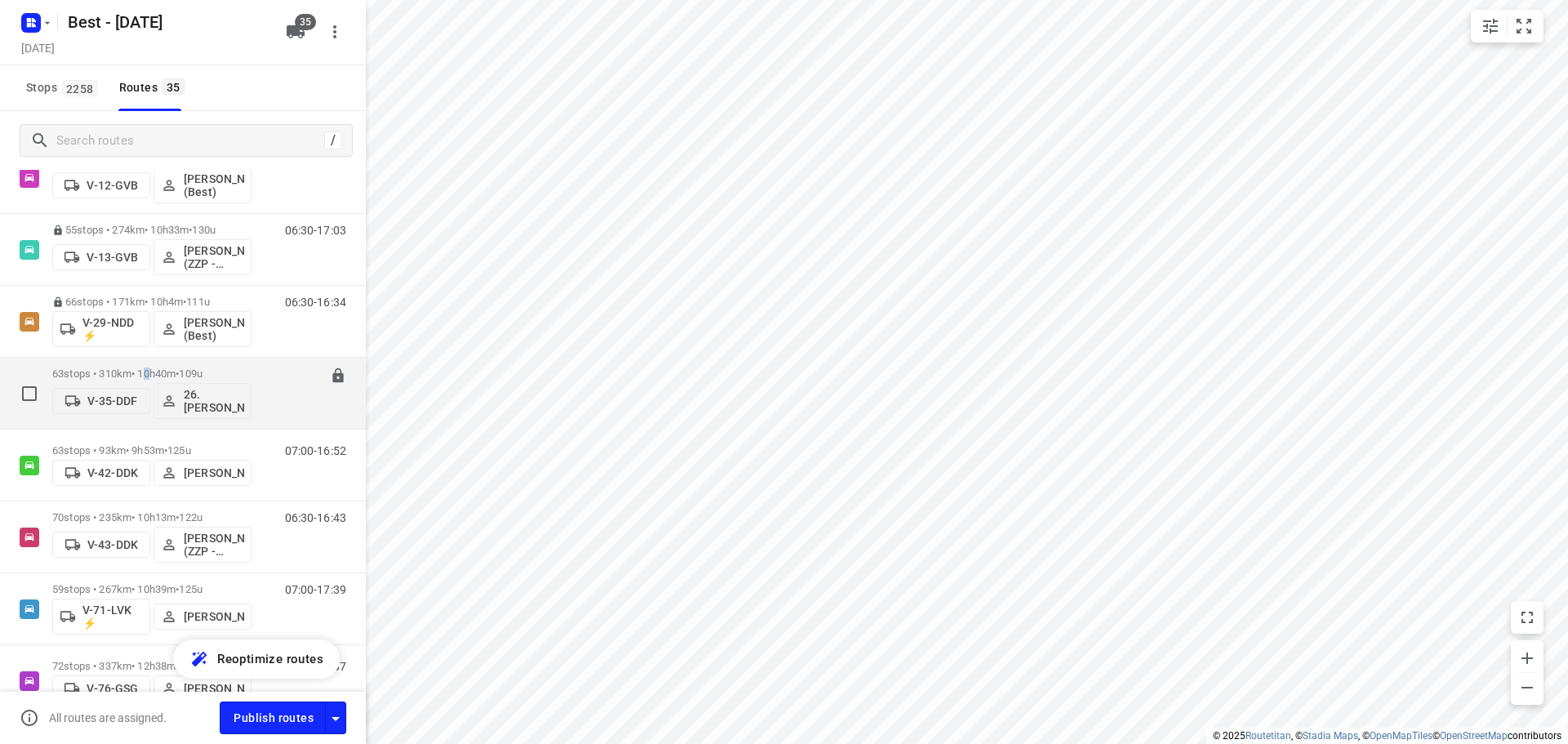
click at [153, 370] on p "63 stops • 310km • 10h40m • 109u" at bounding box center [151, 373] width 199 height 12
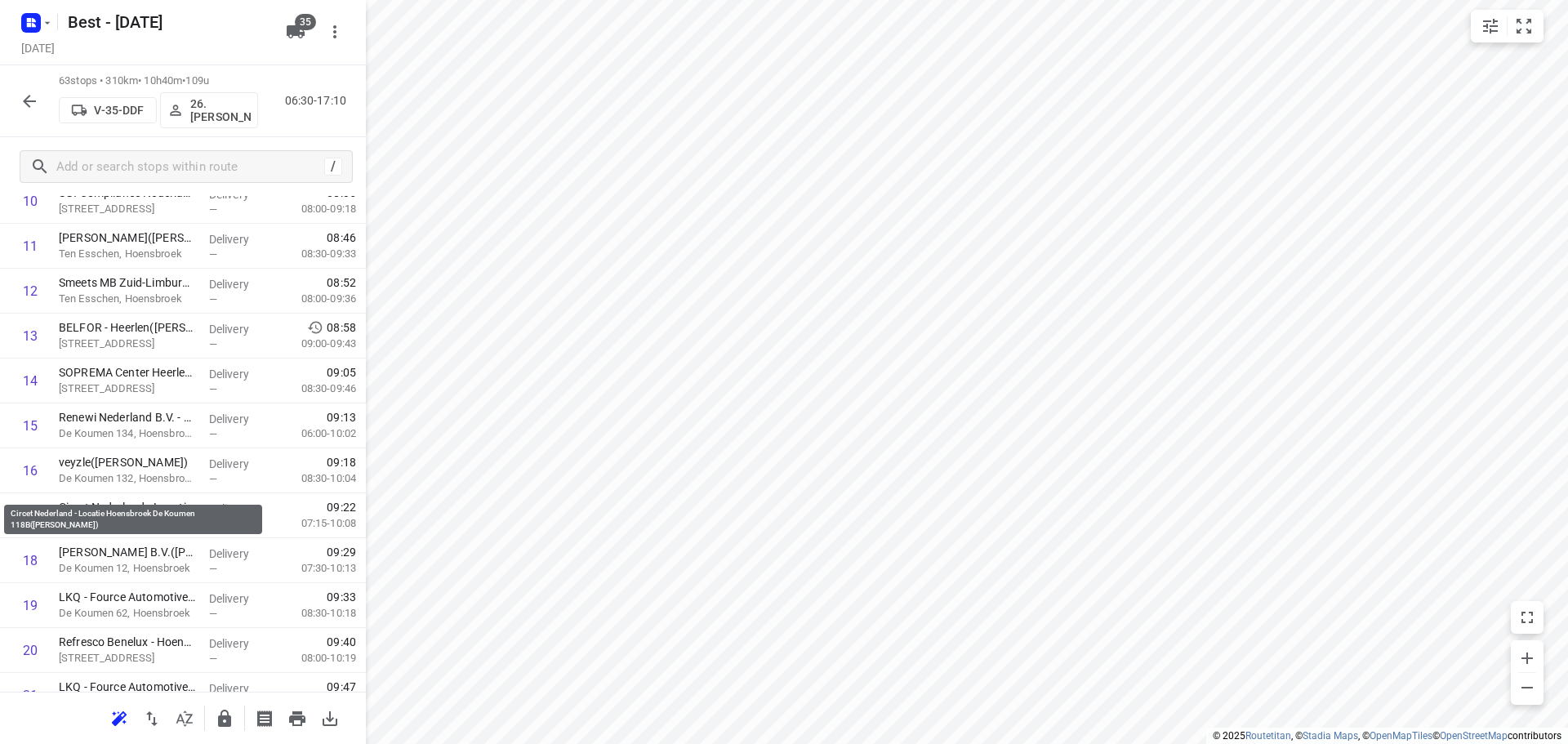
scroll to position [572, 0]
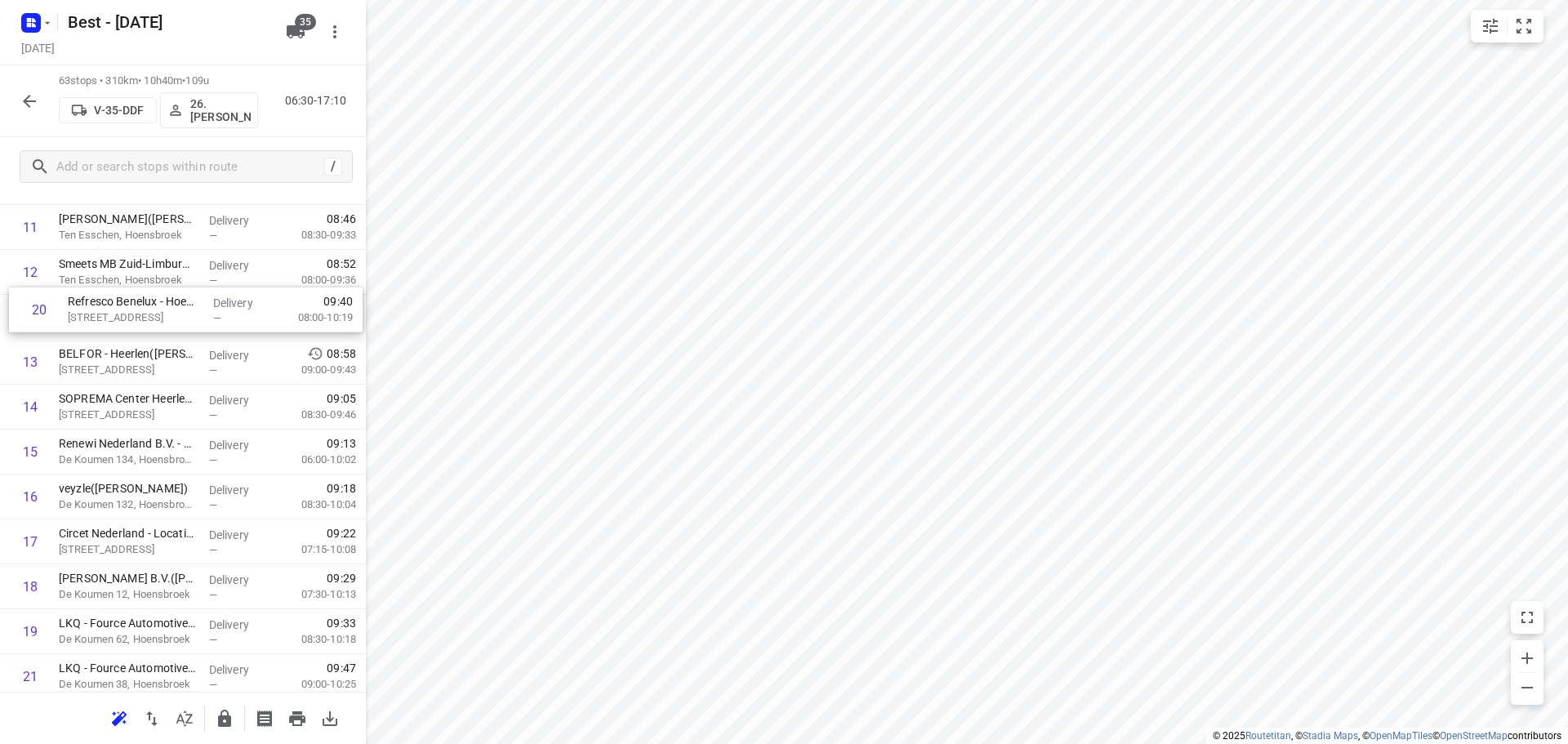
drag, startPoint x: 137, startPoint y: 626, endPoint x: 145, endPoint y: 298, distance: 328.1
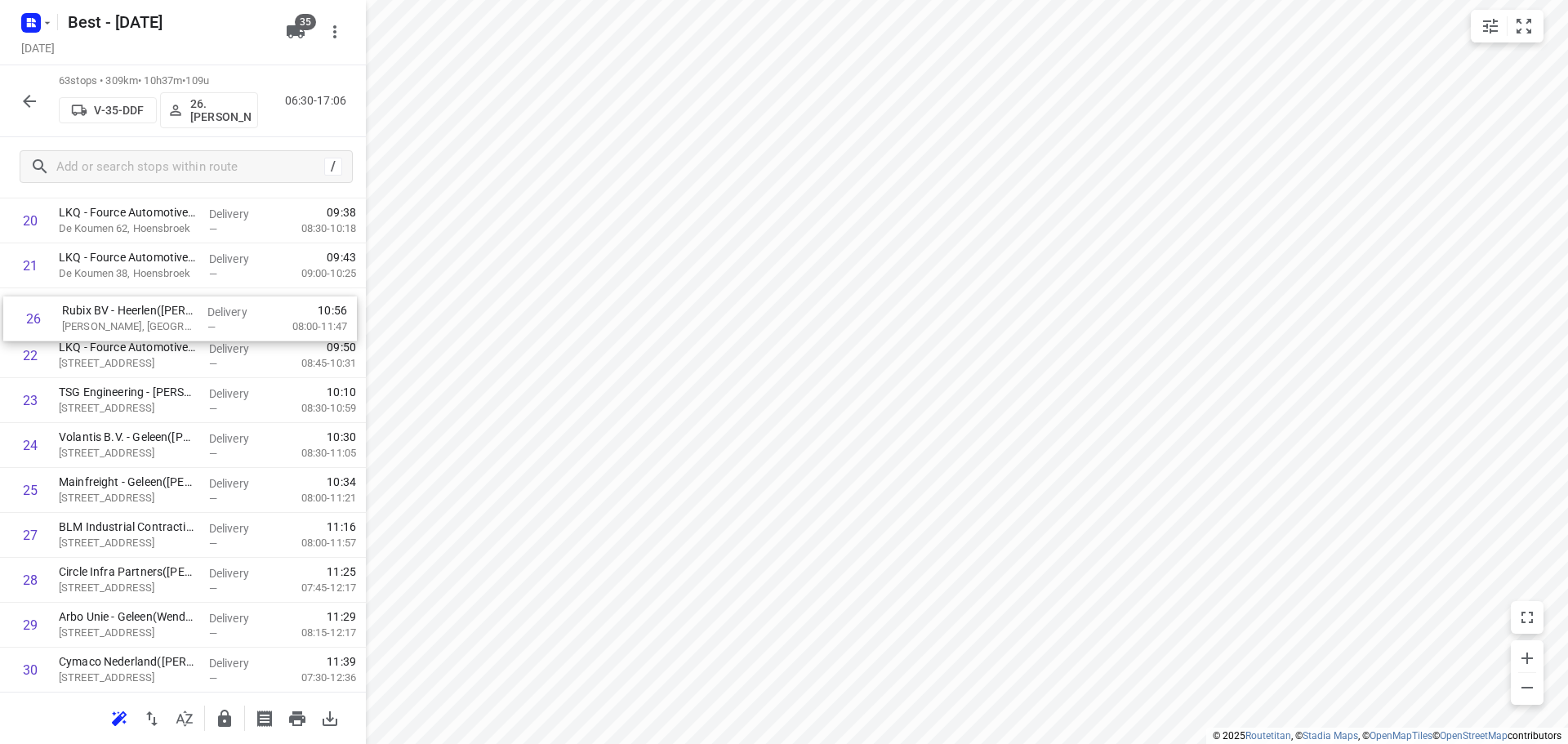
scroll to position [971, 0]
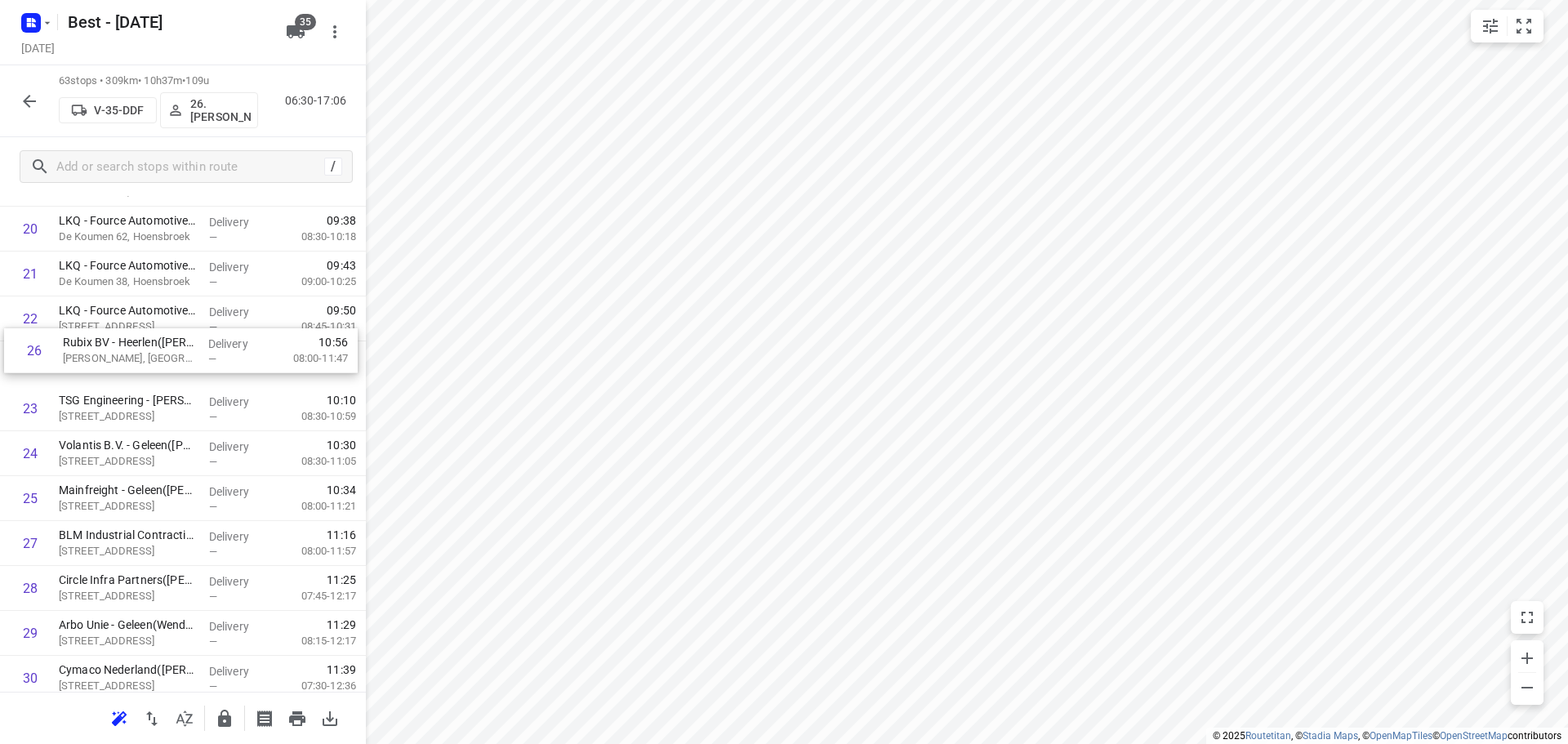
drag, startPoint x: 116, startPoint y: 409, endPoint x: 121, endPoint y: 343, distance: 66.2
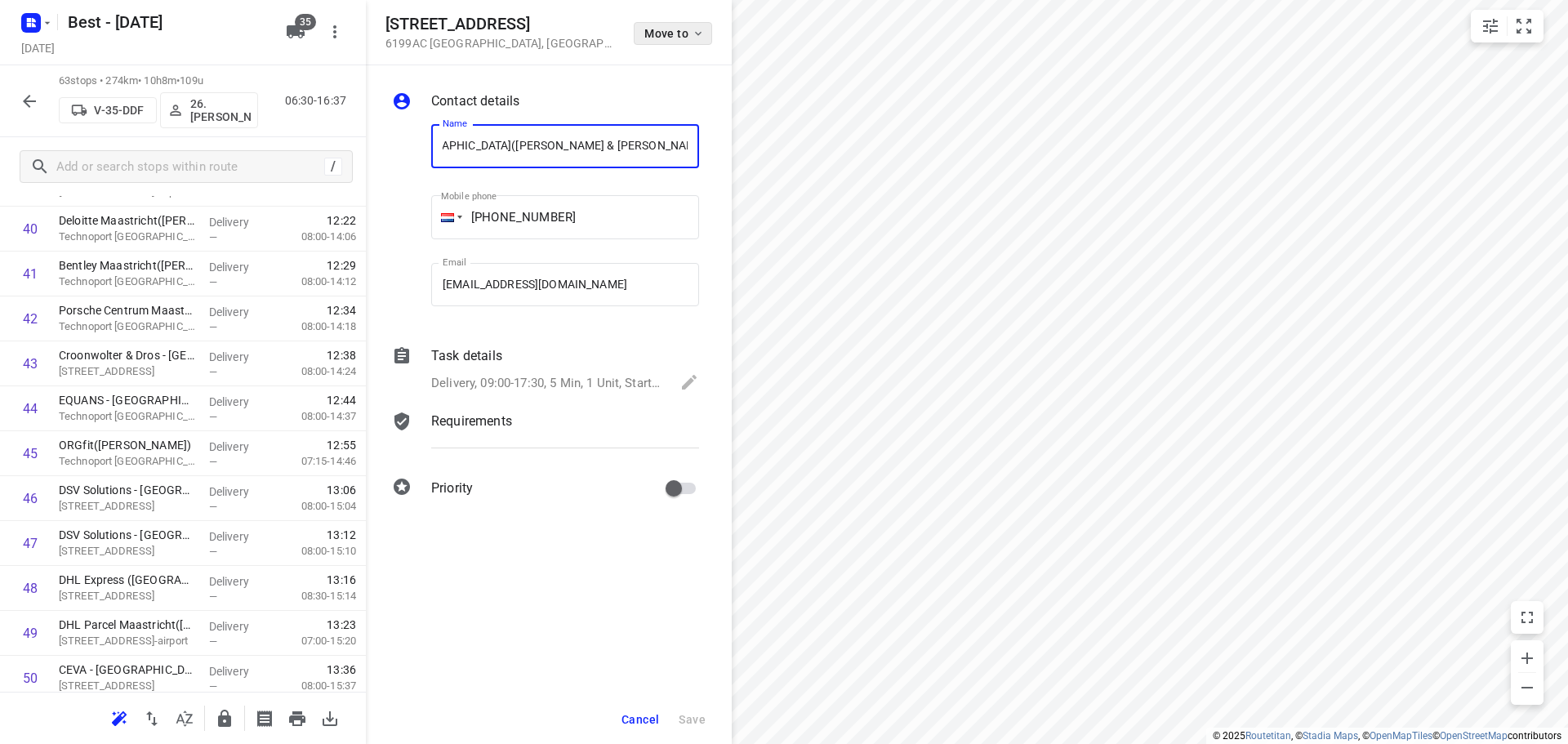
scroll to position [0, 0]
click at [660, 24] on button "Move to" at bounding box center [673, 33] width 78 height 23
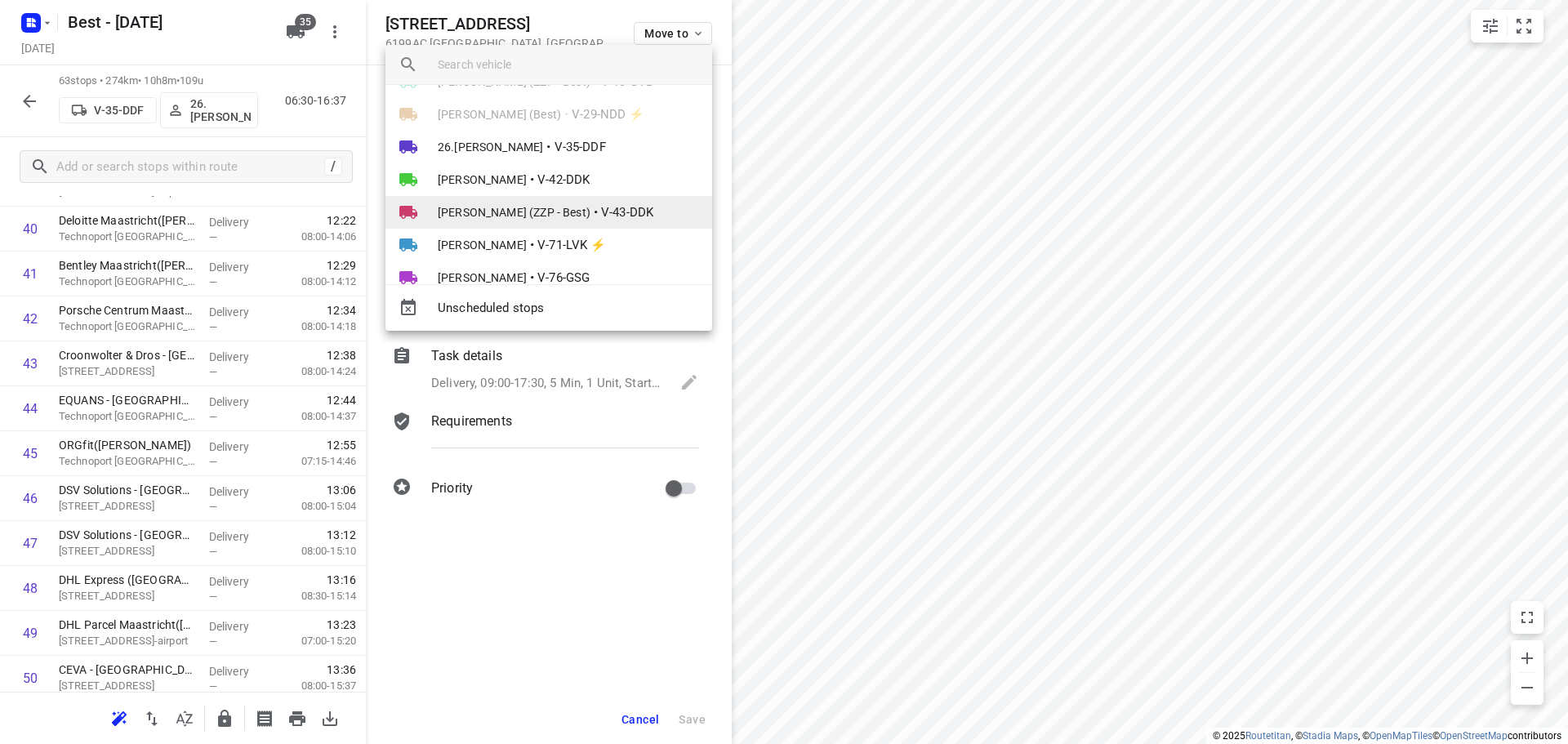
click at [566, 145] on span "V-35-DDF" at bounding box center [580, 147] width 51 height 19
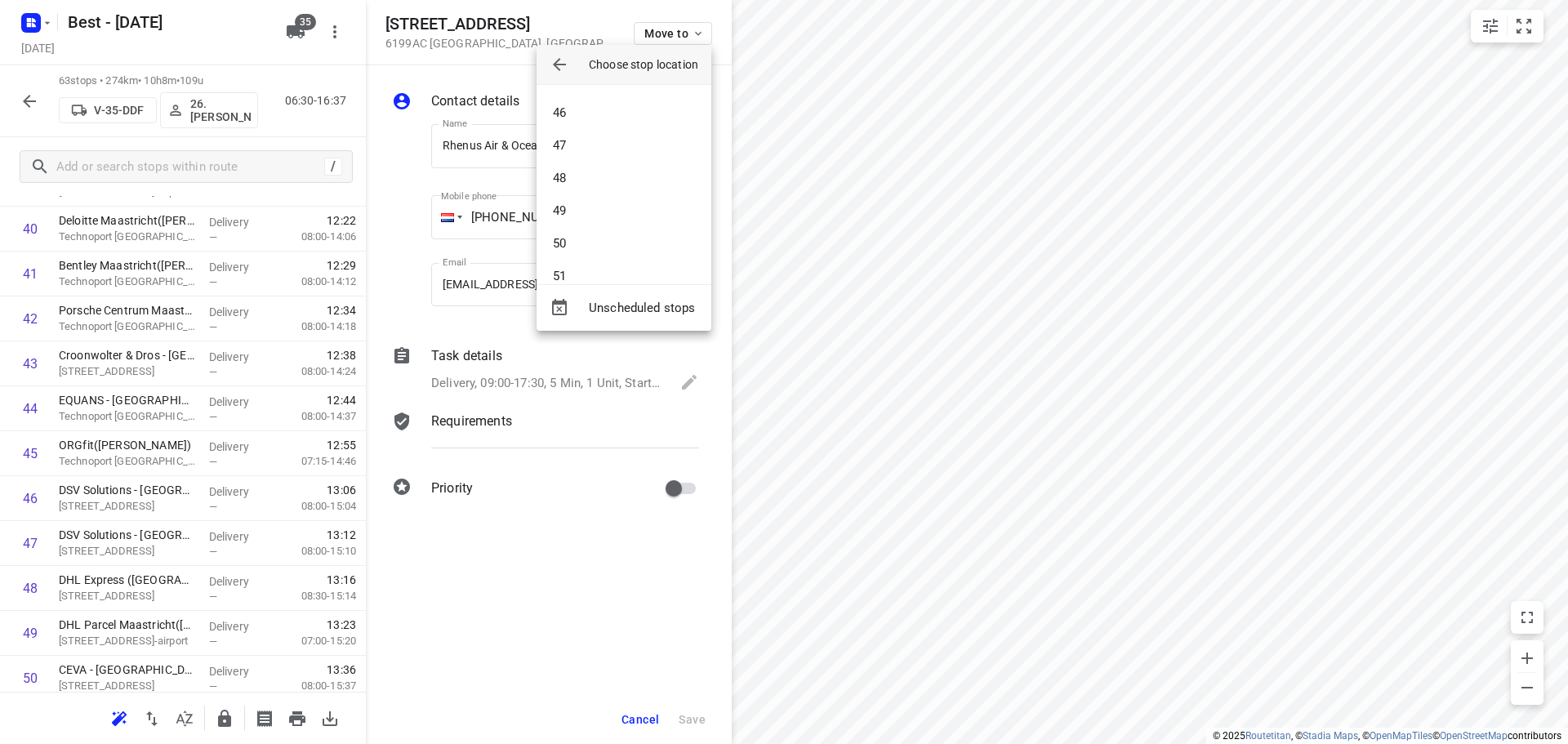
scroll to position [1470, 0]
click at [575, 230] on li "50" at bounding box center [624, 239] width 175 height 33
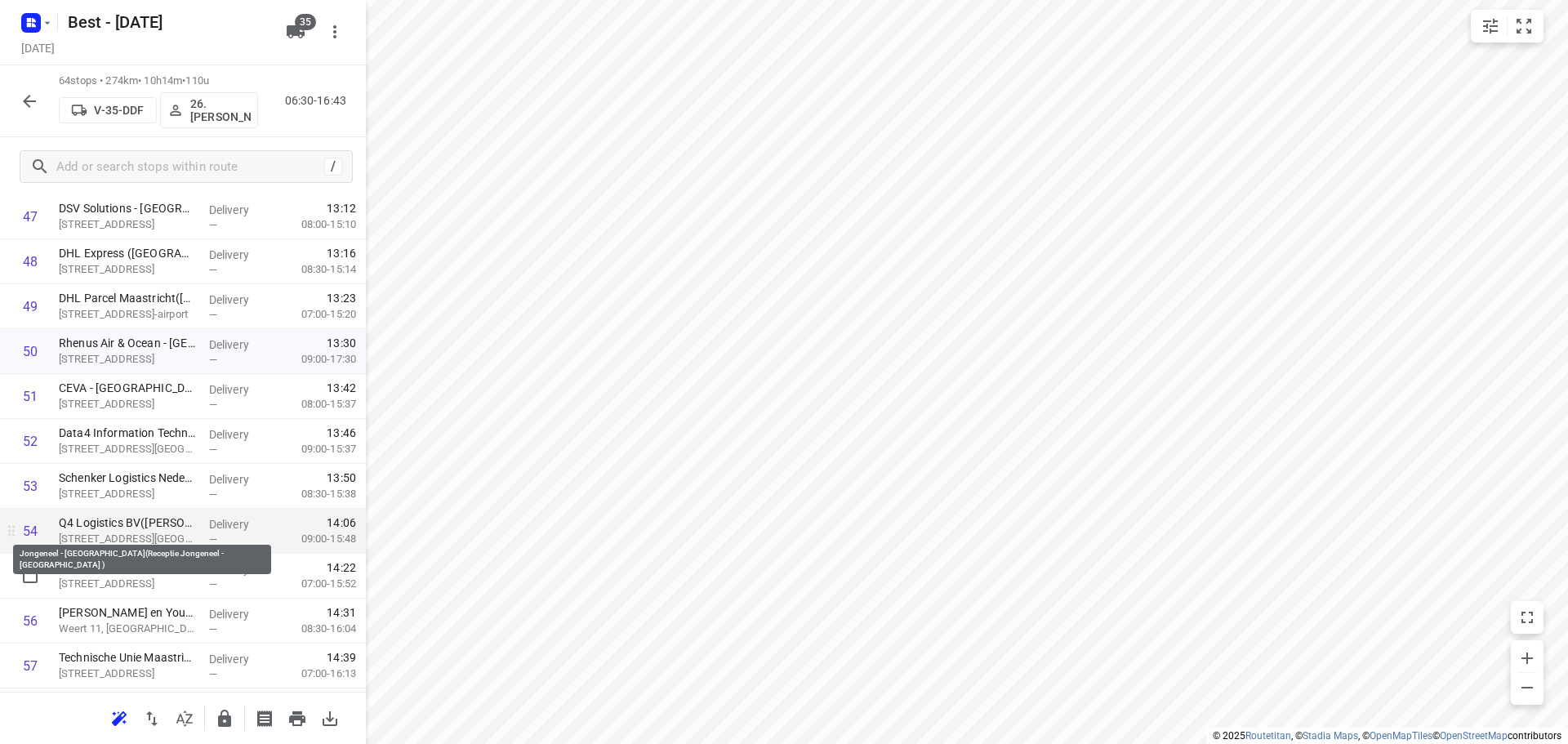
scroll to position [2277, 0]
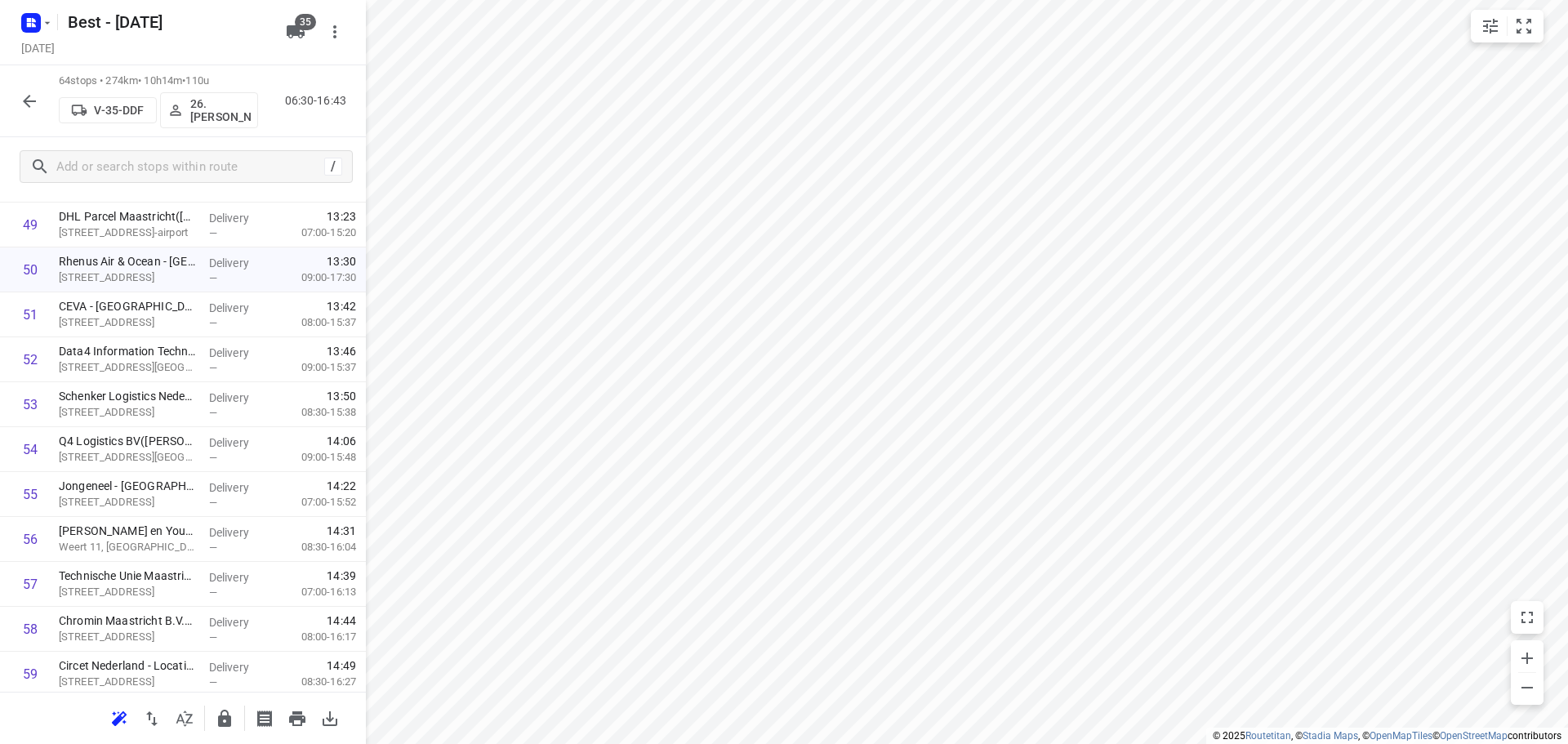
click at [214, 717] on icon "button" at bounding box center [223, 718] width 19 height 19
click at [31, 104] on icon "button" at bounding box center [28, 100] width 19 height 19
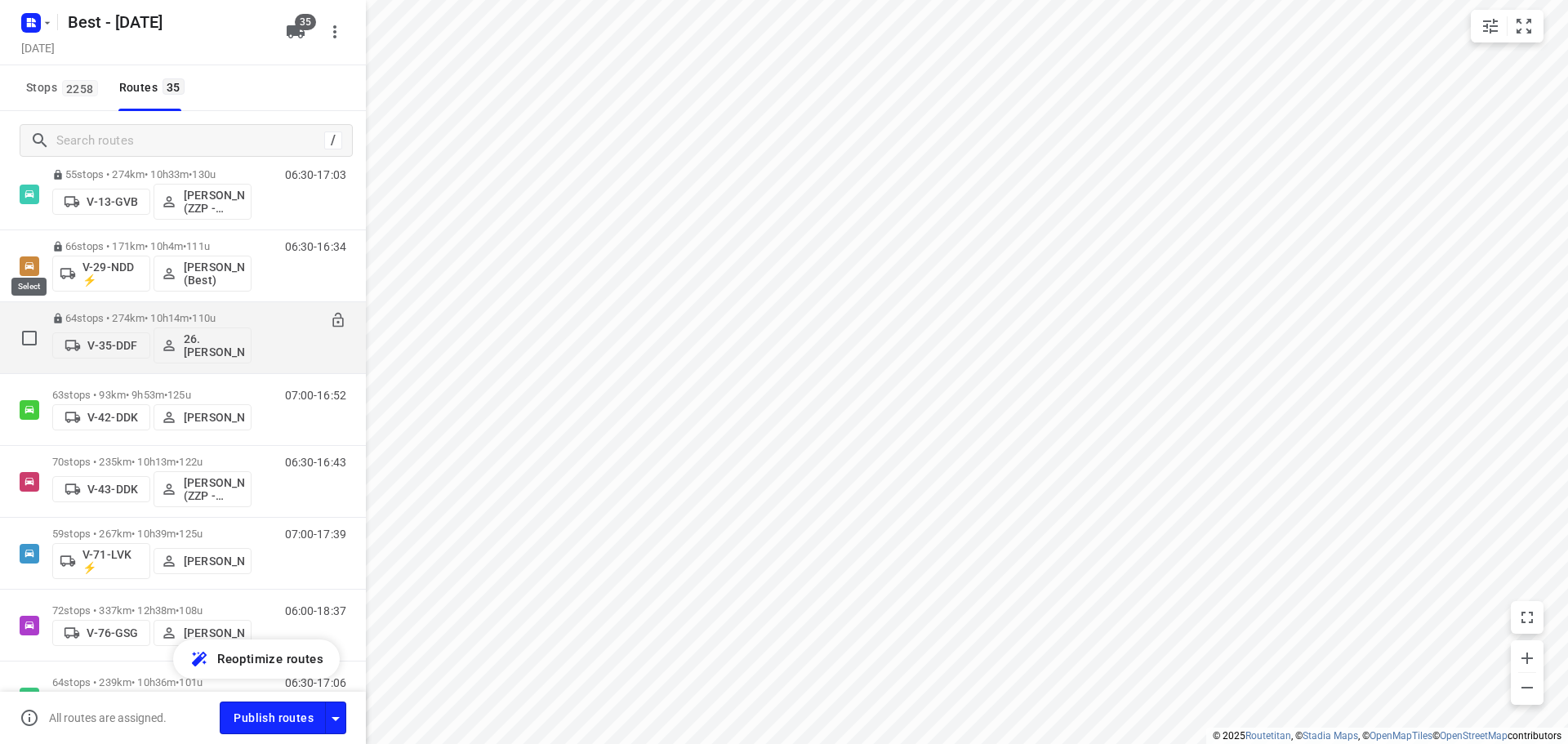
scroll to position [408, 0]
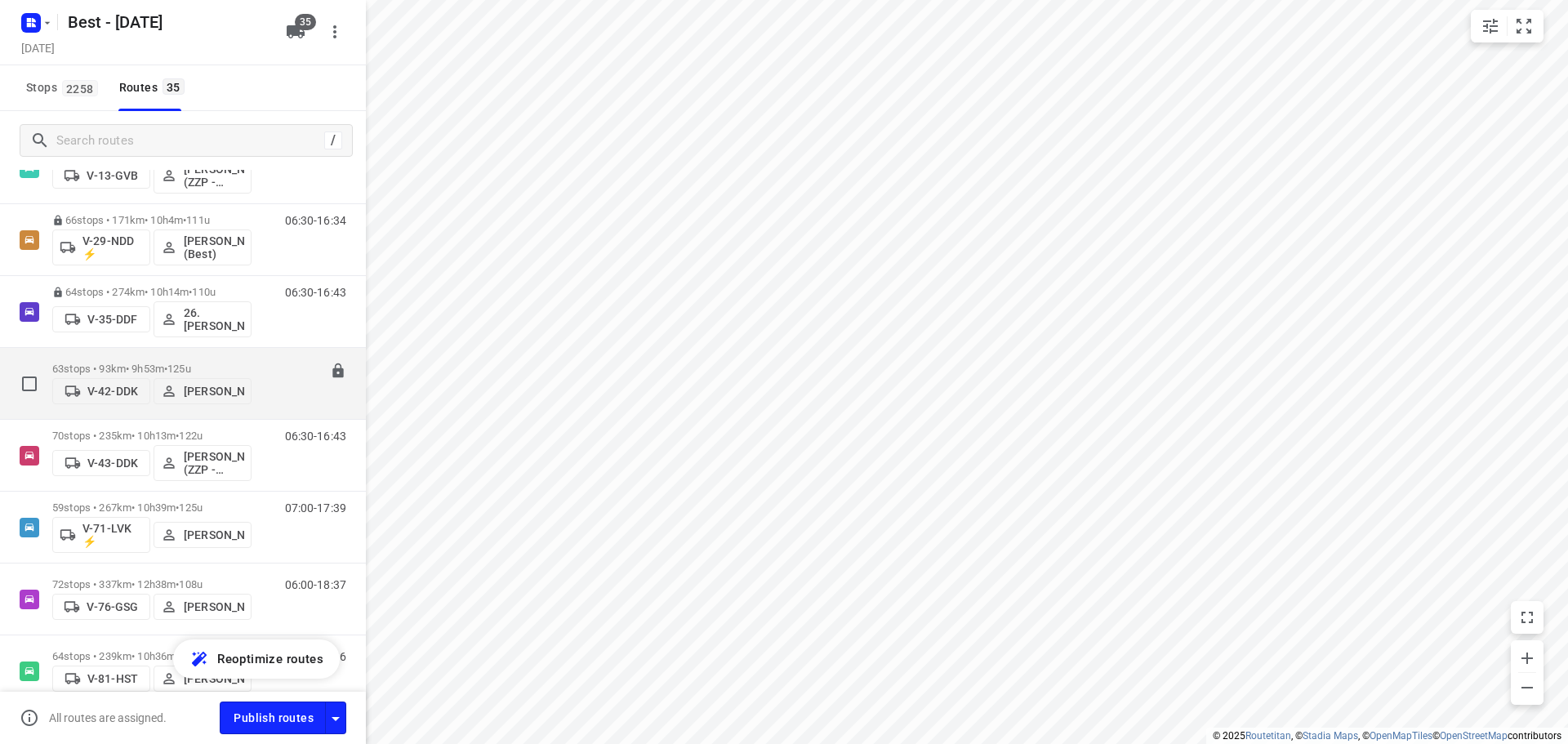
click at [132, 356] on div "63 stops • 93km • 9h53m • 125u V-42-DDK [PERSON_NAME]" at bounding box center [151, 384] width 199 height 58
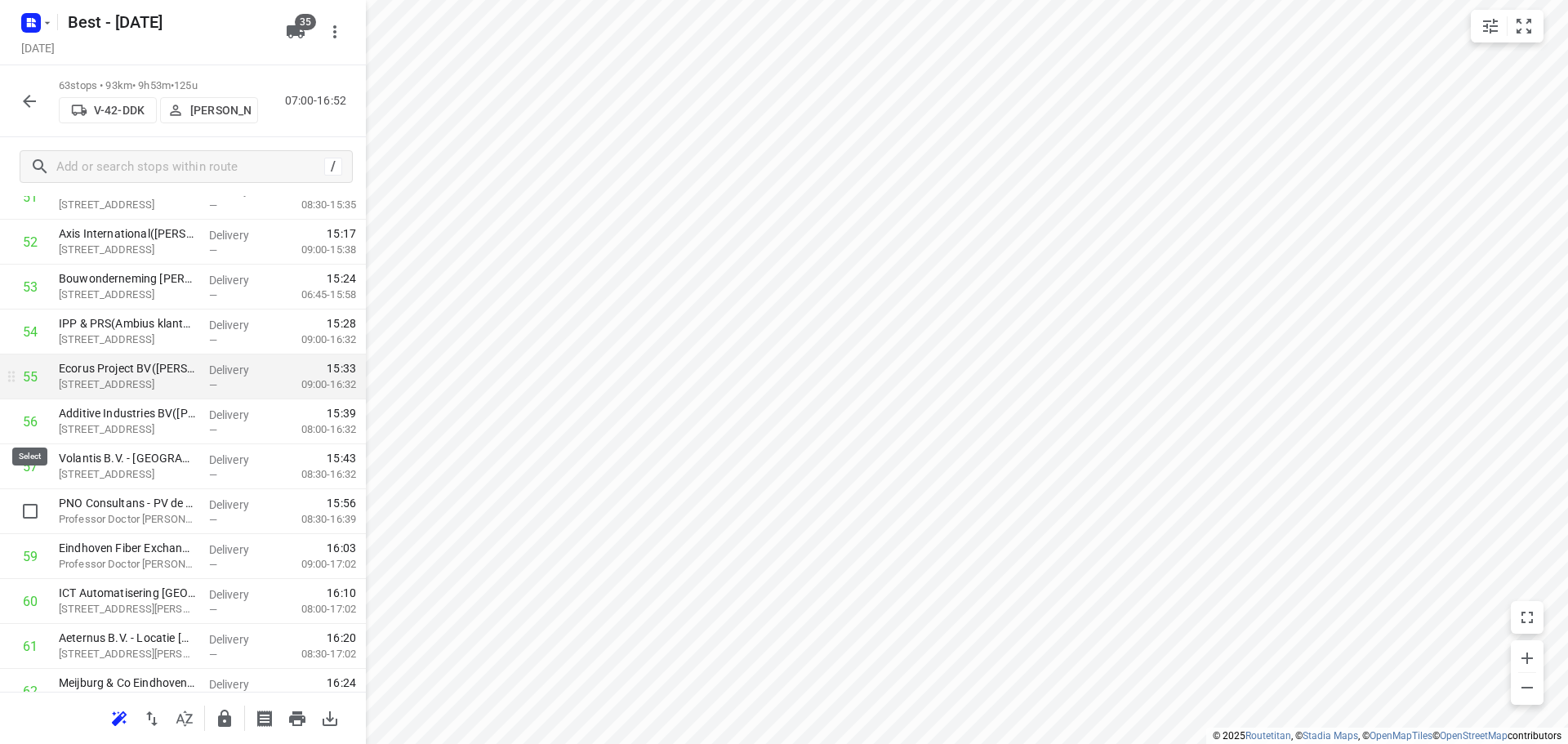
scroll to position [2342, 0]
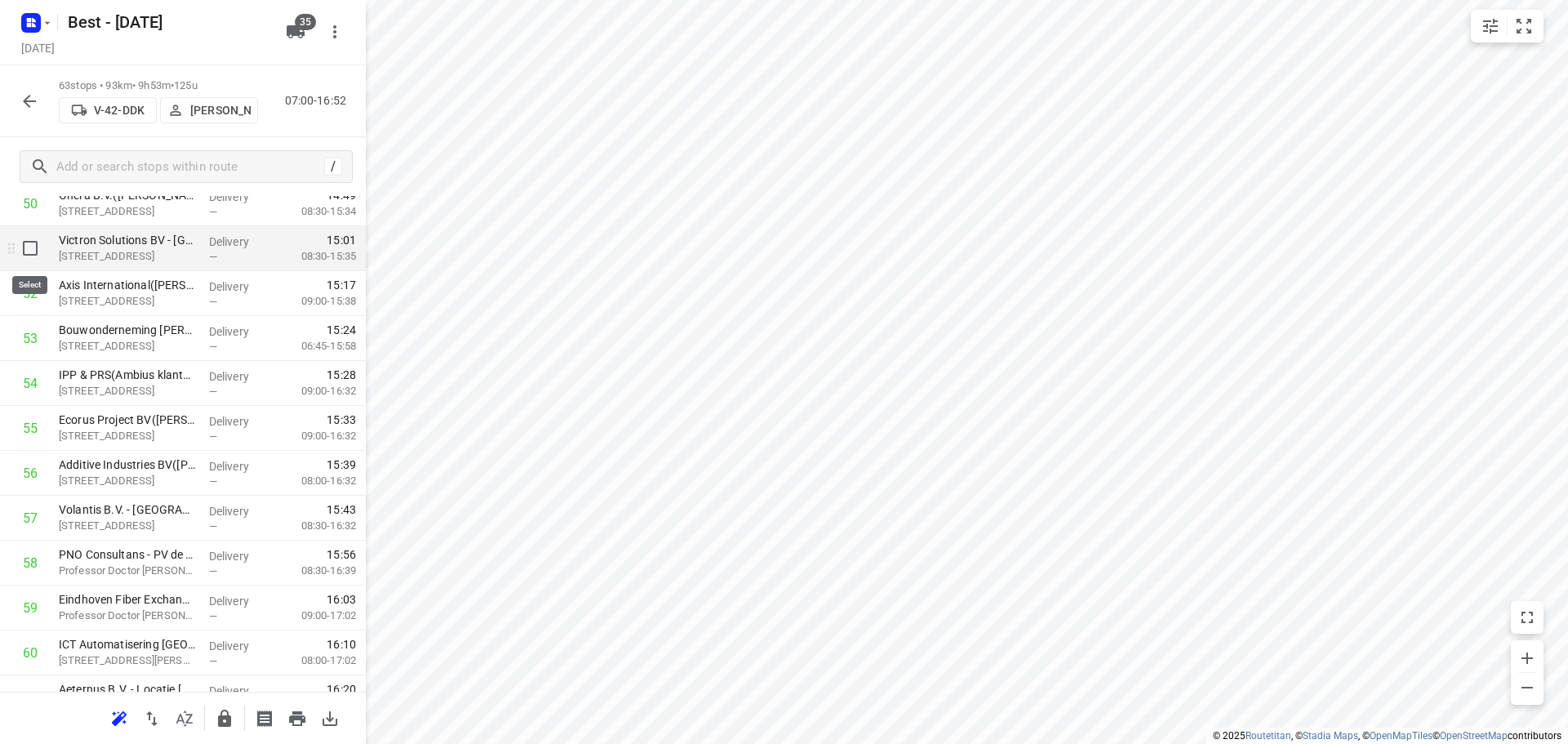
click at [35, 252] on input "checkbox" at bounding box center [30, 248] width 33 height 33
checkbox input "true"
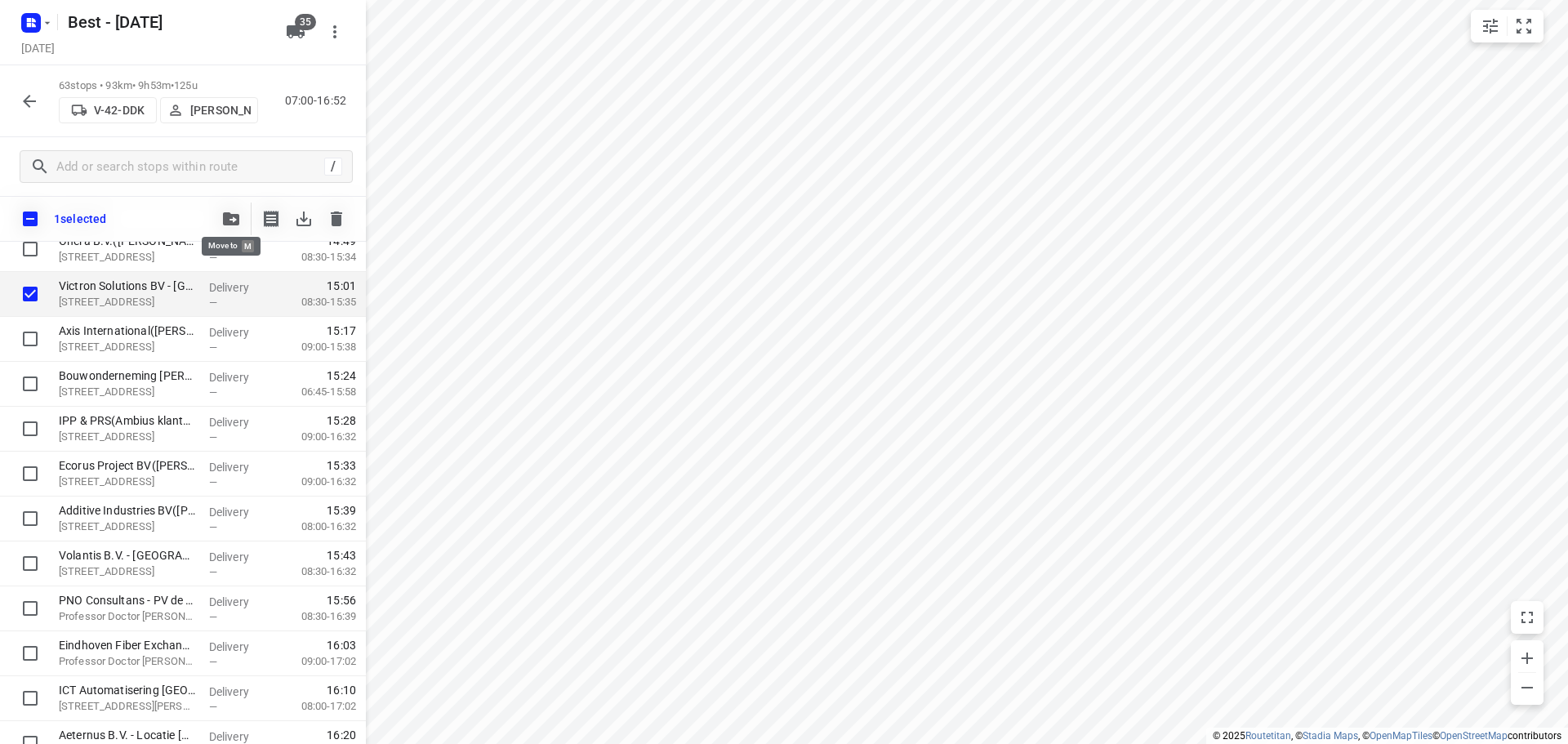
click at [234, 214] on icon "button" at bounding box center [231, 219] width 16 height 13
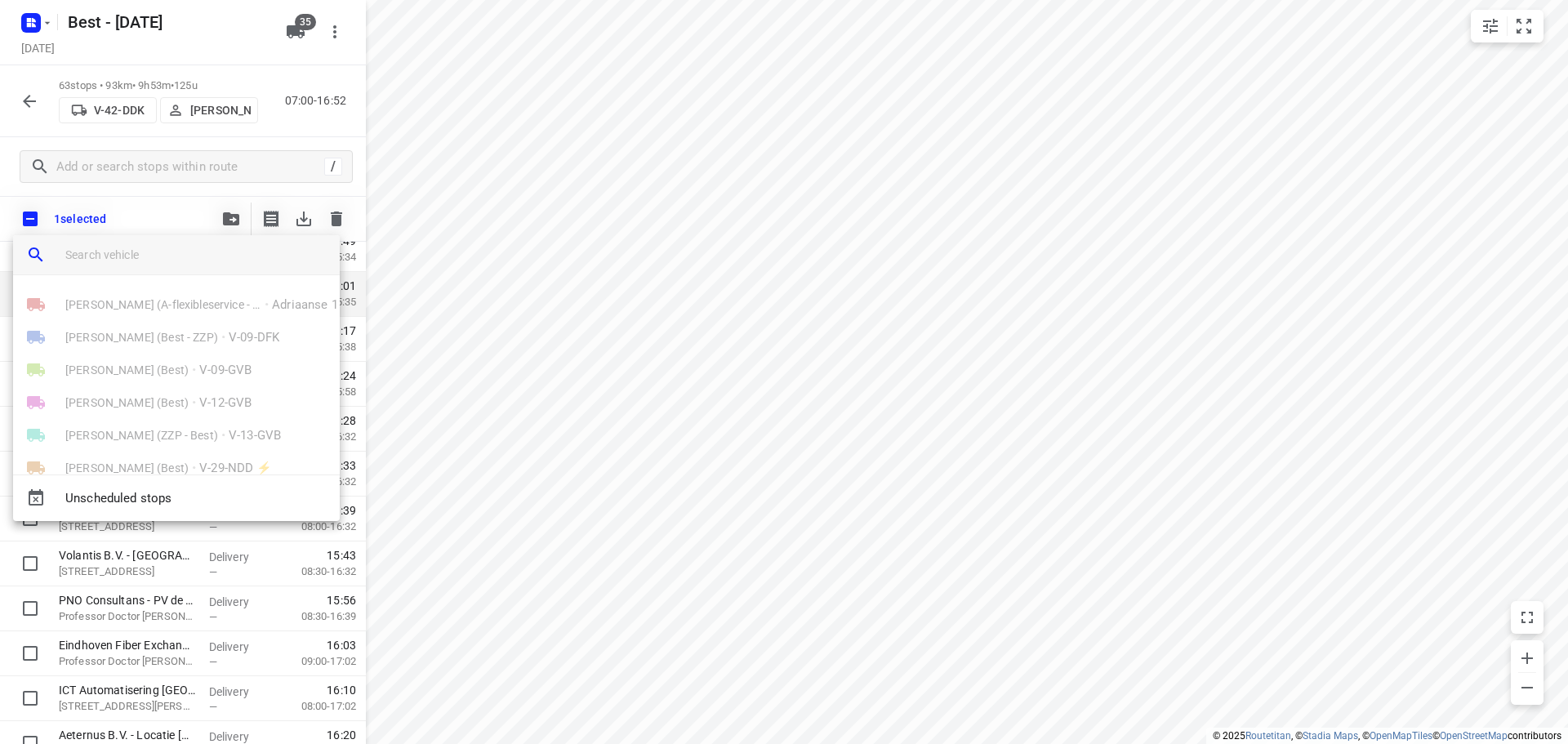
click at [183, 255] on input "search vehicle" at bounding box center [196, 254] width 261 height 25
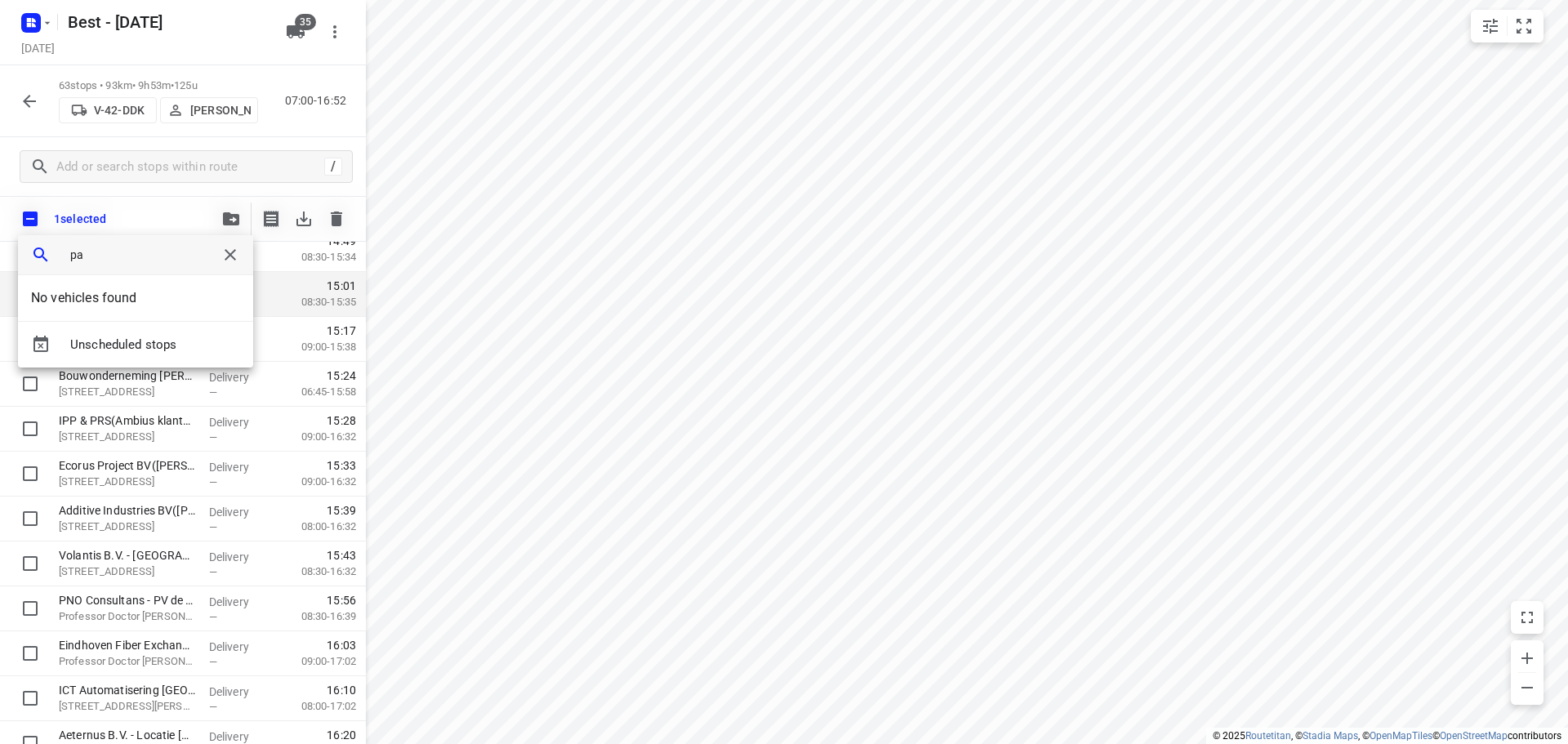
type input "p"
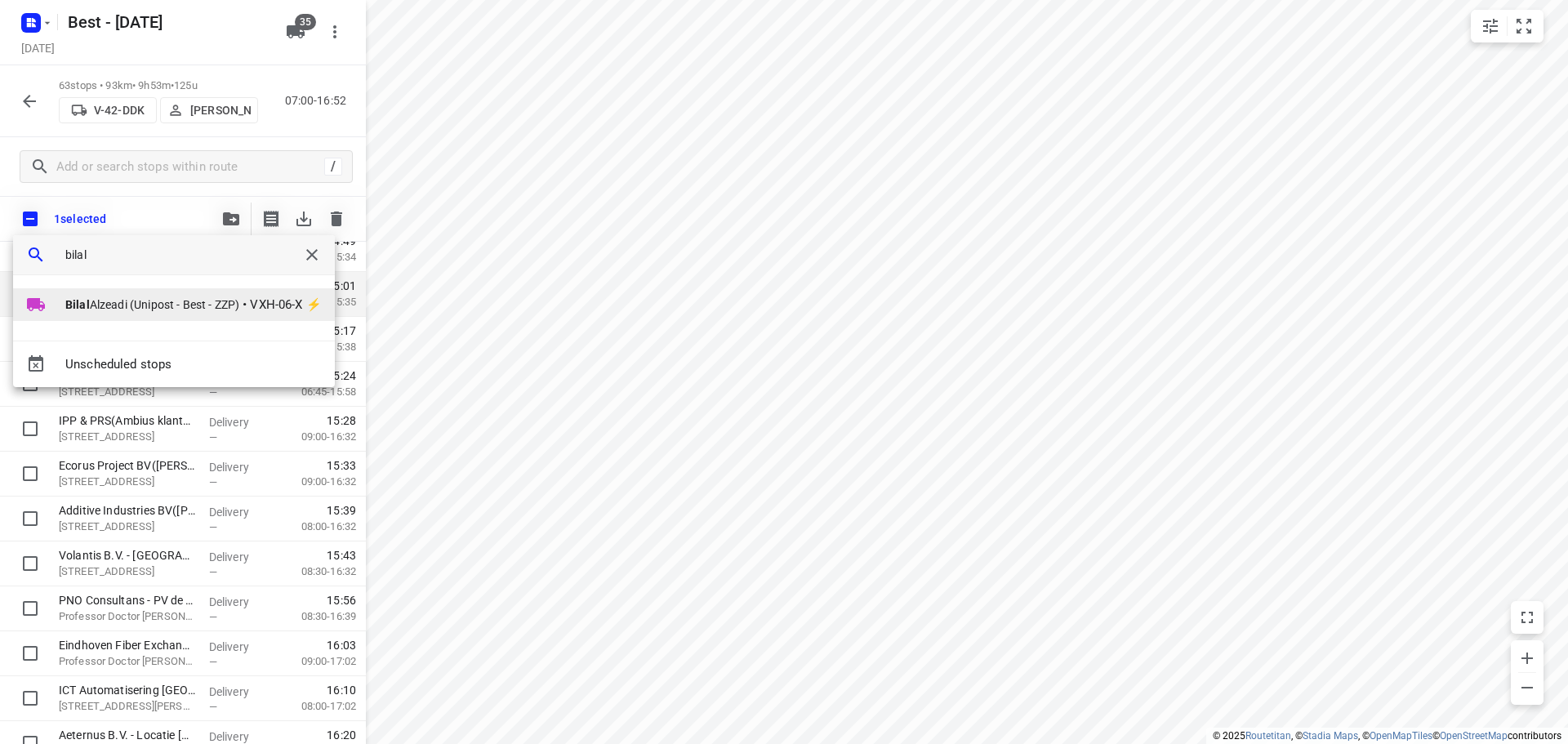
type input "bilal"
click at [256, 293] on li "Bilal Alzeadi (Unipost - Best - ZZP) • VXH-06-X ⚡" at bounding box center [173, 305] width 322 height 33
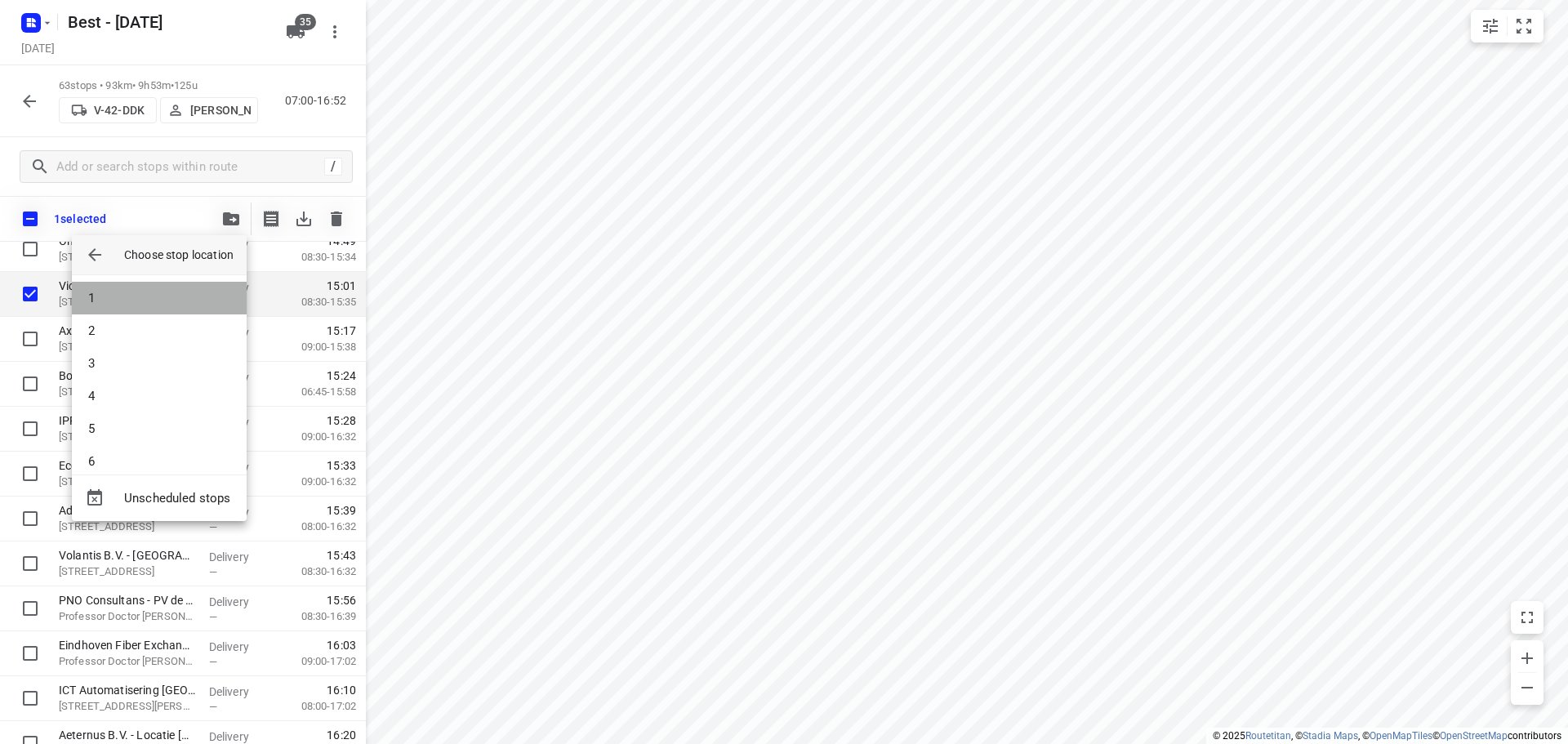
click at [219, 296] on li "1" at bounding box center [160, 298] width 175 height 33
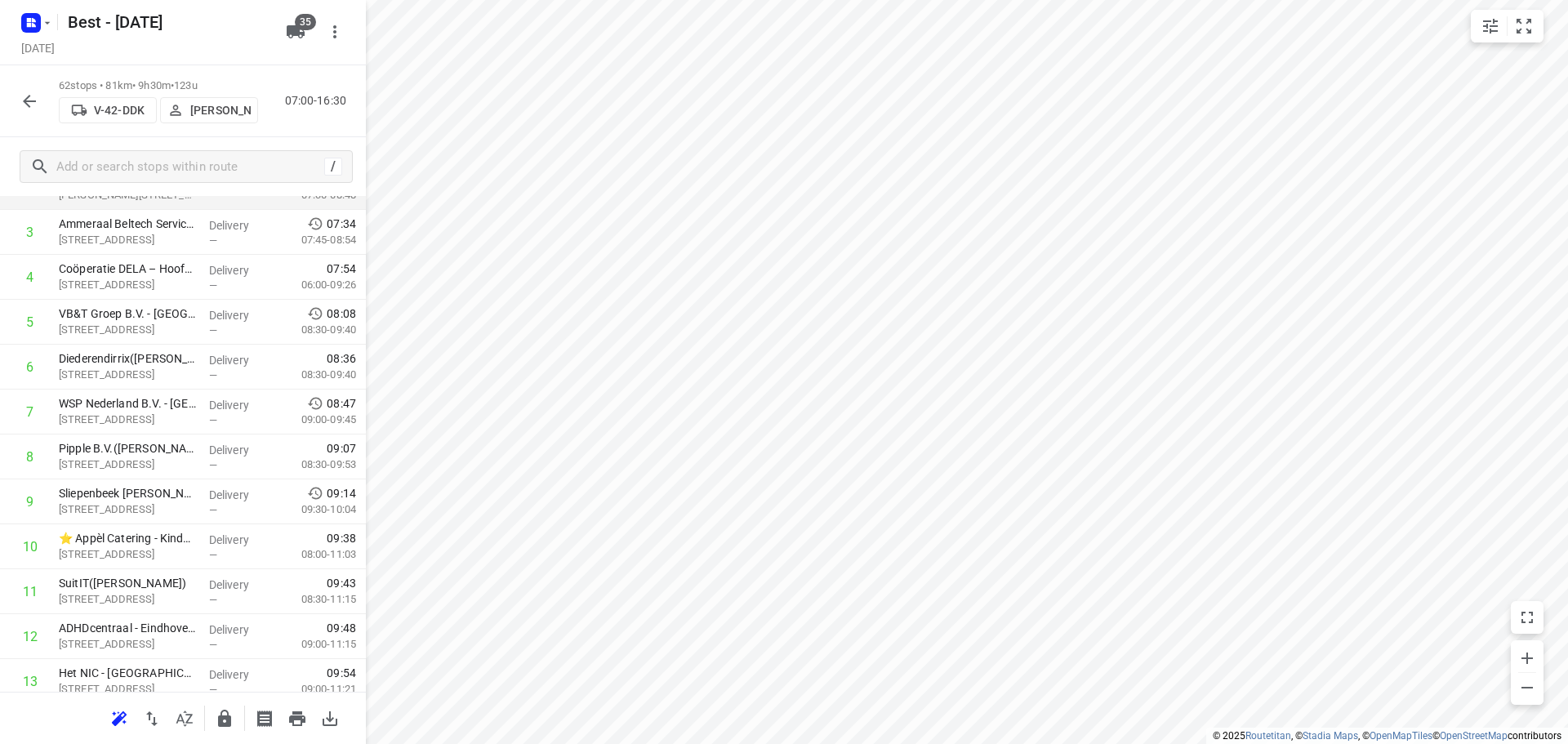
scroll to position [206, 0]
drag, startPoint x: 153, startPoint y: 412, endPoint x: 159, endPoint y: 357, distance: 55.3
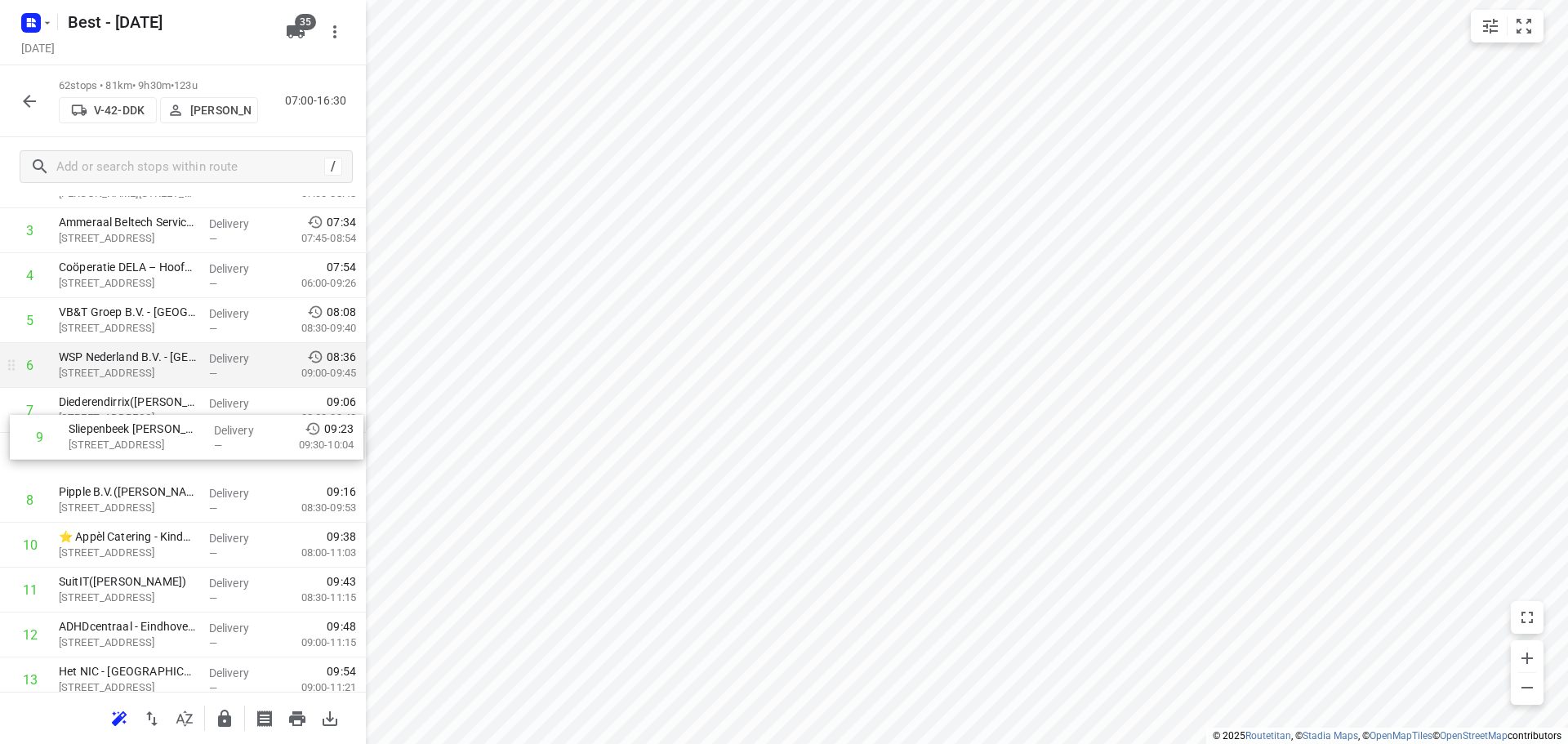
drag, startPoint x: 122, startPoint y: 488, endPoint x: 140, endPoint y: 376, distance: 113.4
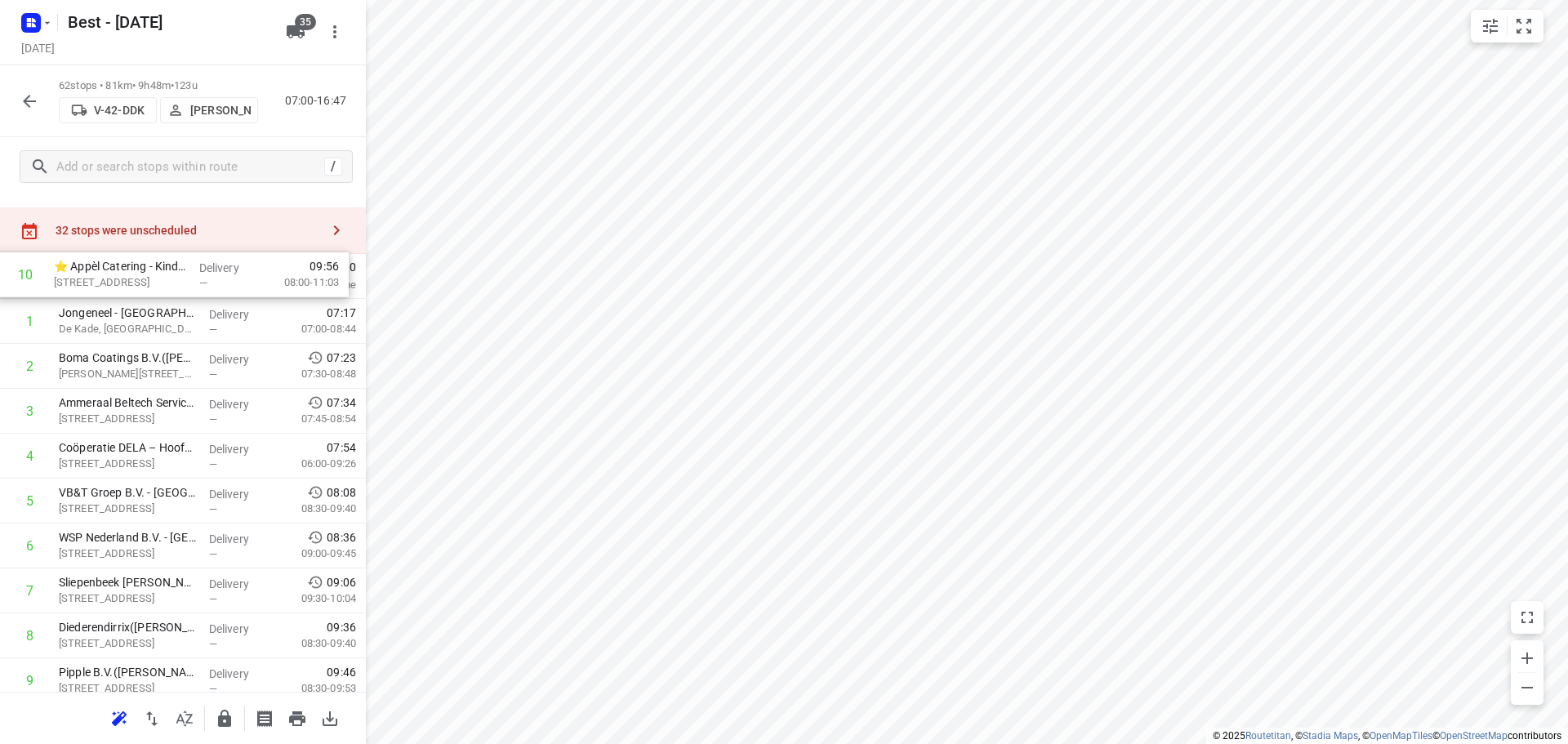
scroll to position [3, 0]
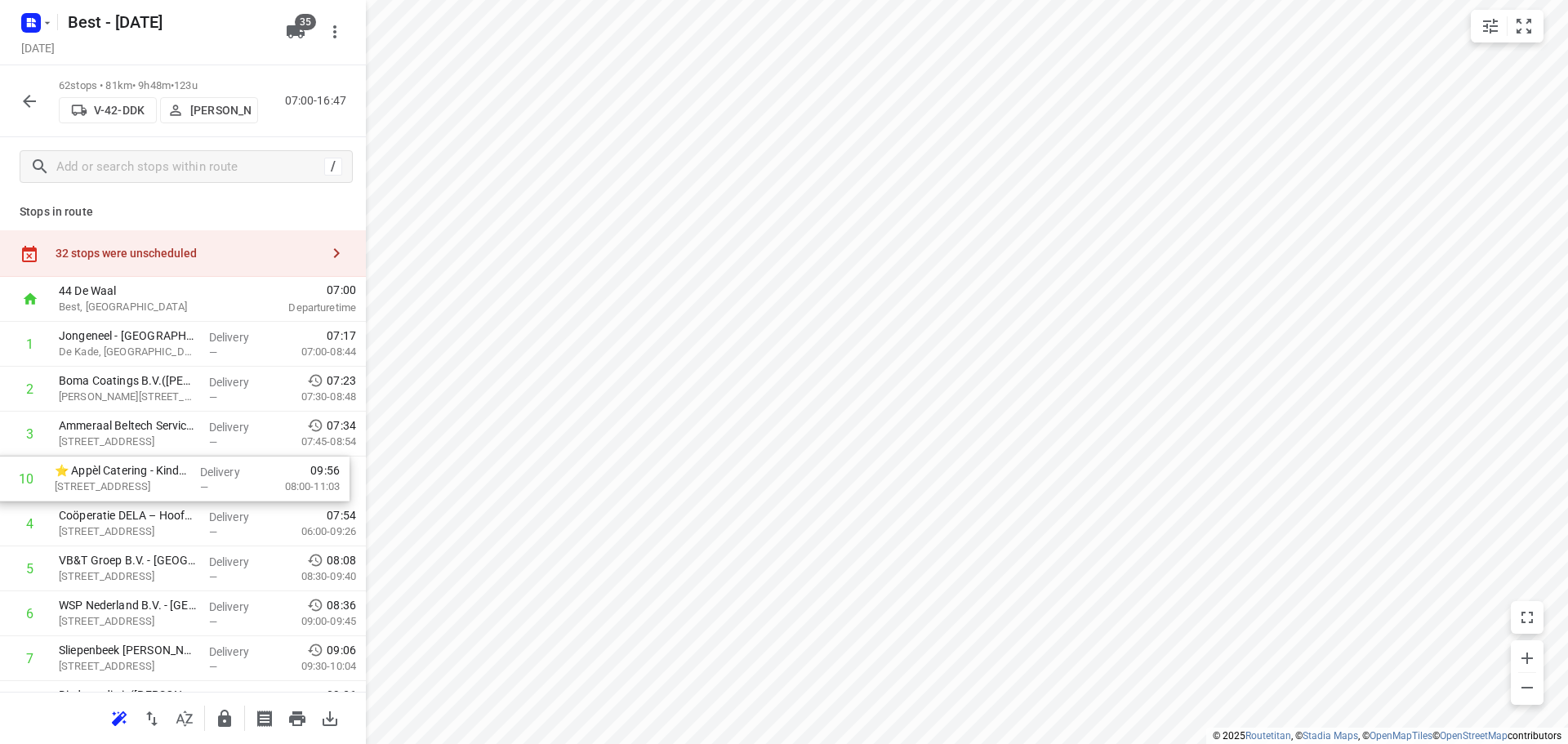
drag, startPoint x: 212, startPoint y: 394, endPoint x: 210, endPoint y: 483, distance: 89.0
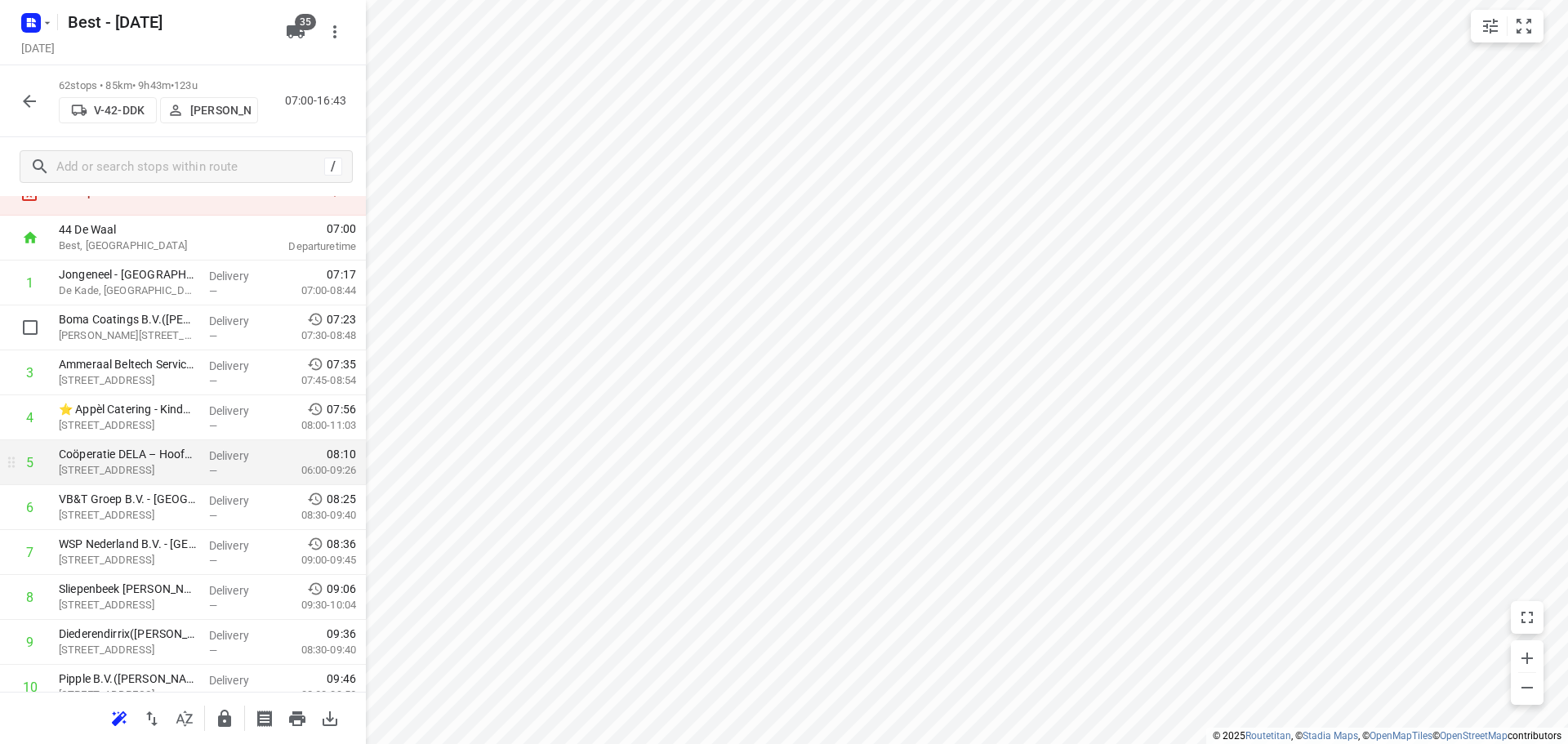
scroll to position [84, 0]
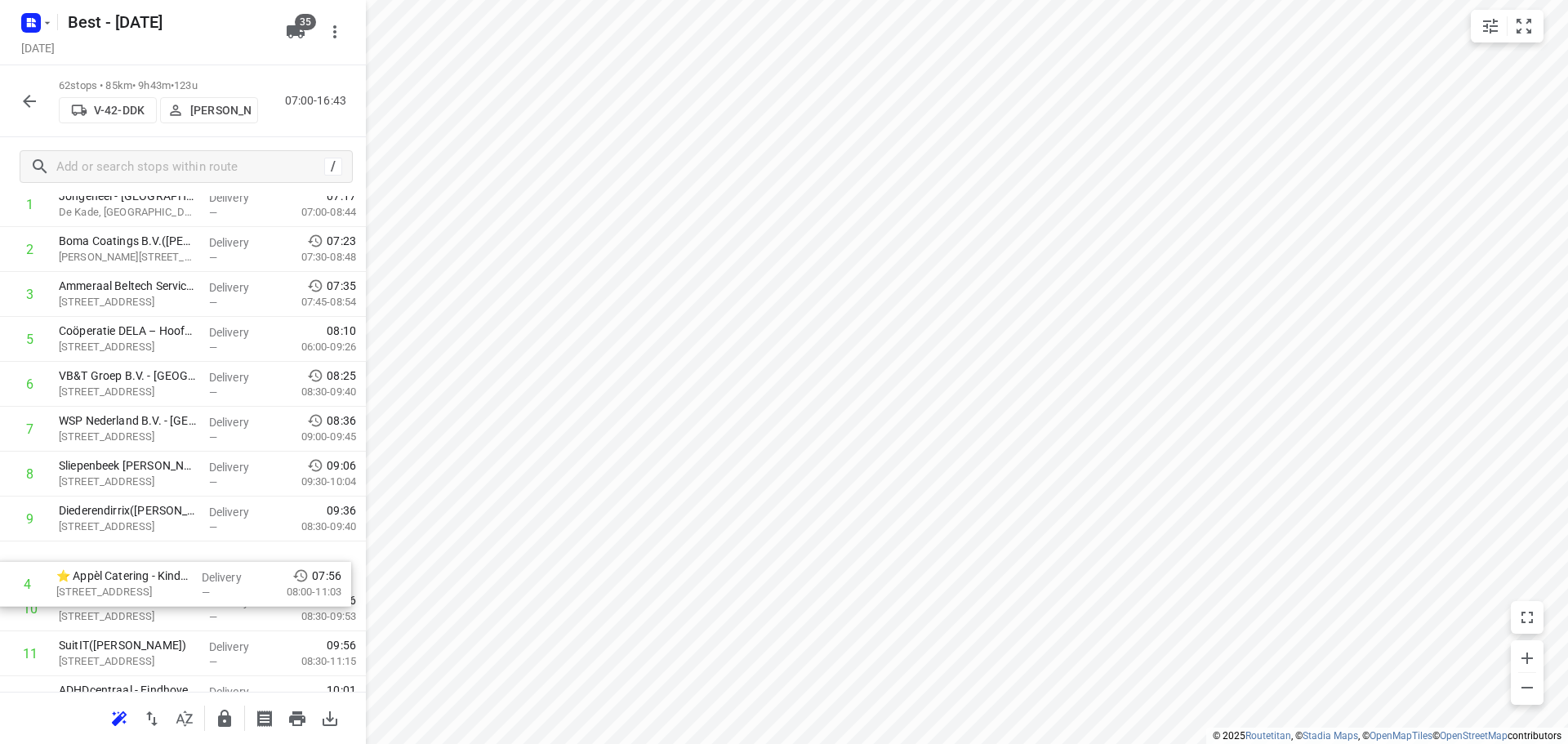
drag, startPoint x: 199, startPoint y: 391, endPoint x: 197, endPoint y: 588, distance: 197.0
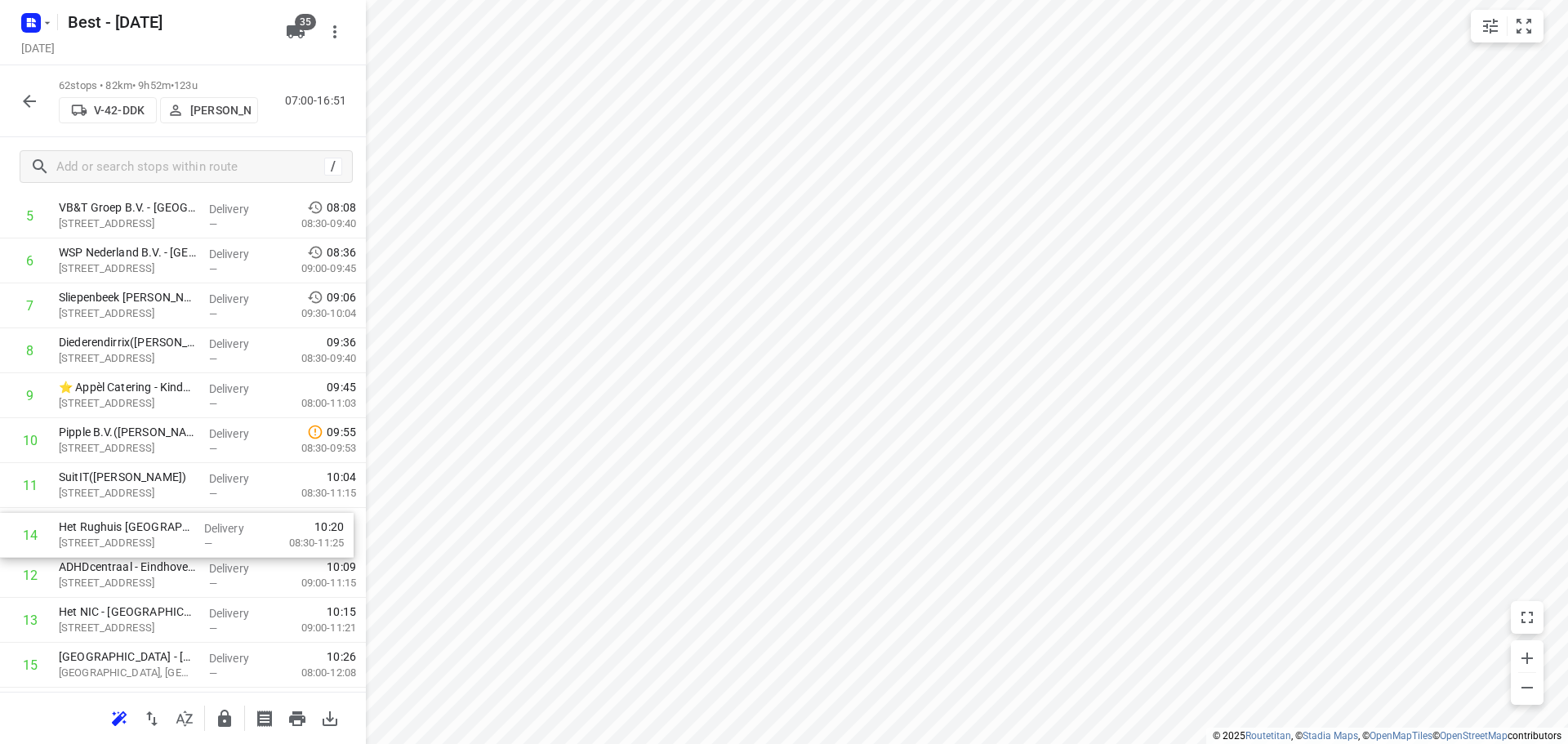
scroll to position [311, 0]
drag, startPoint x: 143, startPoint y: 618, endPoint x: 144, endPoint y: 433, distance: 185.0
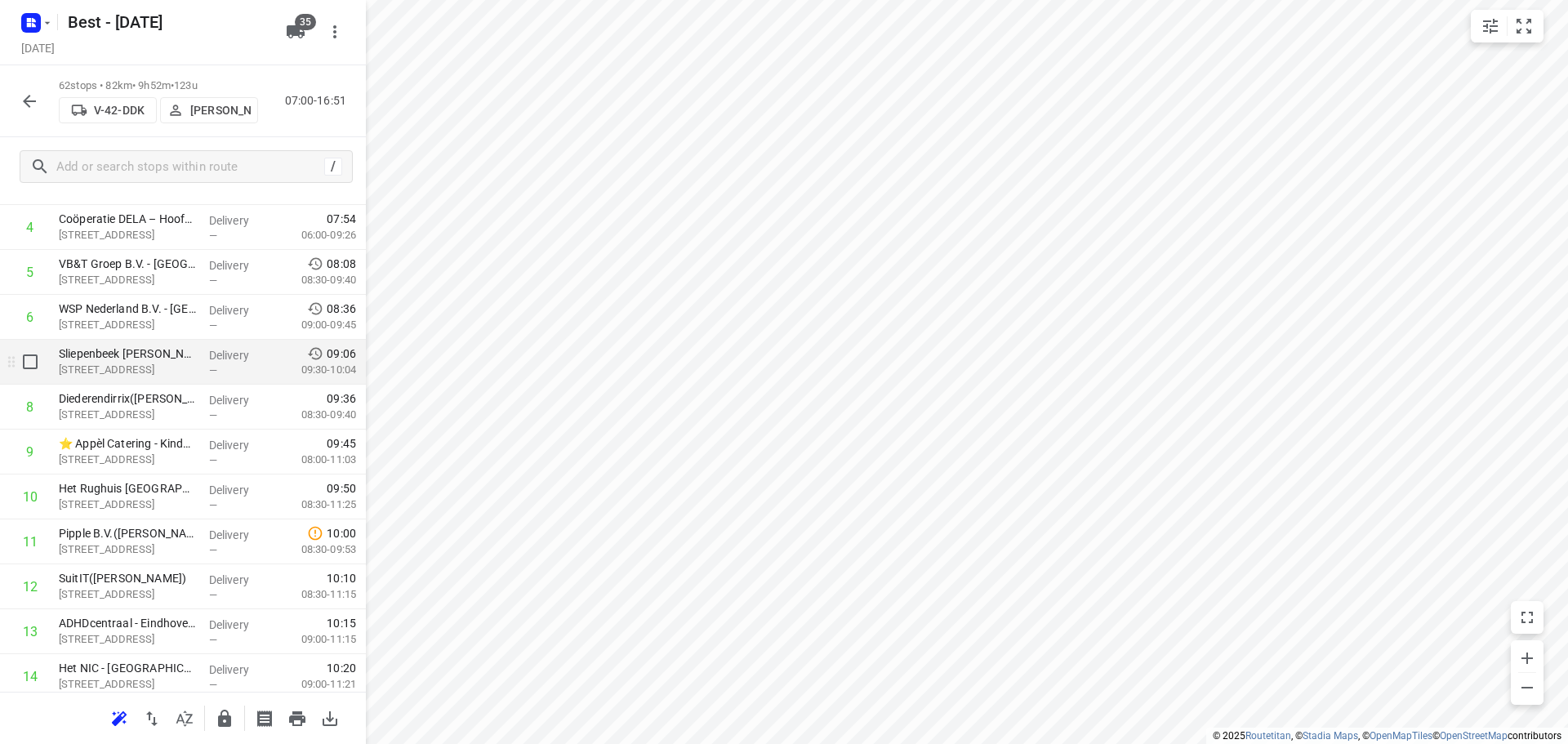
scroll to position [230, 0]
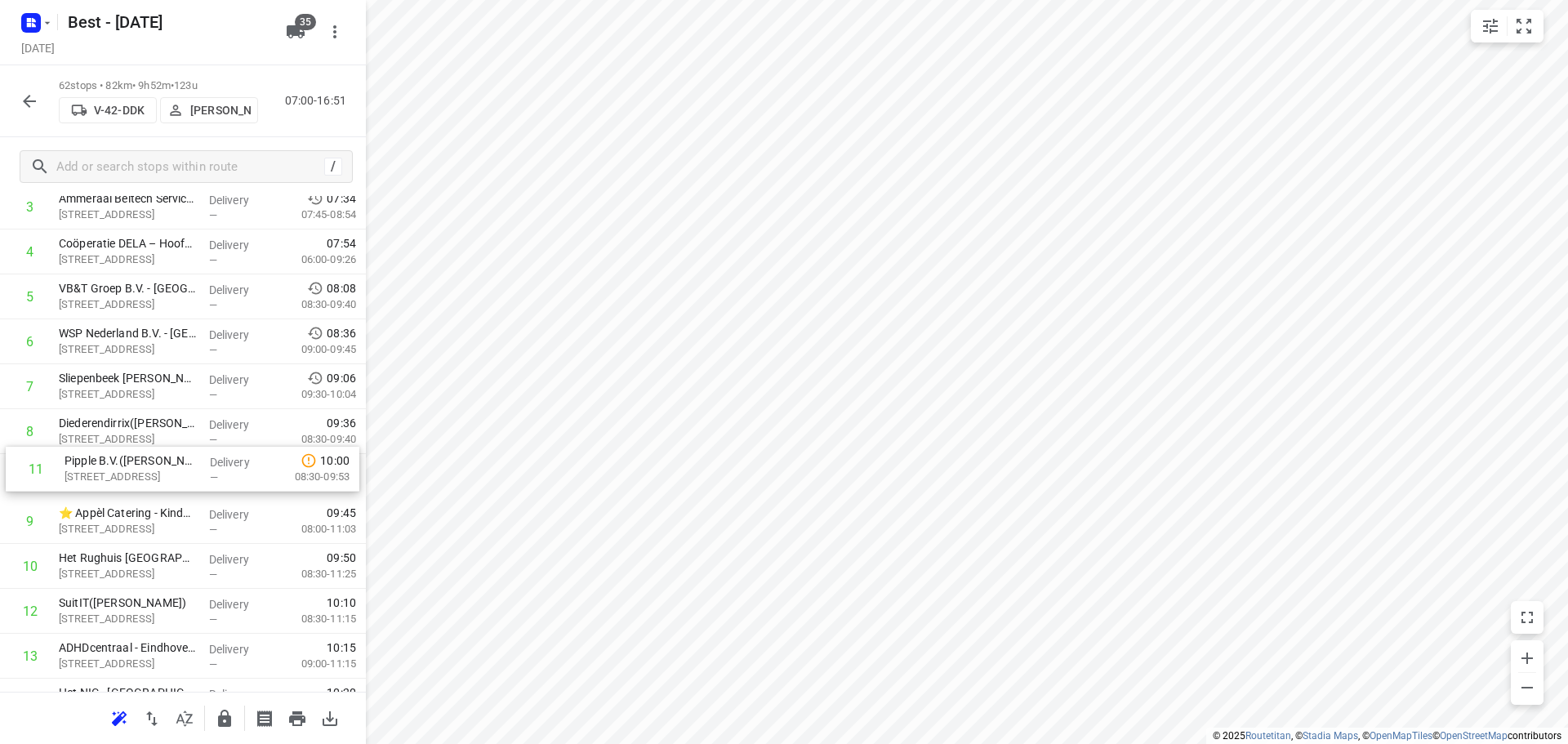
drag, startPoint x: 101, startPoint y: 556, endPoint x: 107, endPoint y: 453, distance: 103.2
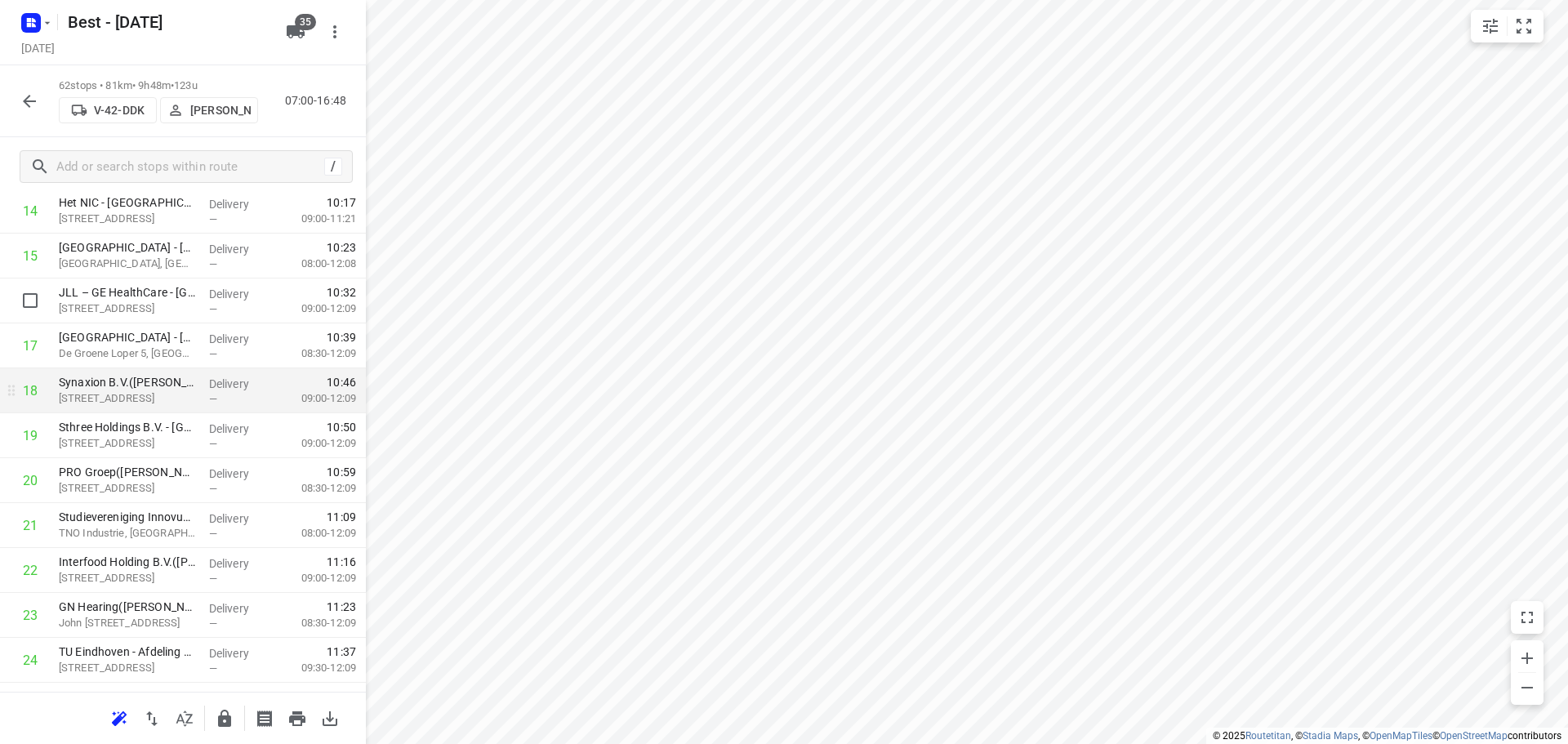
scroll to position [556, 0]
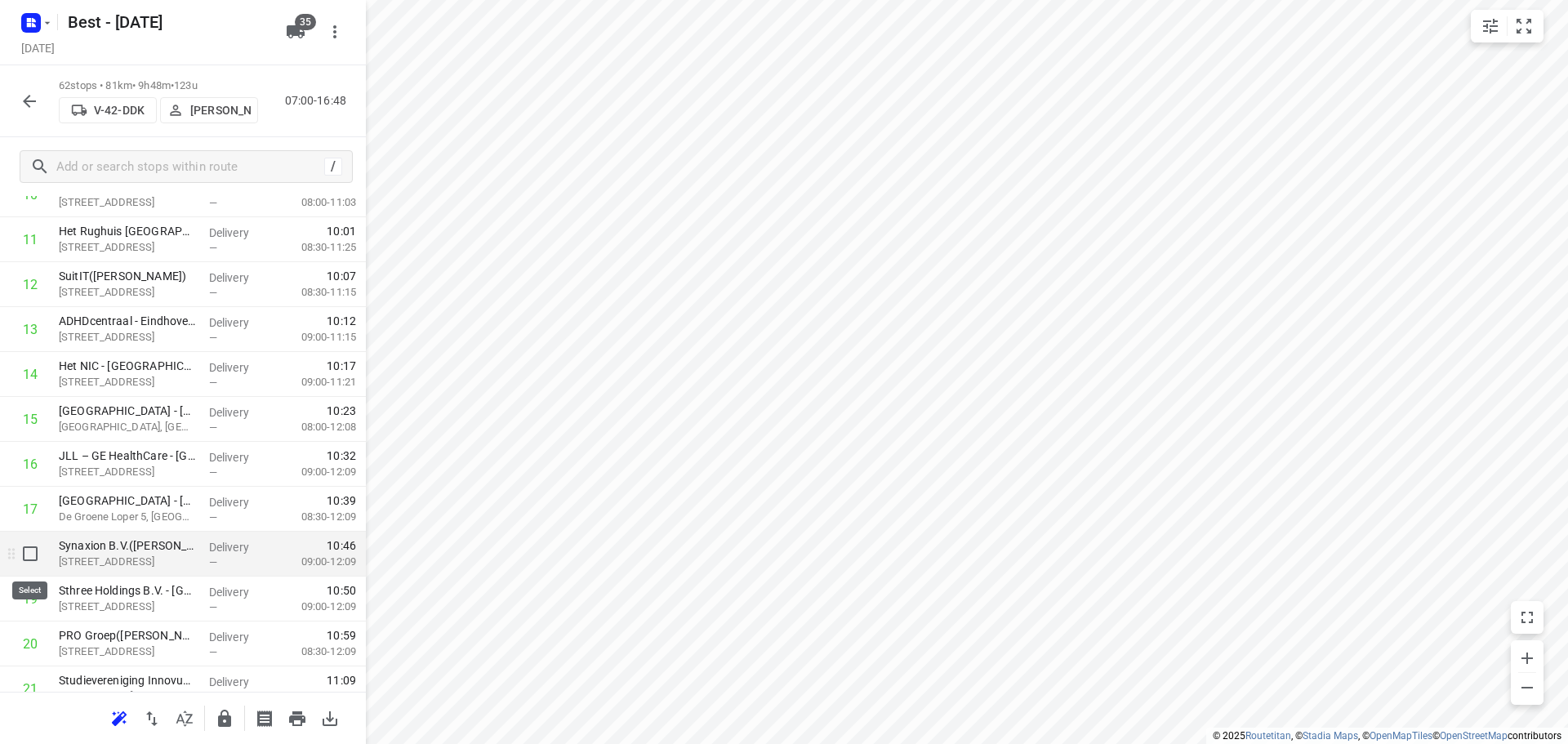
click at [21, 553] on input "checkbox" at bounding box center [30, 553] width 33 height 33
checkbox input "true"
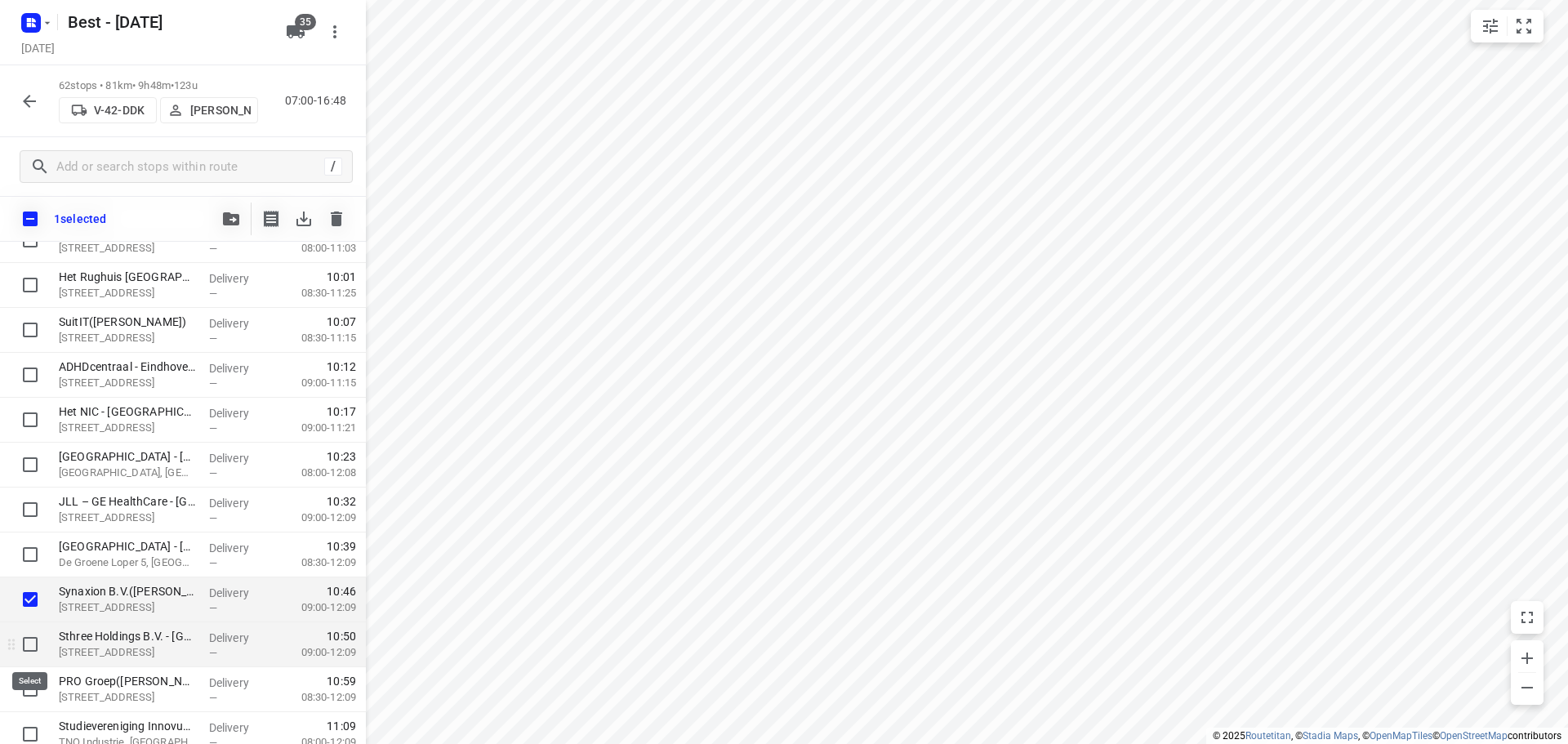
click at [33, 656] on input "checkbox" at bounding box center [30, 644] width 33 height 33
checkbox input "true"
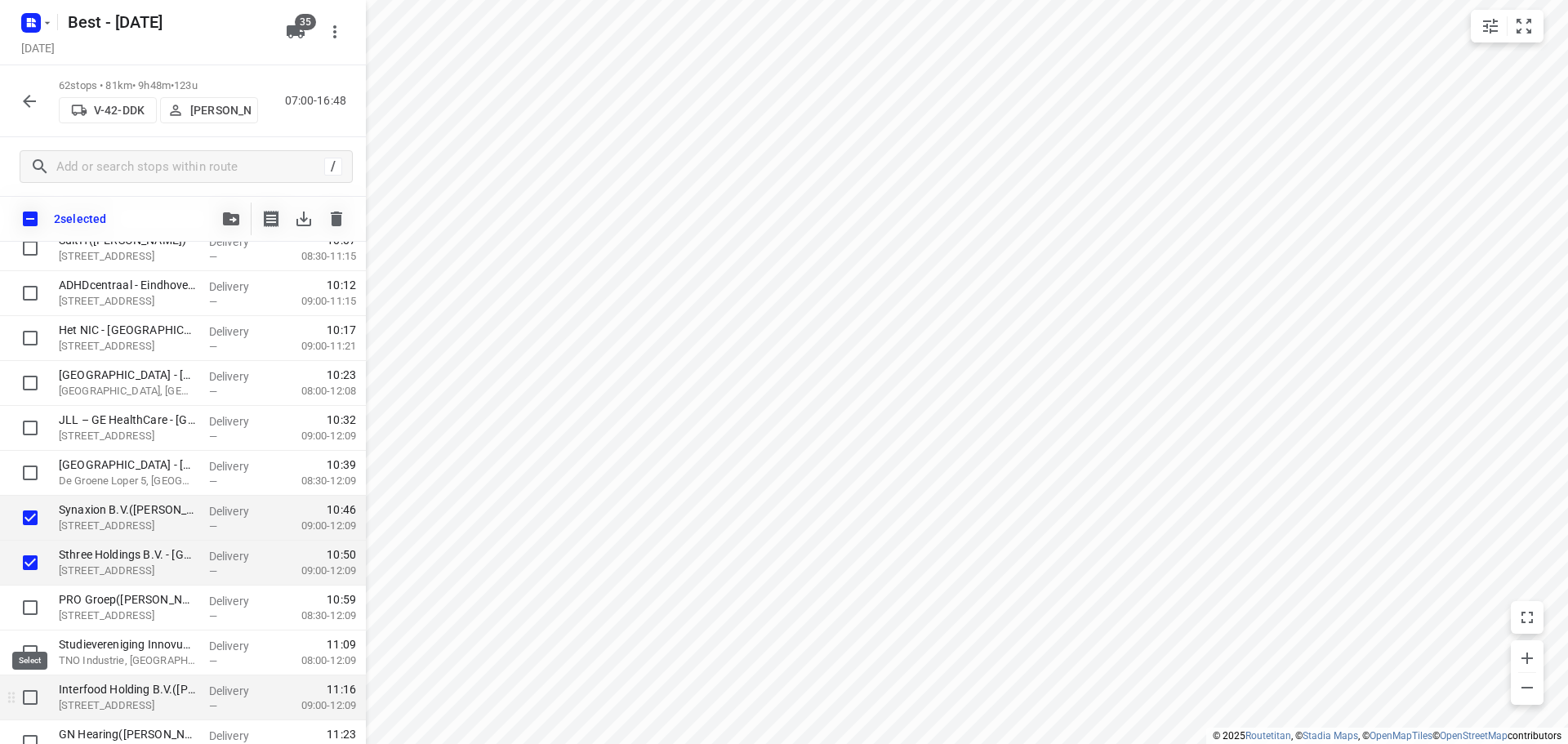
click at [29, 699] on input "checkbox" at bounding box center [30, 698] width 33 height 33
checkbox input "true"
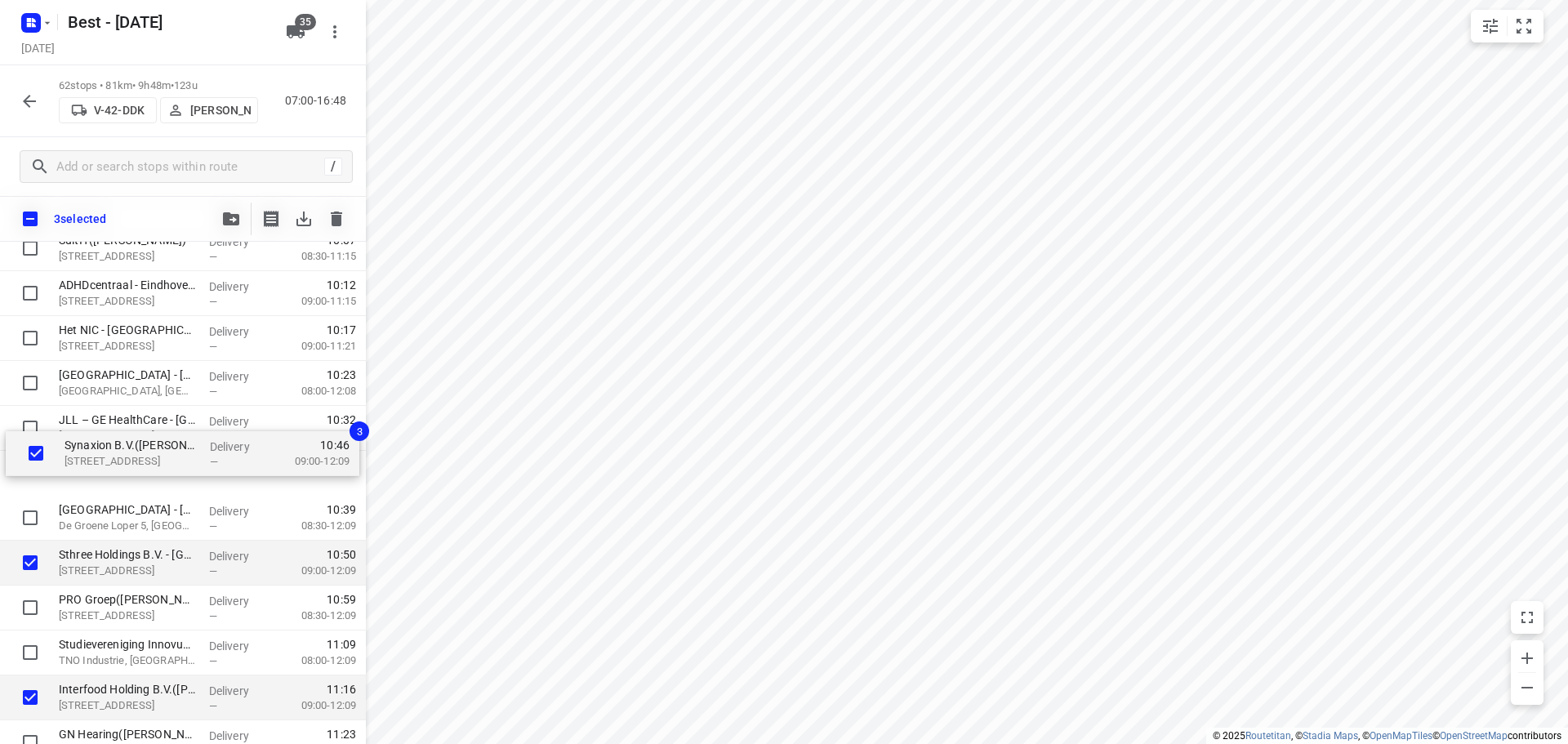
drag, startPoint x: 82, startPoint y: 518, endPoint x: 90, endPoint y: 411, distance: 107.3
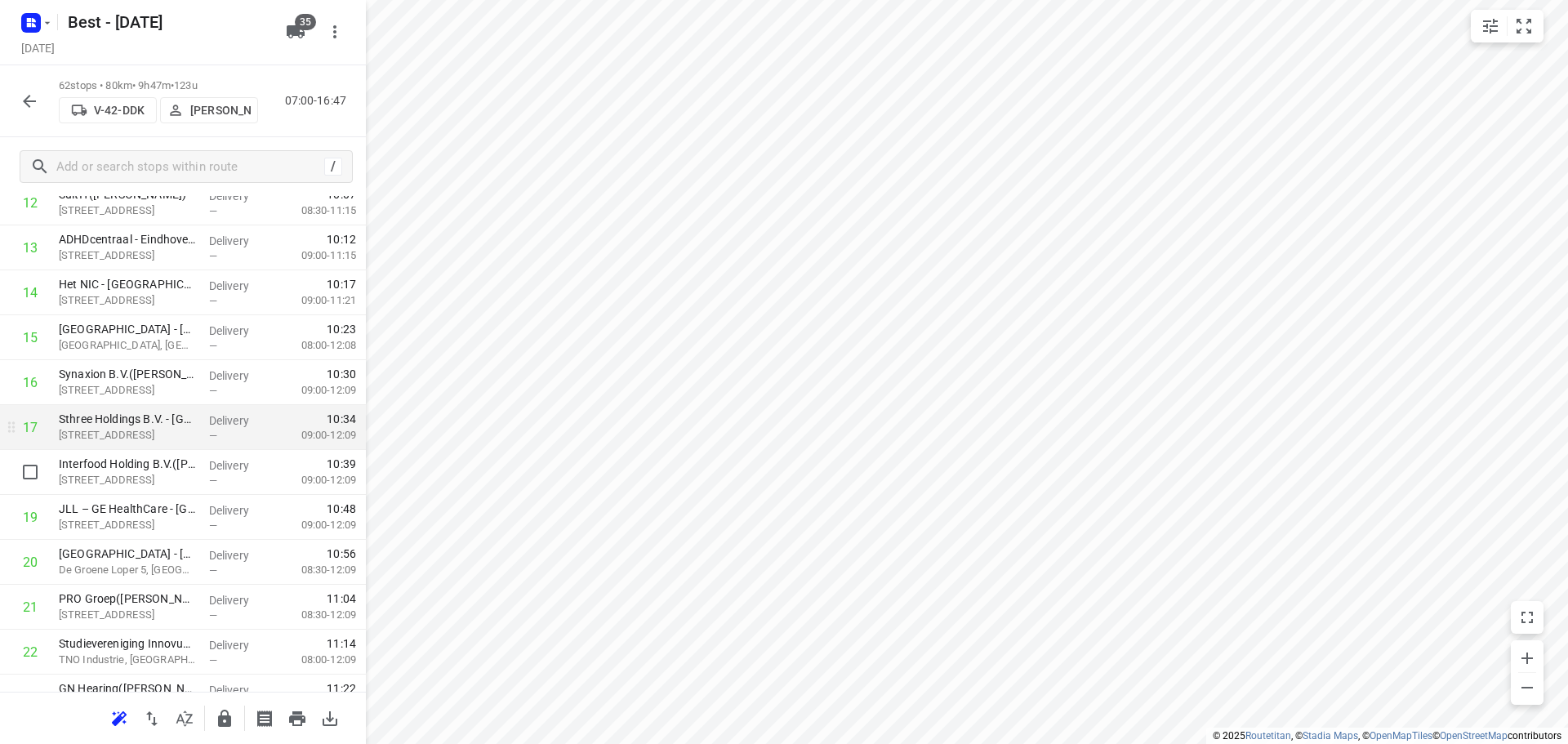
scroll to position [719, 0]
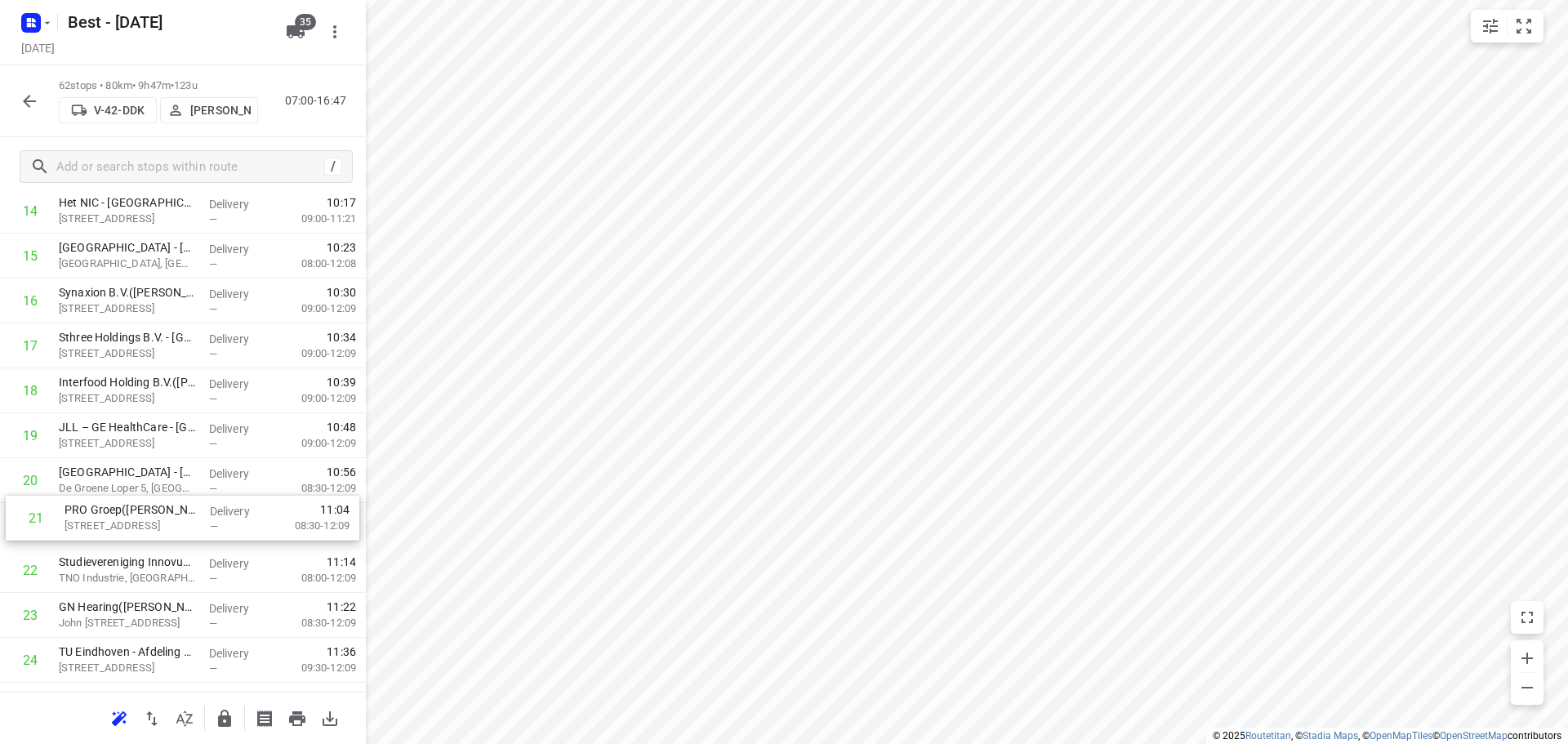
drag, startPoint x: 159, startPoint y: 520, endPoint x: 166, endPoint y: 516, distance: 8.1
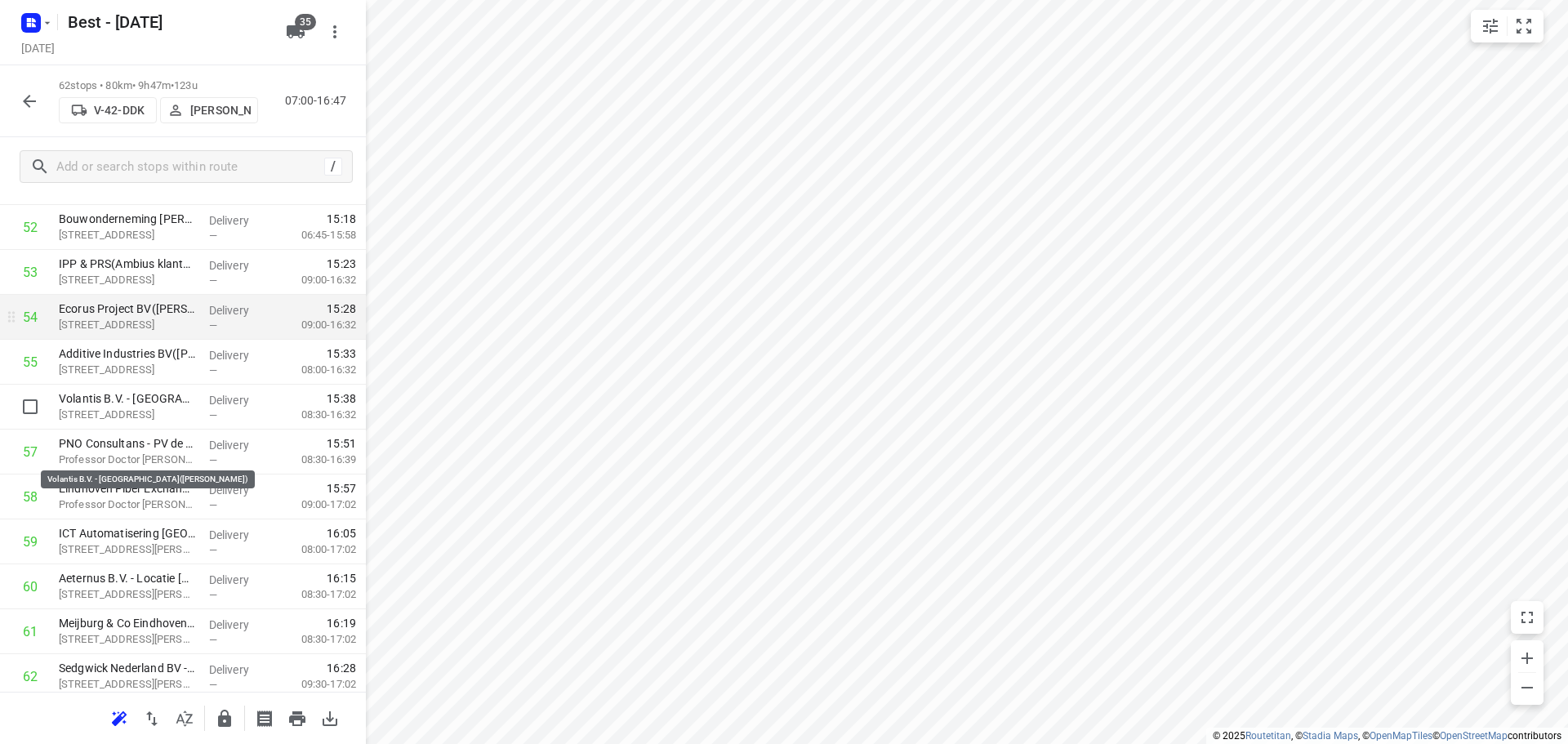
scroll to position [2461, 0]
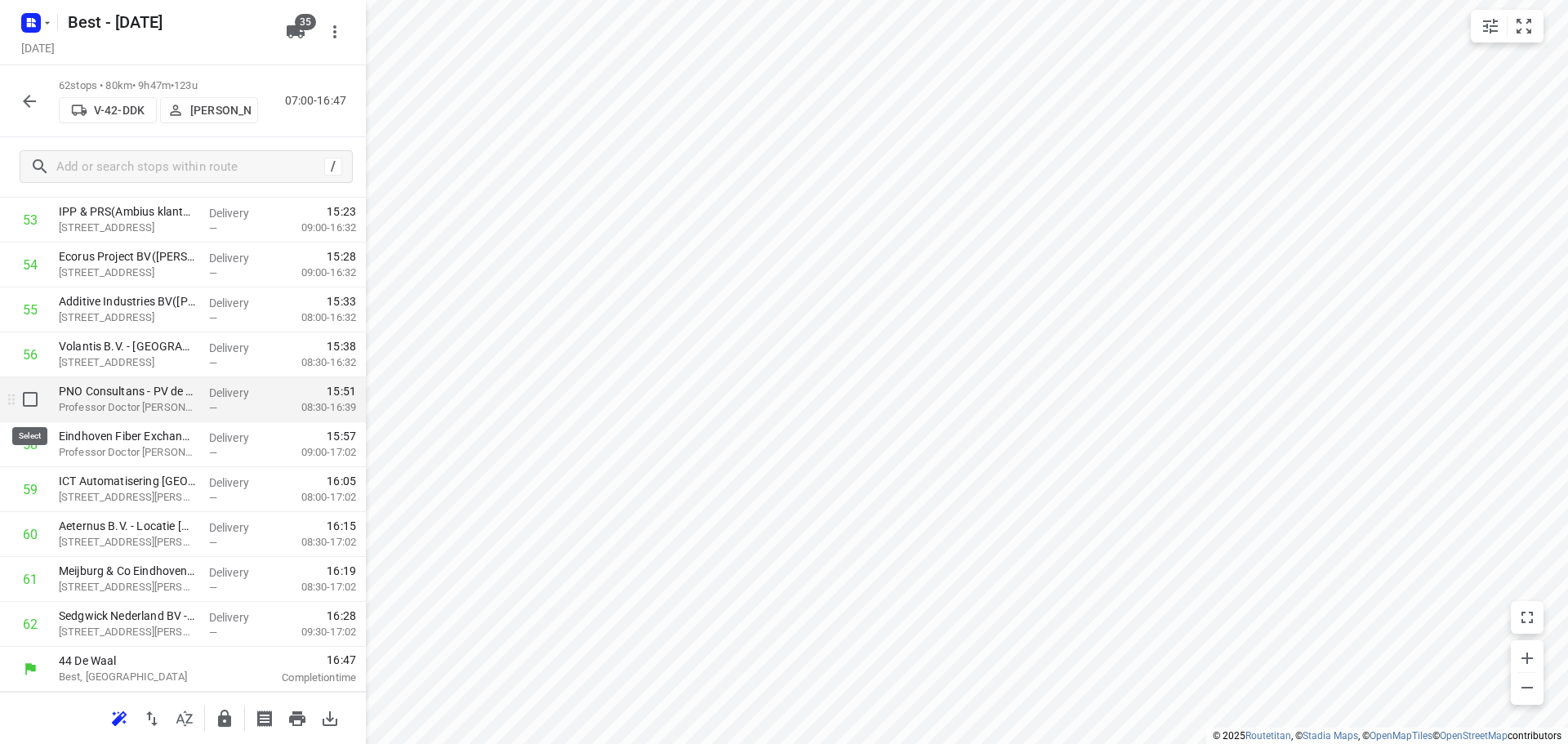
click at [27, 396] on input "checkbox" at bounding box center [30, 399] width 33 height 33
checkbox input "true"
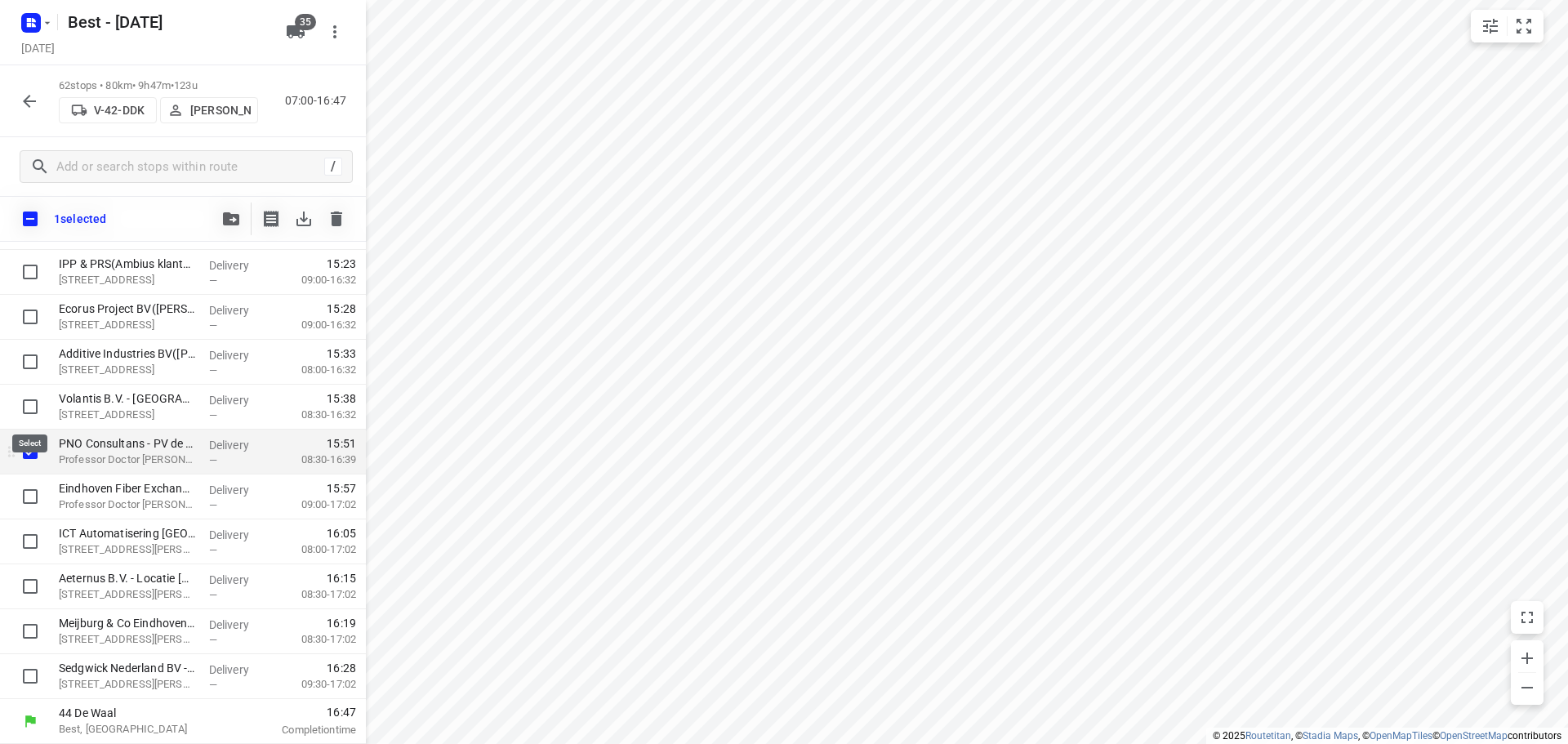
scroll to position [2454, 0]
click at [35, 494] on input "checkbox" at bounding box center [30, 496] width 33 height 33
checkbox input "true"
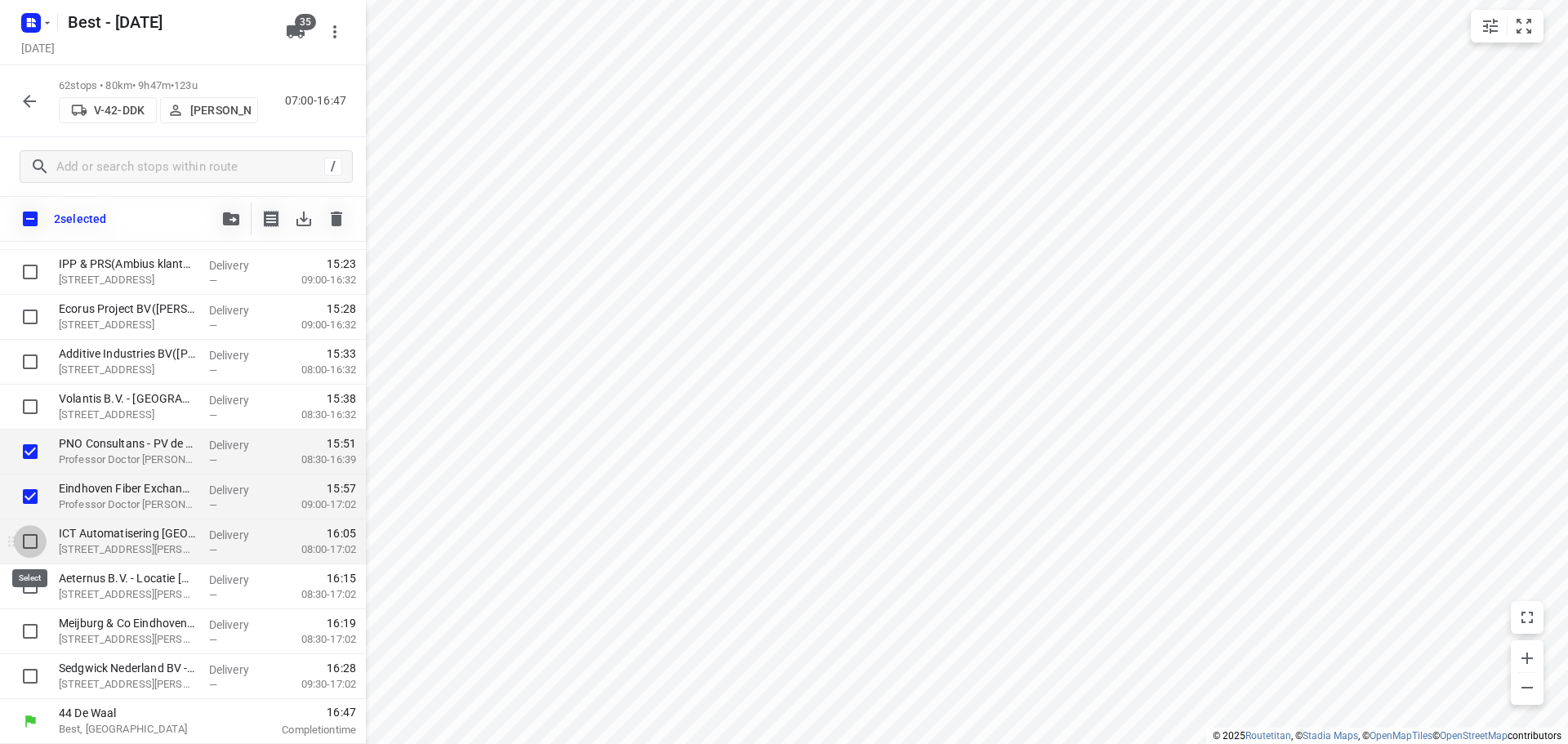
click at [27, 527] on input "checkbox" at bounding box center [30, 542] width 33 height 33
checkbox input "true"
click at [27, 574] on input "checkbox" at bounding box center [30, 586] width 33 height 33
checkbox input "true"
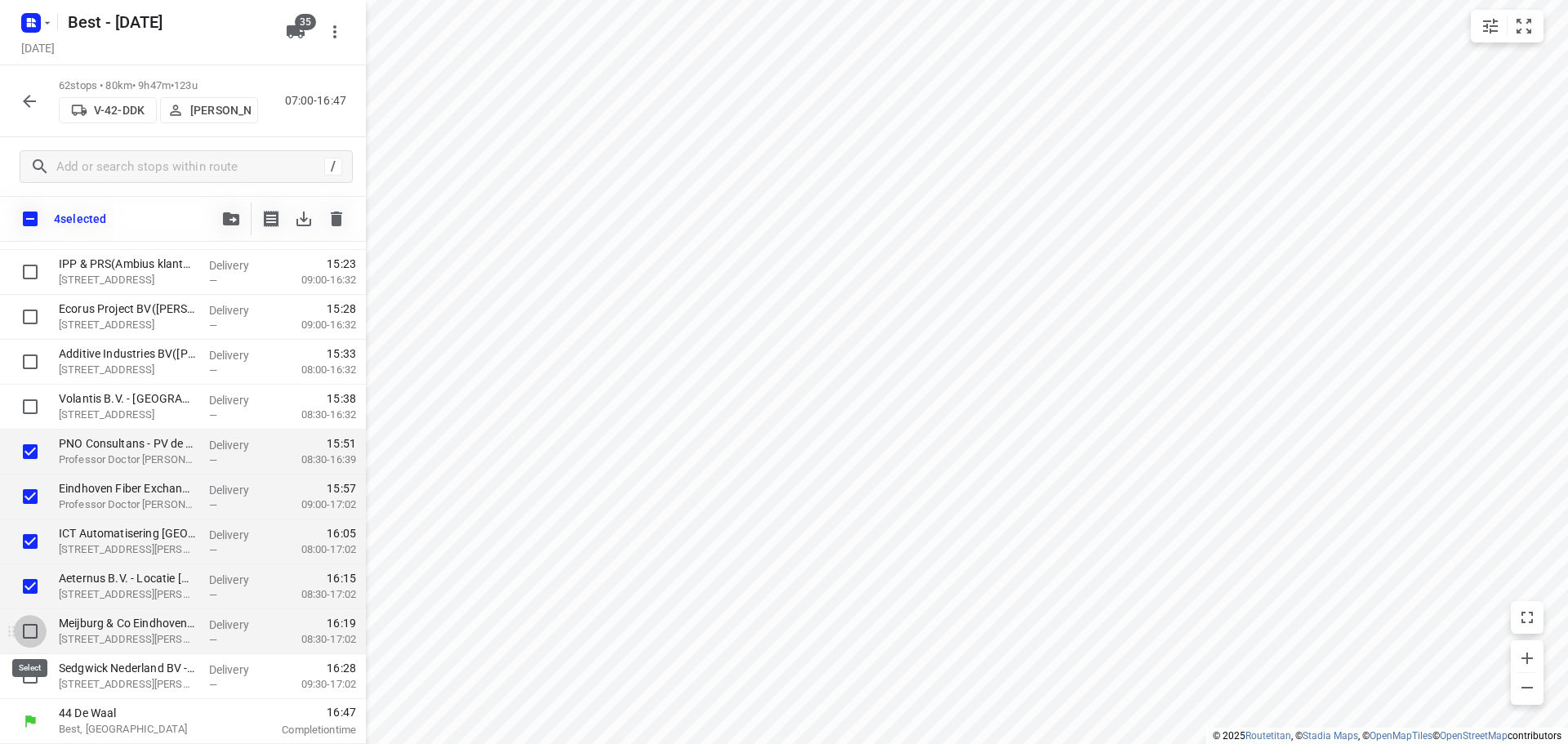
click at [30, 627] on input "checkbox" at bounding box center [30, 631] width 33 height 33
checkbox input "true"
click at [26, 678] on input "checkbox" at bounding box center [30, 676] width 33 height 33
checkbox input "true"
click at [237, 223] on icon "button" at bounding box center [231, 219] width 16 height 13
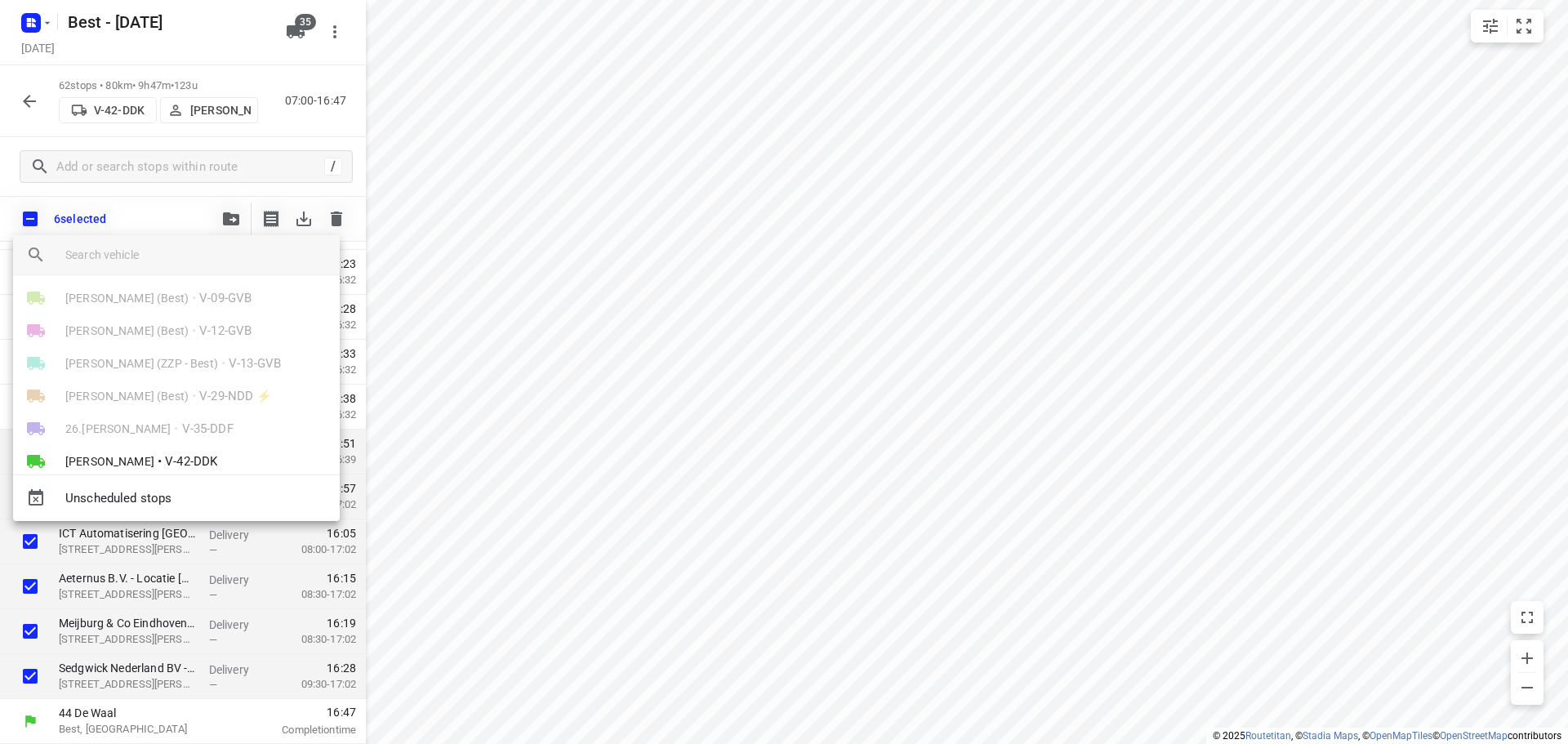
scroll to position [163, 0]
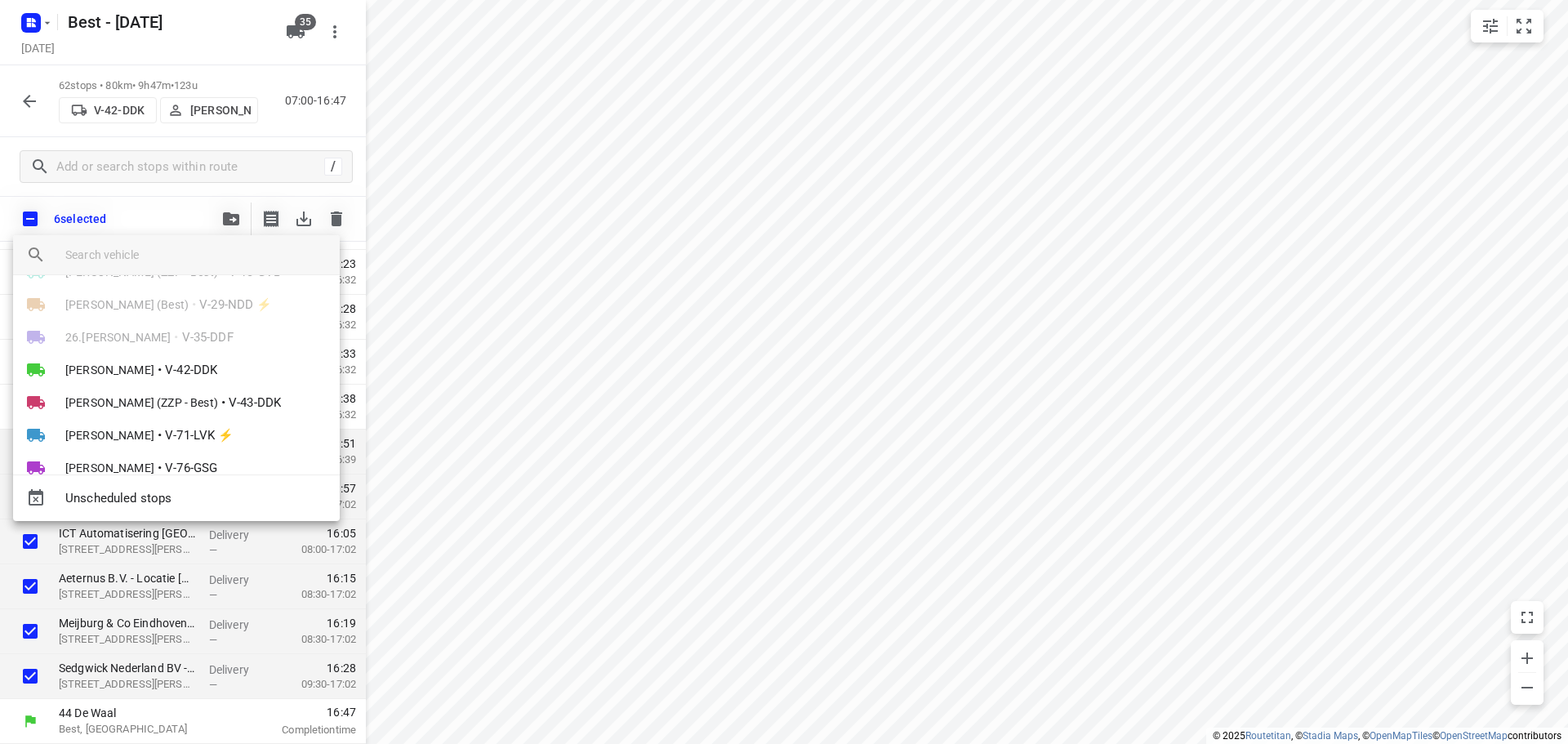
click at [137, 357] on li "[PERSON_NAME] • V-42-DDK" at bounding box center [176, 370] width 327 height 33
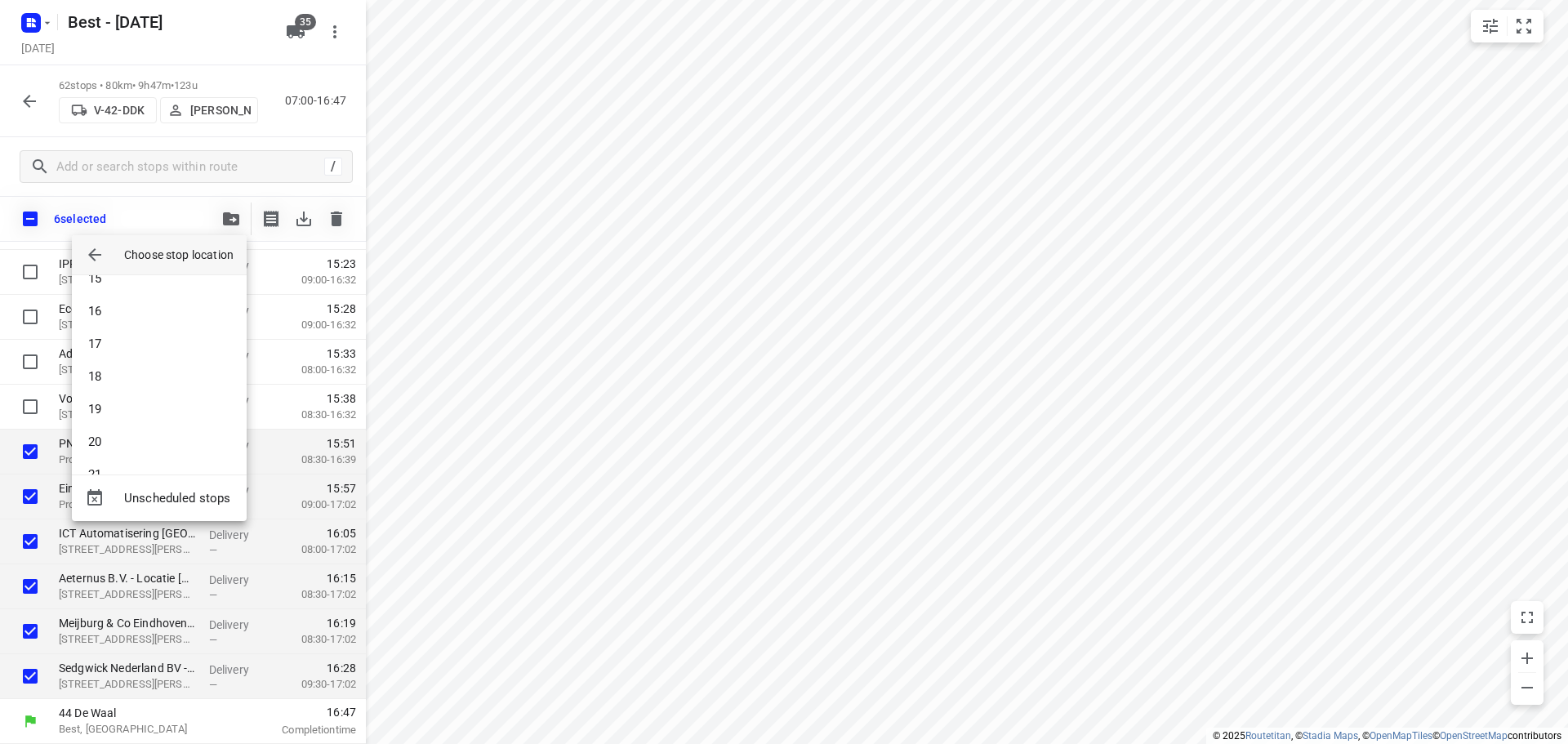
scroll to position [490, 0]
click at [121, 390] on li "19" at bounding box center [160, 396] width 175 height 33
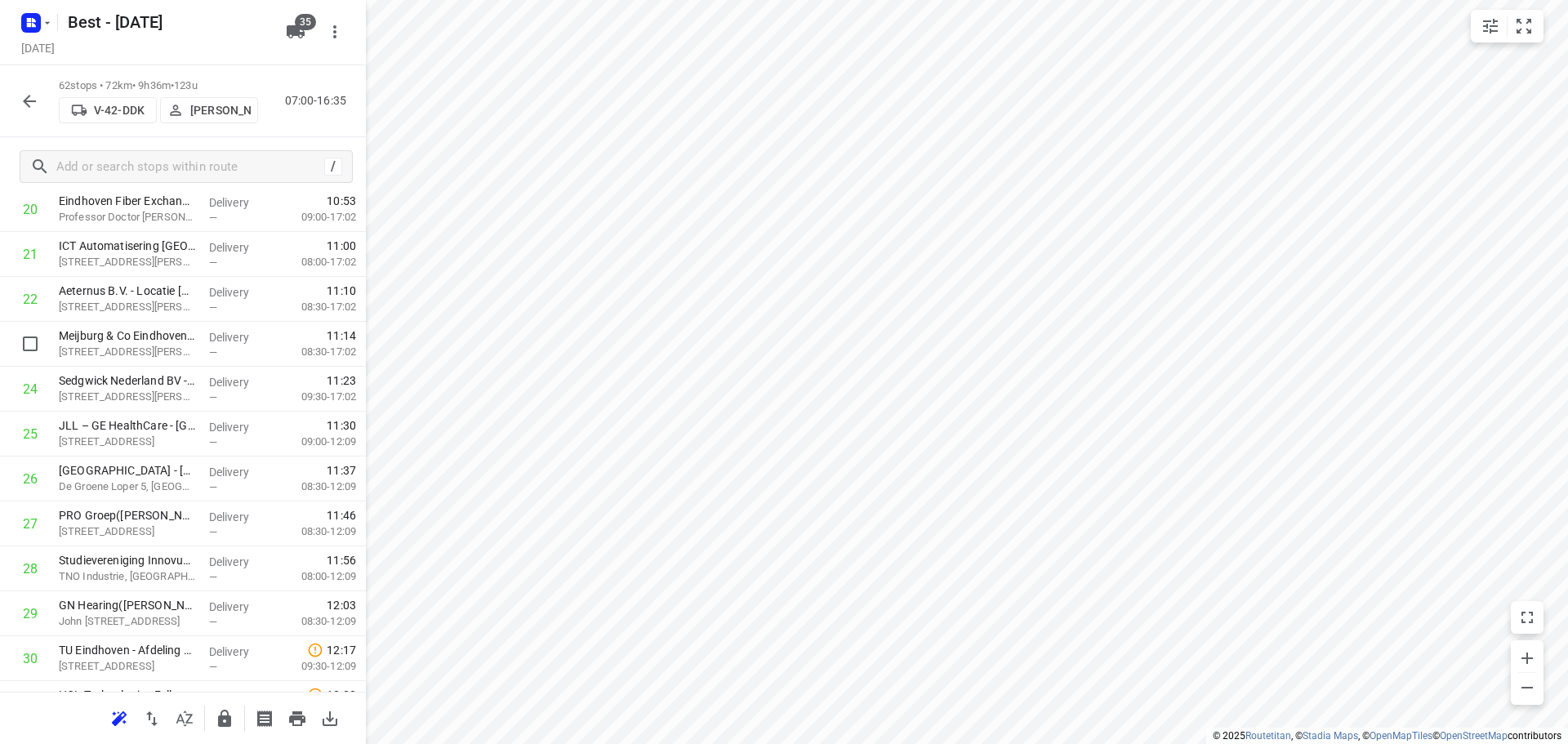
scroll to position [822, 0]
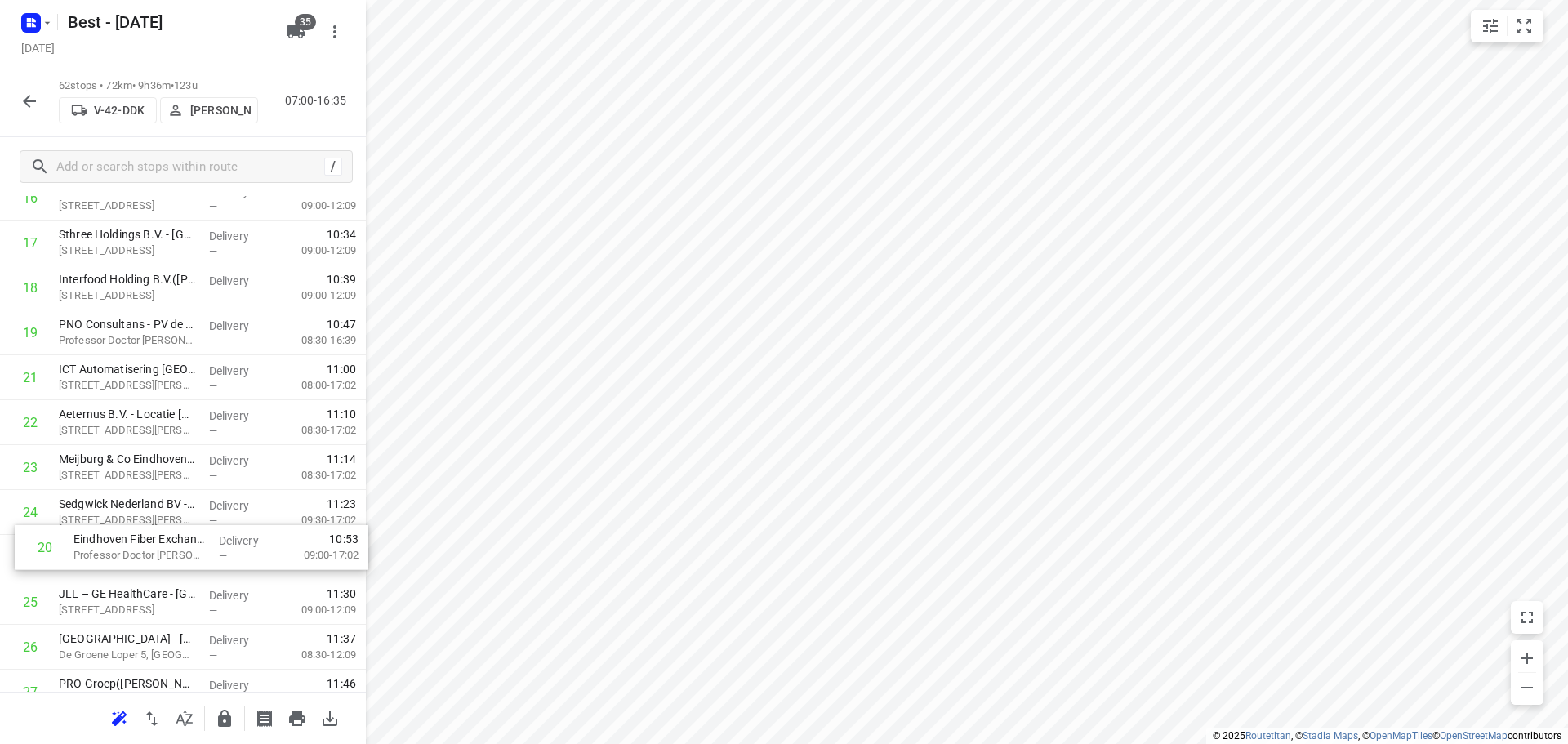
drag, startPoint x: 176, startPoint y: 364, endPoint x: 191, endPoint y: 541, distance: 177.6
drag, startPoint x: 144, startPoint y: 671, endPoint x: 162, endPoint y: 510, distance: 162.0
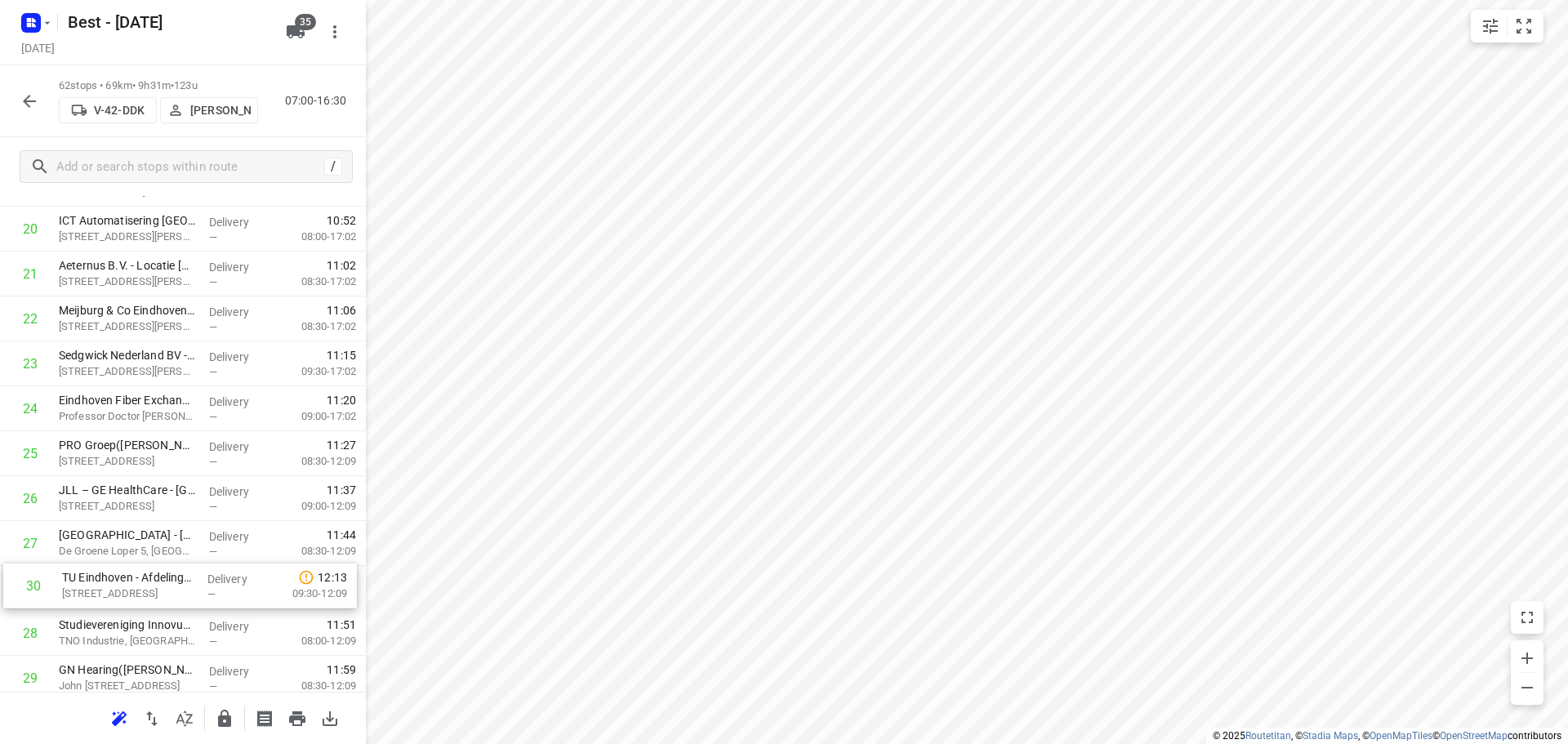
scroll to position [971, 0]
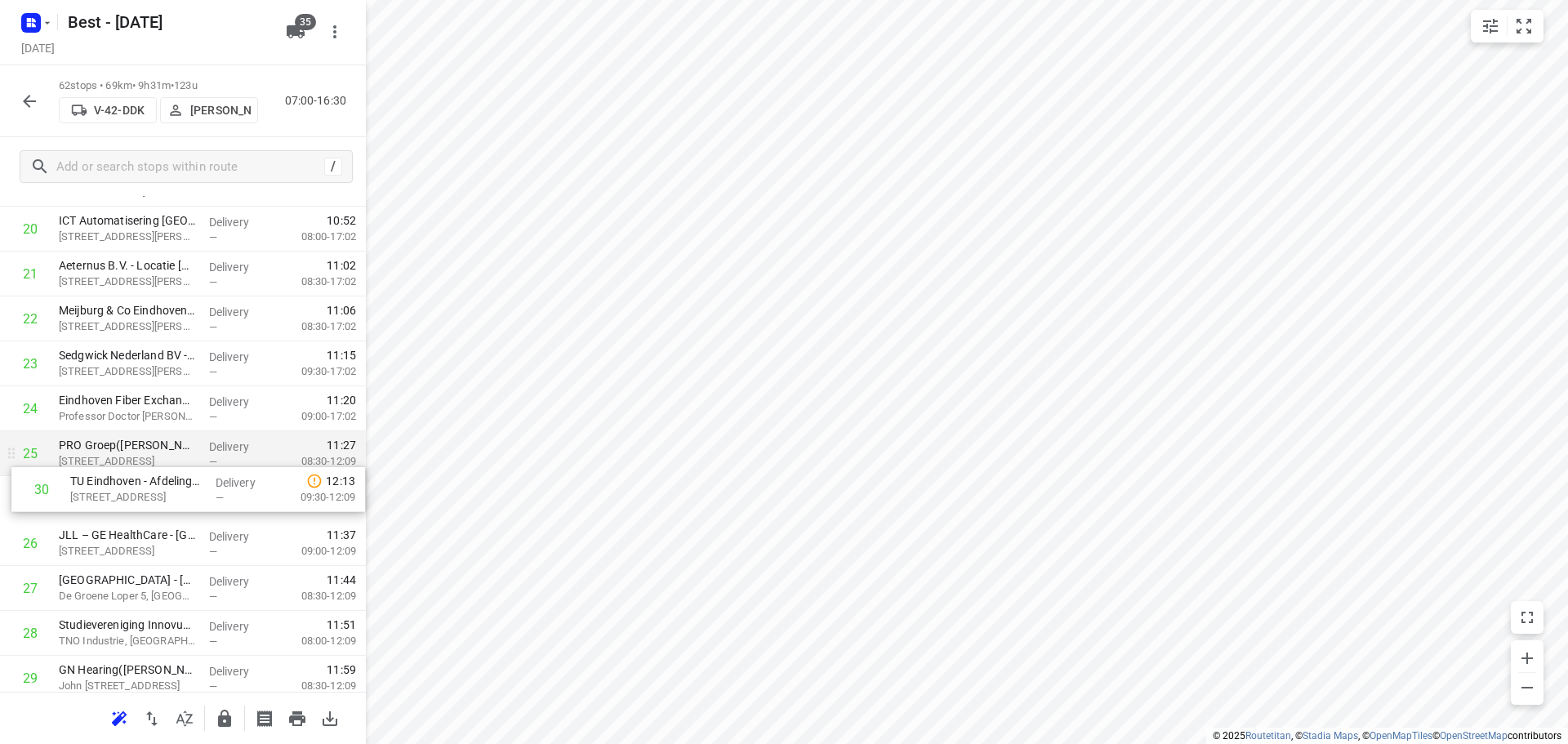
drag, startPoint x: 144, startPoint y: 677, endPoint x: 155, endPoint y: 465, distance: 212.3
click at [155, 465] on div "1 Jongeneel - [GEOGRAPHIC_DATA](Jongeneel Eindhoven - Receptie ) [GEOGRAPHIC_DA…" at bounding box center [182, 745] width 366 height 2784
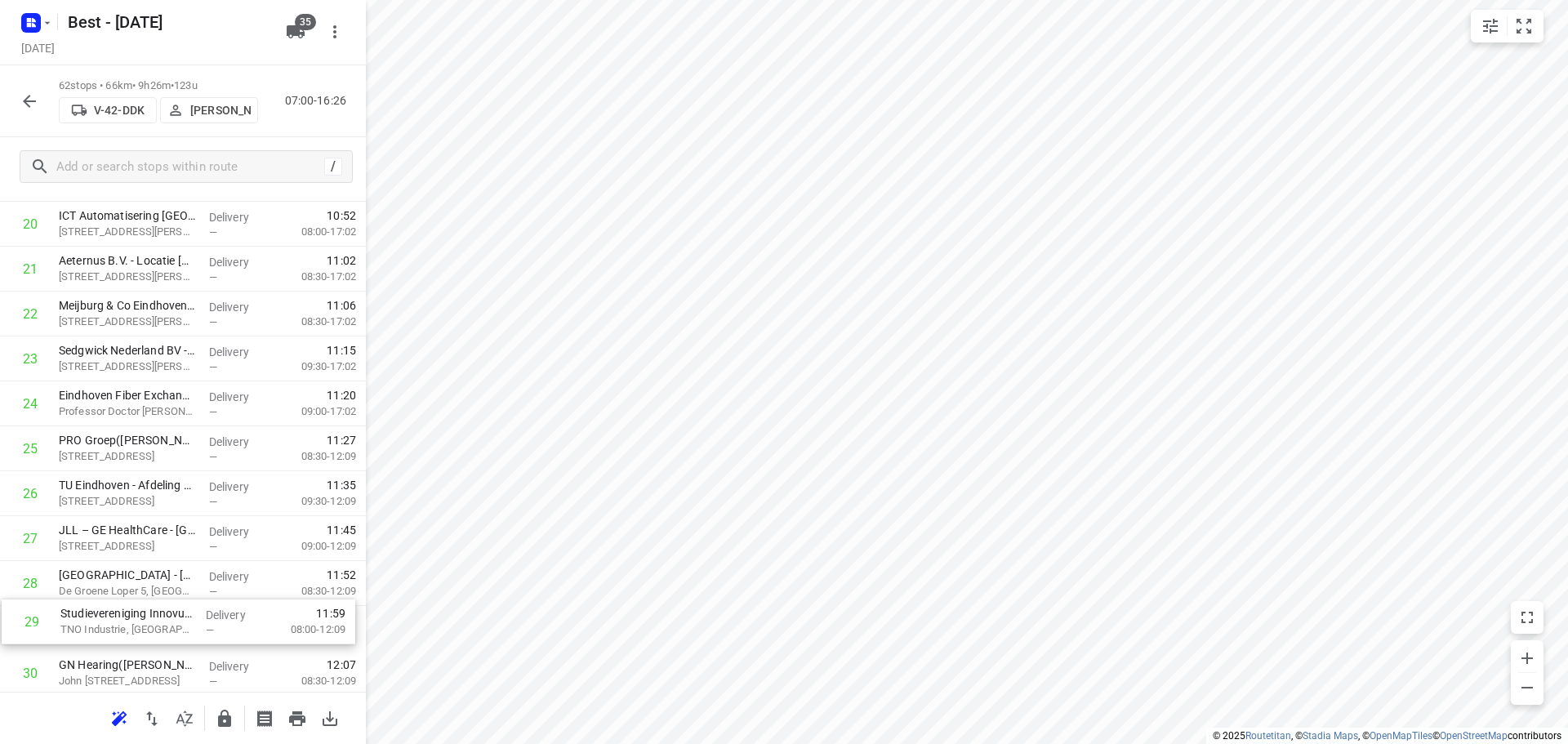
drag, startPoint x: 121, startPoint y: 636, endPoint x: 135, endPoint y: 564, distance: 73.3
click at [129, 584] on div "1 Jongeneel - [GEOGRAPHIC_DATA](Jongeneel Eindhoven - Receptie ) [GEOGRAPHIC_DA…" at bounding box center [182, 740] width 366 height 2784
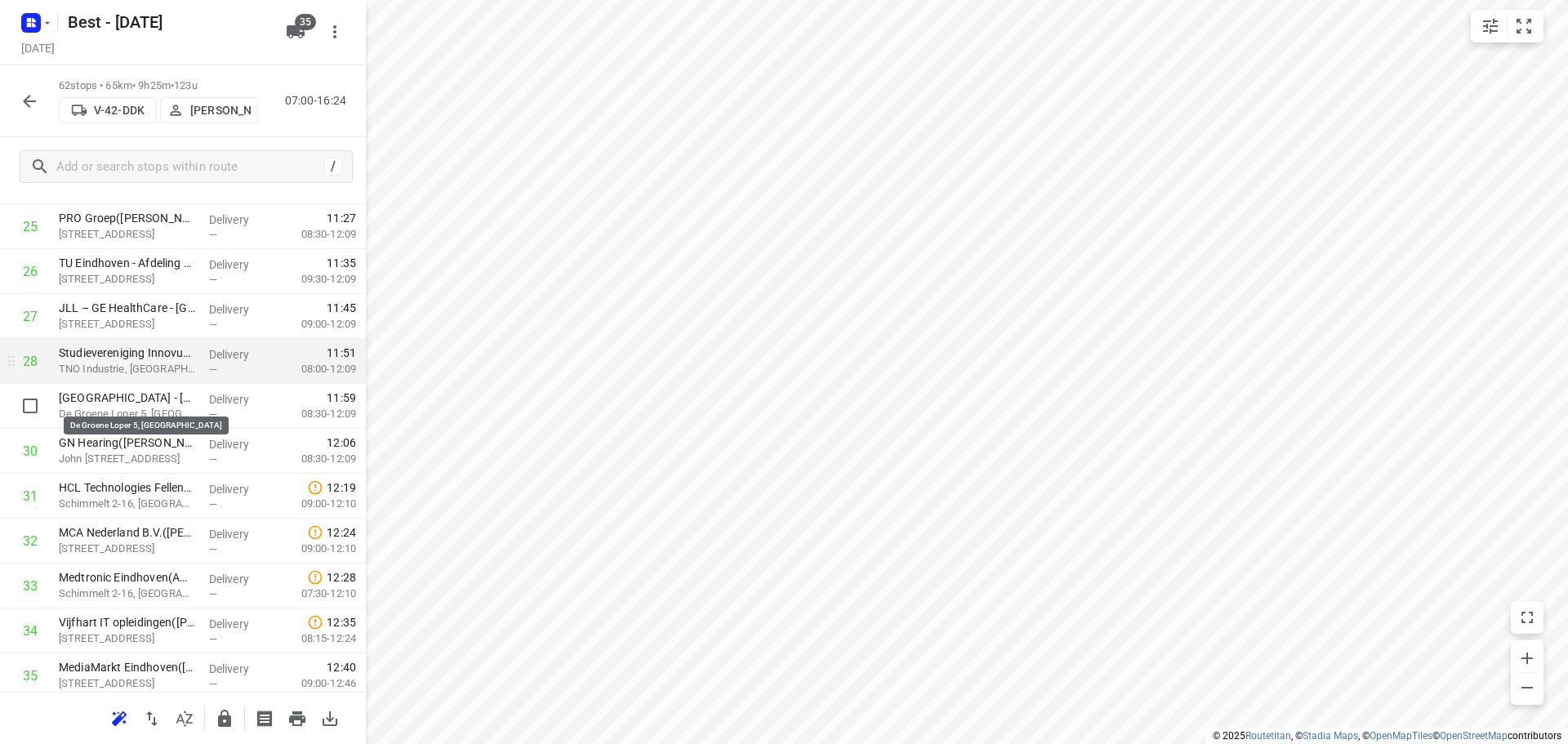
scroll to position [1221, 0]
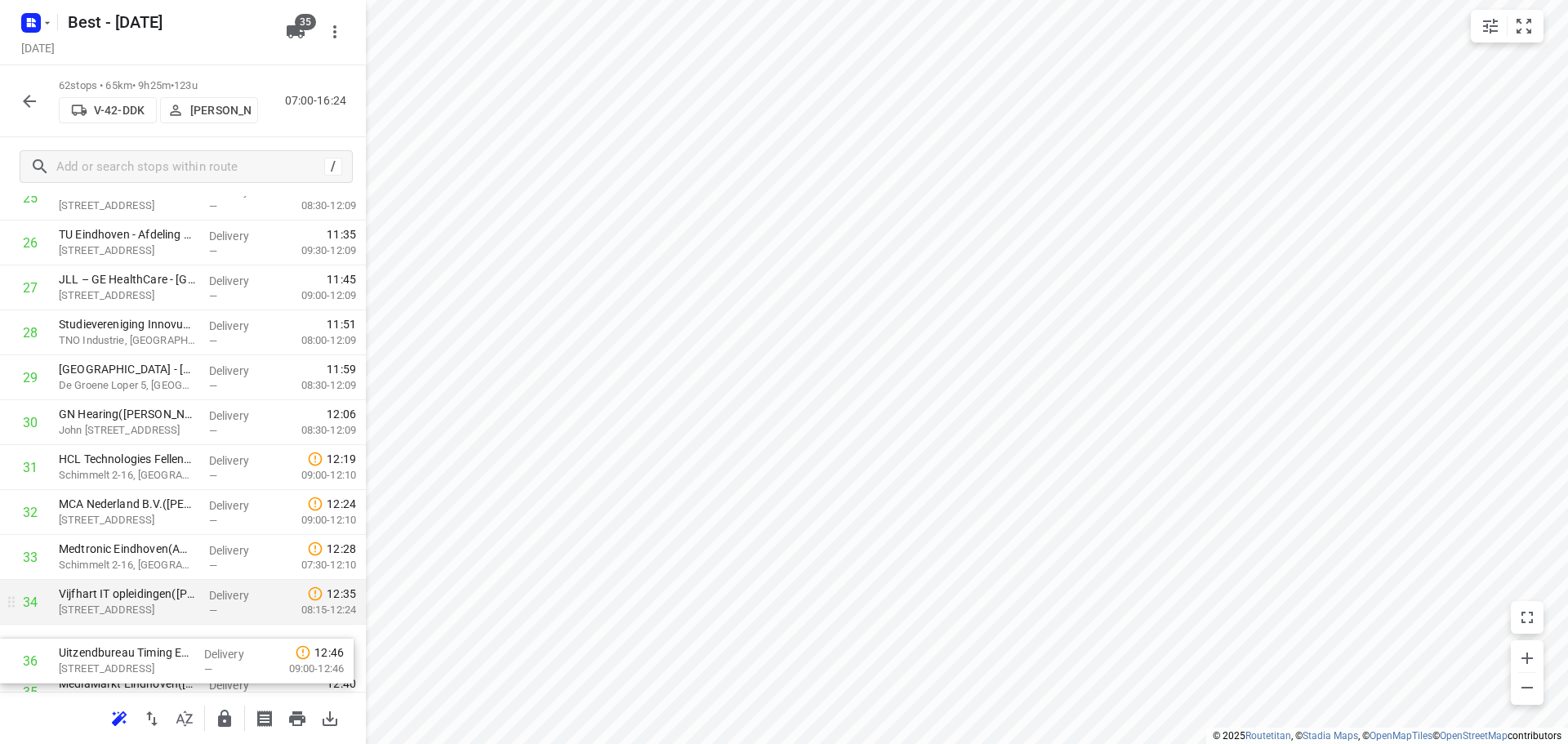
drag, startPoint x: 125, startPoint y: 680, endPoint x: 125, endPoint y: 619, distance: 61.0
click at [125, 621] on div "1 Jongeneel - [GEOGRAPHIC_DATA](Jongeneel Eindhoven - Receptie ) [GEOGRAPHIC_DA…" at bounding box center [182, 490] width 366 height 2784
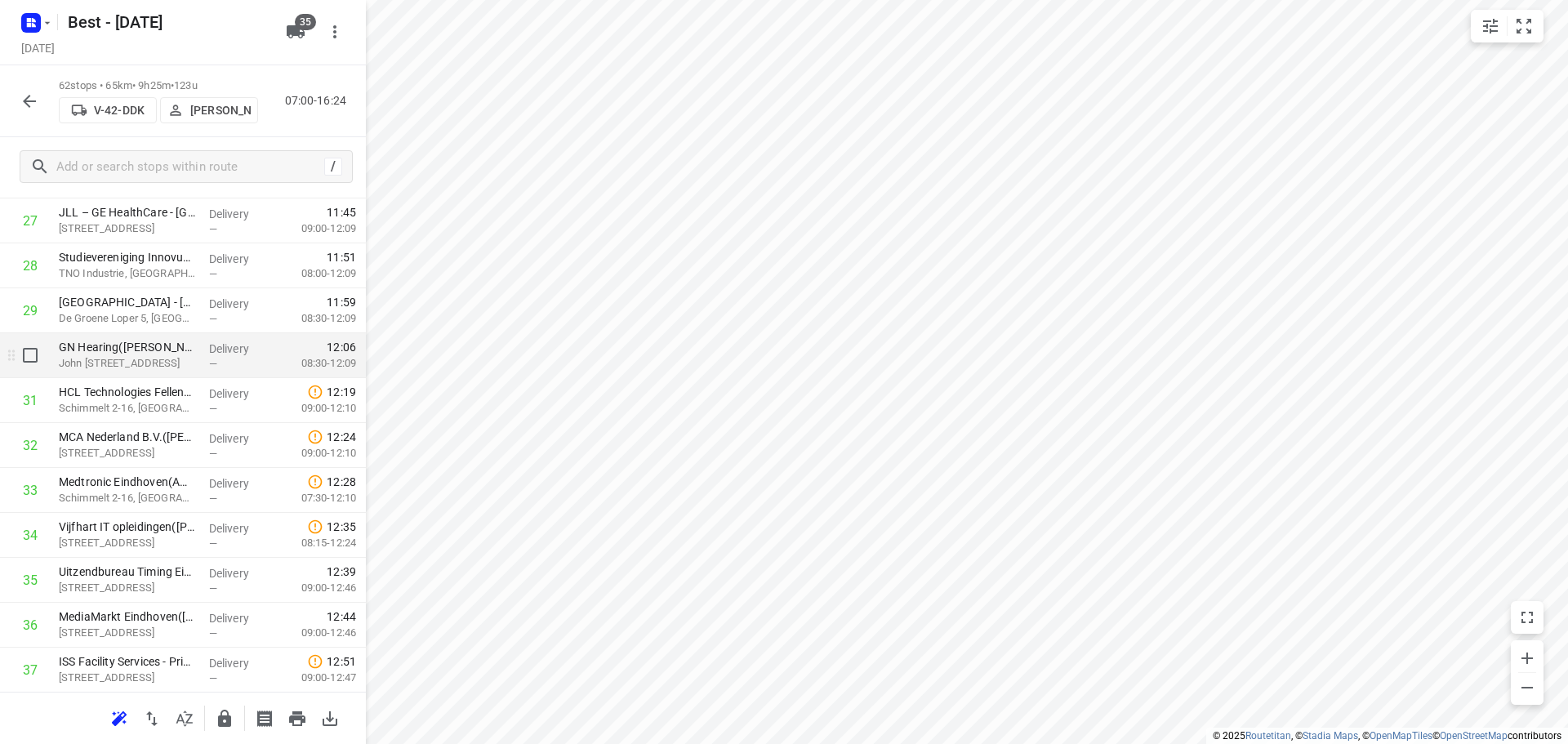
scroll to position [1394, 0]
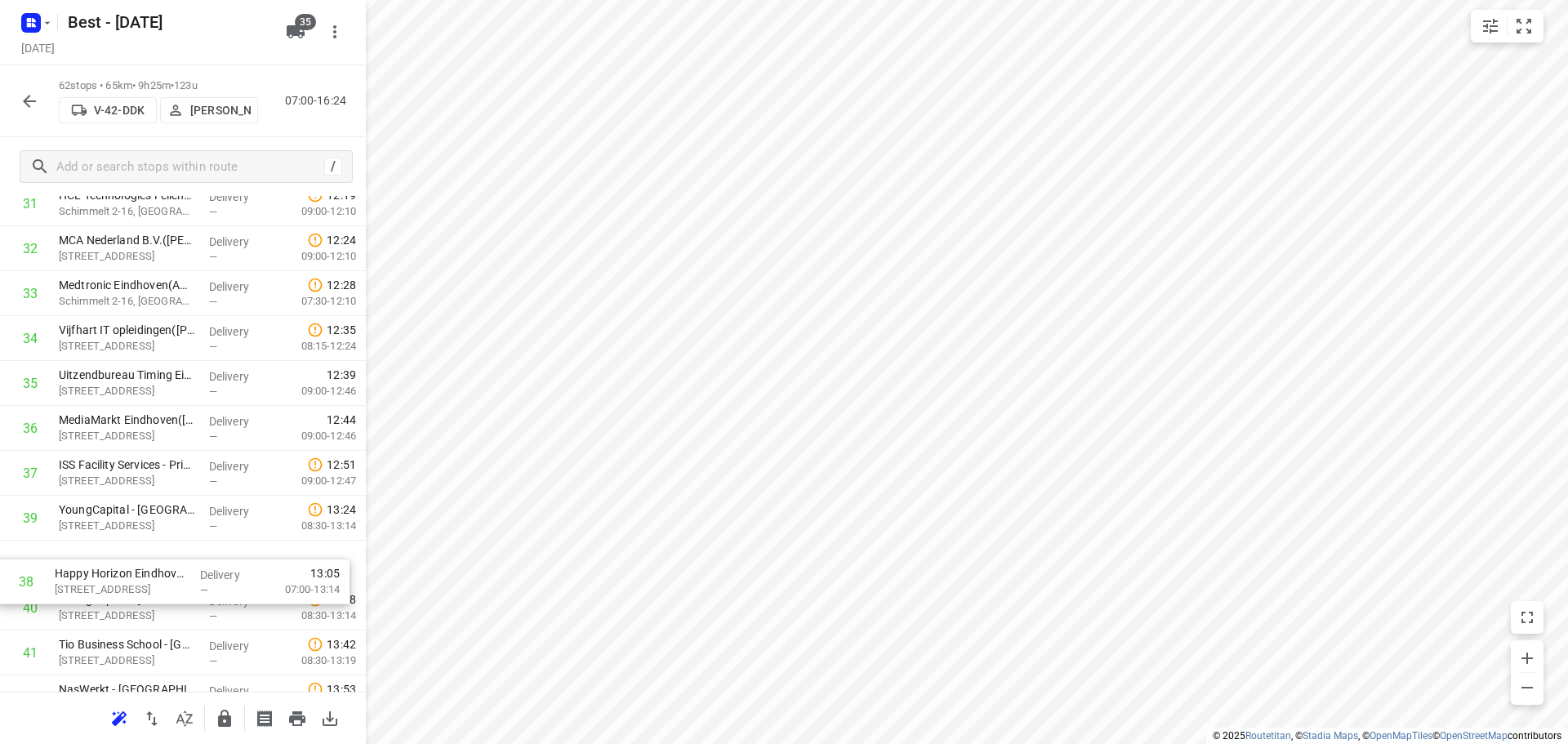
drag, startPoint x: 154, startPoint y: 534, endPoint x: 148, endPoint y: 599, distance: 65.3
click at [148, 599] on div "1 Jongeneel - [GEOGRAPHIC_DATA](Jongeneel Eindhoven - Receptie ) [GEOGRAPHIC_DA…" at bounding box center [182, 226] width 366 height 2784
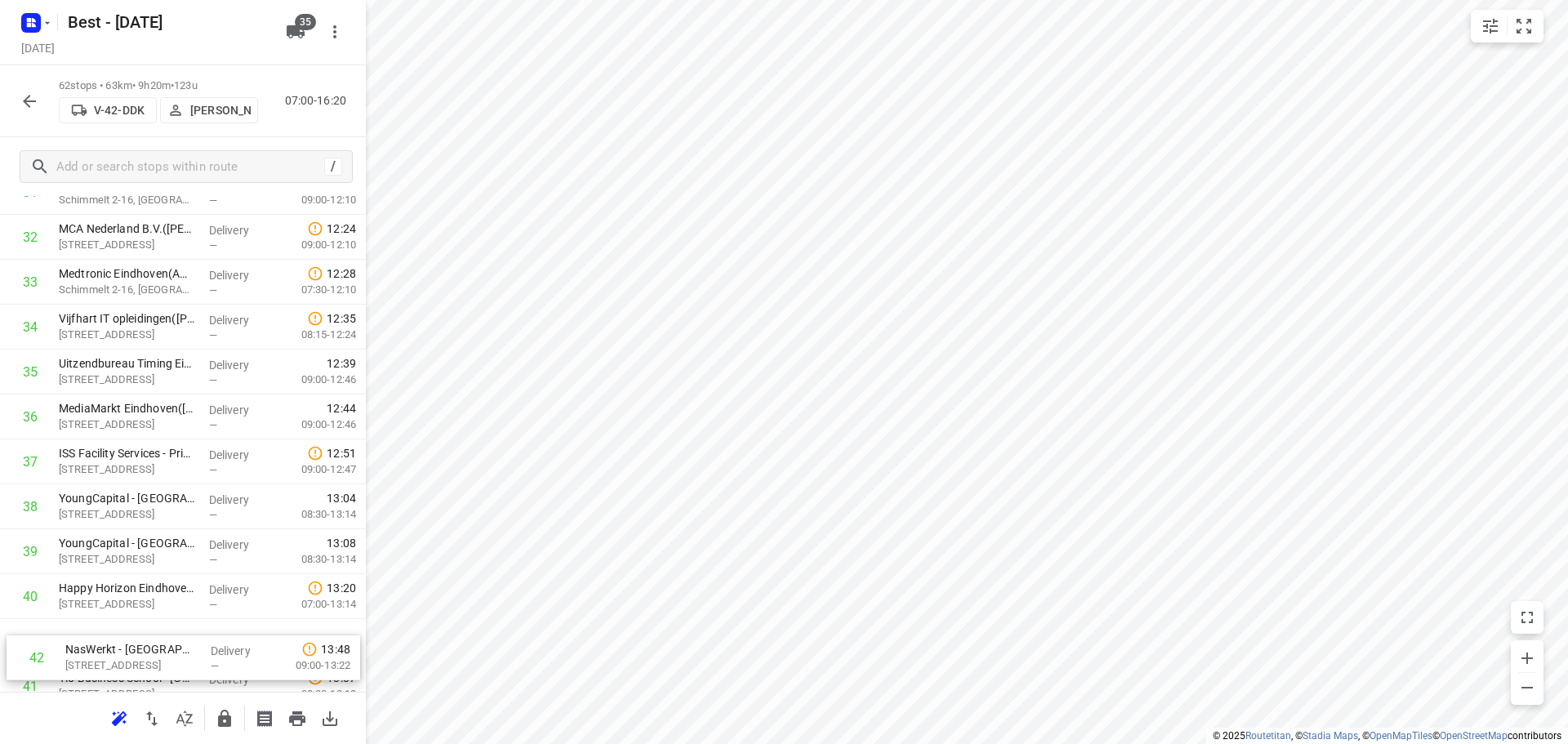
scroll to position [1510, 0]
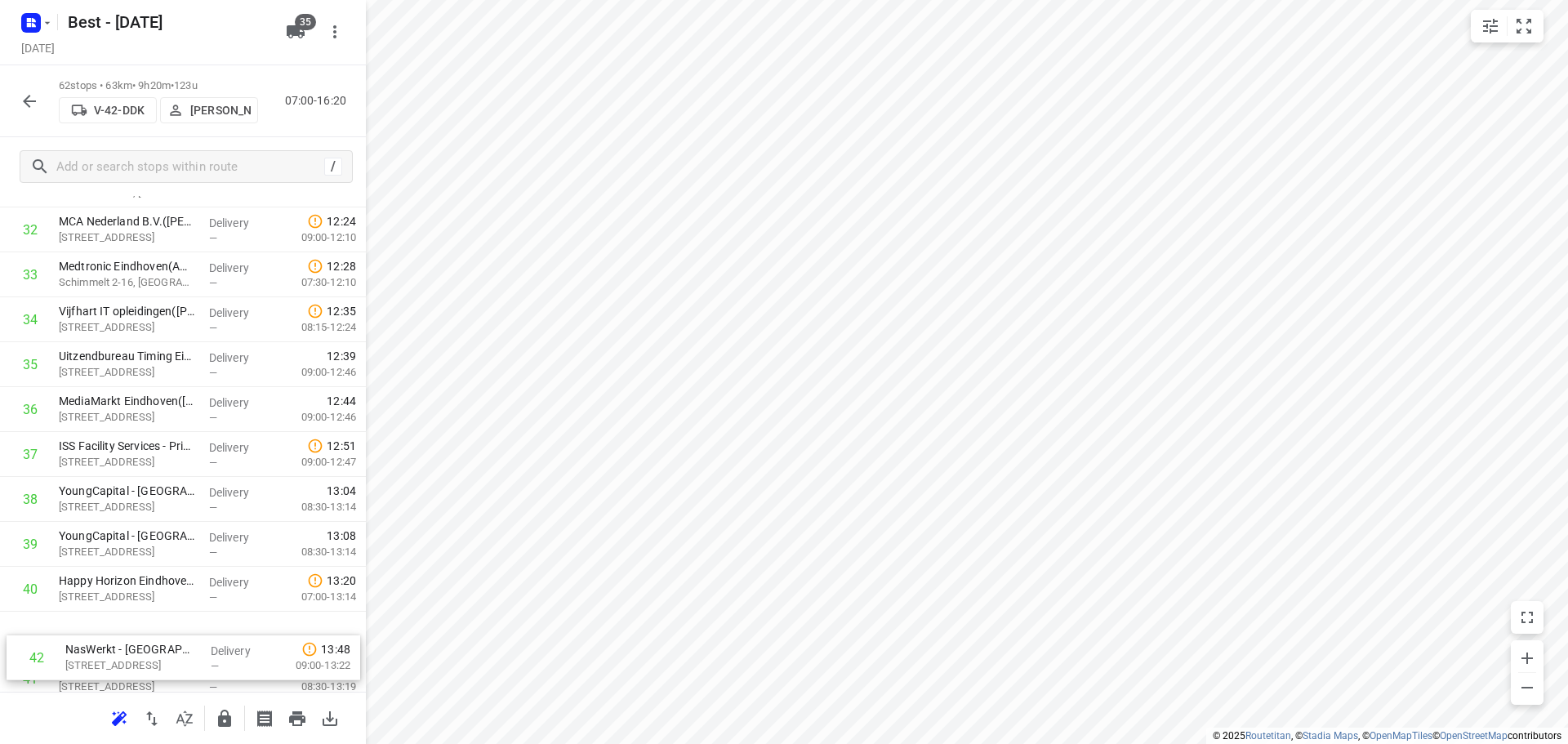
drag, startPoint x: 107, startPoint y: 672, endPoint x: 120, endPoint y: 620, distance: 53.6
click at [119, 622] on div "1 Jongeneel - [GEOGRAPHIC_DATA](Jongeneel Eindhoven - Receptie ) [GEOGRAPHIC_DA…" at bounding box center [182, 207] width 366 height 2784
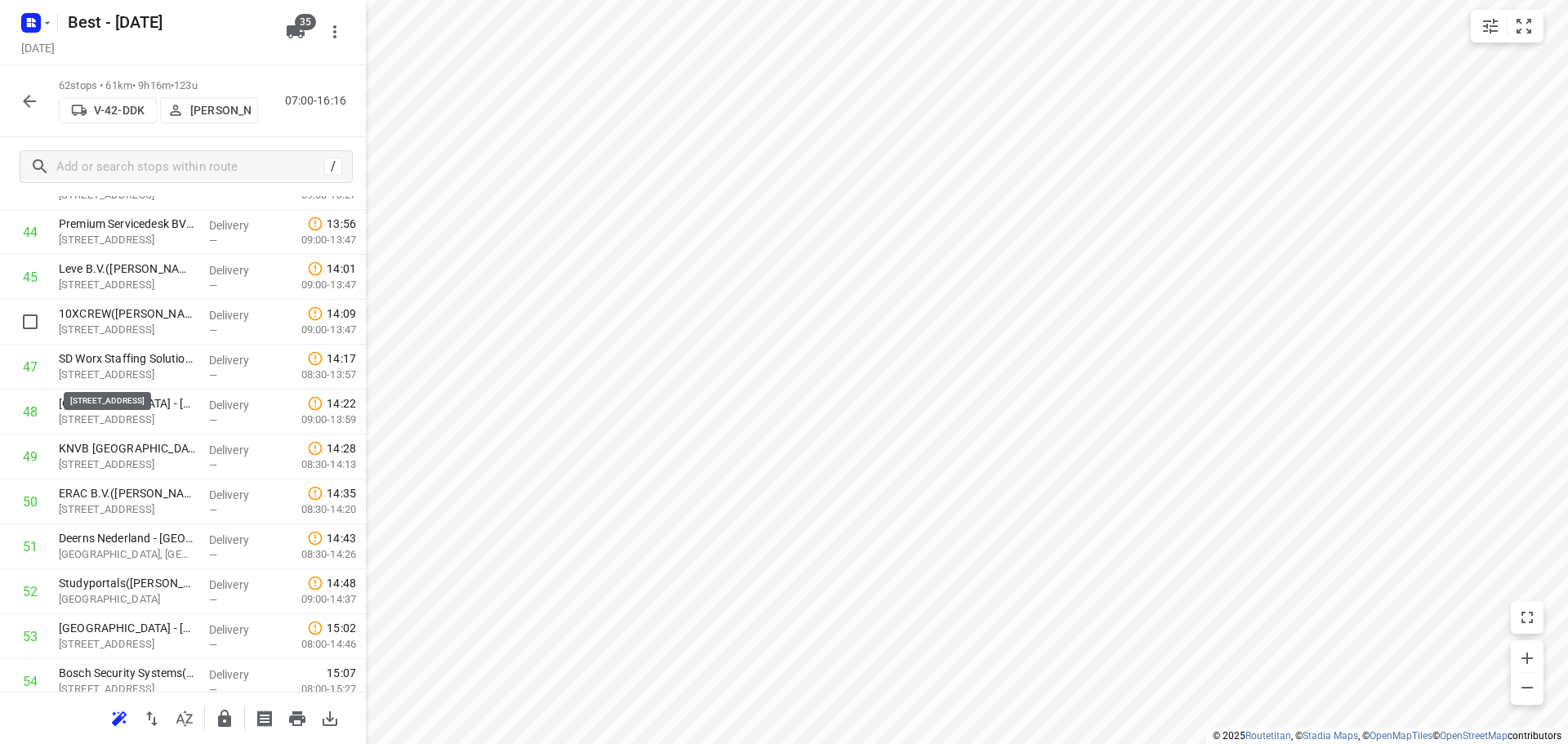
scroll to position [2327, 0]
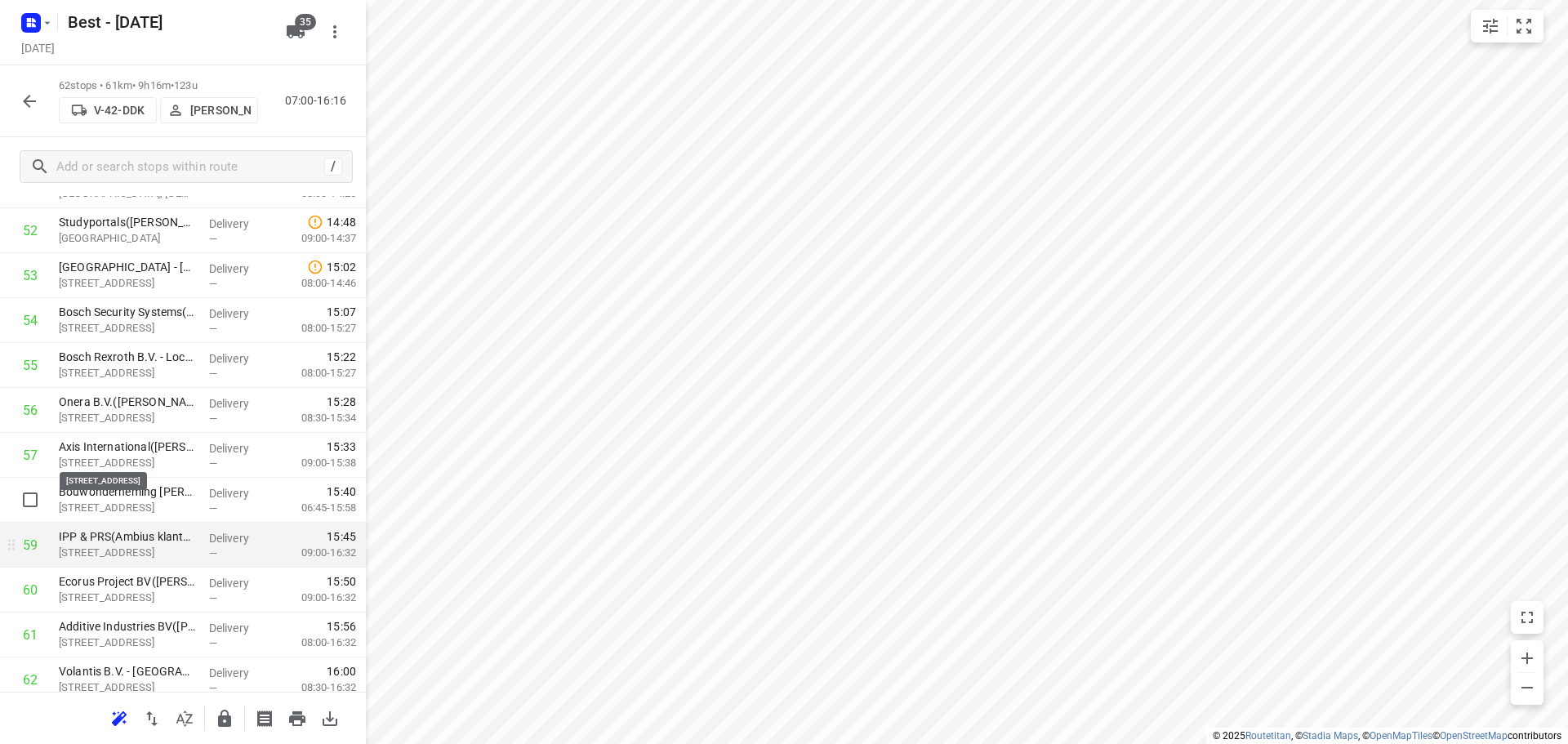
scroll to position [2461, 0]
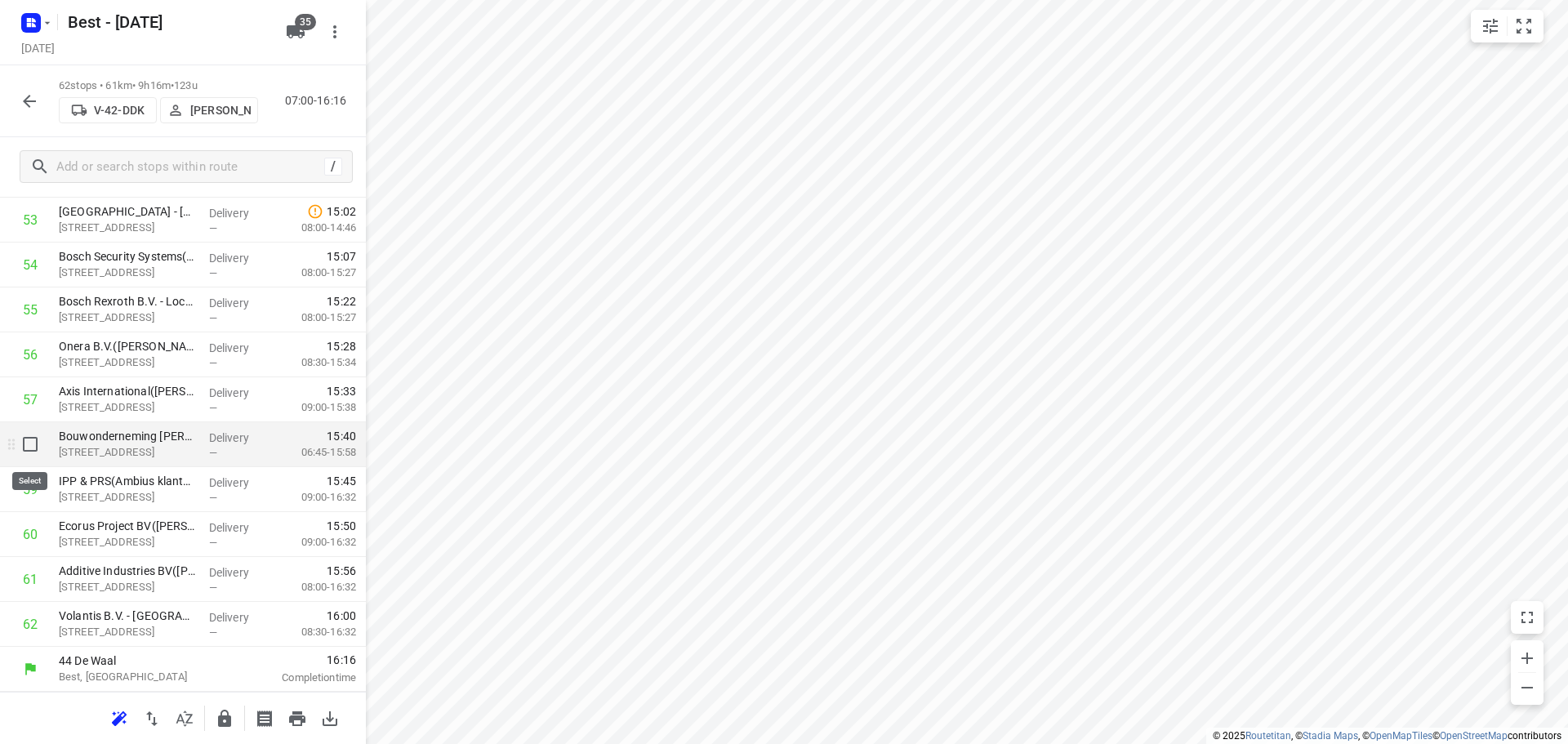
click at [37, 452] on input "checkbox" at bounding box center [30, 444] width 33 height 33
checkbox input "true"
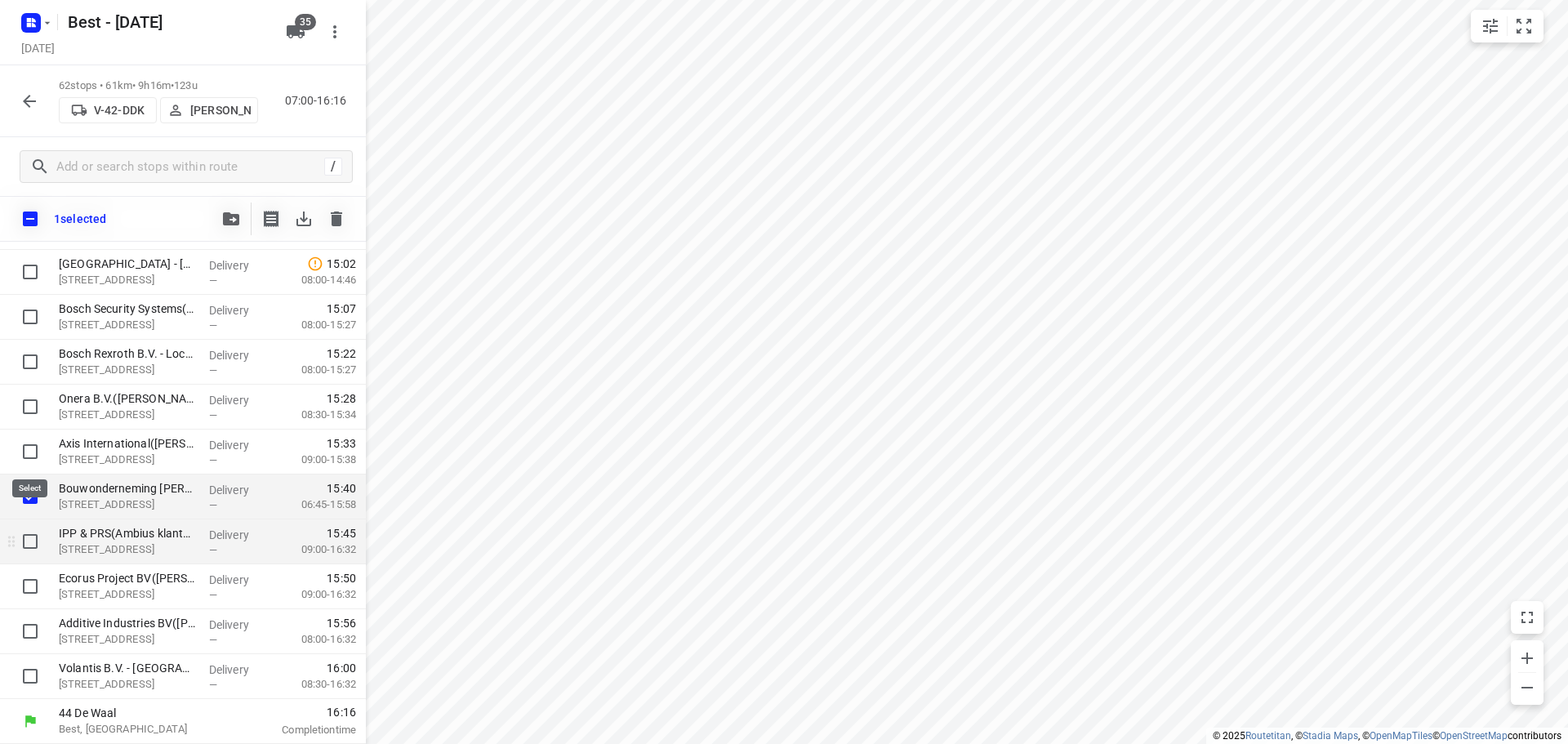
scroll to position [2454, 0]
click at [29, 546] on input "checkbox" at bounding box center [30, 542] width 33 height 33
checkbox input "true"
click at [29, 578] on input "checkbox" at bounding box center [30, 586] width 33 height 33
checkbox input "true"
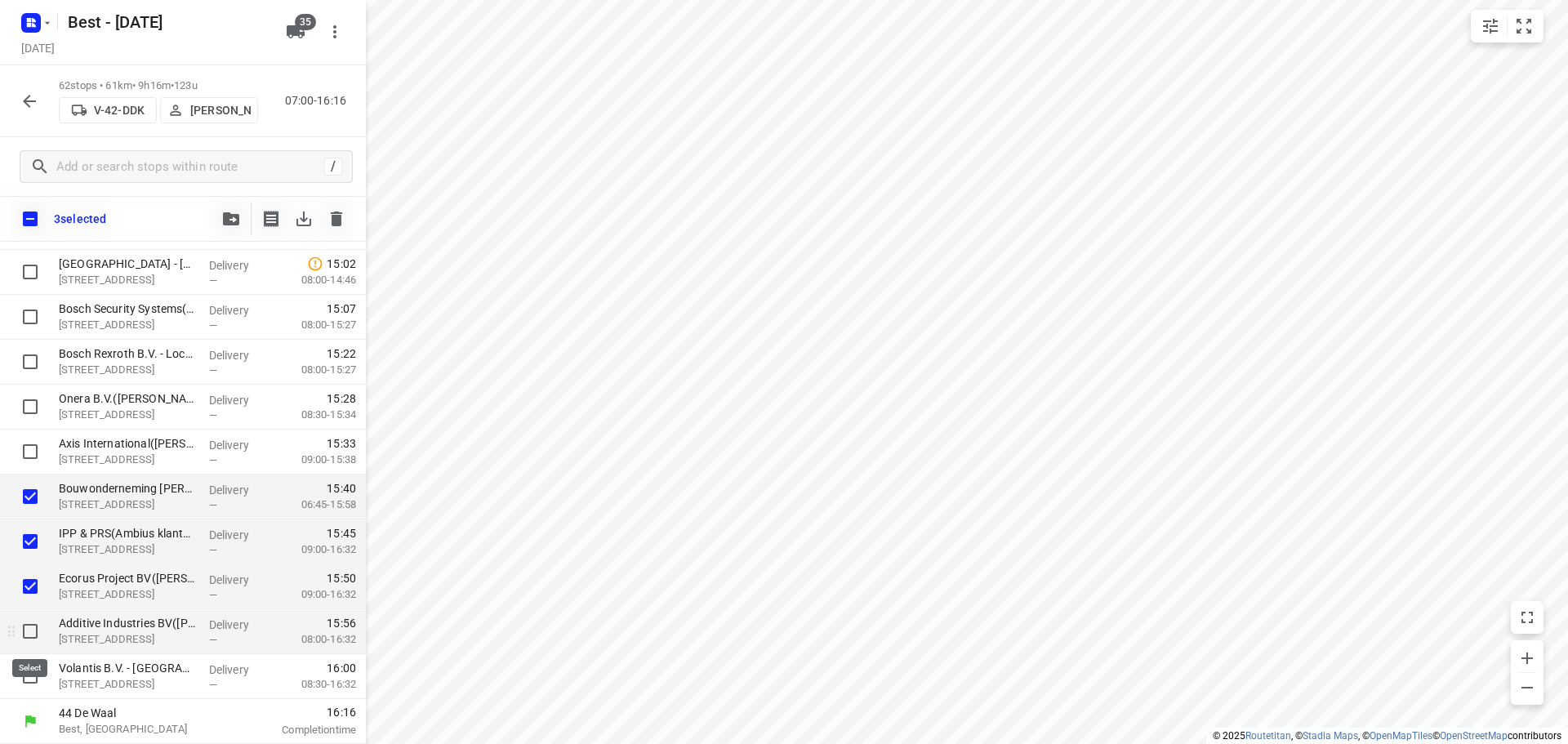
click at [27, 648] on div at bounding box center [26, 631] width 52 height 45
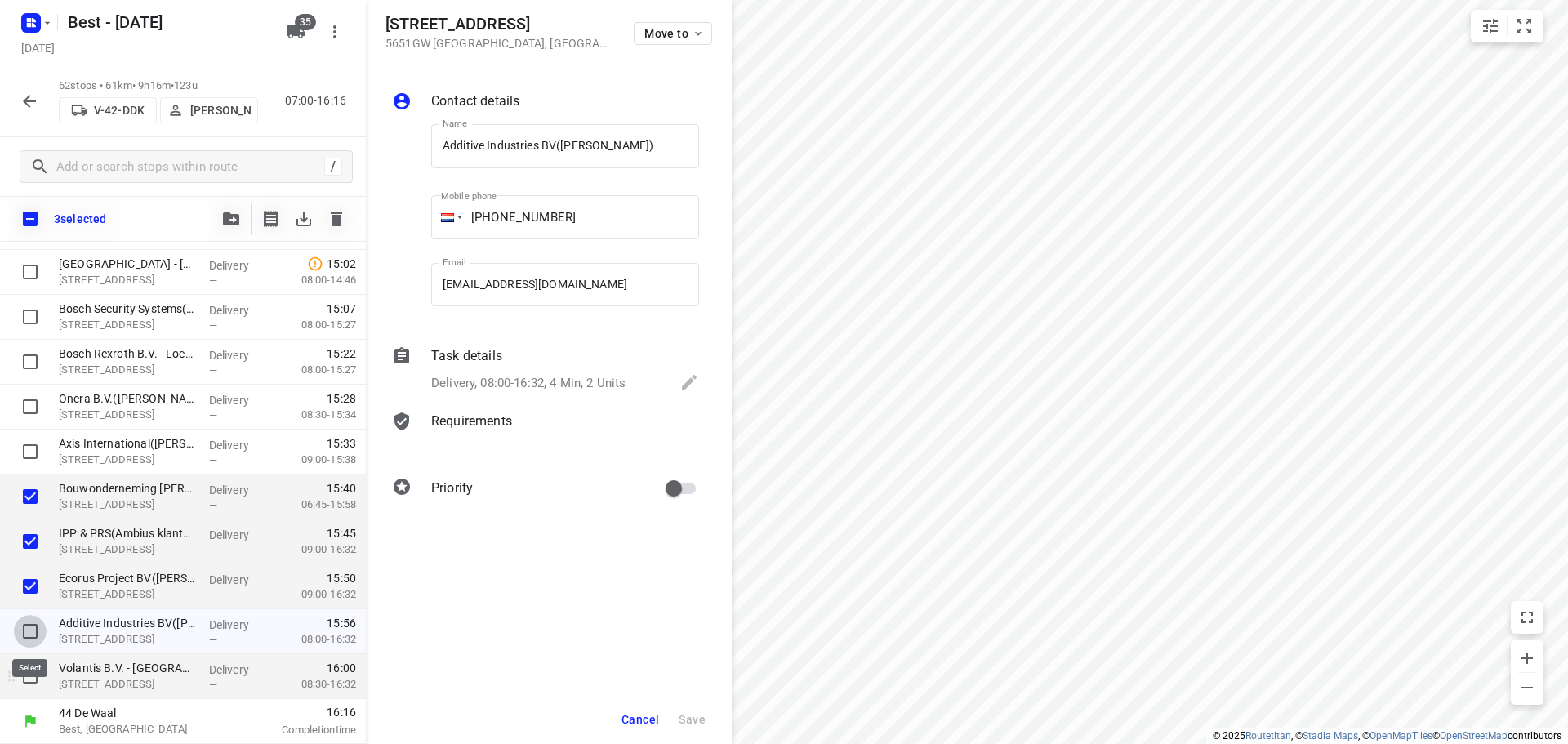
drag, startPoint x: 28, startPoint y: 643, endPoint x: 28, endPoint y: 677, distance: 34.0
click at [29, 643] on input "checkbox" at bounding box center [30, 631] width 33 height 33
checkbox input "true"
click at [28, 684] on input "checkbox" at bounding box center [30, 676] width 33 height 33
checkbox input "true"
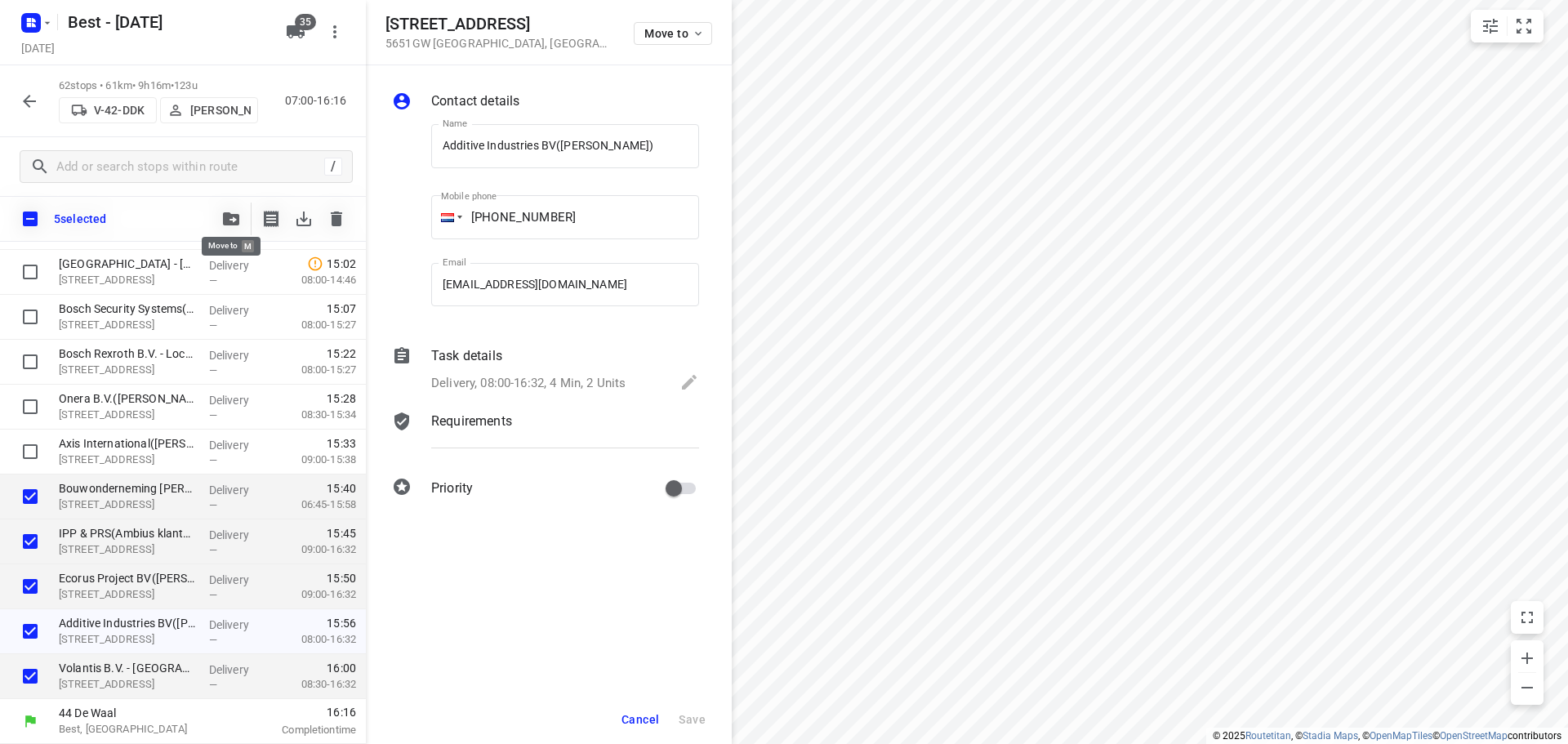
click at [223, 213] on icon "button" at bounding box center [231, 219] width 16 height 13
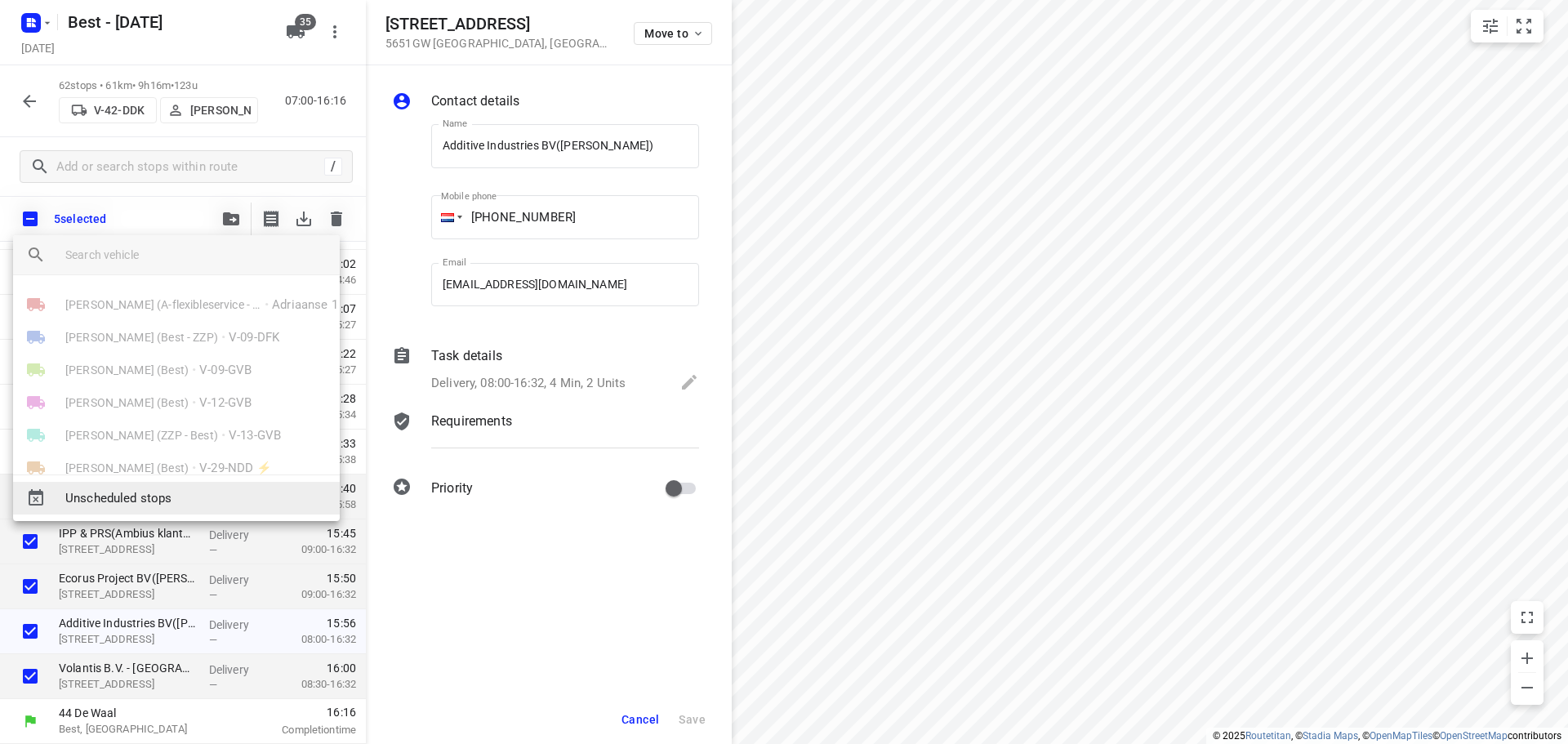
click at [148, 495] on span "Unscheduled stops" at bounding box center [196, 498] width 261 height 19
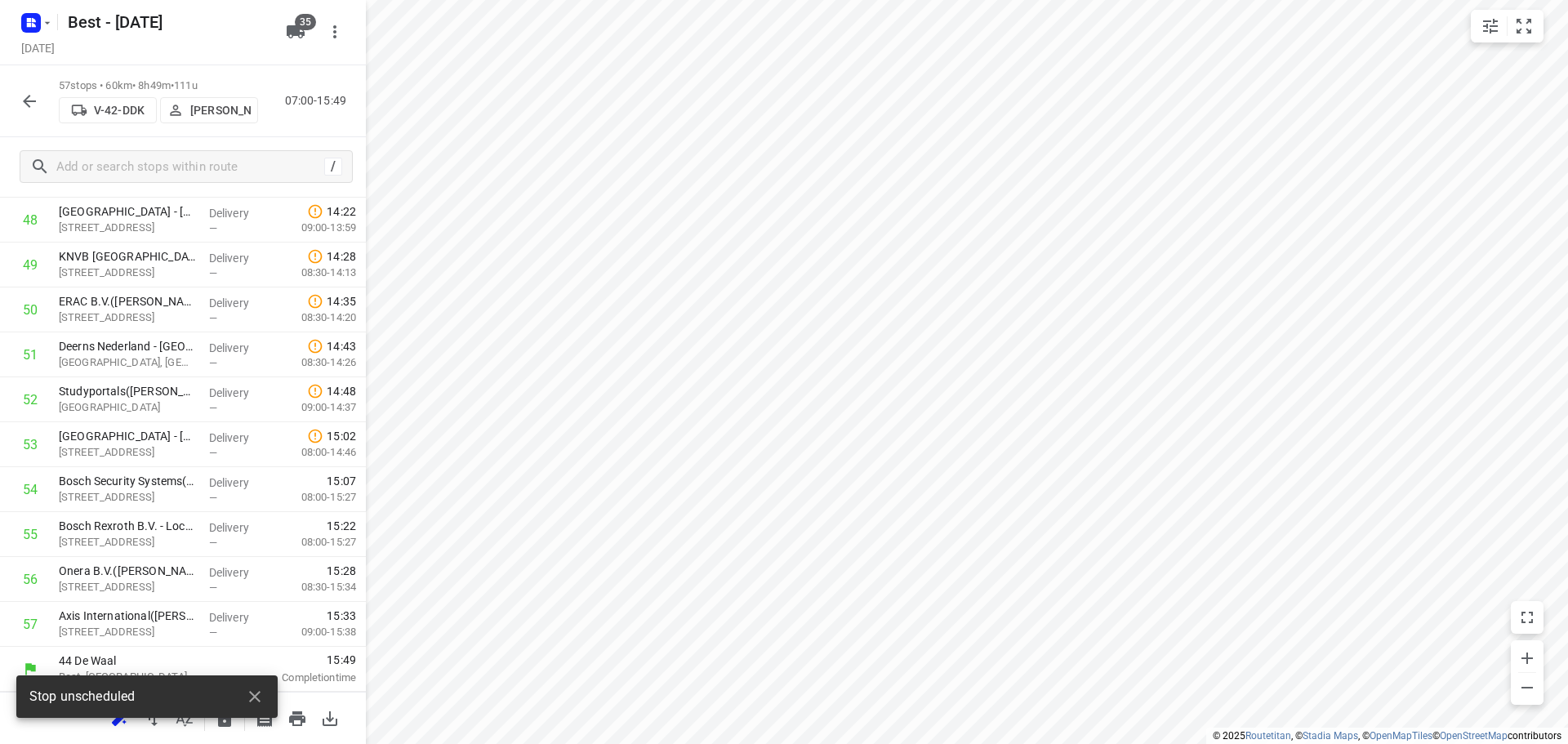
scroll to position [2237, 0]
click at [265, 698] on button "button" at bounding box center [254, 697] width 33 height 33
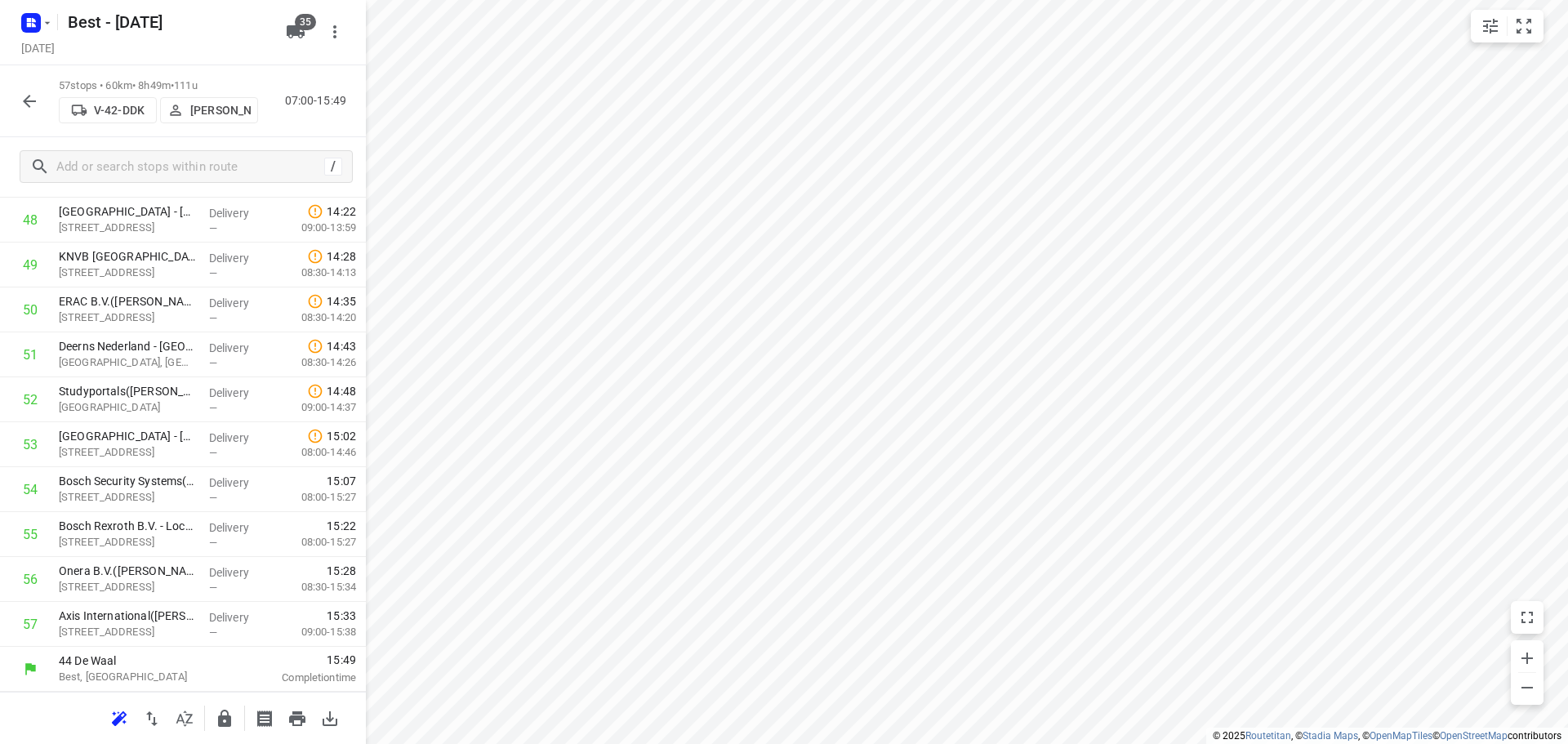
click at [226, 708] on icon "button" at bounding box center [223, 718] width 19 height 19
click at [33, 101] on icon "button" at bounding box center [29, 101] width 13 height 13
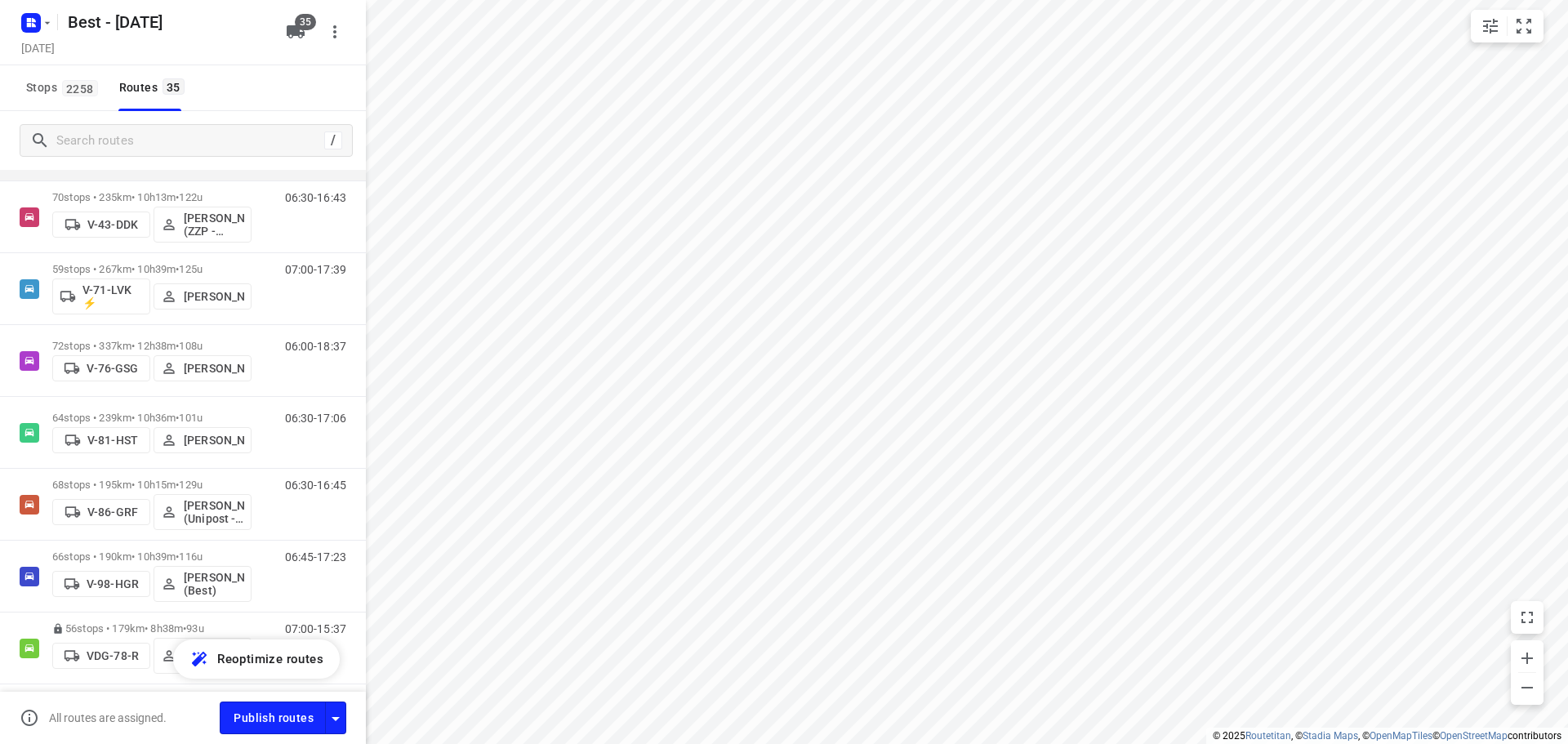
scroll to position [653, 0]
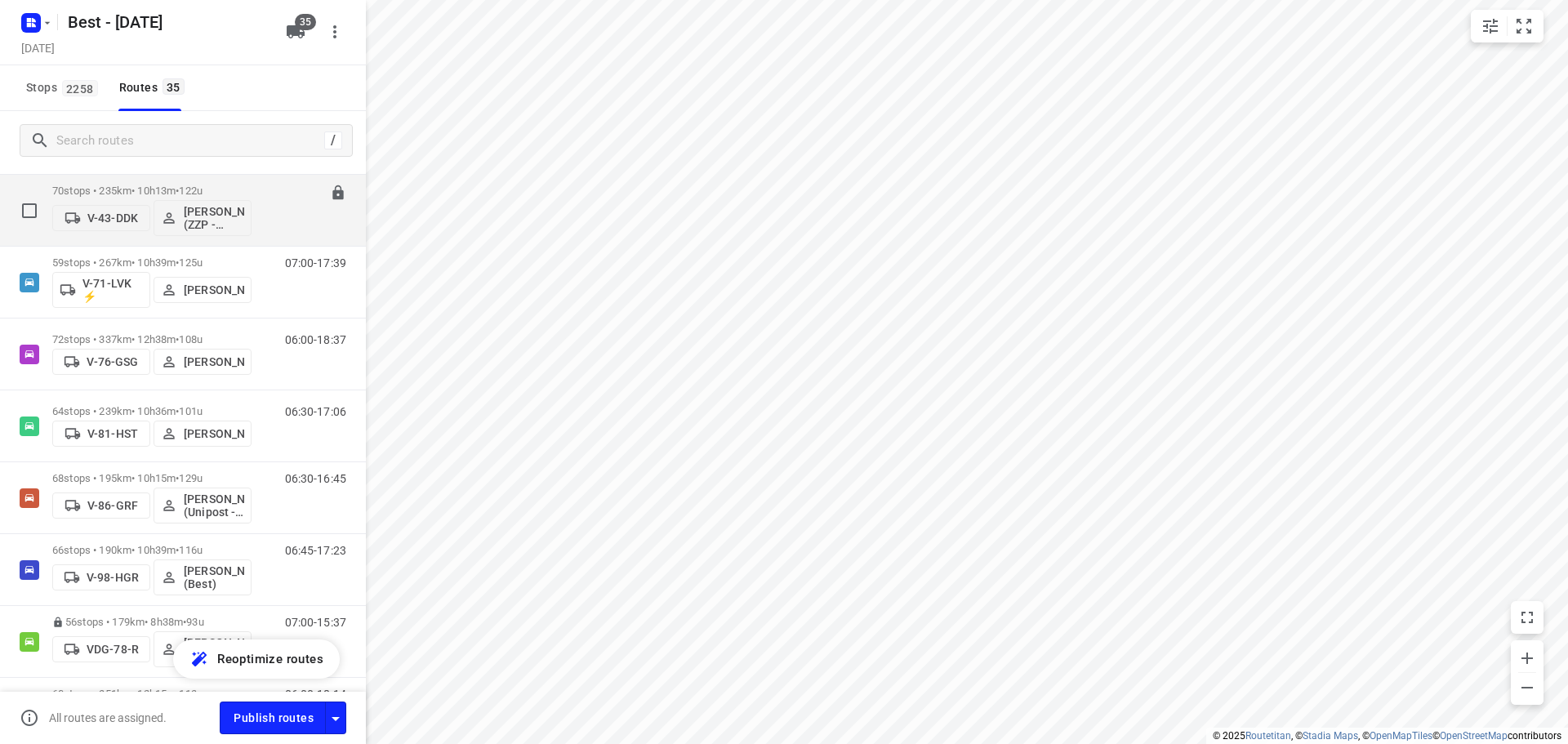
click at [129, 191] on p "70 stops • 235km • 10h13m • 122u" at bounding box center [151, 190] width 199 height 12
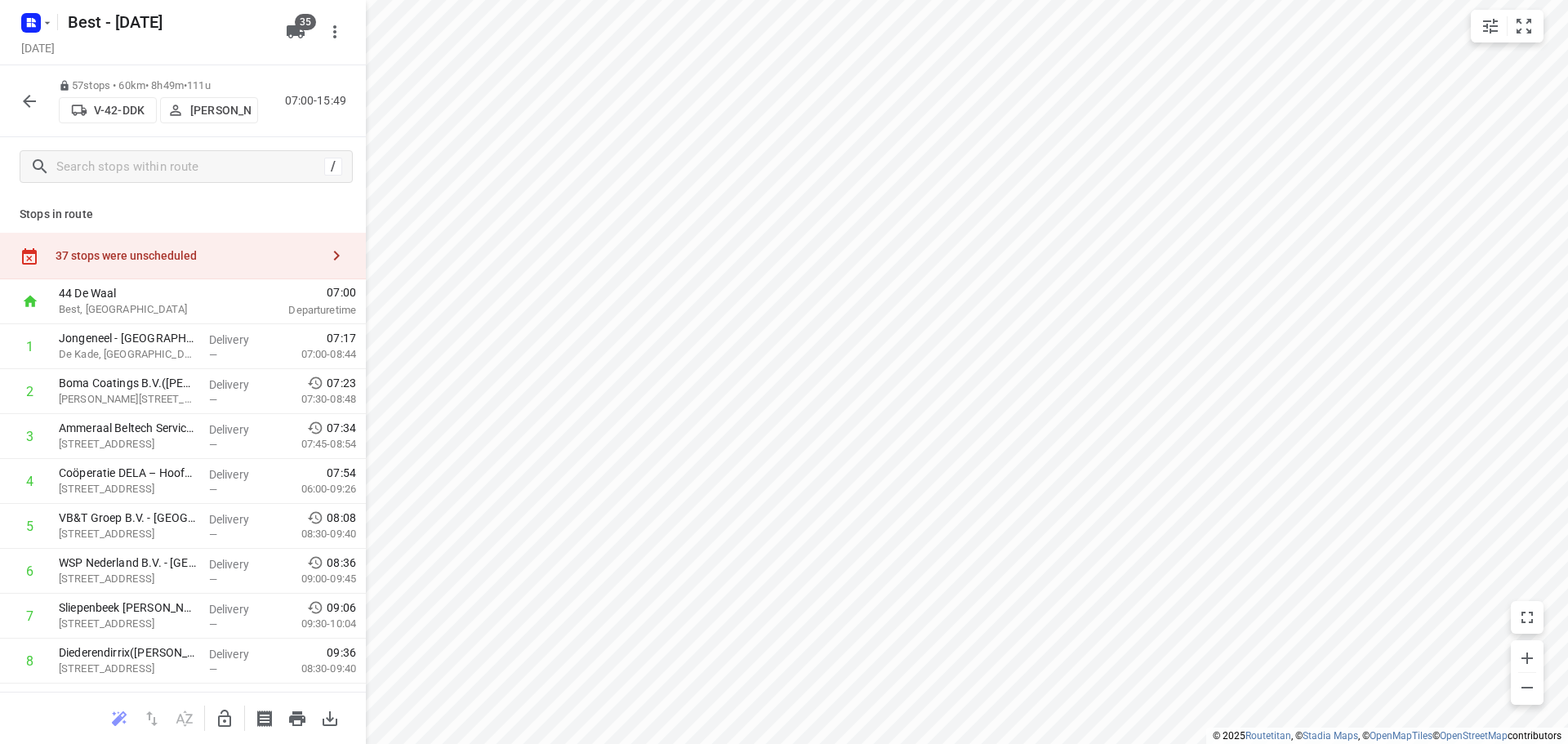
click at [255, 253] on div "37 stops were unscheduled" at bounding box center [188, 255] width 265 height 13
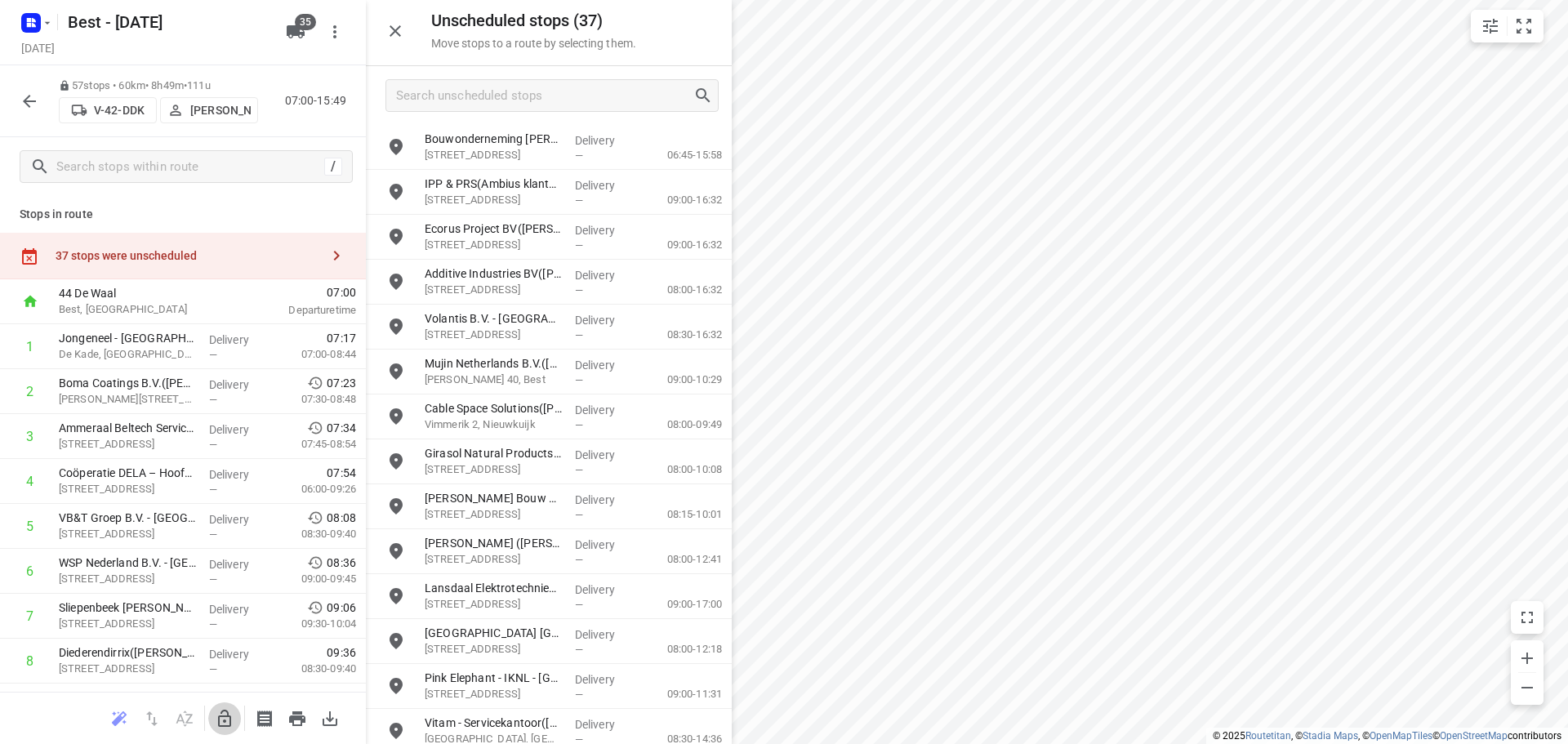
click at [225, 721] on icon "button" at bounding box center [224, 718] width 13 height 17
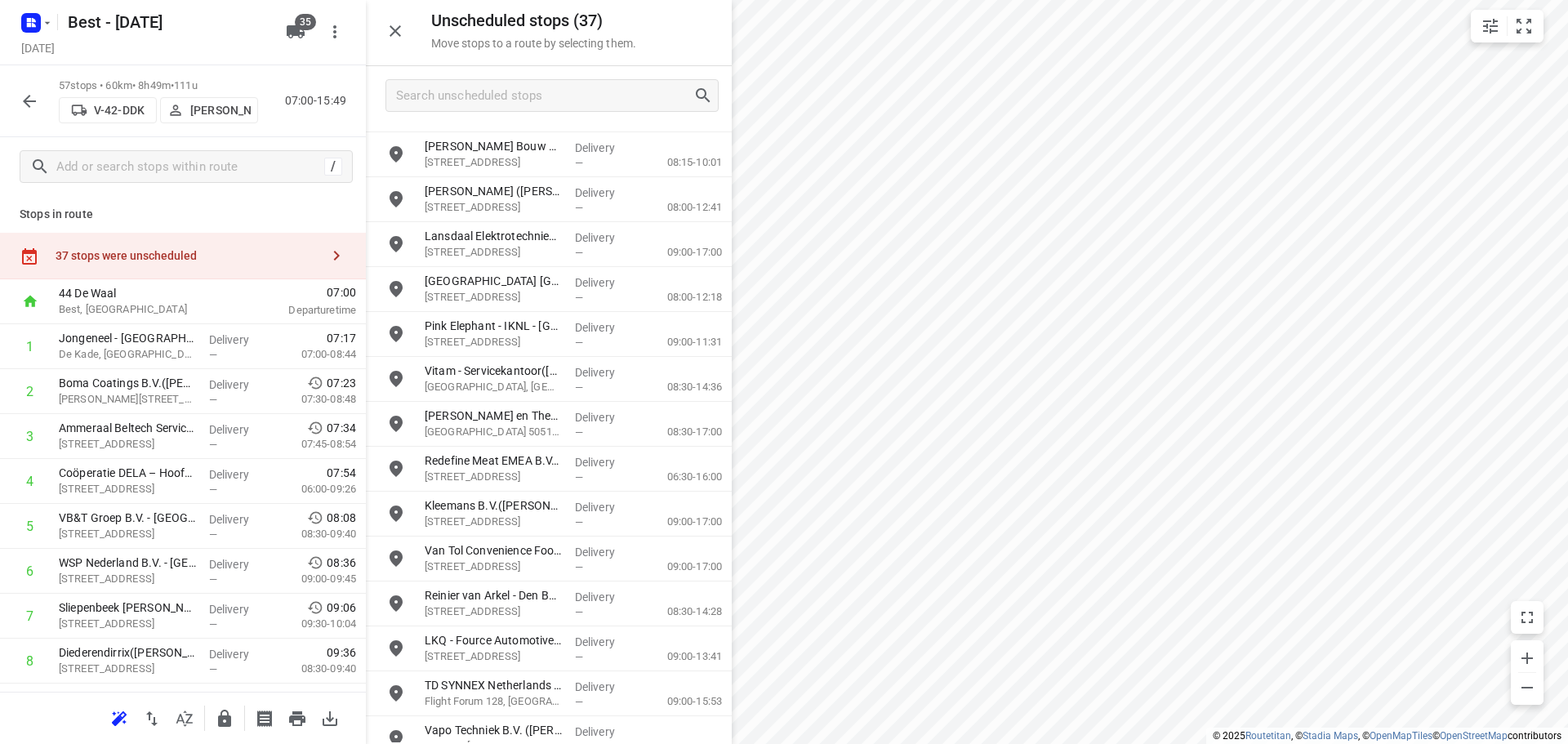
scroll to position [312, 0]
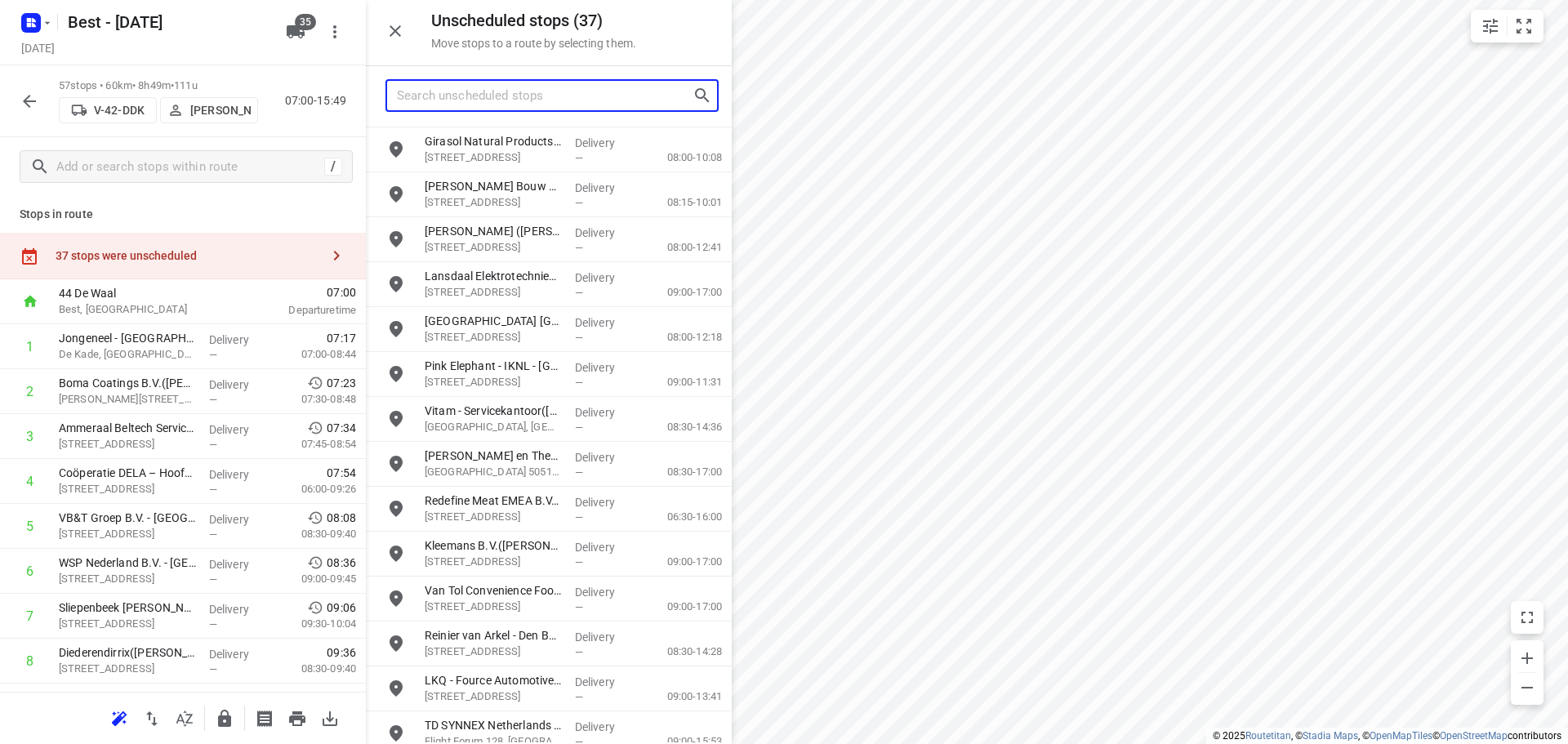
click at [472, 98] on input "Search unscheduled stops" at bounding box center [545, 96] width 296 height 26
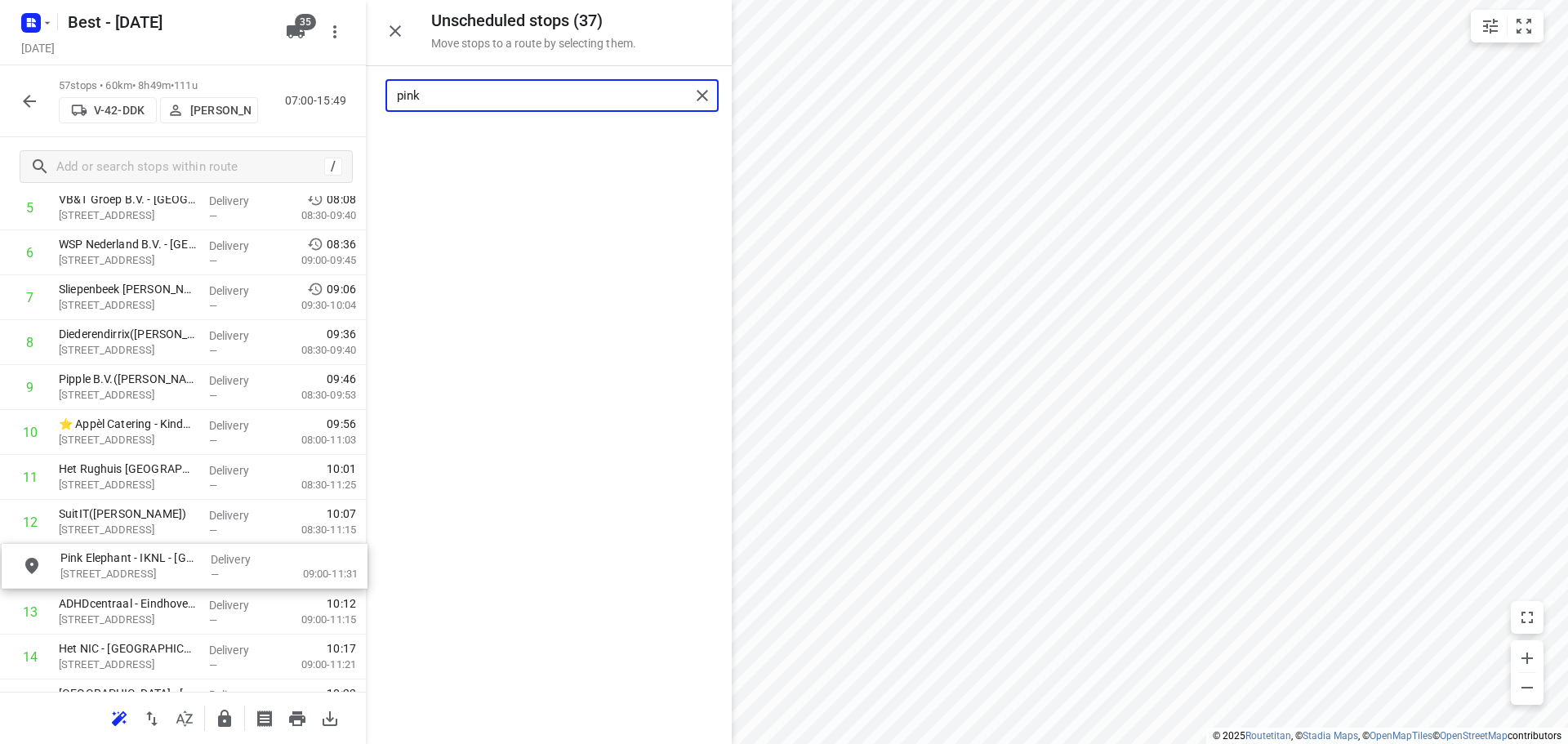
scroll to position [318, 0]
drag, startPoint x: 504, startPoint y: 155, endPoint x: 149, endPoint y: 532, distance: 517.8
type input "pink"
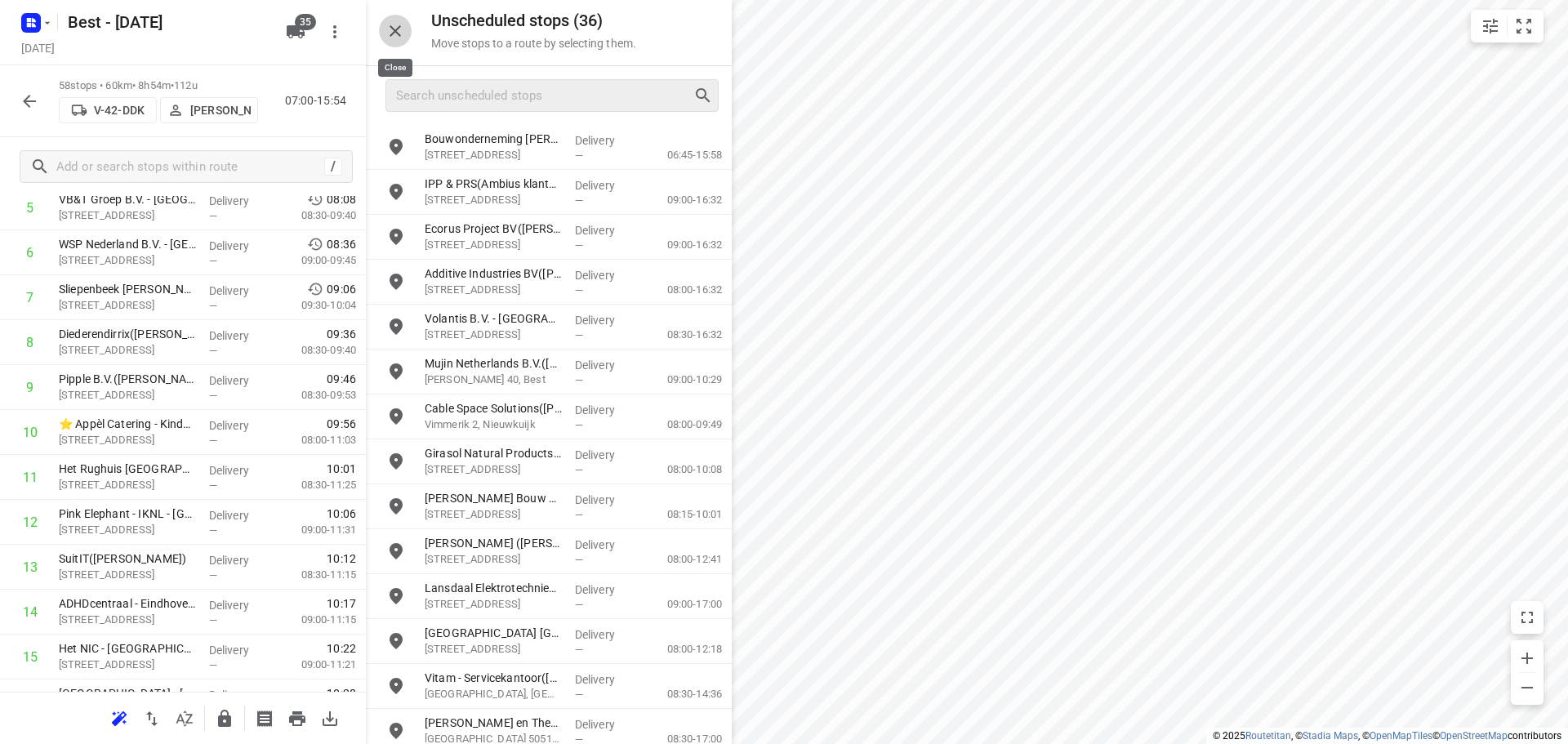
click at [395, 29] on icon "button" at bounding box center [395, 30] width 19 height 19
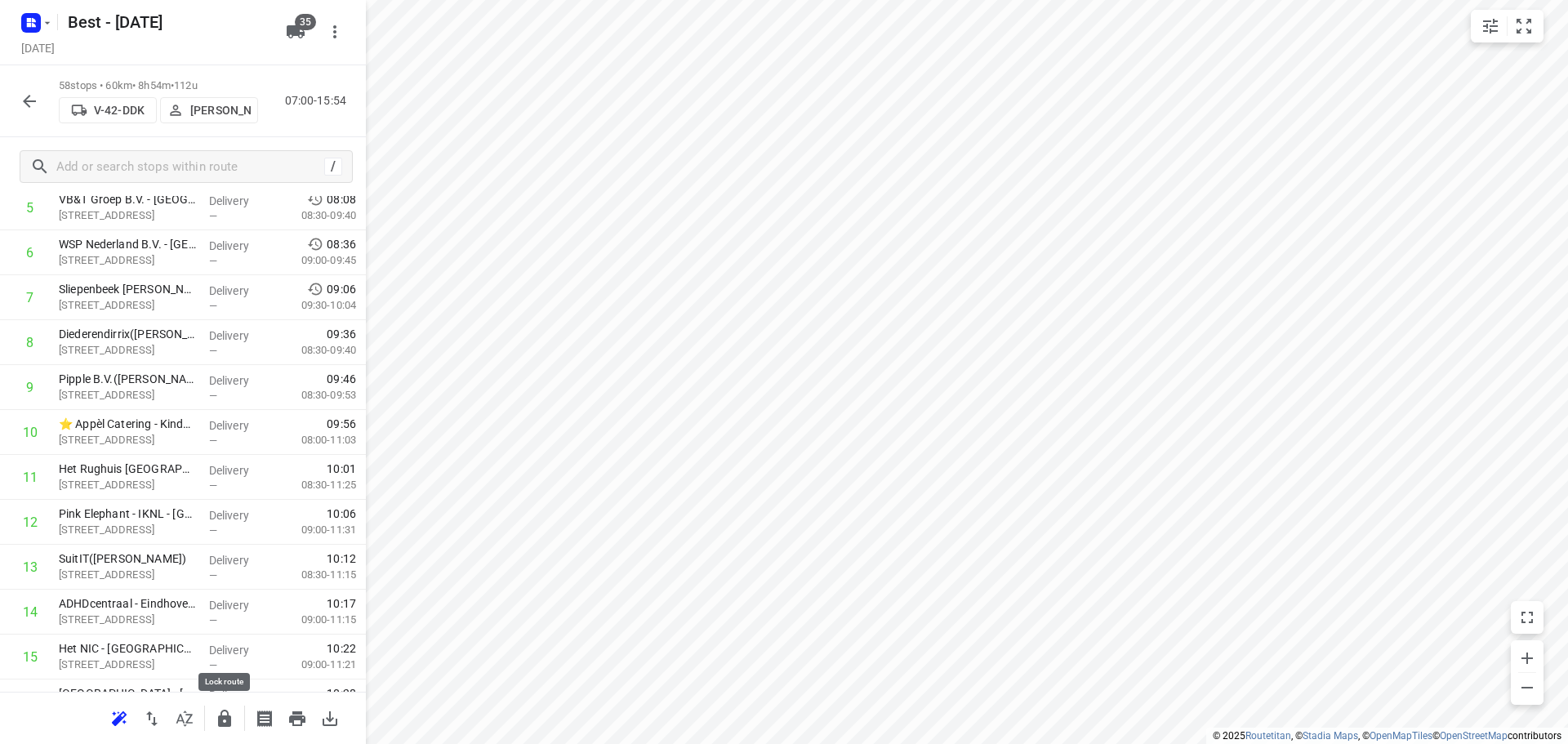
click at [211, 708] on button "button" at bounding box center [224, 718] width 33 height 33
click at [17, 105] on button "button" at bounding box center [29, 101] width 33 height 33
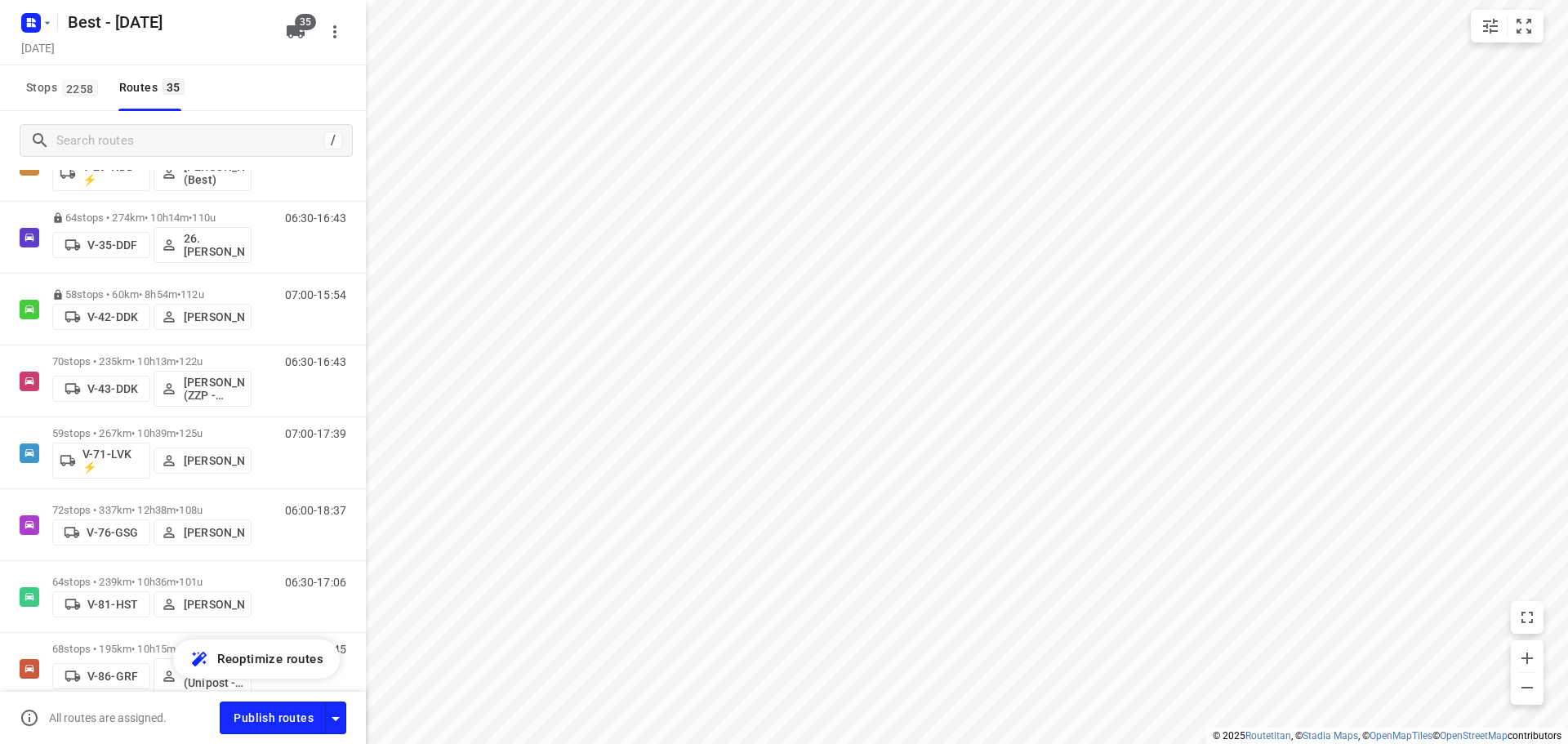
scroll to position [490, 0]
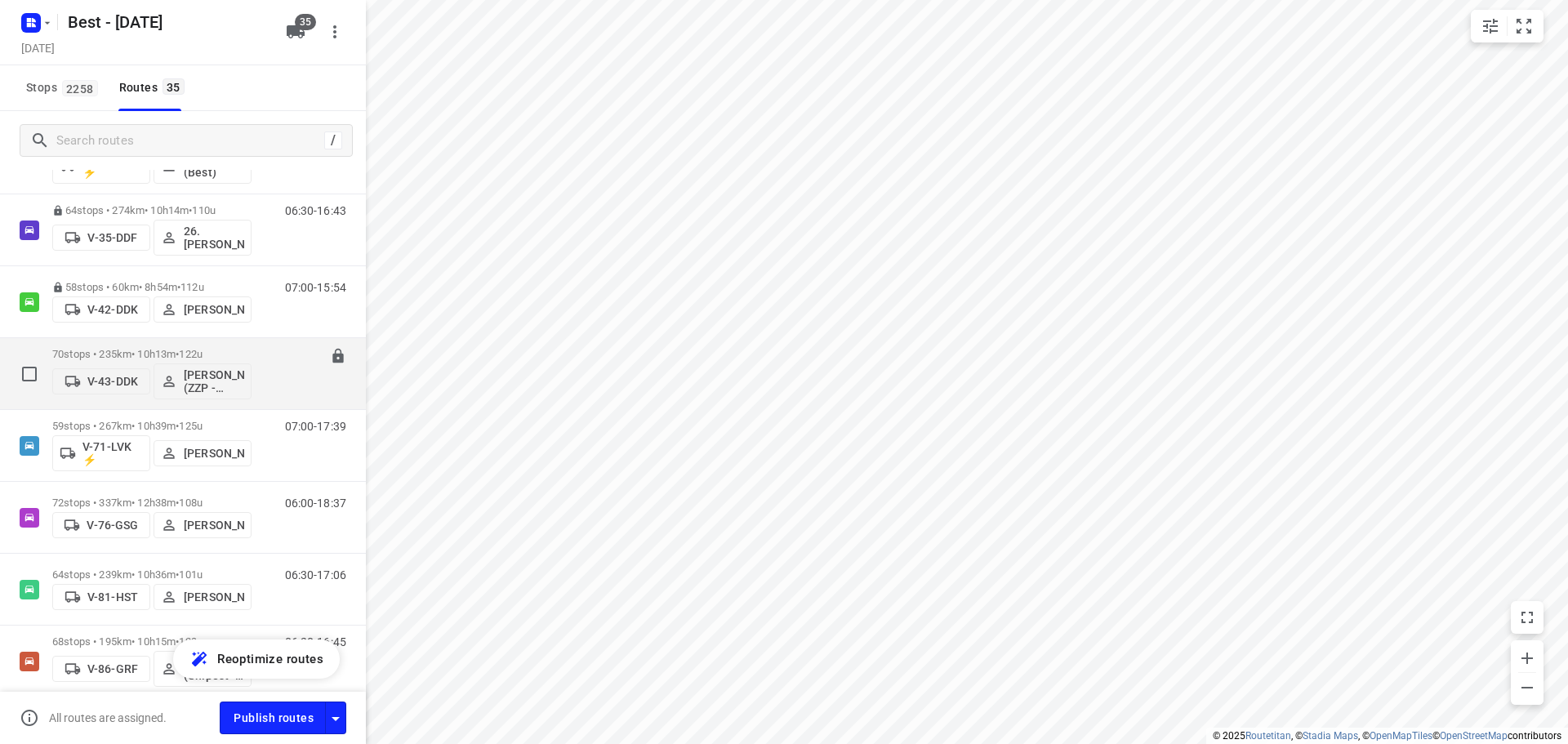
click at [130, 350] on p "70 stops • 235km • 10h13m • 122u" at bounding box center [151, 353] width 199 height 12
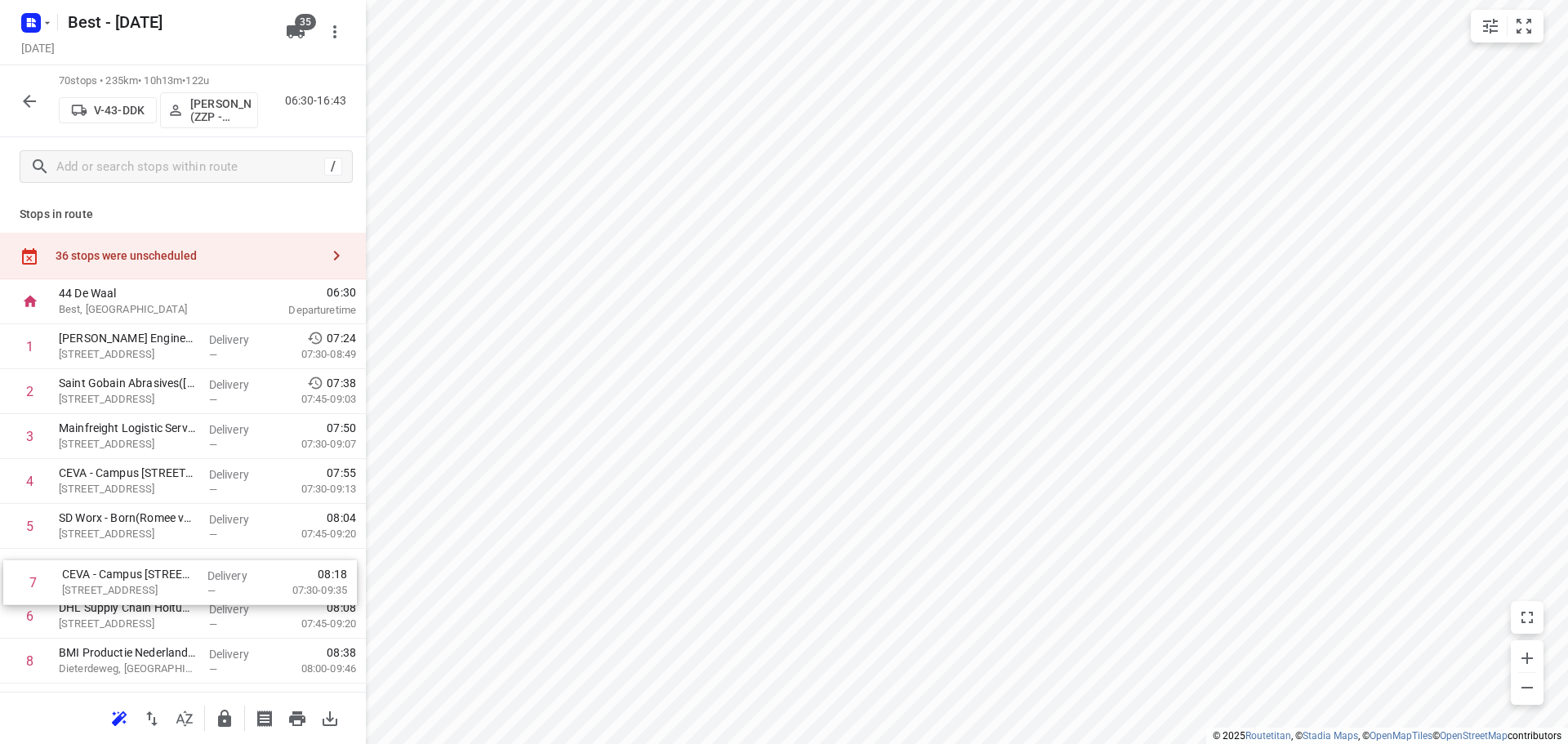
scroll to position [6, 0]
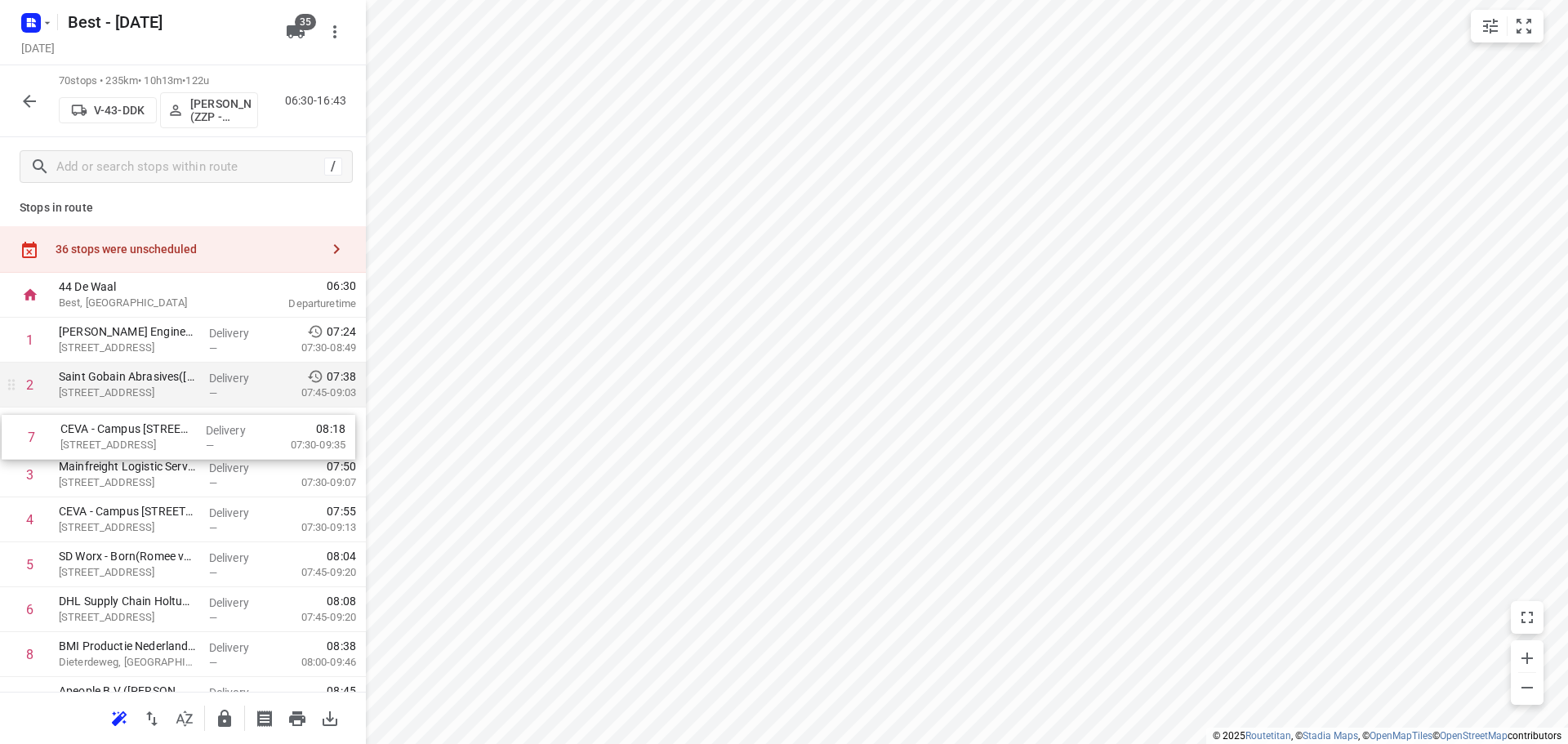
drag, startPoint x: 227, startPoint y: 600, endPoint x: 229, endPoint y: 403, distance: 197.0
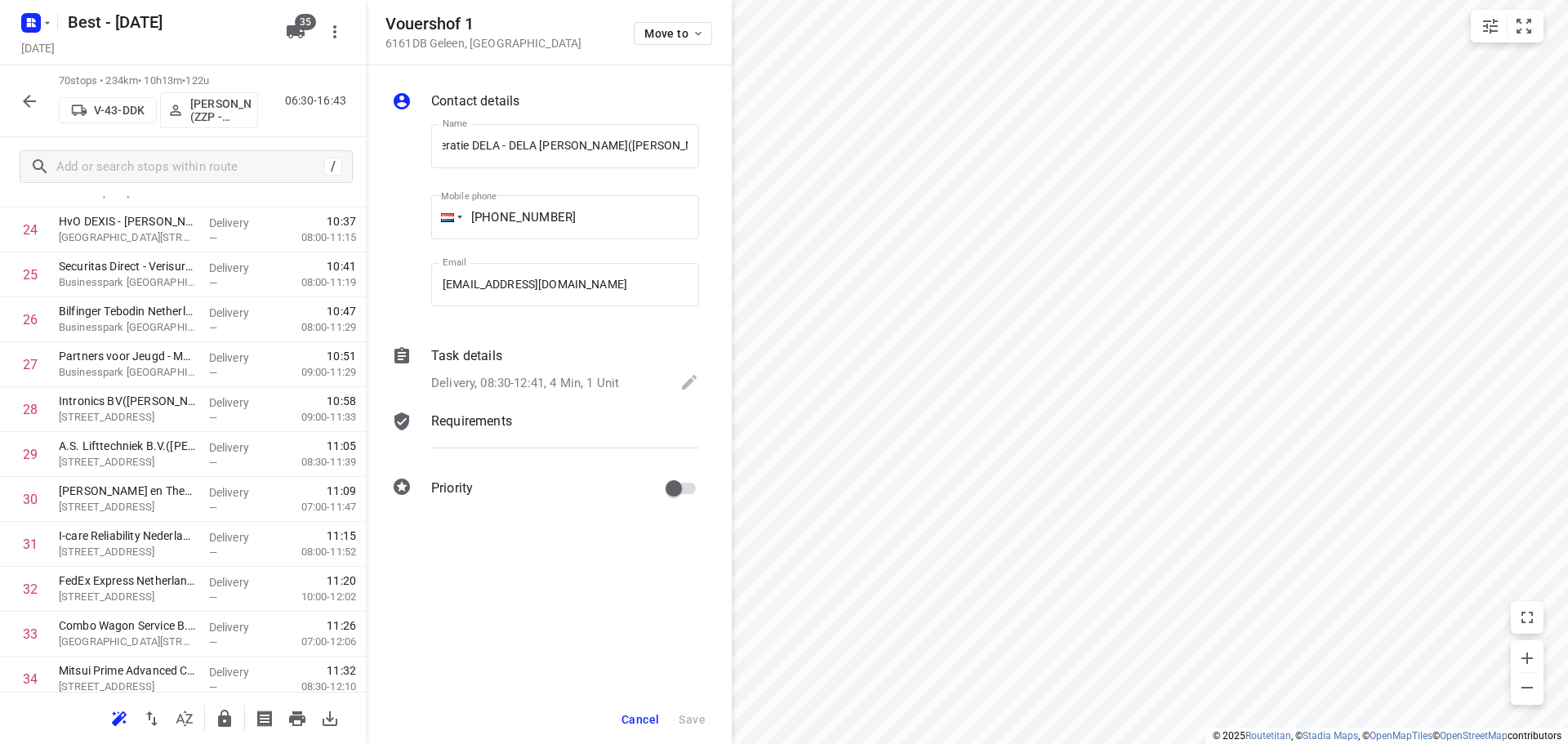
scroll to position [0, 0]
click at [679, 52] on div "Vouershof 1 6161DB Geleen , Netherlands Move to" at bounding box center [548, 33] width 366 height 66
click at [677, 48] on div "Move to" at bounding box center [673, 32] width 78 height 35
click at [671, 35] on span "Move to" at bounding box center [674, 34] width 60 height 13
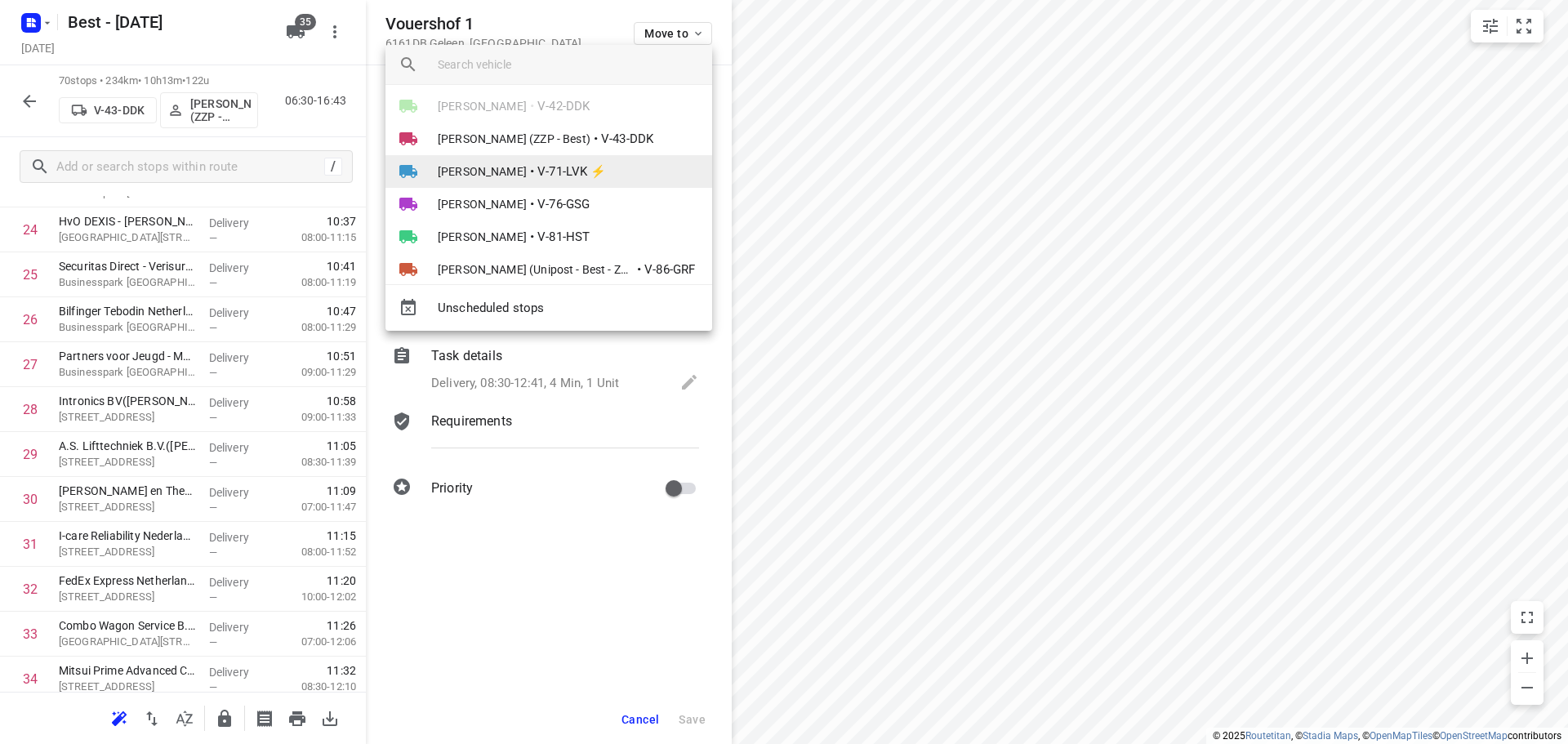
scroll to position [245, 0]
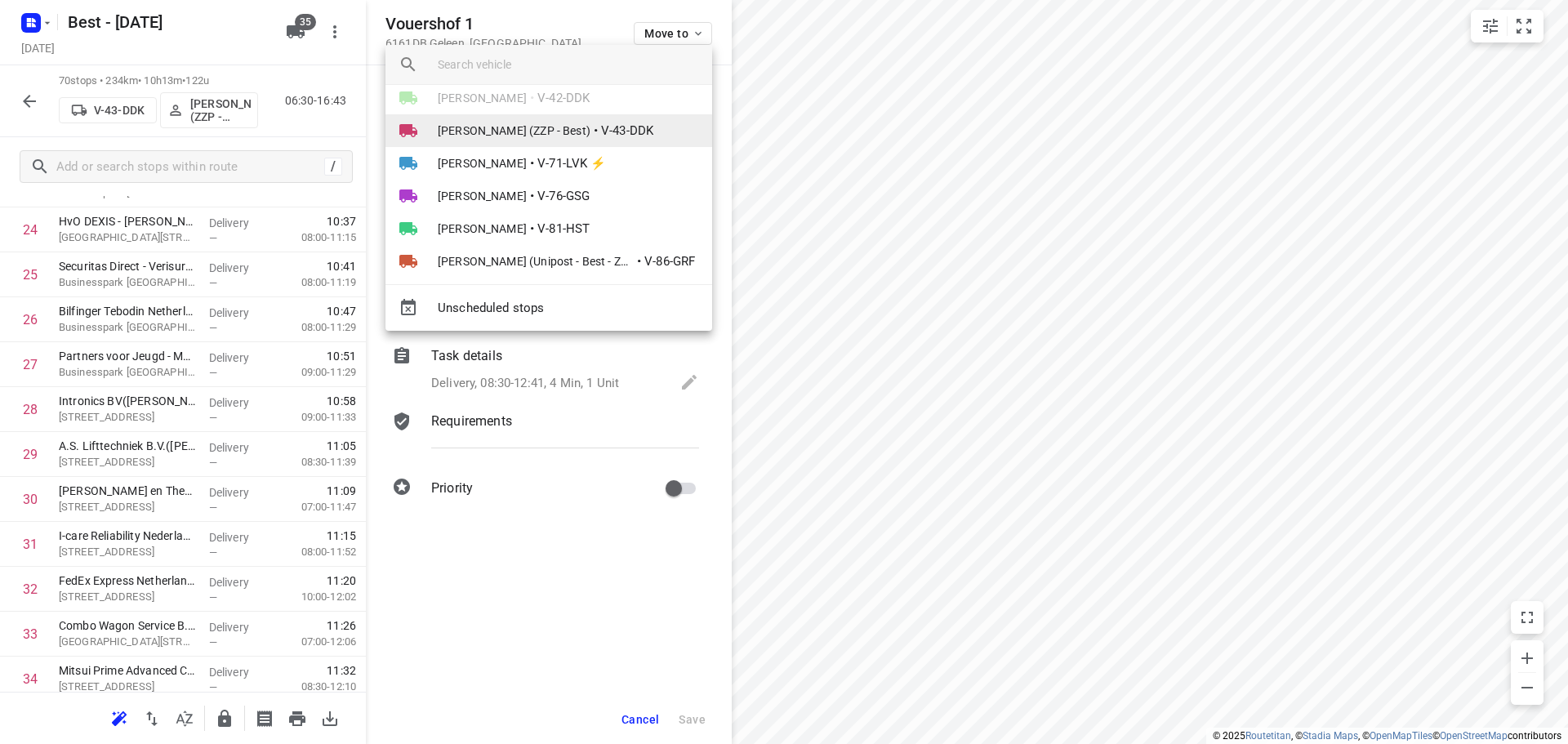
click at [563, 141] on li "Jesse Hokkelman (ZZP - Best) • V-43-DDK" at bounding box center [549, 130] width 327 height 33
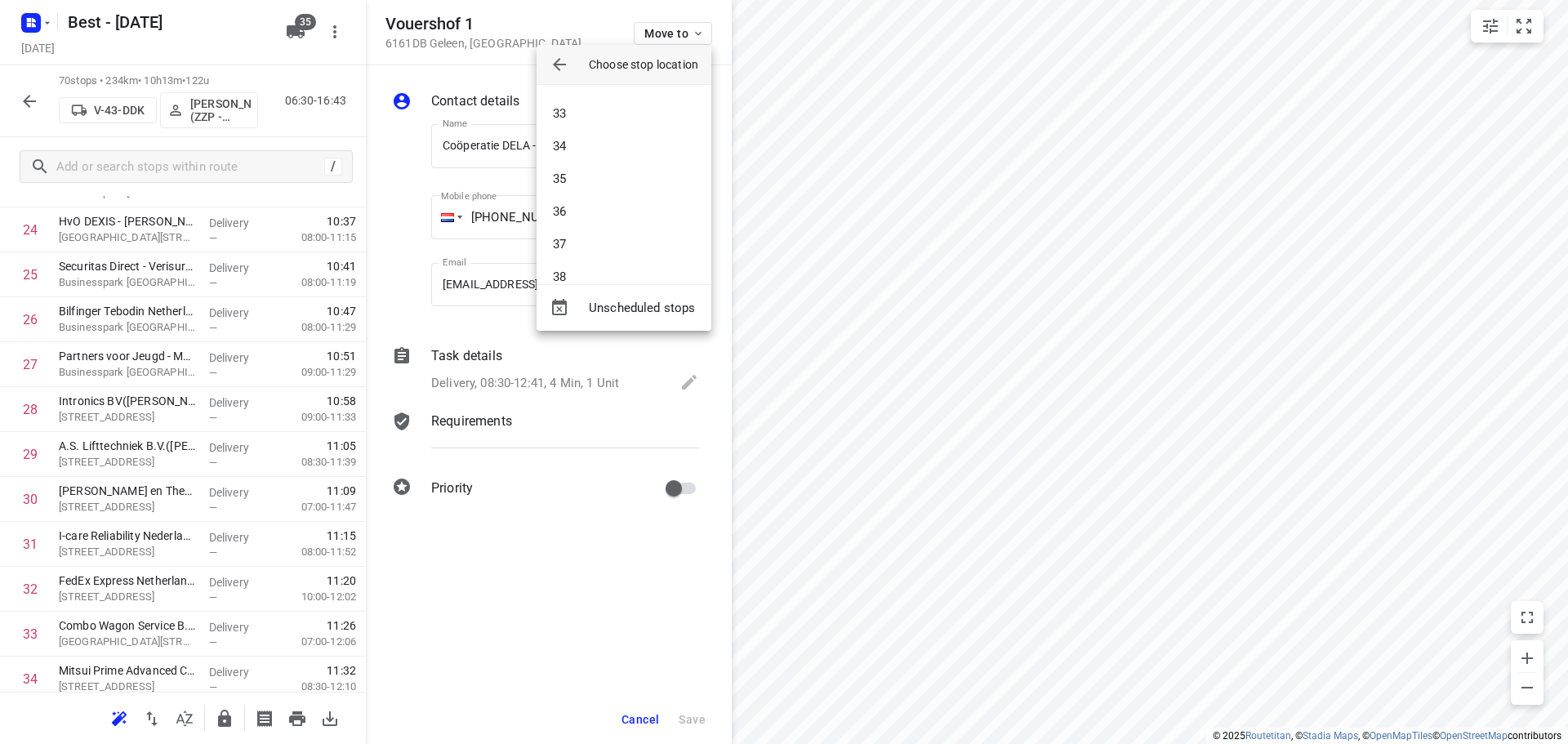
scroll to position [1061, 0]
click at [579, 246] on li "38" at bounding box center [624, 254] width 175 height 33
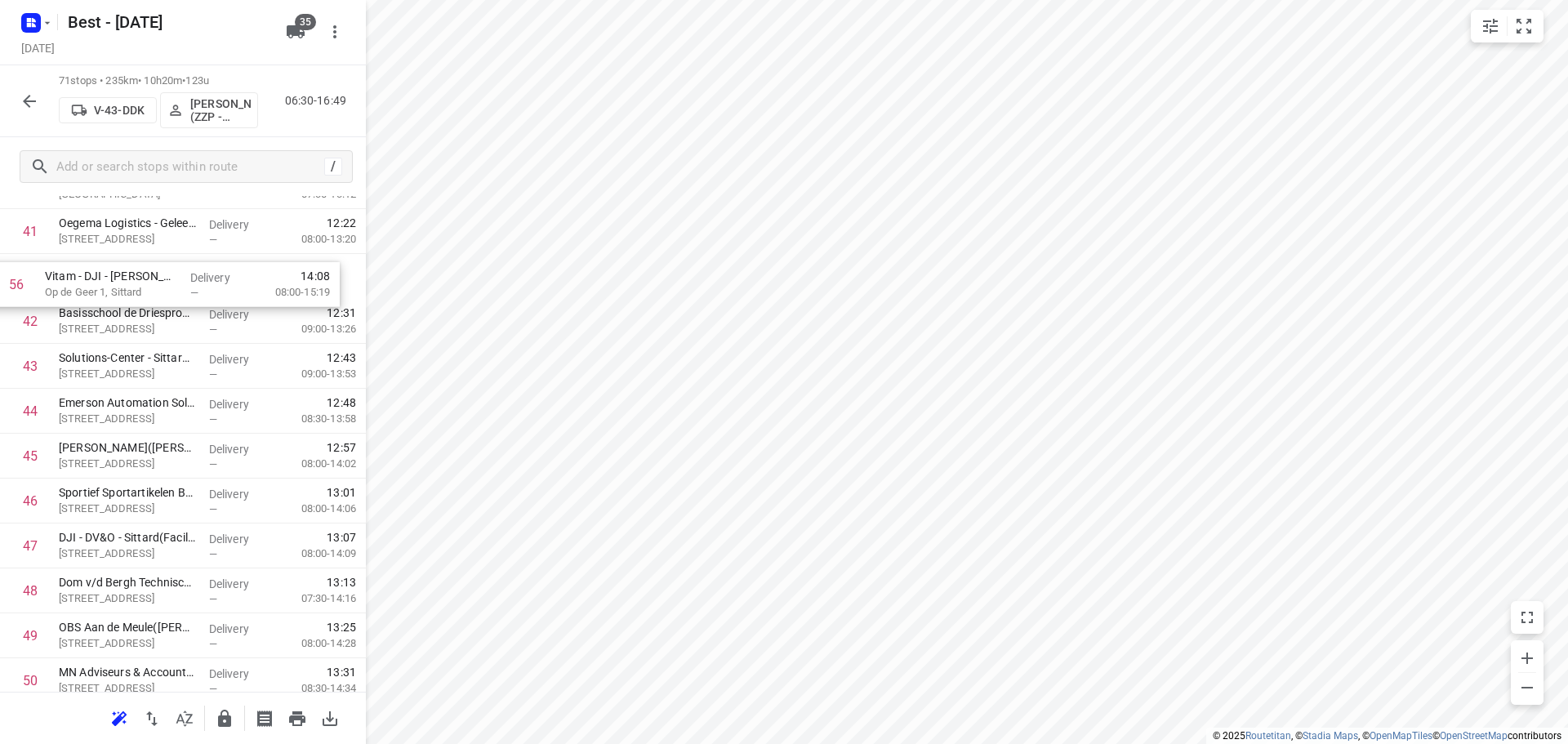
scroll to position [1907, 0]
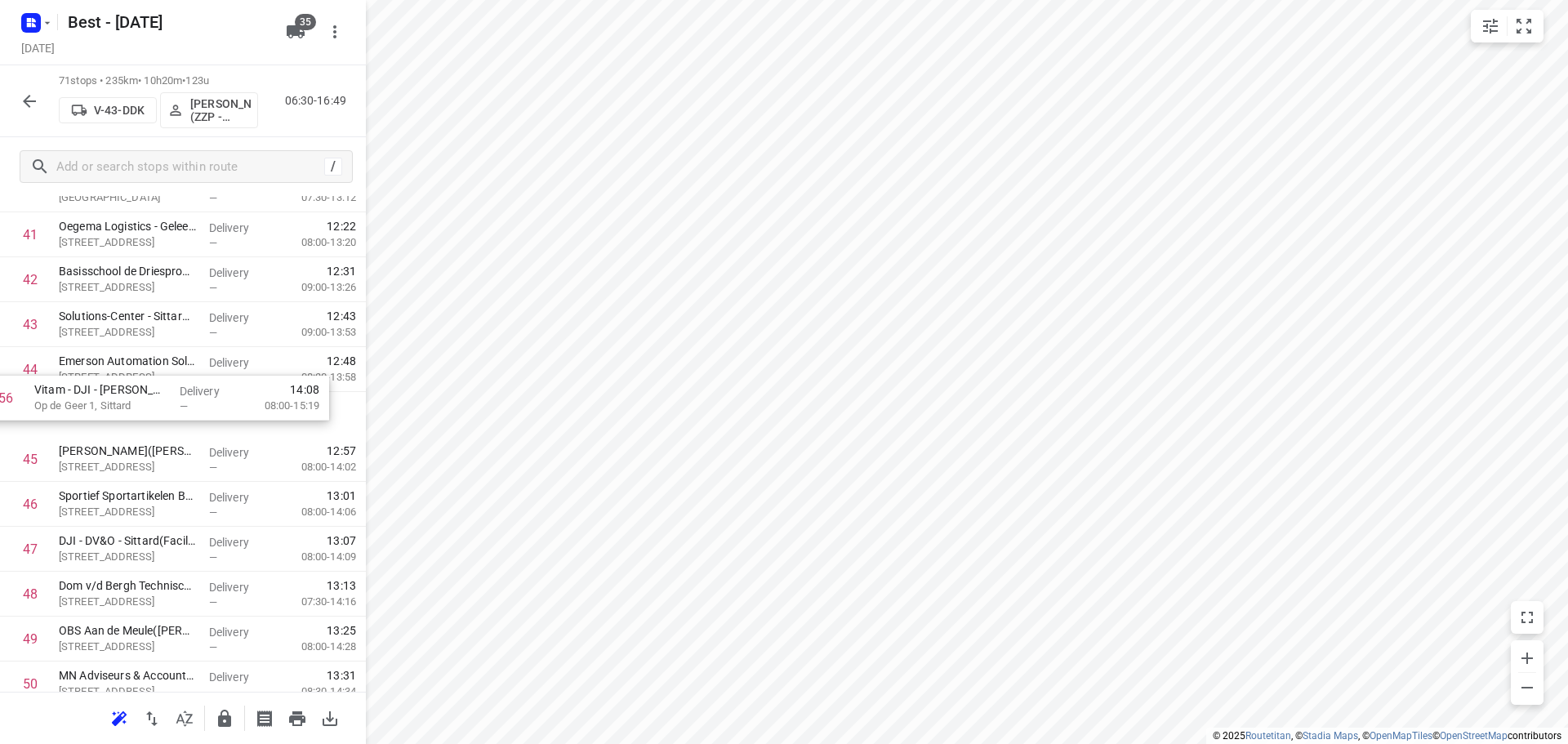
drag, startPoint x: 154, startPoint y: 599, endPoint x: 130, endPoint y: 391, distance: 209.4
click at [130, 391] on div "1 Stanley Engineered Fastening Benelux BV(Giovanni) Holtum-Noordweg 37, Born De…" at bounding box center [182, 10] width 366 height 3188
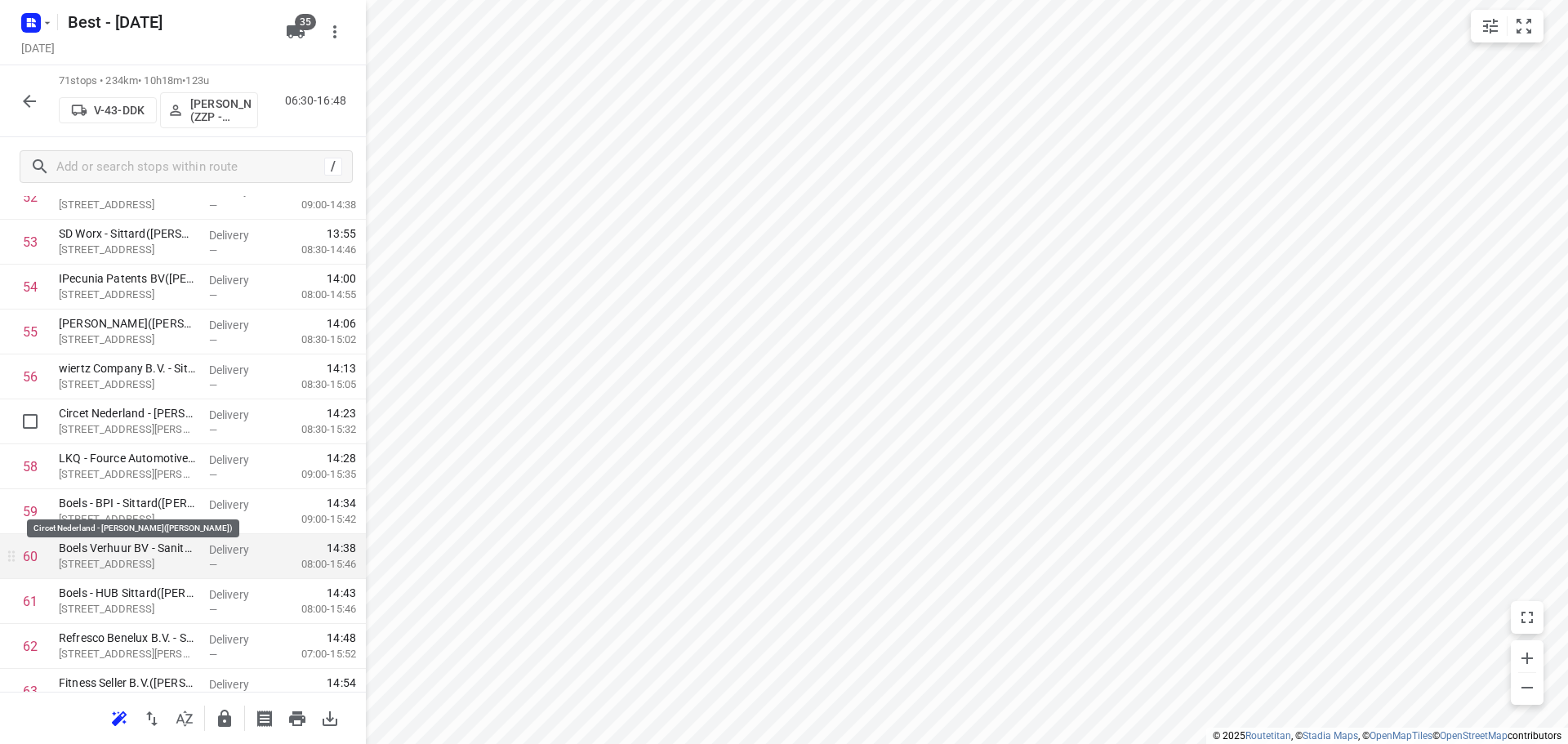
scroll to position [2479, 0]
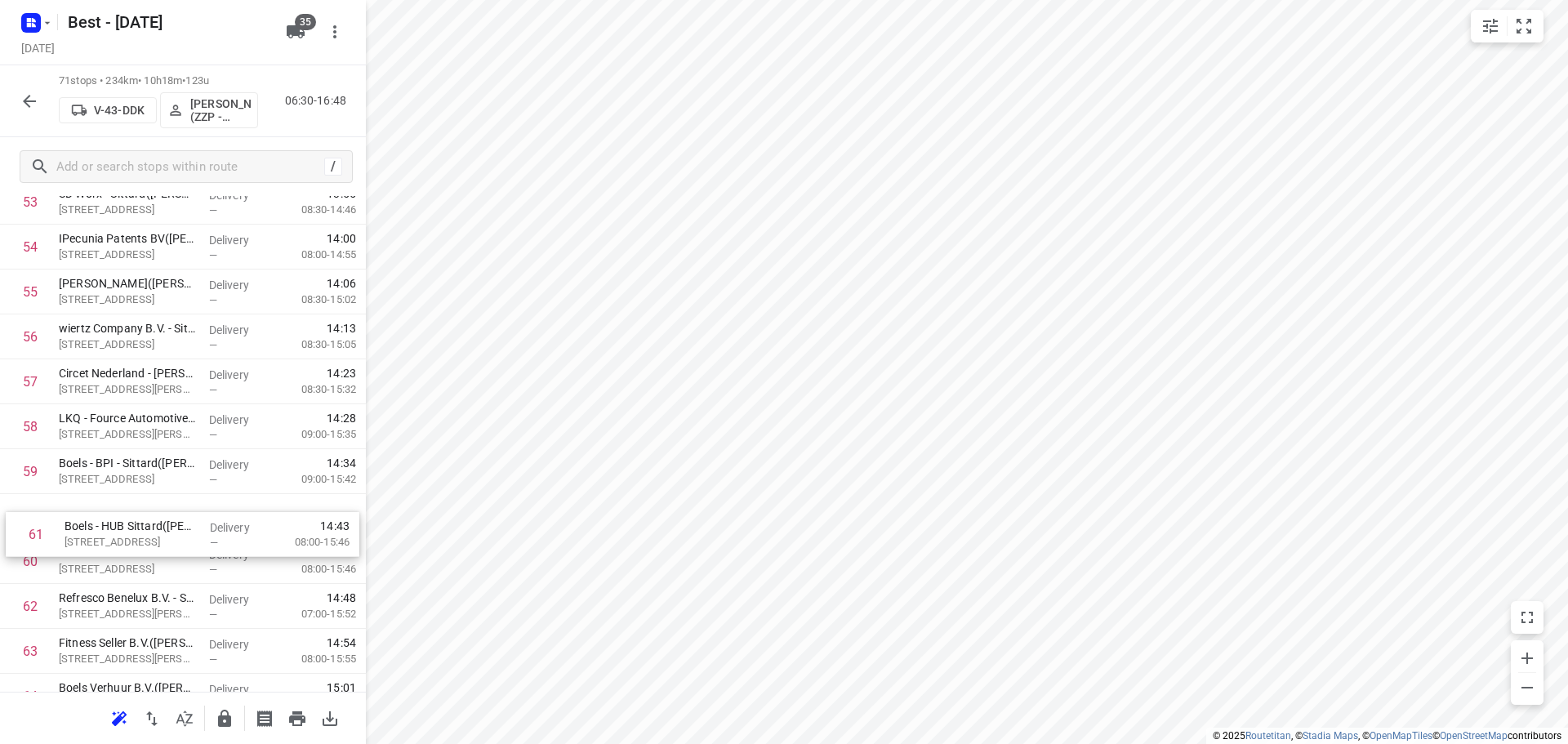
drag, startPoint x: 132, startPoint y: 551, endPoint x: 139, endPoint y: 508, distance: 43.6
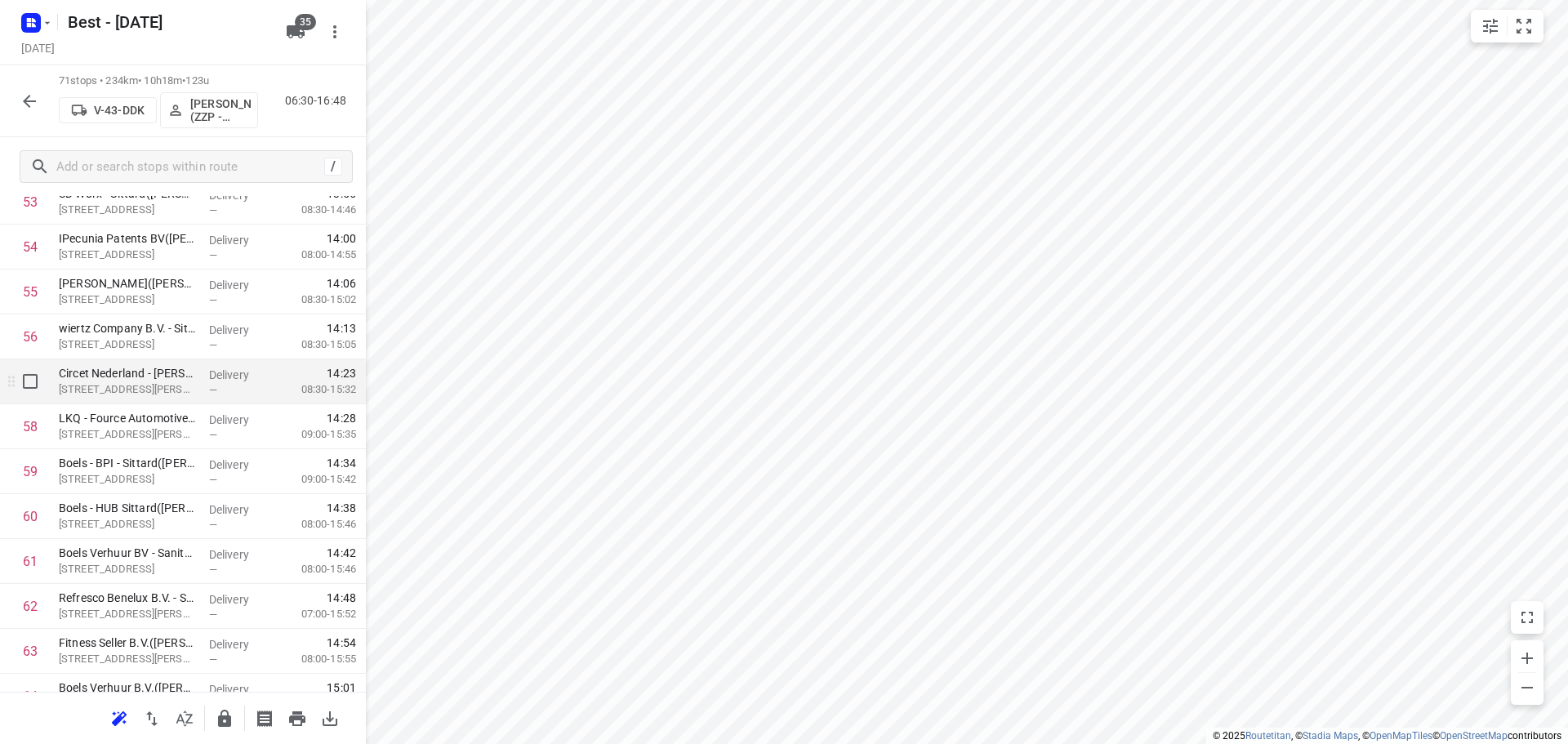
scroll to position [2865, 0]
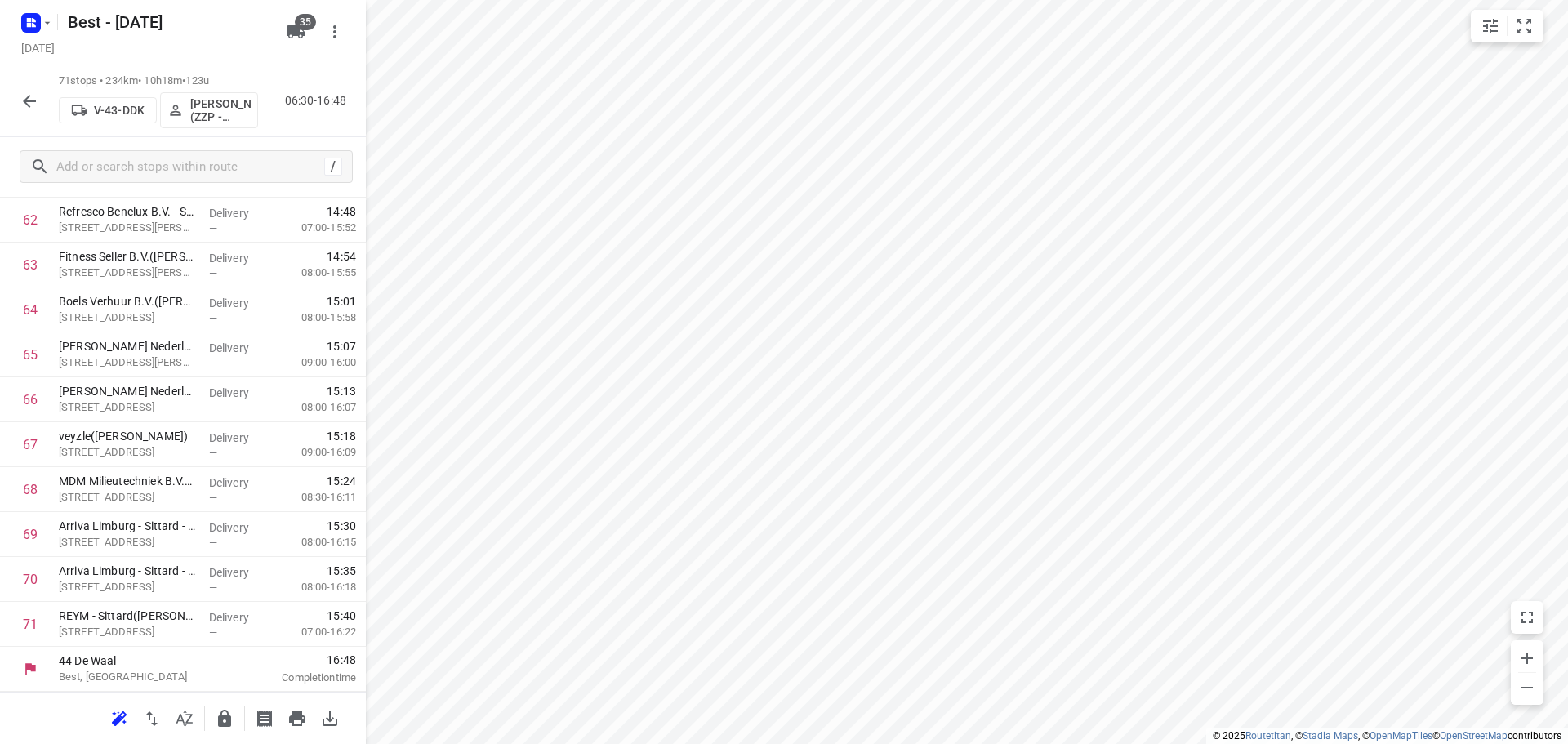
click at [230, 721] on icon "button" at bounding box center [224, 718] width 13 height 17
click at [35, 105] on icon "button" at bounding box center [28, 100] width 19 height 19
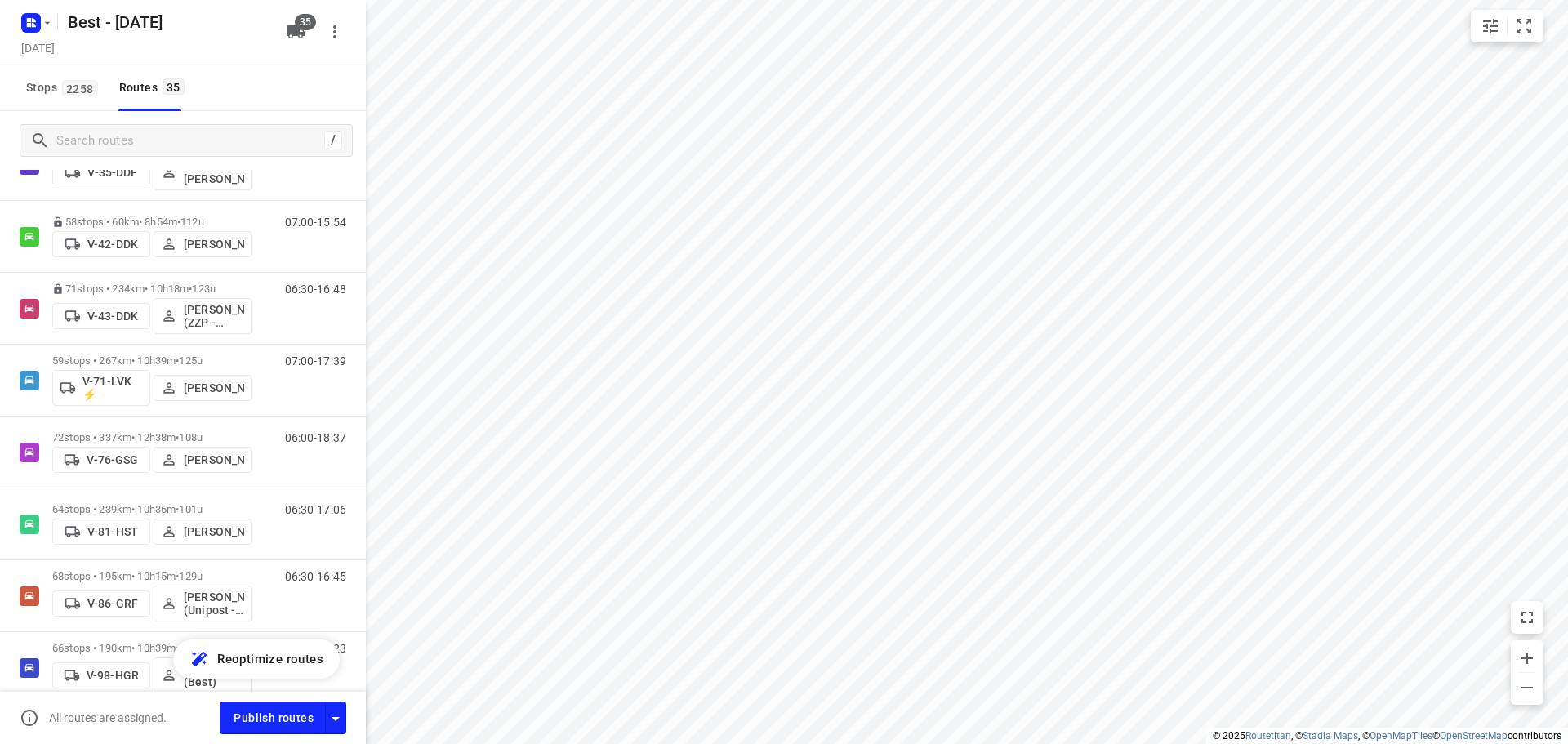
scroll to position [653, 0]
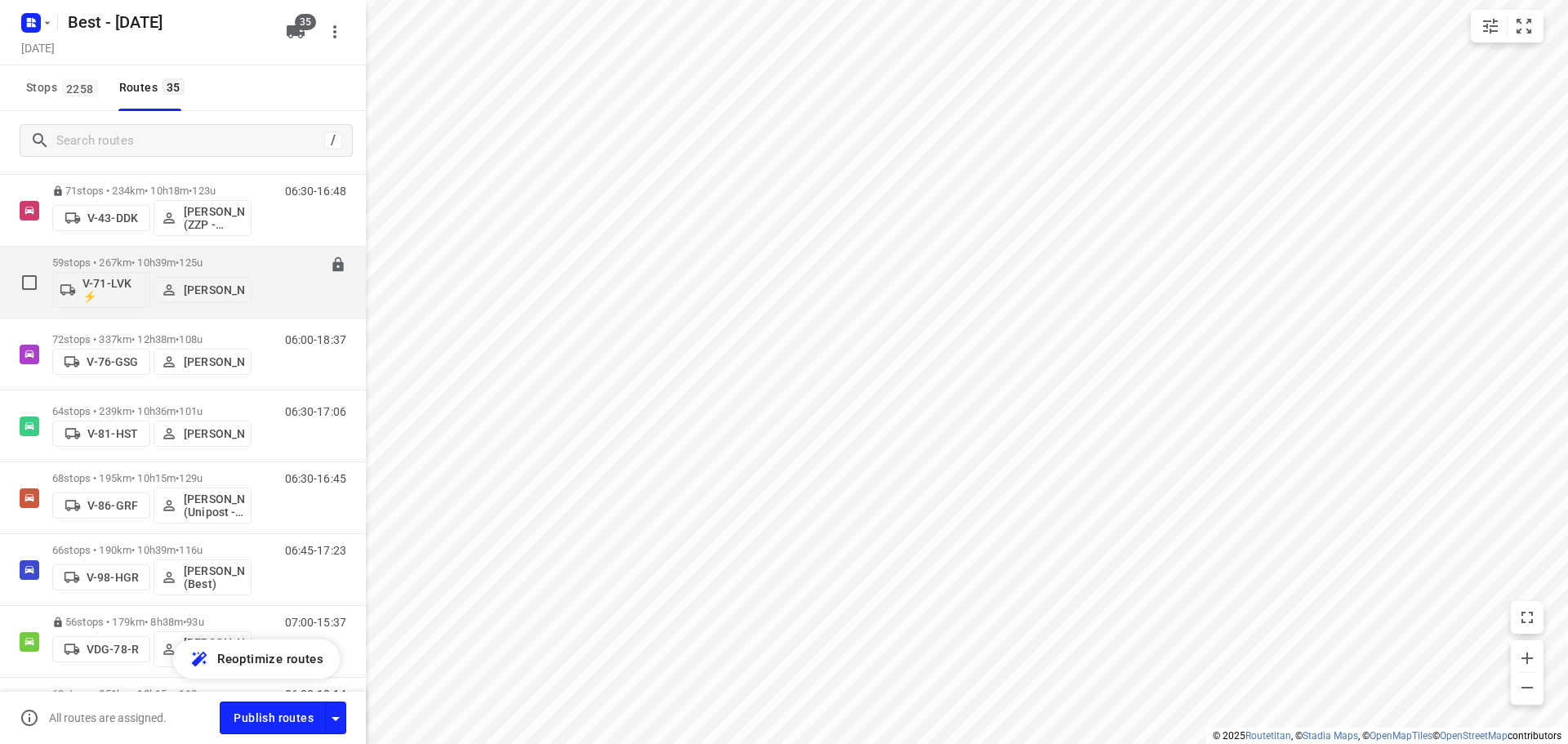
click at [142, 261] on p "59 stops • 267km • 10h39m • 125u" at bounding box center [151, 262] width 199 height 12
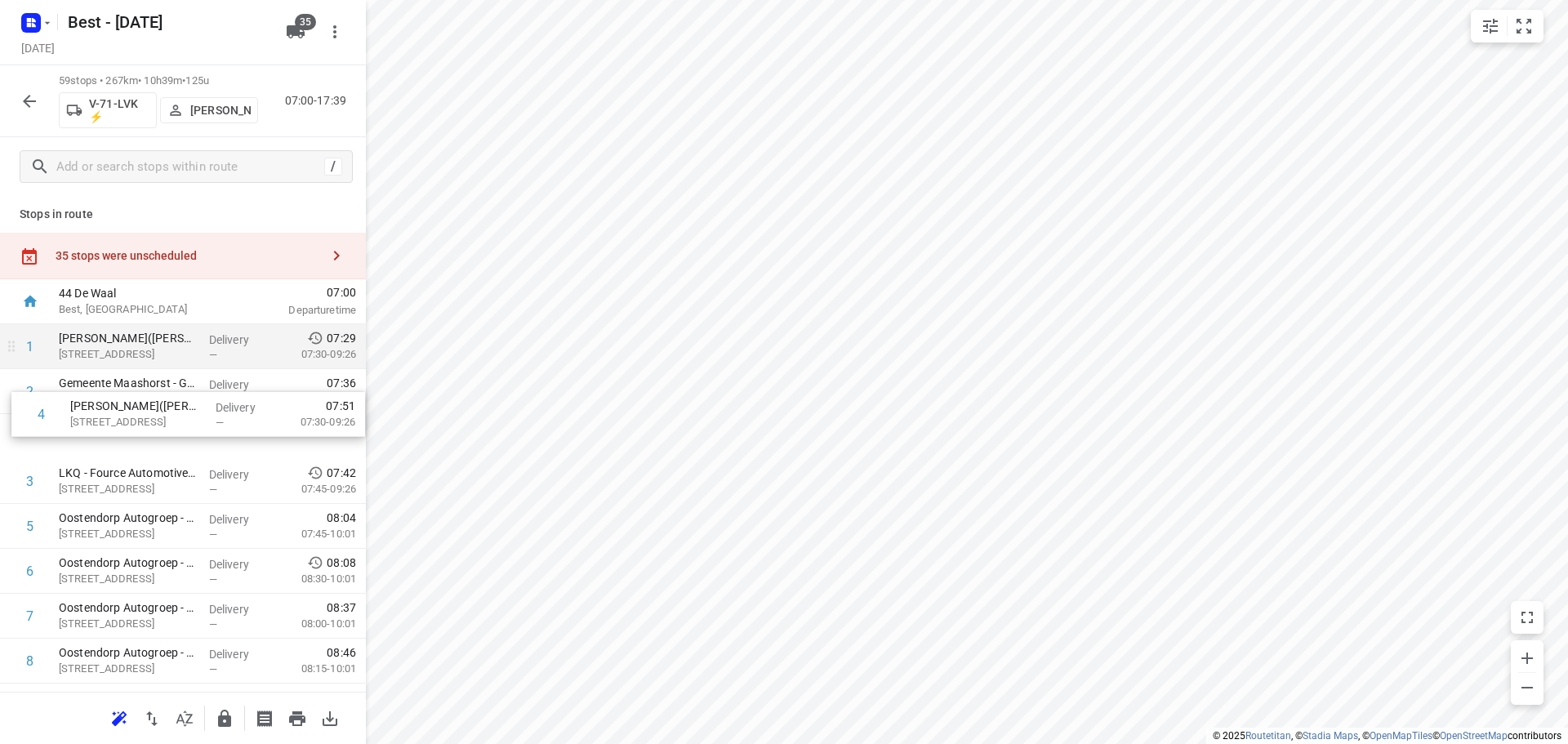
drag, startPoint x: 130, startPoint y: 470, endPoint x: 144, endPoint y: 355, distance: 115.8
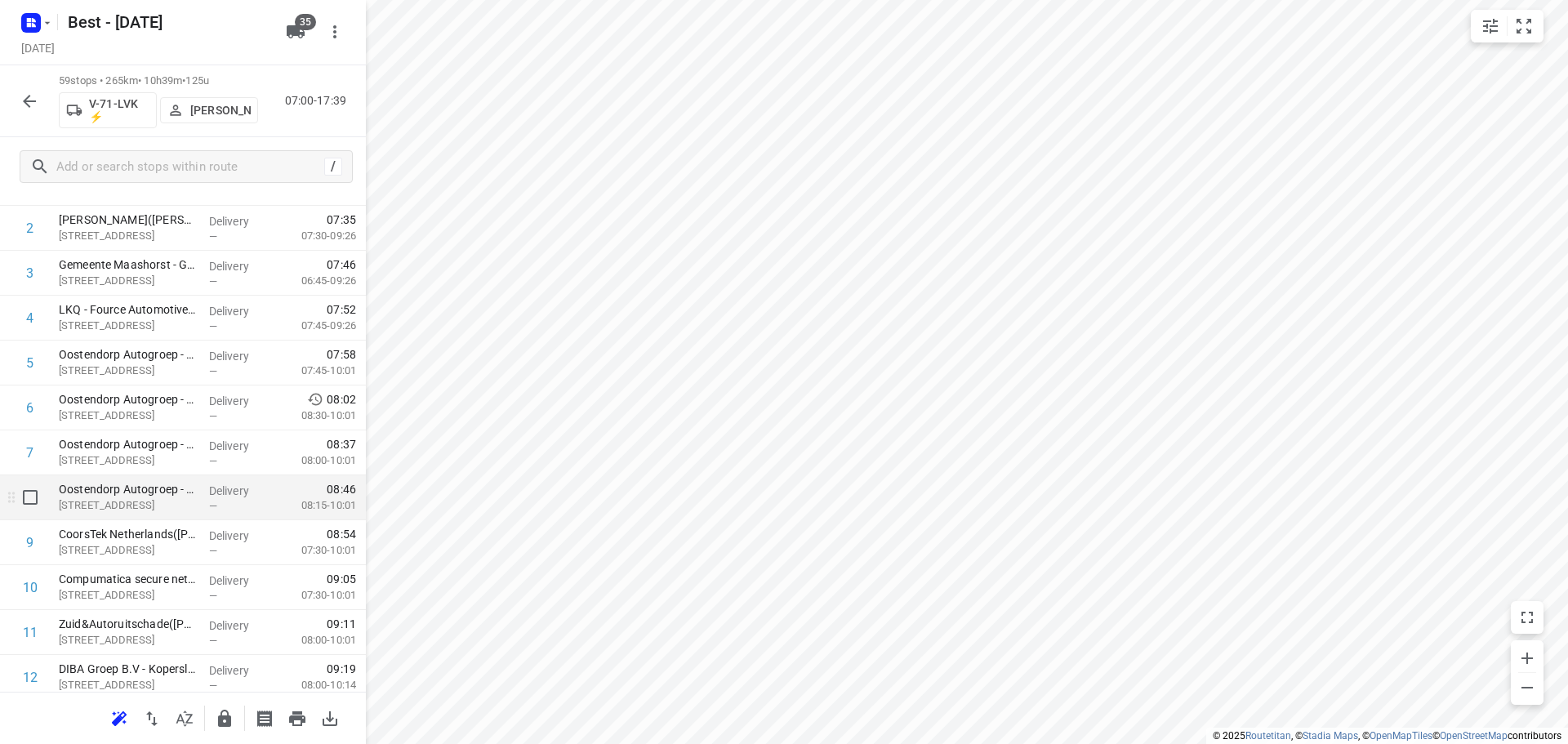
scroll to position [245, 0]
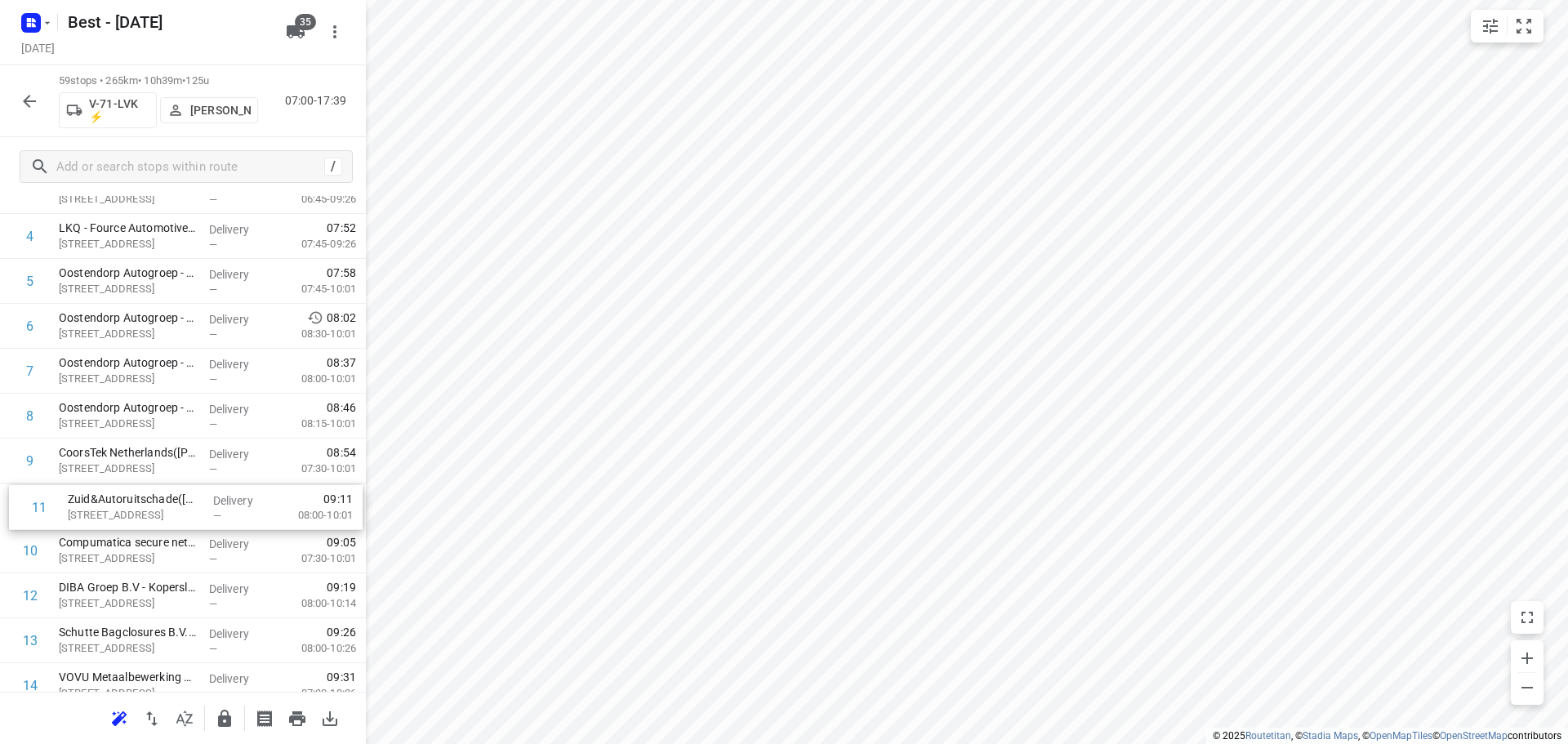
drag, startPoint x: 145, startPoint y: 552, endPoint x: 171, endPoint y: 456, distance: 99.5
drag, startPoint x: 148, startPoint y: 557, endPoint x: 168, endPoint y: 490, distance: 69.9
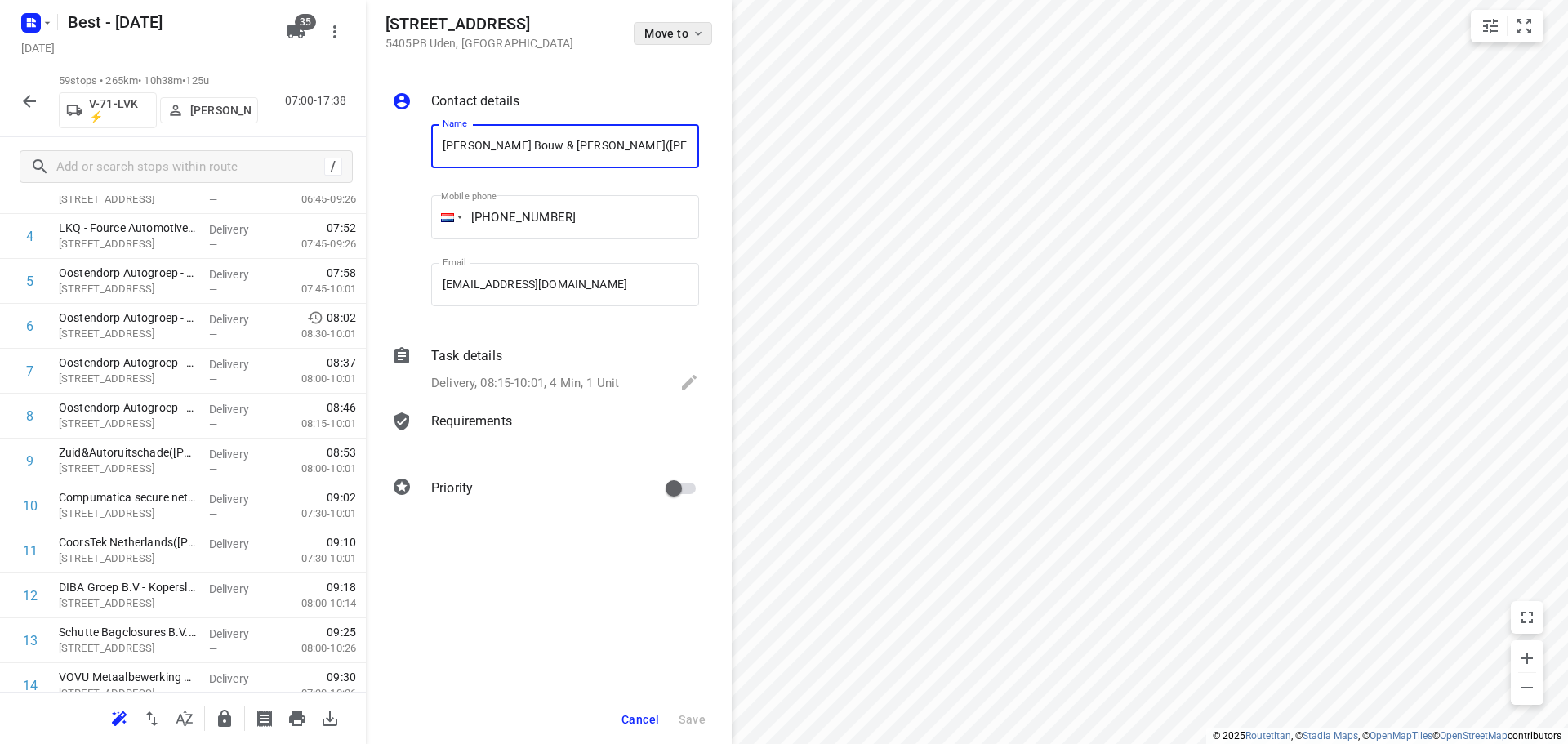
click at [676, 37] on span "Move to" at bounding box center [674, 34] width 60 height 13
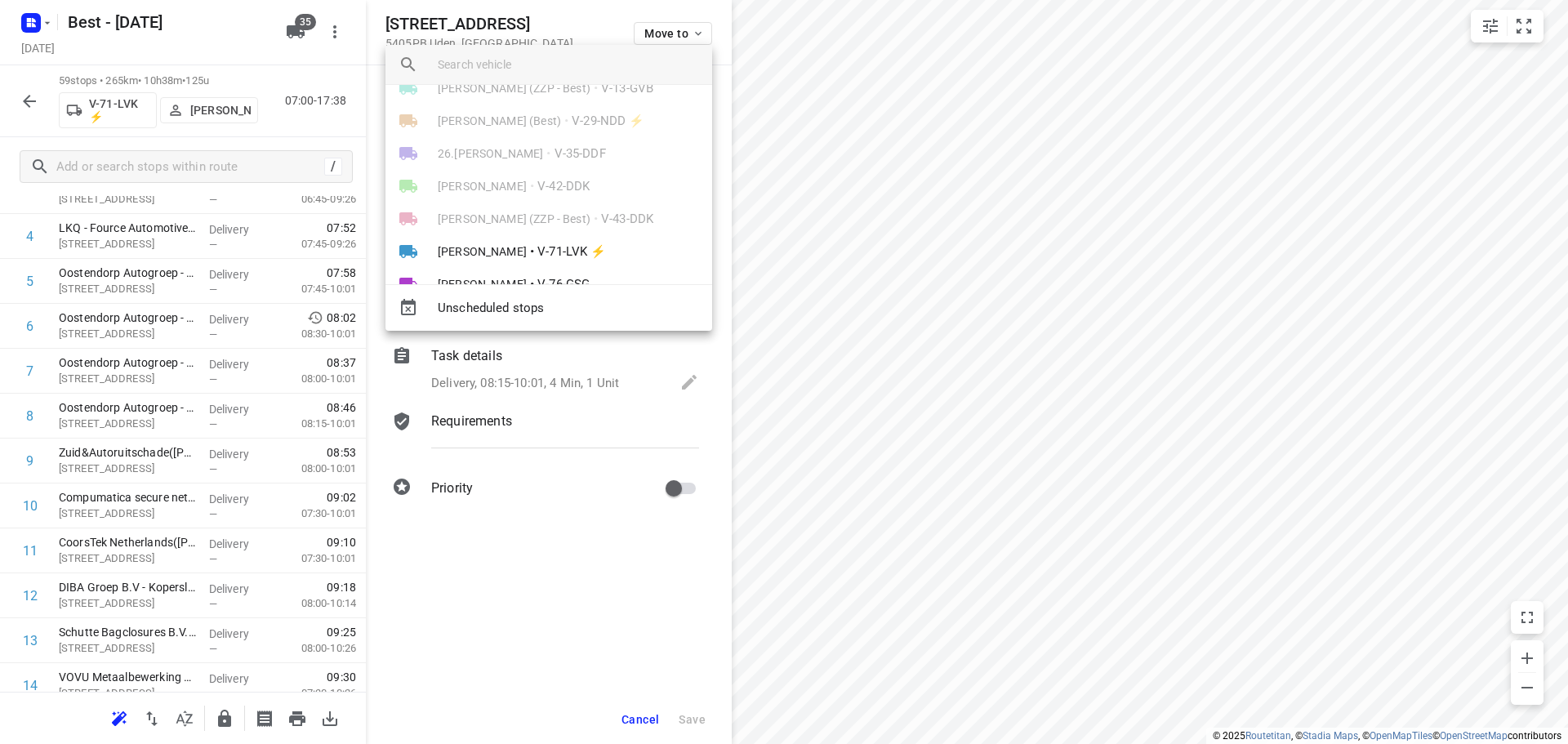
scroll to position [163, 0]
click at [491, 230] on li "Sander de Weijs • V-71-LVK ⚡" at bounding box center [549, 245] width 327 height 33
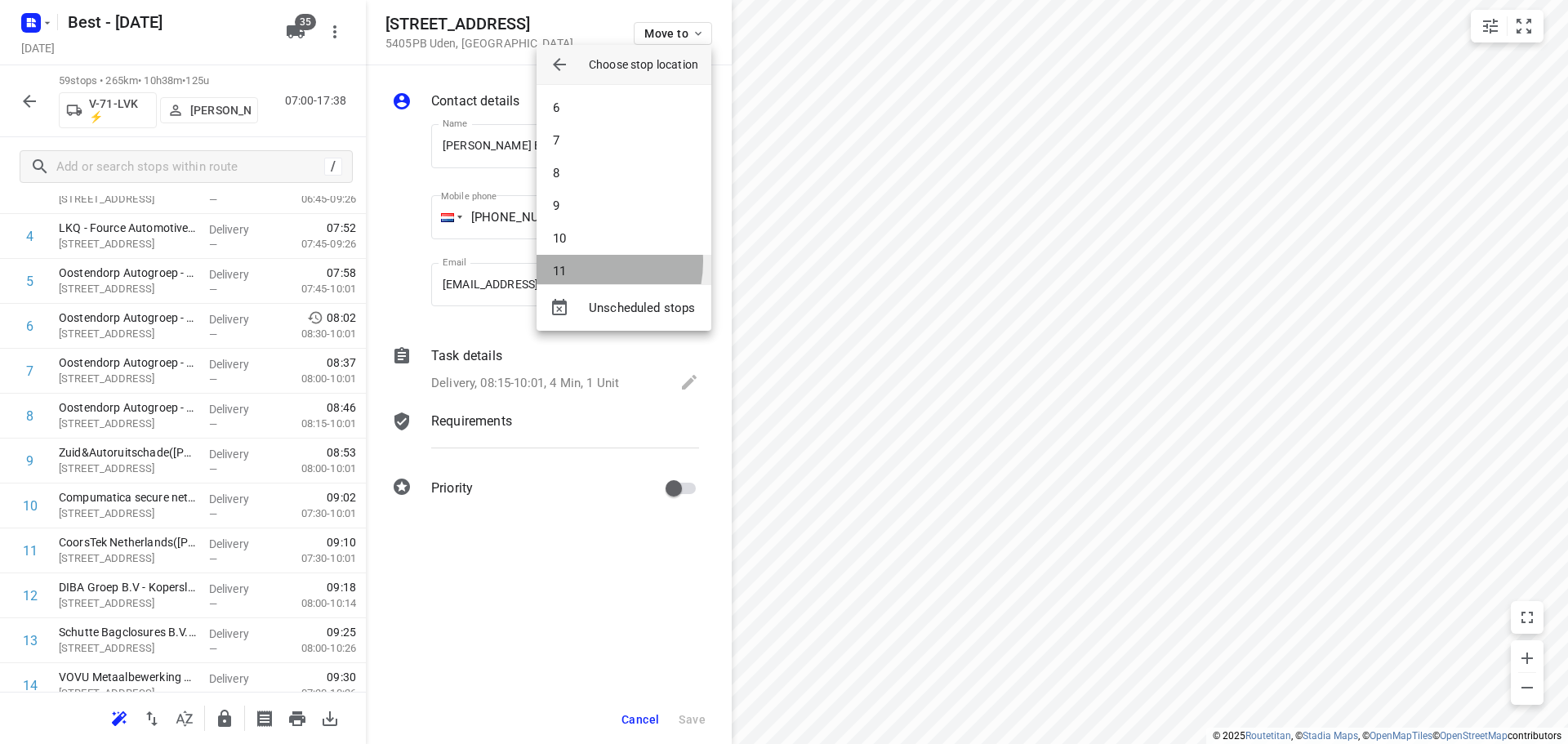
click at [574, 261] on li "11" at bounding box center [624, 271] width 175 height 33
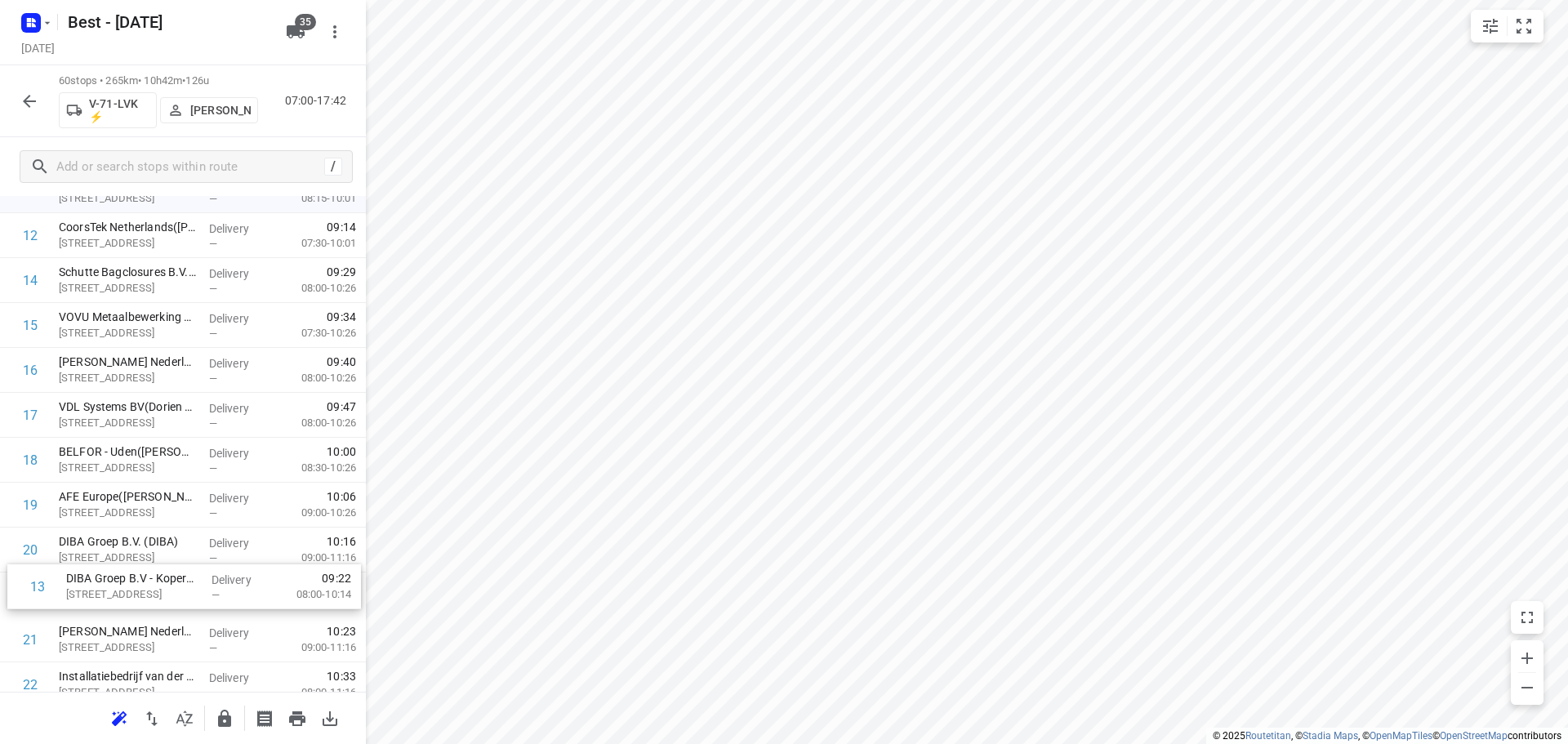
scroll to position [610, 0]
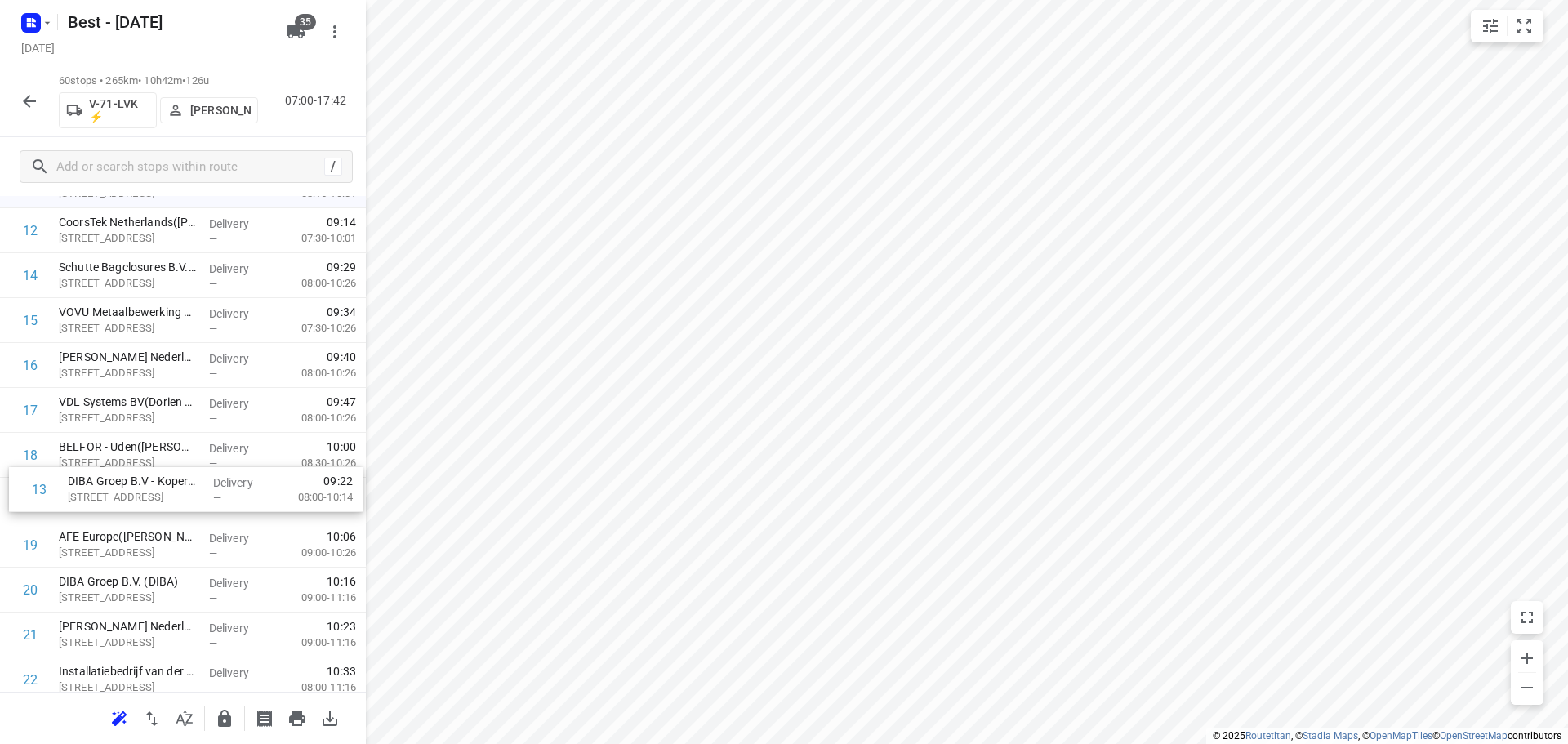
drag, startPoint x: 172, startPoint y: 487, endPoint x: 182, endPoint y: 504, distance: 19.7
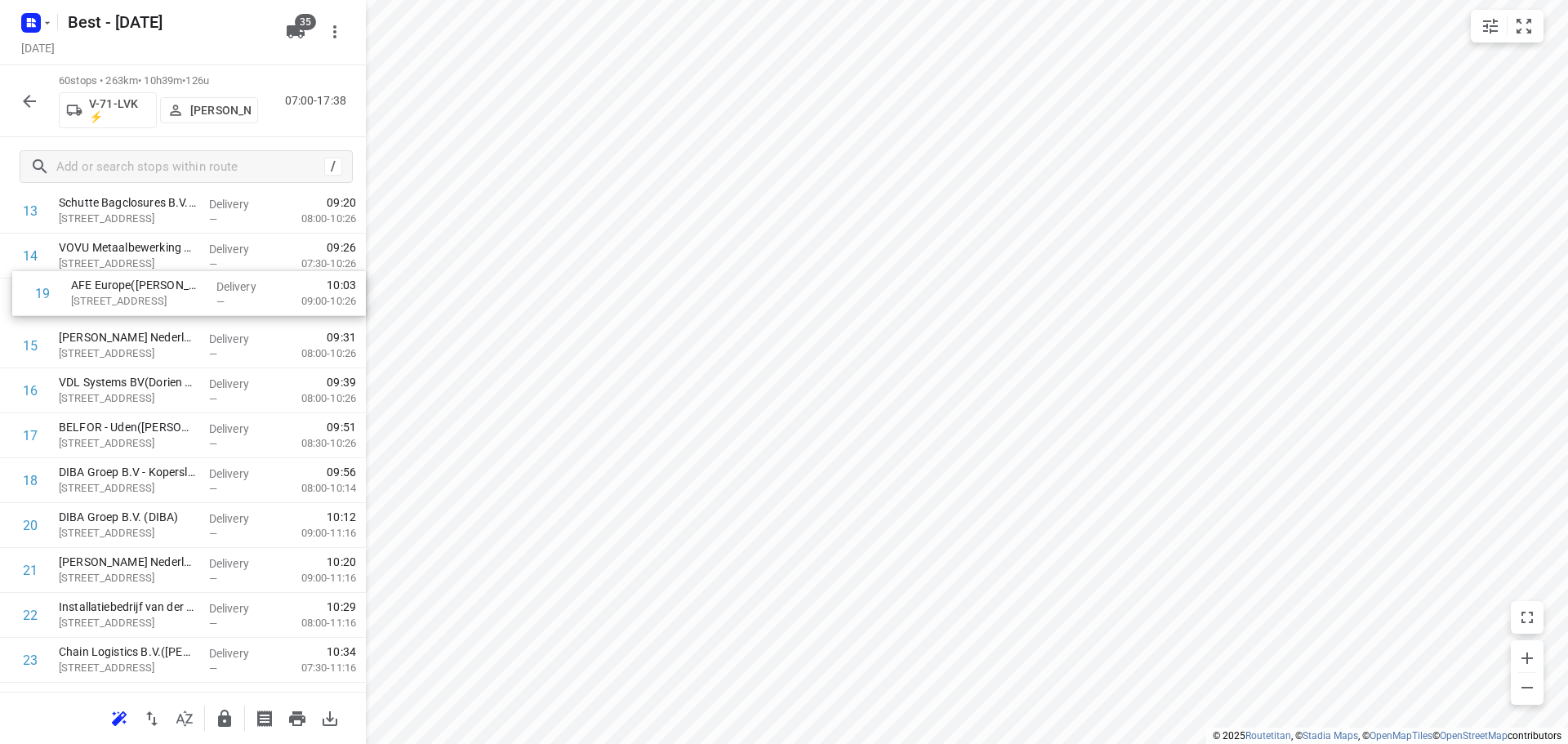
scroll to position [651, 0]
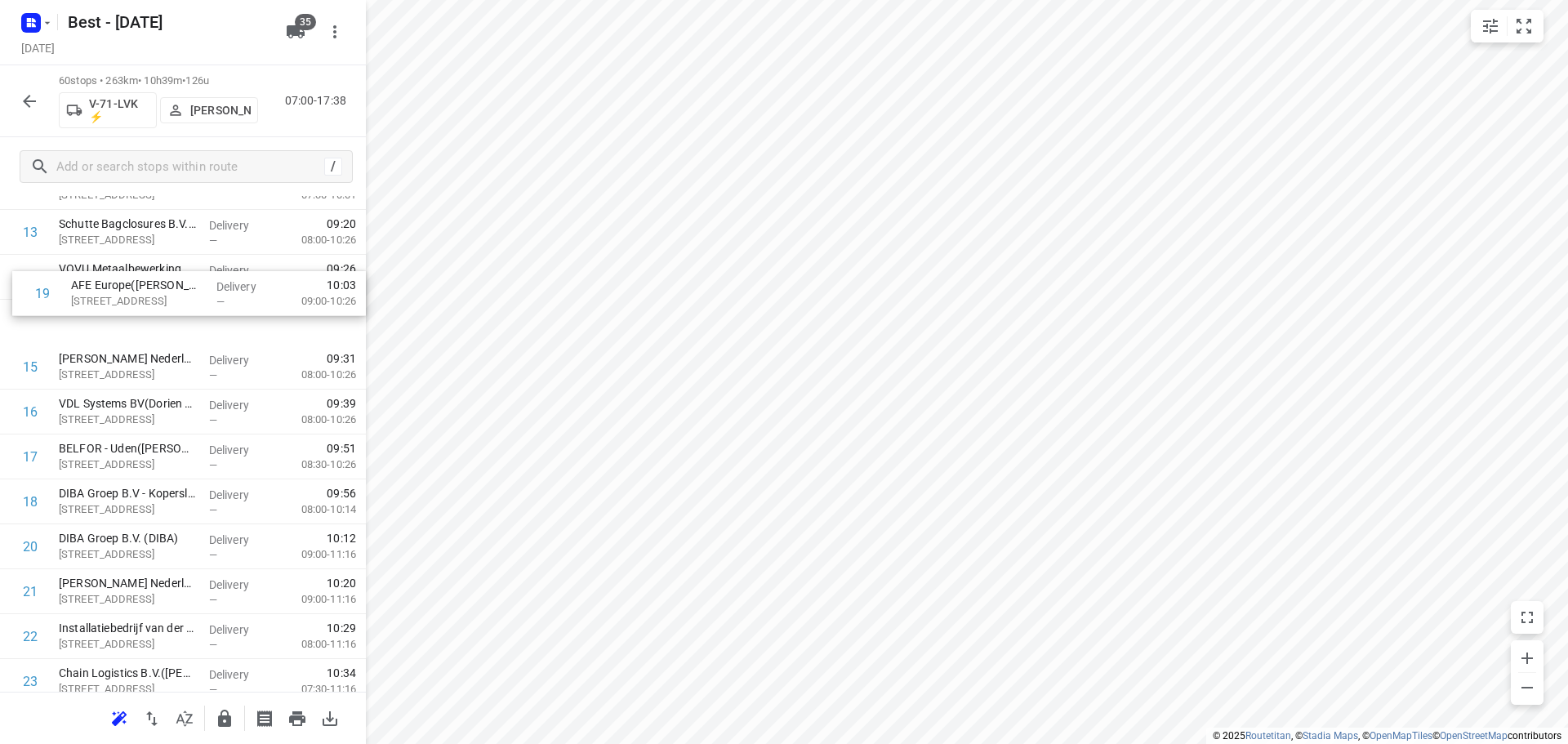
drag, startPoint x: 151, startPoint y: 429, endPoint x: 160, endPoint y: 267, distance: 162.2
drag, startPoint x: 171, startPoint y: 425, endPoint x: 182, endPoint y: 297, distance: 128.5
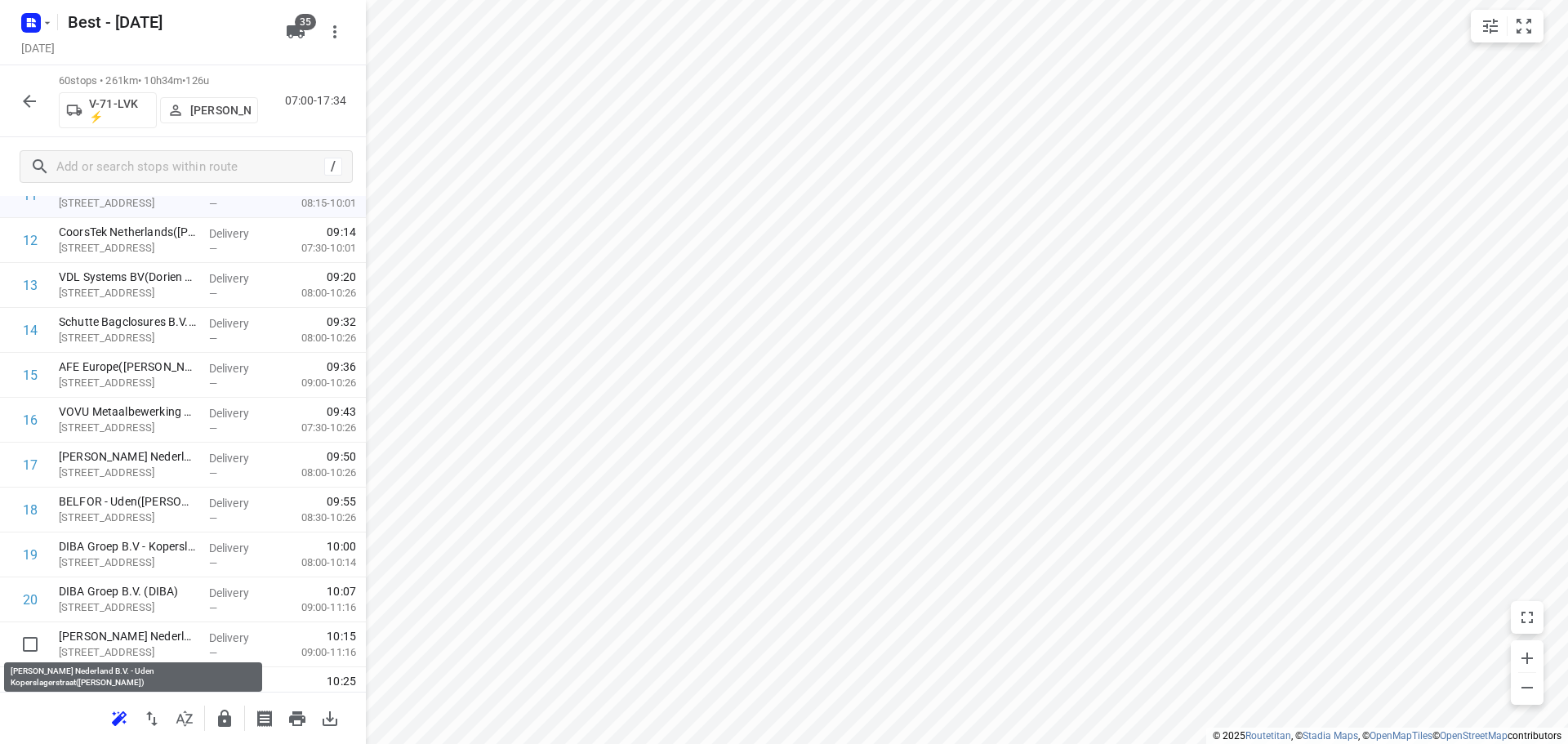
drag, startPoint x: 125, startPoint y: 647, endPoint x: 121, endPoint y: 574, distance: 73.1
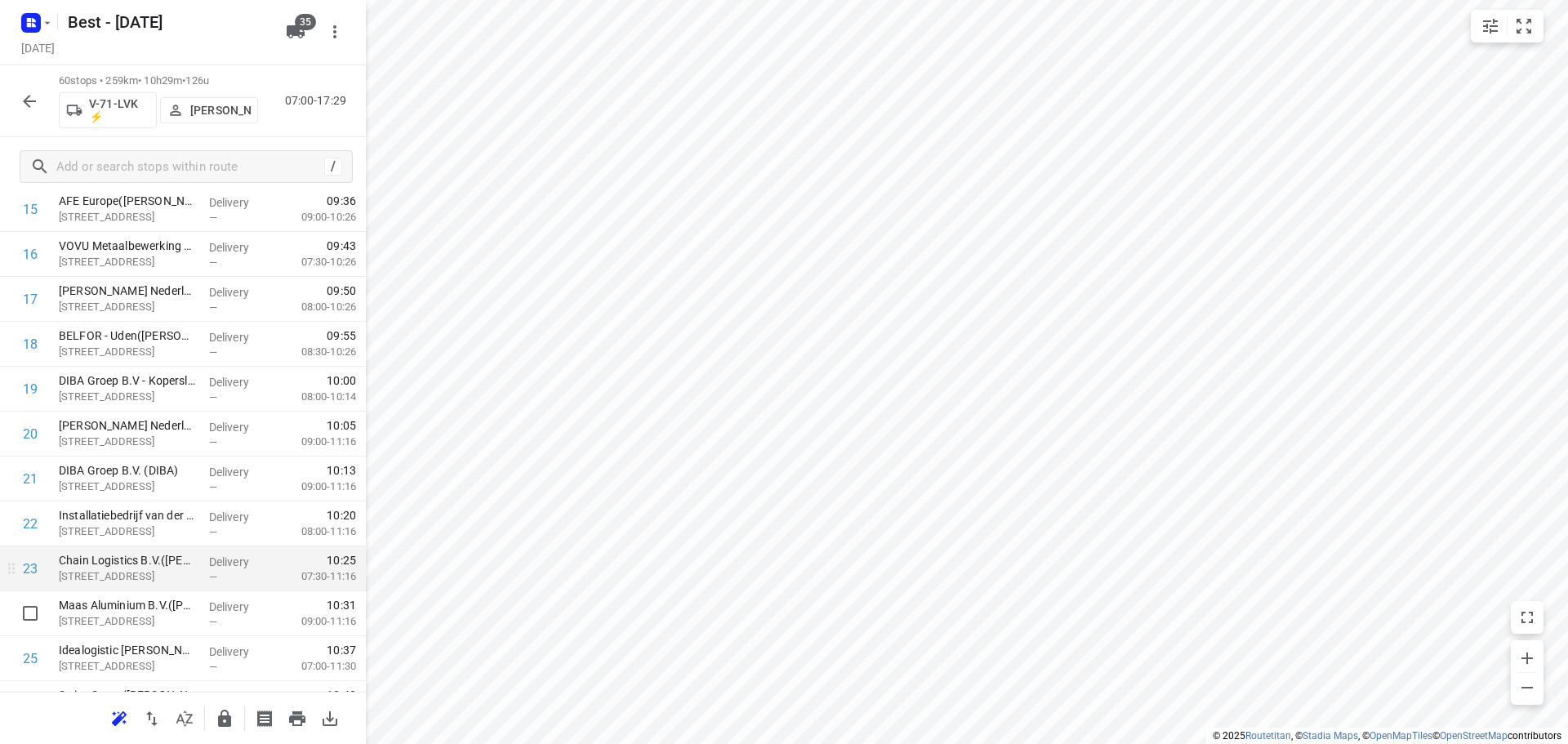
scroll to position [929, 0]
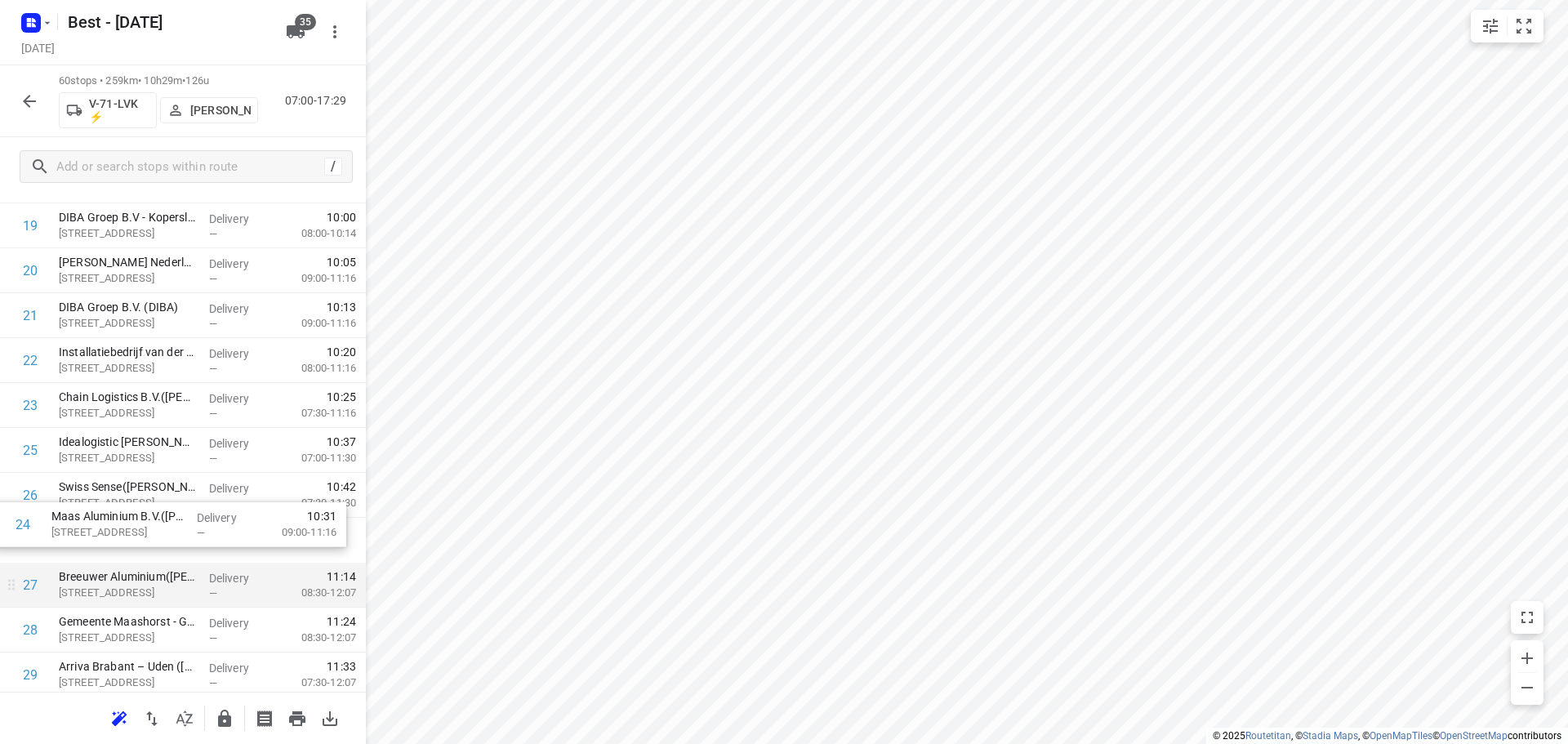
drag, startPoint x: 161, startPoint y: 456, endPoint x: 155, endPoint y: 565, distance: 109.2
click at [155, 565] on div "1 IBN - Meeters(Ymke Henselmans) Hockeyweg 5, Uden Delivery — 07:29 07:30-09:26…" at bounding box center [182, 742] width 366 height 2693
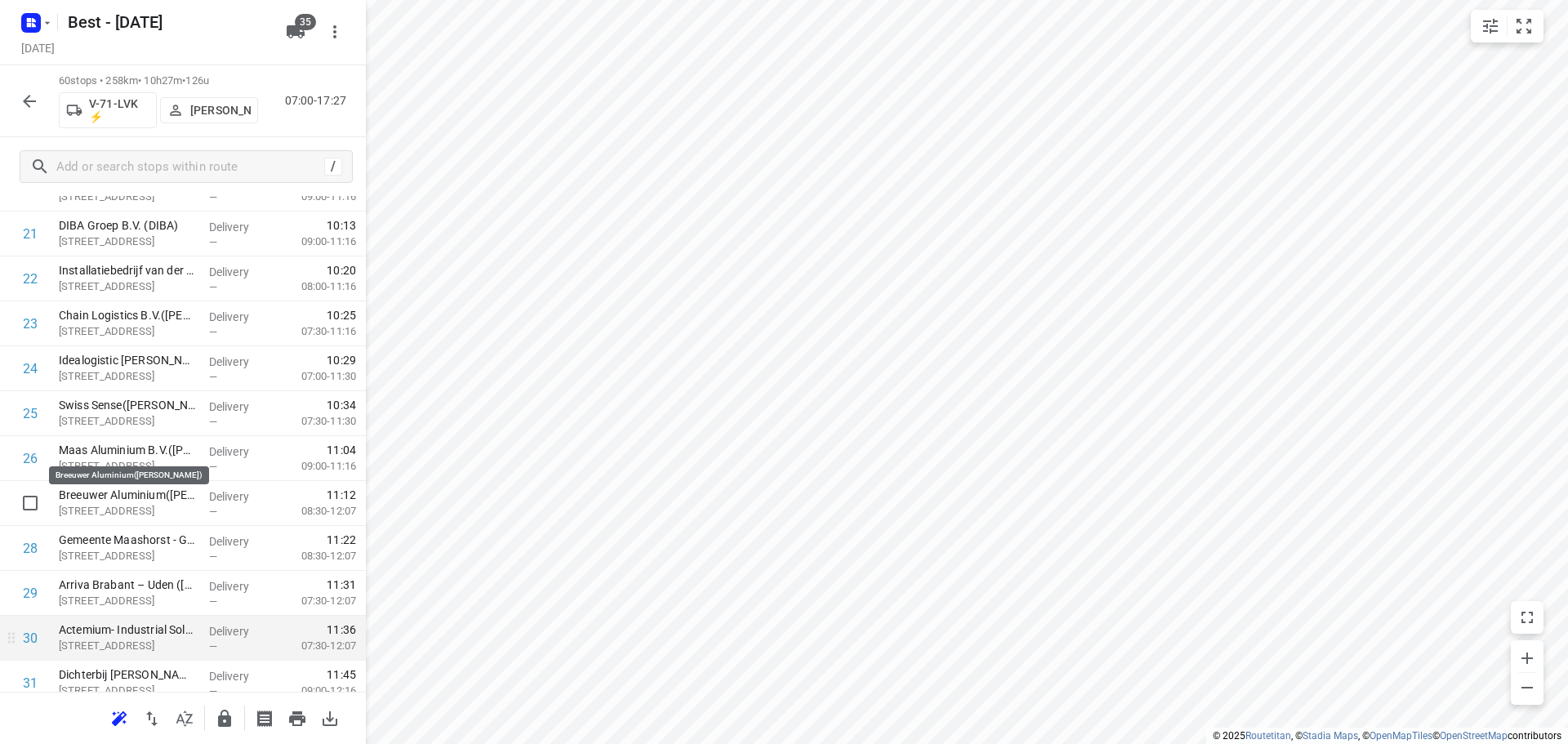
scroll to position [1092, 0]
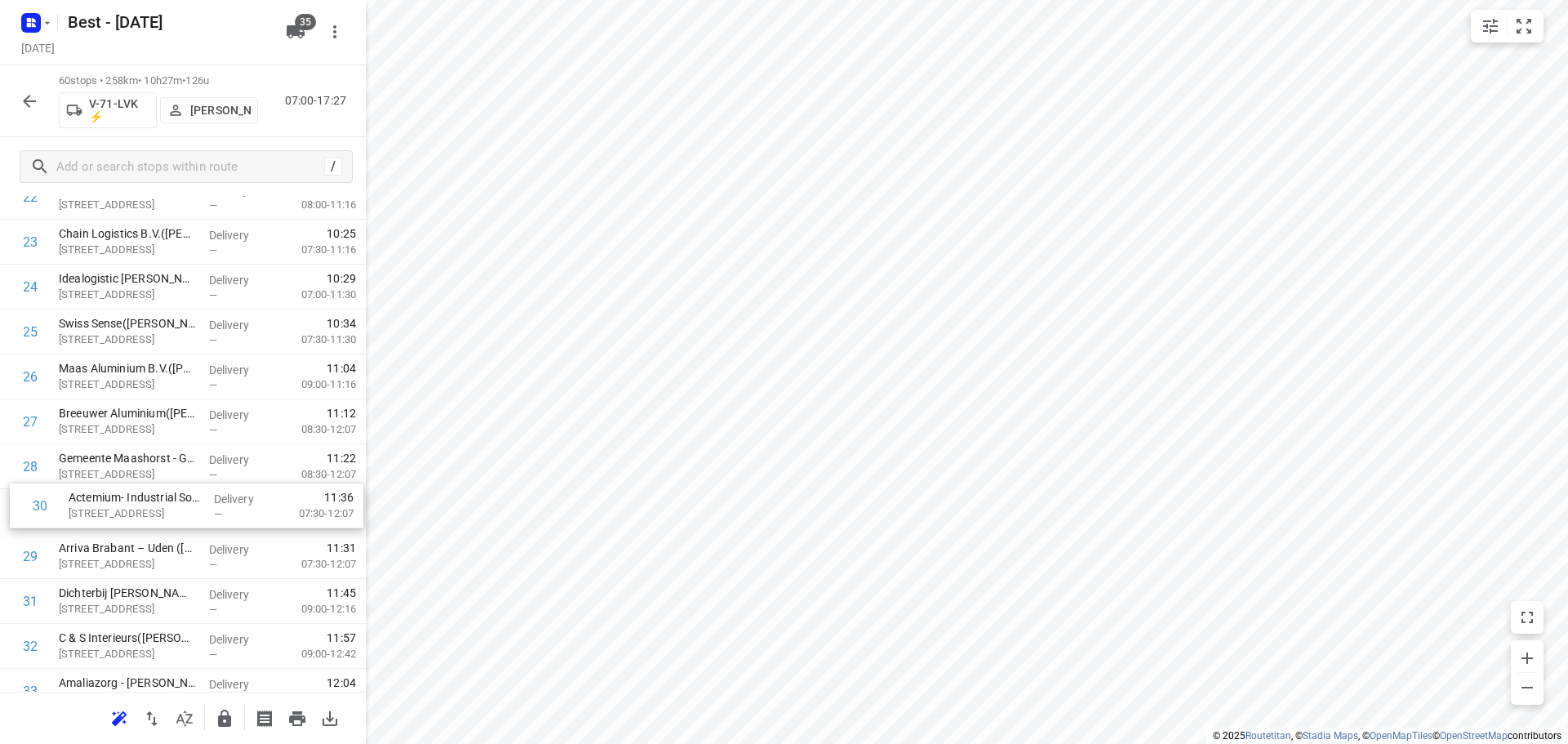
drag, startPoint x: 157, startPoint y: 565, endPoint x: 168, endPoint y: 473, distance: 92.7
click at [168, 473] on div "1 IBN - Meeters(Ymke Henselmans) Hockeyweg 5, Uden Delivery — 07:29 07:30-09:26…" at bounding box center [182, 579] width 366 height 2693
drag, startPoint x: 152, startPoint y: 550, endPoint x: 151, endPoint y: 491, distance: 59.0
click at [152, 495] on div "1 IBN - Meeters(Ymke Henselmans) Hockeyweg 5, Uden Delivery — 07:29 07:30-09:26…" at bounding box center [182, 579] width 366 height 2693
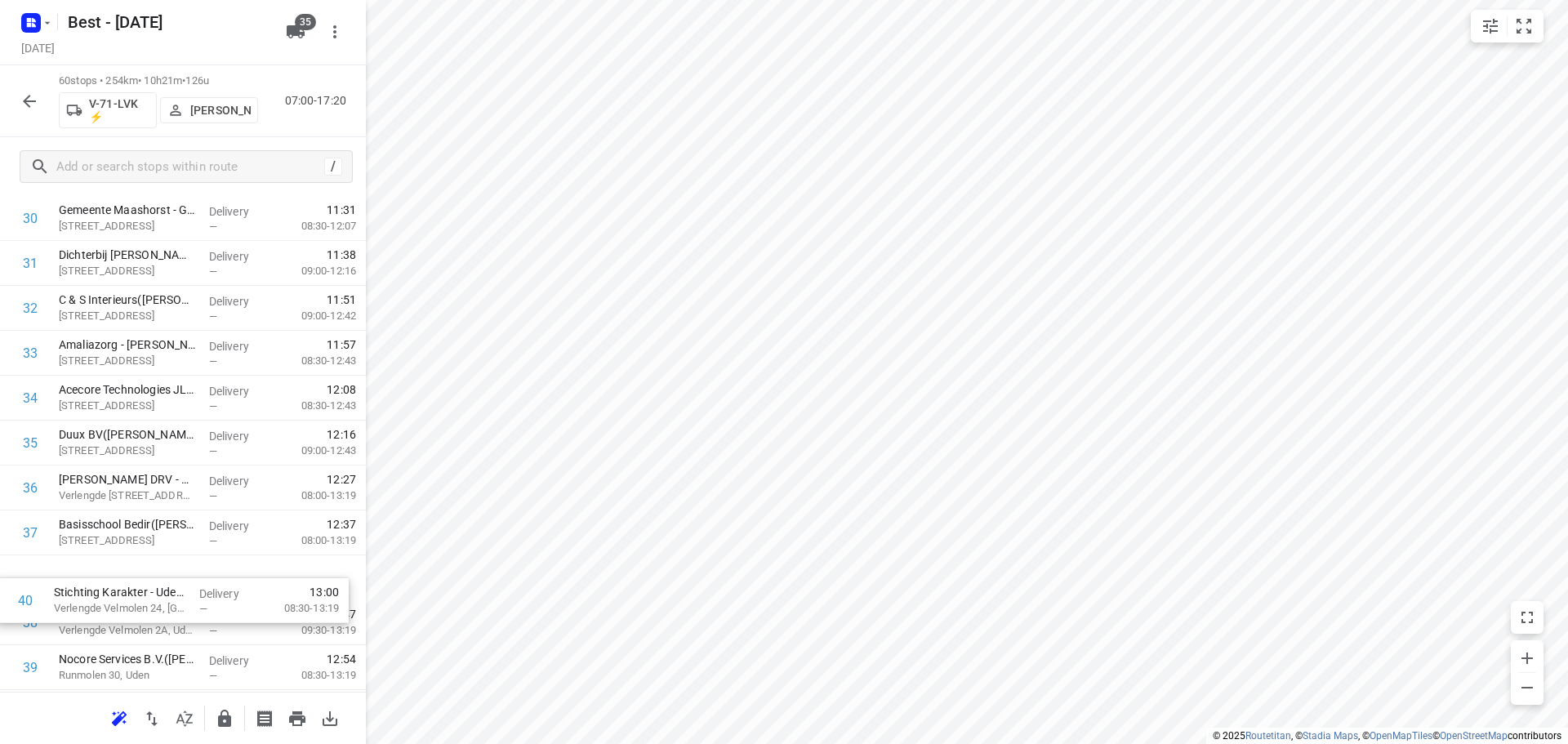
scroll to position [1431, 0]
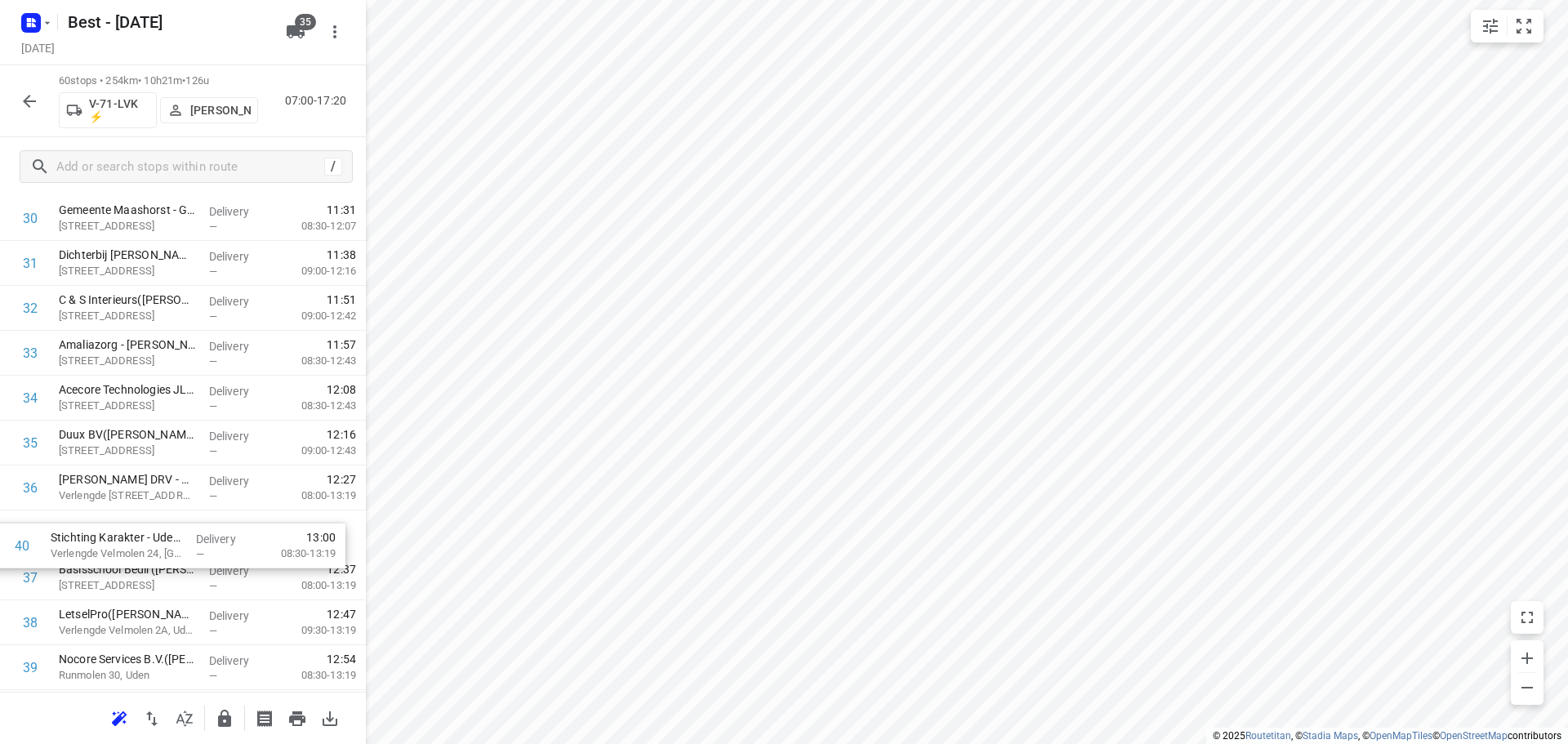
drag, startPoint x: 110, startPoint y: 669, endPoint x: 102, endPoint y: 521, distance: 148.2
click at [102, 526] on div "1 IBN - Meeters(Ymke Henselmans) Hockeyweg 5, Uden Delivery — 07:29 07:30-09:26…" at bounding box center [182, 241] width 366 height 2693
drag, startPoint x: 155, startPoint y: 476, endPoint x: 151, endPoint y: 539, distance: 63.1
click at [151, 539] on div "1 IBN - Meeters(Ymke Henselmans) Hockeyweg 5, Uden Delivery — 07:29 07:30-09:26…" at bounding box center [182, 241] width 366 height 2693
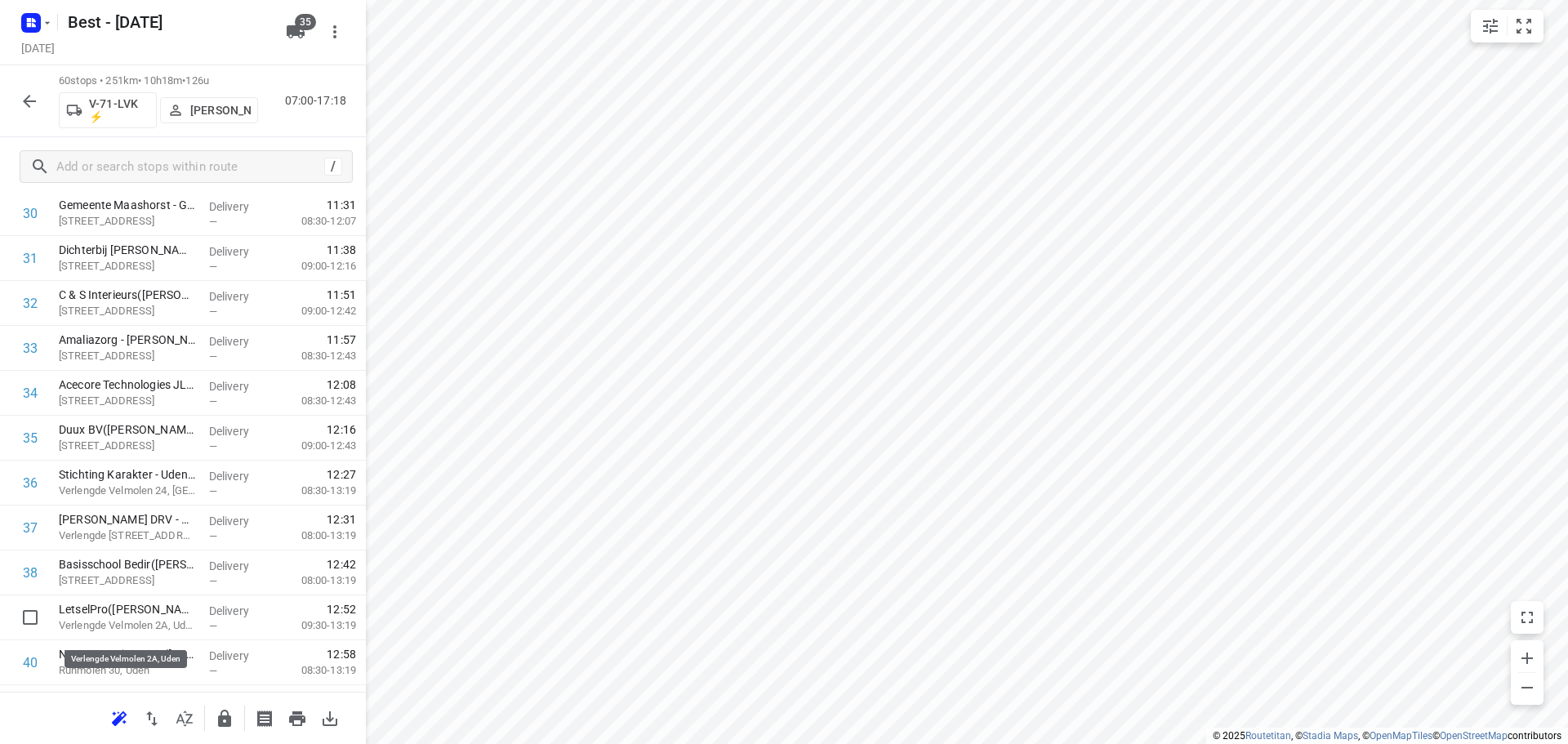
drag, startPoint x: 114, startPoint y: 623, endPoint x: 114, endPoint y: 573, distance: 50.0
click at [114, 577] on div "1 IBN - Meeters(Ymke Henselmans) Hockeyweg 5, Uden Delivery — 07:29 07:30-09:26…" at bounding box center [182, 236] width 366 height 2693
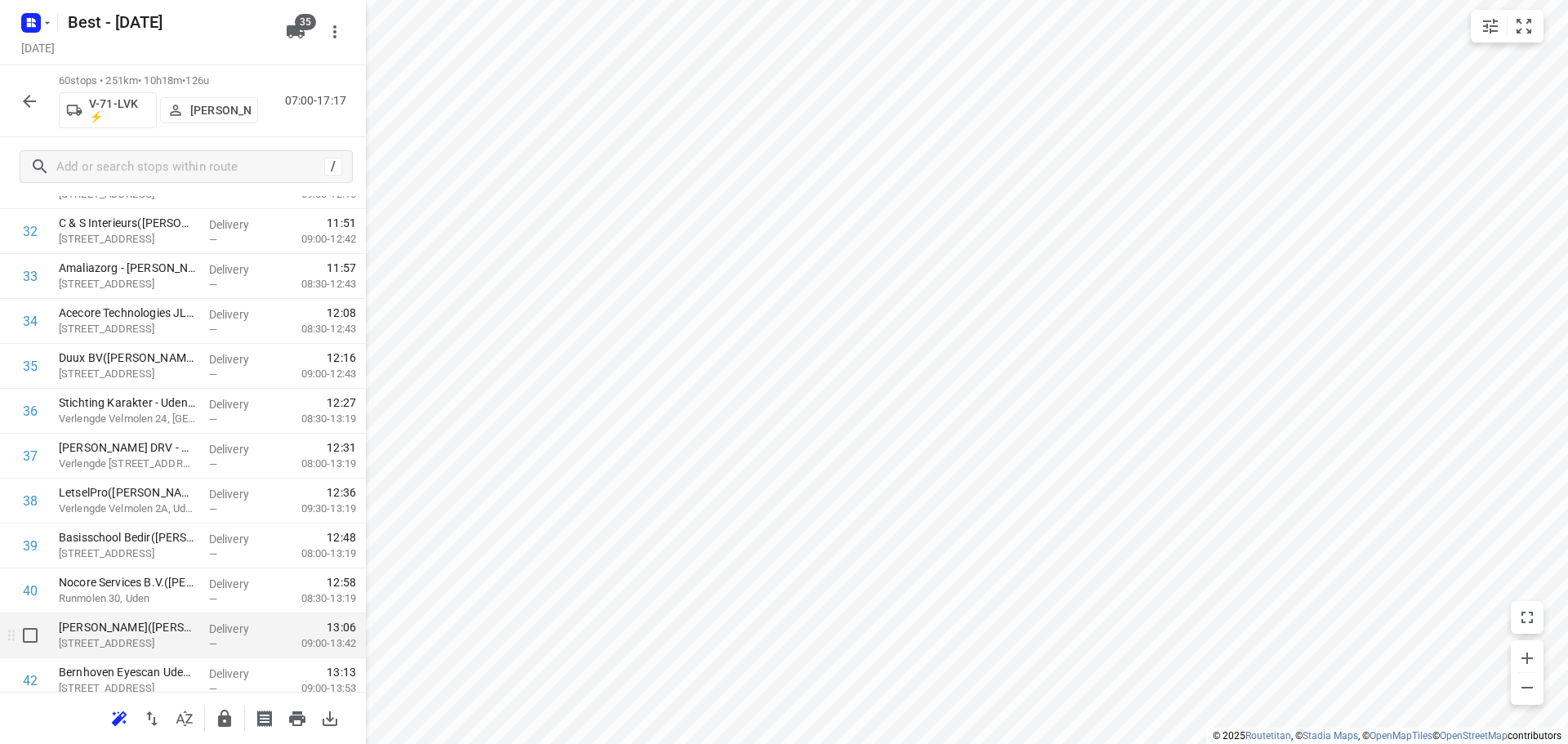
scroll to position [1601, 0]
drag, startPoint x: 135, startPoint y: 506, endPoint x: 136, endPoint y: 433, distance: 73.0
click at [136, 438] on div "1 IBN - Meeters(Ymke Henselmans) Hockeyweg 5, Uden Delivery — 07:29 07:30-09:26…" at bounding box center [182, 70] width 366 height 2693
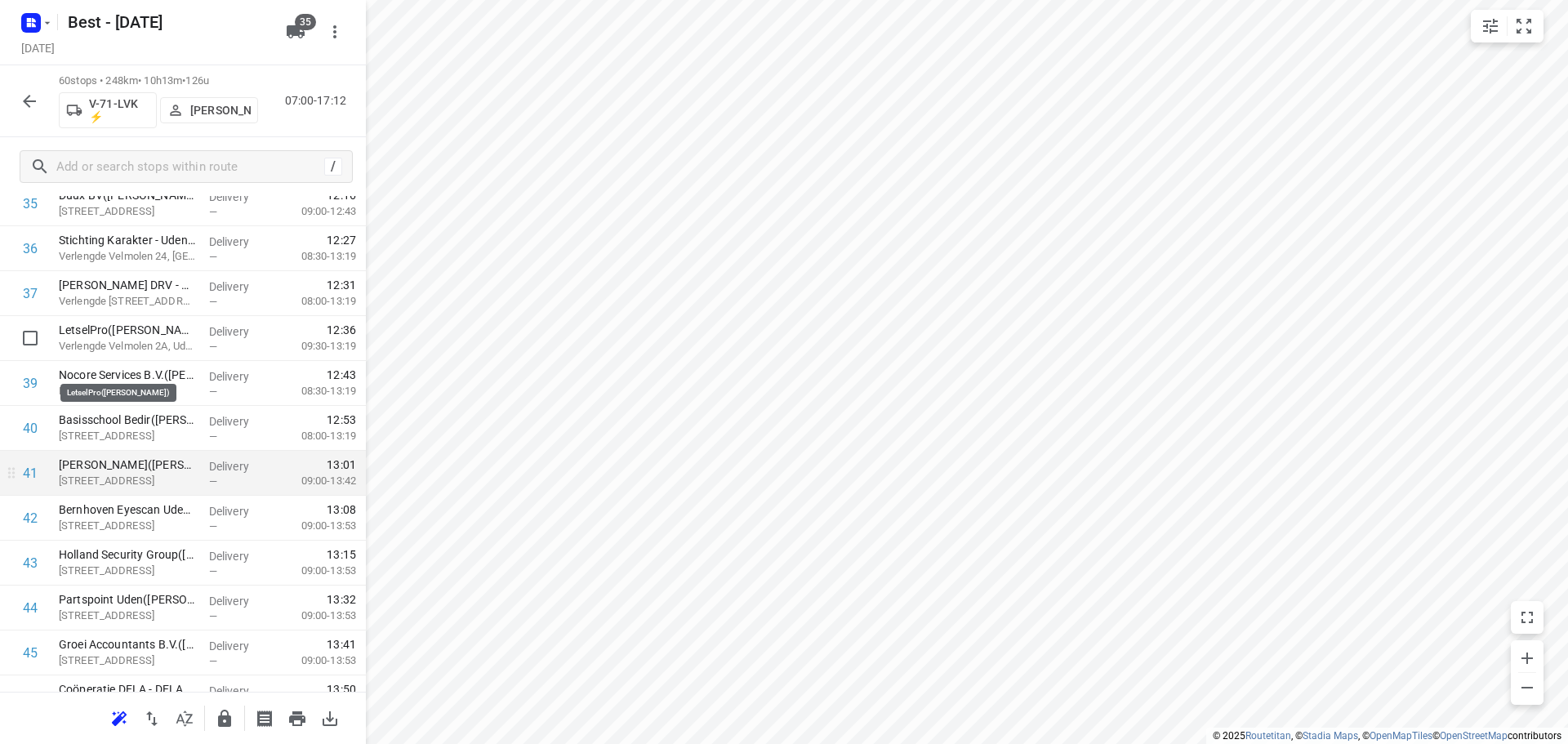
scroll to position [1682, 0]
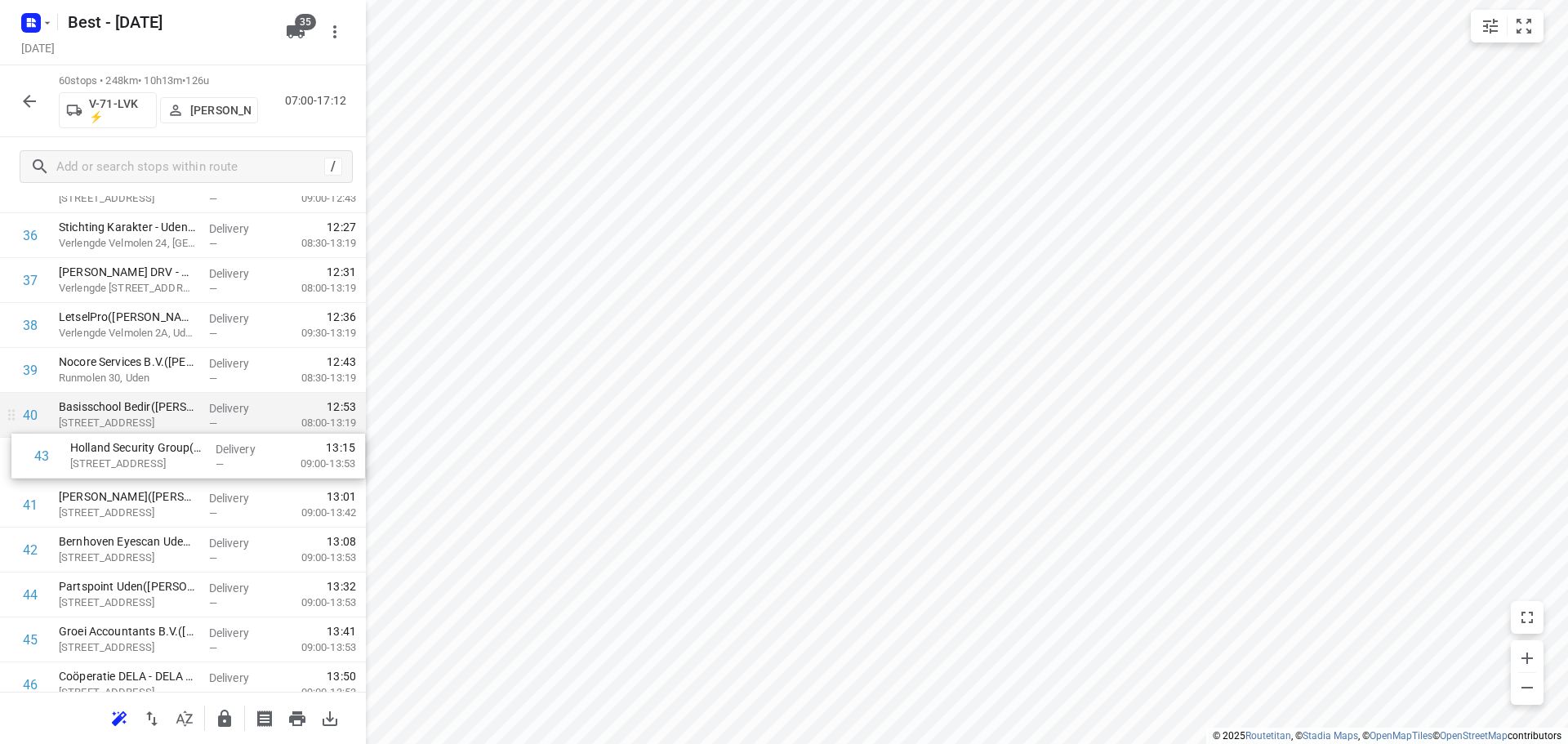
drag, startPoint x: 110, startPoint y: 546, endPoint x: 121, endPoint y: 431, distance: 115.5
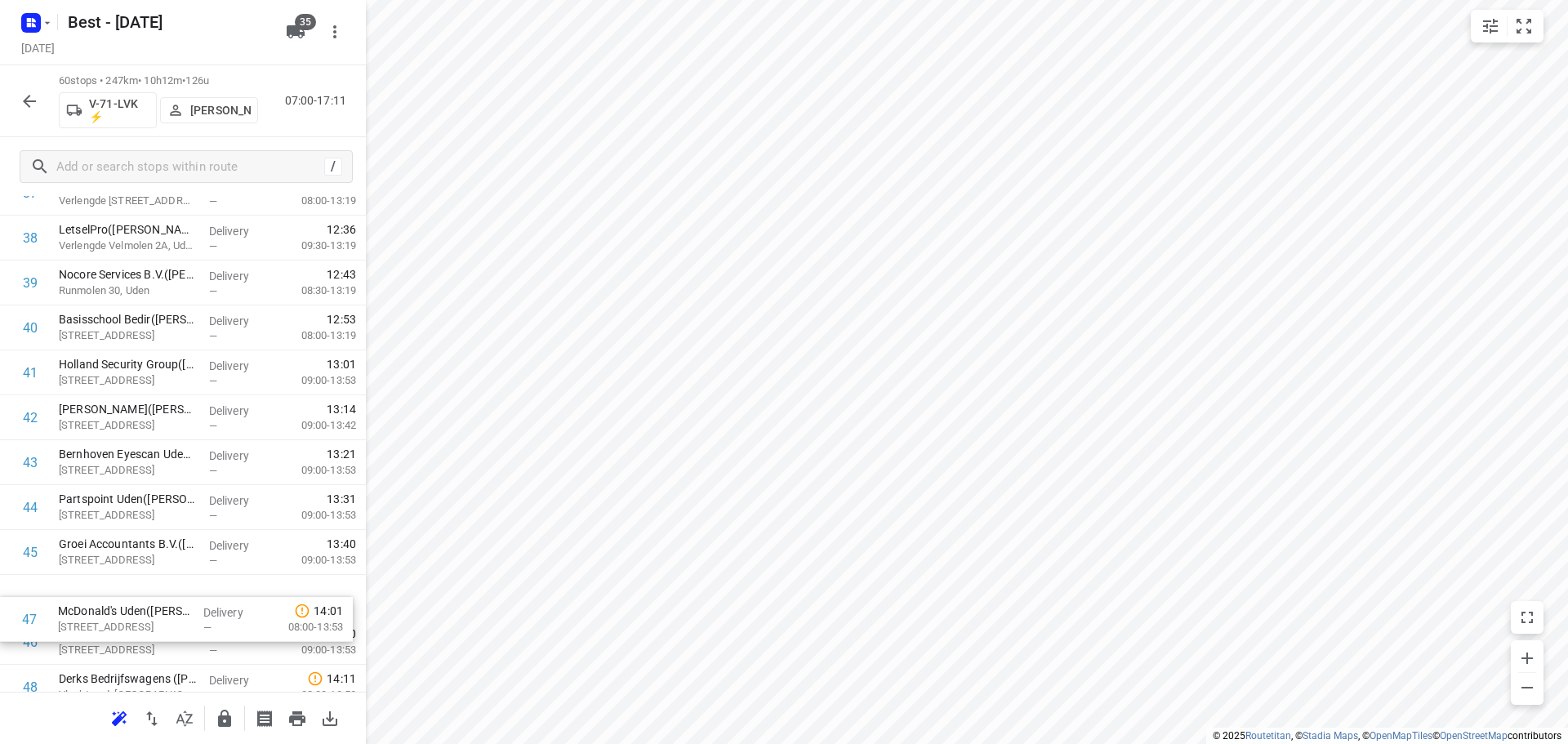
scroll to position [1774, 0]
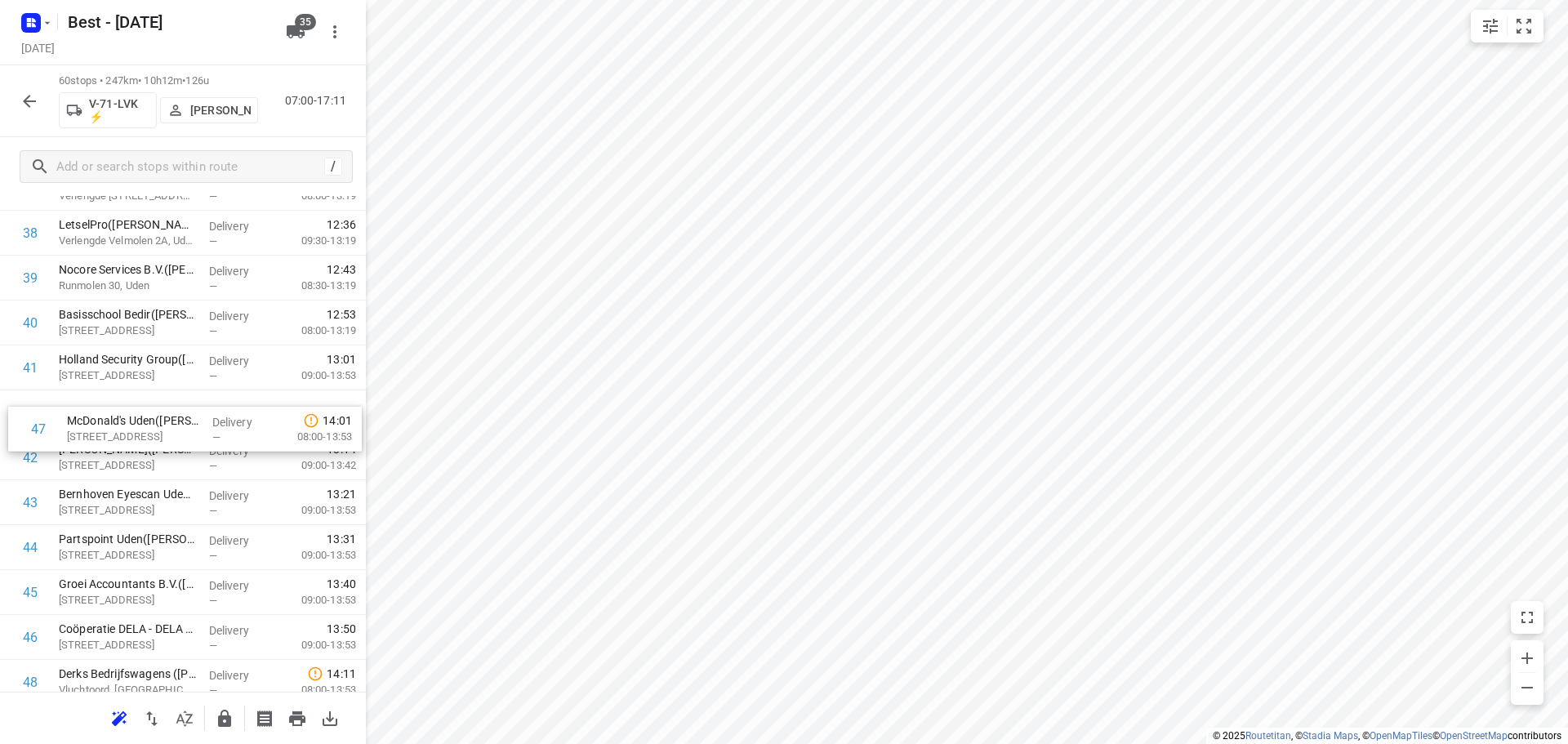
drag, startPoint x: 136, startPoint y: 656, endPoint x: 149, endPoint y: 413, distance: 243.3
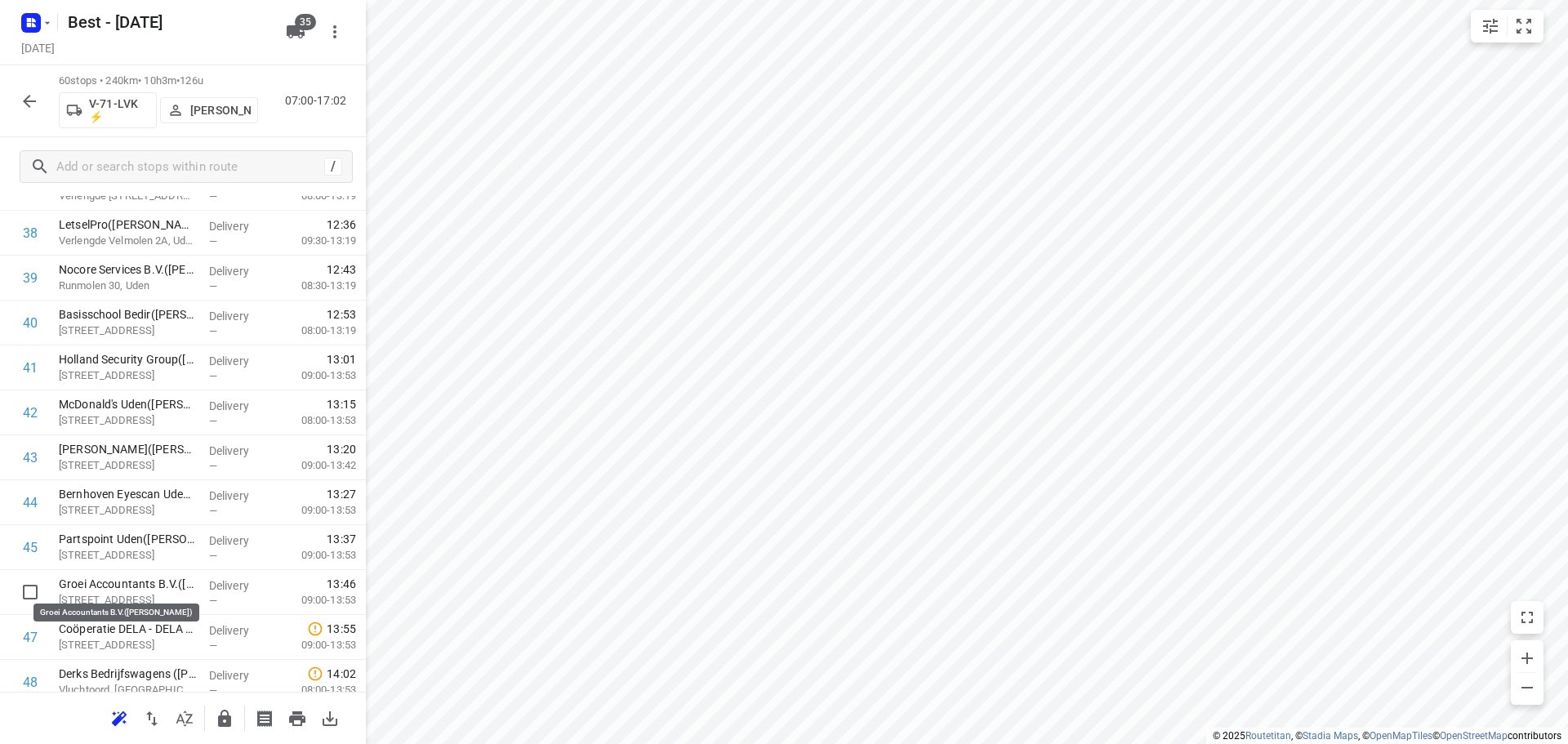
scroll to position [1776, 0]
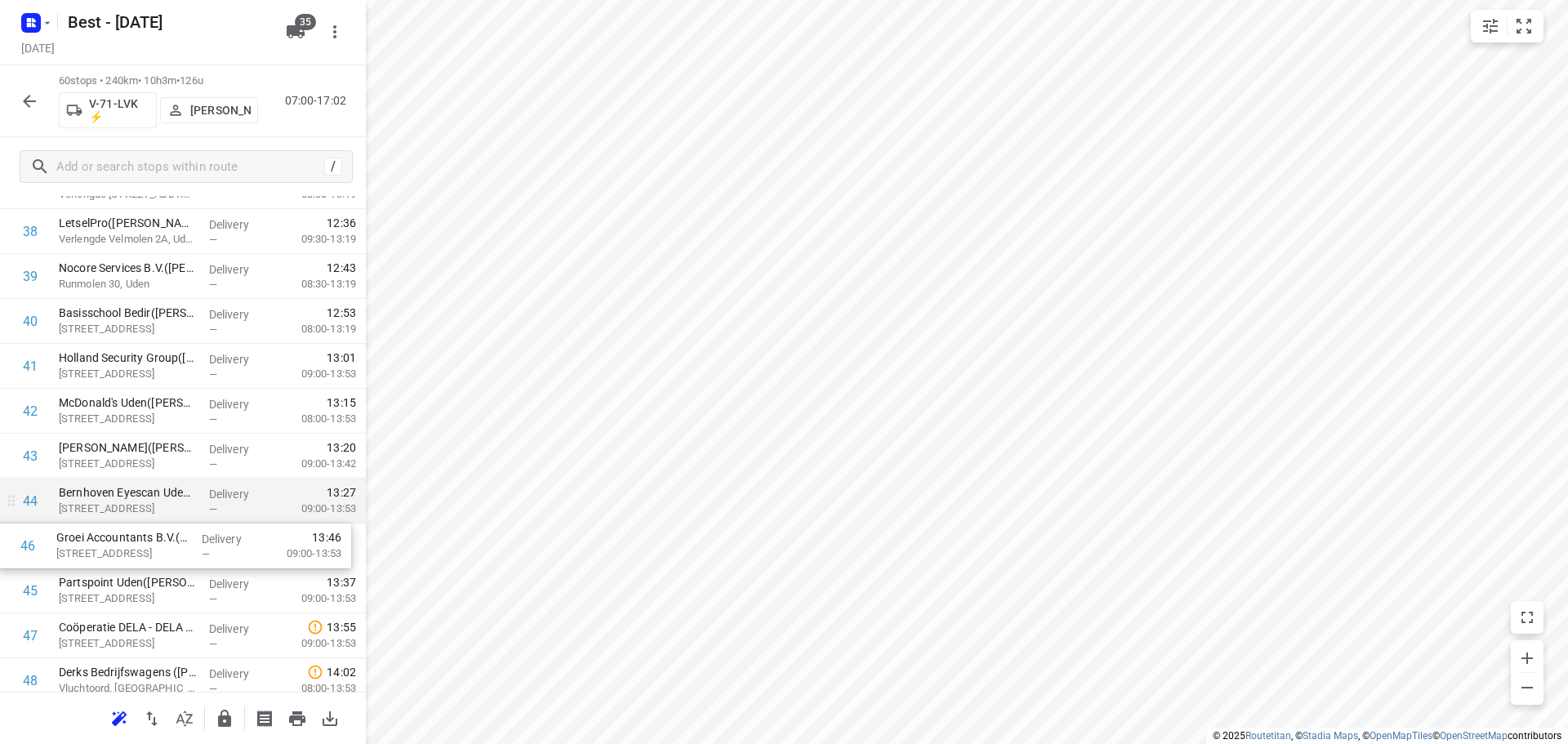
drag, startPoint x: 139, startPoint y: 582, endPoint x: 137, endPoint y: 515, distance: 67.0
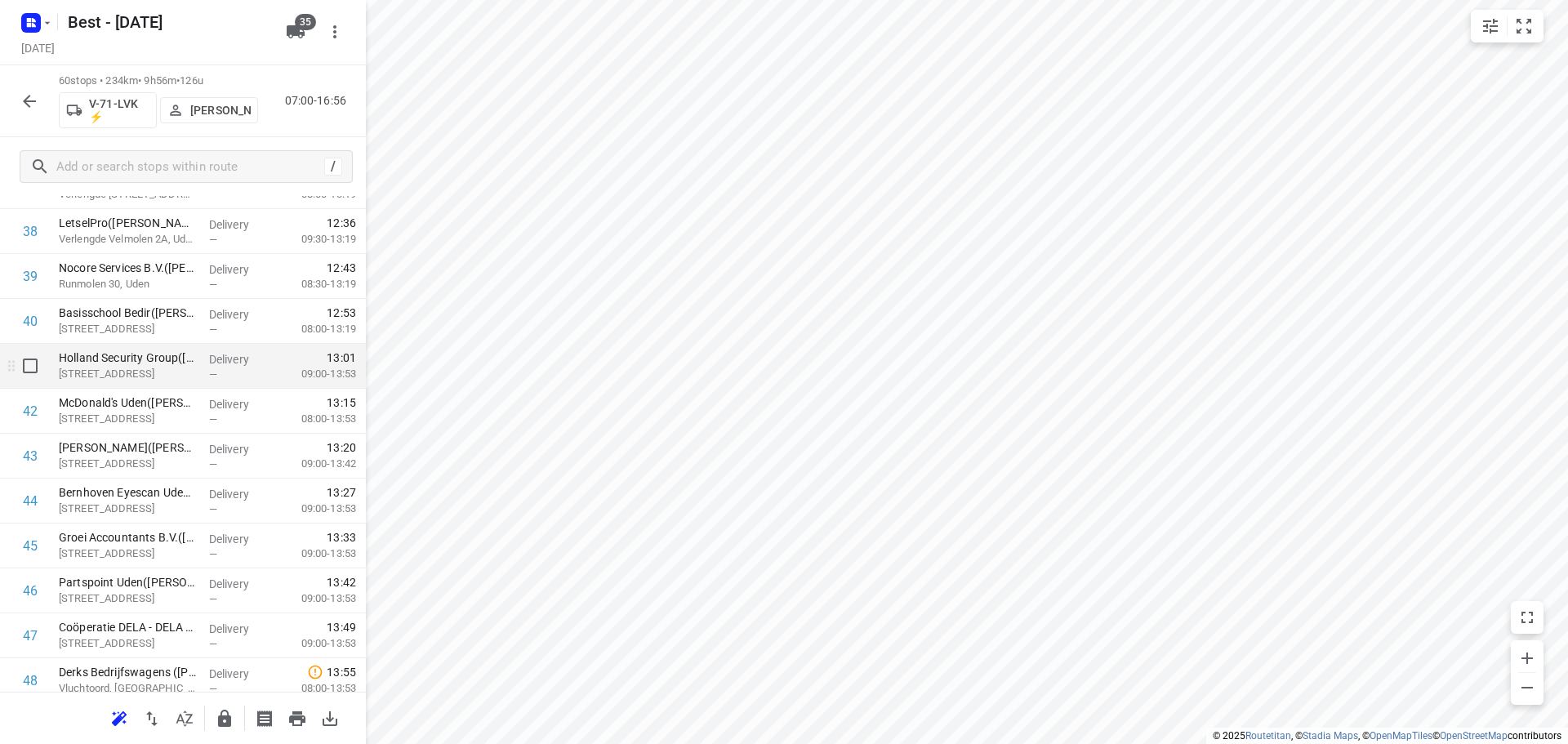
scroll to position [1939, 0]
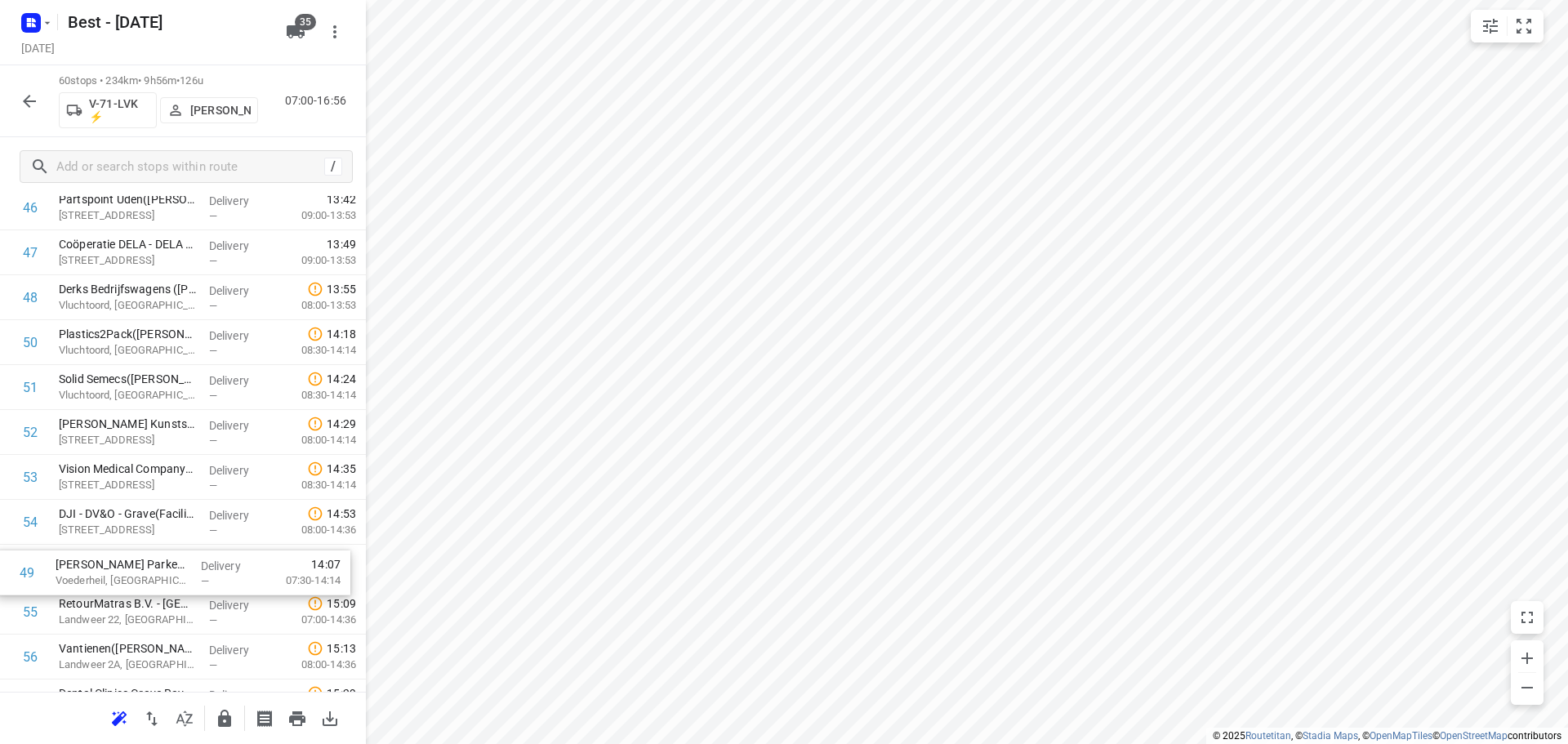
drag, startPoint x: 141, startPoint y: 565, endPoint x: 140, endPoint y: 584, distance: 19.0
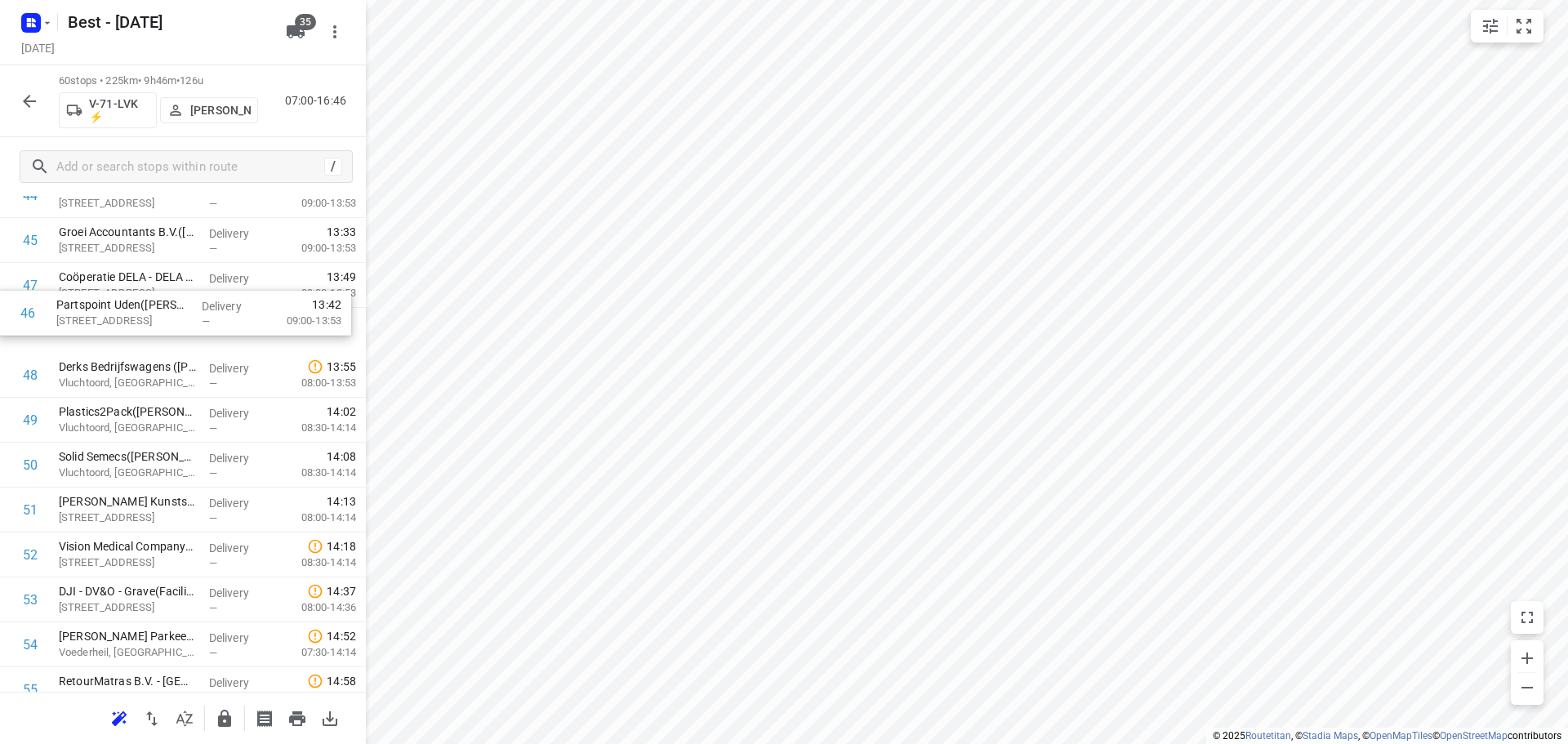
scroll to position [2077, 0]
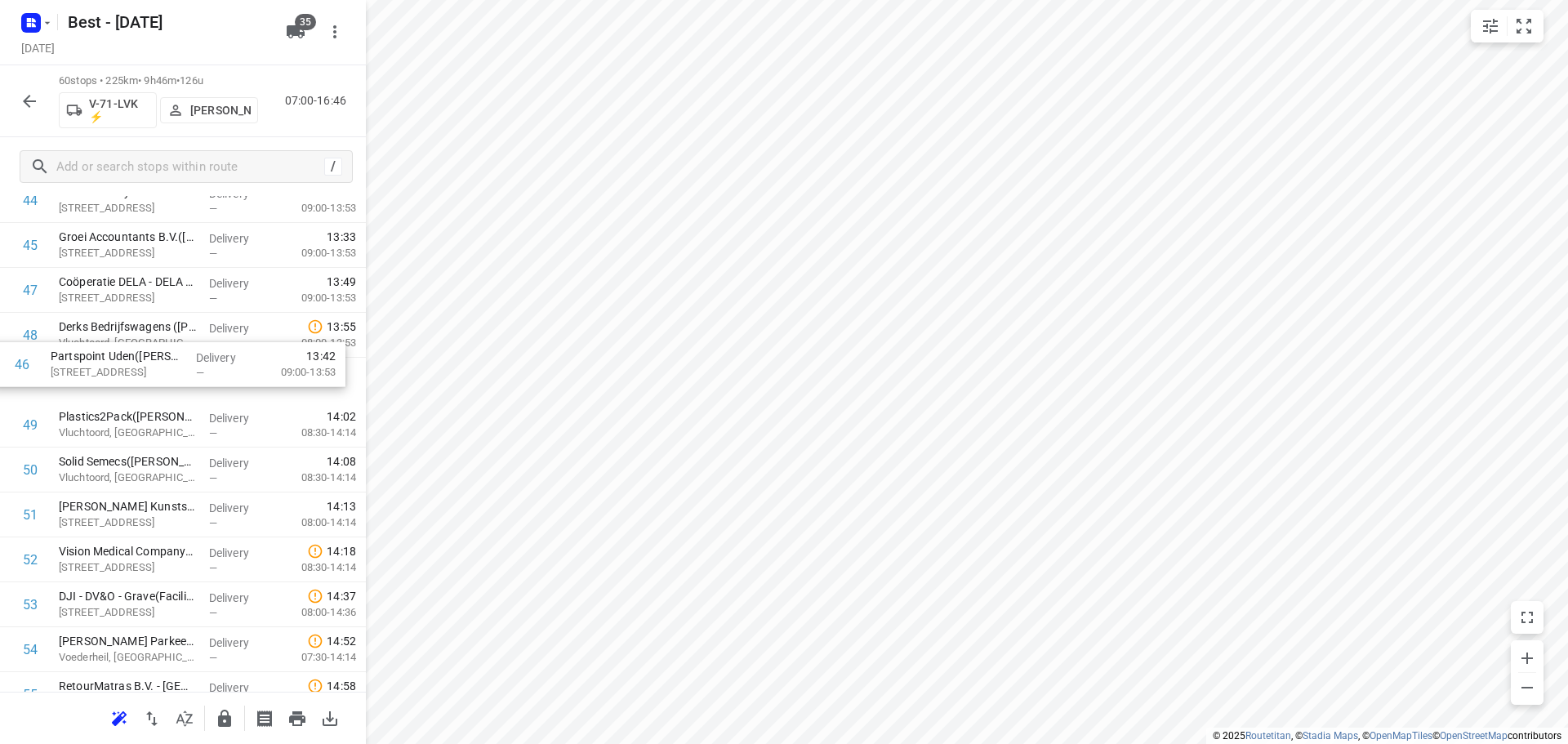
drag, startPoint x: 174, startPoint y: 325, endPoint x: 170, endPoint y: 388, distance: 63.1
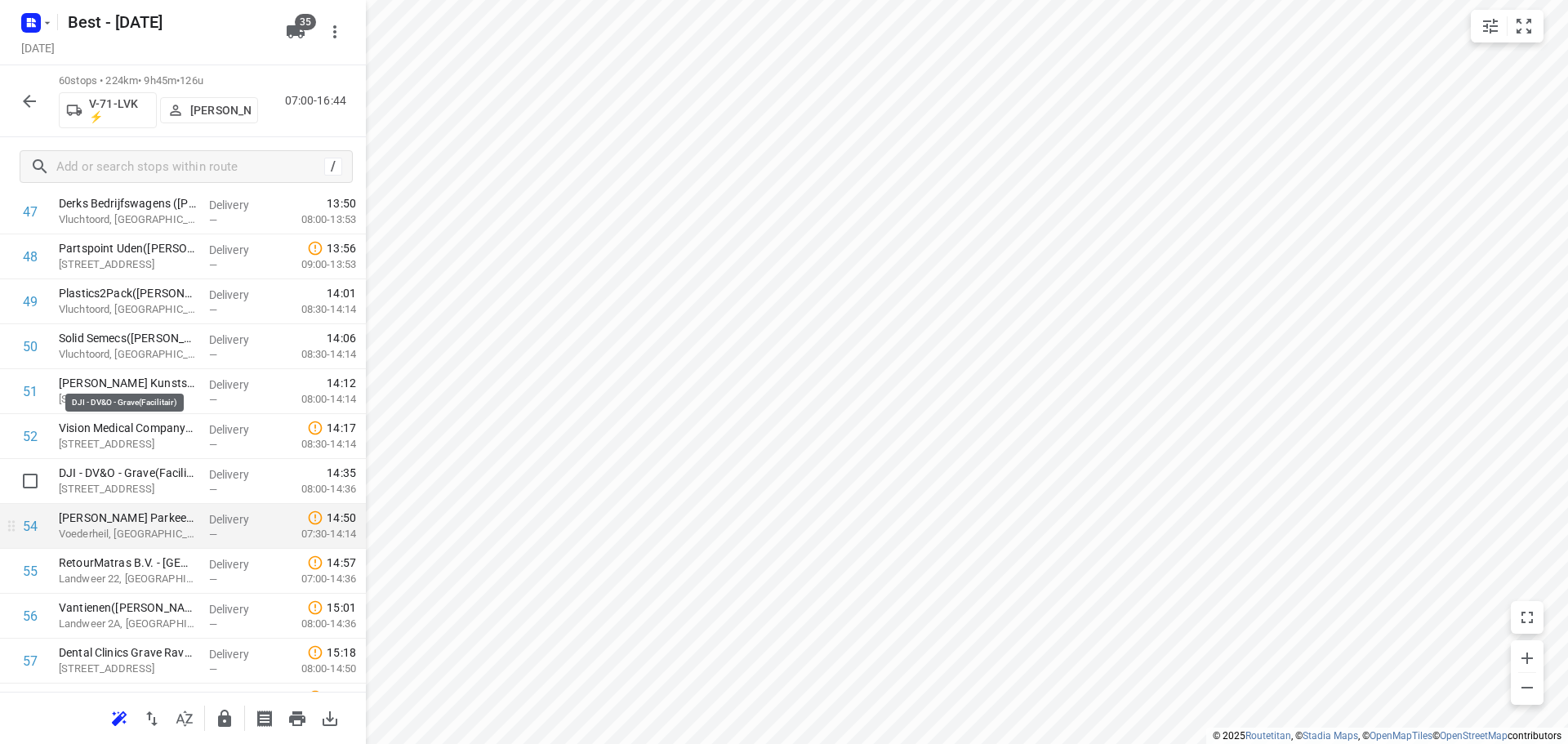
scroll to position [2321, 0]
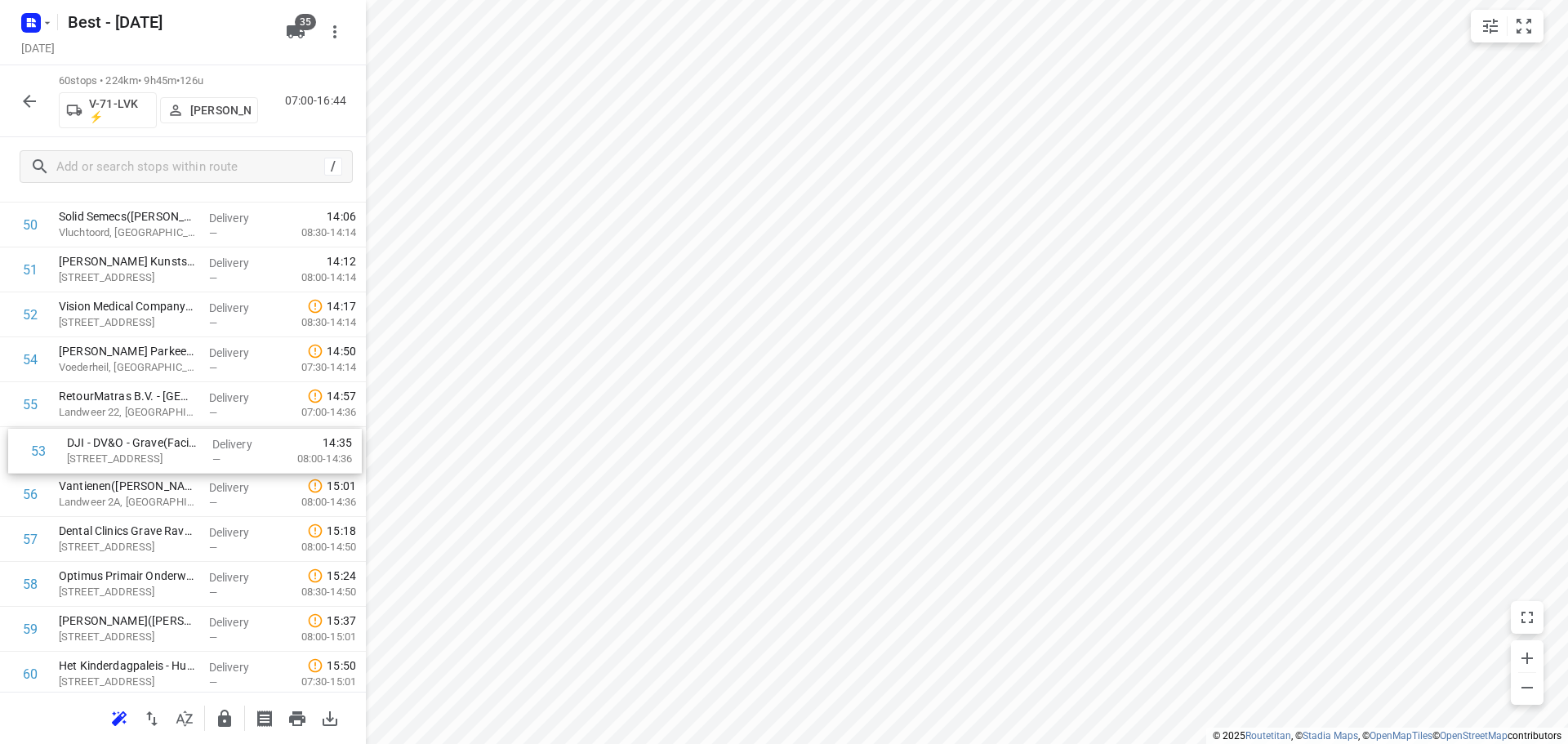
drag, startPoint x: 130, startPoint y: 349, endPoint x: 138, endPoint y: 449, distance: 100.3
drag, startPoint x: 185, startPoint y: 490, endPoint x: 185, endPoint y: 449, distance: 41.0
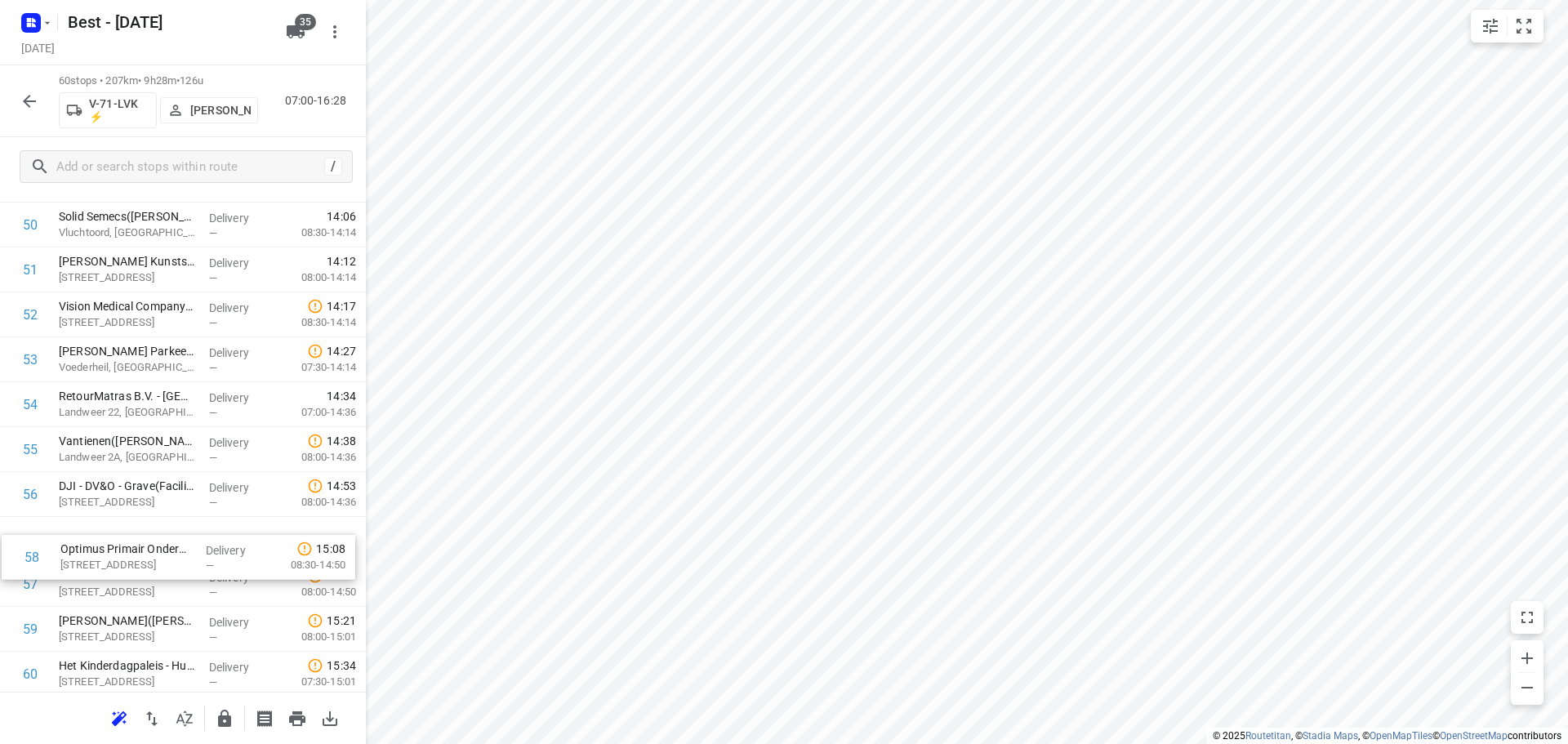
drag, startPoint x: 174, startPoint y: 570, endPoint x: 178, endPoint y: 521, distance: 49.2
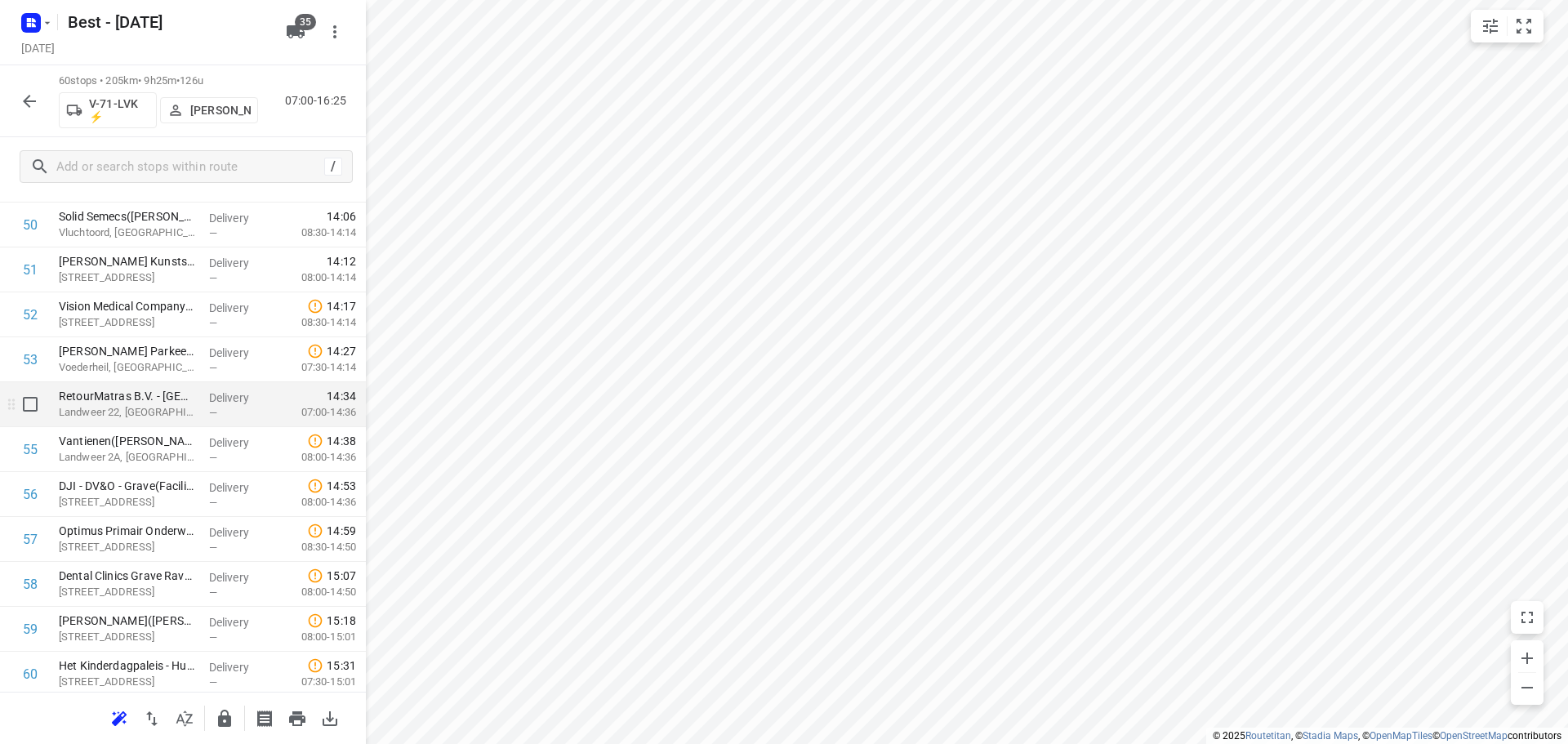
scroll to position [2372, 0]
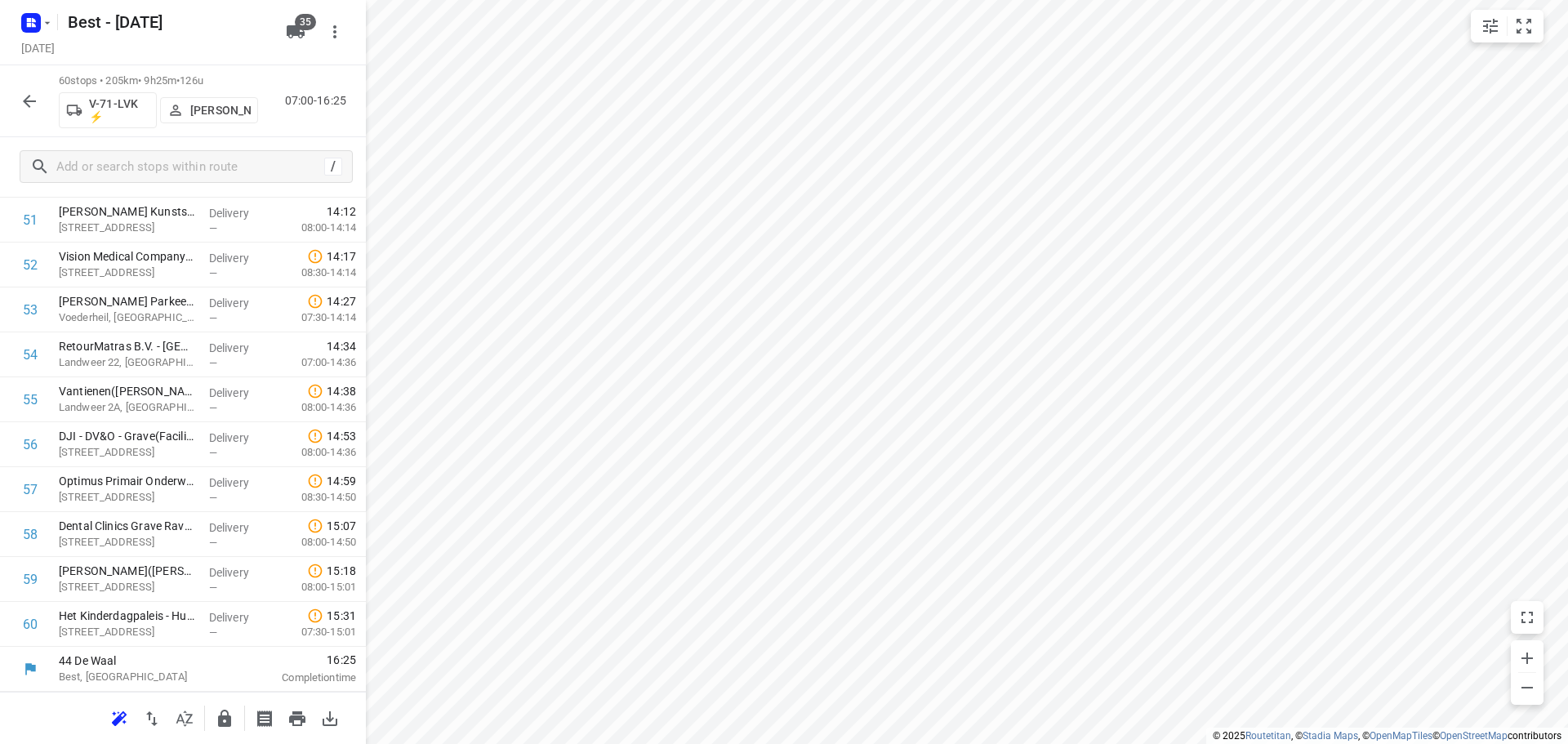
click at [217, 698] on div at bounding box center [182, 717] width 366 height 52
click at [219, 705] on button "button" at bounding box center [224, 718] width 33 height 33
click at [35, 109] on icon "button" at bounding box center [28, 100] width 19 height 19
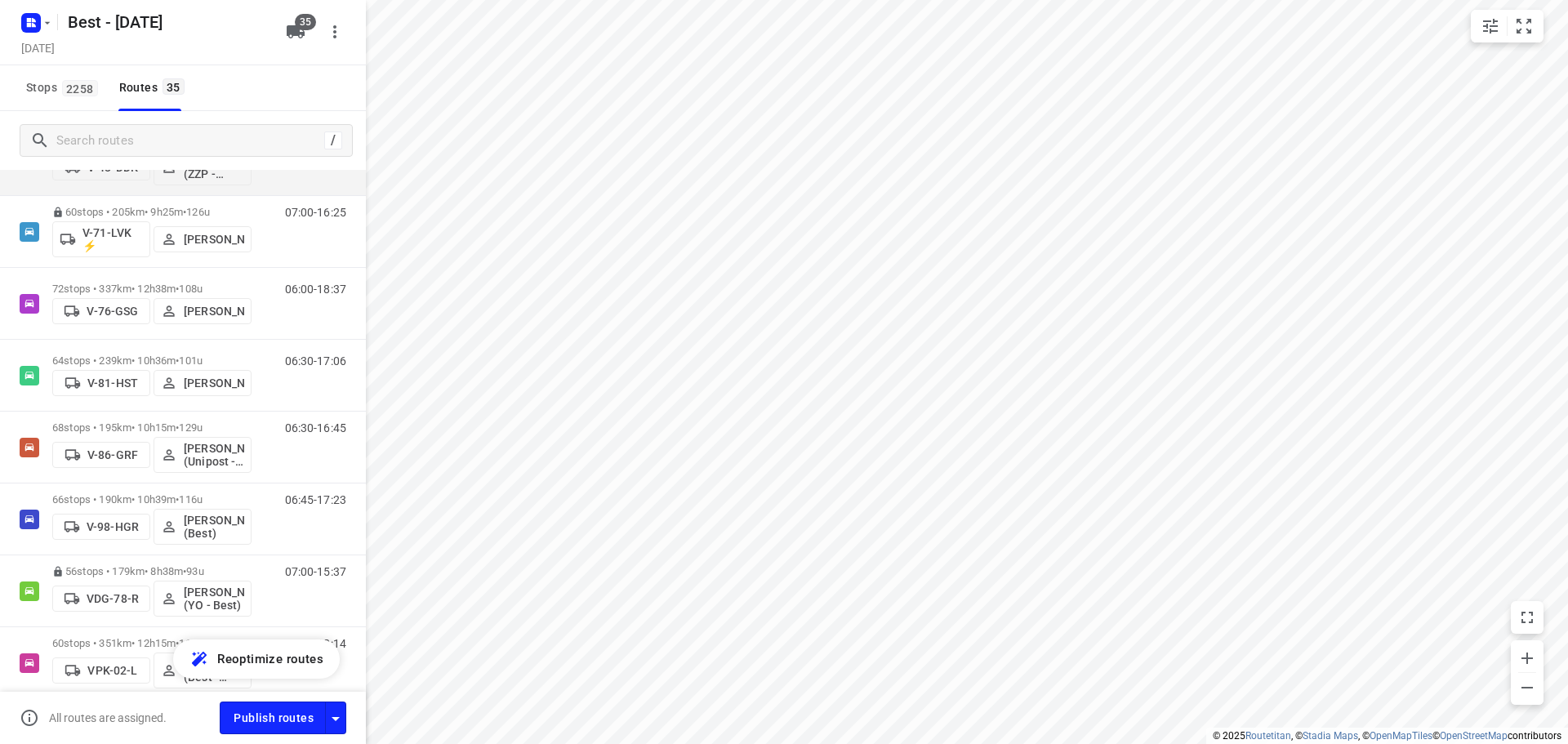
scroll to position [735, 0]
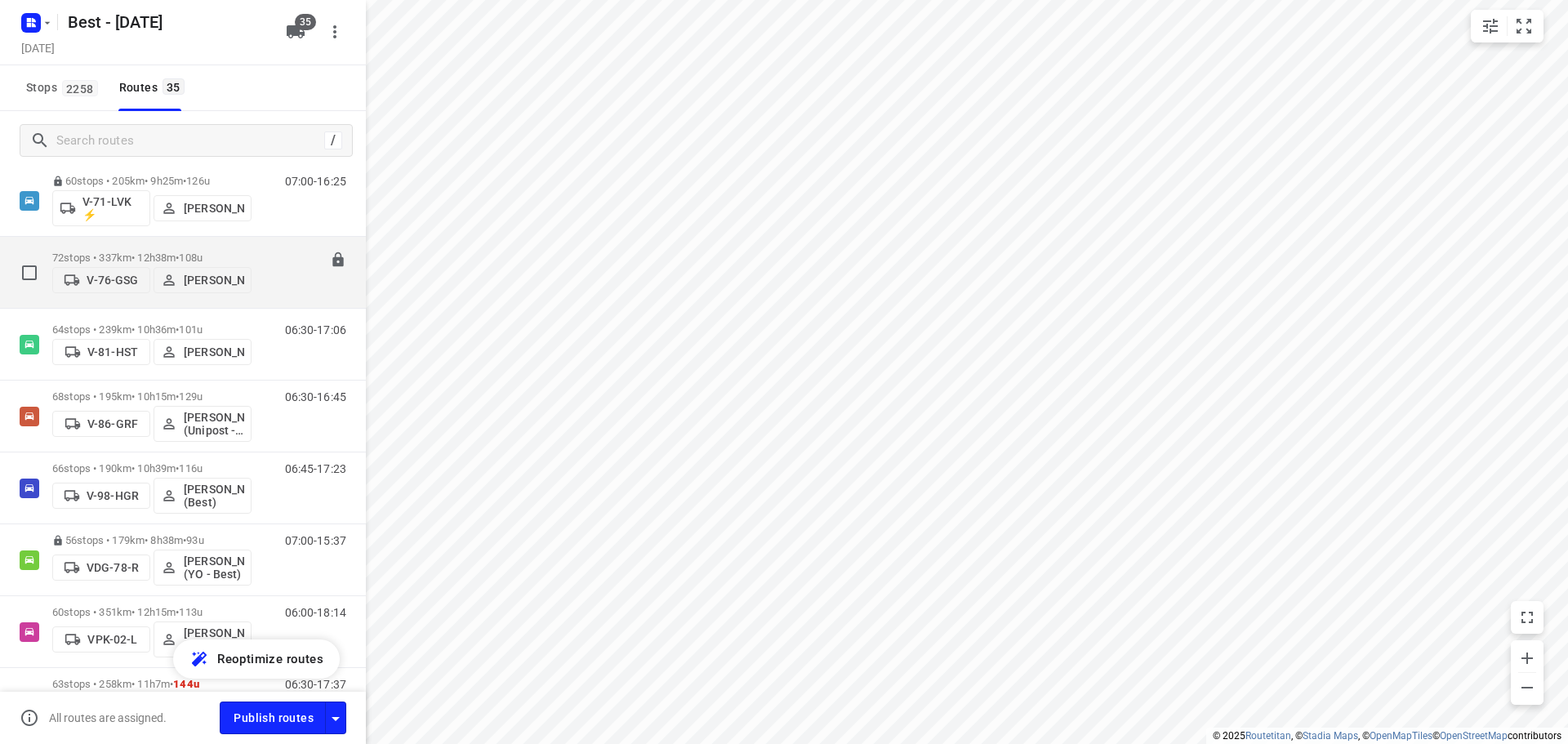
click at [105, 253] on p "72 stops • 337km • 12h38m • 108u" at bounding box center [151, 257] width 199 height 12
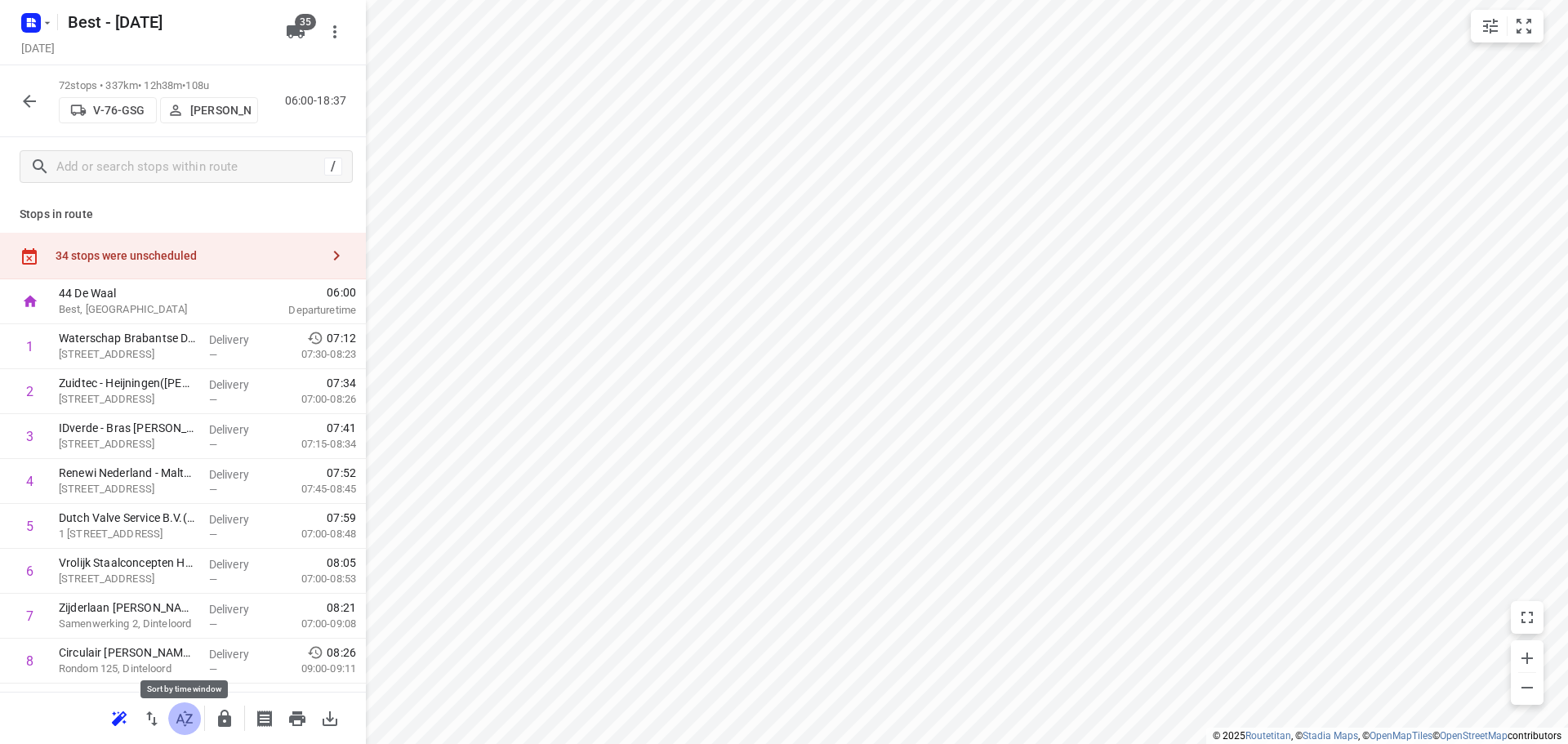
click at [175, 721] on icon "button" at bounding box center [184, 718] width 19 height 19
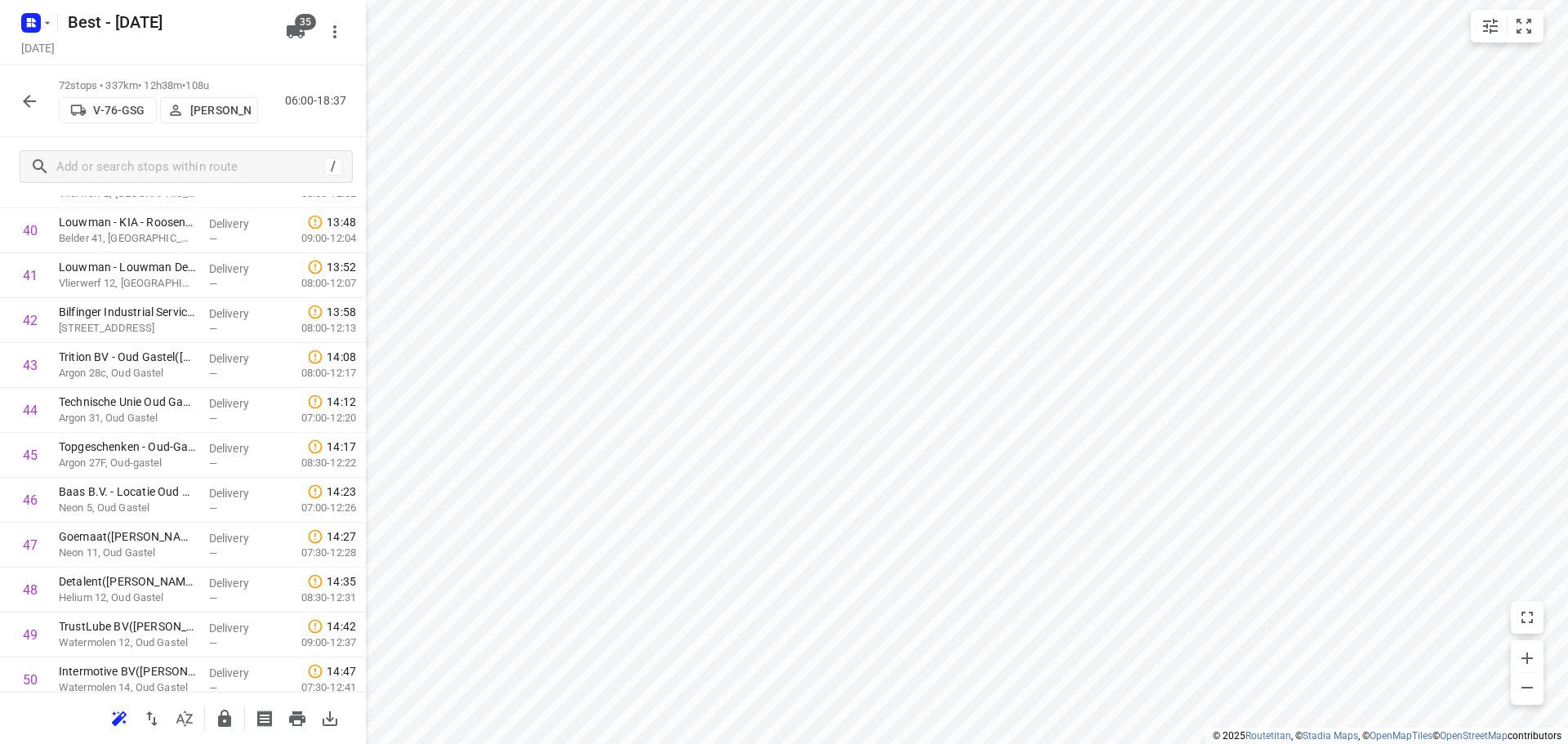
scroll to position [2910, 0]
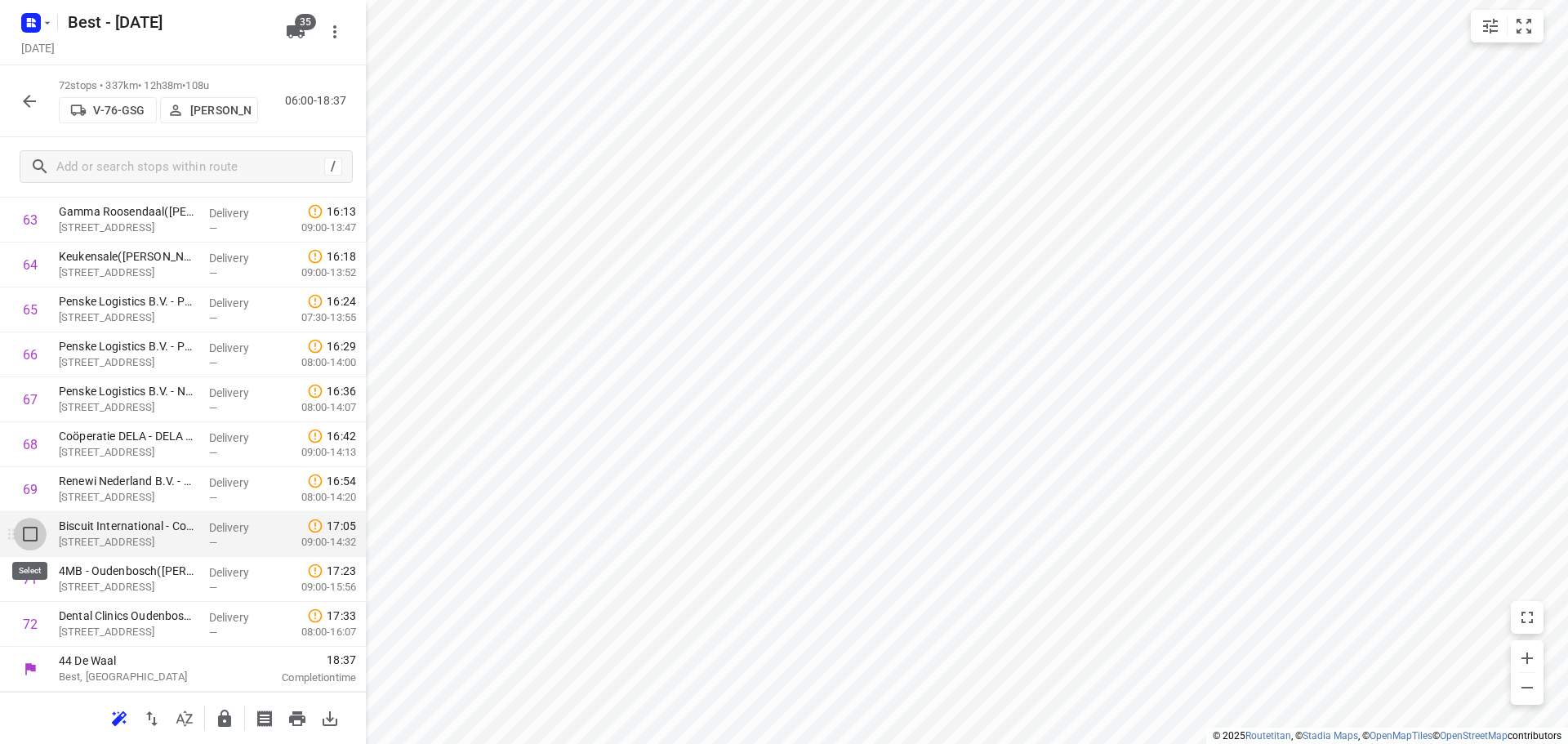
click at [22, 541] on input "checkbox" at bounding box center [30, 534] width 33 height 33
checkbox input "true"
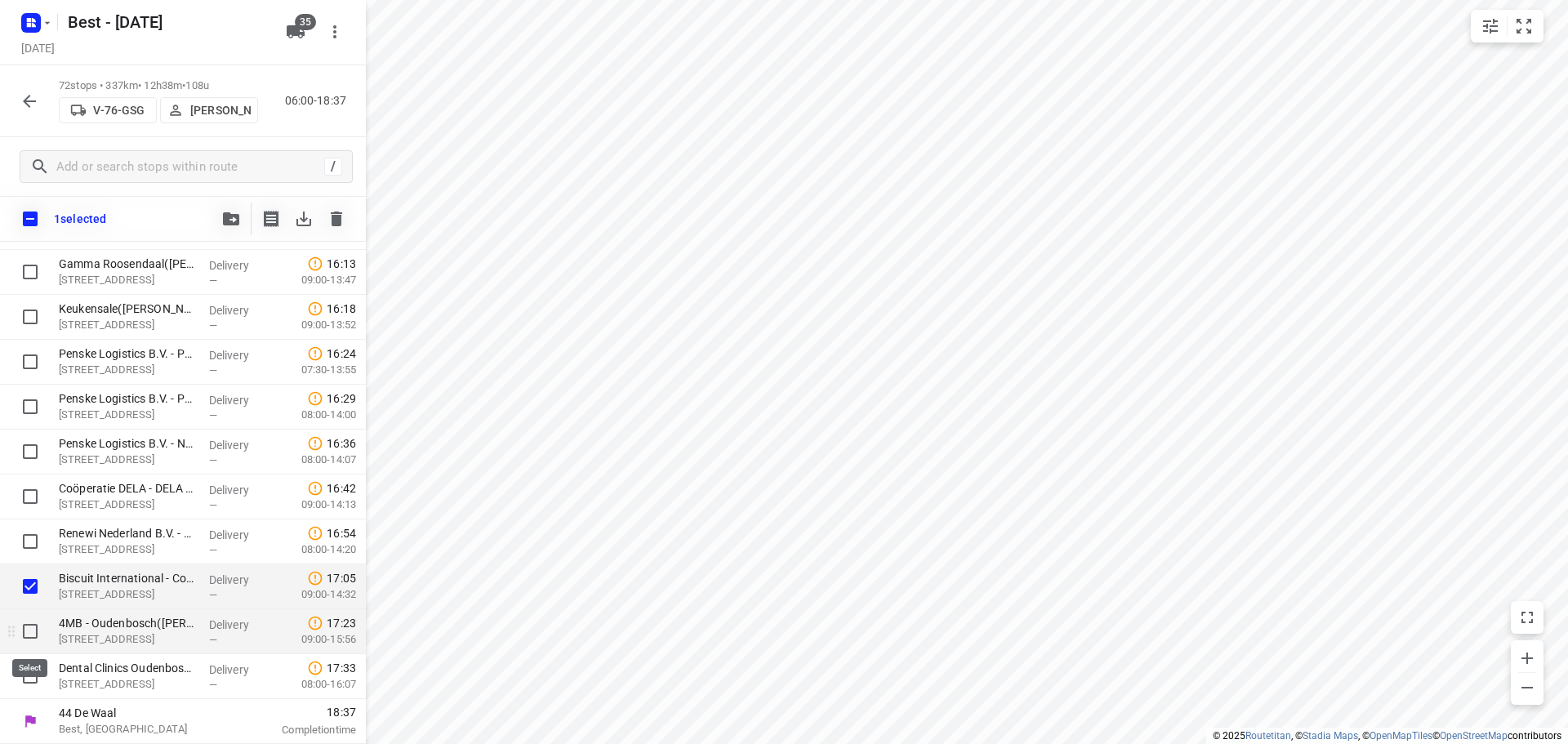
click at [32, 637] on input "checkbox" at bounding box center [30, 631] width 33 height 33
checkbox input "true"
click at [36, 682] on input "checkbox" at bounding box center [30, 676] width 33 height 33
checkbox input "true"
click at [226, 220] on icon "button" at bounding box center [231, 219] width 16 height 13
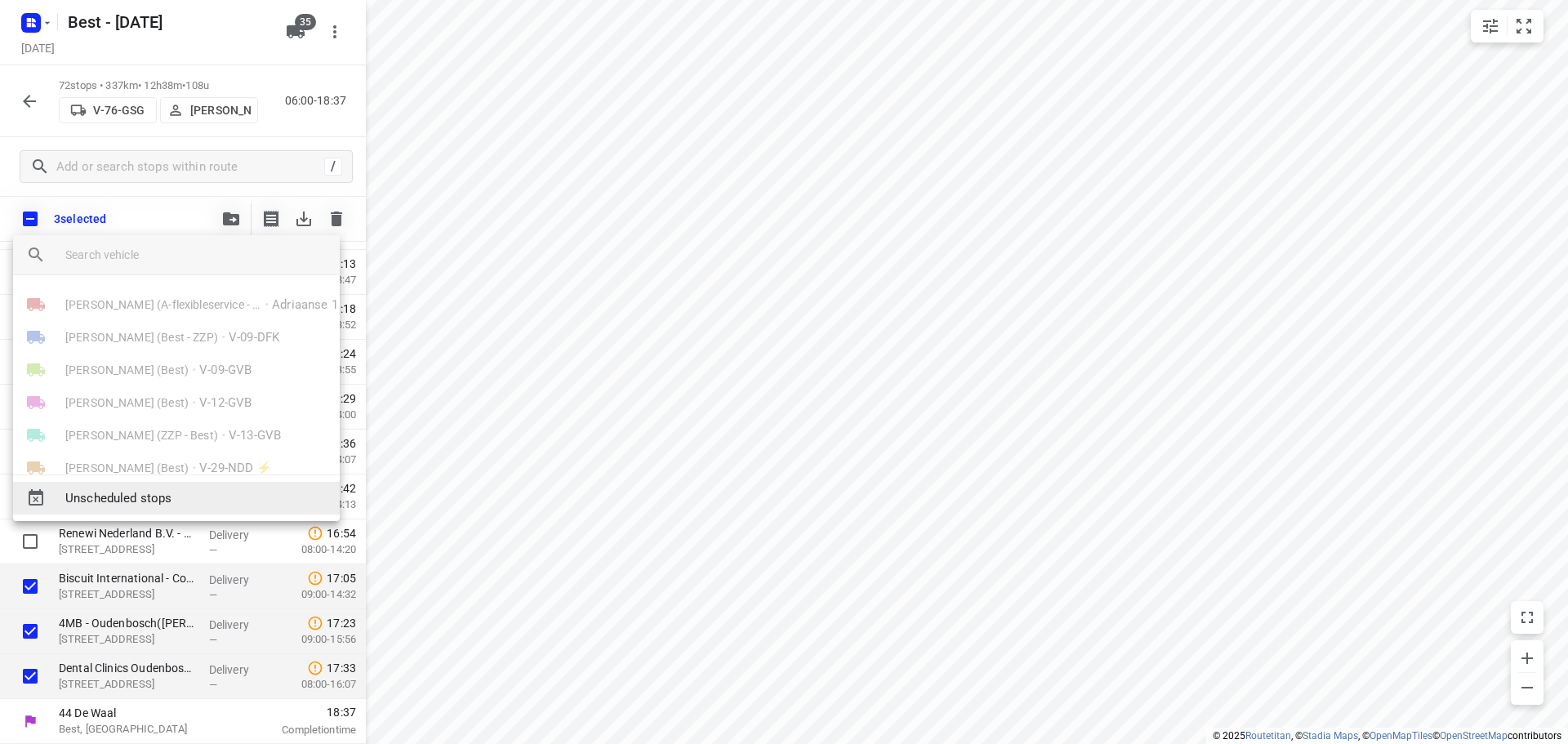
click at [121, 498] on span "Unscheduled stops" at bounding box center [196, 498] width 261 height 19
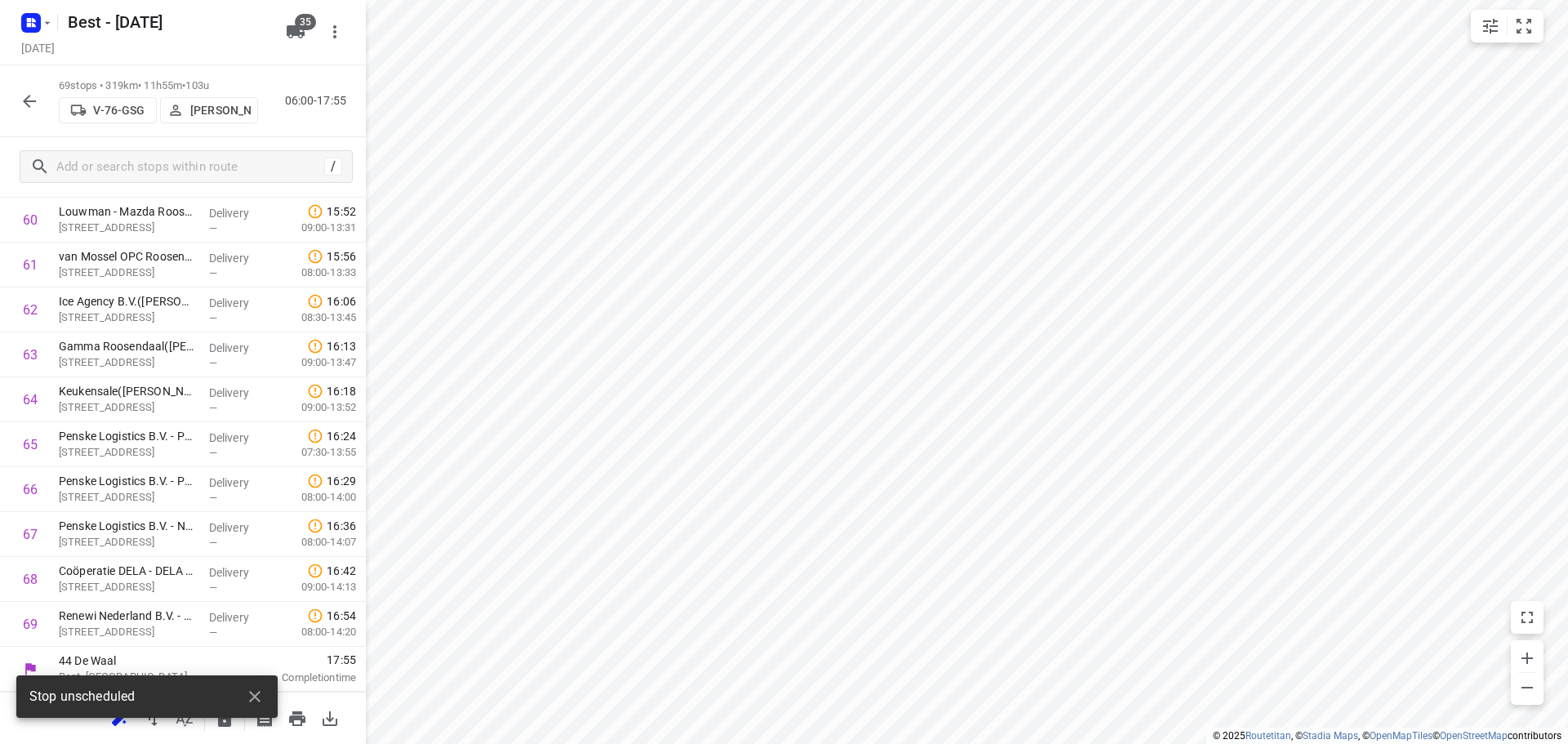
scroll to position [2775, 0]
